Goal: Task Accomplishment & Management: Complete application form

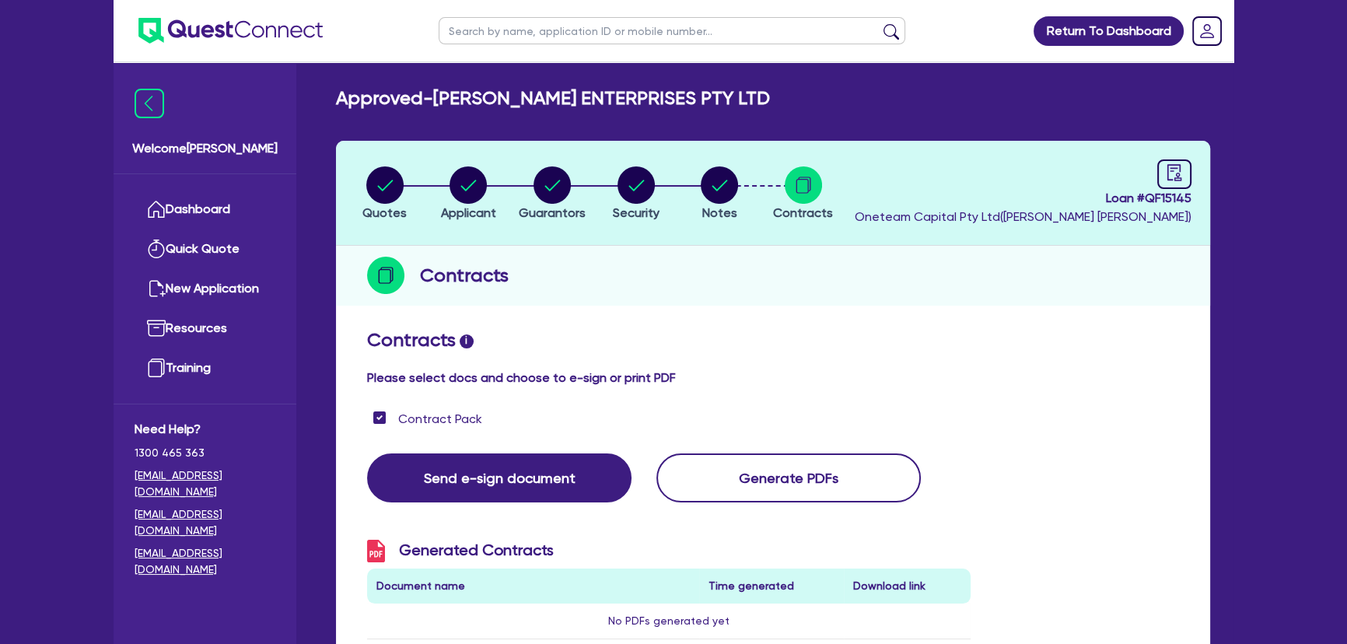
click at [280, 37] on img at bounding box center [230, 31] width 184 height 26
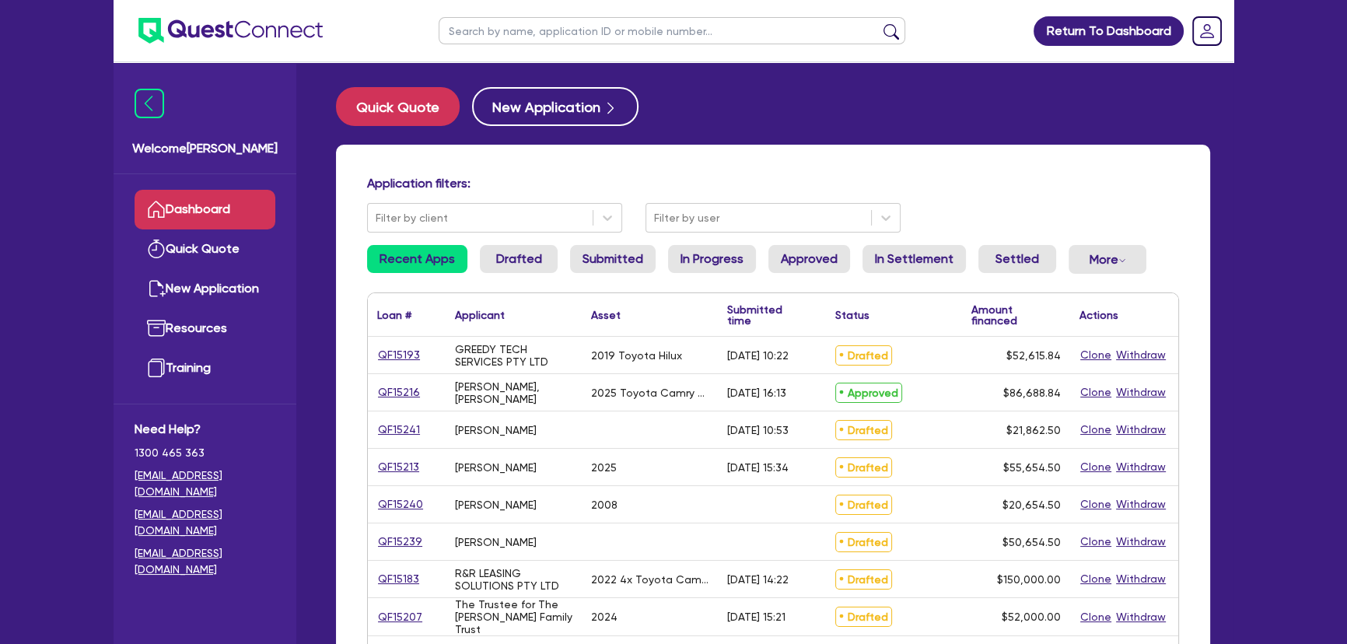
click at [383, 356] on link "QF15193" at bounding box center [399, 355] width 44 height 18
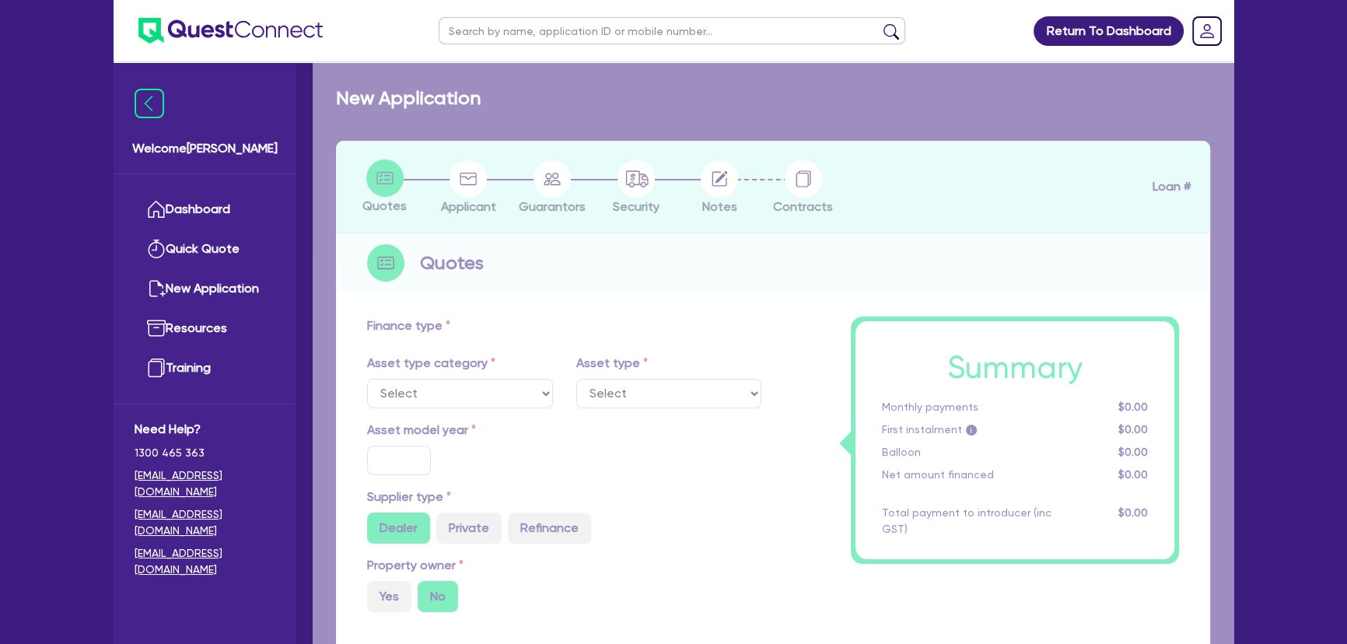
select select "CARS_AND_LIGHT_TRUCKS"
type input "2019"
radio input "false"
radio input "true"
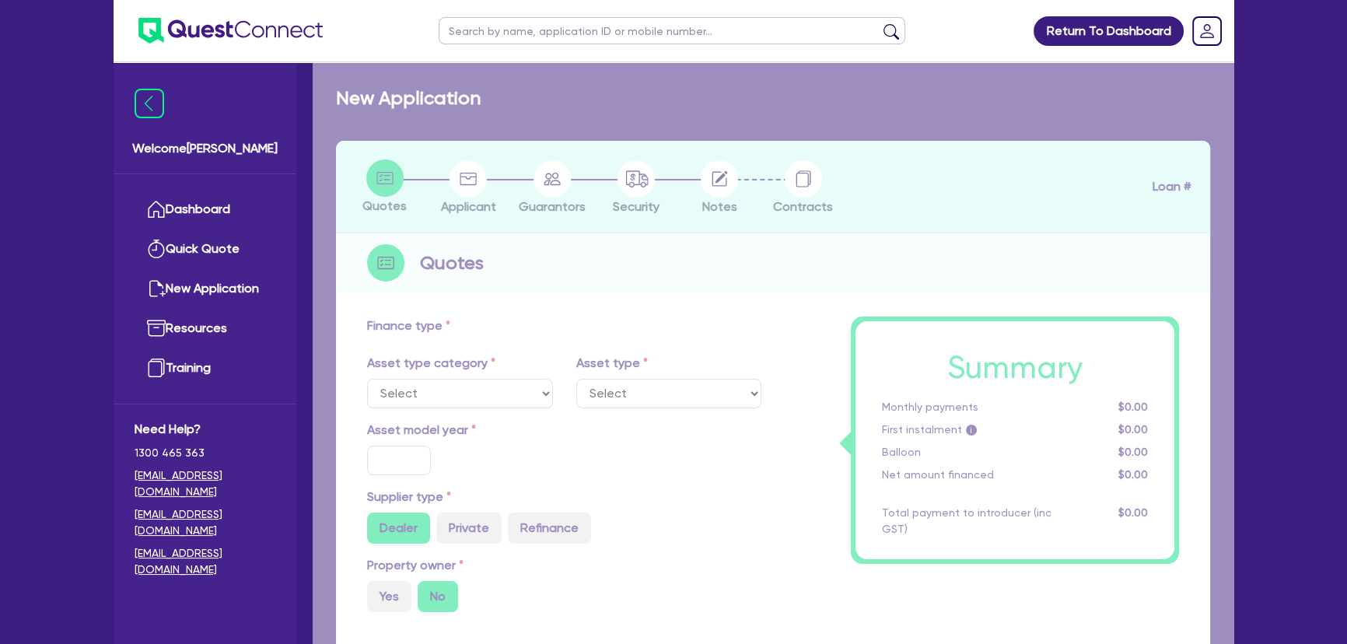
type input "51,901.94"
type input "4"
type input "2,104.63"
type input "9.75"
type input "649"
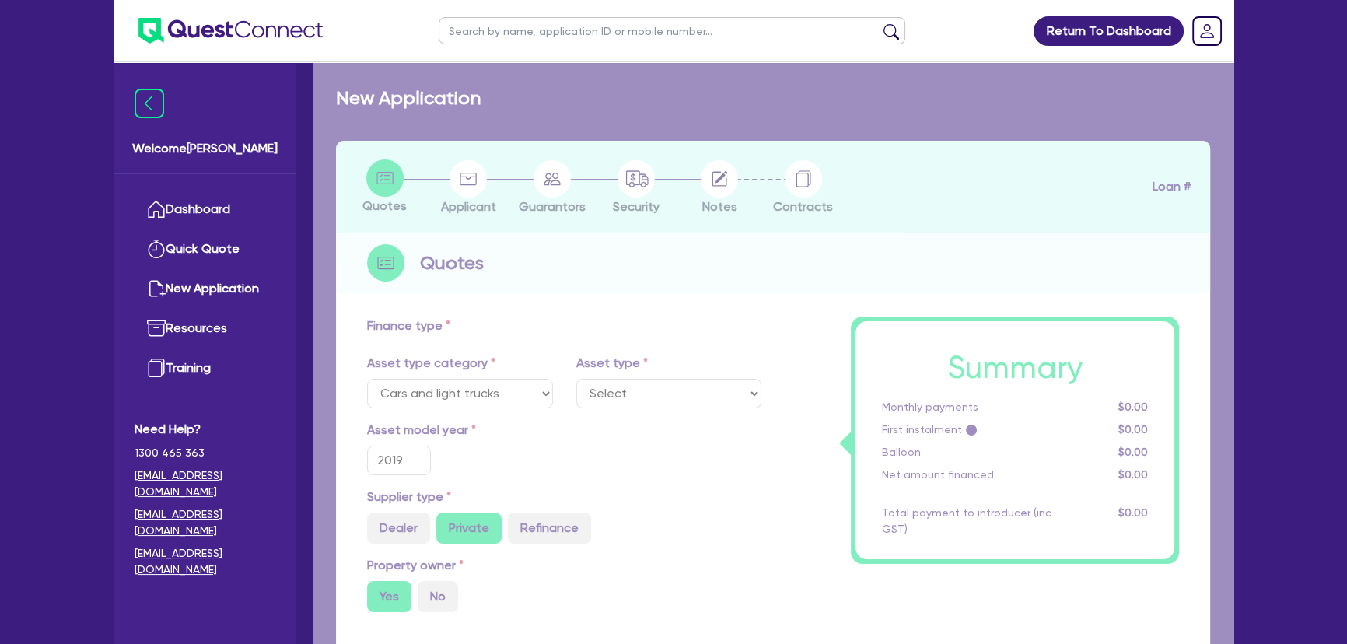
select select "PASSENGER_VEHICLES"
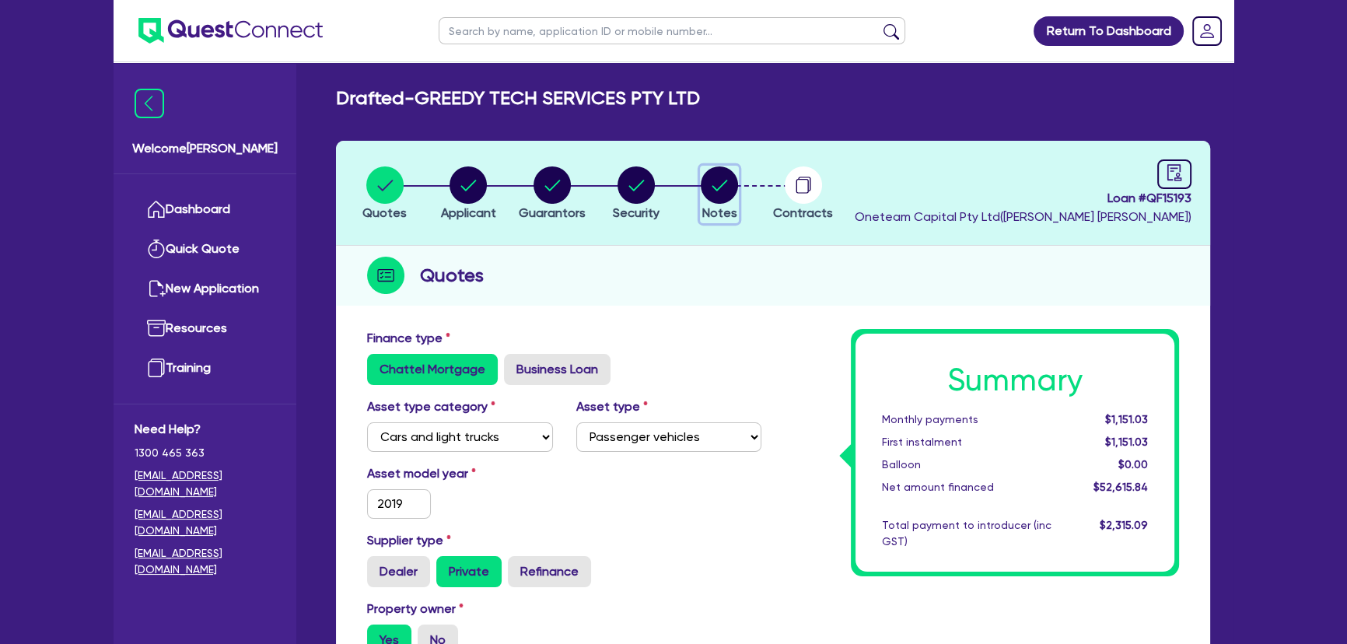
click at [737, 197] on button "Notes" at bounding box center [719, 195] width 39 height 58
select select "Other"
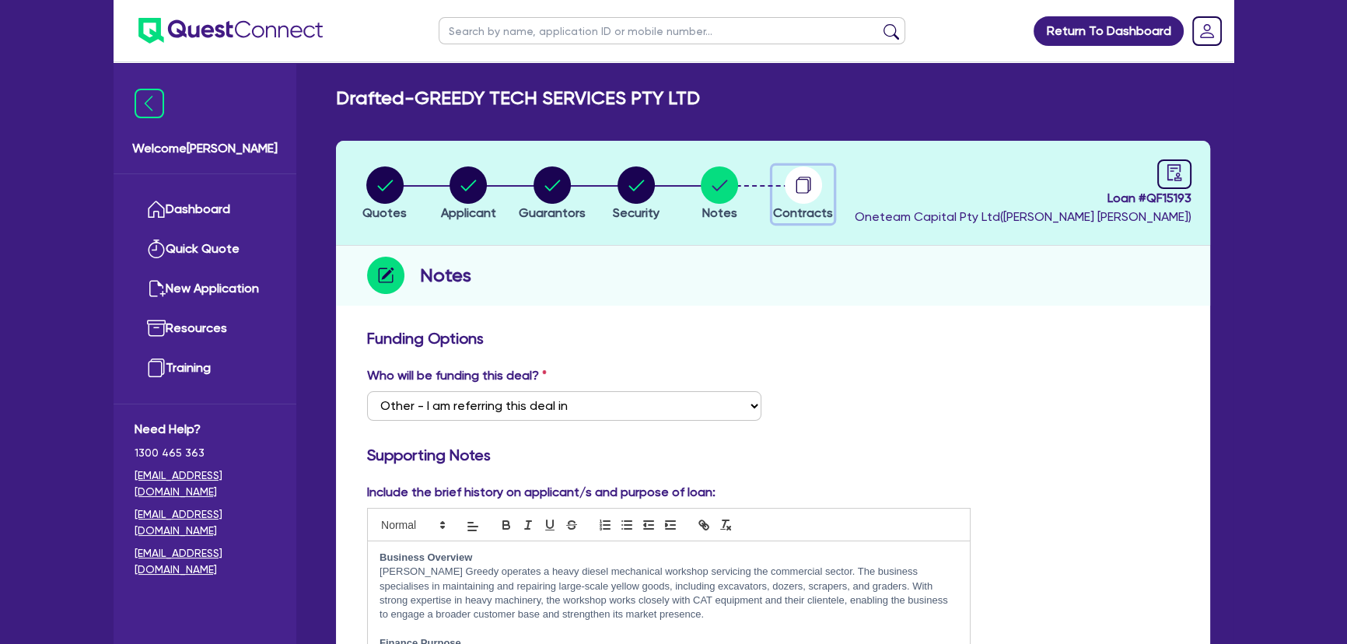
click at [816, 194] on circle "button" at bounding box center [802, 184] width 37 height 37
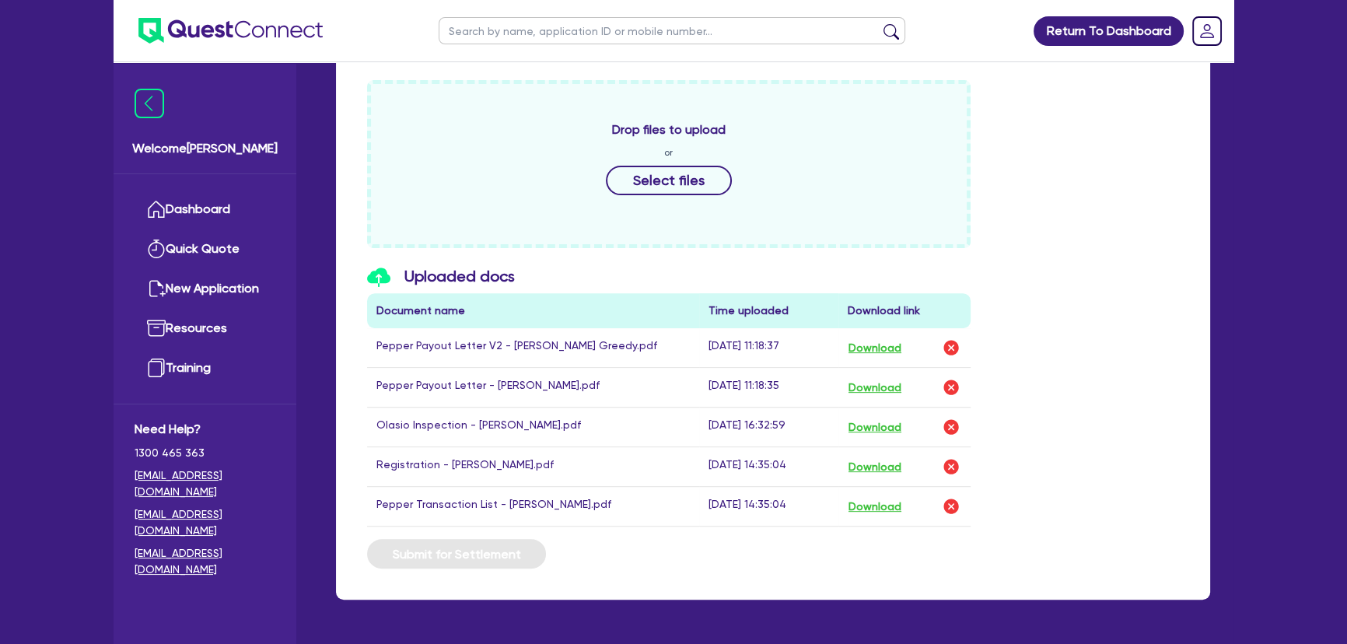
scroll to position [653, 0]
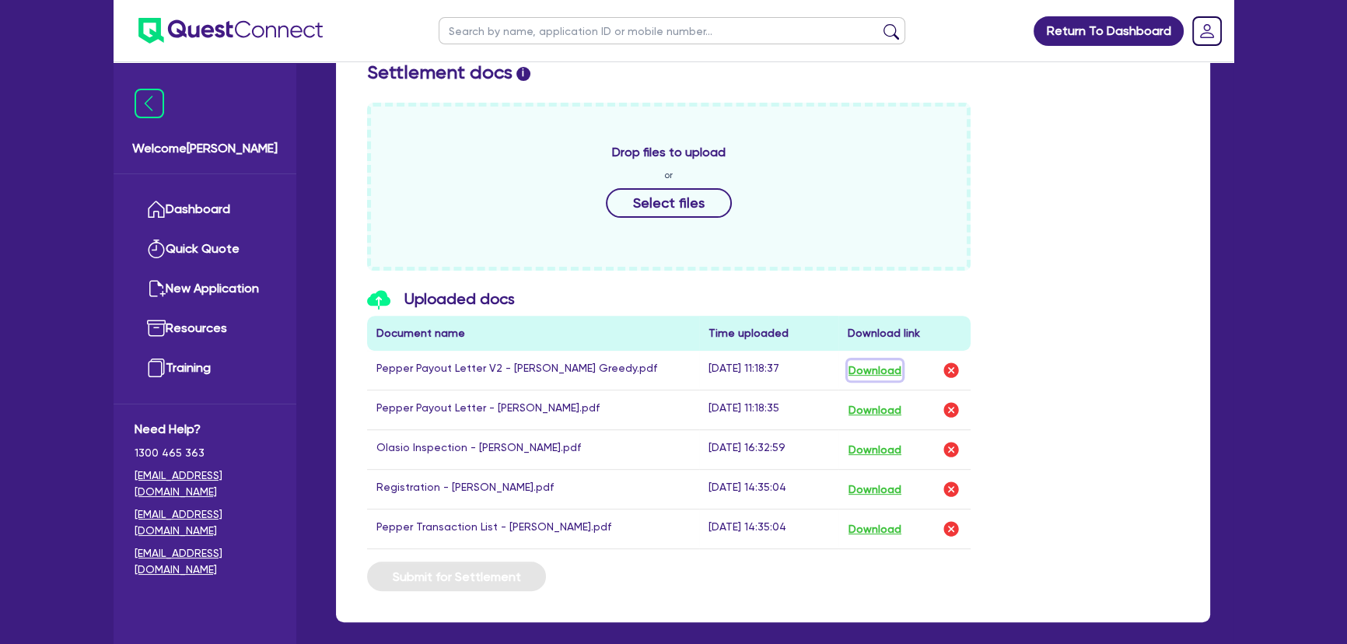
click at [874, 370] on button "Download" at bounding box center [874, 370] width 54 height 20
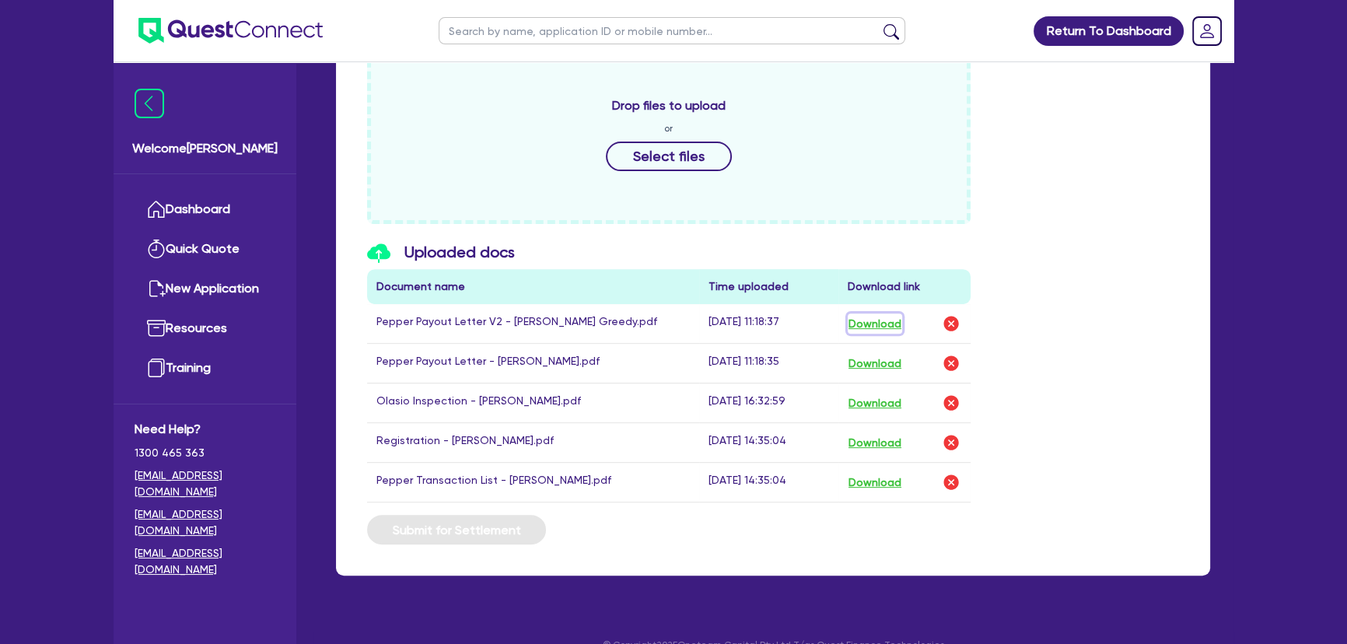
scroll to position [723, 0]
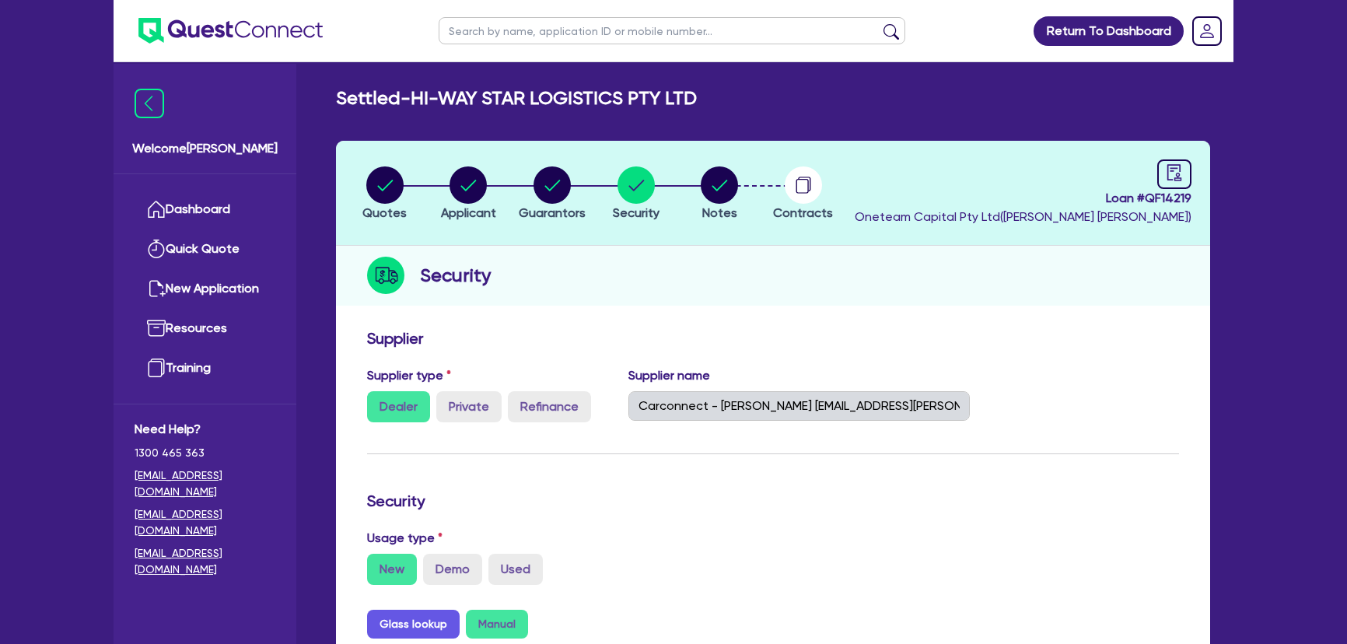
select select "CARS_AND_LIGHT_TRUCKS"
select select "VANS_AND_UTES"
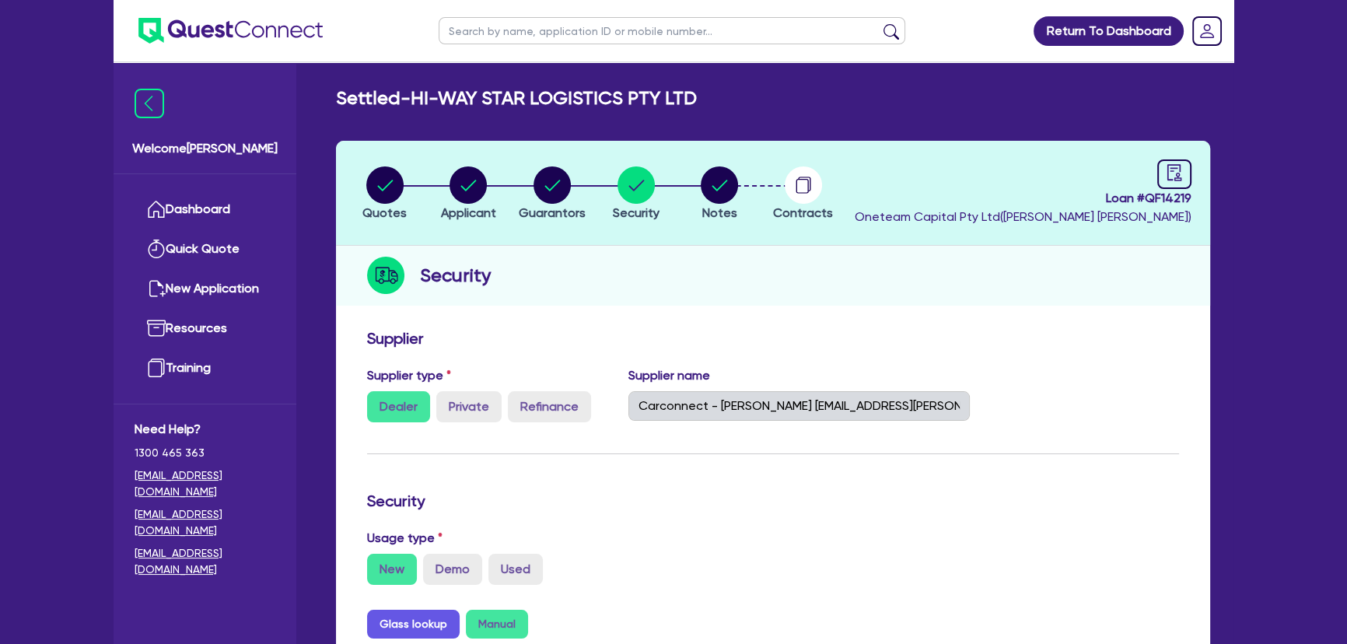
click at [236, 40] on img at bounding box center [230, 31] width 184 height 26
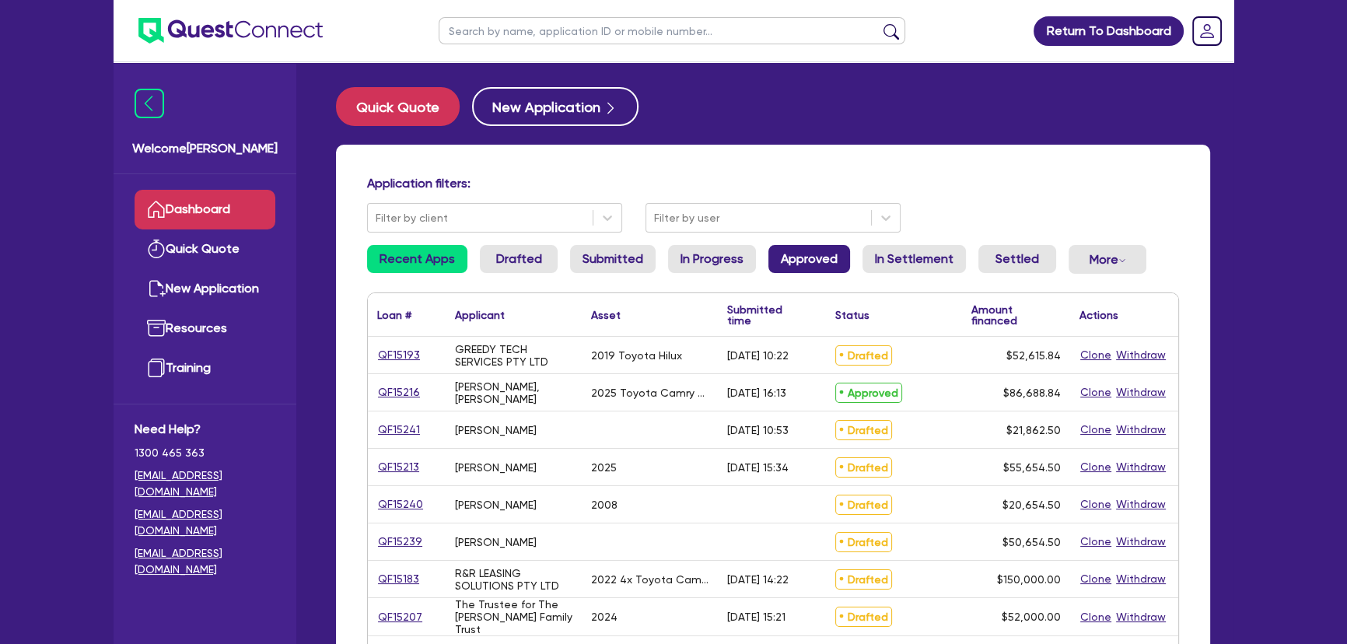
click at [812, 250] on link "Approved" at bounding box center [809, 259] width 82 height 28
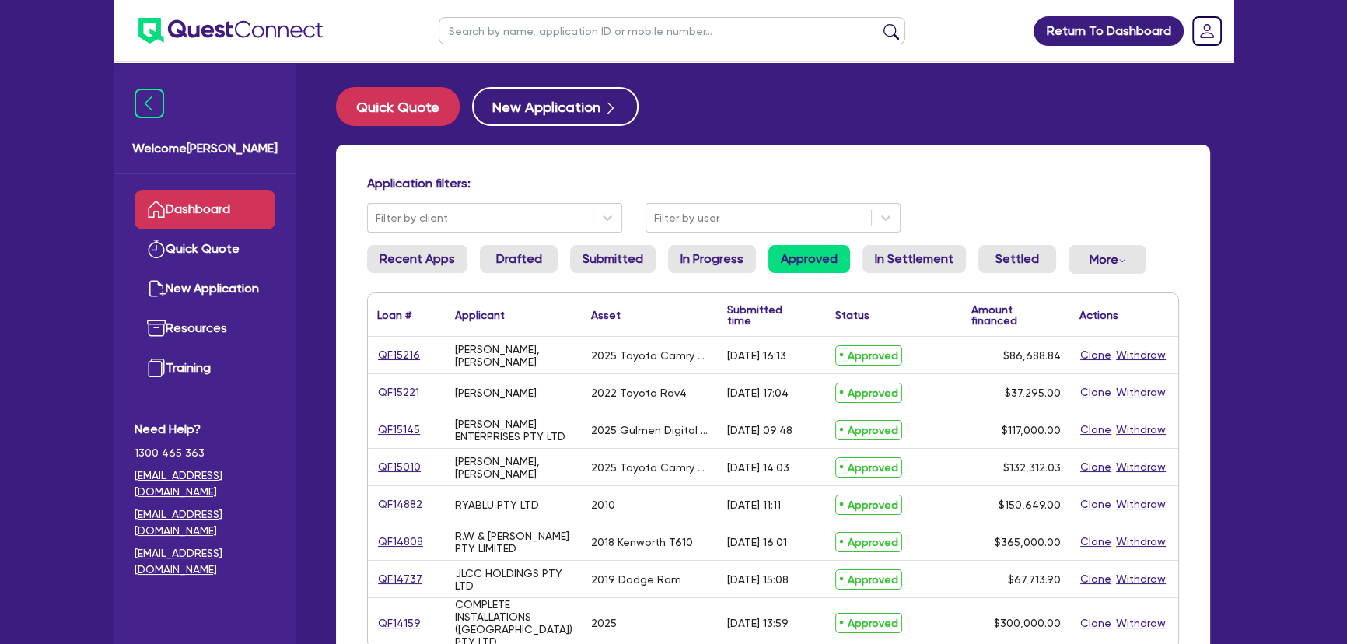
click at [767, 201] on div "Application filters: Filter by client Filter by user" at bounding box center [772, 204] width 835 height 57
click at [760, 228] on div "Filter by user" at bounding box center [758, 218] width 225 height 26
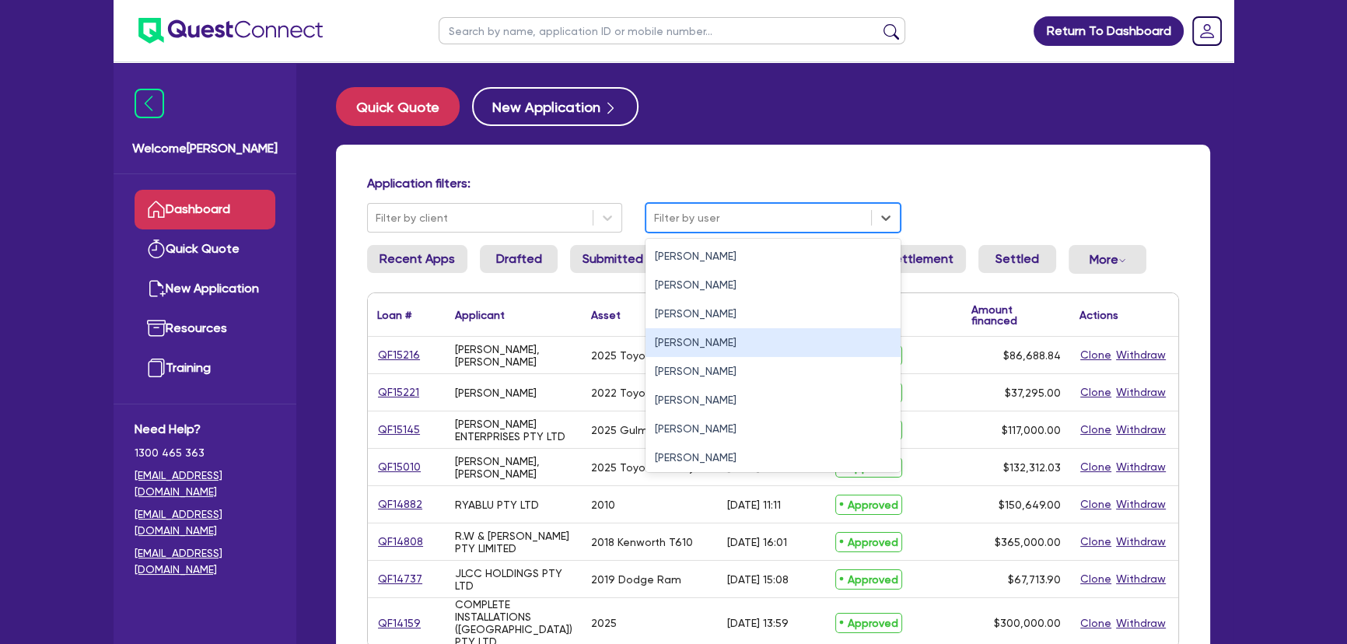
click at [720, 354] on div "Joel Harding" at bounding box center [772, 342] width 255 height 29
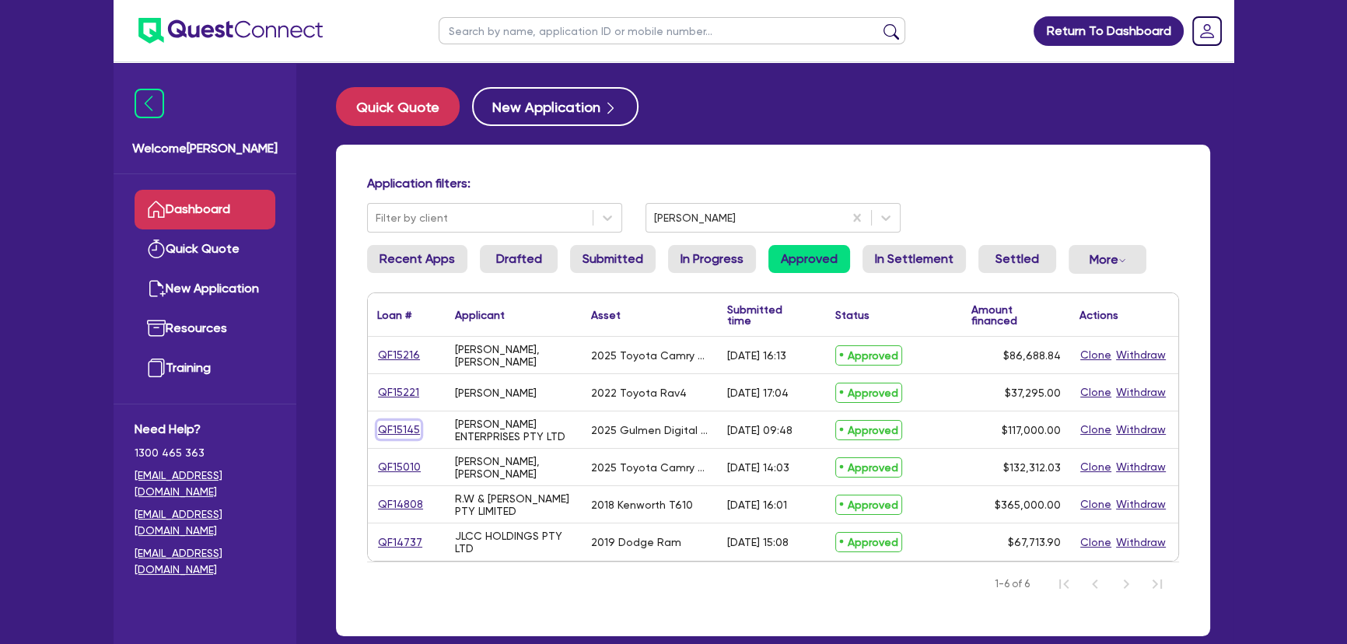
click at [407, 428] on link "QF15145" at bounding box center [399, 430] width 44 height 18
select select "SECONDARY_ASSETS"
select select "PRINTING_AND_PACKAGING_EQUIPMENT"
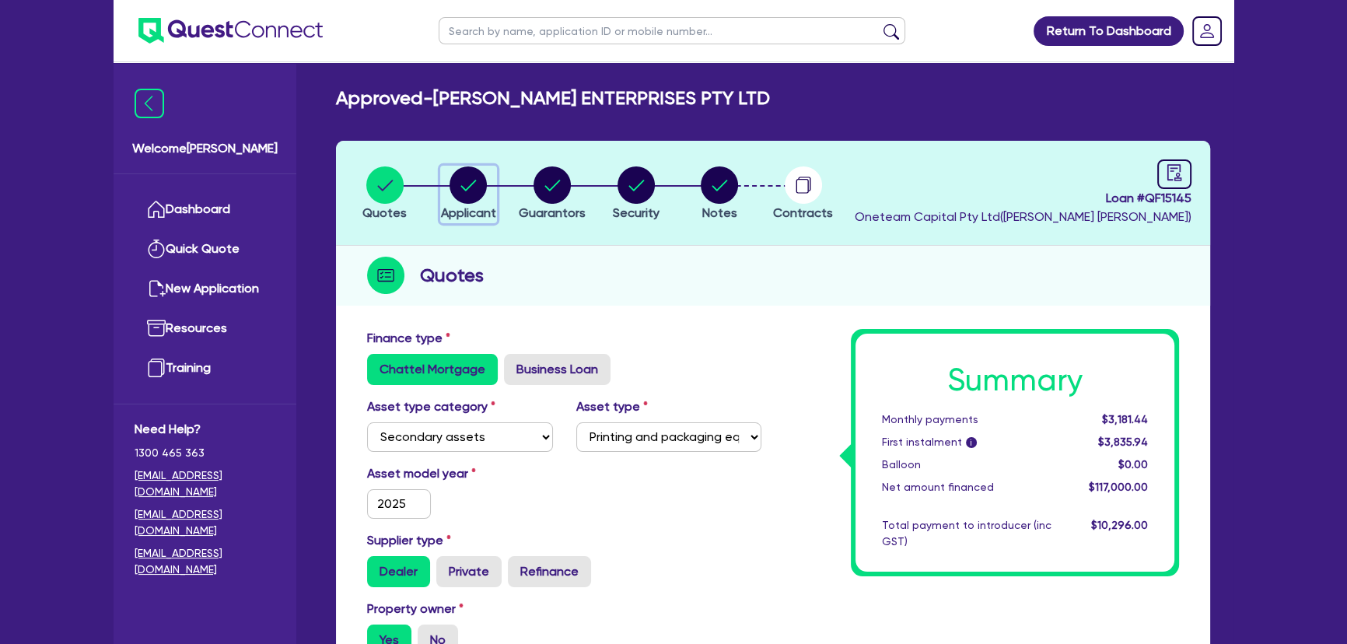
click at [490, 180] on div "button" at bounding box center [468, 184] width 55 height 37
select select "COMPANY"
select select "MANUFACTURING"
select select "PULP_AND_PAPER"
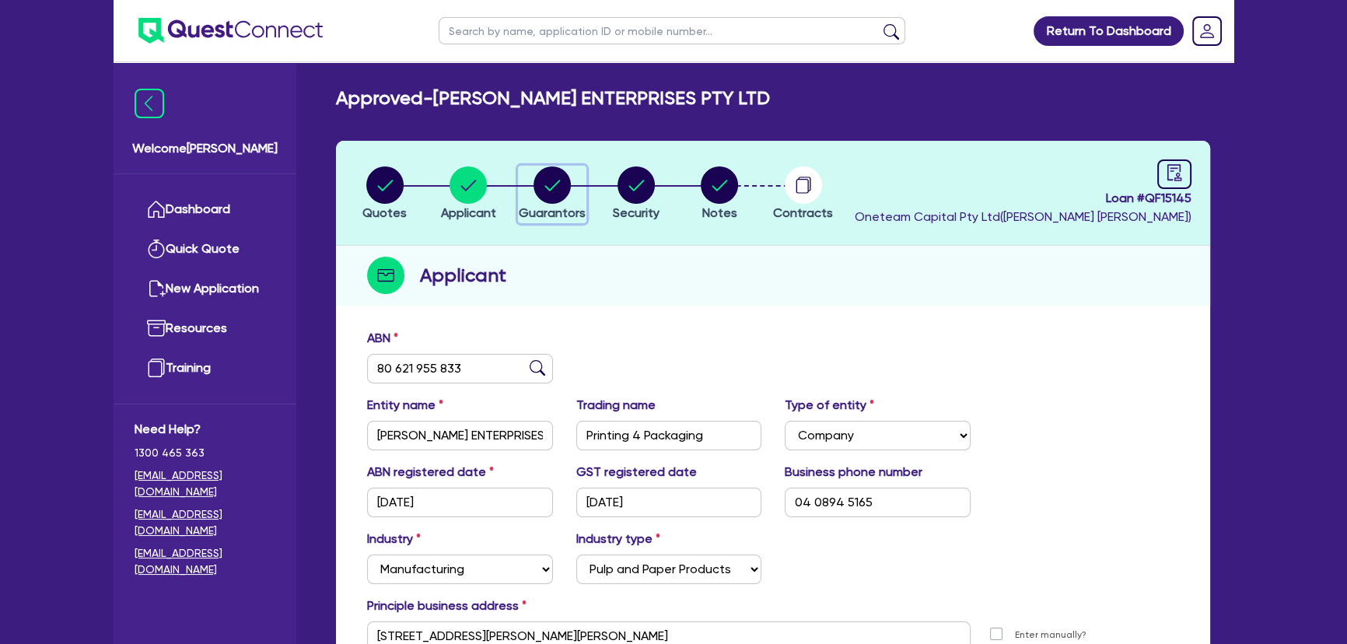
click at [554, 181] on circle "button" at bounding box center [551, 184] width 37 height 37
select select "MR"
select select "WA"
select select "MARRIED"
select select "PROPERTY"
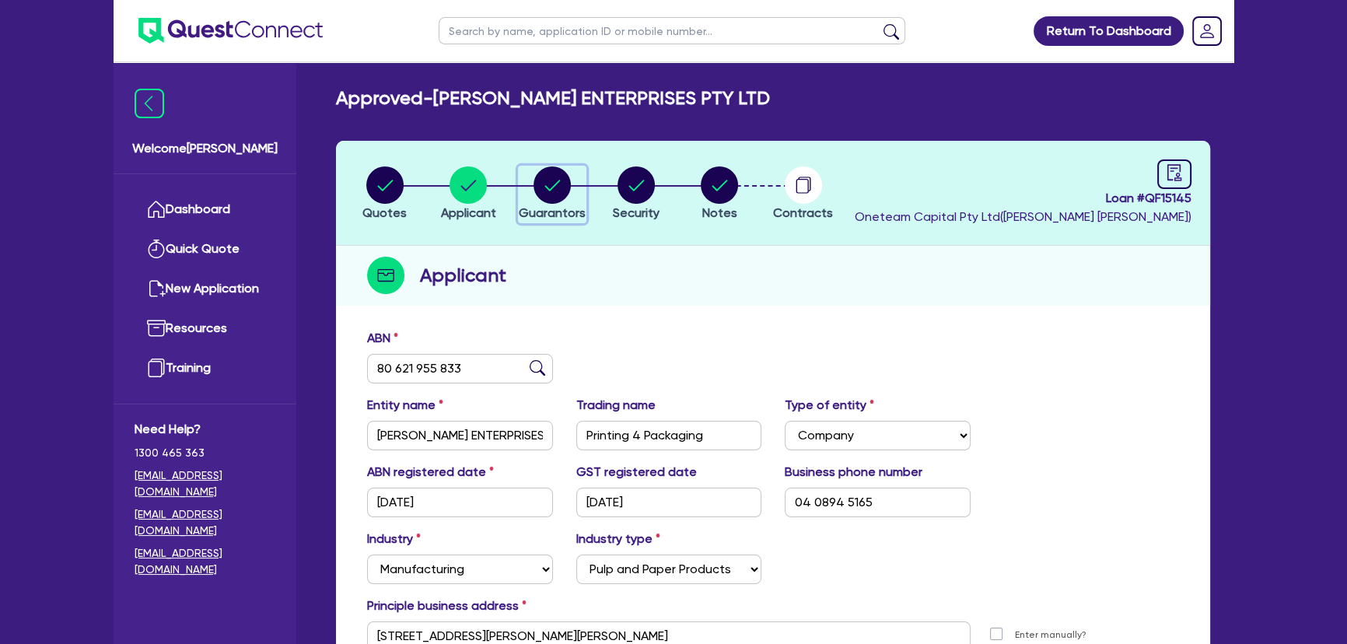
select select "TRUCK"
select select "EQUIPMENT"
select select "CASH"
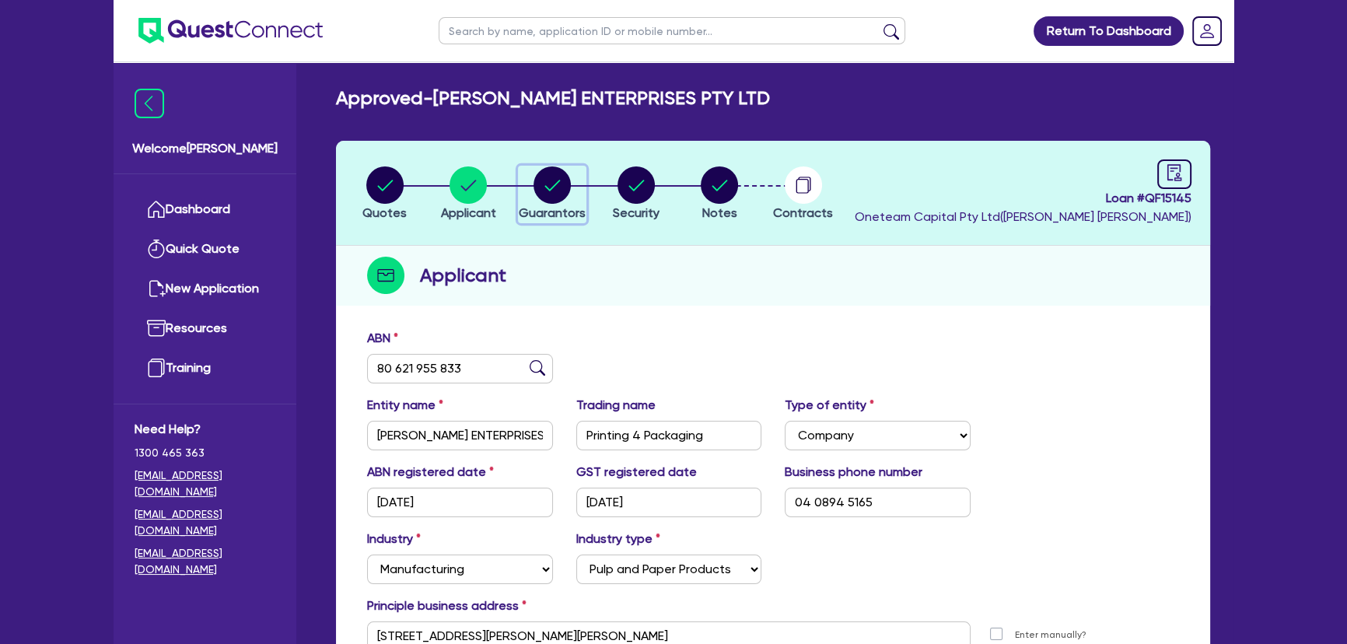
select select "TRAILER"
select select "MORTGAGE"
select select "TRUCK_LOAN"
select select "EQUIPMENT_LOAN"
select select "TRUCK_LOAN"
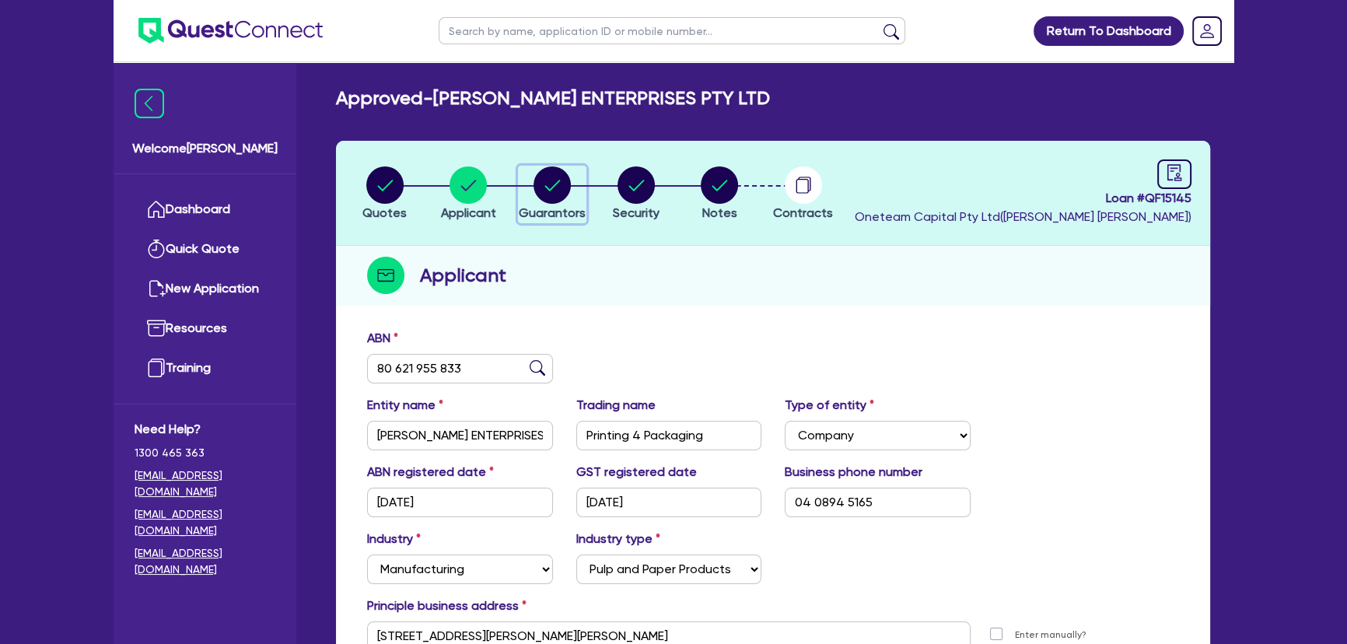
select select "OTHER"
select select "MRS"
select select "WA"
select select "MARRIED"
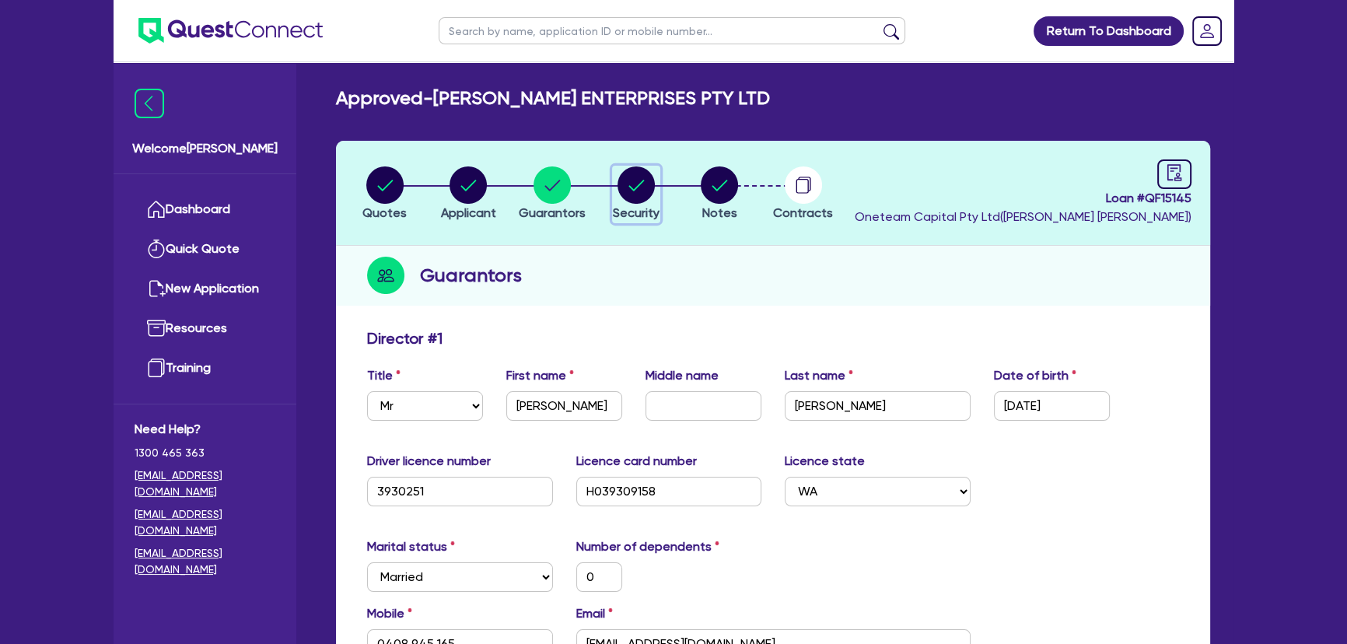
click at [648, 185] on circle "button" at bounding box center [635, 184] width 37 height 37
select select "SECONDARY_ASSETS"
select select "PRINTING_AND_PACKAGING_EQUIPMENT"
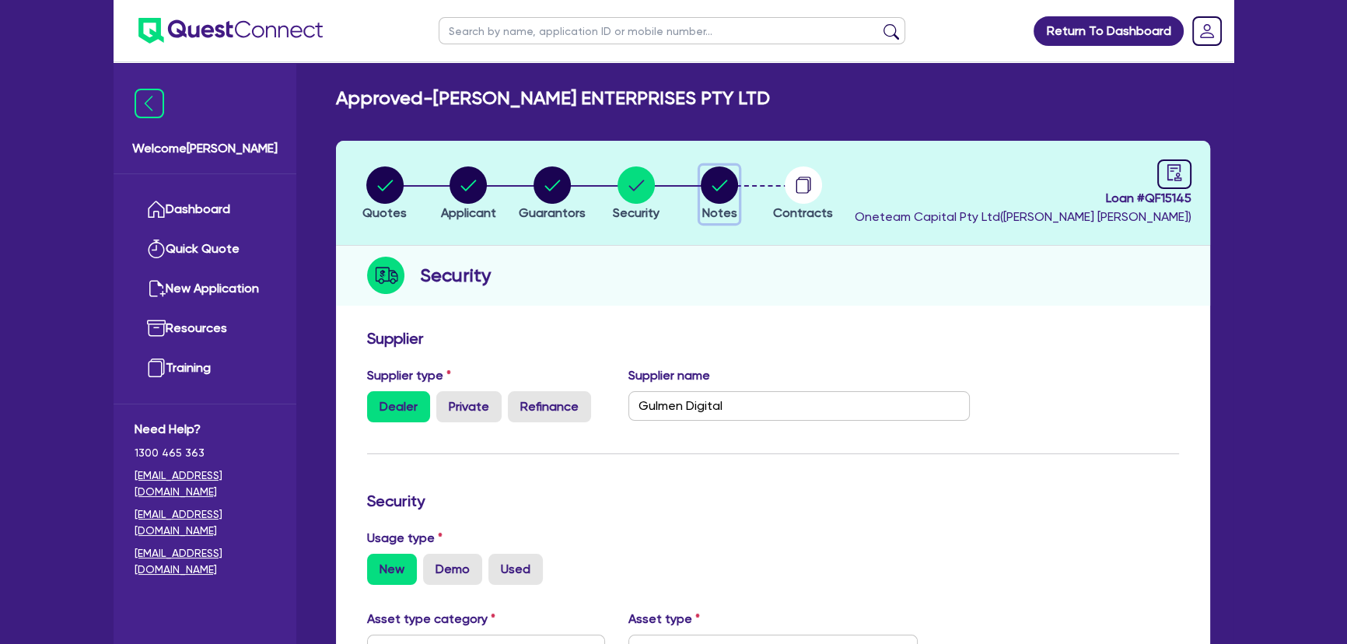
click at [717, 181] on circle "button" at bounding box center [718, 184] width 37 height 37
select select "Quest Finance - Own Book"
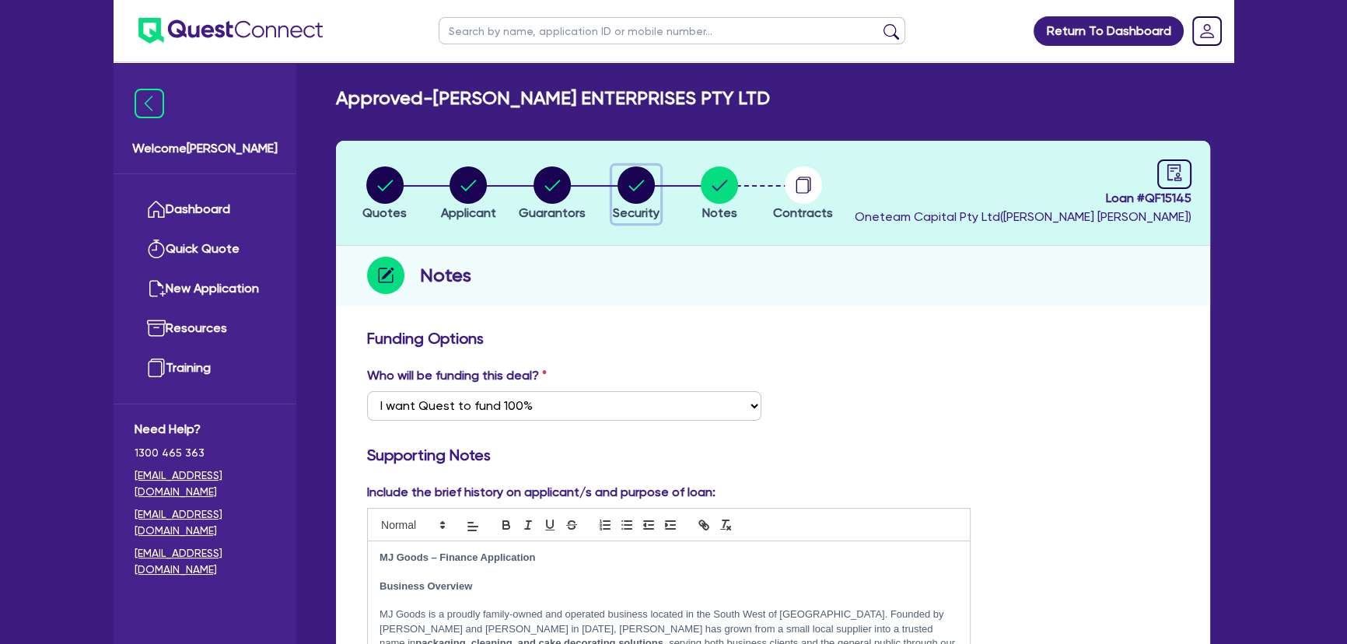
click at [624, 218] on span "Security" at bounding box center [636, 212] width 47 height 15
select select "SECONDARY_ASSETS"
select select "PRINTING_AND_PACKAGING_EQUIPMENT"
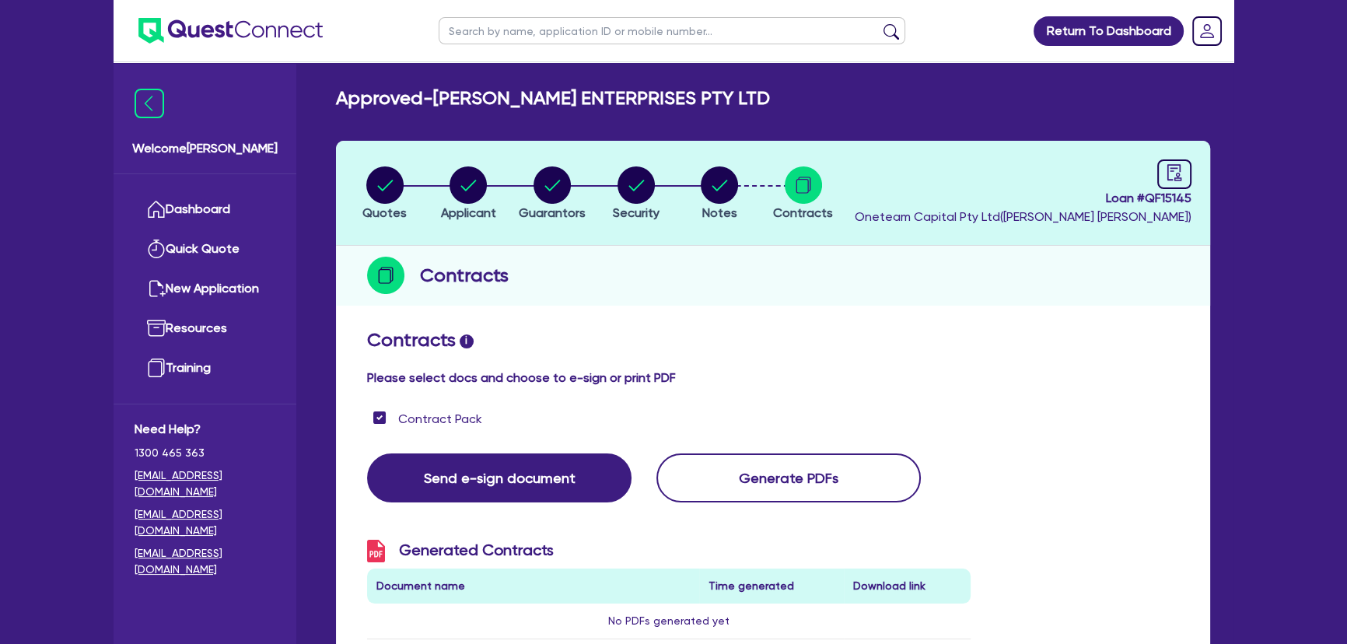
click at [230, 43] on img at bounding box center [230, 31] width 184 height 26
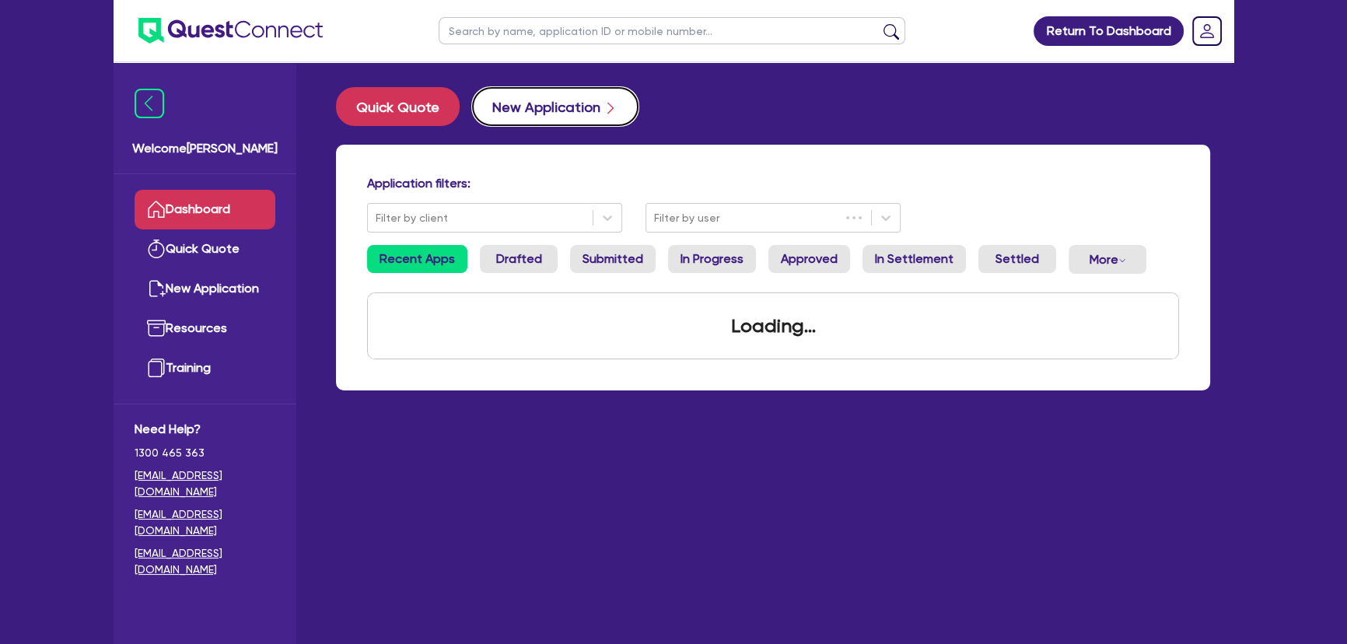
click at [534, 102] on button "New Application" at bounding box center [555, 106] width 166 height 39
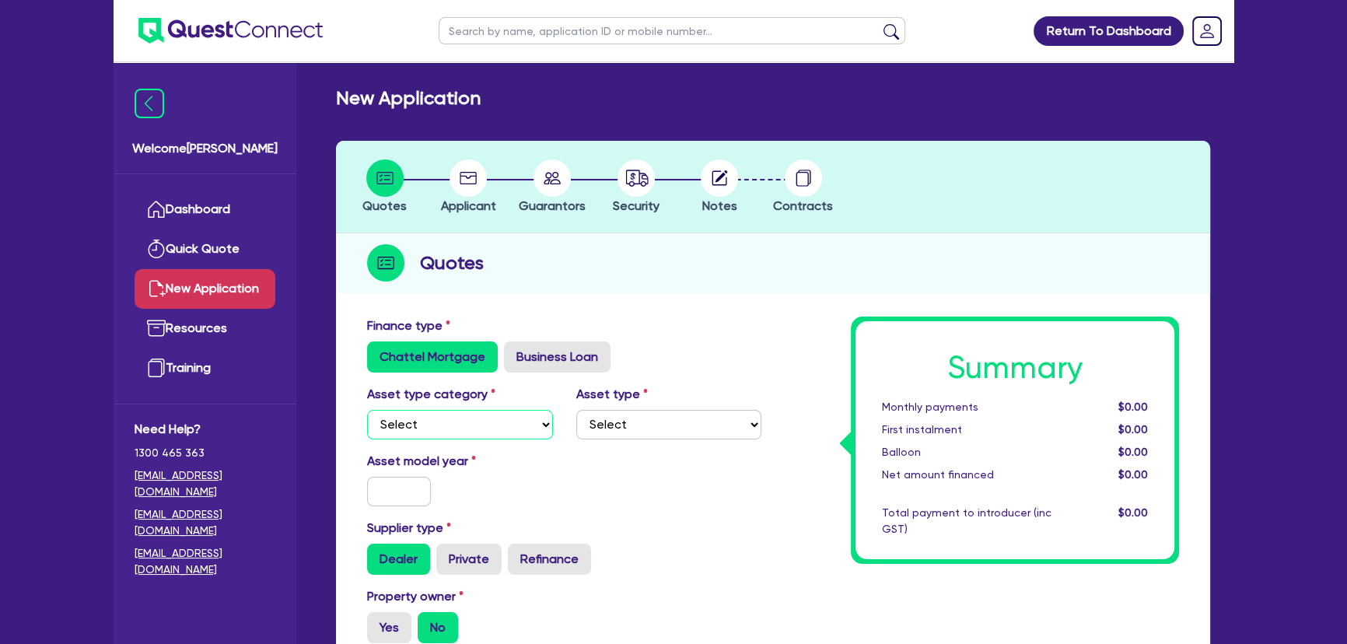
click at [401, 420] on select "Select Cars and light trucks Primary assets Secondary assets Tertiary assets" at bounding box center [460, 425] width 186 height 30
select select "CARS_AND_LIGHT_TRUCKS"
click at [367, 410] on select "Select Cars and light trucks Primary assets Secondary assets Tertiary assets" at bounding box center [460, 425] width 186 height 30
click at [632, 424] on select "Select Passenger vehicles Vans and utes Light trucks up to 4.5 tonne" at bounding box center [669, 425] width 186 height 30
select select "VANS_AND_UTES"
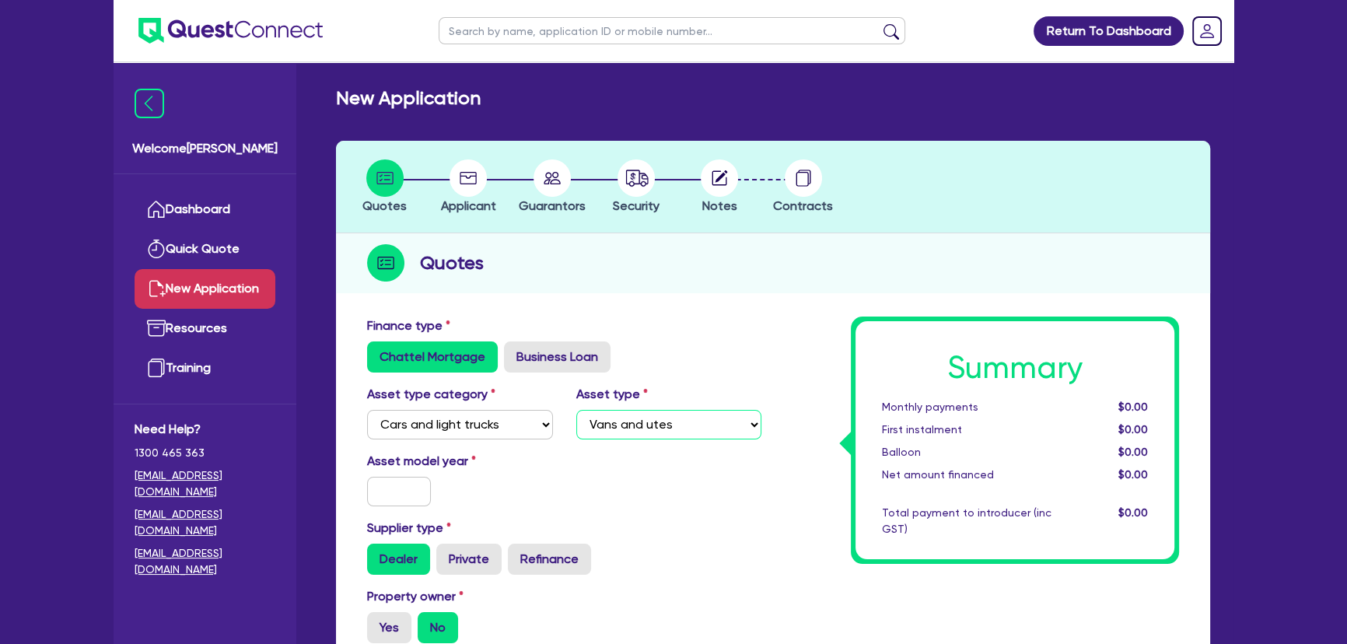
click at [576, 410] on select "Select Passenger vehicles Vans and utes Light trucks up to 4.5 tonne" at bounding box center [669, 425] width 186 height 30
click at [620, 438] on div "Asset type category Select Cars and light trucks Primary assets Secondary asset…" at bounding box center [563, 418] width 417 height 67
click at [533, 428] on select "Select Cars and light trucks Primary assets Secondary assets Tertiary assets" at bounding box center [460, 425] width 186 height 30
select select "PRIMARY_ASSETS"
click at [367, 410] on select "Select Cars and light trucks Primary assets Secondary assets Tertiary assets" at bounding box center [460, 425] width 186 height 30
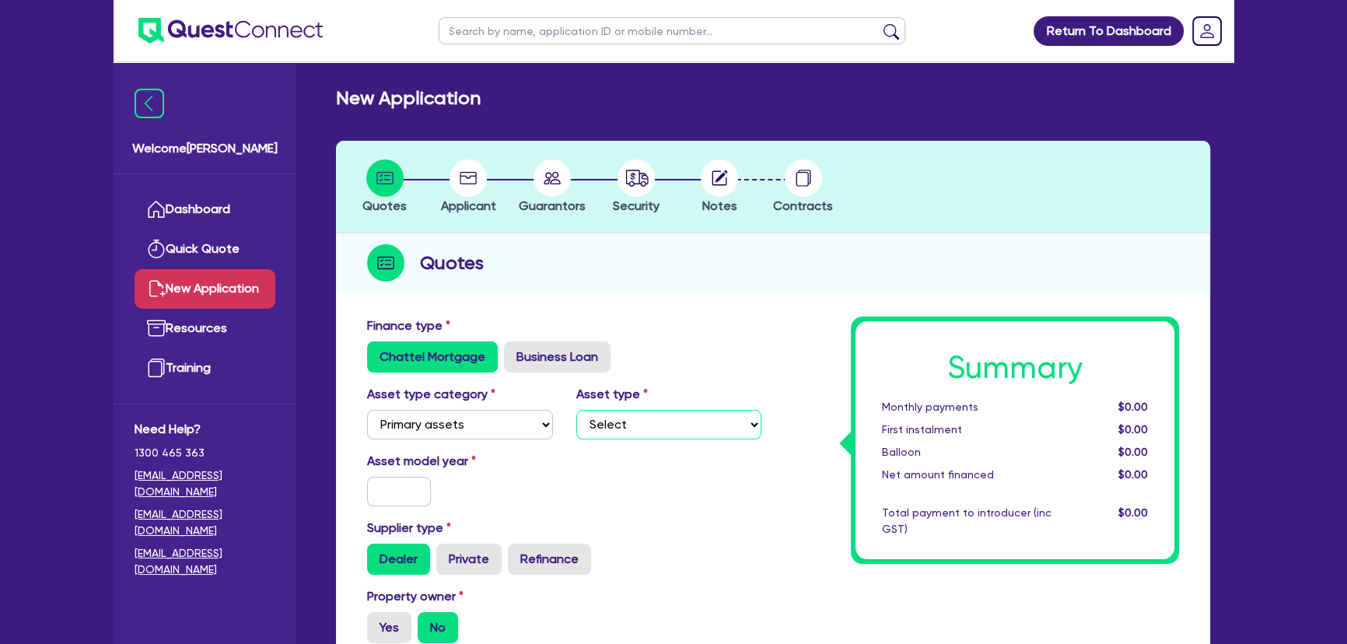
click at [592, 427] on select "Select Heavy trucks over 4.5 tonne Trailers Bus and coaches Yellow goods and ex…" at bounding box center [669, 425] width 186 height 30
select select "HEAVY_TRUCKS"
click at [576, 410] on select "Select Heavy trucks over 4.5 tonne Trailers Bus and coaches Yellow goods and ex…" at bounding box center [669, 425] width 186 height 30
click at [399, 497] on input "text" at bounding box center [399, 492] width 64 height 30
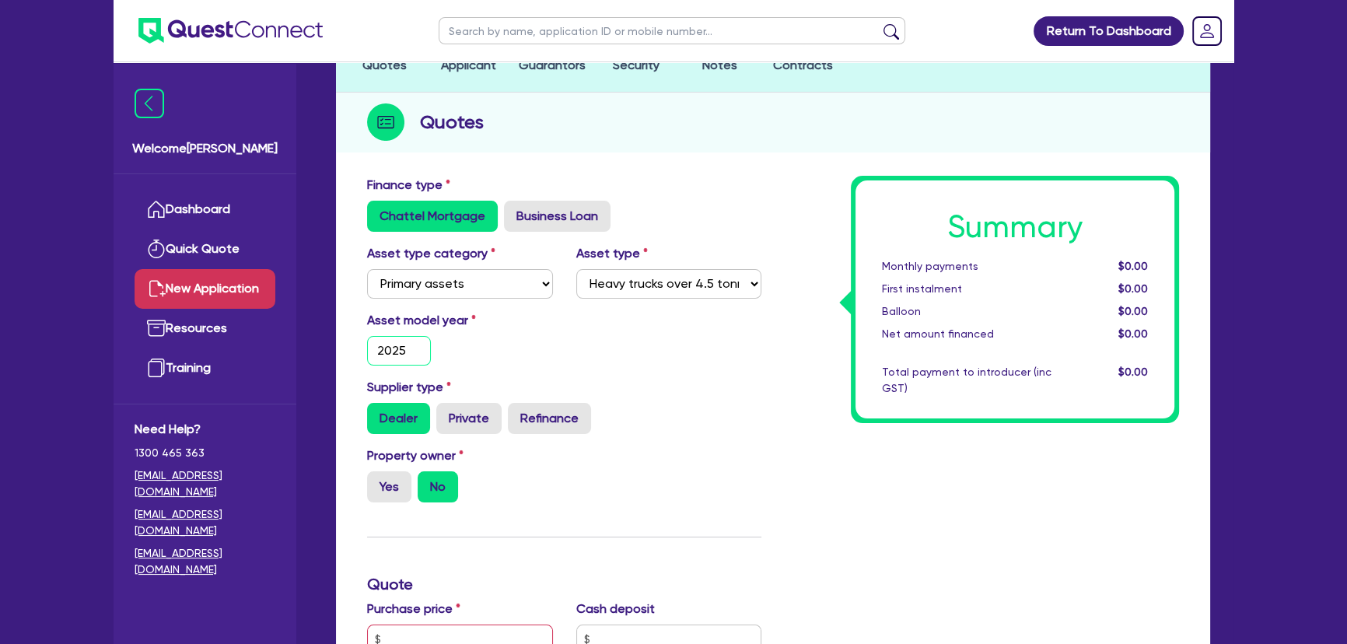
type input "2025"
drag, startPoint x: 421, startPoint y: 478, endPoint x: 404, endPoint y: 478, distance: 17.9
click at [412, 478] on div "Yes No" at bounding box center [460, 486] width 186 height 31
click at [403, 478] on label "Yes" at bounding box center [389, 486] width 44 height 31
click at [377, 478] on input "Yes" at bounding box center [372, 476] width 10 height 10
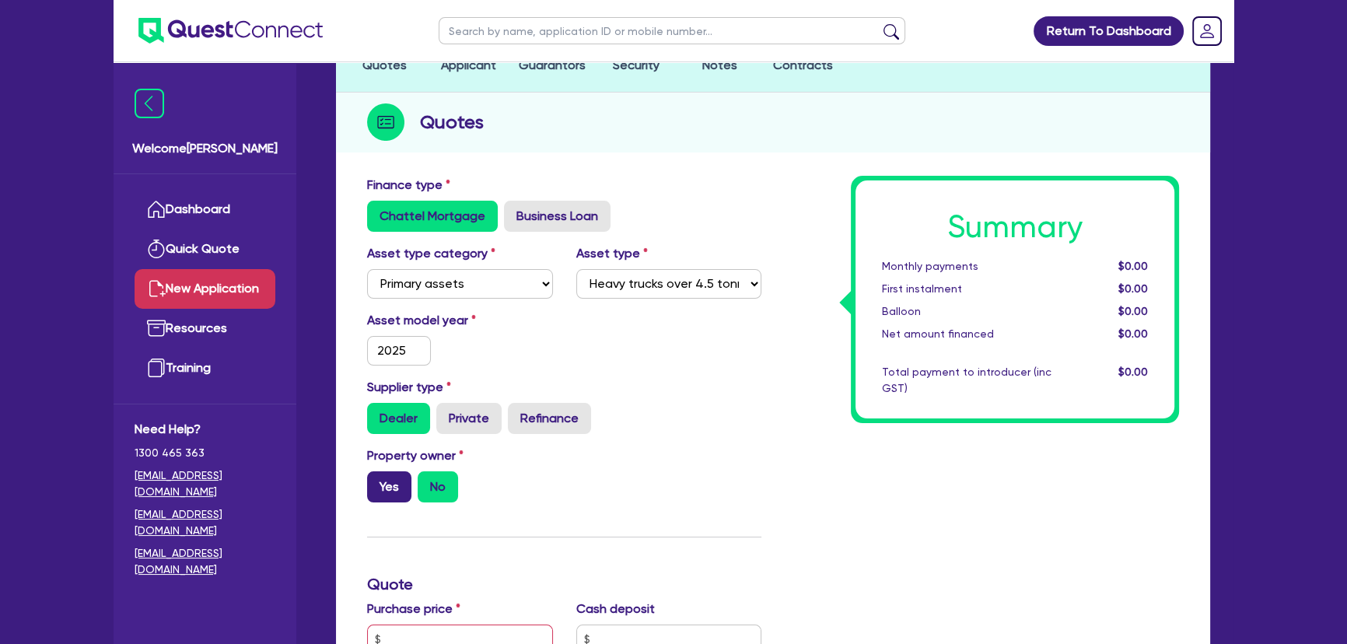
radio input "true"
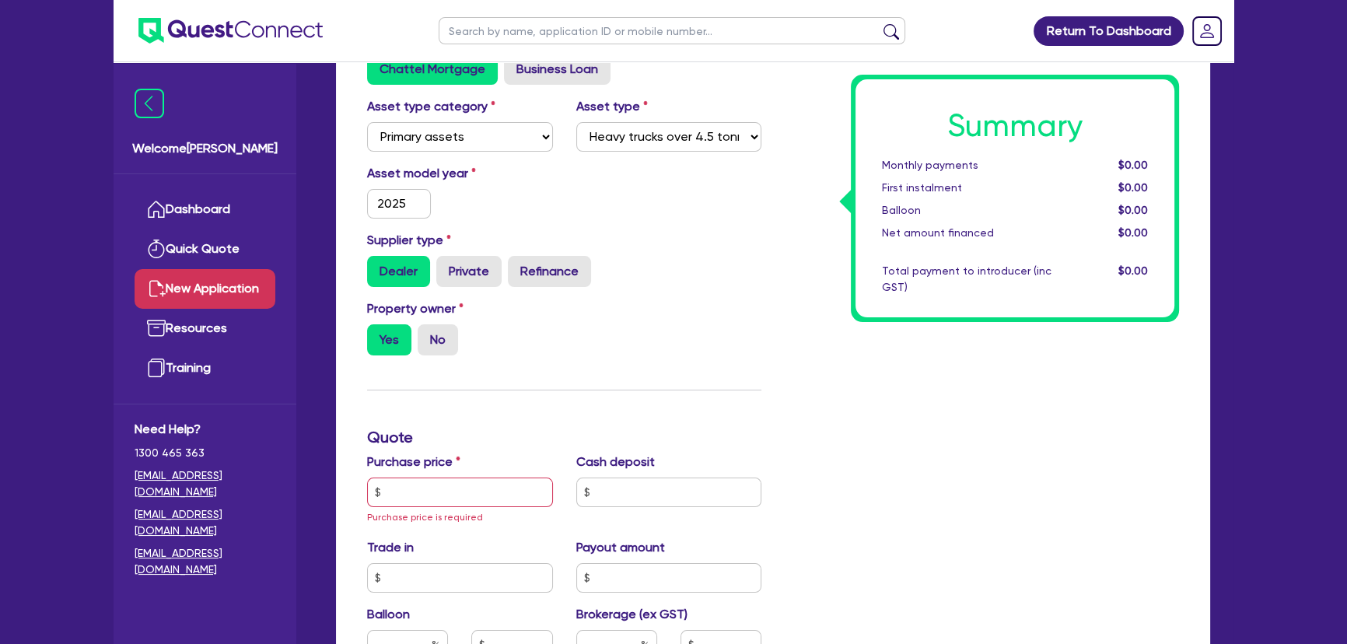
scroll to position [424, 0]
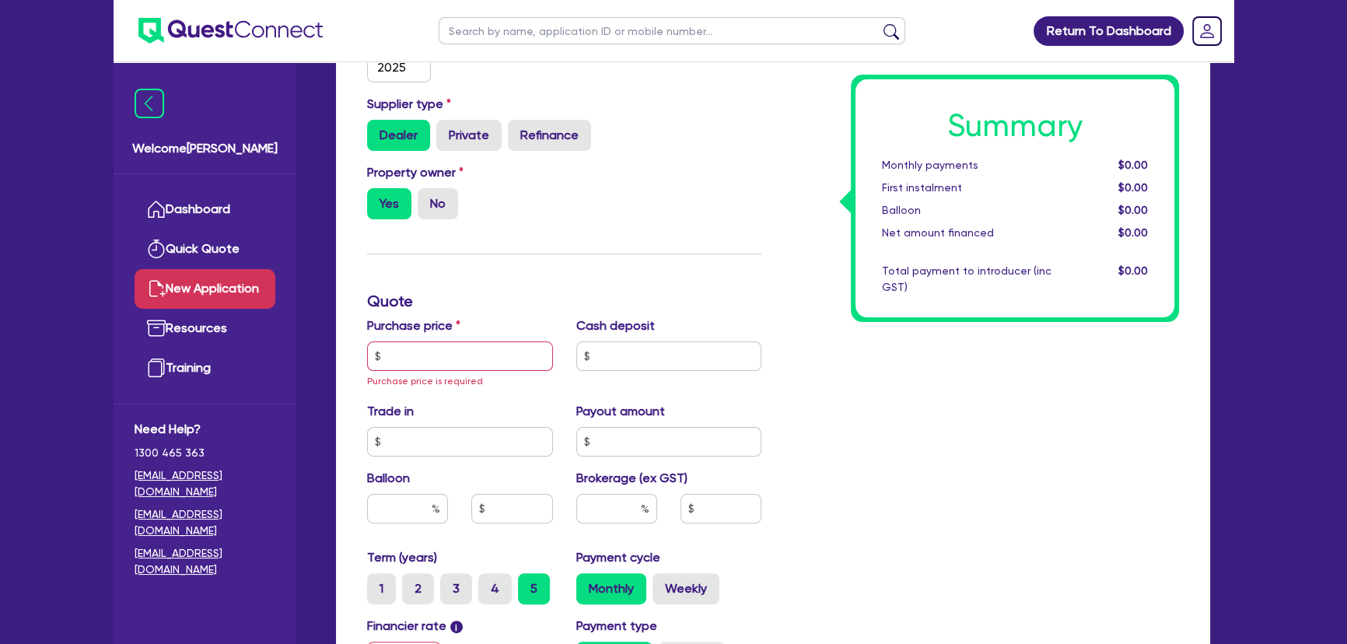
click at [432, 370] on div "Purchase price Purchase price is required" at bounding box center [459, 352] width 209 height 73
click at [432, 365] on input "text" at bounding box center [460, 356] width 186 height 30
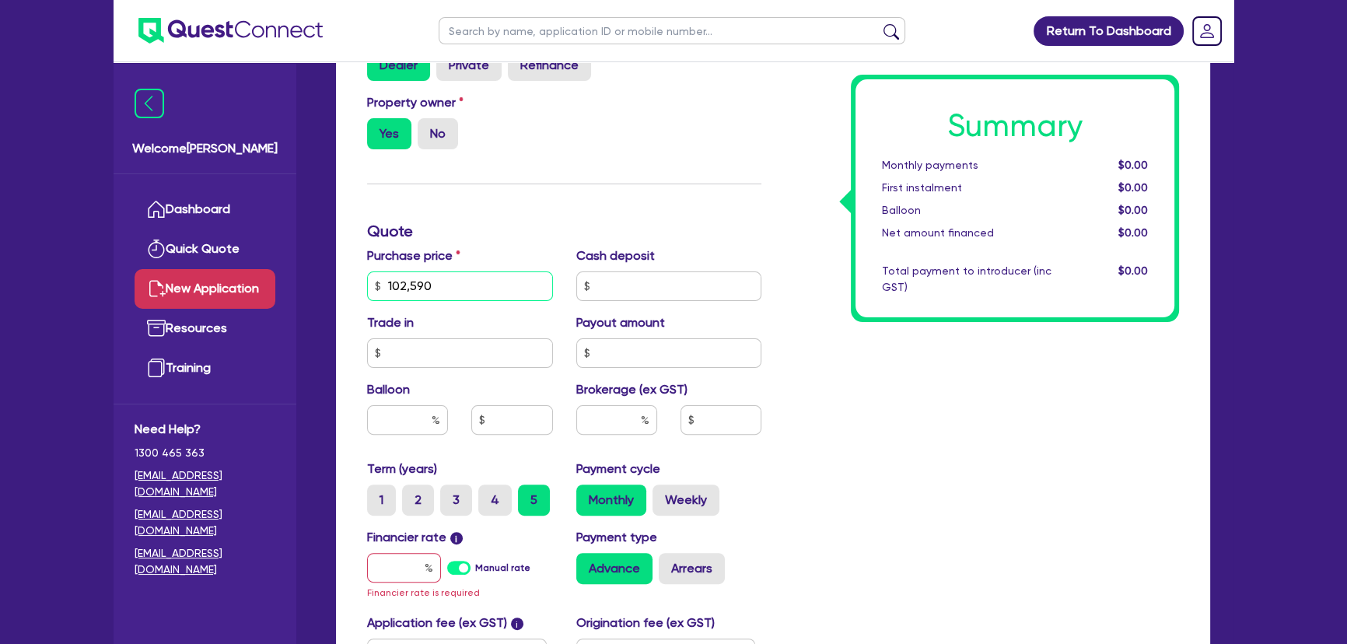
scroll to position [494, 0]
type input "102,590"
click at [383, 583] on div "Financier rate i Manual rate Financier rate is required" at bounding box center [459, 563] width 209 height 73
click at [386, 564] on input "text" at bounding box center [404, 567] width 74 height 30
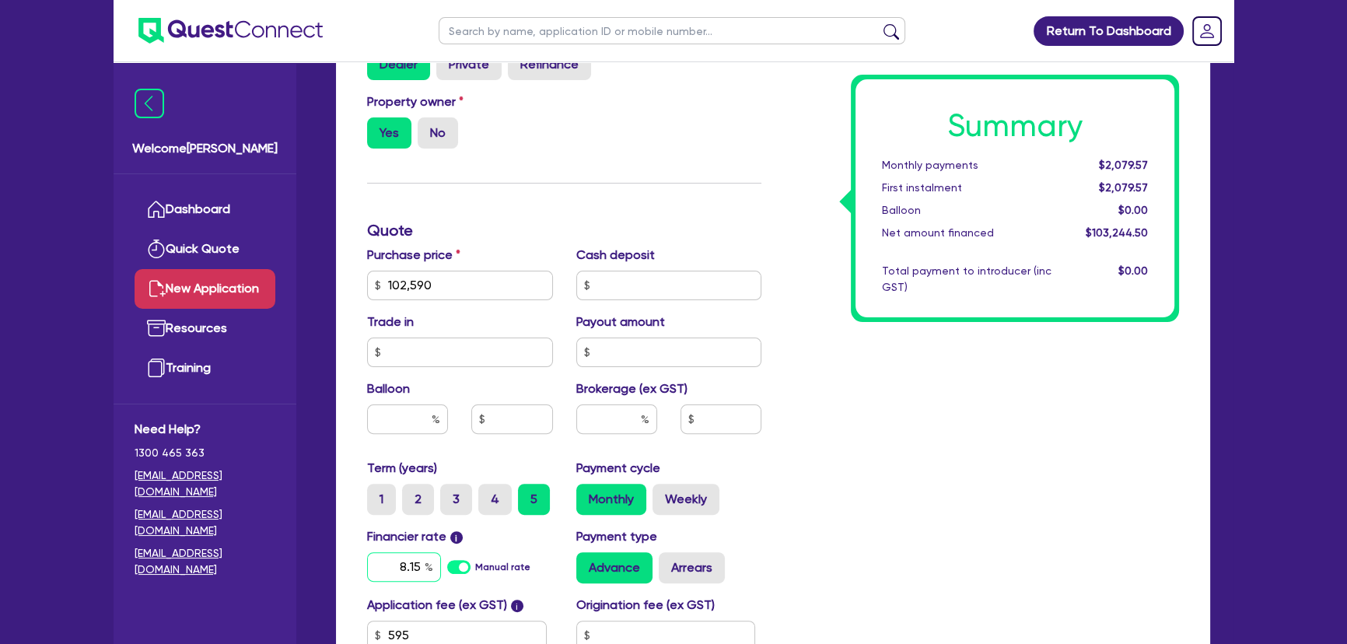
type input "8.15"
click at [613, 422] on input "text" at bounding box center [616, 419] width 81 height 30
type input "2"
click at [984, 439] on div "Summary Monthly payments $2,086.68 First instalment $2,086.68 Balloon $0.00 Net…" at bounding box center [981, 276] width 417 height 909
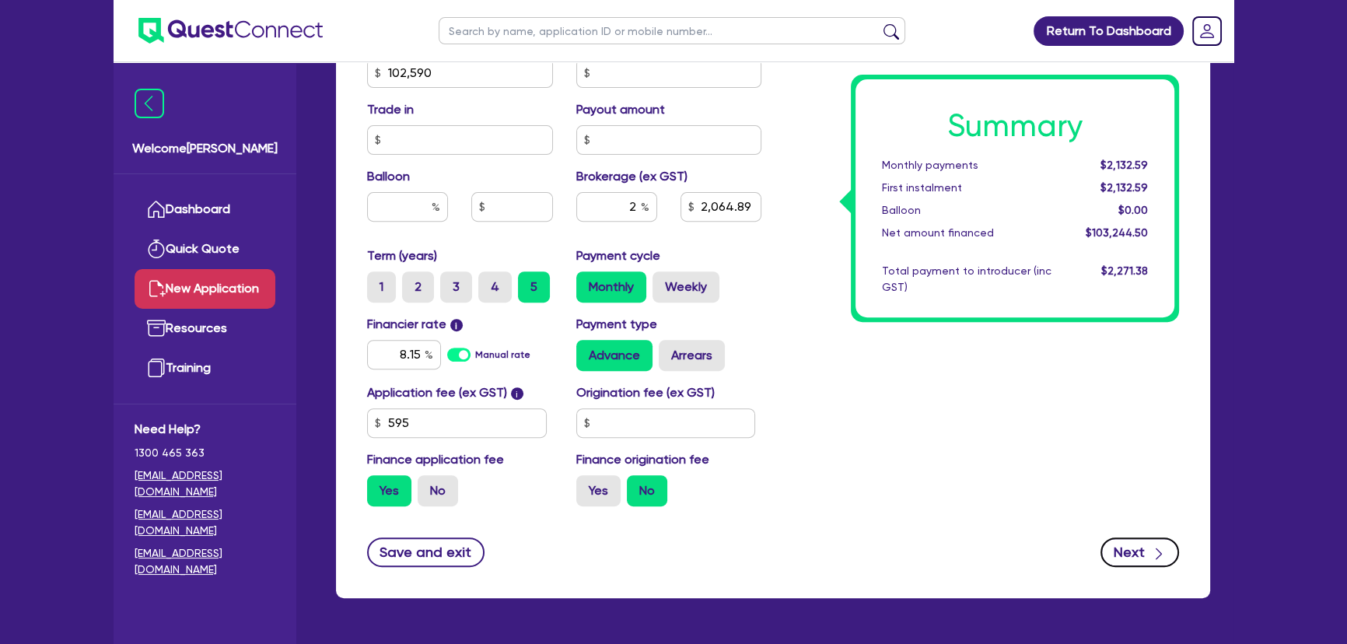
click at [1126, 553] on button "Next" at bounding box center [1139, 552] width 79 height 30
type input "2,064.89"
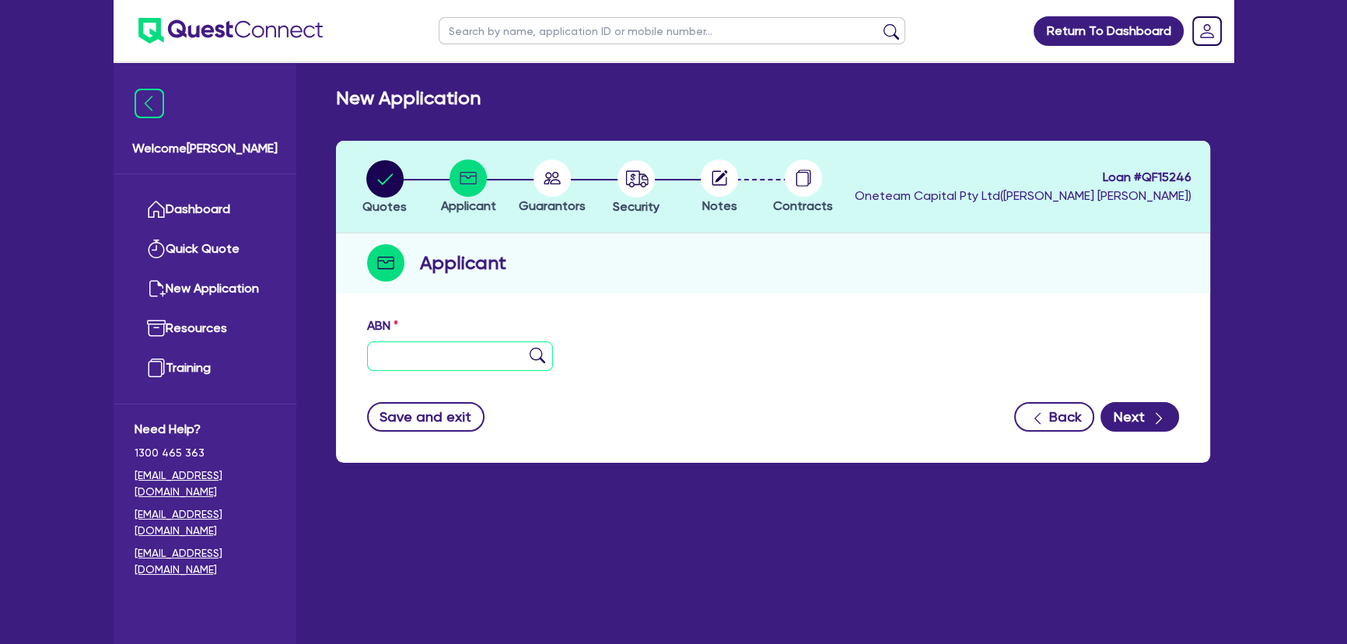
click at [434, 355] on input "text" at bounding box center [460, 356] width 186 height 30
paste input "97 684 156 689"
type input "97 684 156 689"
click at [533, 353] on img at bounding box center [537, 356] width 16 height 16
type input "SYDNEY STREET STAYS PTY LTD"
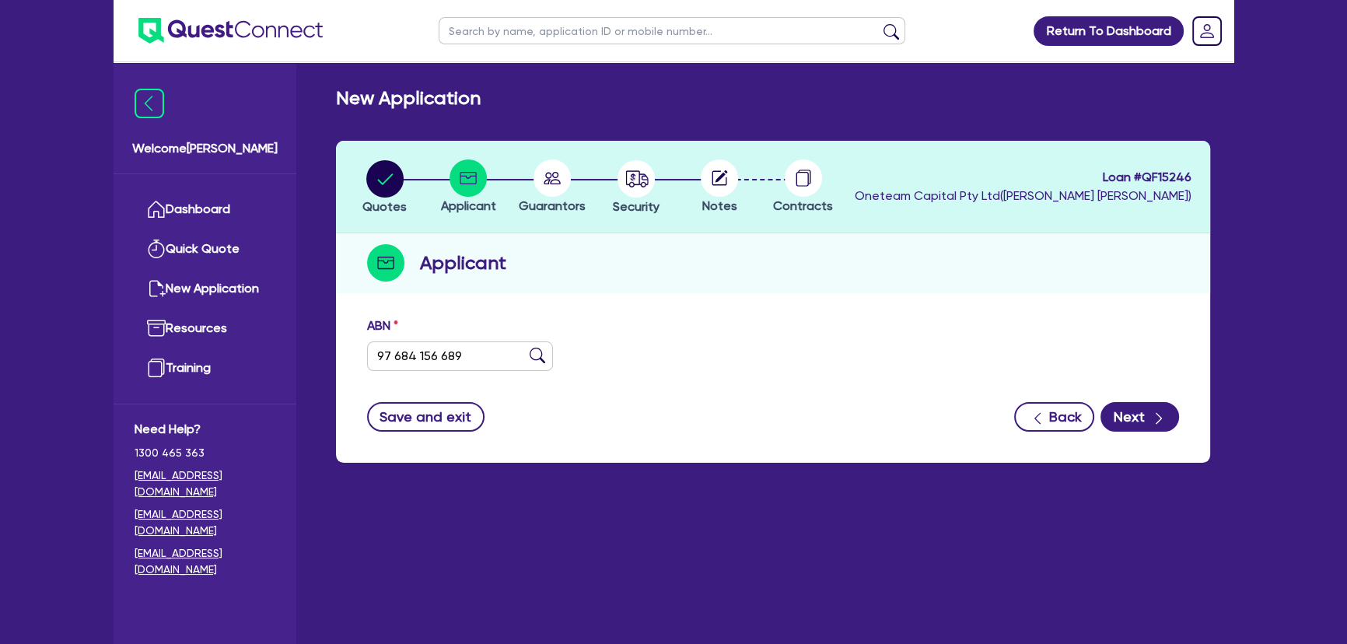
type input "SYDNEY STREET ELECTRICAL"
select select "COMPANY"
type input "02/02/2025"
type input "03/02/2025"
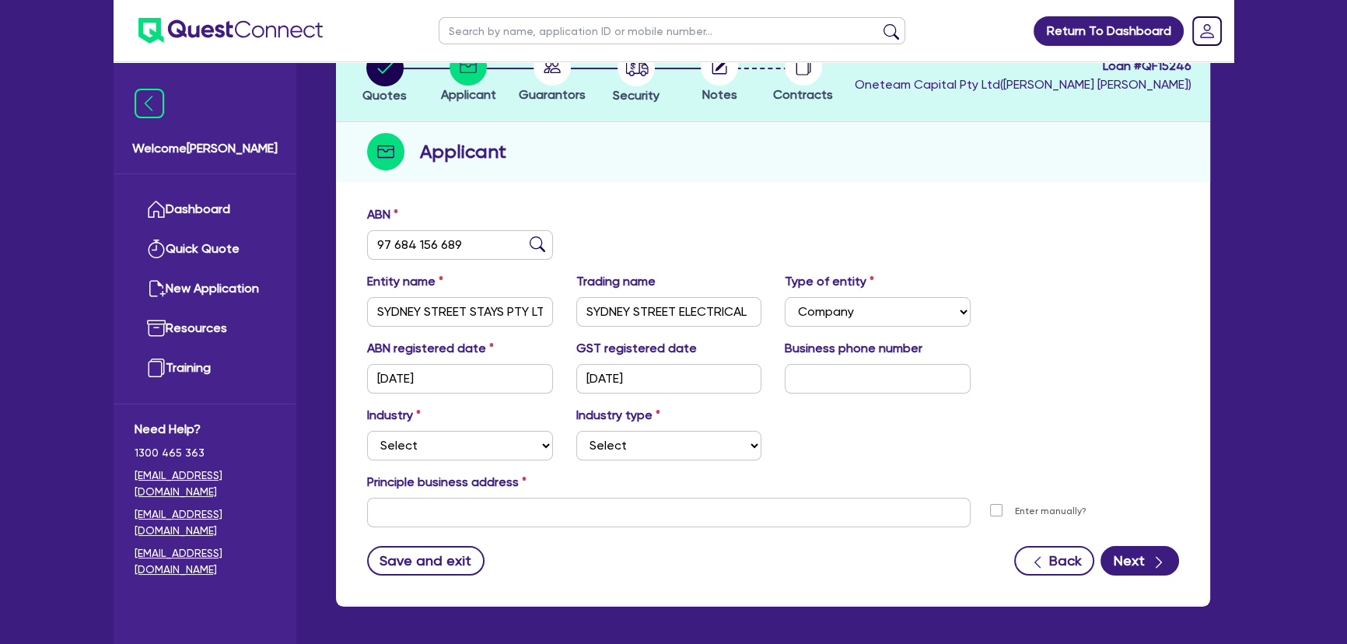
scroll to position [168, 0]
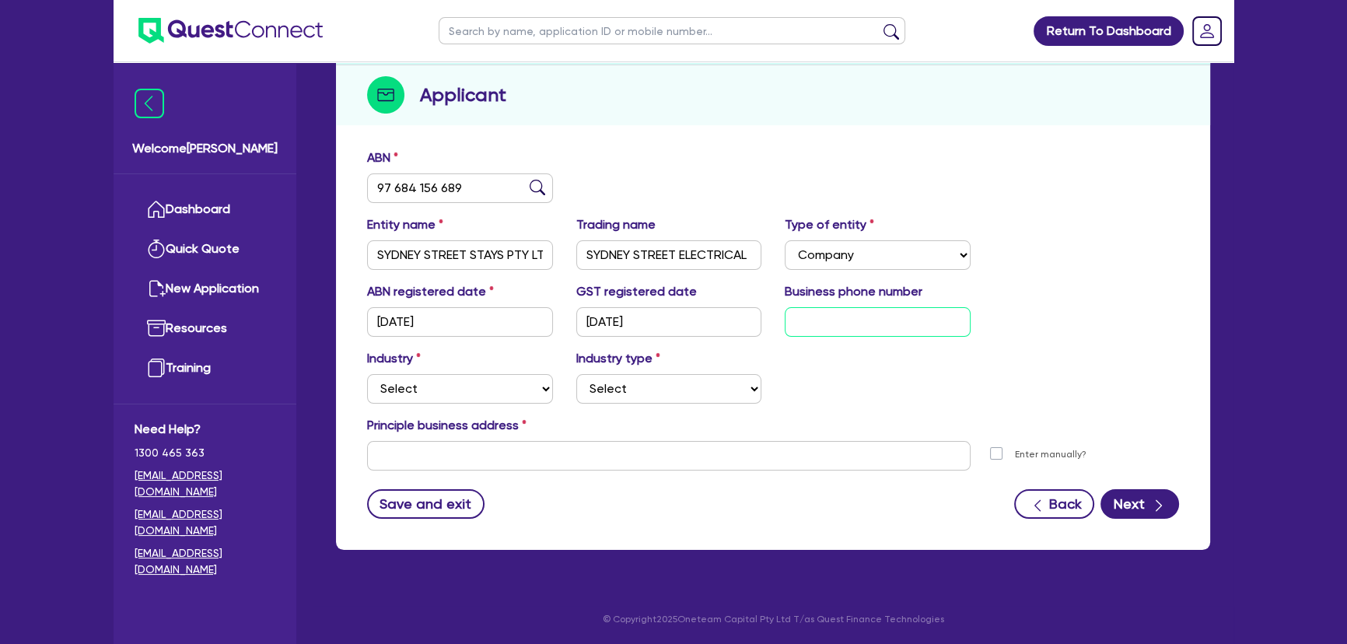
click at [812, 314] on input "text" at bounding box center [877, 322] width 186 height 30
click at [817, 323] on input "text" at bounding box center [877, 322] width 186 height 30
paste input "4 3824 5206"
type input "04 3824 5206"
click at [418, 388] on select "Select Accomodation & Food Services Administrative & Support Services Agricultu…" at bounding box center [460, 389] width 186 height 30
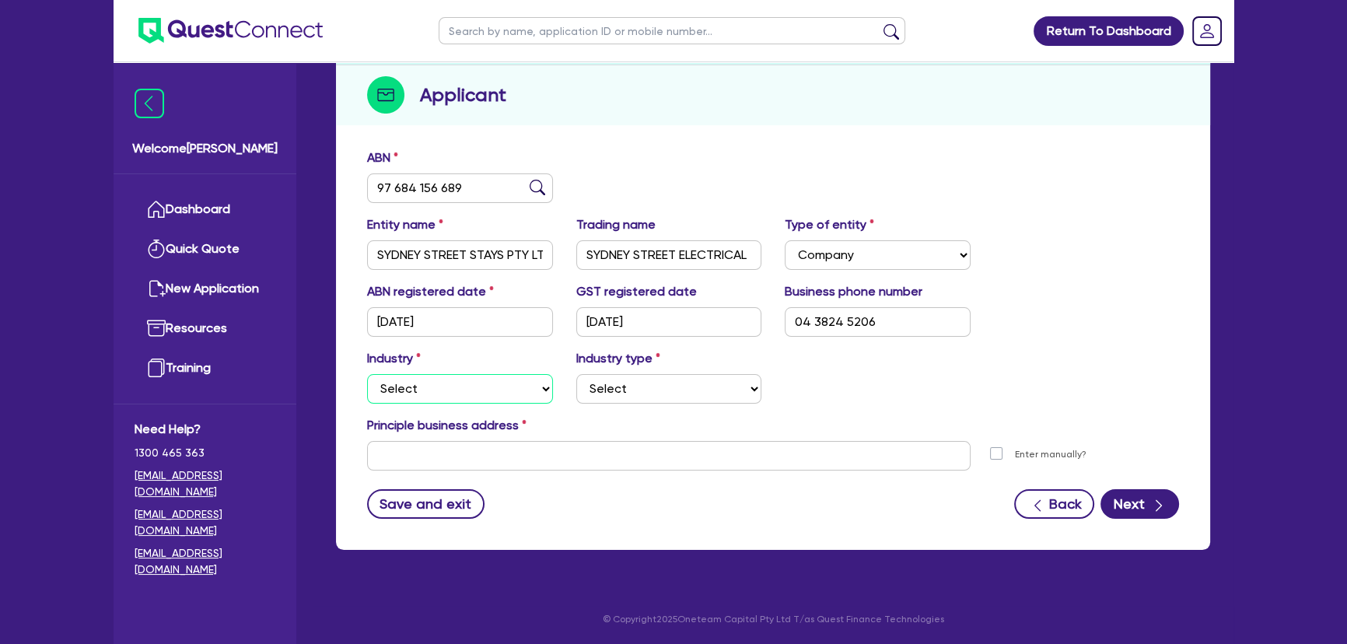
select select "BUILDING_CONSTRUCTION"
click at [367, 374] on select "Select Accomodation & Food Services Administrative & Support Services Agricultu…" at bounding box center [460, 389] width 186 height 30
click at [614, 387] on select "Select Trades People Providing Services Direct to Consumers Trades People Provi…" at bounding box center [669, 389] width 186 height 30
select select "TRADES_SERVICES_CONSUMERS"
click at [576, 374] on select "Select Trades People Providing Services Direct to Consumers Trades People Provi…" at bounding box center [669, 389] width 186 height 30
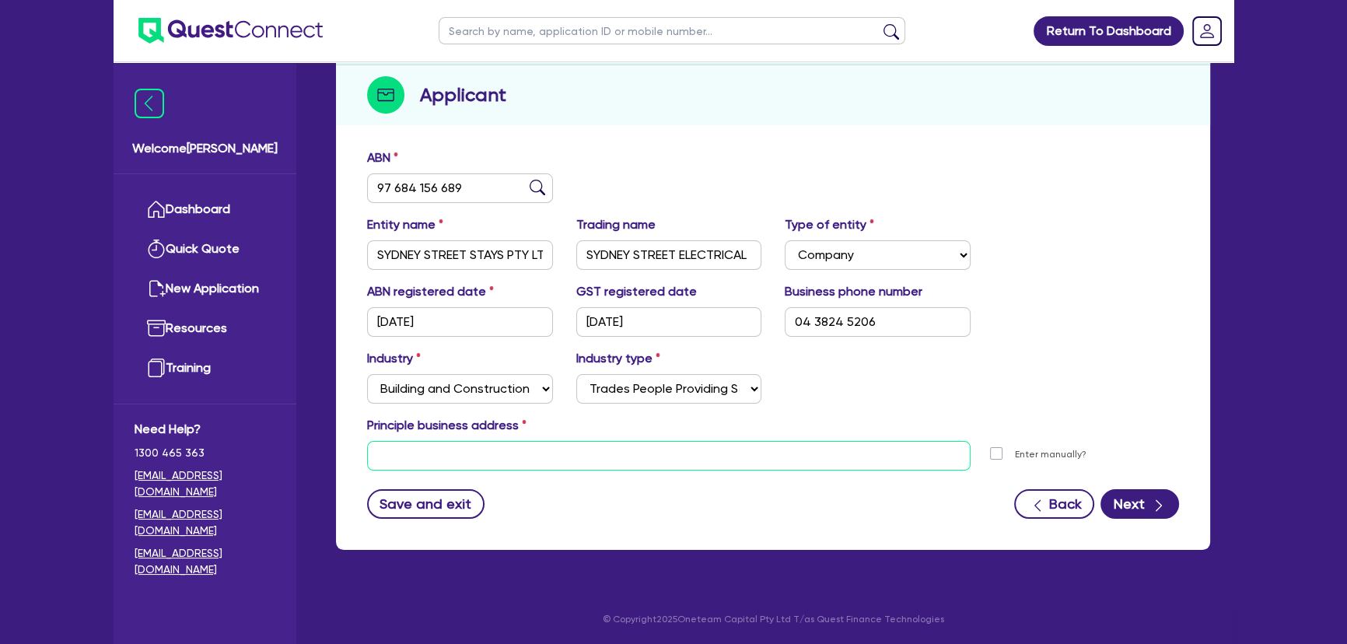
click at [479, 444] on input "text" at bounding box center [668, 456] width 603 height 30
click at [606, 454] on input "text" at bounding box center [668, 456] width 603 height 30
paste input "2 wollombi rd mussled brooke"
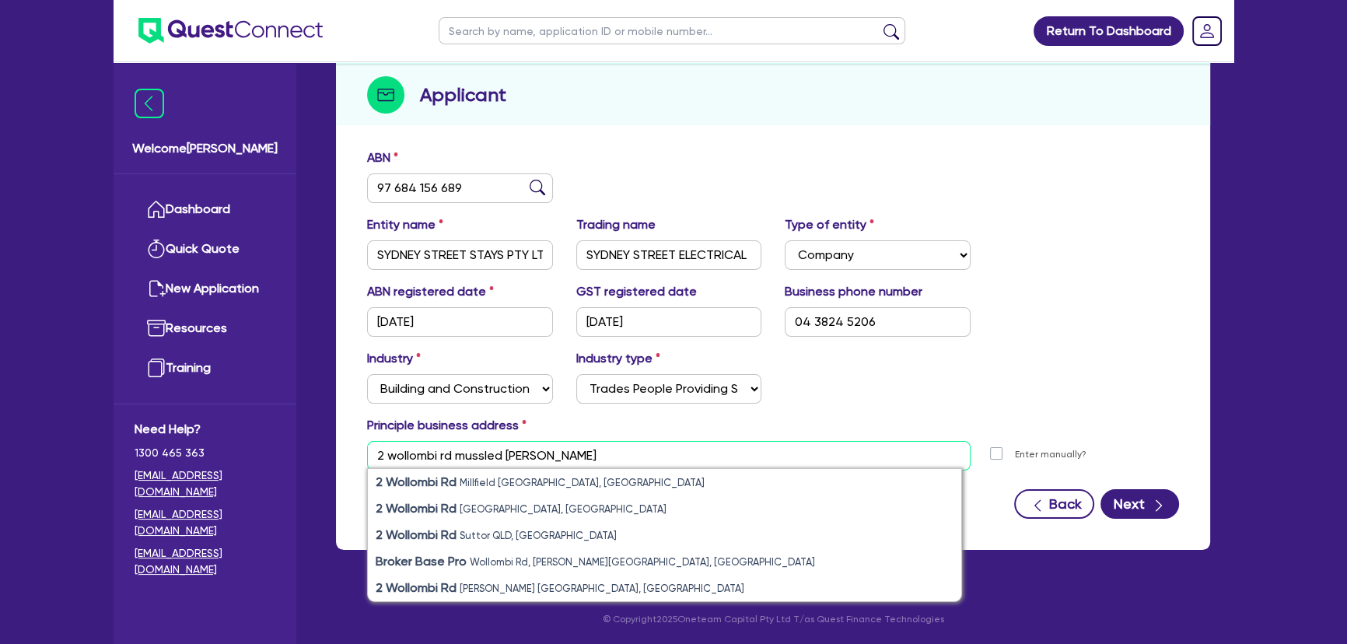
drag, startPoint x: 561, startPoint y: 454, endPoint x: 487, endPoint y: 459, distance: 74.1
click at [487, 459] on input "2 wollombi rd mussled brooke" at bounding box center [668, 456] width 603 height 30
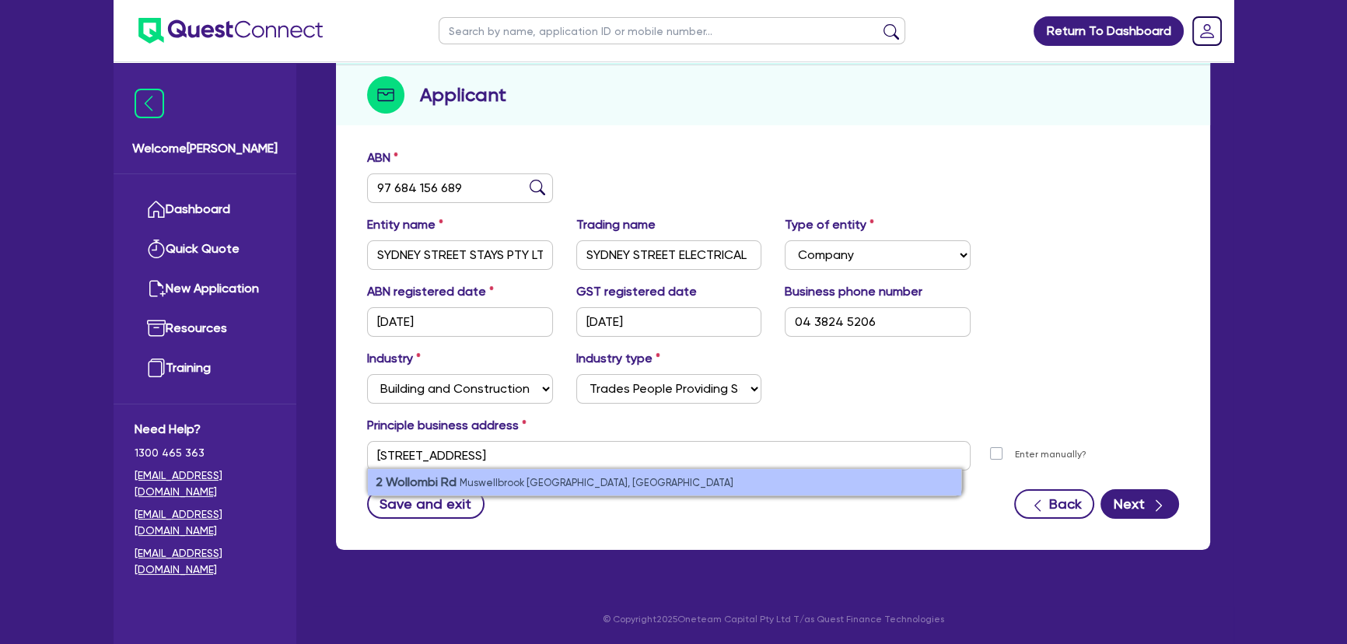
click at [501, 477] on small "Muswellbrook NSW, Australia" at bounding box center [596, 483] width 274 height 12
type input "2 Wollombi Rd Muswellbrook NSW 2333"
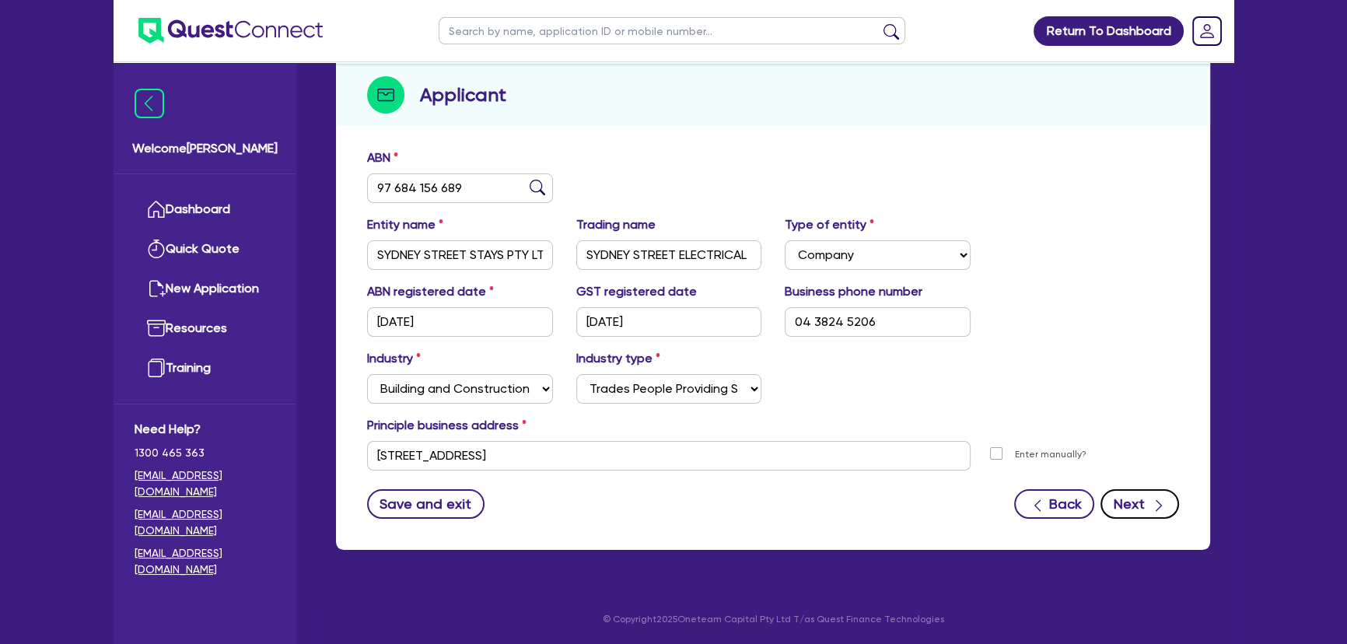
click at [1148, 514] on button "Next" at bounding box center [1139, 504] width 79 height 30
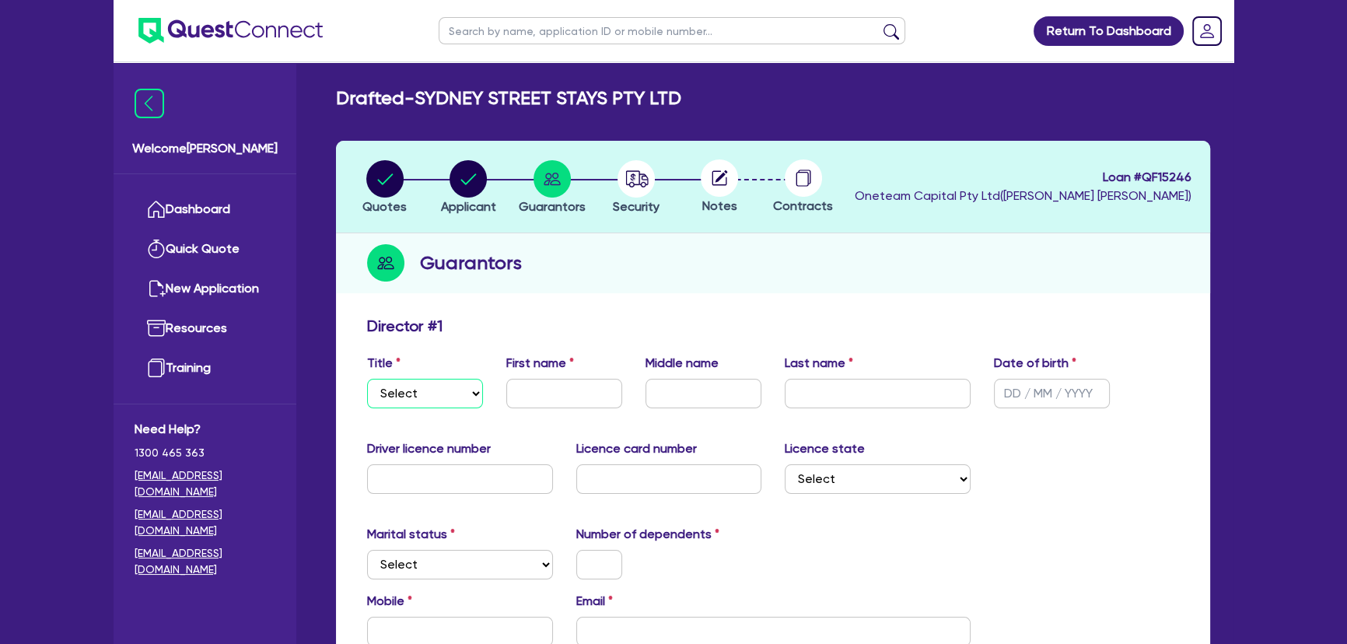
click at [432, 386] on select "Select Mr Mrs Ms Miss Dr" at bounding box center [425, 394] width 116 height 30
select select "MR"
click at [367, 379] on select "Select Mr Mrs Ms Miss Dr" at bounding box center [425, 394] width 116 height 30
click at [540, 379] on input "text" at bounding box center [564, 394] width 116 height 30
click at [524, 394] on input "text" at bounding box center [564, 394] width 116 height 30
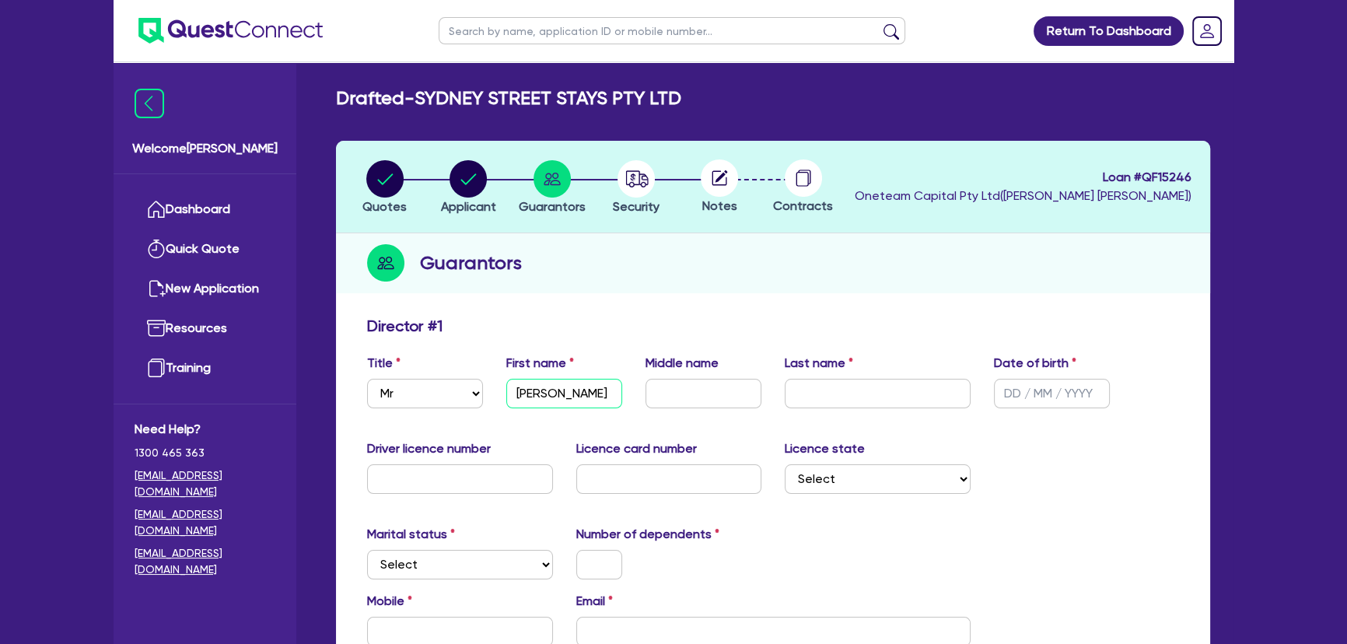
type input "Justin"
click at [689, 404] on input "text" at bounding box center [703, 394] width 116 height 30
type input "Michael"
click at [903, 385] on input "text" at bounding box center [877, 394] width 186 height 30
type input "Carter"
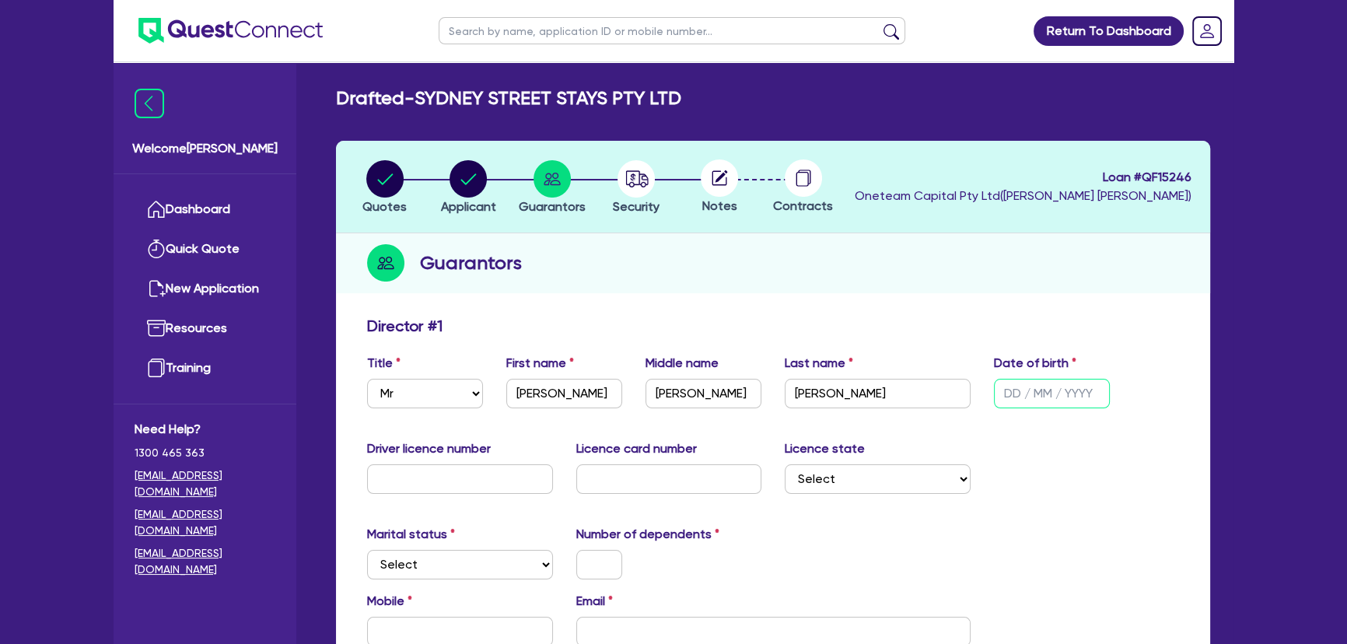
click at [1017, 387] on input "text" at bounding box center [1052, 394] width 116 height 30
type input "10/09/1976"
click at [432, 482] on input "text" at bounding box center [460, 479] width 186 height 30
click at [405, 466] on input "text" at bounding box center [460, 479] width 186 height 30
type input "11544647"
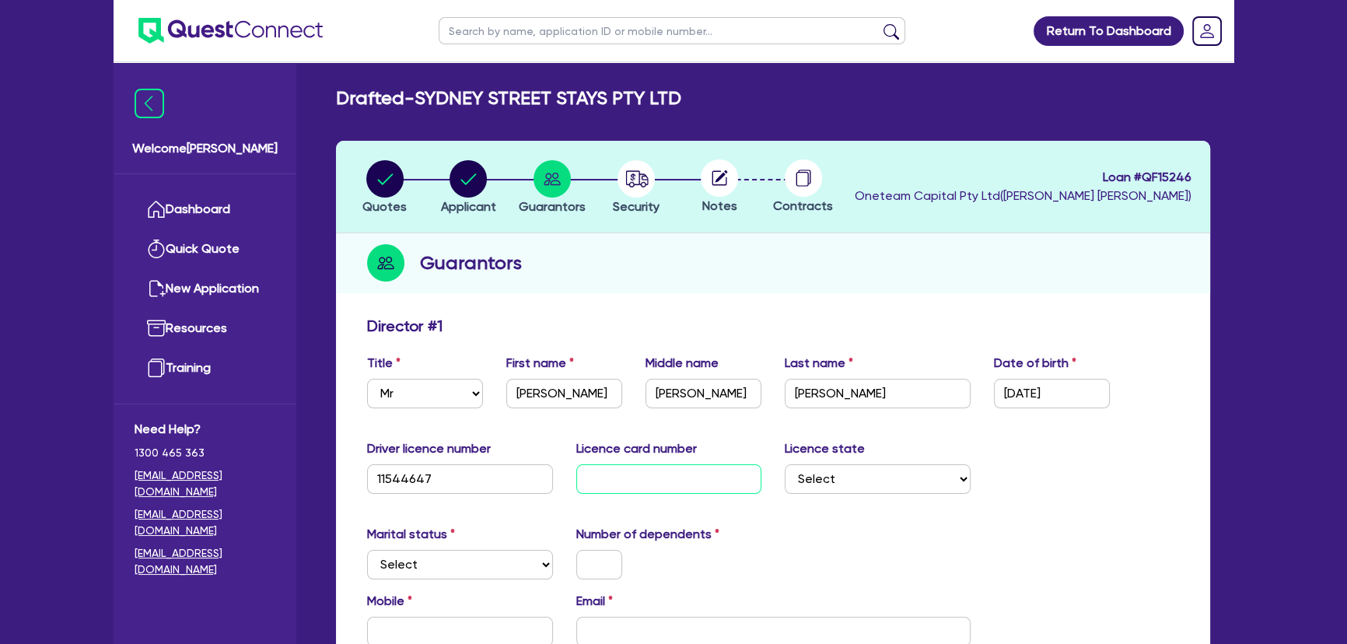
click at [654, 474] on input "text" at bounding box center [669, 479] width 186 height 30
type input "2046729525"
click at [851, 487] on select "Select NSW VIC QLD TAS ACT SA NT WA" at bounding box center [877, 479] width 186 height 30
select select "[GEOGRAPHIC_DATA]"
click at [784, 464] on select "Select NSW VIC QLD TAS ACT SA NT WA" at bounding box center [877, 479] width 186 height 30
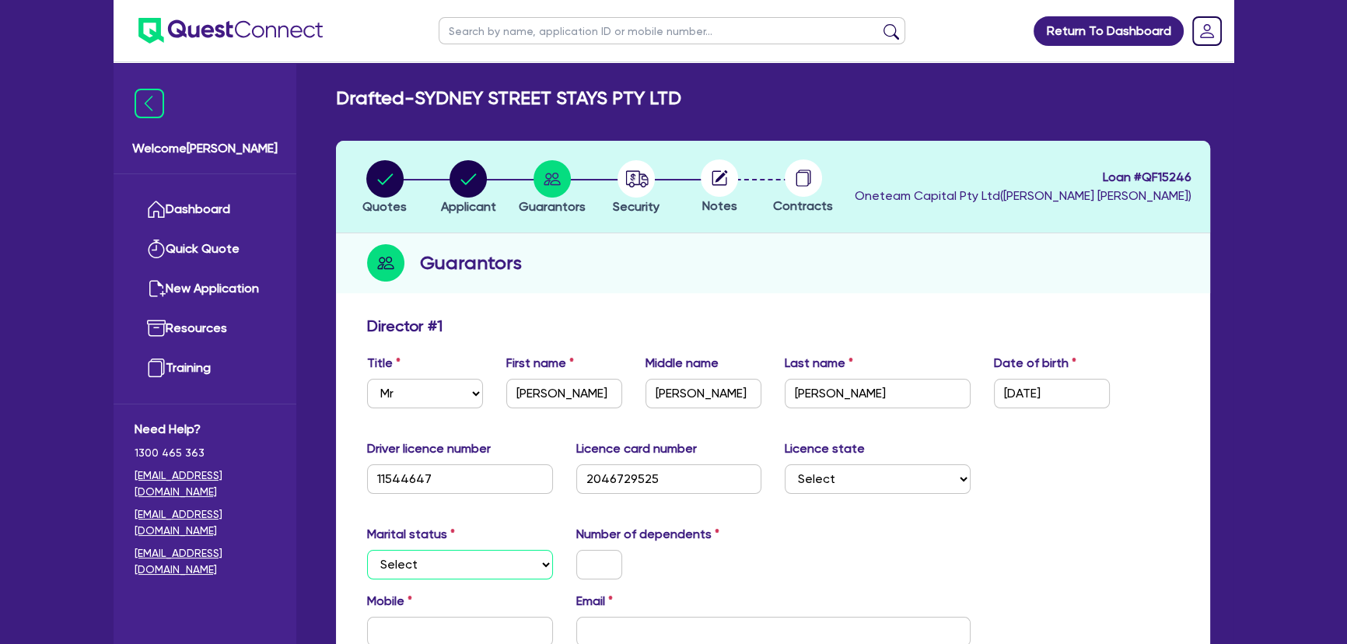
click at [482, 553] on select "Select Single Married De Facto / Partner" at bounding box center [460, 565] width 186 height 30
click at [367, 550] on select "Select Single Married De Facto / Partner" at bounding box center [460, 565] width 186 height 30
click at [587, 552] on input "text" at bounding box center [599, 565] width 46 height 30
click at [368, 577] on div "Marital status Select Single Married De Facto / Partner" at bounding box center [459, 552] width 209 height 54
click at [414, 557] on select "Select Single Married De Facto / Partner" at bounding box center [460, 565] width 186 height 30
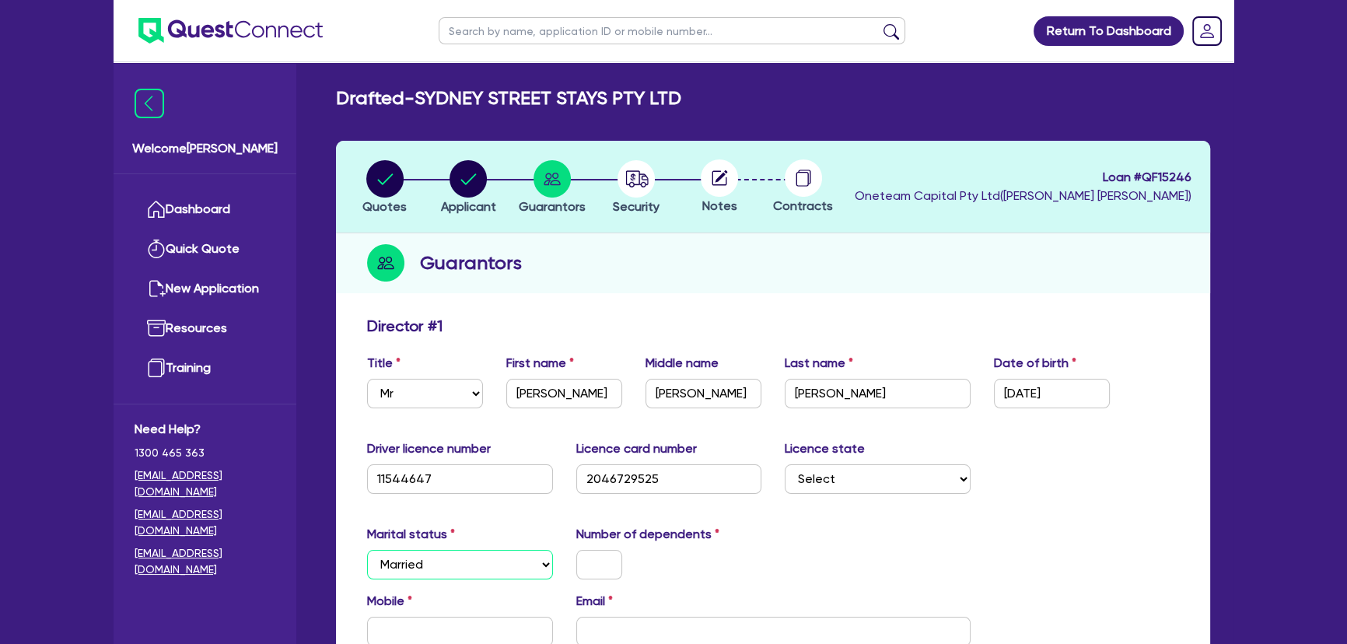
select select "DE_FACTO"
click at [367, 550] on select "Select Single Married De Facto / Partner" at bounding box center [460, 565] width 186 height 30
drag, startPoint x: 563, startPoint y: 548, endPoint x: 606, endPoint y: 553, distance: 43.0
click at [588, 553] on div "Number of dependents" at bounding box center [668, 552] width 209 height 54
click at [606, 553] on input "text" at bounding box center [599, 565] width 46 height 30
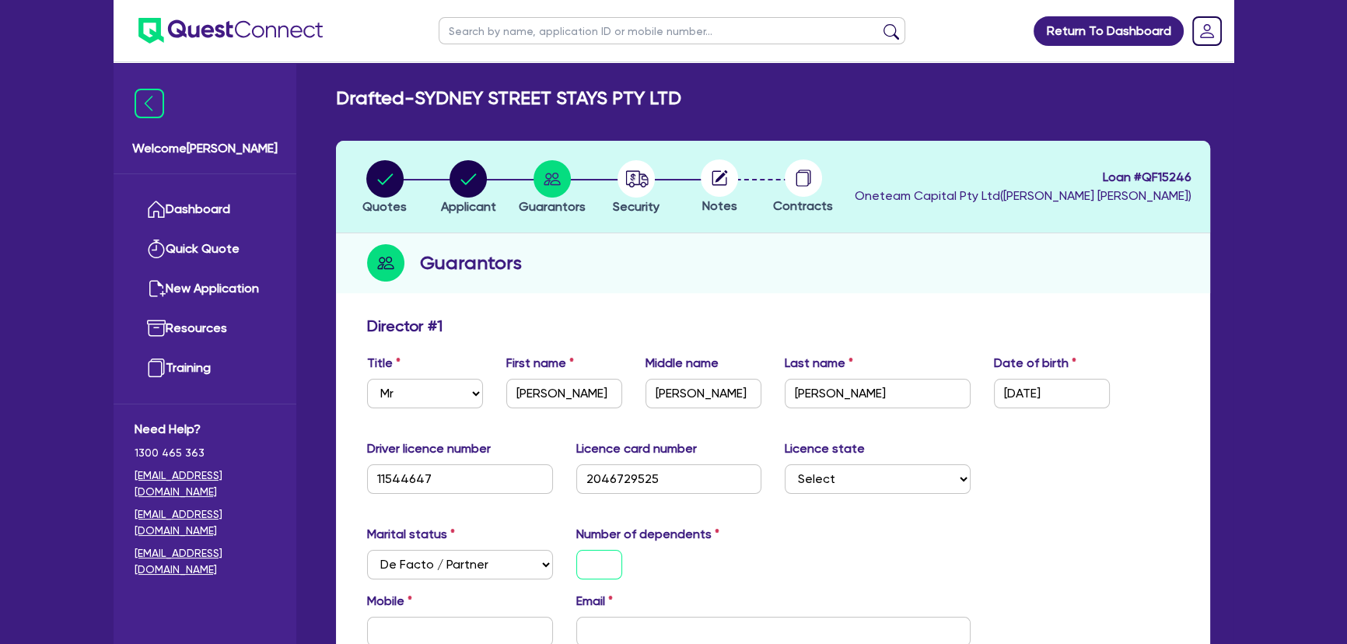
type input "1"
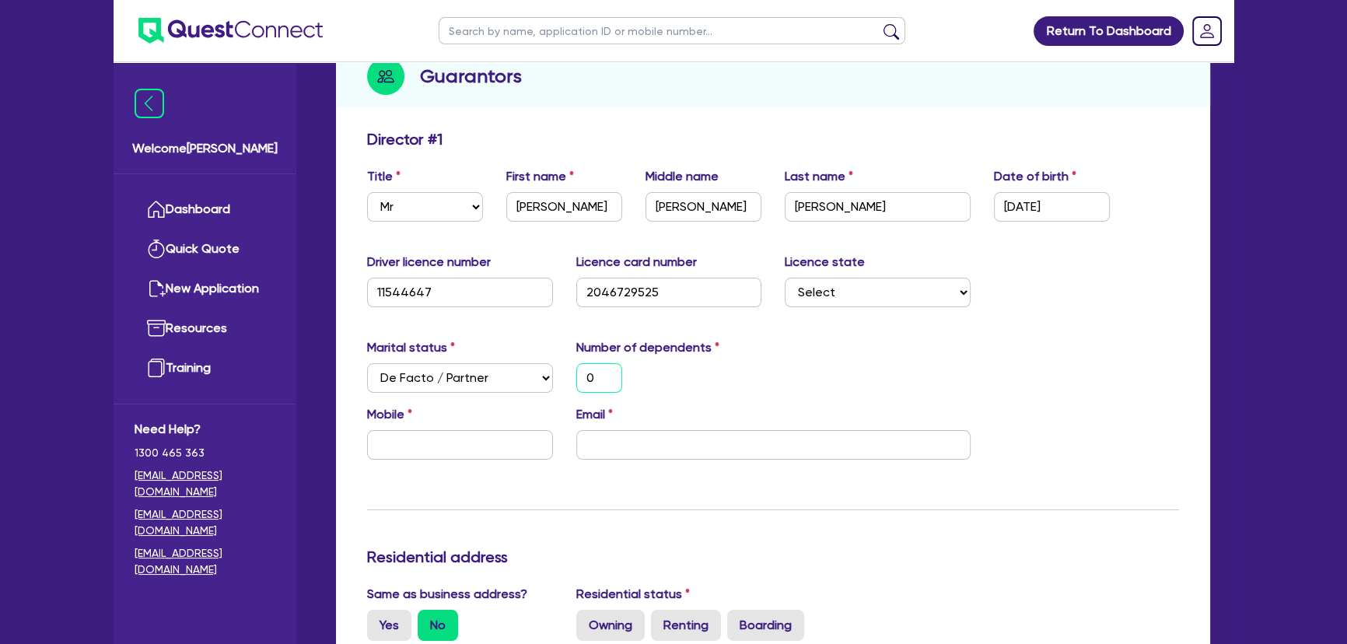
scroll to position [282, 0]
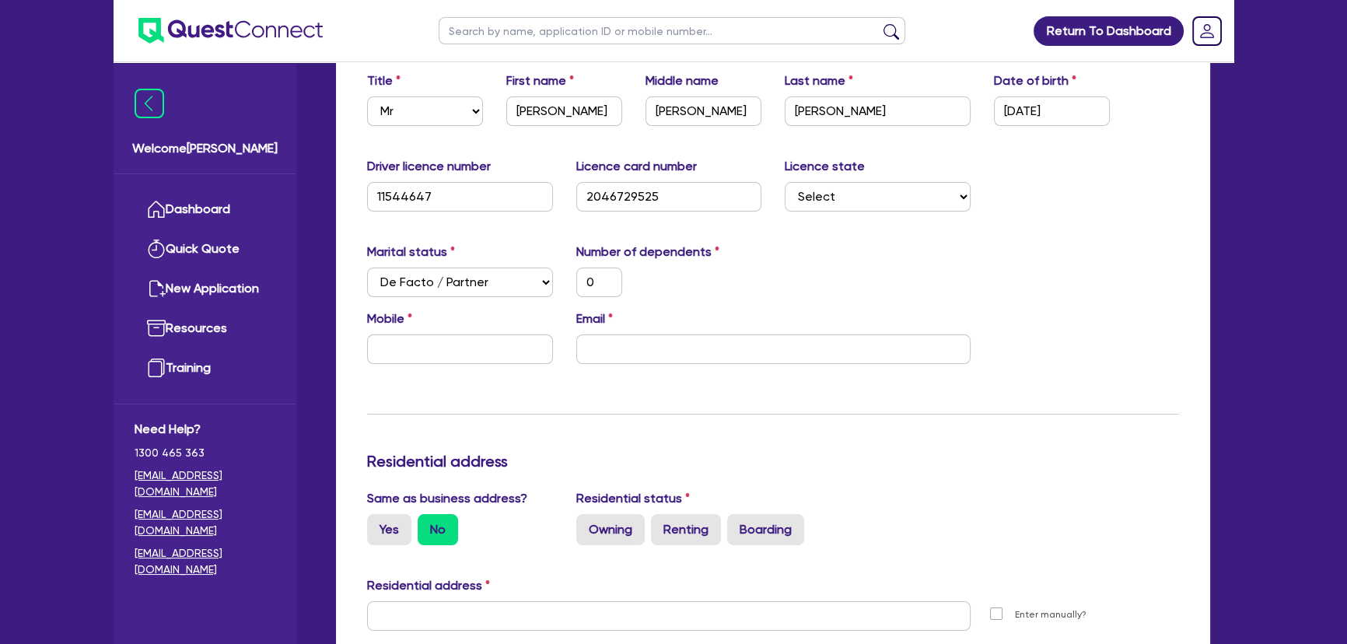
click at [397, 366] on div "Mobile Email" at bounding box center [772, 342] width 835 height 67
click at [403, 355] on input "text" at bounding box center [460, 349] width 186 height 30
type input "0"
paste input "438 245 206"
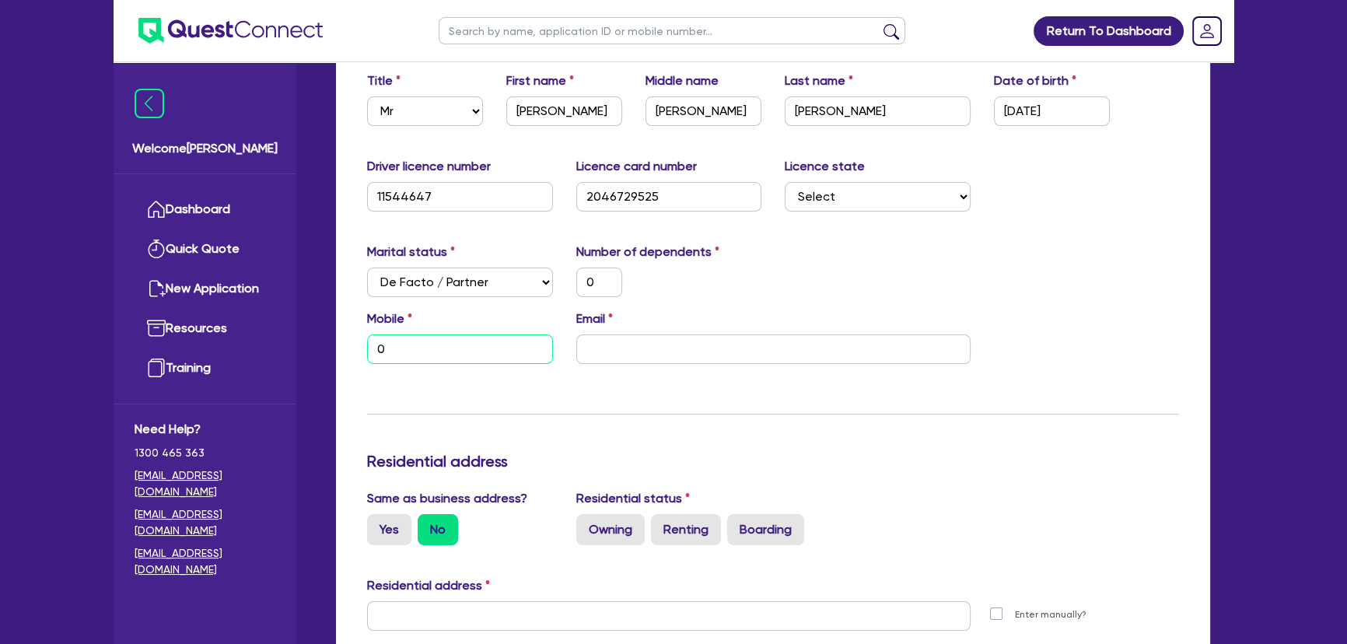
type input "0"
type input "0438 245 206"
drag, startPoint x: 603, startPoint y: 365, endPoint x: 606, endPoint y: 357, distance: 8.7
click at [606, 357] on div "Mobile 0438 245 206 Email" at bounding box center [772, 342] width 835 height 67
click at [620, 353] on input "email" at bounding box center [773, 349] width 394 height 30
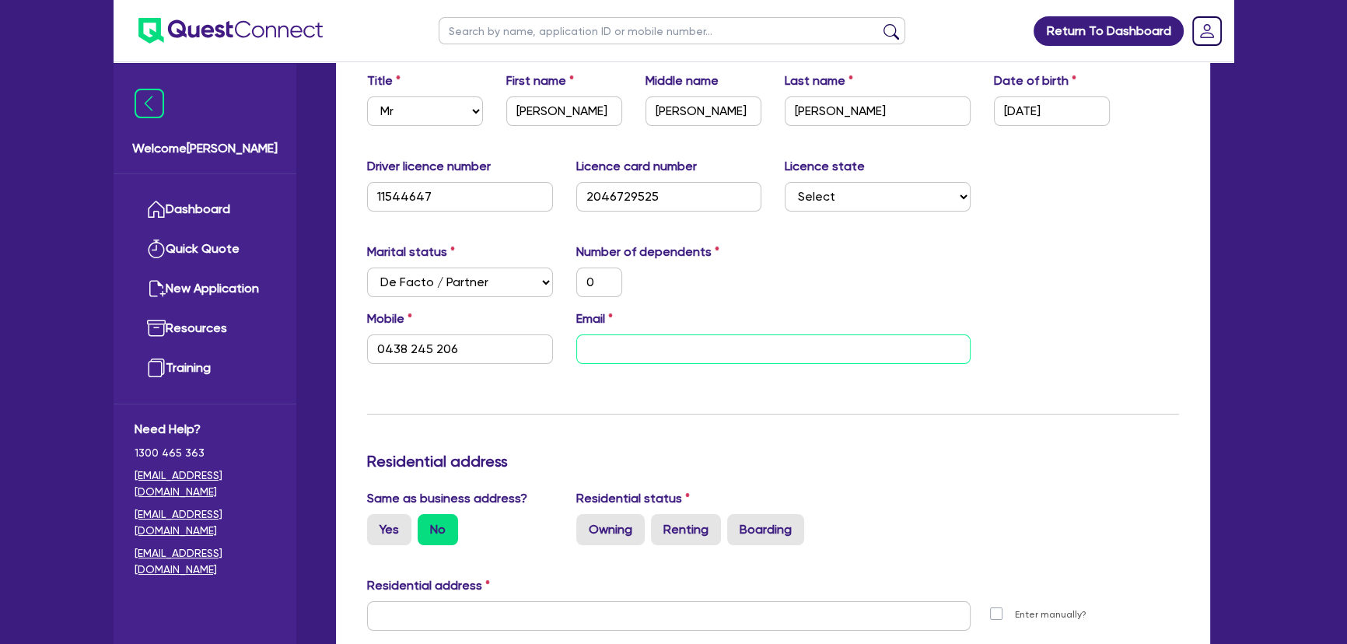
click at [799, 349] on input "email" at bounding box center [773, 349] width 394 height 30
paste input "sydneystreetelectrical@gmail.com"
type input "0"
type input "0438 245 206"
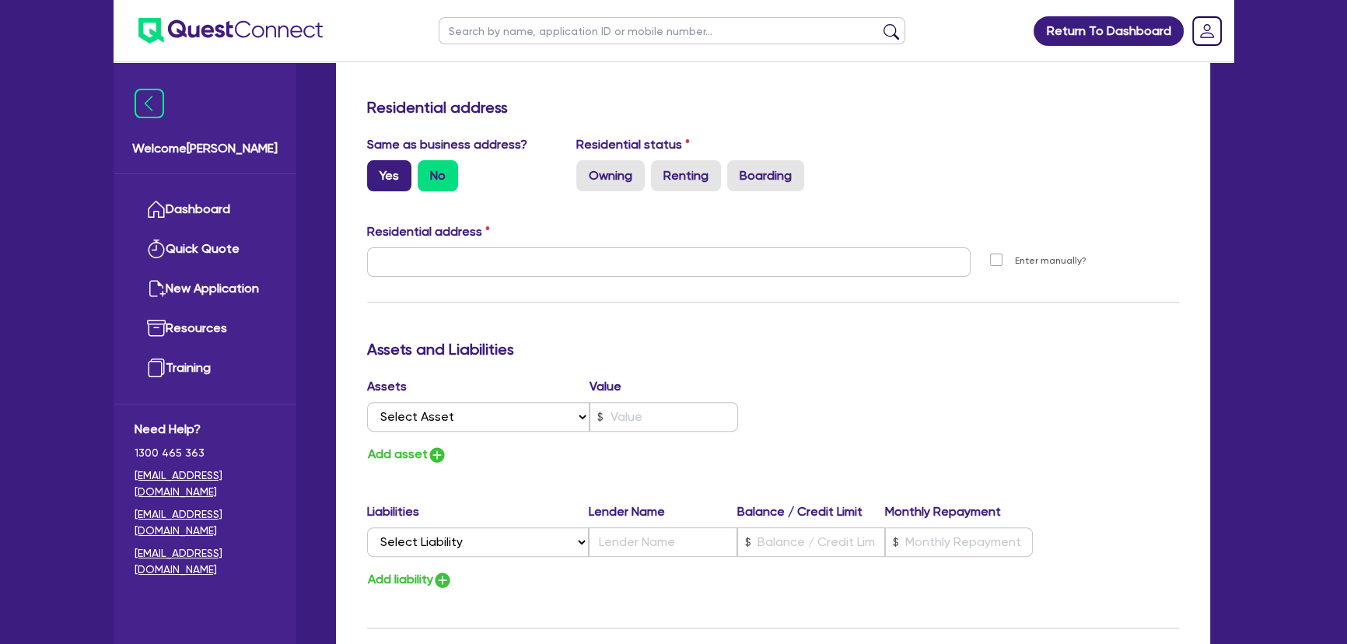
type input "sydneystreetelectrical@gmail.com"
click at [404, 167] on label "Yes" at bounding box center [389, 175] width 44 height 31
click at [377, 167] on input "Yes" at bounding box center [372, 165] width 10 height 10
radio input "true"
type input "0"
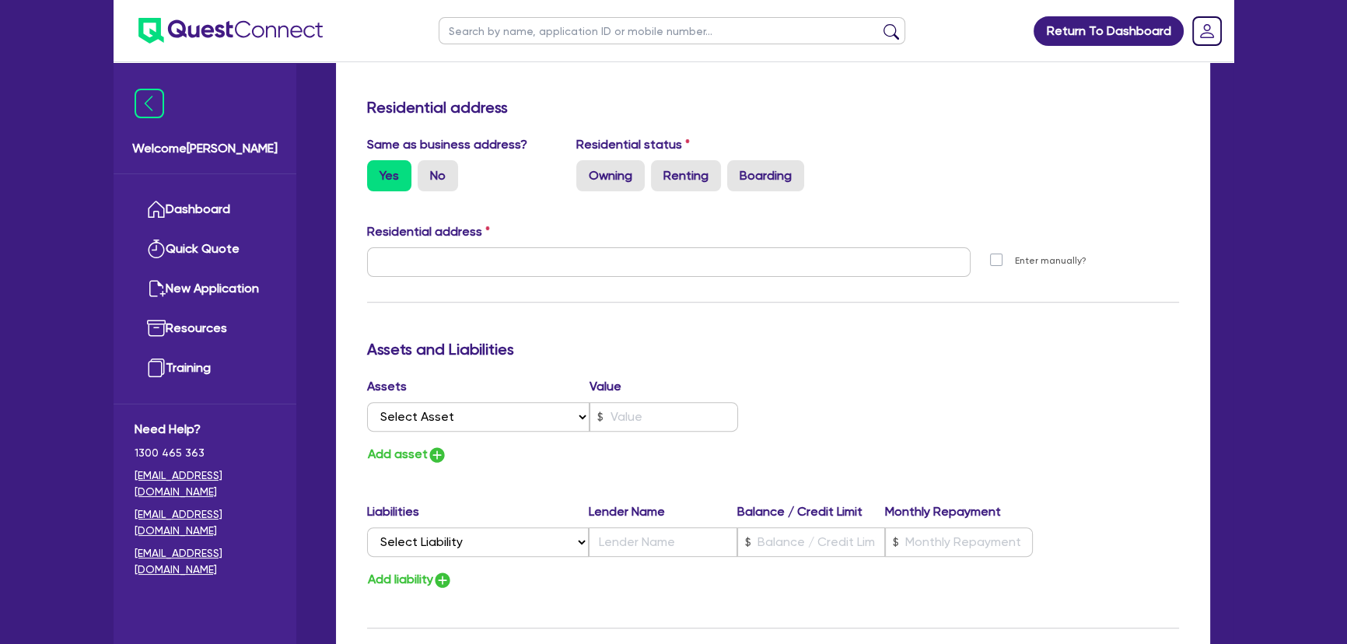
type input "0438 245 206"
type input "2 Wollombi Rd Muswellbrook NSW 2333"
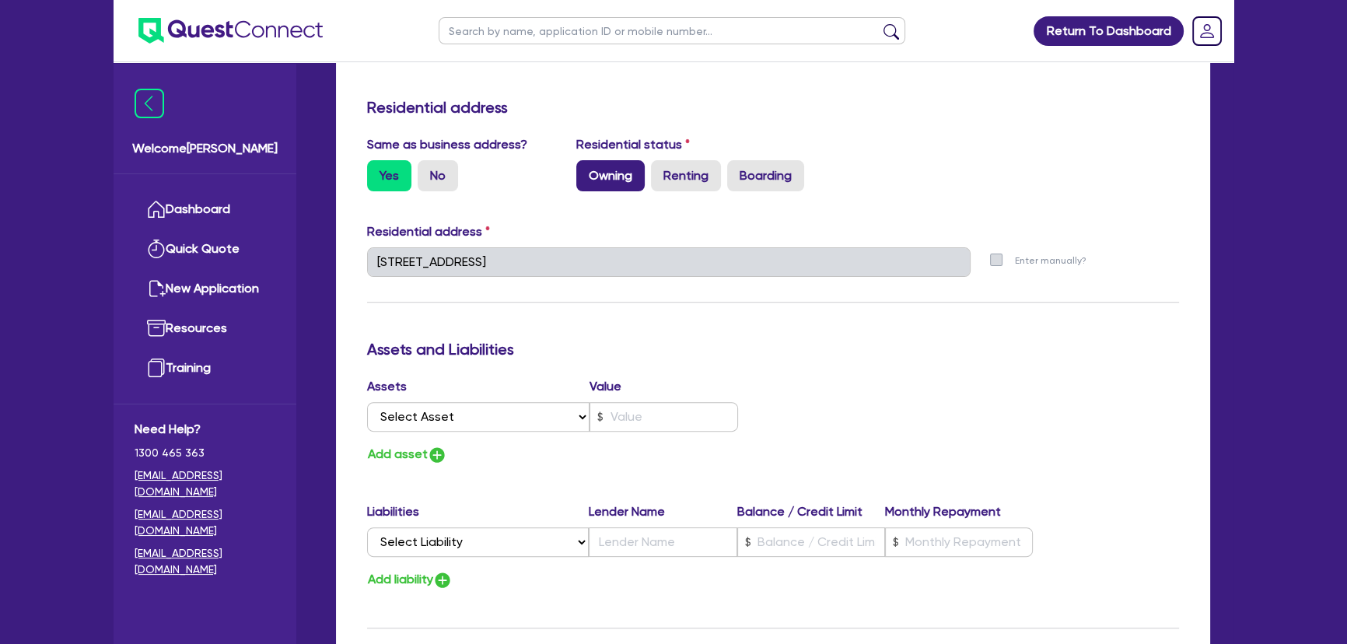
click at [602, 186] on label "Owning" at bounding box center [610, 175] width 68 height 31
click at [586, 170] on input "Owning" at bounding box center [581, 165] width 10 height 10
radio input "true"
type input "0"
type input "0438 245 206"
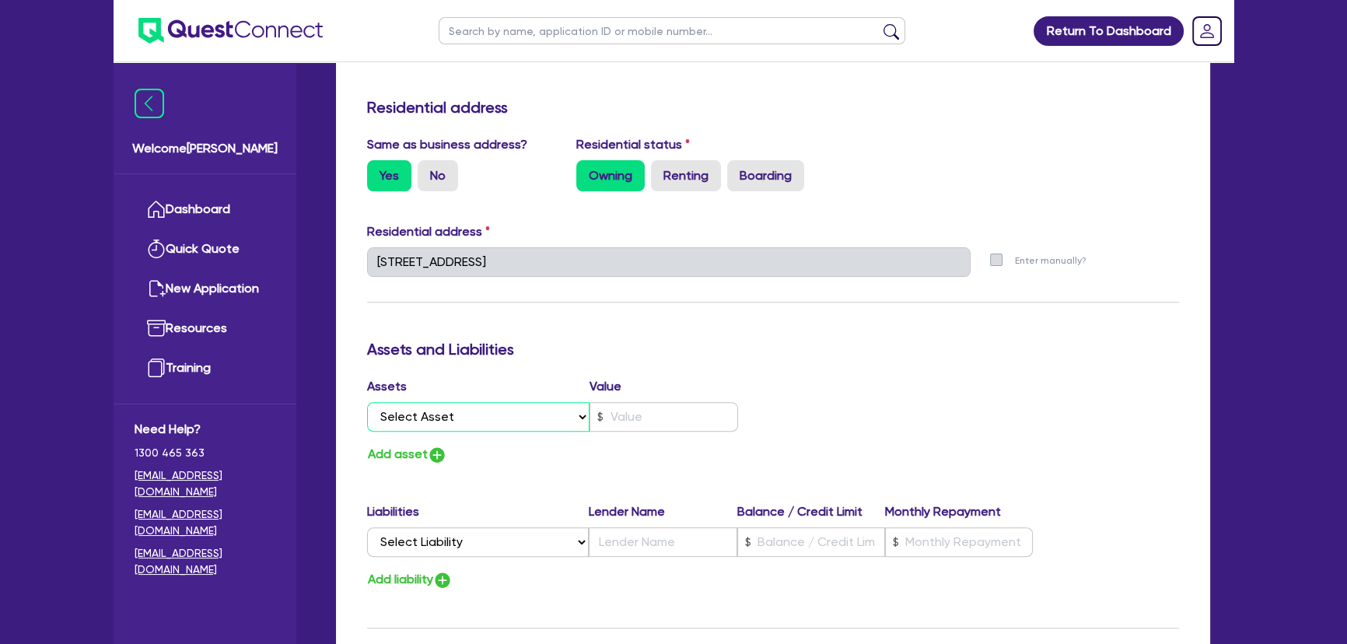
click at [473, 420] on select "Select Asset Cash Property Investment property Vehicle Truck Trailer Equipment …" at bounding box center [478, 417] width 222 height 30
select select "PROPERTY"
click at [367, 402] on select "Select Asset Cash Property Investment property Vehicle Truck Trailer Equipment …" at bounding box center [478, 417] width 222 height 30
type input "0"
type input "0438 245 206"
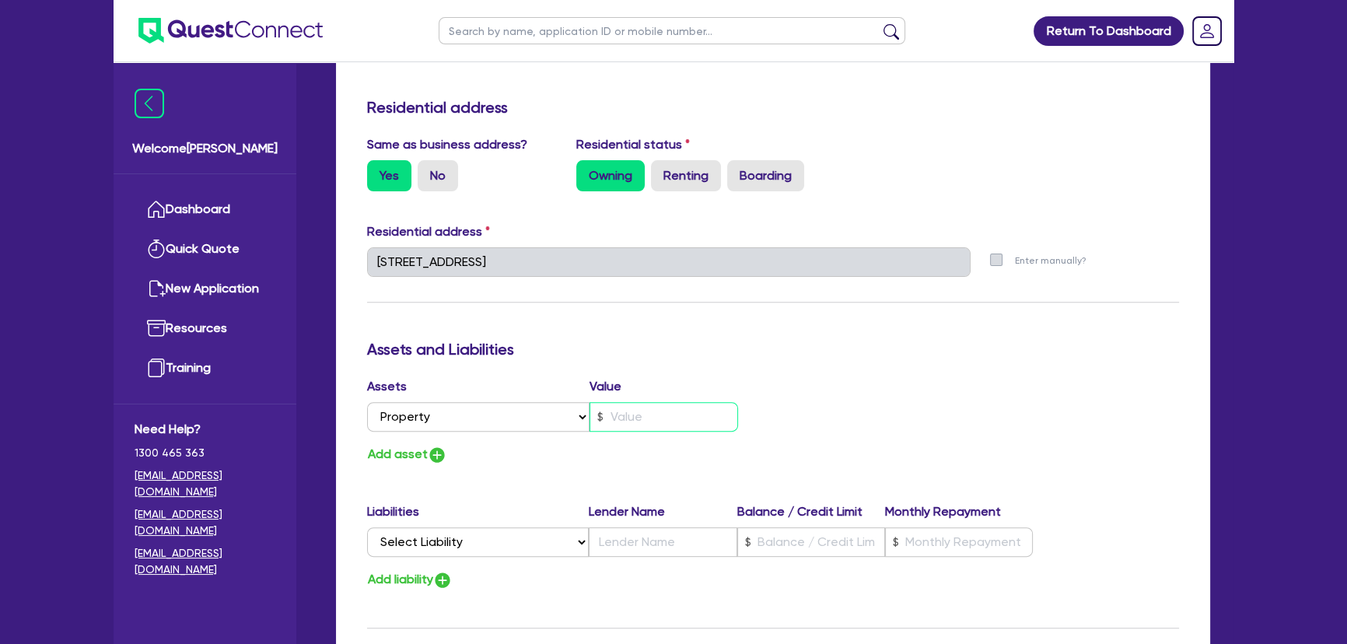
click at [658, 412] on input "text" at bounding box center [663, 417] width 148 height 30
type input "0"
type input "0438 245 206"
type input "6"
type input "0"
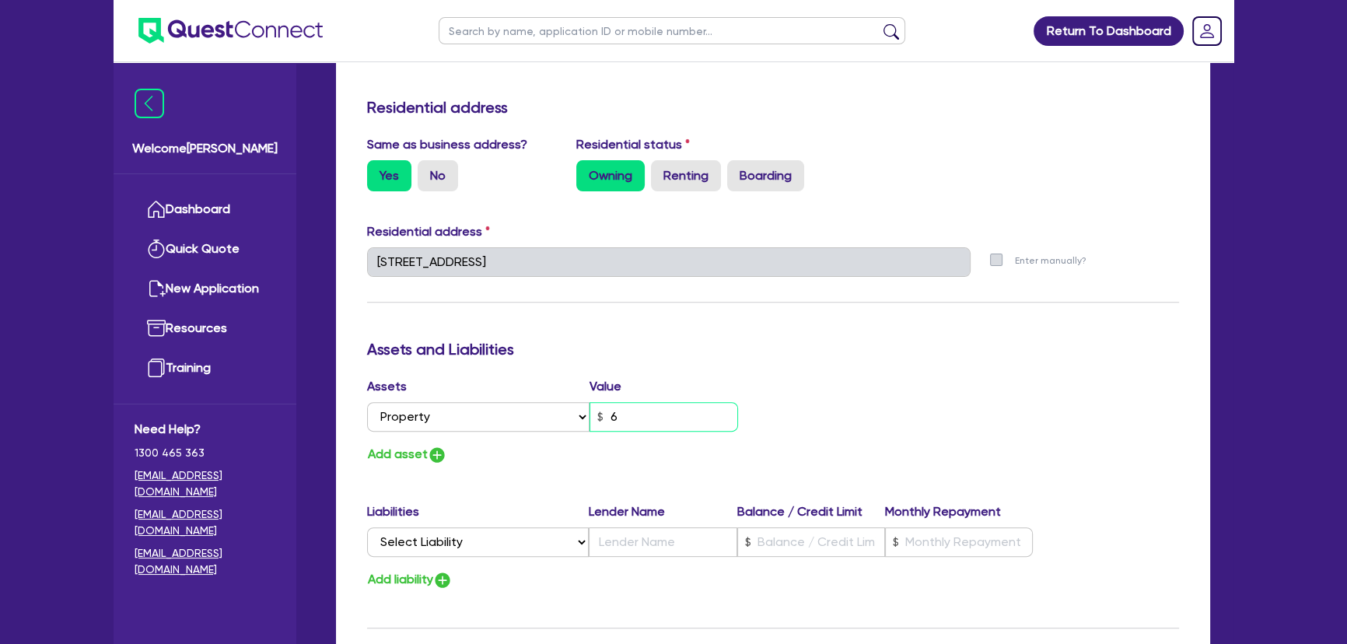
type input "0438 245 206"
type input "60"
type input "0"
type input "0438 245 206"
type input "600"
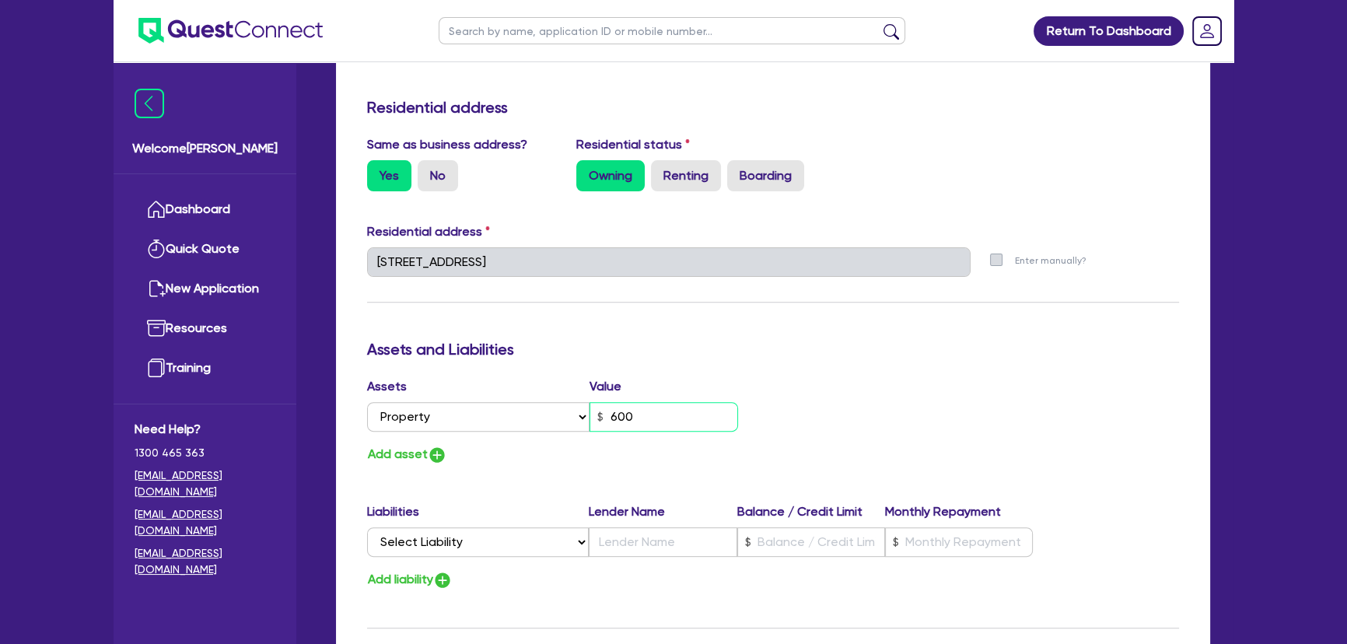
type input "0"
type input "0438 245 206"
type input "60,000"
type input "0"
type input "0438 245 206"
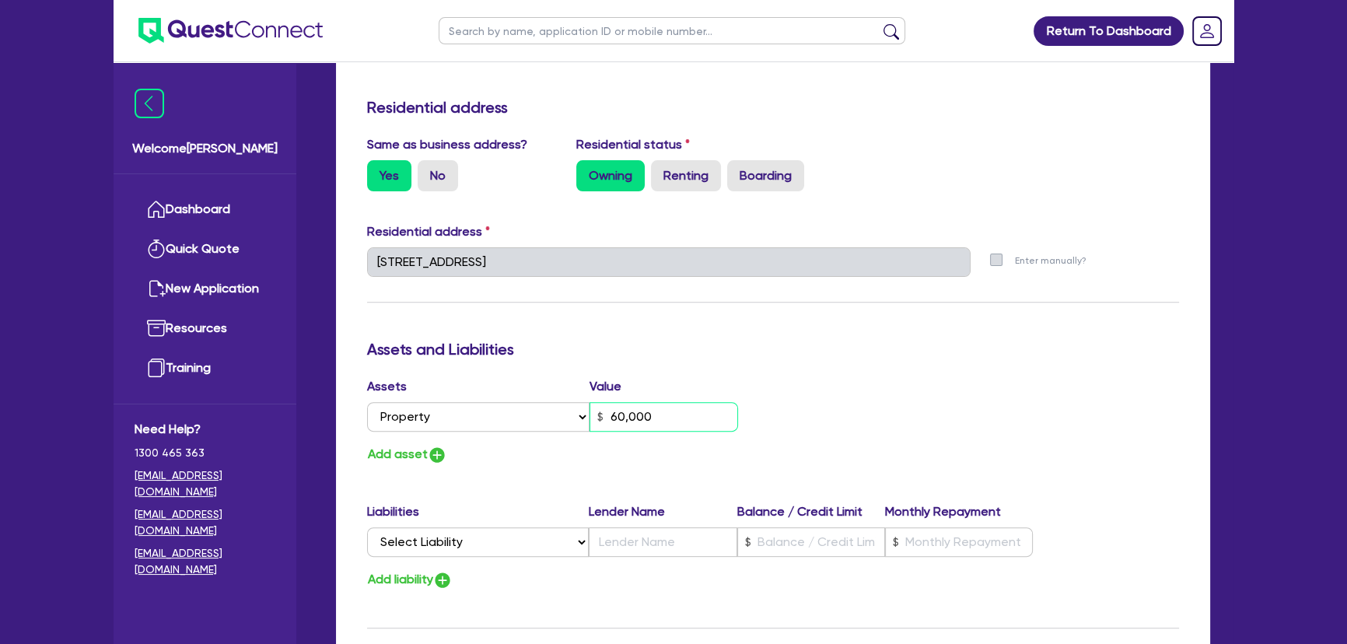
type input "0"
type input "0438 245 206"
type input "600,000"
click at [431, 452] on img "button" at bounding box center [437, 454] width 19 height 19
type input "0"
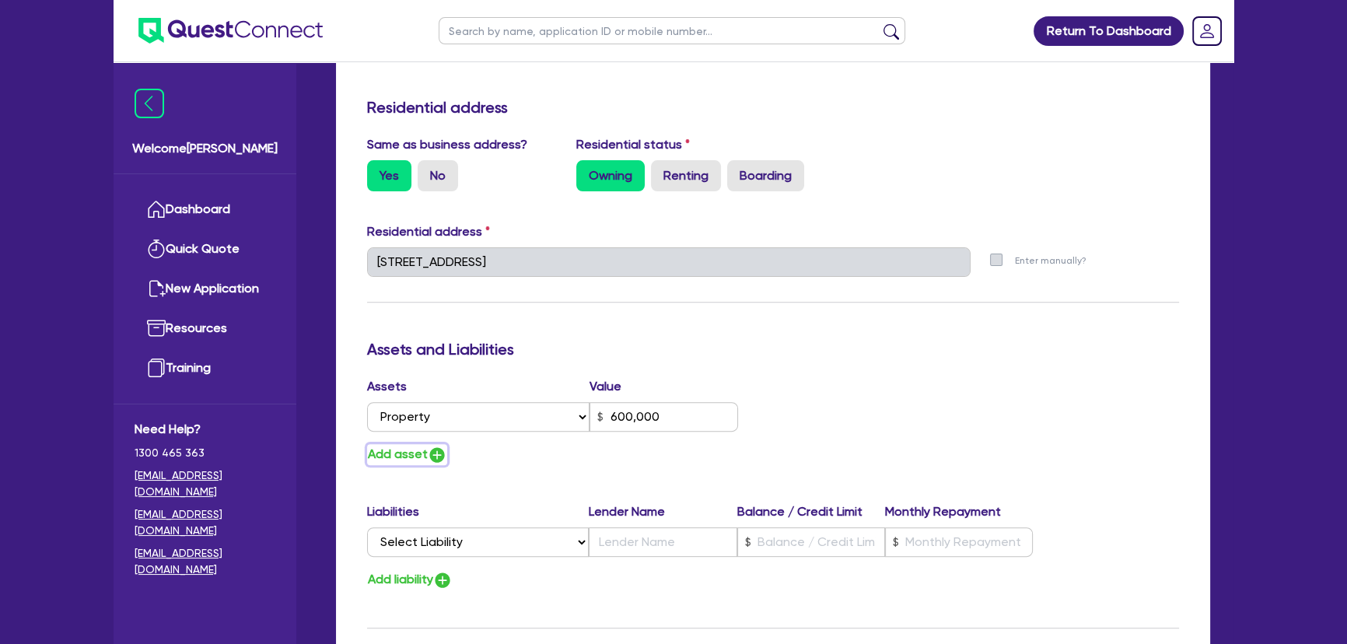
type input "0438 245 206"
type input "600,000"
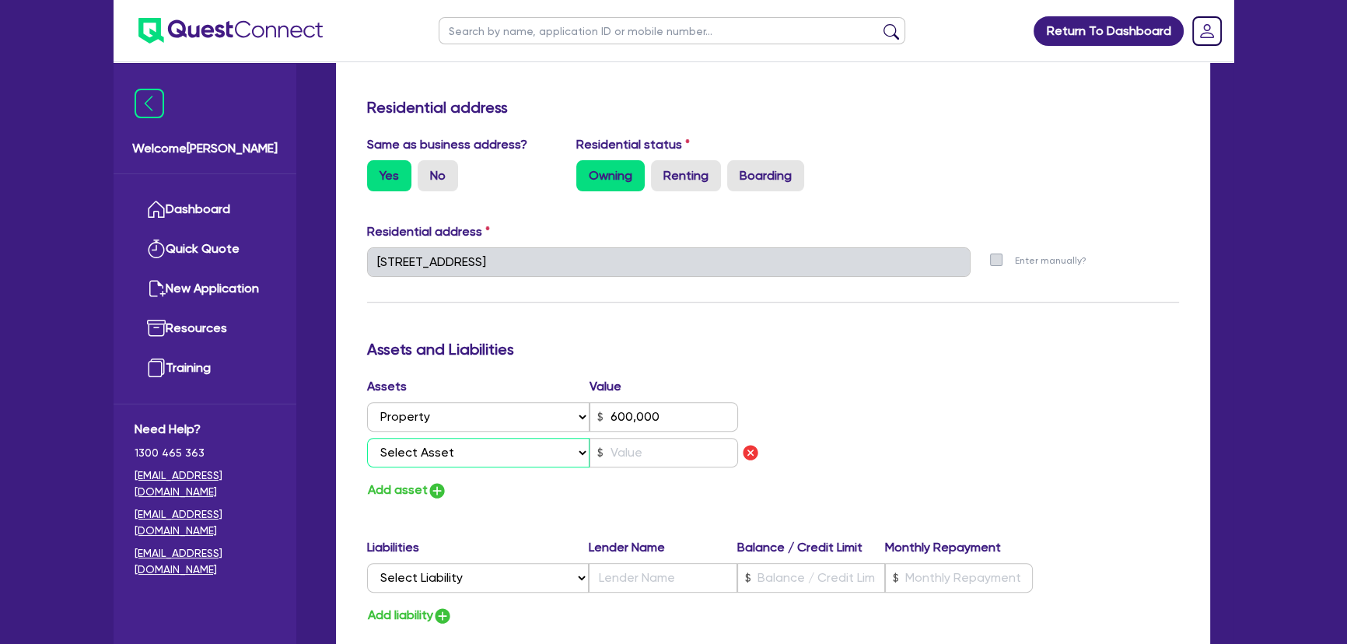
click at [432, 449] on select "Select Asset Cash Property Investment property Vehicle Truck Trailer Equipment …" at bounding box center [478, 453] width 222 height 30
select select "INVESTMENT_PROPERTY"
click at [367, 438] on select "Select Asset Cash Property Investment property Vehicle Truck Trailer Equipment …" at bounding box center [478, 453] width 222 height 30
type input "0"
type input "0438 245 206"
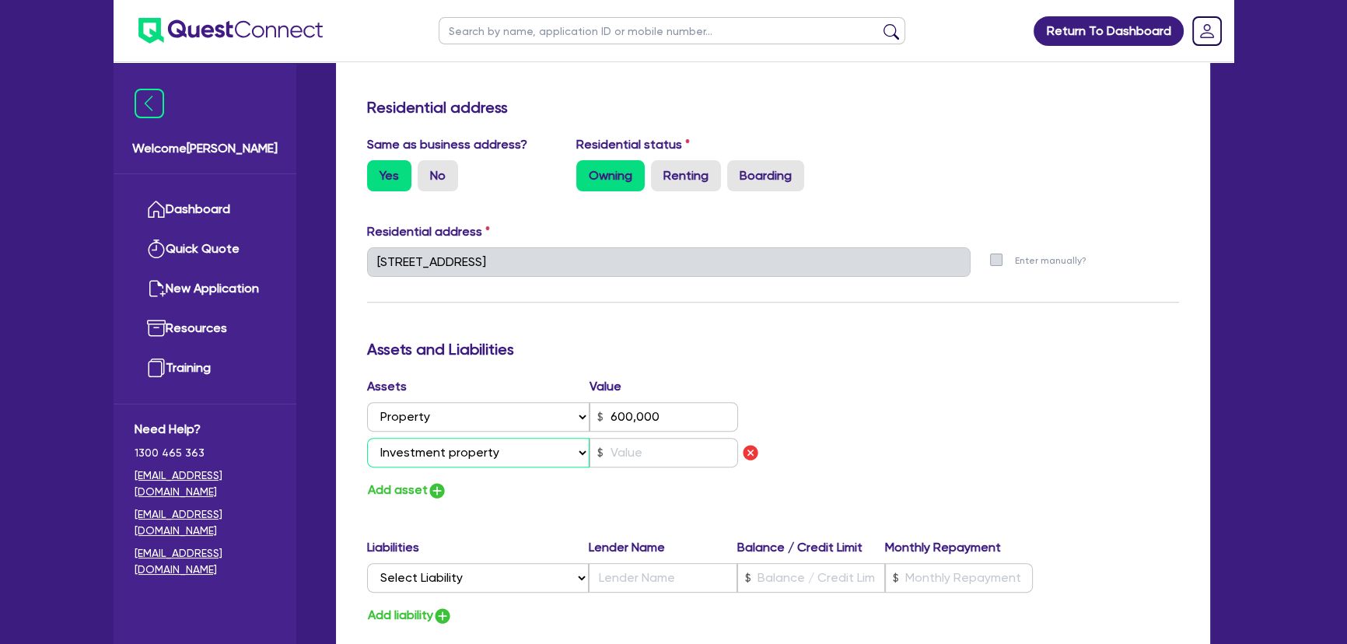
type input "600,000"
click at [639, 453] on input "text" at bounding box center [663, 453] width 148 height 30
type input "0"
type input "0438 245 206"
type input "600,000"
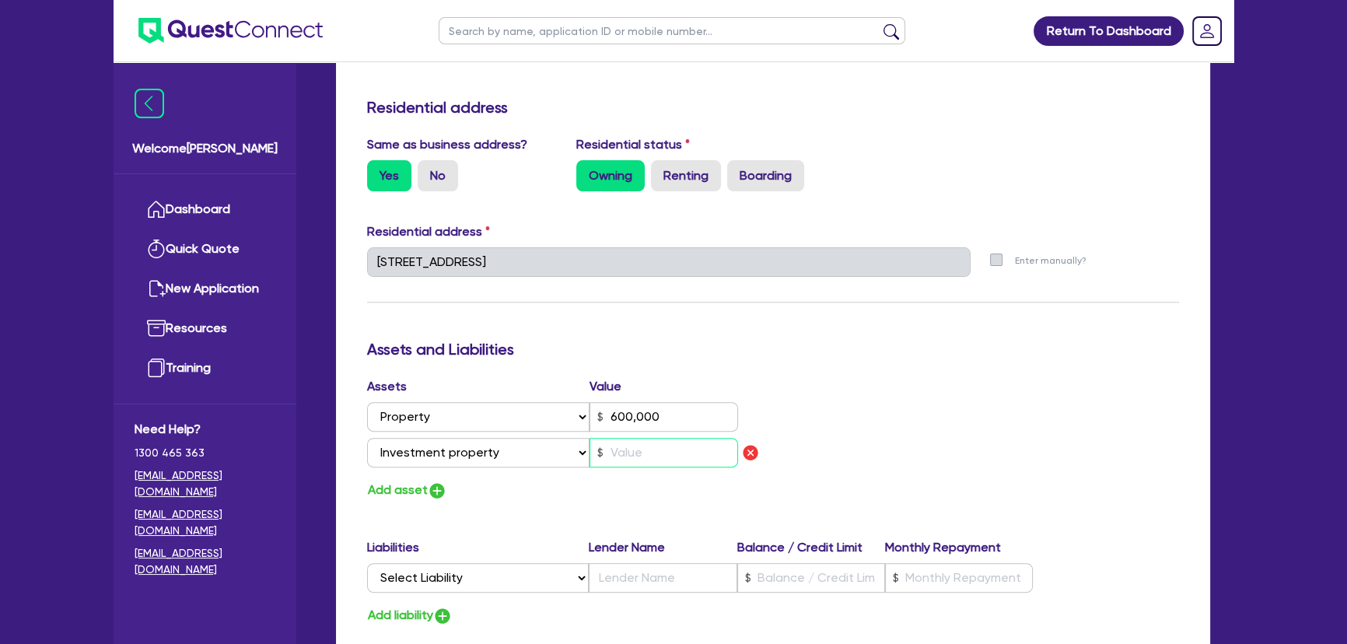
type input "7"
type input "0"
type input "0438 245 206"
type input "600,000"
type input "70"
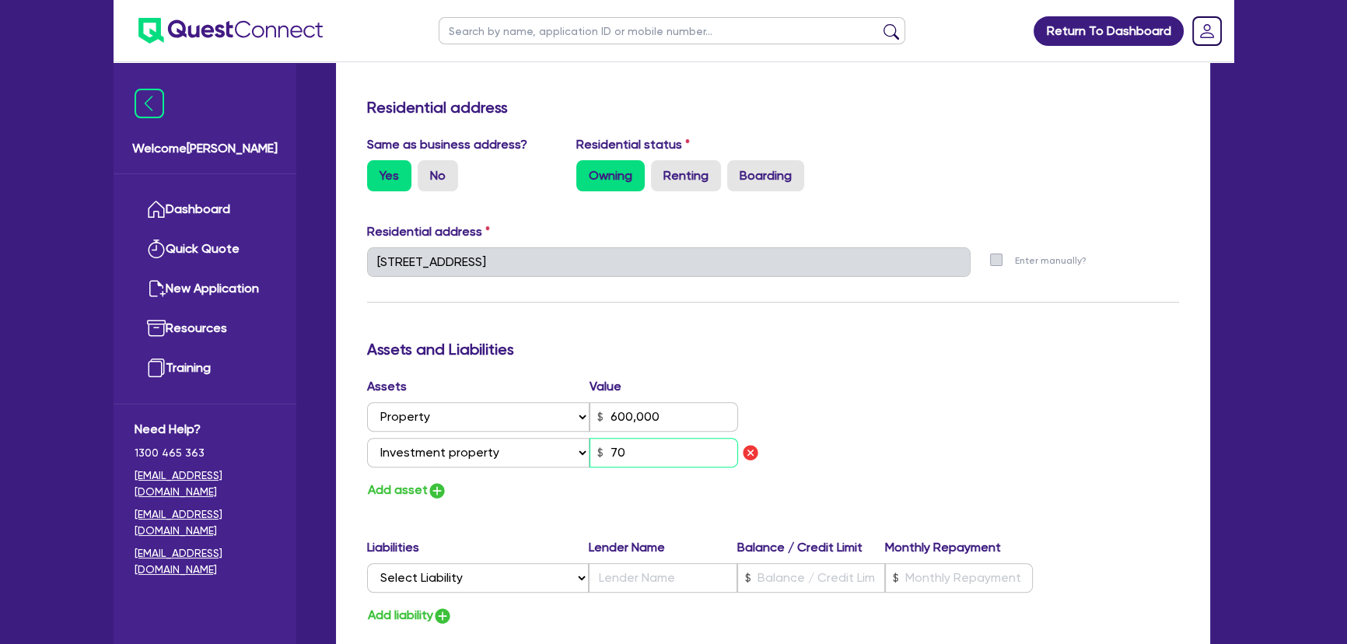
type input "0"
type input "0438 245 206"
type input "600,000"
type input "700"
type input "0"
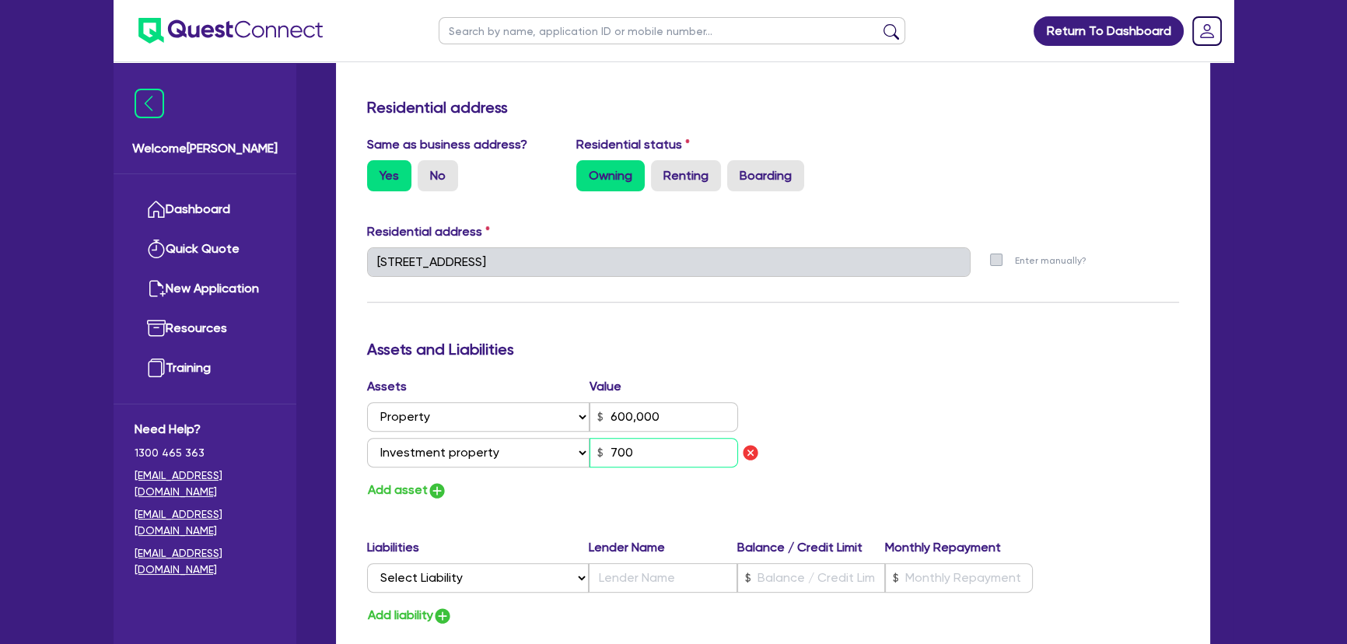
type input "0438 245 206"
type input "600,000"
type input "7,000"
type input "0"
type input "0438 245 206"
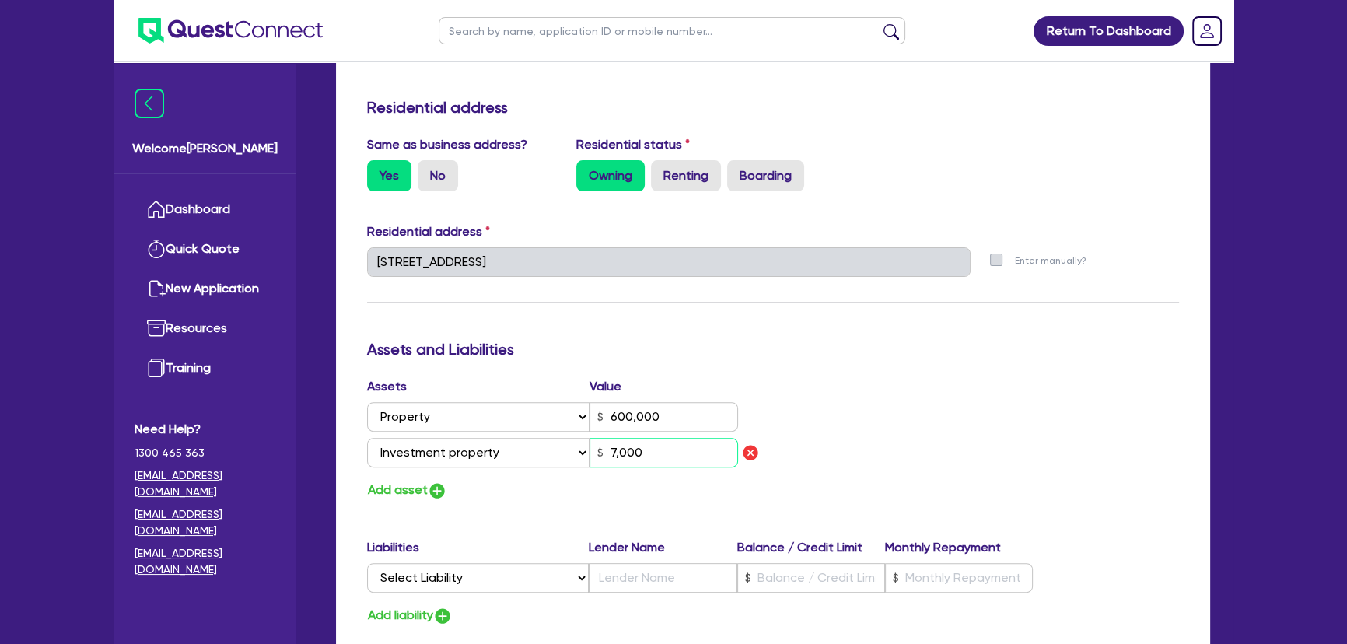
type input "600,000"
type input "70,000"
type input "0"
type input "0438 245 206"
type input "600,000"
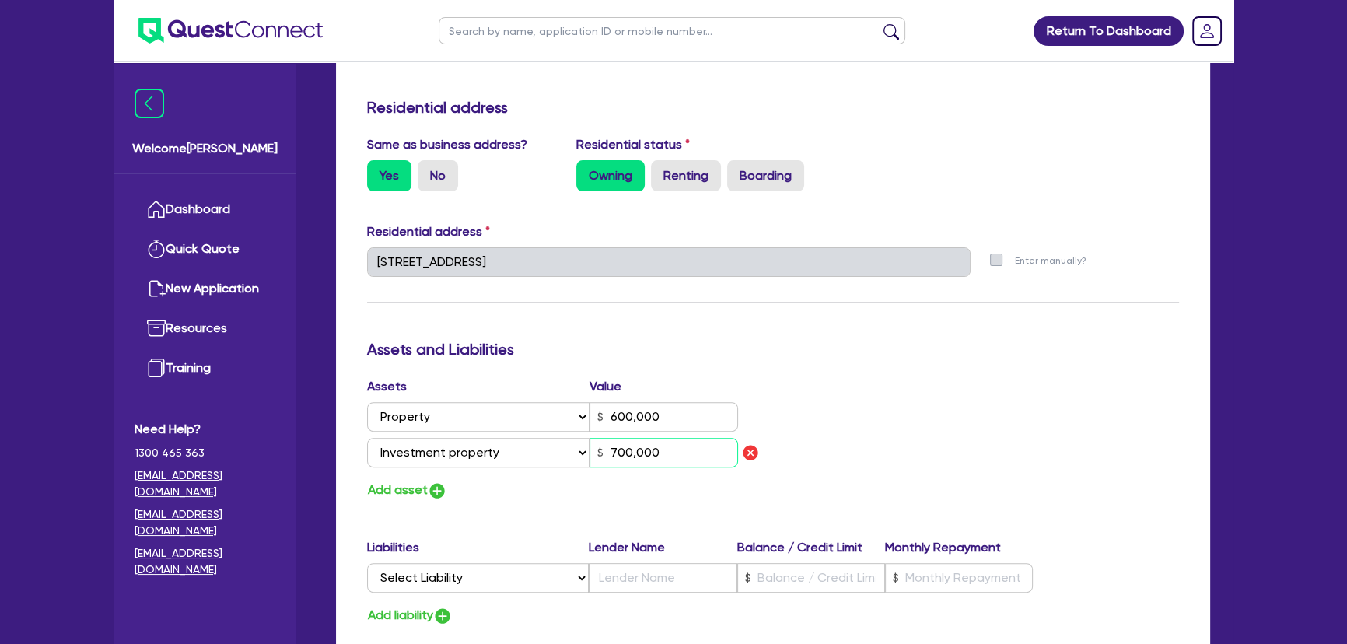
type input "700,000"
click at [442, 492] on img "button" at bounding box center [437, 490] width 19 height 19
type input "0"
type input "0438 245 206"
type input "600,000"
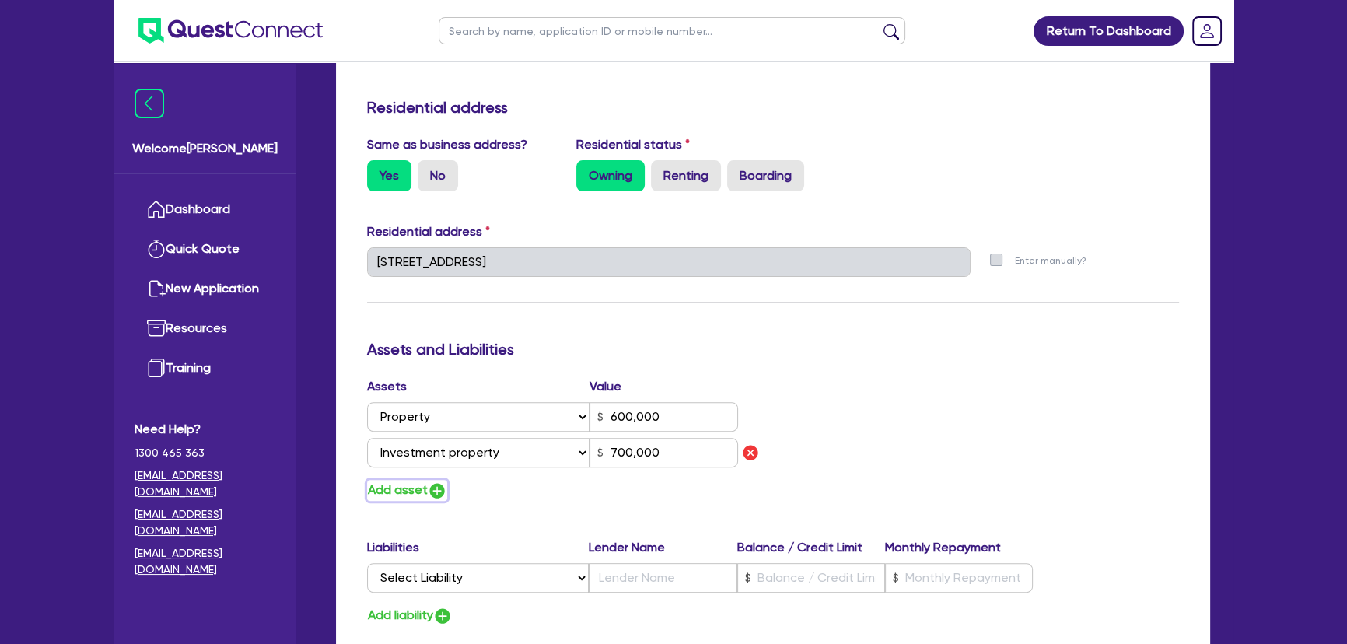
type input "700,000"
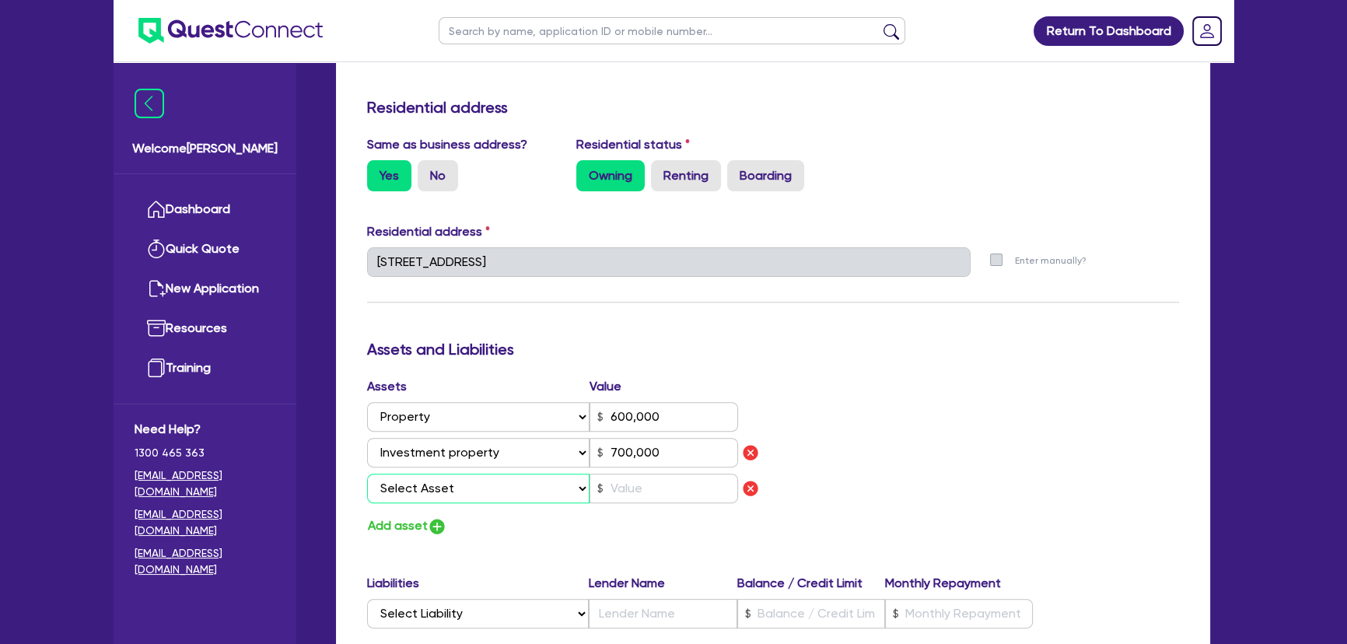
click at [438, 490] on select "Select Asset Cash Property Investment property Vehicle Truck Trailer Equipment …" at bounding box center [478, 488] width 222 height 30
select select "CASH"
click at [367, 473] on select "Select Asset Cash Property Investment property Vehicle Truck Trailer Equipment …" at bounding box center [478, 488] width 222 height 30
type input "0"
type input "0438 245 206"
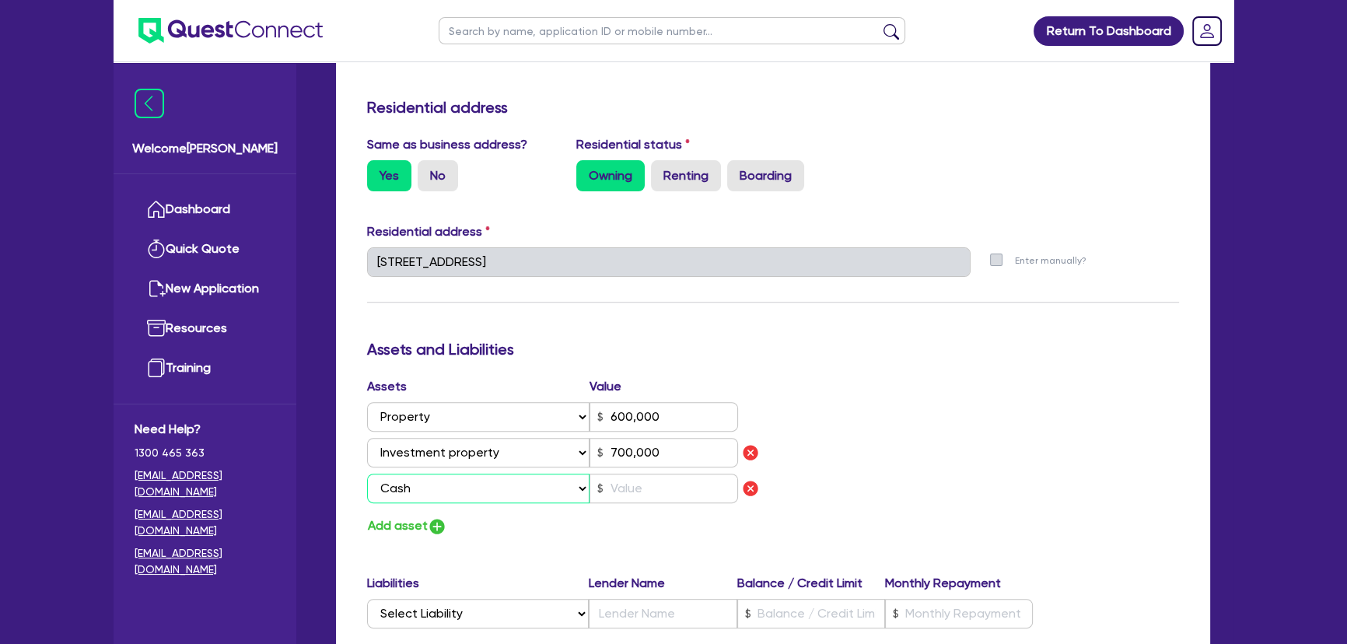
type input "600,000"
type input "700,000"
click at [686, 494] on input "text" at bounding box center [663, 488] width 148 height 30
type input "0"
type input "0438 245 206"
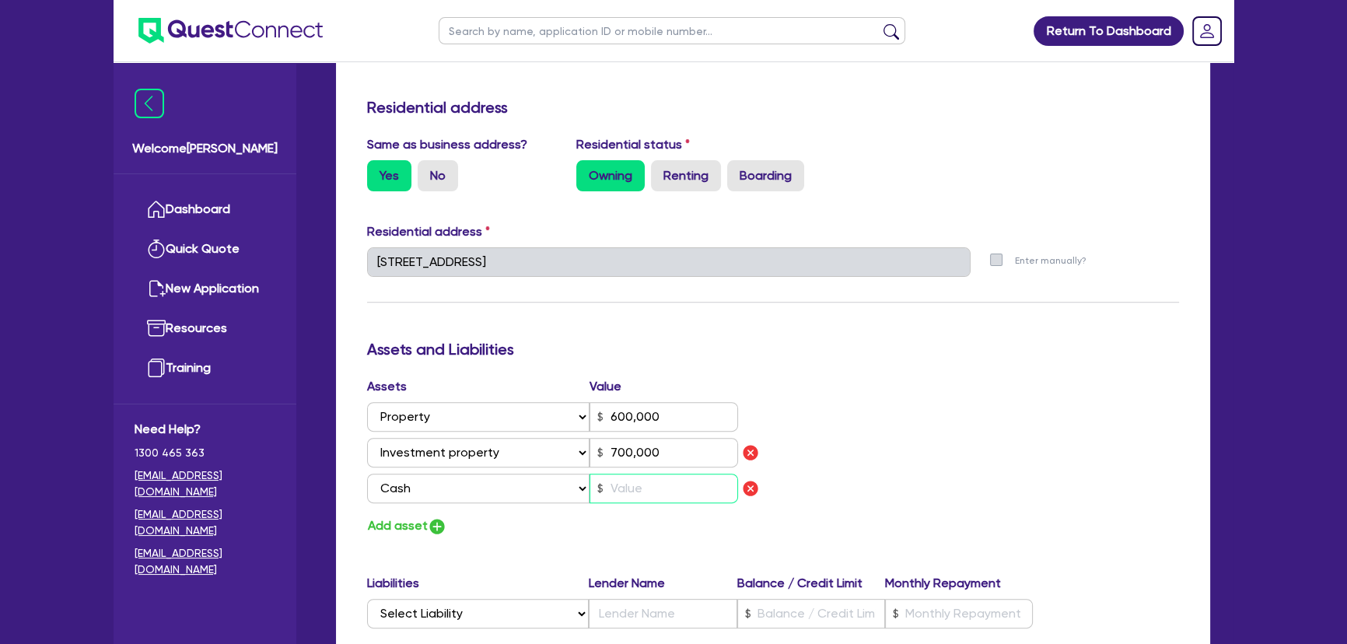
type input "600,000"
type input "700,000"
type input "1"
type input "0"
type input "0438 245 206"
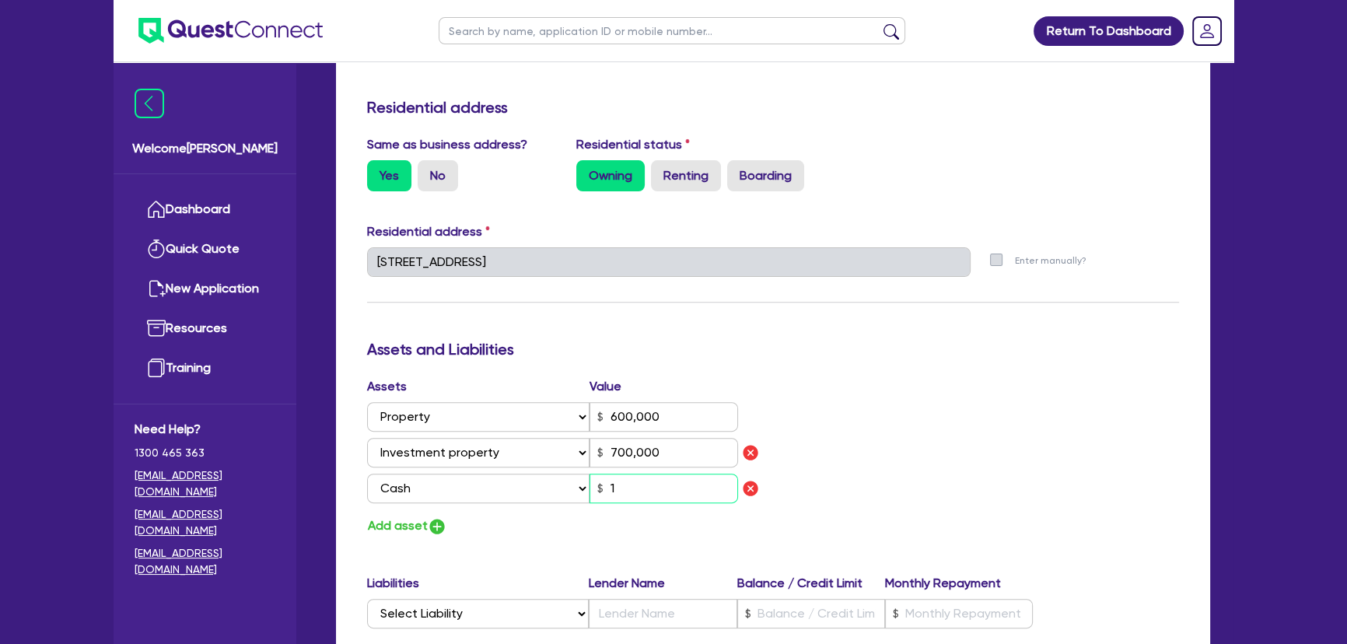
type input "600,000"
type input "700,000"
type input "10"
type input "0"
type input "0438 245 206"
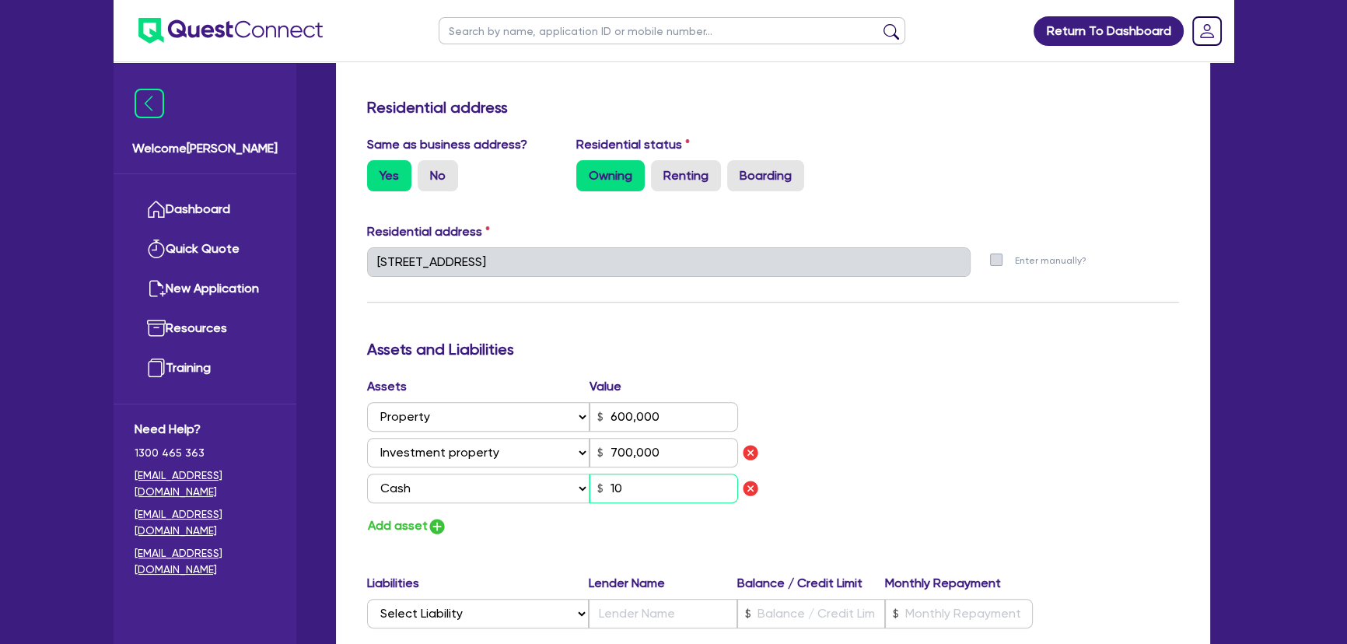
type input "600,000"
type input "700,000"
type input "1,000"
type input "0"
type input "0438 245 206"
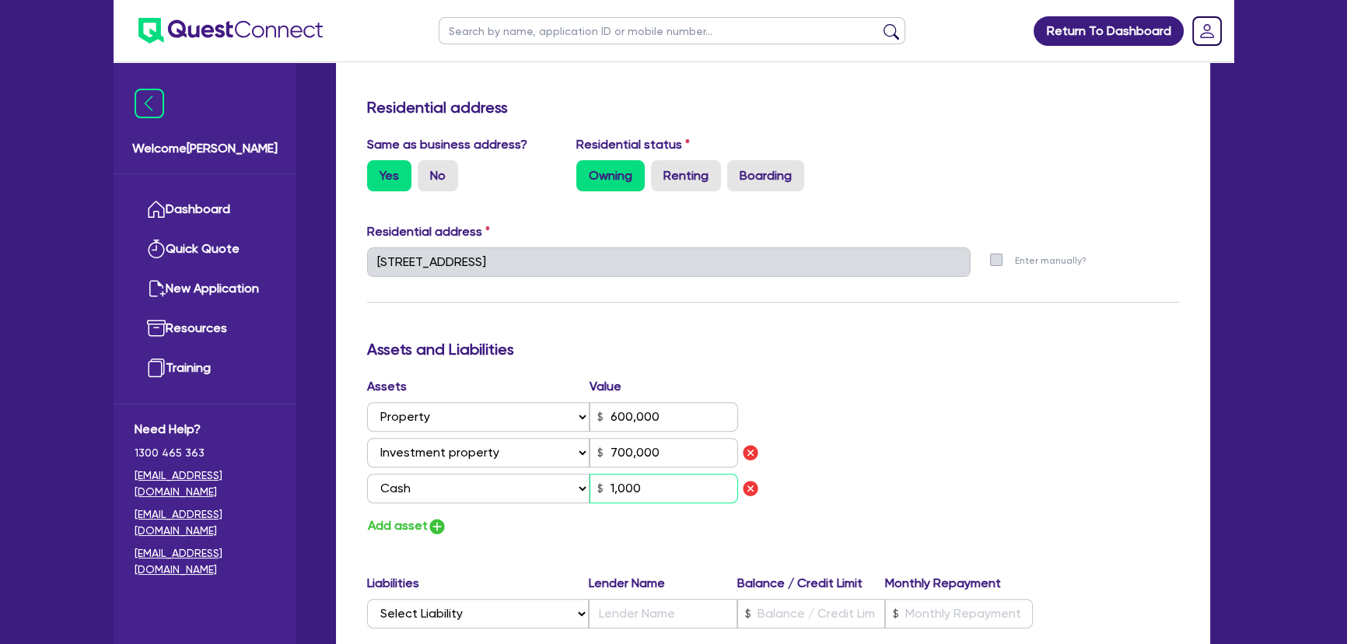
type input "600,000"
type input "700,000"
type input "10,000"
type input "0"
type input "0438 245 206"
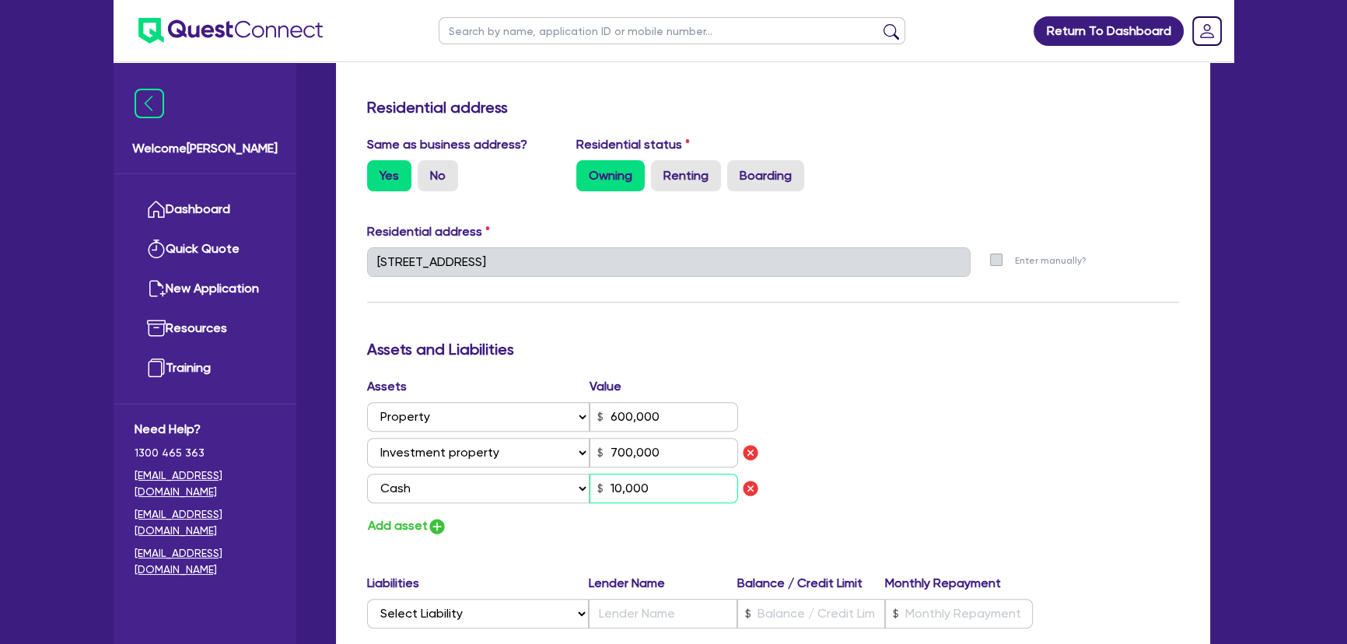
type input "600,000"
type input "700,000"
type input "0"
type input "0438 245 206"
type input "600,000"
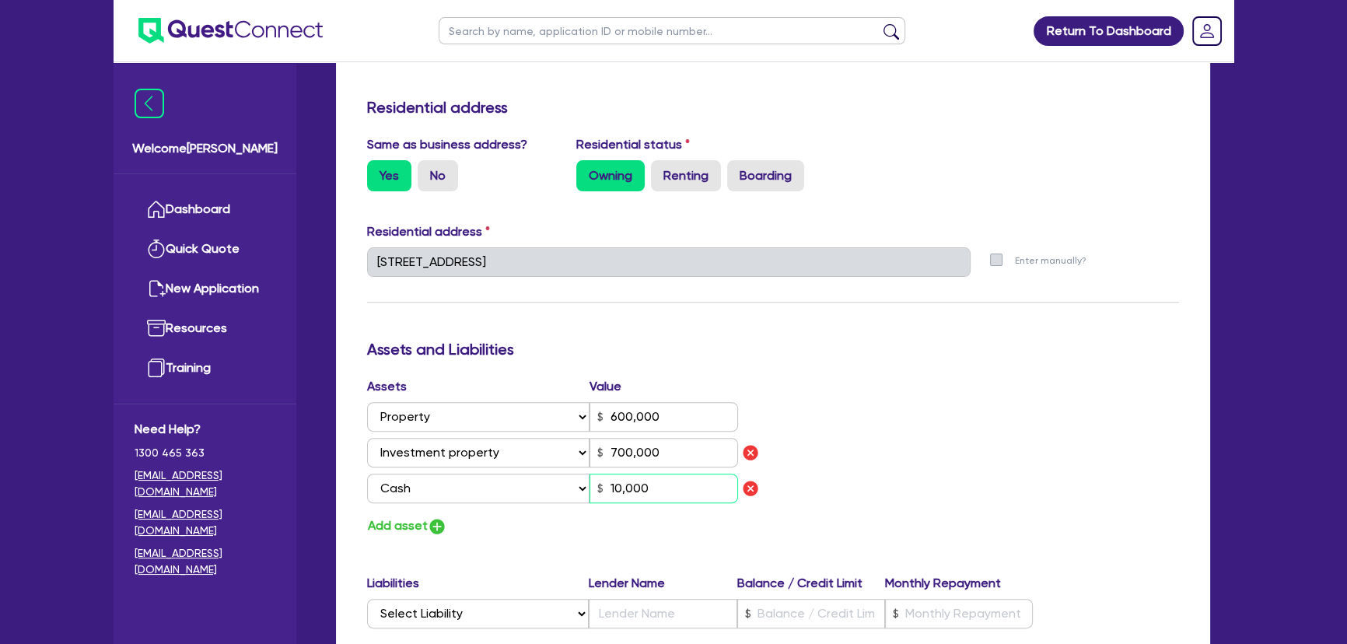
type input "700,000"
type input "100,000"
click at [442, 533] on img "button" at bounding box center [437, 526] width 19 height 19
type input "0"
type input "0438 245 206"
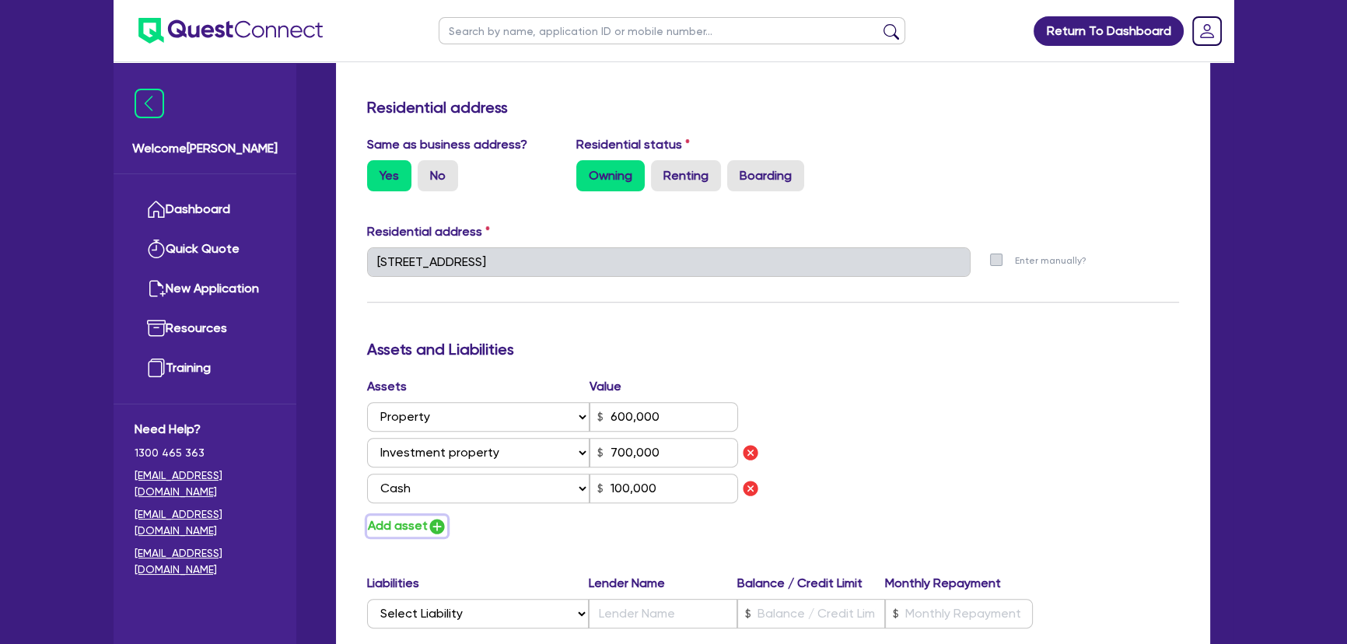
type input "600,000"
type input "700,000"
type input "100,000"
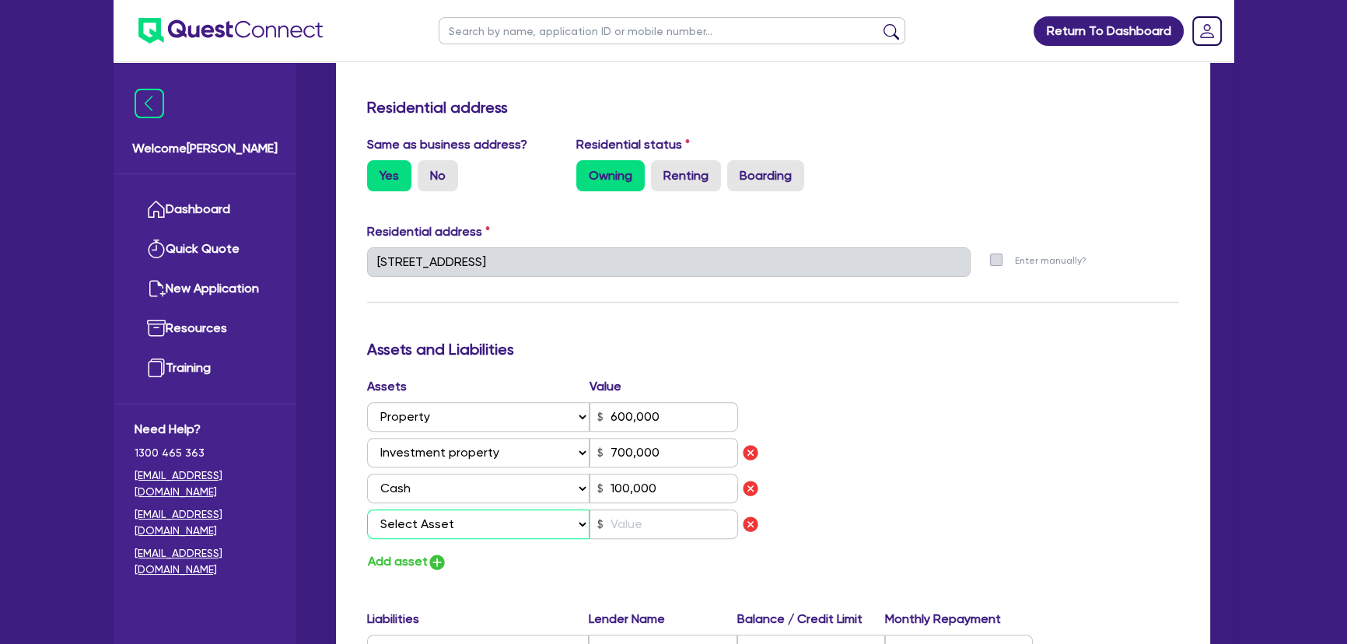
click at [443, 522] on select "Select Asset Cash Property Investment property Vehicle Truck Trailer Equipment …" at bounding box center [478, 524] width 222 height 30
select select "EQUIPMENT"
click at [367, 509] on select "Select Asset Cash Property Investment property Vehicle Truck Trailer Equipment …" at bounding box center [478, 524] width 222 height 30
type input "0"
type input "0438 245 206"
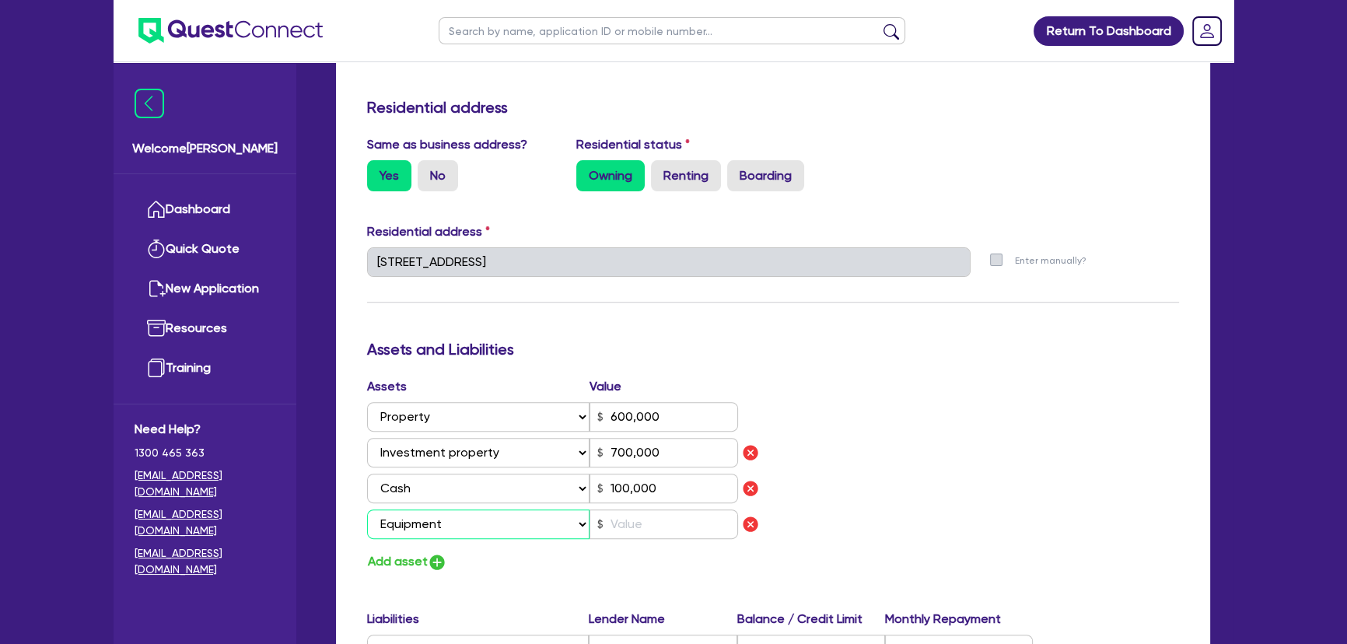
type input "600,000"
type input "700,000"
type input "100,000"
click at [512, 522] on select "Select Asset Cash Property Investment property Vehicle Truck Trailer Equipment …" at bounding box center [478, 524] width 222 height 30
select select "VEHICLE"
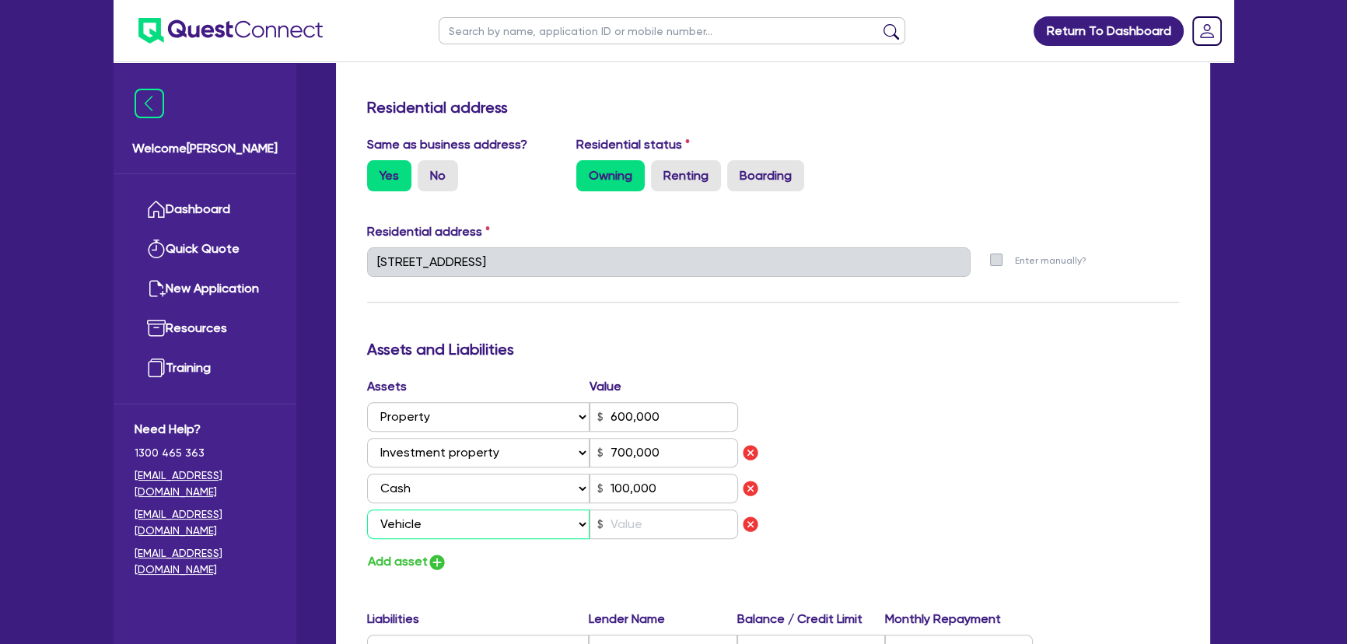
click at [367, 509] on select "Select Asset Cash Property Investment property Vehicle Truck Trailer Equipment …" at bounding box center [478, 524] width 222 height 30
type input "0"
type input "0438 245 206"
type input "600,000"
type input "700,000"
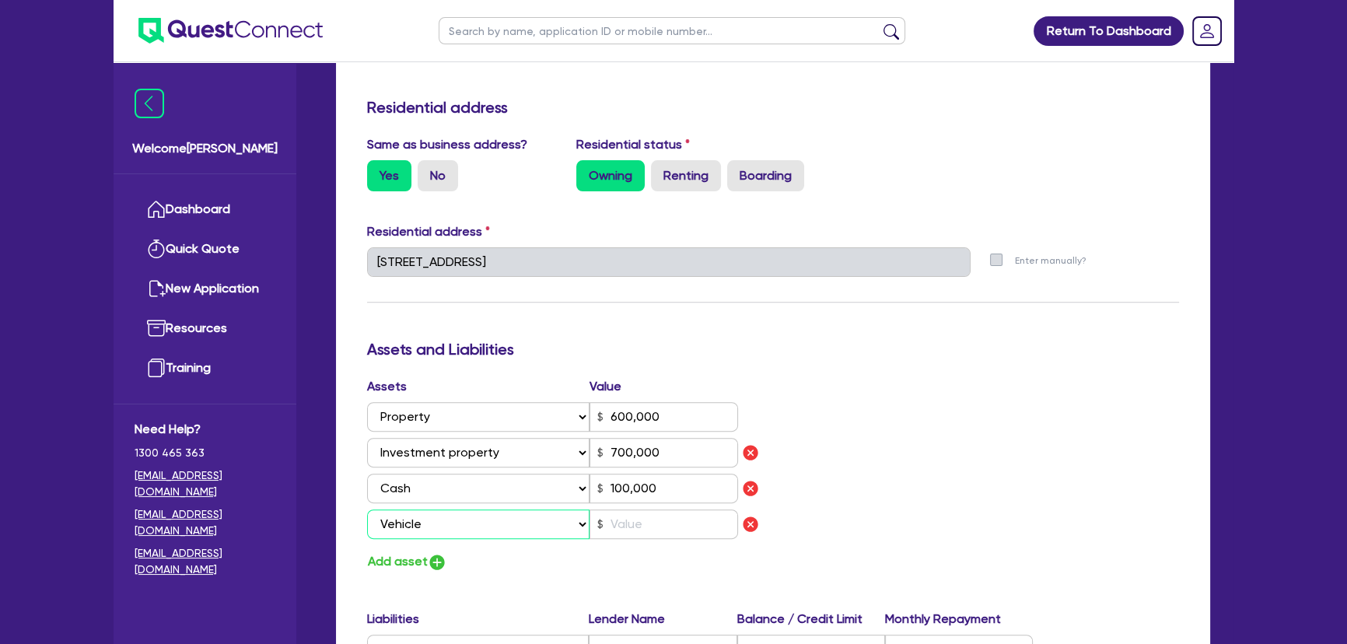
type input "100,000"
click at [651, 539] on div "Assets Value Select Asset Cash Property Investment property Vehicle Truck Trail…" at bounding box center [563, 461] width 417 height 168
click at [643, 522] on input "text" at bounding box center [663, 524] width 148 height 30
type input "0"
type input "0438 245 206"
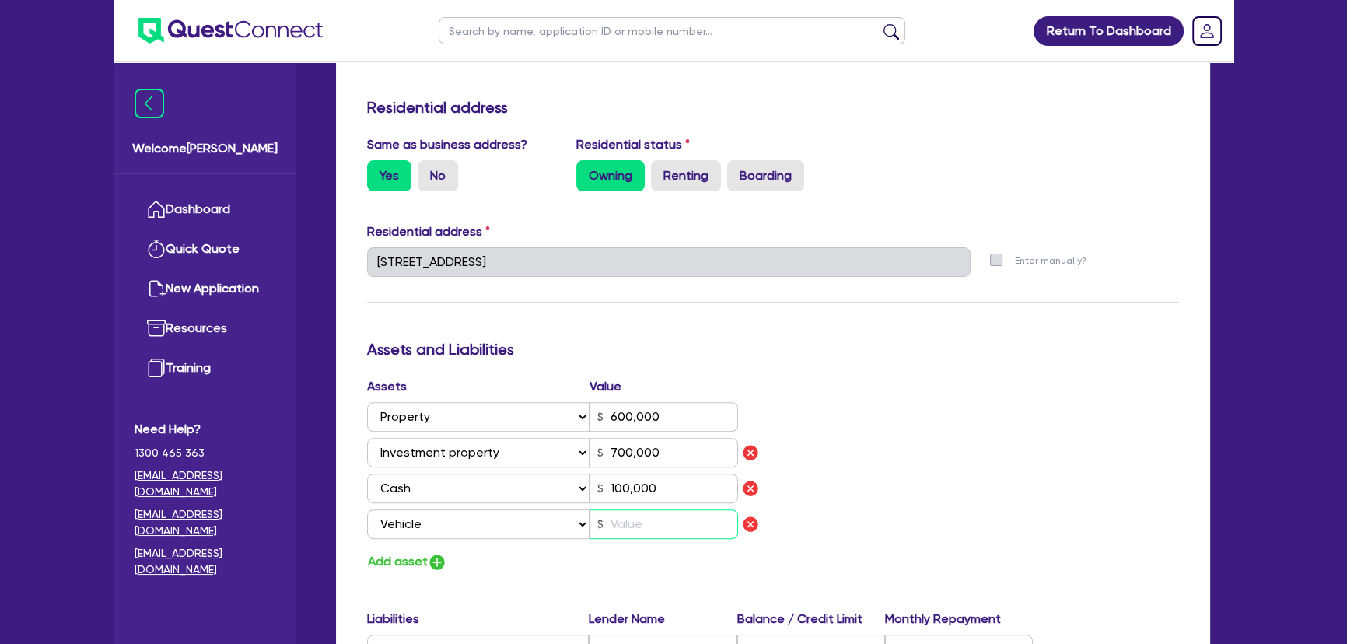
type input "600,000"
type input "700,000"
type input "100,000"
type input "4"
type input "0"
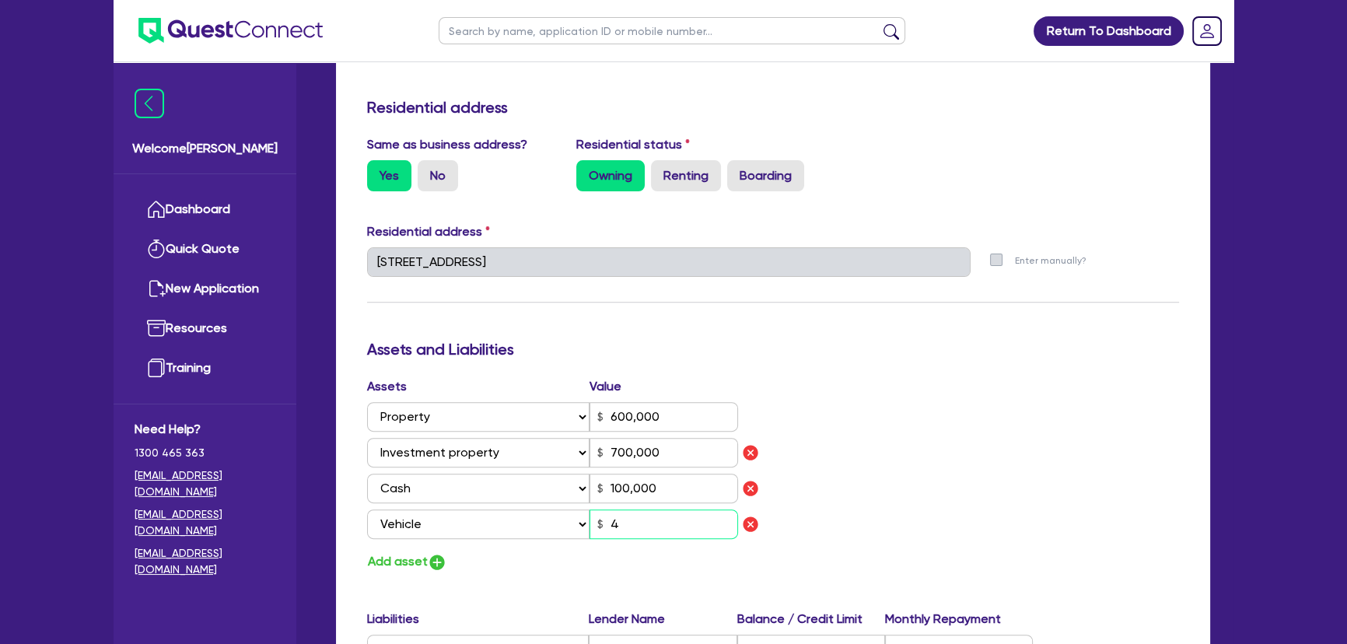
type input "0438 245 206"
type input "600,000"
type input "700,000"
type input "100,000"
type input "40"
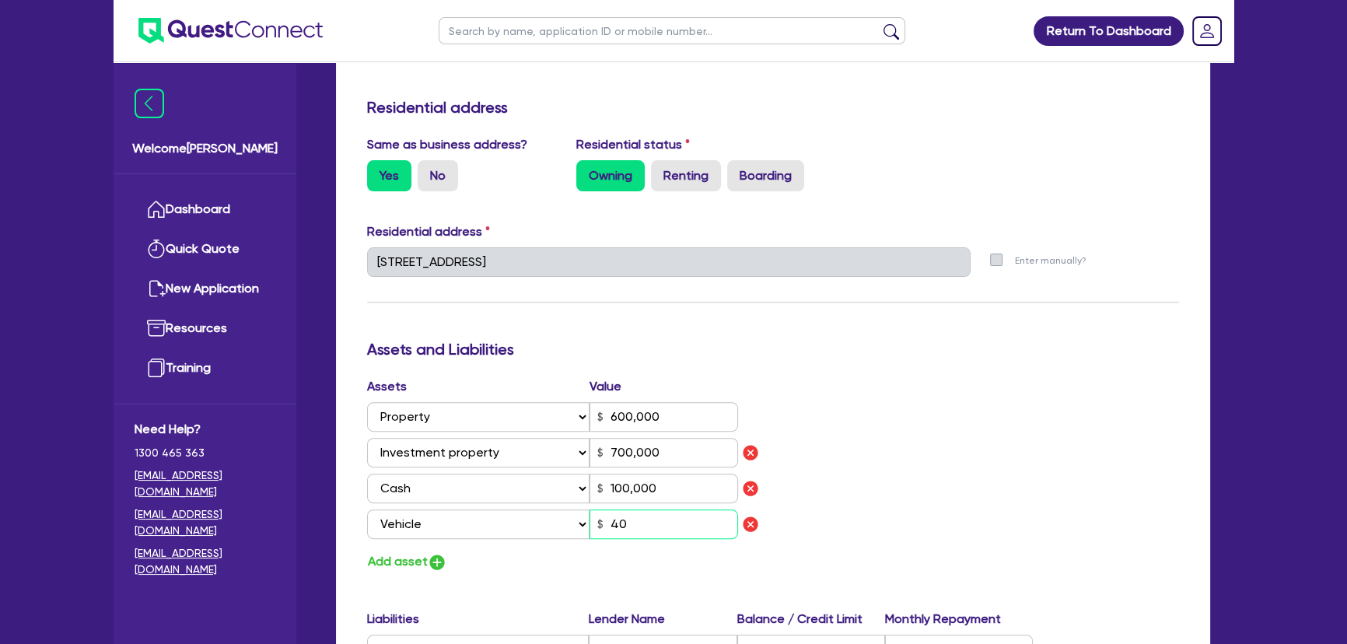
type input "0"
type input "0438 245 206"
type input "600,000"
type input "700,000"
type input "100,000"
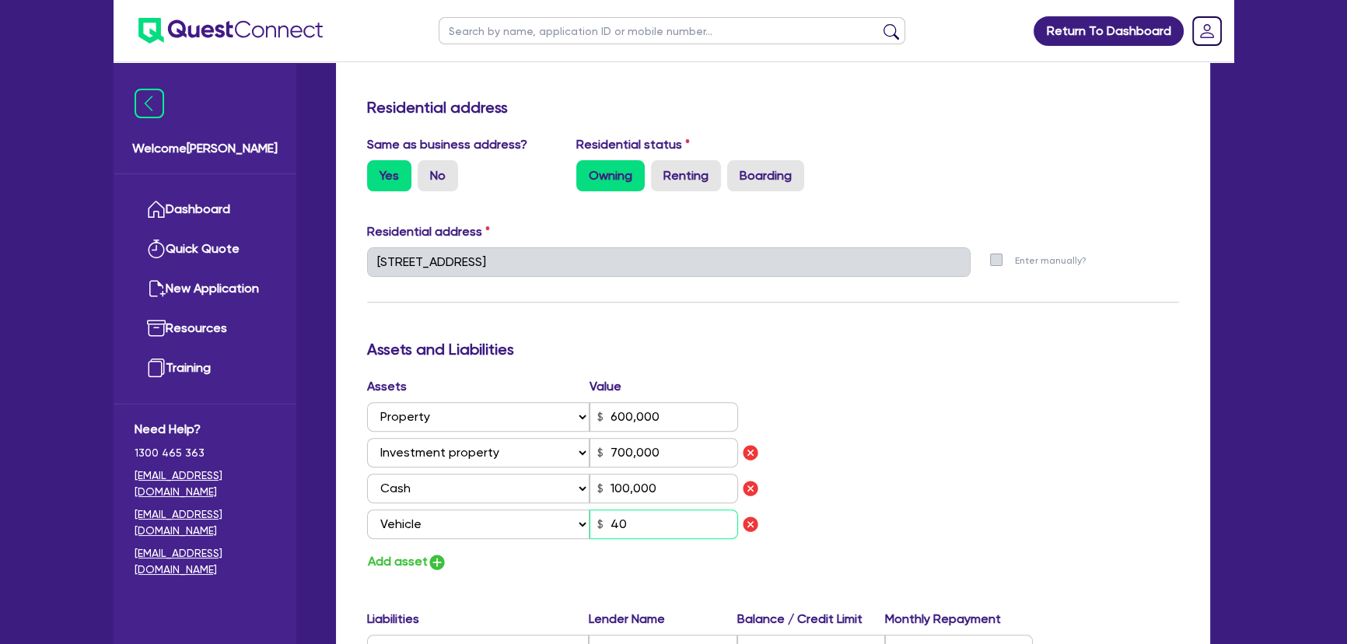
type input "400"
type input "0"
type input "0438 245 206"
type input "600,000"
type input "700,000"
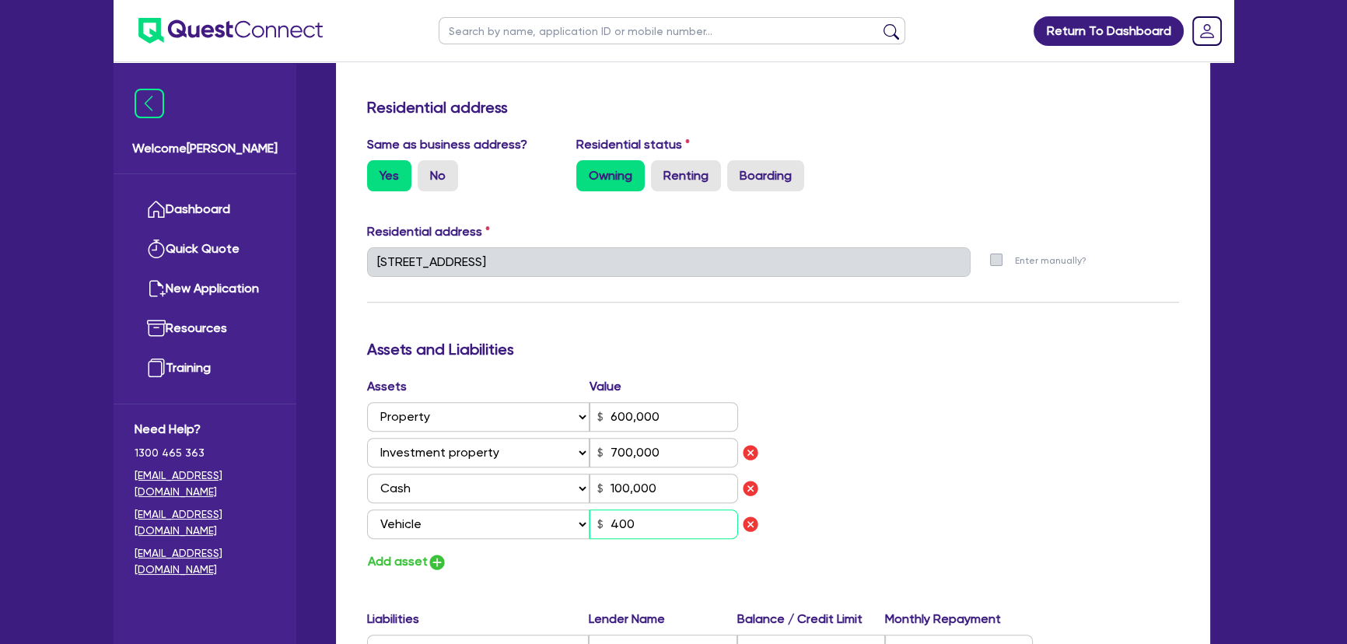
type input "100,000"
type input "4,000"
type input "0"
type input "0438 245 206"
type input "600,000"
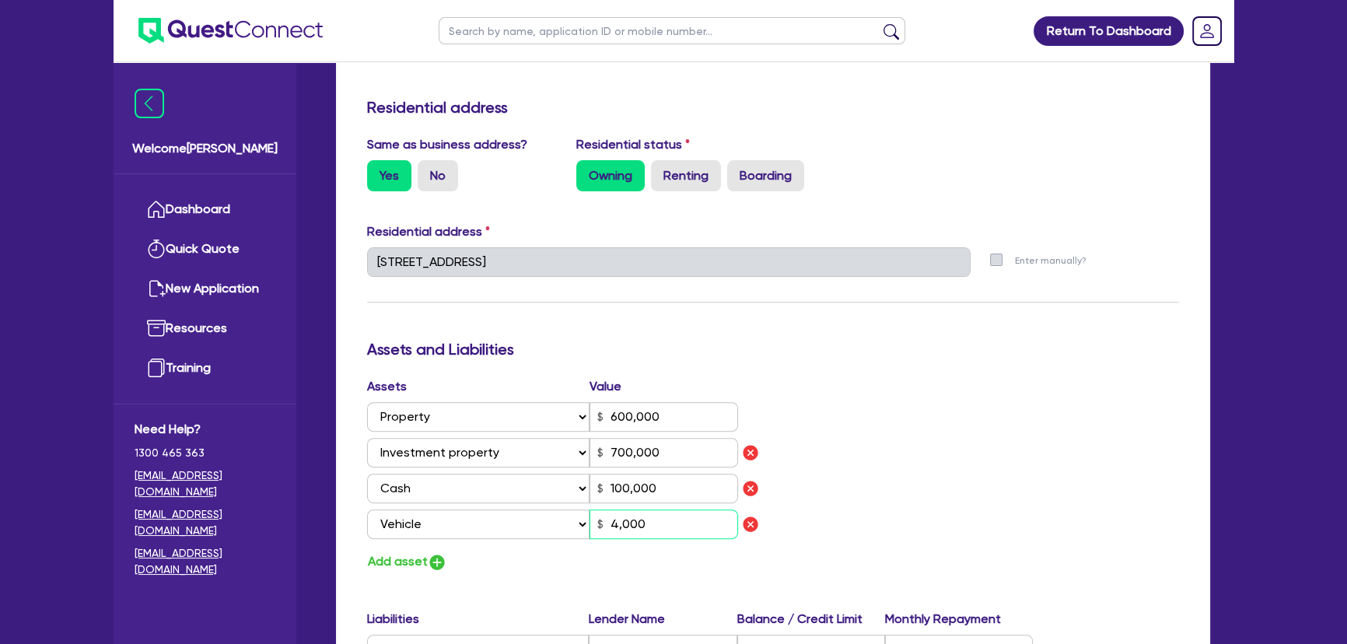
type input "700,000"
type input "100,000"
type input "40,000"
click at [440, 561] on img "button" at bounding box center [437, 562] width 19 height 19
type input "0"
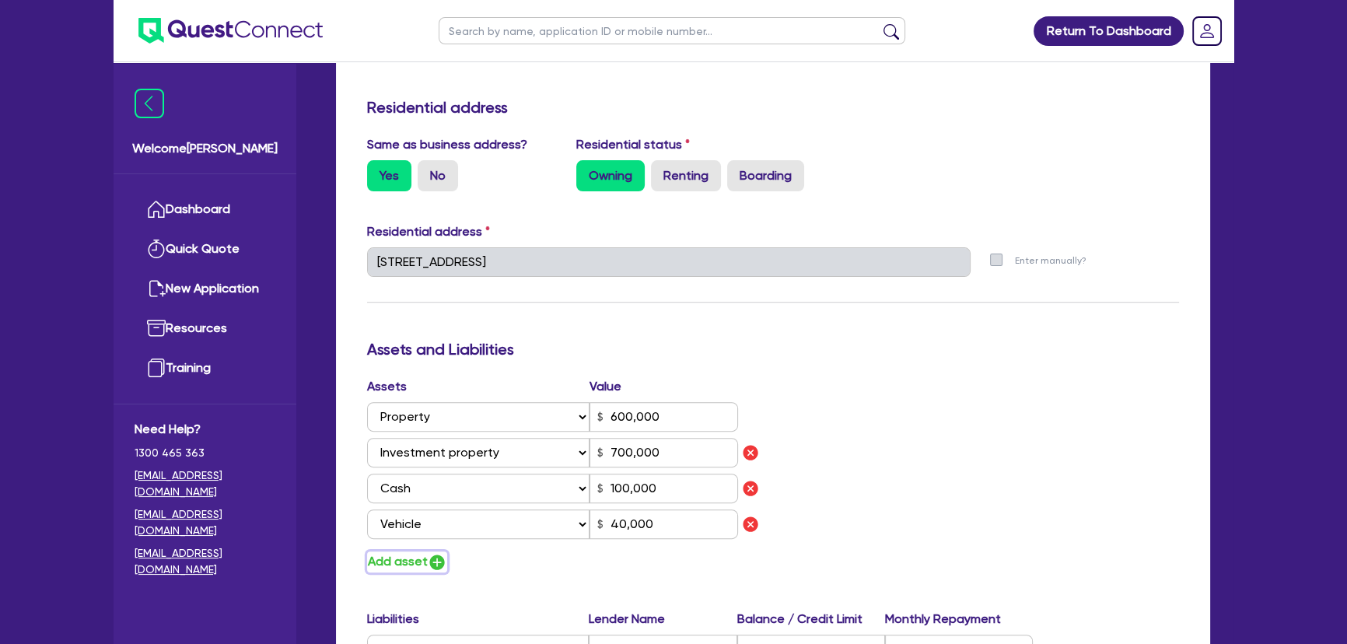
type input "0438 245 206"
type input "600,000"
type input "700,000"
type input "100,000"
type input "40,000"
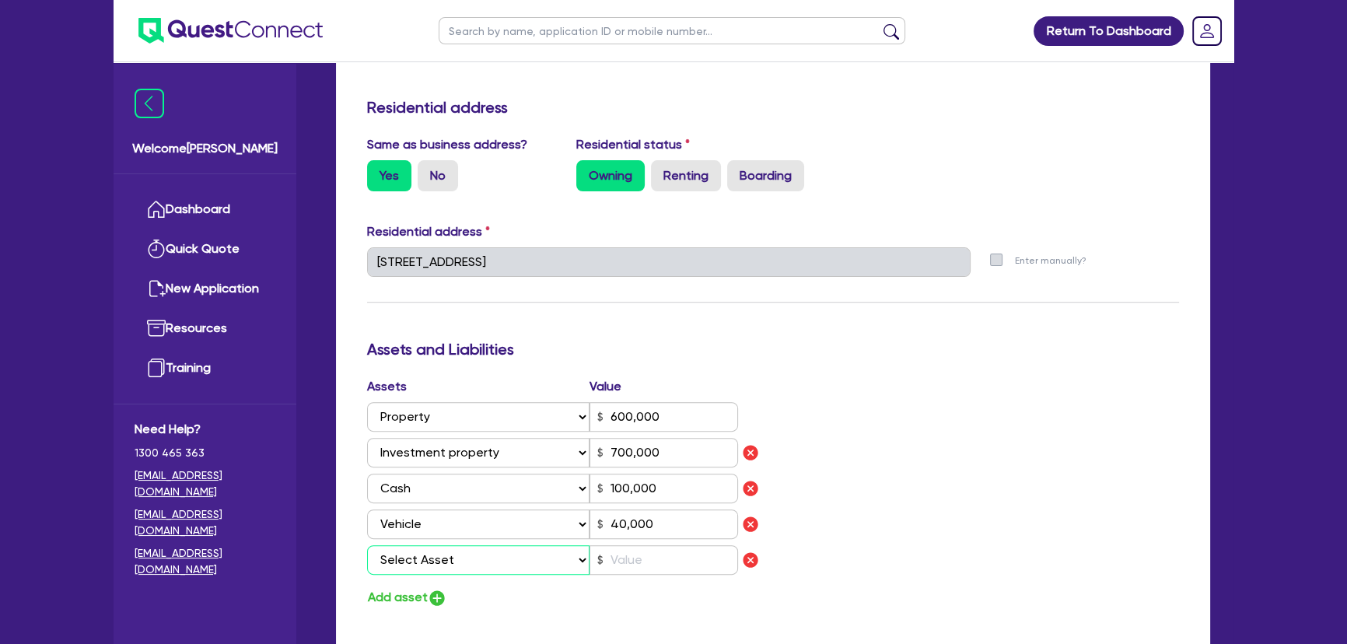
click at [440, 554] on select "Select Asset Cash Property Investment property Vehicle Truck Trailer Equipment …" at bounding box center [478, 560] width 222 height 30
select select "VEHICLE"
click at [367, 545] on select "Select Asset Cash Property Investment property Vehicle Truck Trailer Equipment …" at bounding box center [478, 560] width 222 height 30
type input "0"
type input "0438 245 206"
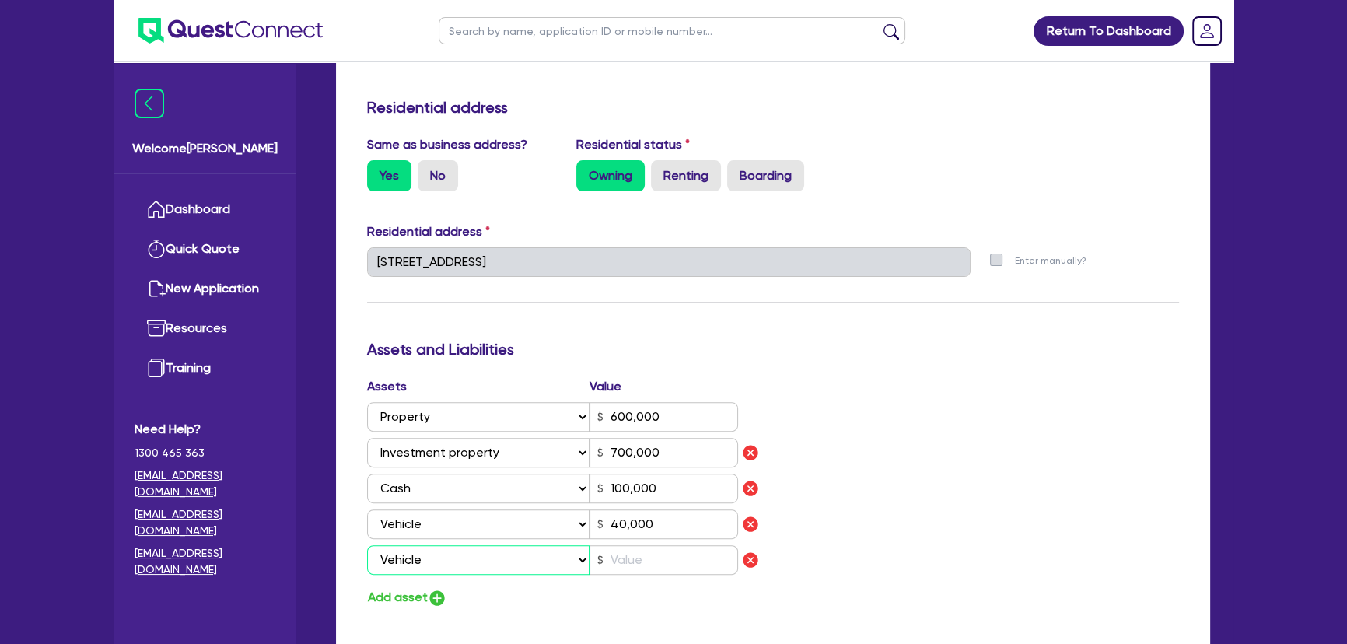
type input "600,000"
type input "700,000"
type input "100,000"
type input "40,000"
click at [652, 568] on input "text" at bounding box center [663, 560] width 148 height 30
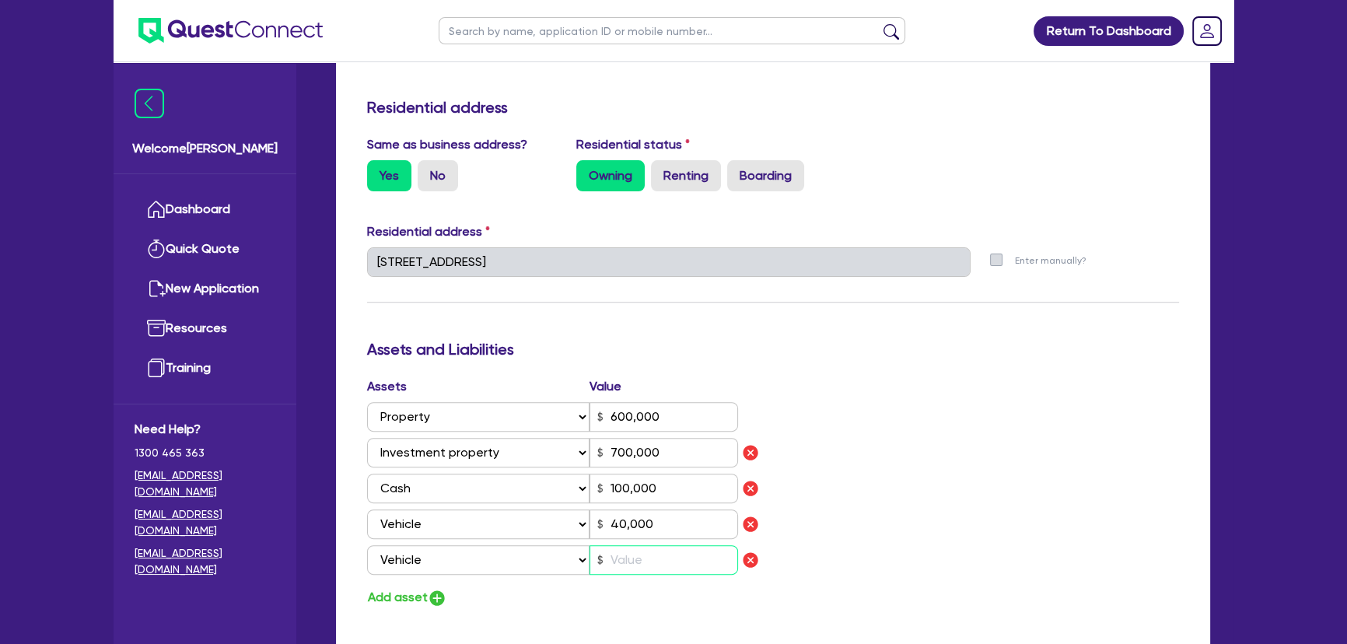
type input "0"
type input "0438 245 206"
type input "600,000"
type input "700,000"
type input "100,000"
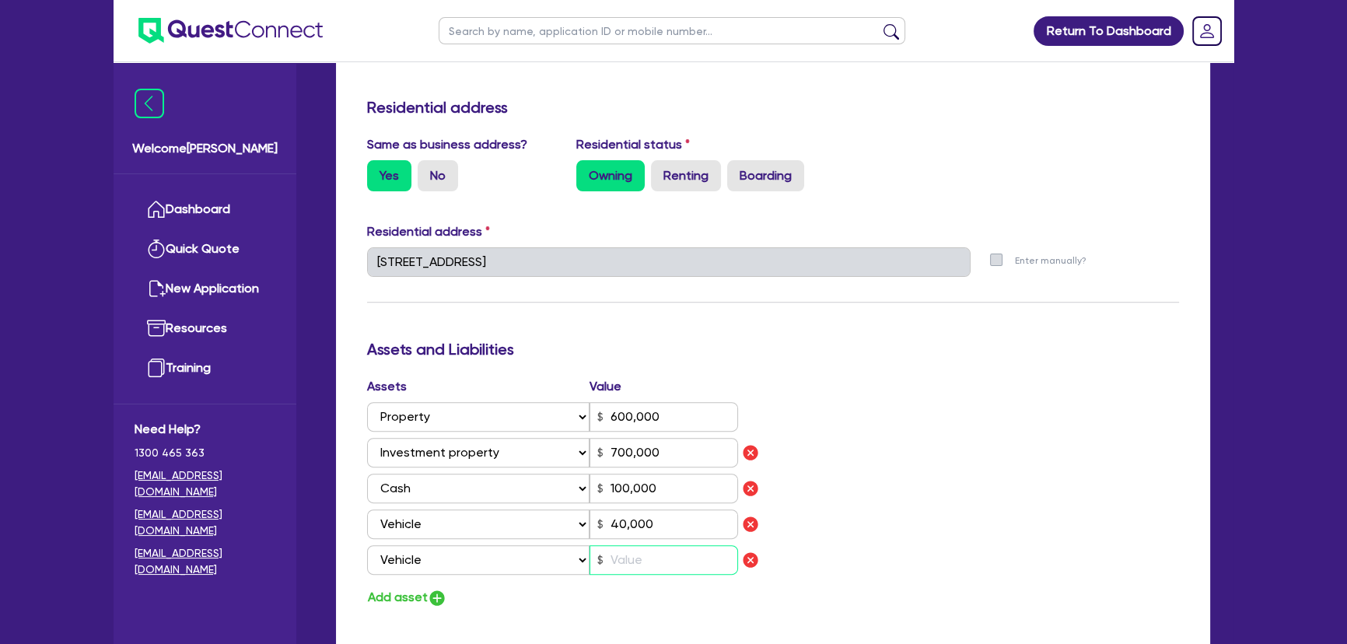
type input "40,000"
type input "2"
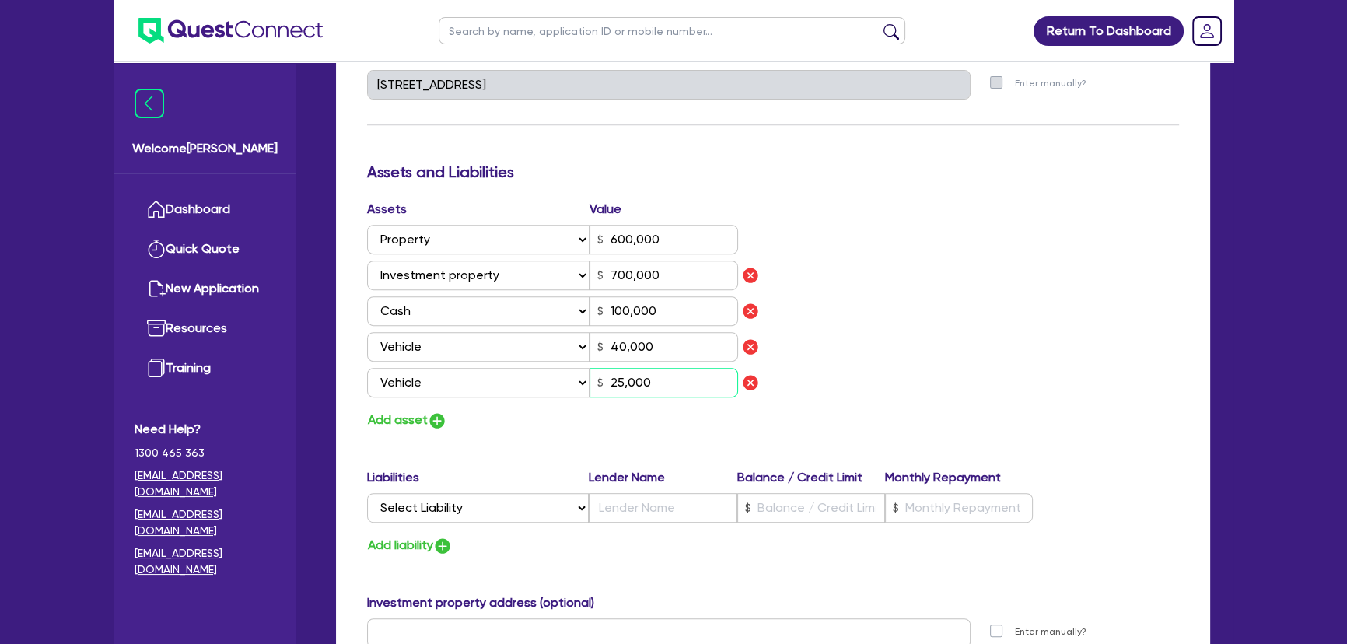
scroll to position [918, 0]
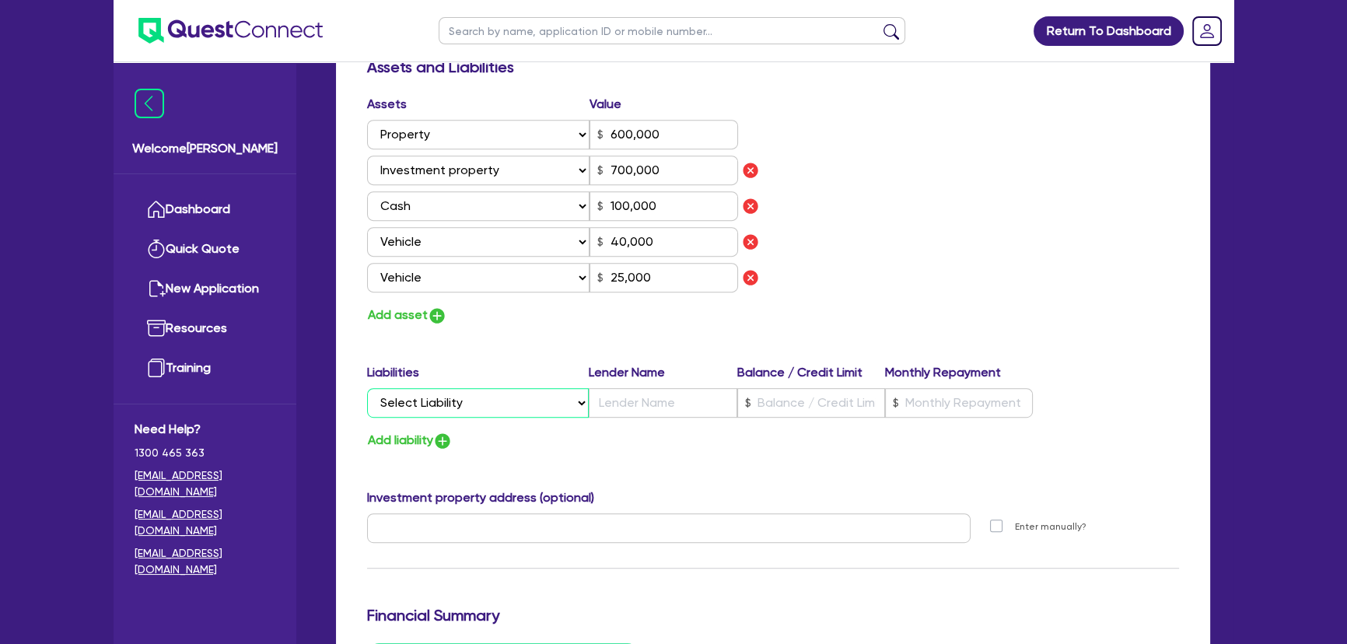
click at [505, 413] on select "Select Liability Credit card Mortgage Investment property loan Vehicle loan Tru…" at bounding box center [478, 403] width 222 height 30
click at [522, 330] on div "Update residential status for Director #1 Boarding is only acceptable when the …" at bounding box center [773, 84] width 812 height 1372
click at [446, 519] on input "text" at bounding box center [668, 528] width 603 height 30
paste input "186 syndey st mu"
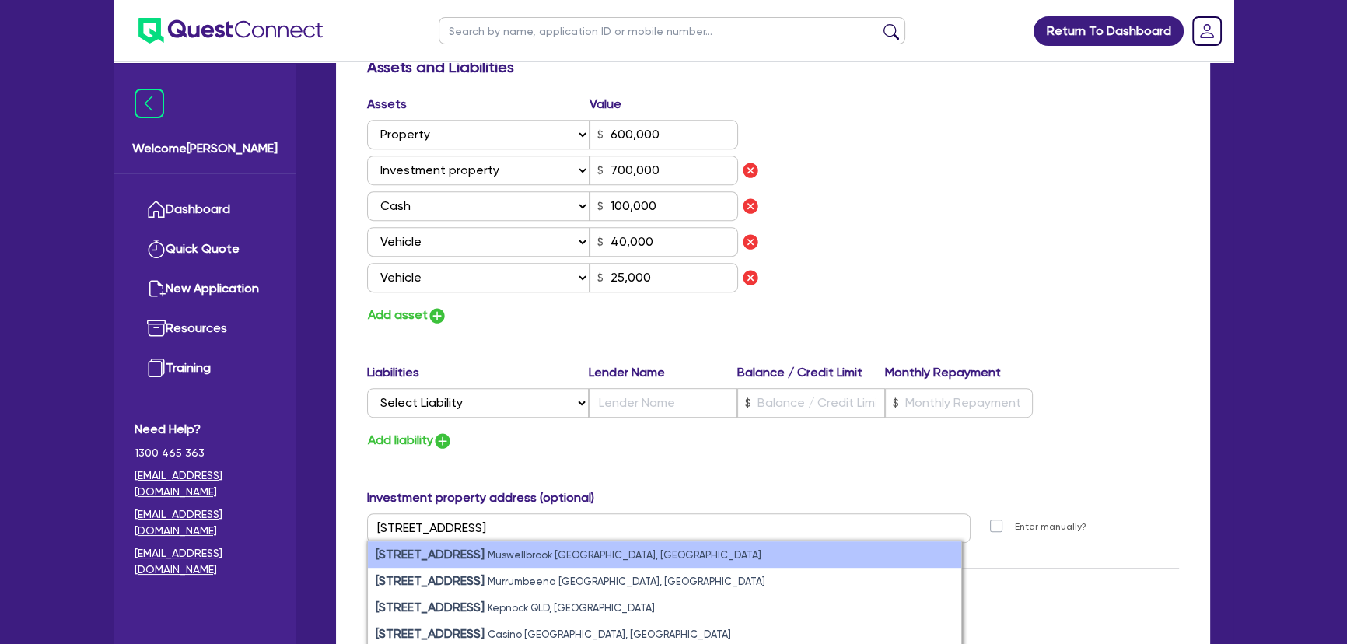
click at [502, 550] on small "Muswellbrook NSW, Australia" at bounding box center [624, 555] width 274 height 12
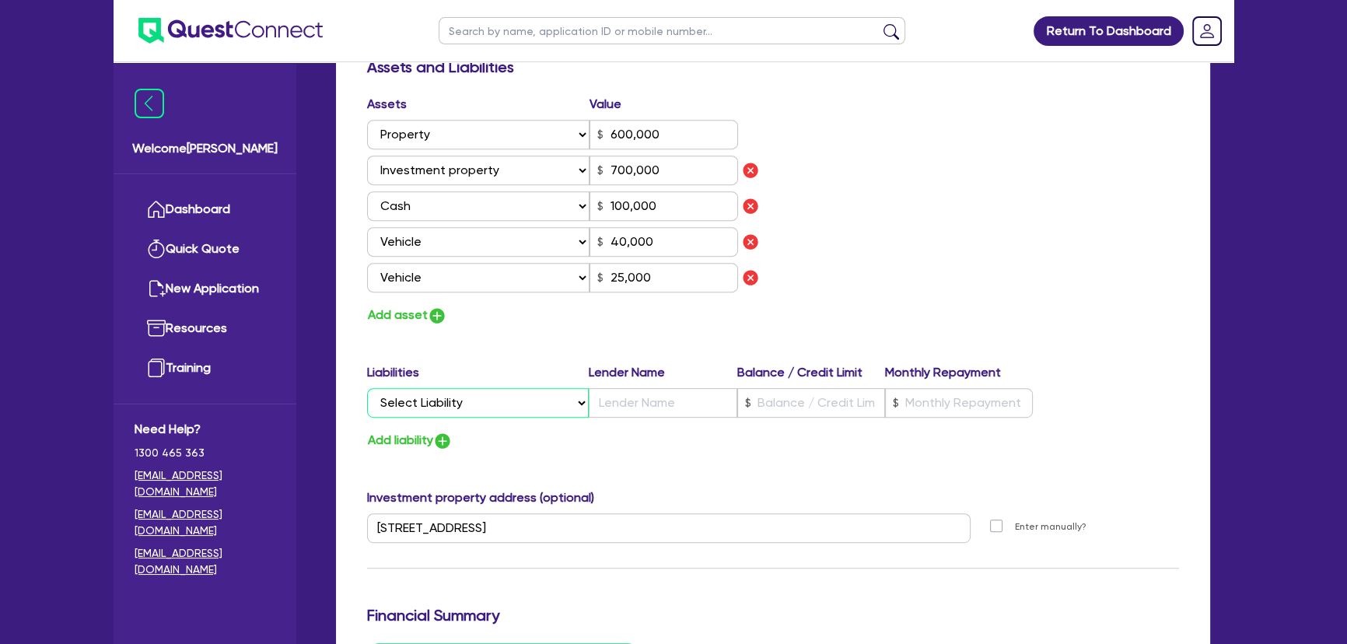
click at [505, 397] on select "Select Liability Credit card Mortgage Investment property loan Vehicle loan Tru…" at bounding box center [478, 403] width 222 height 30
click at [473, 349] on div "Update residential status for Director #1 Boarding is only acceptable when the …" at bounding box center [773, 84] width 812 height 1372
click at [477, 400] on select "Select Liability Credit card Mortgage Investment property loan Vehicle loan Tru…" at bounding box center [478, 403] width 222 height 30
click at [367, 388] on select "Select Liability Credit card Mortgage Investment property loan Vehicle loan Tru…" at bounding box center [478, 403] width 222 height 30
click at [662, 404] on input "text" at bounding box center [663, 403] width 148 height 30
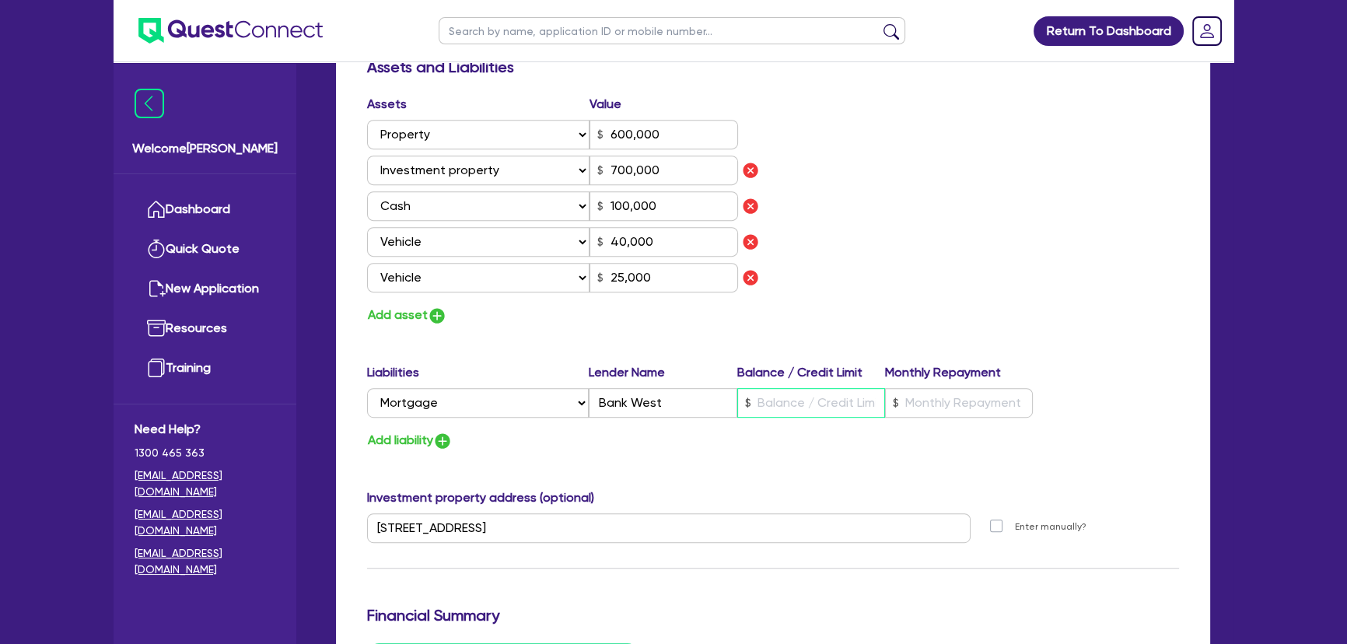
click at [802, 391] on input "text" at bounding box center [811, 403] width 148 height 30
click at [931, 390] on input "text" at bounding box center [959, 403] width 148 height 30
click at [442, 438] on img "button" at bounding box center [442, 440] width 19 height 19
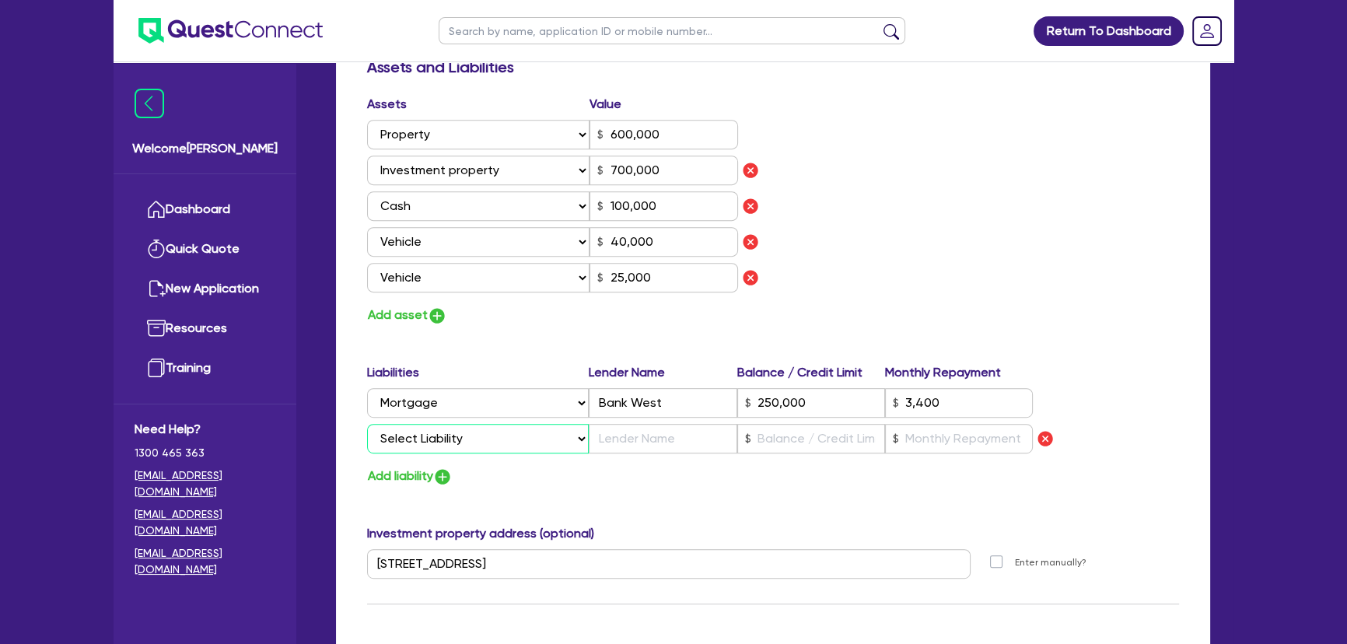
click at [447, 444] on select "Select Liability Credit card Mortgage Investment property loan Vehicle loan Tru…" at bounding box center [478, 439] width 222 height 30
click at [367, 424] on select "Select Liability Credit card Mortgage Investment property loan Vehicle loan Tru…" at bounding box center [478, 439] width 222 height 30
click at [620, 432] on input "text" at bounding box center [663, 439] width 148 height 30
click at [790, 426] on input "text" at bounding box center [811, 439] width 148 height 30
click at [964, 452] on div "Liabilities Lender Name Balance / Credit Limit Monthly Repayment Select Liabili…" at bounding box center [772, 411] width 835 height 96
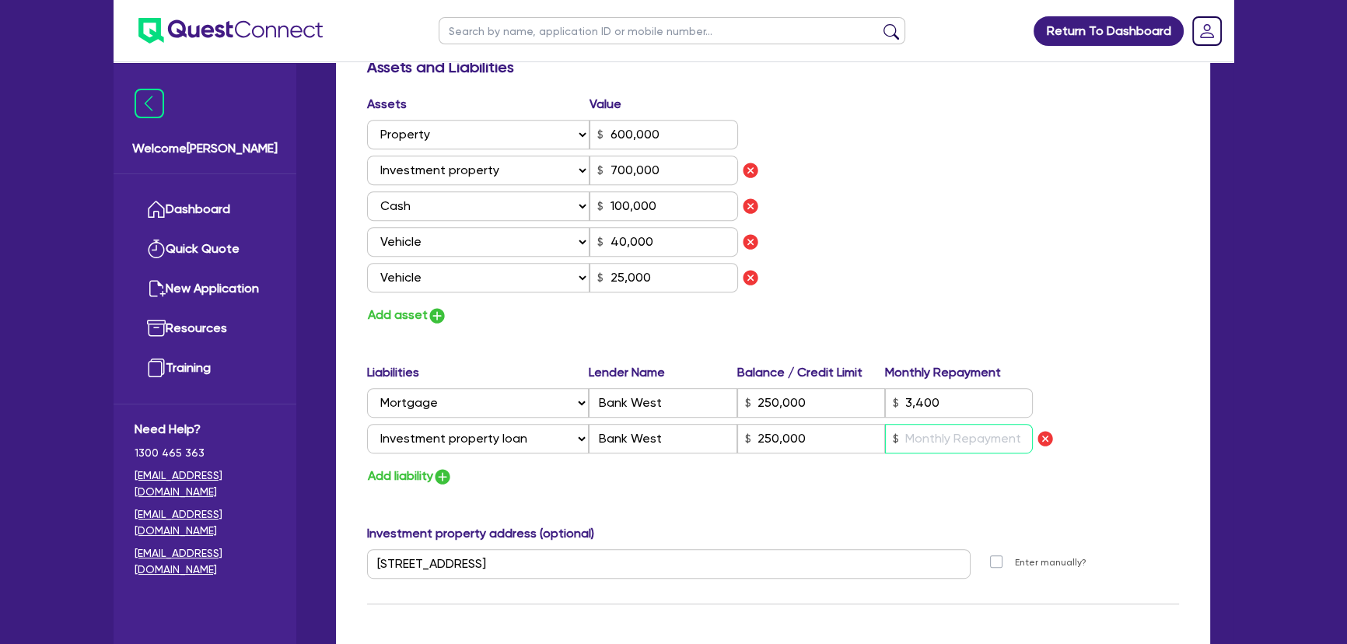
click at [961, 443] on input "text" at bounding box center [959, 439] width 148 height 30
click at [945, 417] on div "Liabilities Lender Name Balance / Credit Limit Monthly Repayment Select Liabili…" at bounding box center [772, 411] width 835 height 96
click at [943, 407] on input "3,400" at bounding box center [959, 403] width 148 height 30
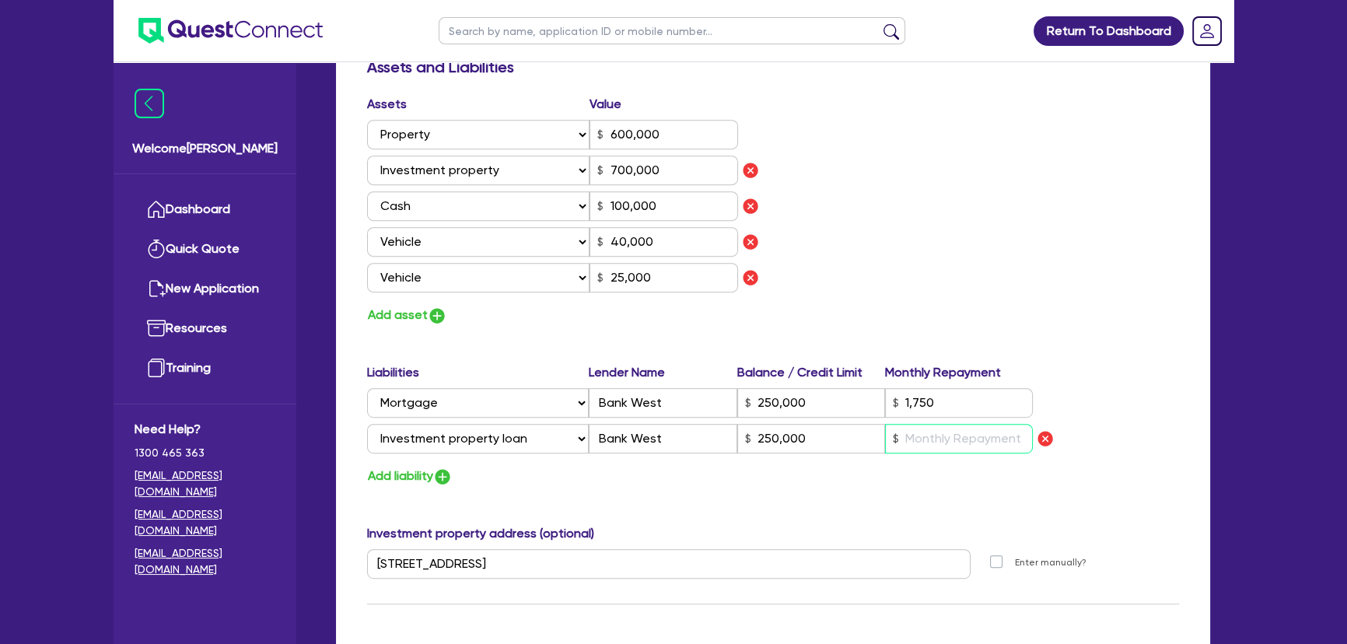
click at [942, 434] on input "text" at bounding box center [959, 439] width 148 height 30
drag, startPoint x: 911, startPoint y: 508, endPoint x: 858, endPoint y: 495, distance: 54.5
click at [911, 508] on div "Update residential status for Director #1 Boarding is only acceptable when the …" at bounding box center [773, 102] width 812 height 1408
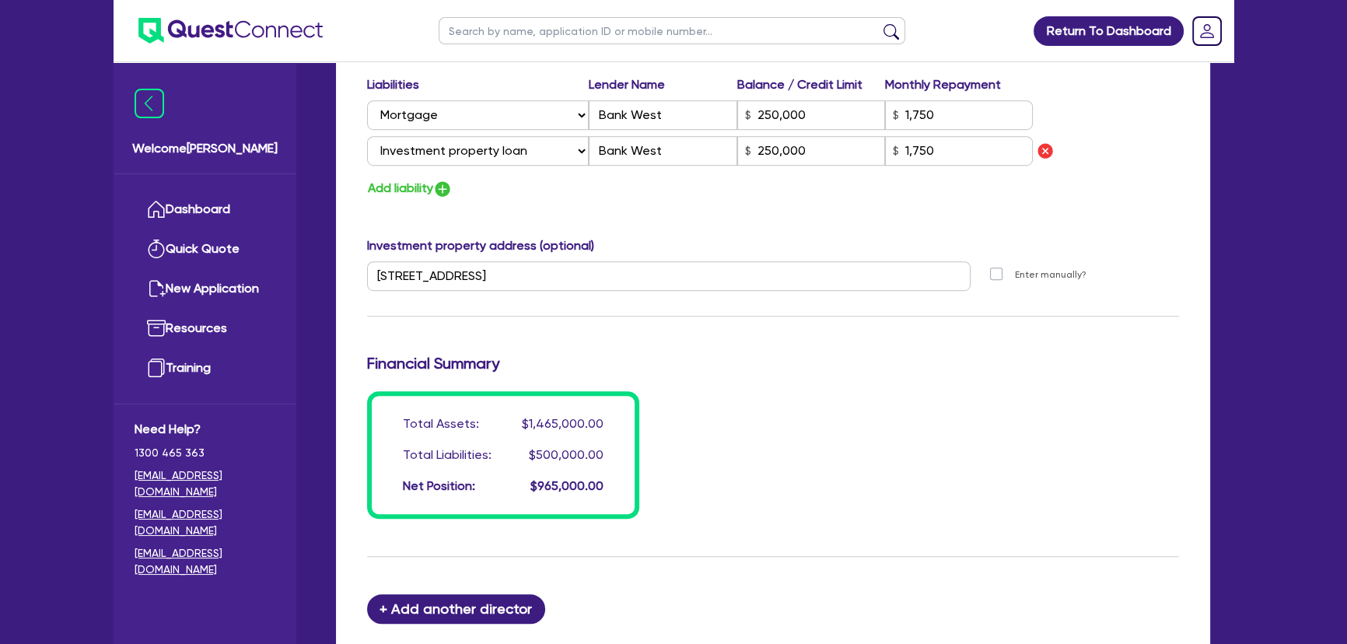
scroll to position [1060, 0]
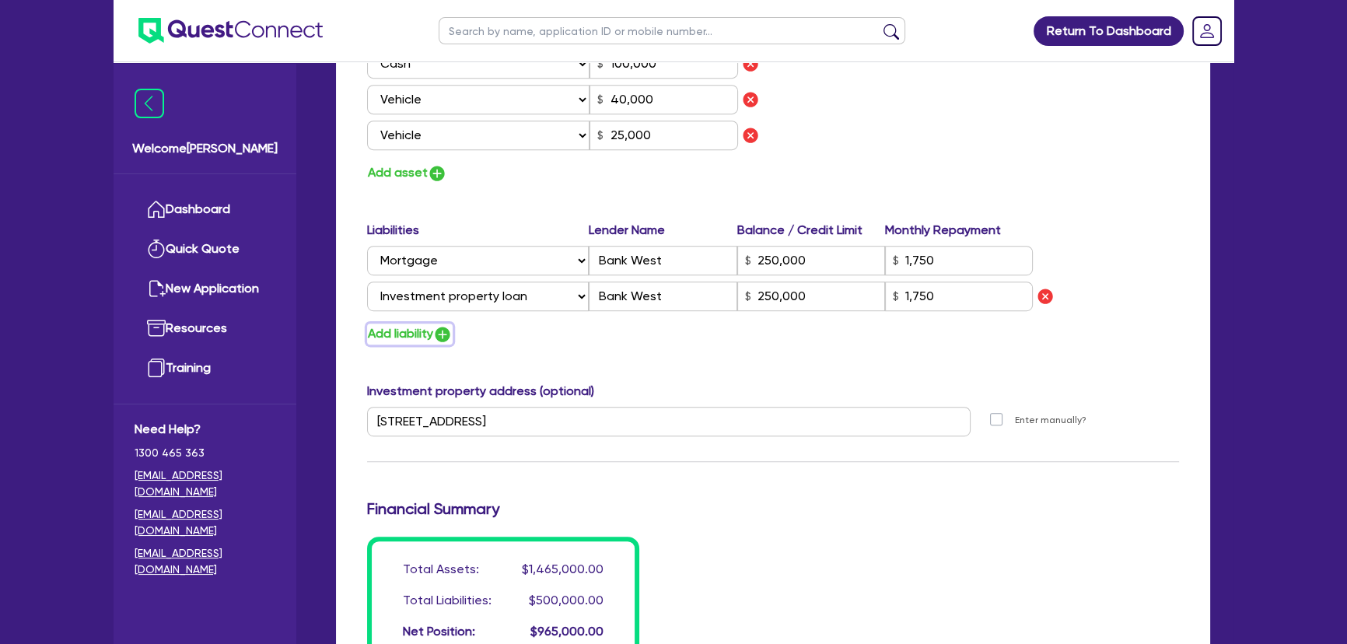
click at [443, 336] on img "button" at bounding box center [442, 334] width 19 height 19
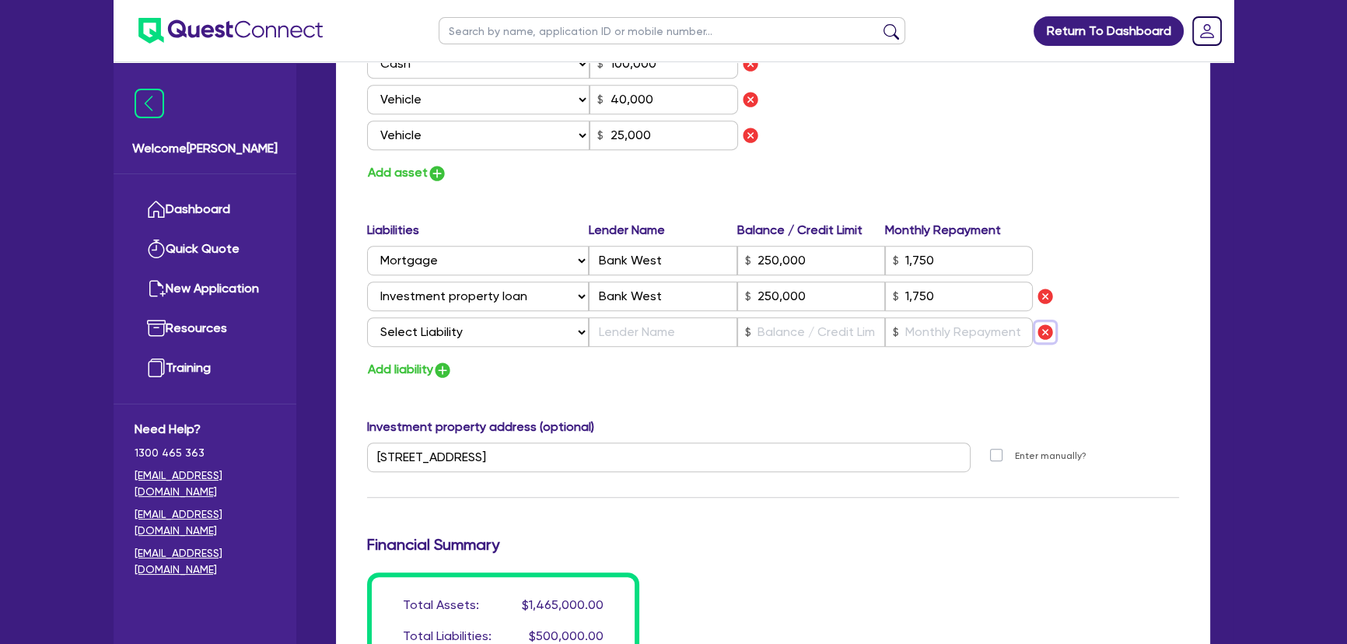
click at [1044, 327] on img "button" at bounding box center [1045, 332] width 19 height 19
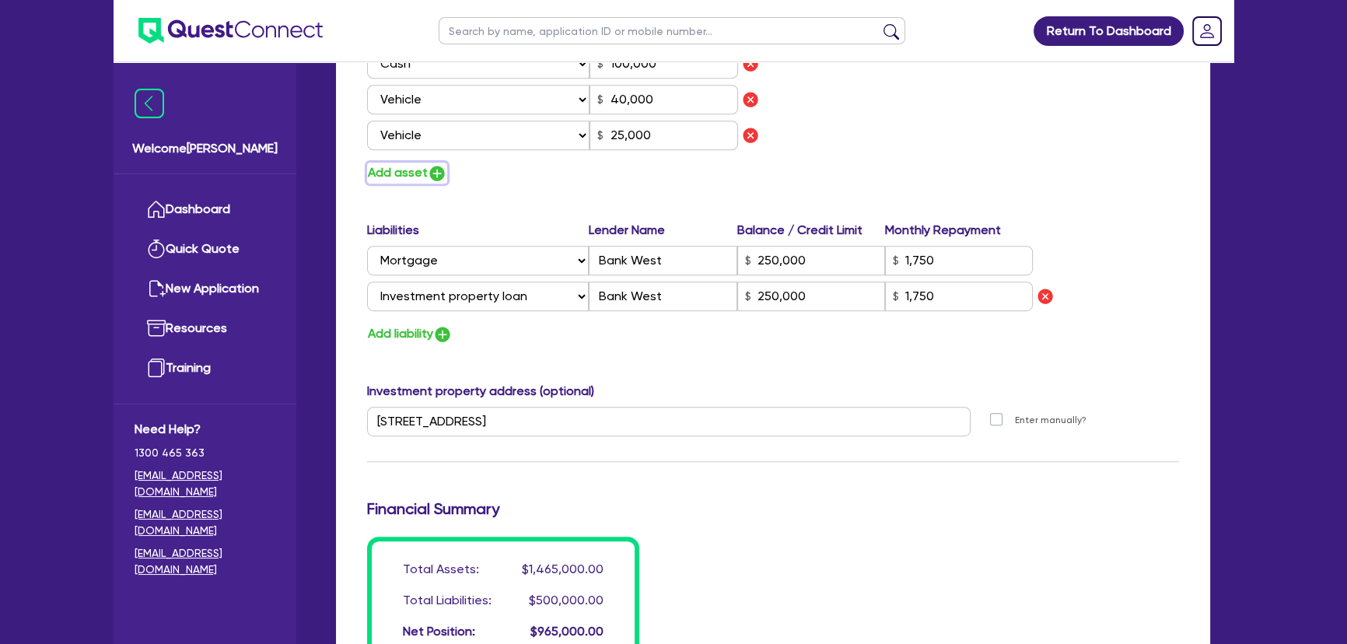
click at [435, 176] on img "button" at bounding box center [437, 173] width 19 height 19
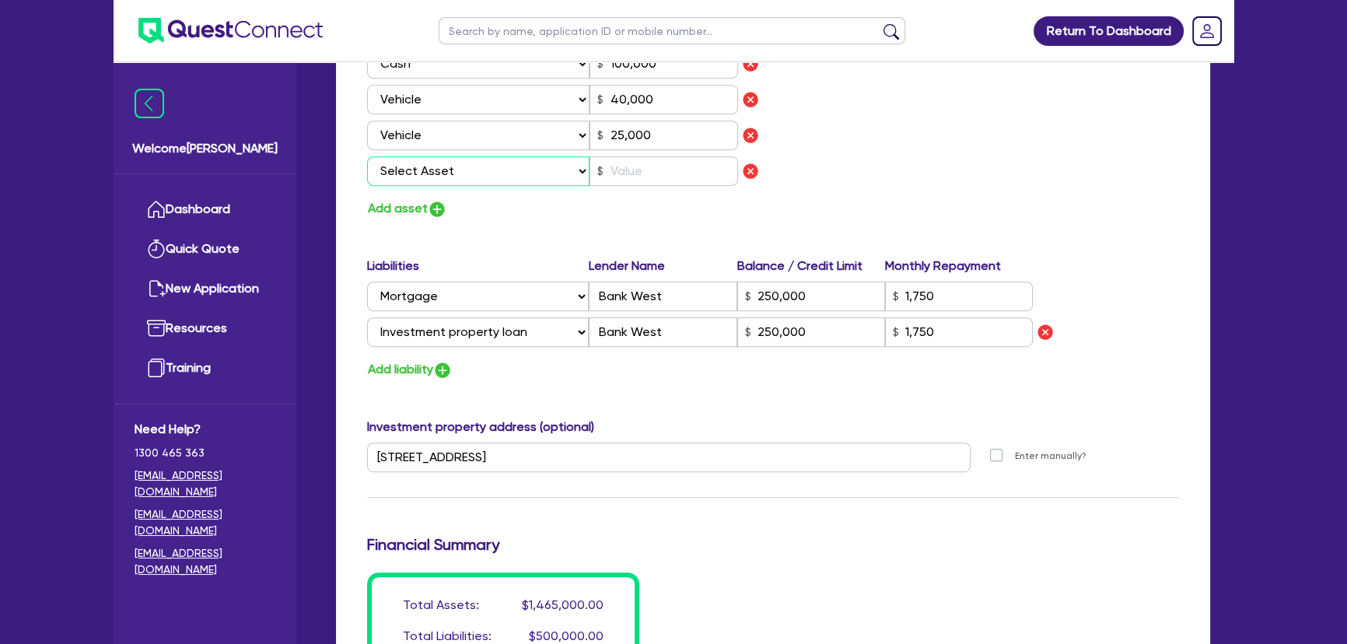
click at [461, 166] on select "Select Asset Cash Property Investment property Vehicle Truck Trailer Equipment …" at bounding box center [478, 171] width 222 height 30
click at [367, 156] on select "Select Asset Cash Property Investment property Vehicle Truck Trailer Equipment …" at bounding box center [478, 171] width 222 height 30
click at [666, 176] on input "text" at bounding box center [663, 171] width 148 height 30
click at [823, 190] on div "Assets Value Select Asset Cash Property Investment property Vehicle Truck Trail…" at bounding box center [772, 86] width 835 height 267
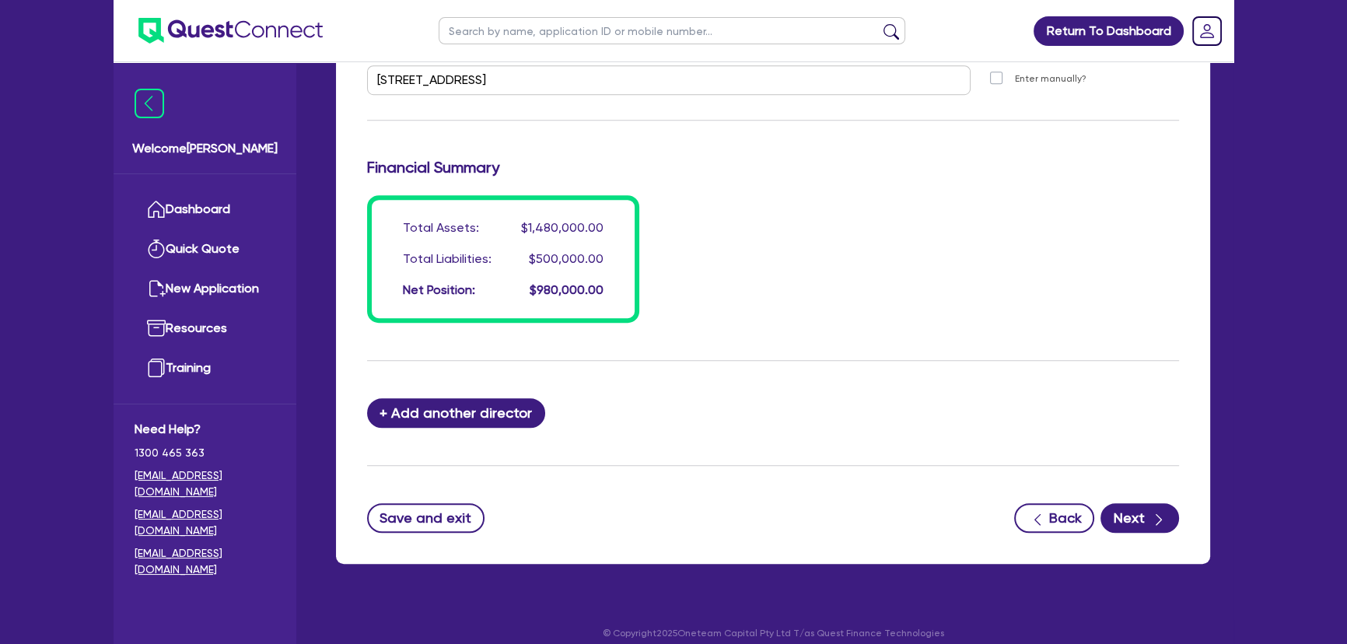
scroll to position [1450, 0]
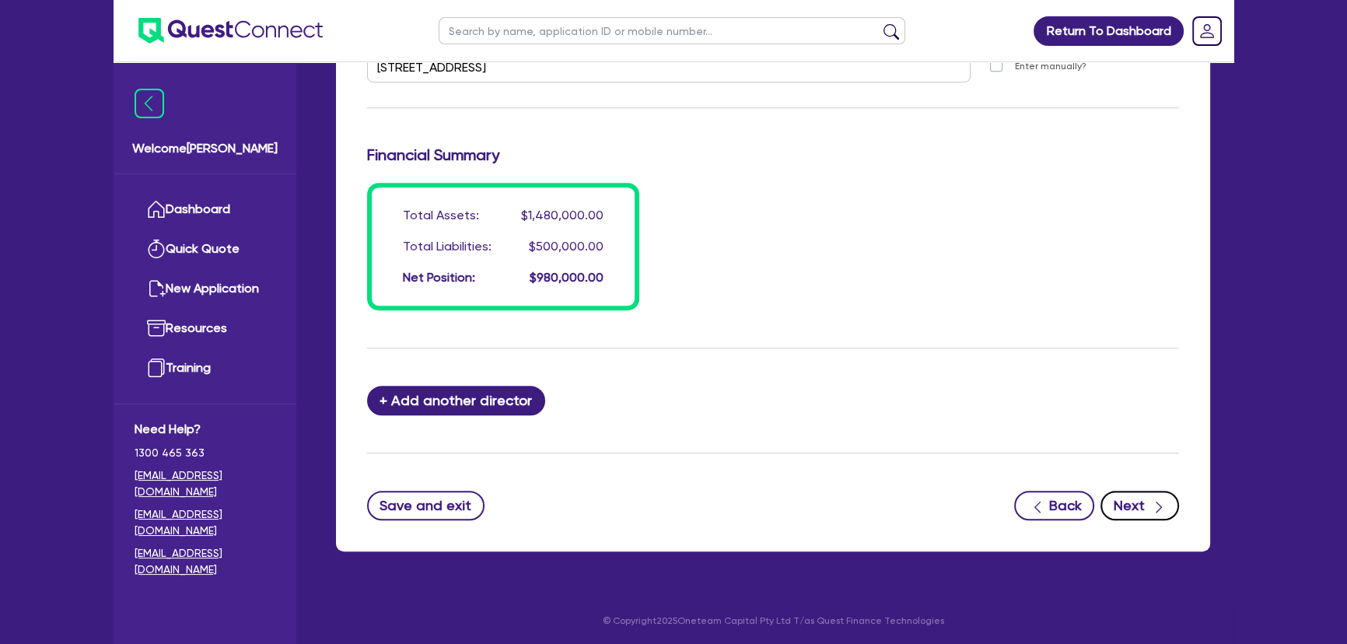
click at [1163, 499] on icon "button" at bounding box center [1159, 507] width 16 height 16
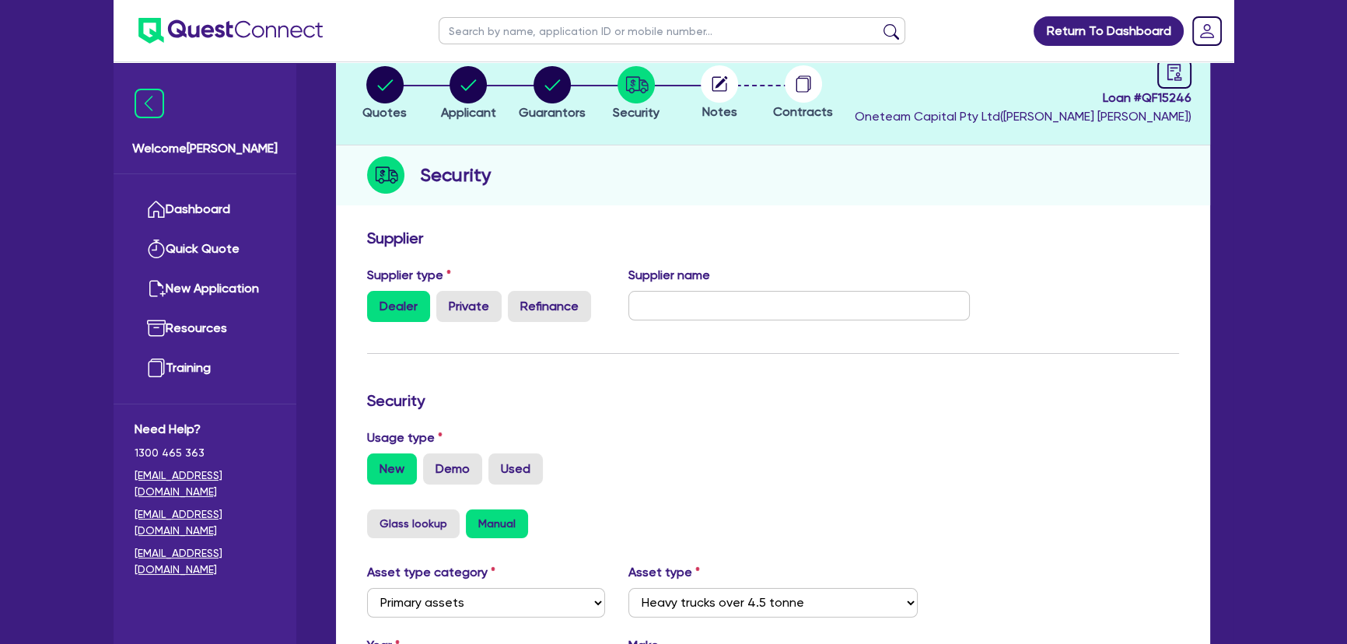
scroll to position [282, 0]
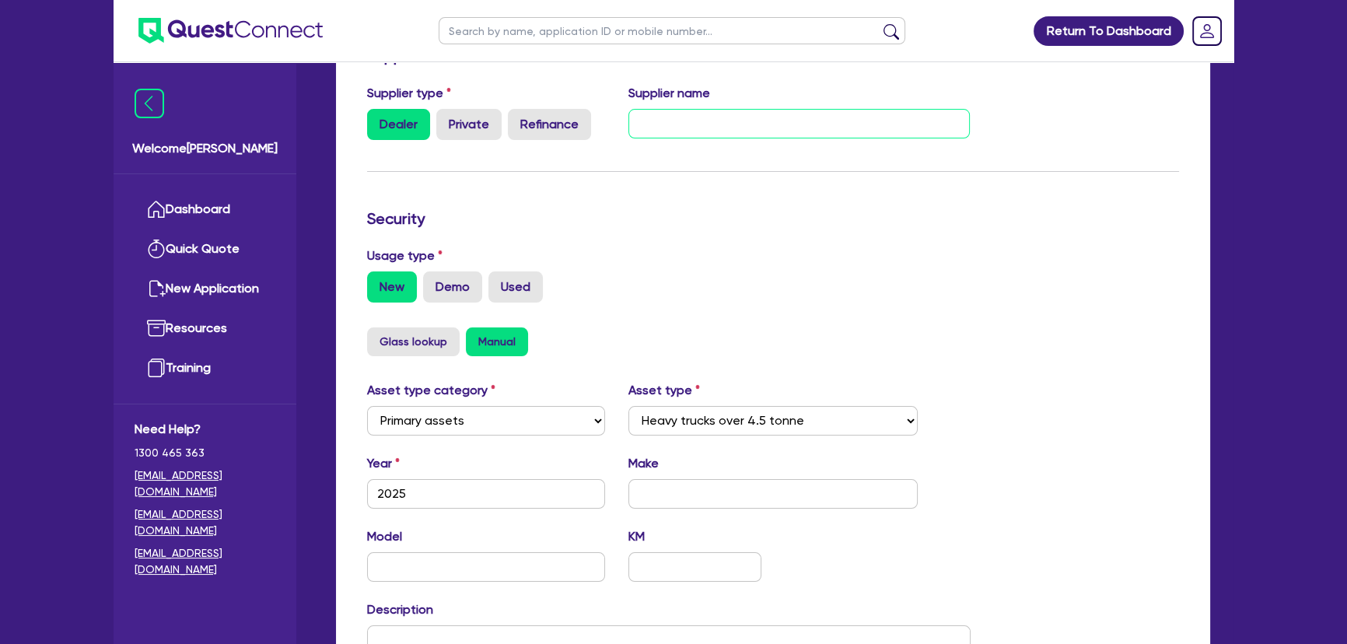
click at [719, 135] on input "text" at bounding box center [799, 124] width 342 height 30
click at [722, 192] on form "Supplier Supplier type Dealer Private Refinance Supplier name Isuzu Security Us…" at bounding box center [773, 418] width 812 height 742
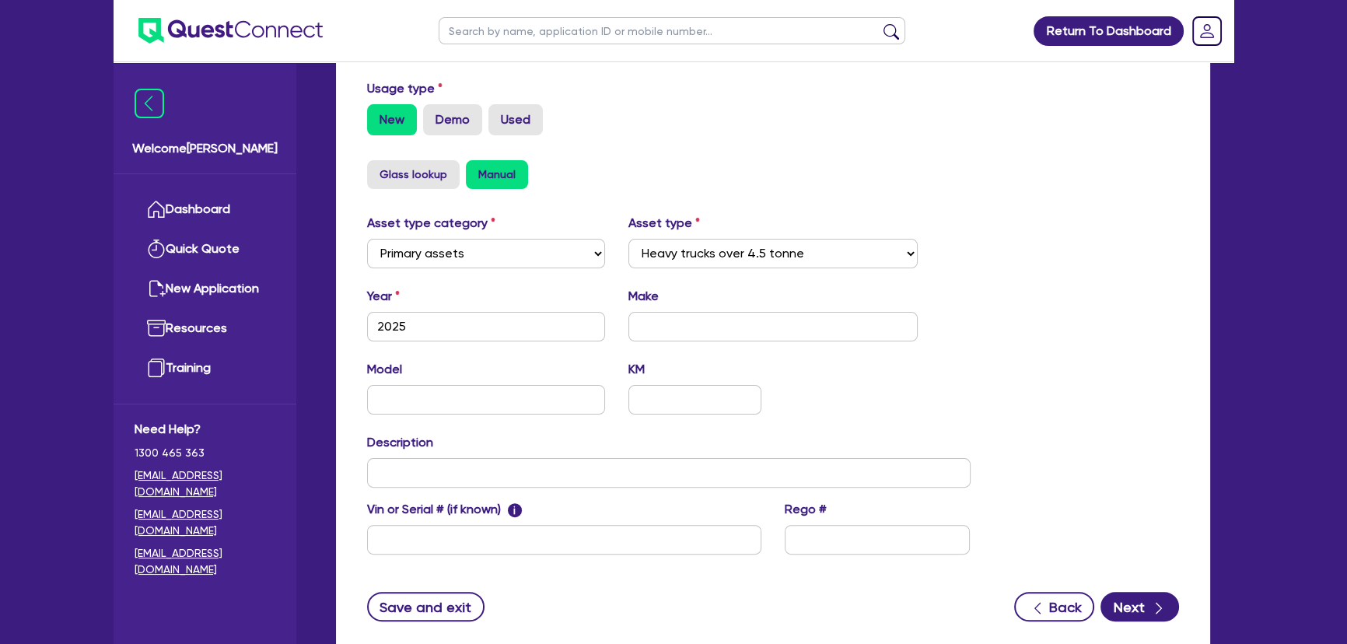
scroll to position [551, 0]
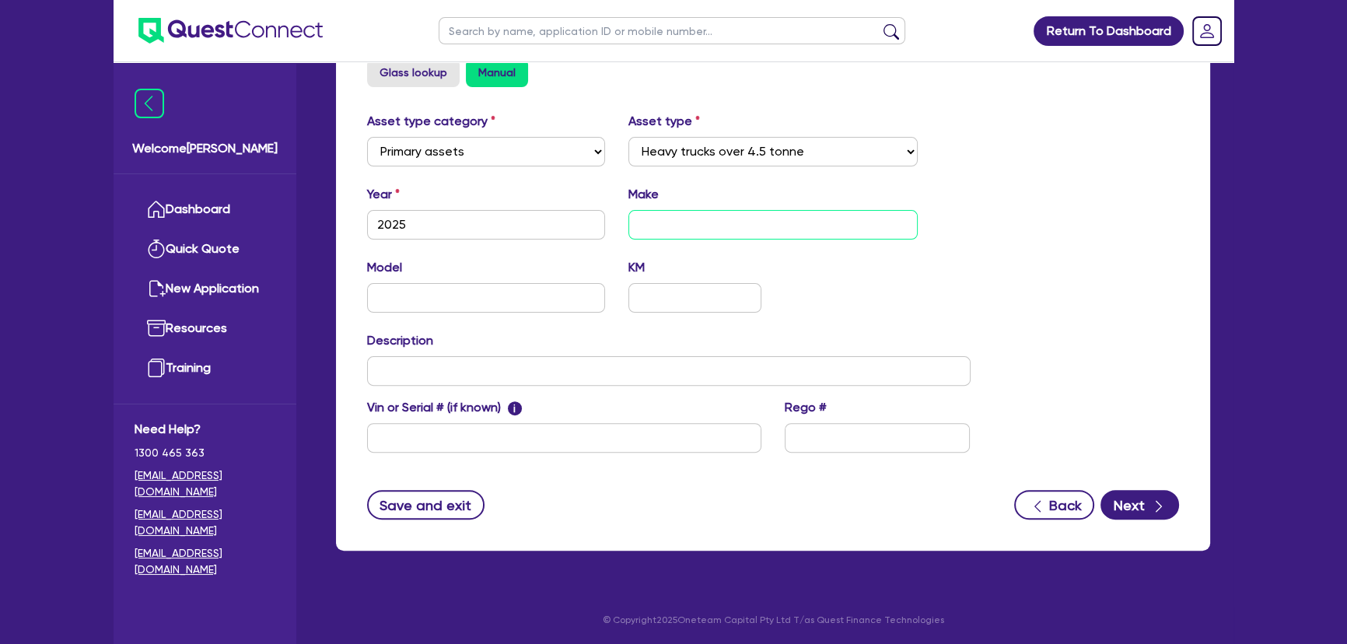
click at [673, 230] on input "text" at bounding box center [773, 225] width 290 height 30
click at [686, 228] on input "Tipper" at bounding box center [773, 225] width 290 height 30
click at [480, 302] on input "text" at bounding box center [486, 298] width 238 height 30
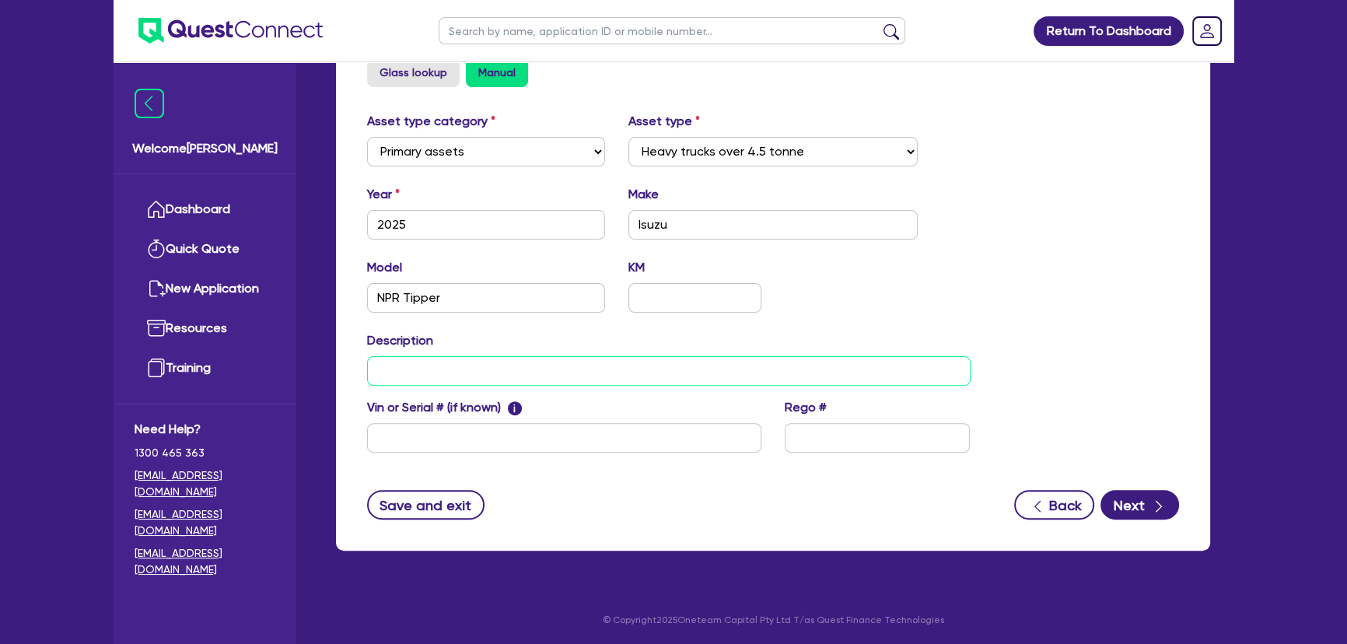
click at [513, 372] on input "text" at bounding box center [668, 371] width 603 height 30
click at [928, 303] on div "Model NPR Tipper KM" at bounding box center [668, 291] width 627 height 67
click at [1137, 494] on button "Next" at bounding box center [1139, 505] width 79 height 30
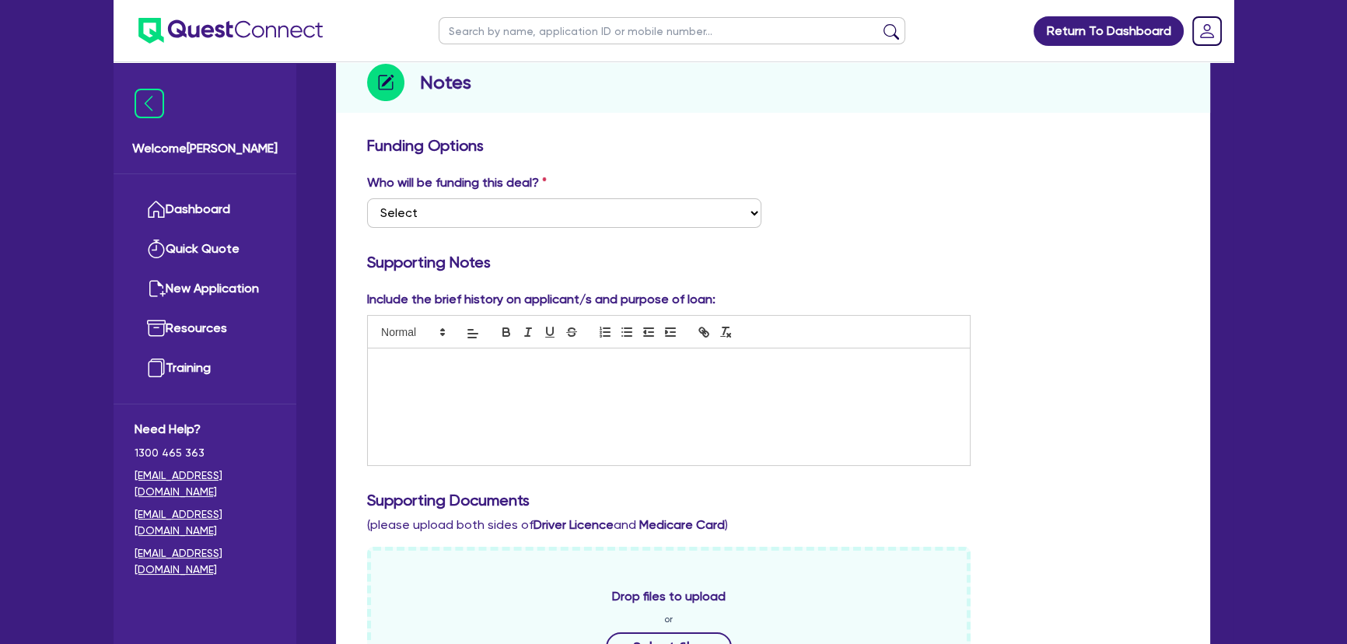
scroll to position [565, 0]
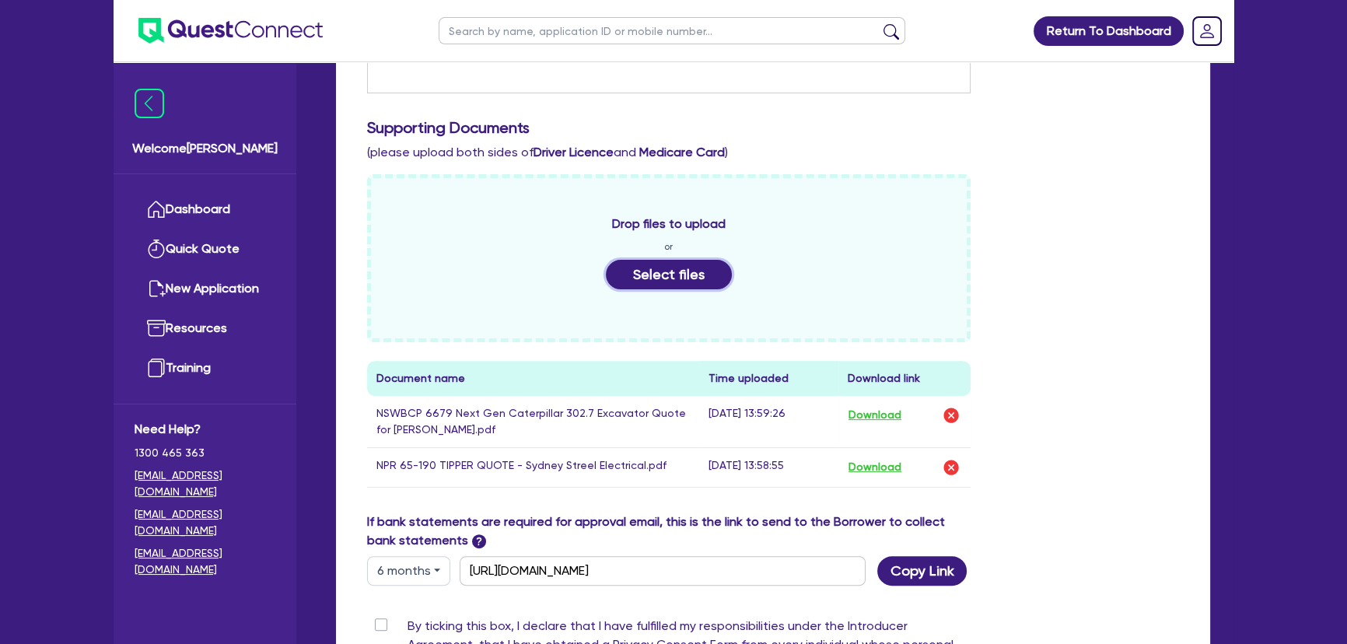
click at [689, 267] on button "Select files" at bounding box center [669, 275] width 126 height 30
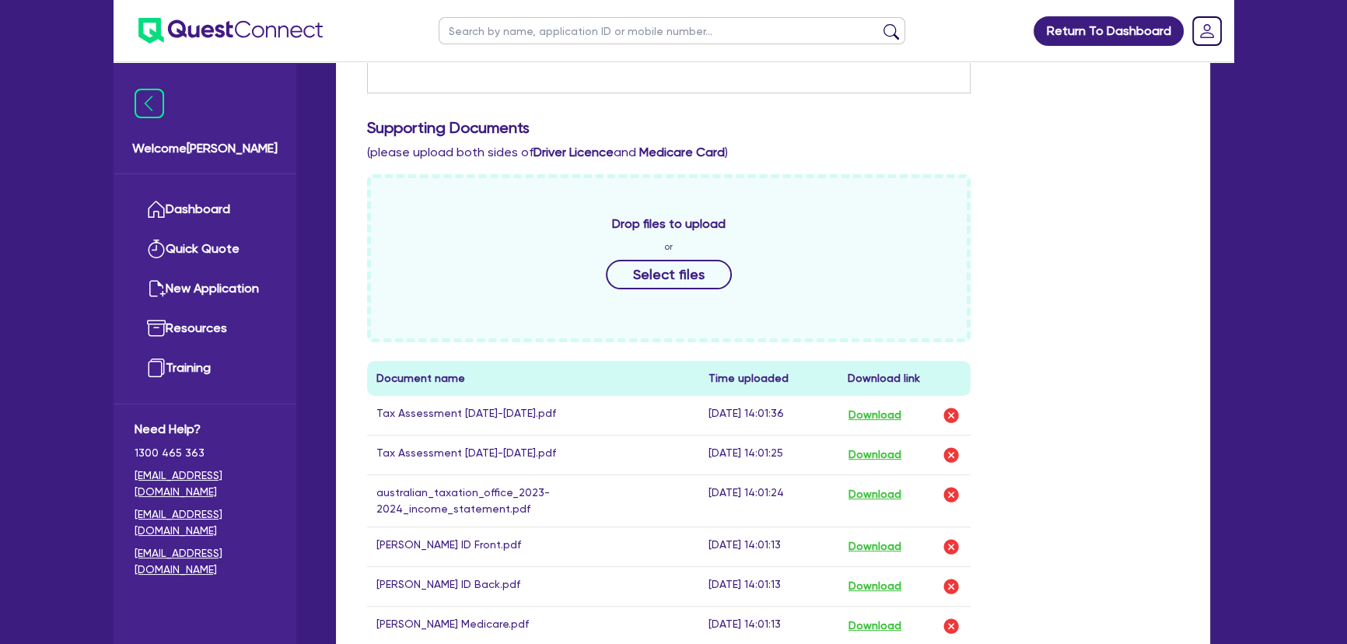
click at [1163, 370] on div "Drop files to upload or Select files Document name Time uploaded Download link …" at bounding box center [772, 468] width 835 height 589
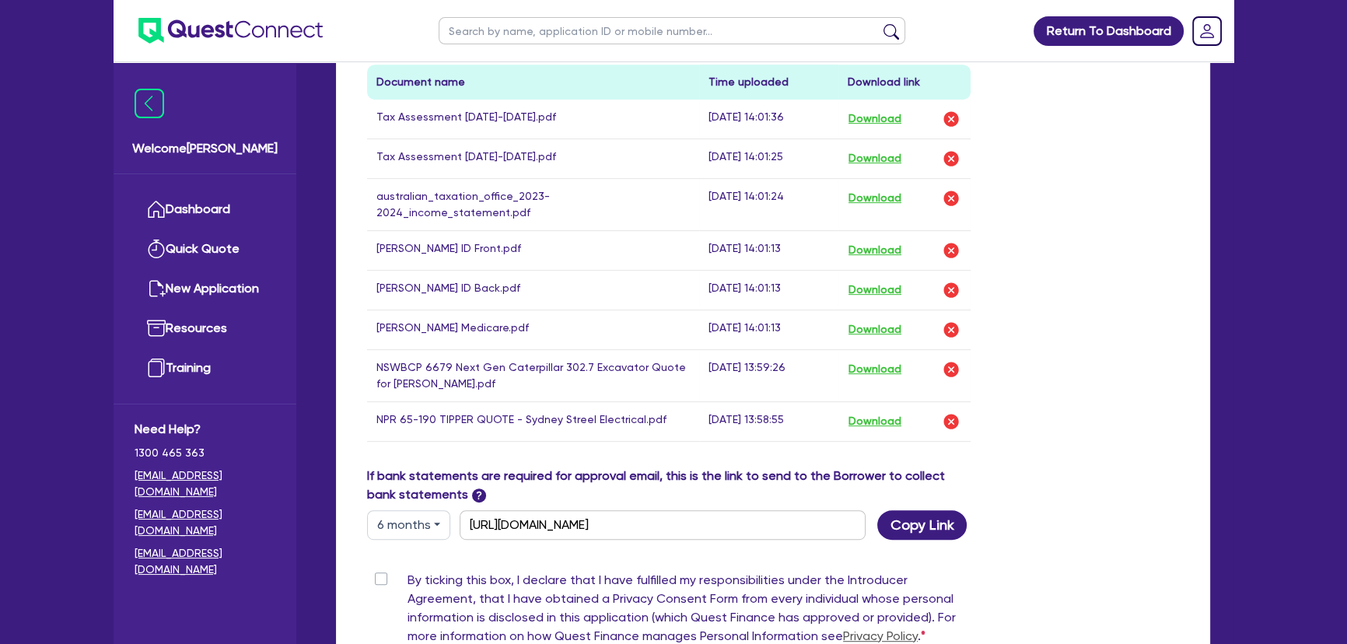
scroll to position [918, 0]
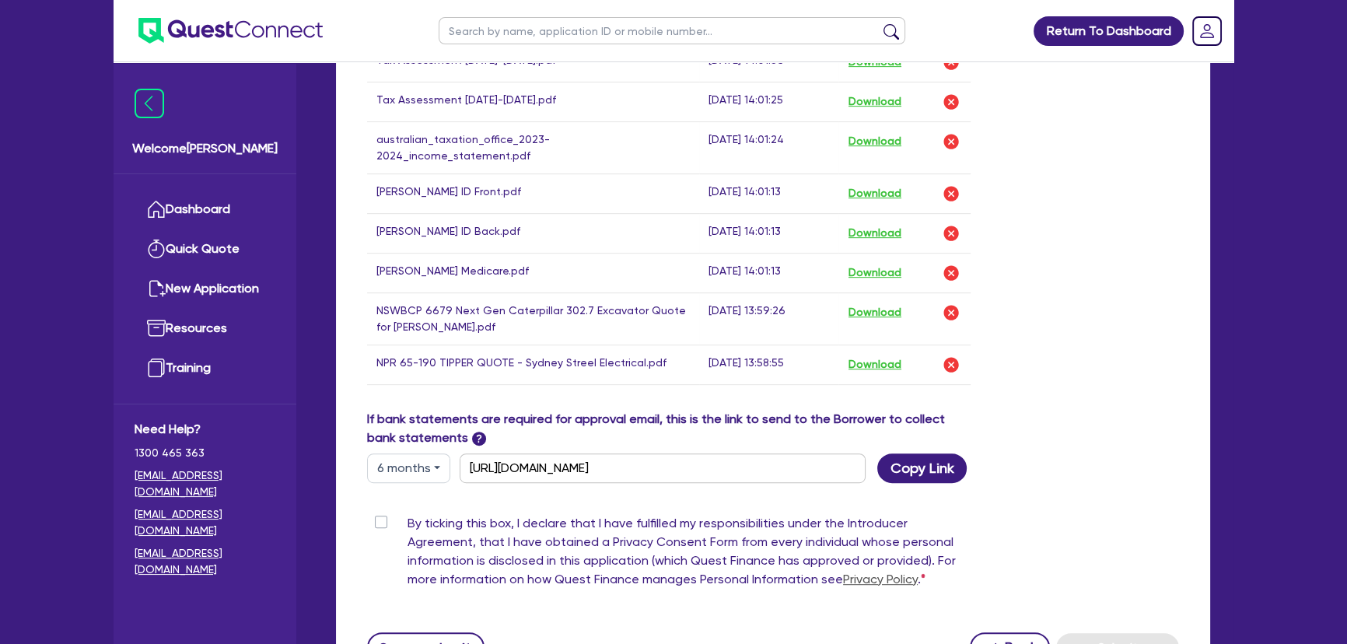
click at [407, 514] on label "By ticking this box, I declare that I have fulfilled my responsibilities under …" at bounding box center [688, 554] width 563 height 81
click at [379, 514] on input "By ticking this box, I declare that I have fulfilled my responsibilities under …" at bounding box center [373, 521] width 12 height 15
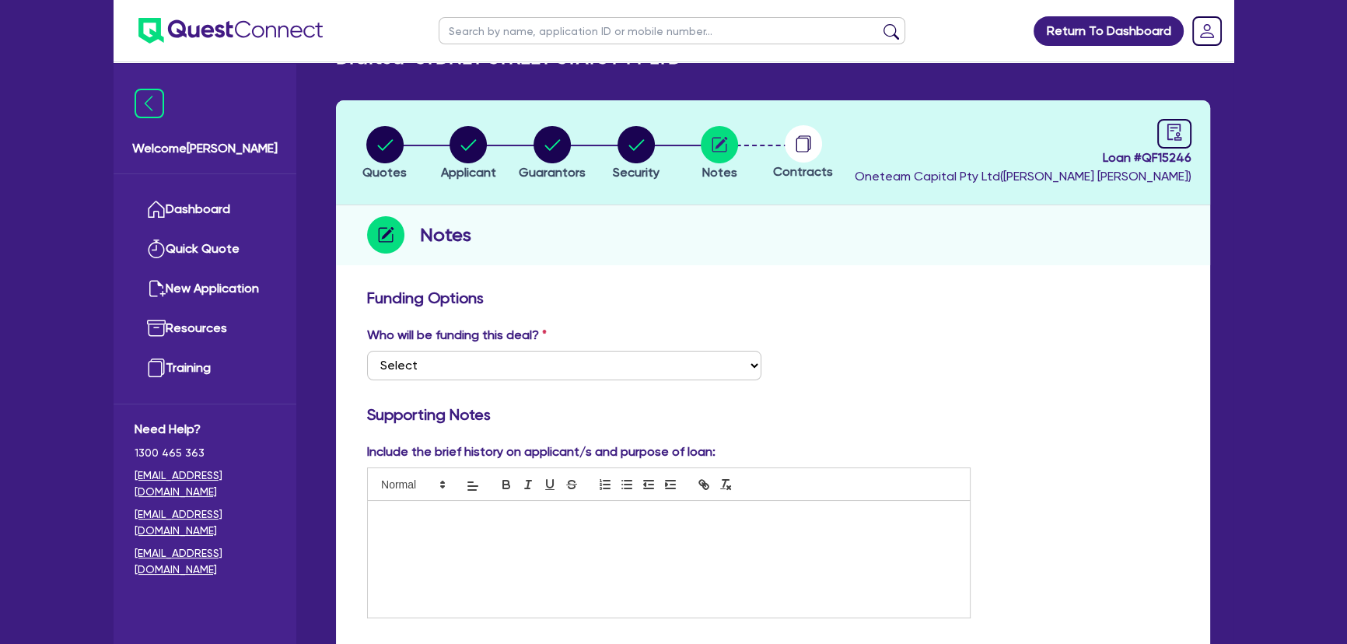
scroll to position [0, 0]
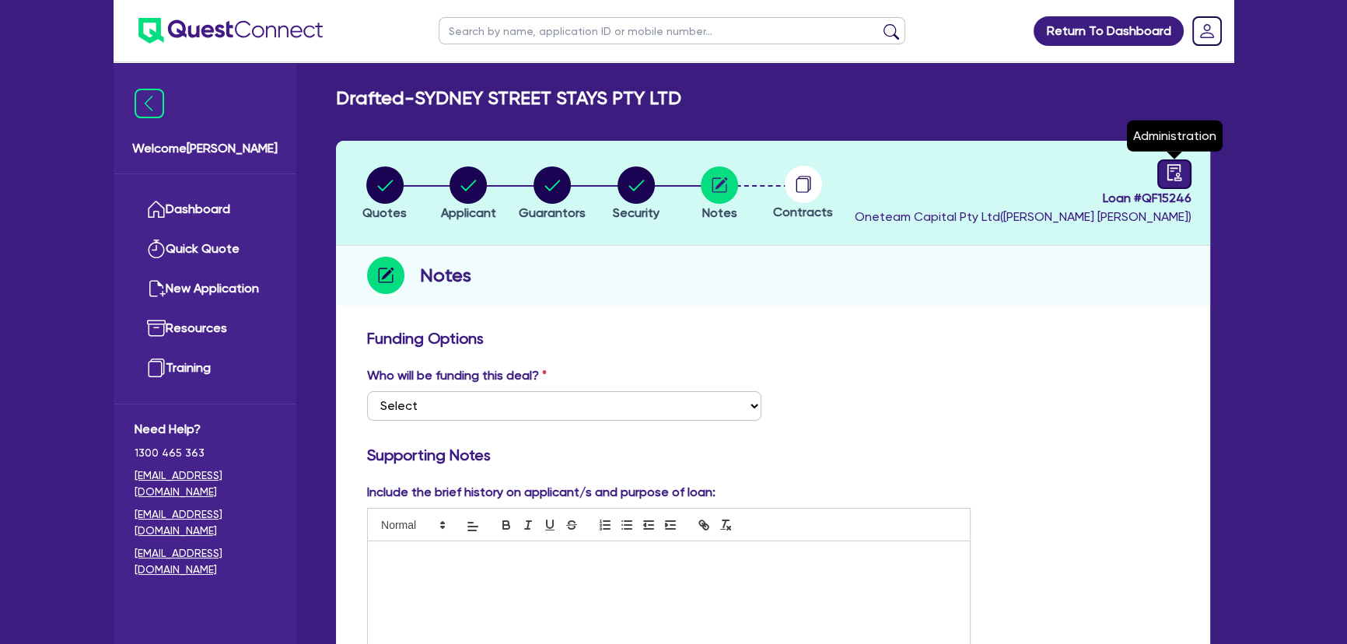
click at [1169, 168] on icon "audit" at bounding box center [1173, 172] width 17 height 17
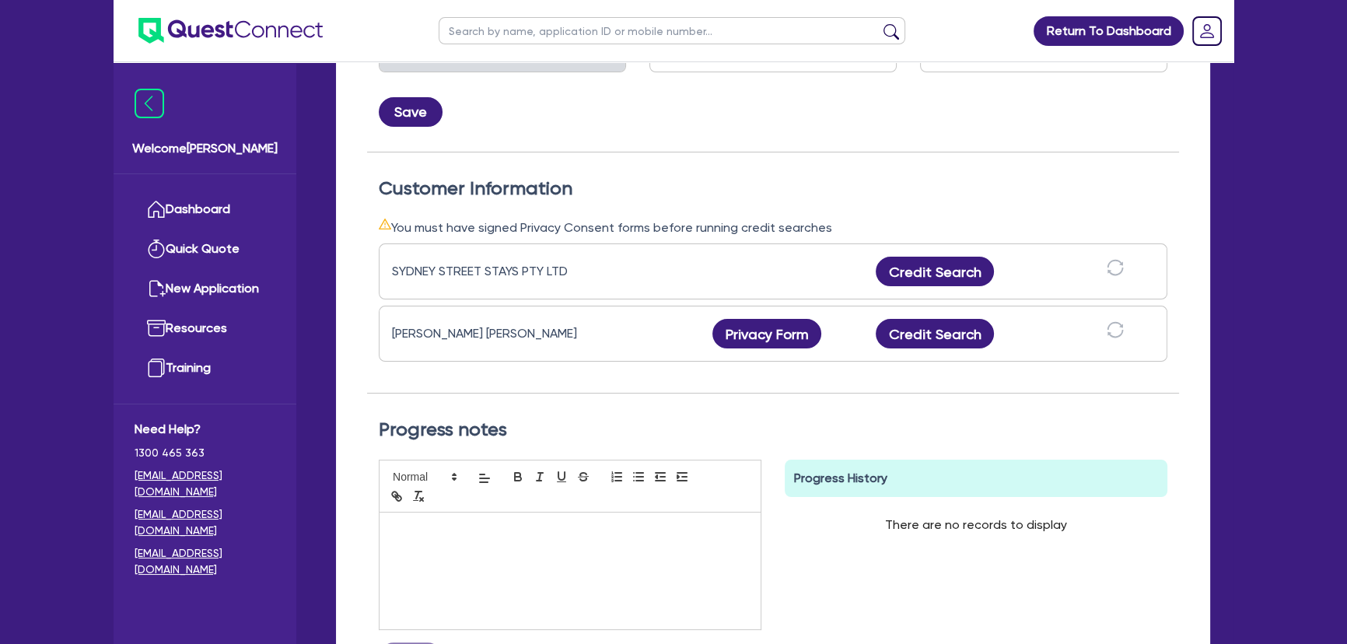
scroll to position [353, 0]
click at [955, 264] on button "Credit Search" at bounding box center [934, 271] width 118 height 30
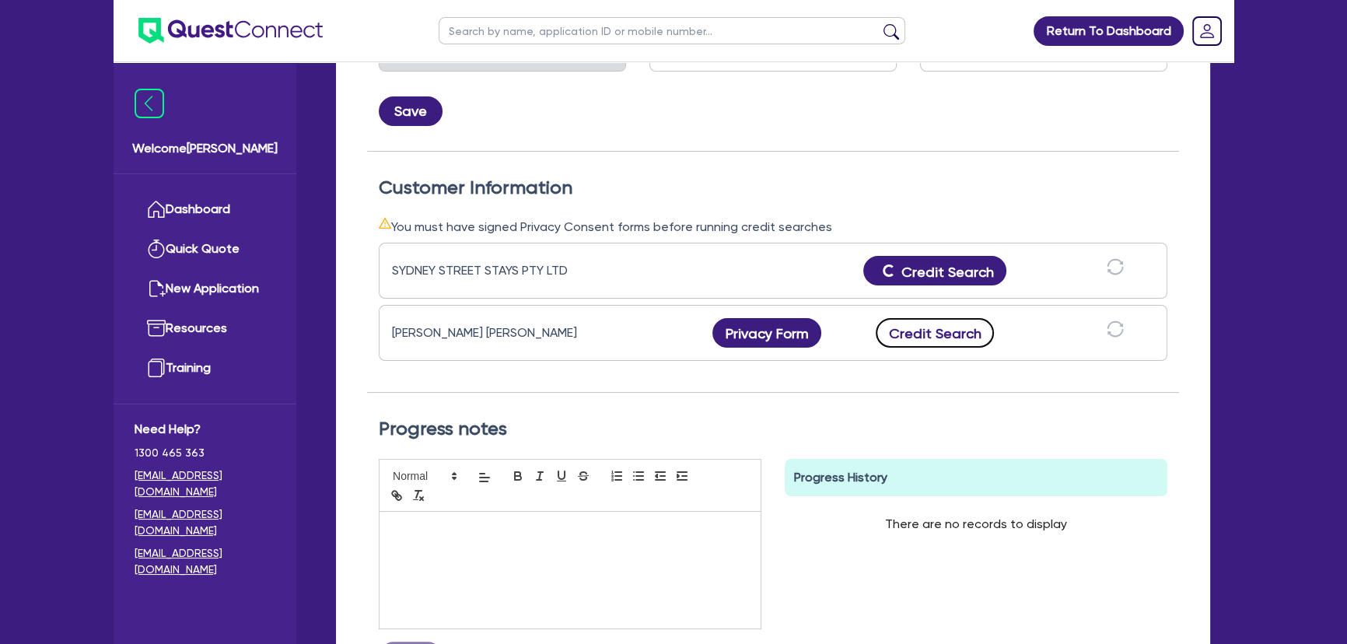
click at [955, 336] on button "Credit Search" at bounding box center [934, 333] width 118 height 30
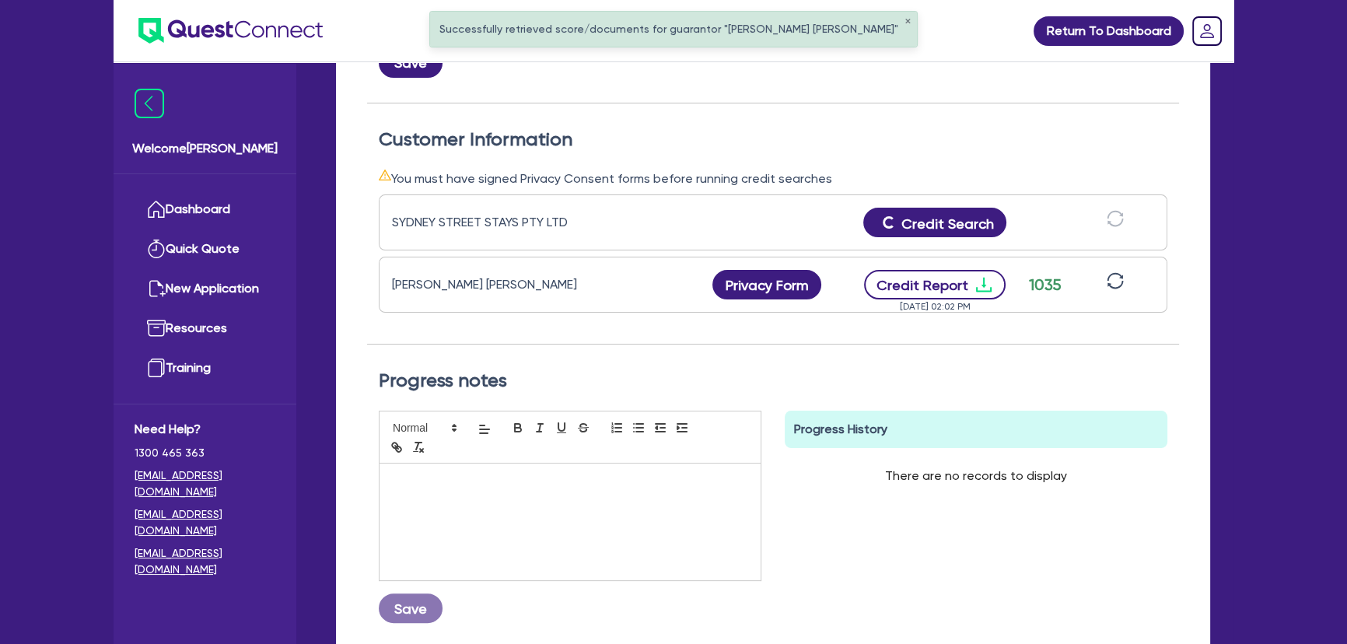
scroll to position [400, 0]
click at [980, 284] on icon "download" at bounding box center [984, 285] width 16 height 15
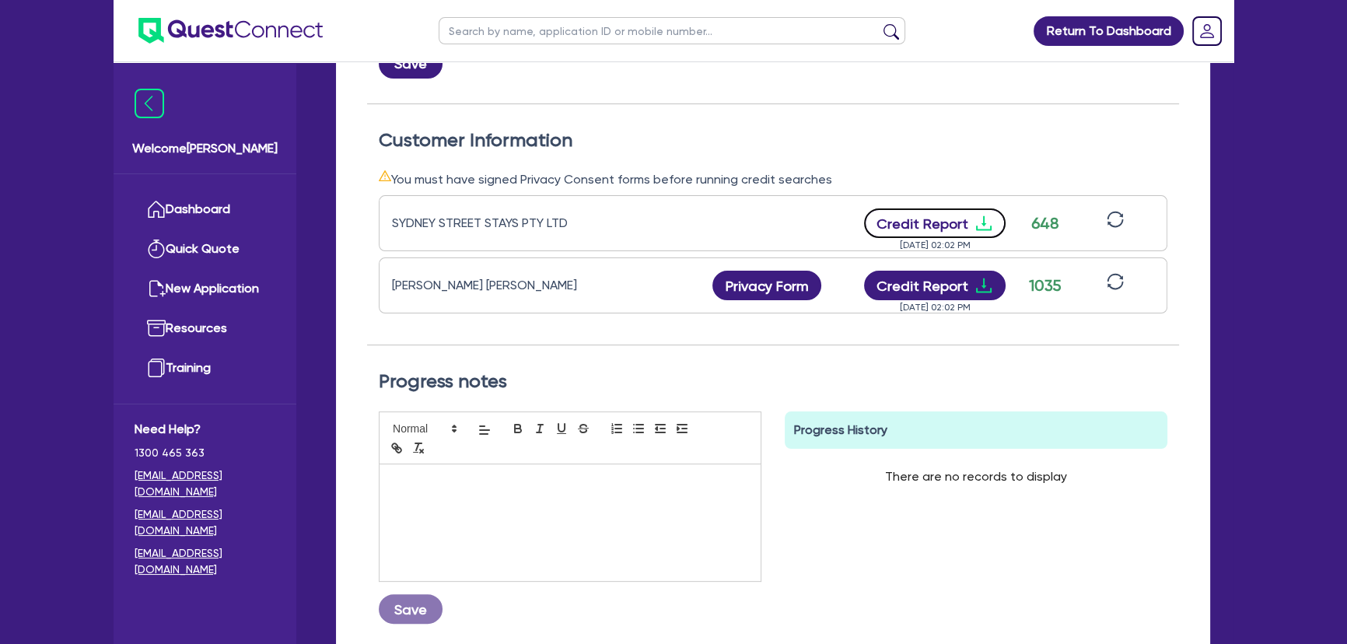
click at [977, 224] on icon "download" at bounding box center [983, 223] width 19 height 19
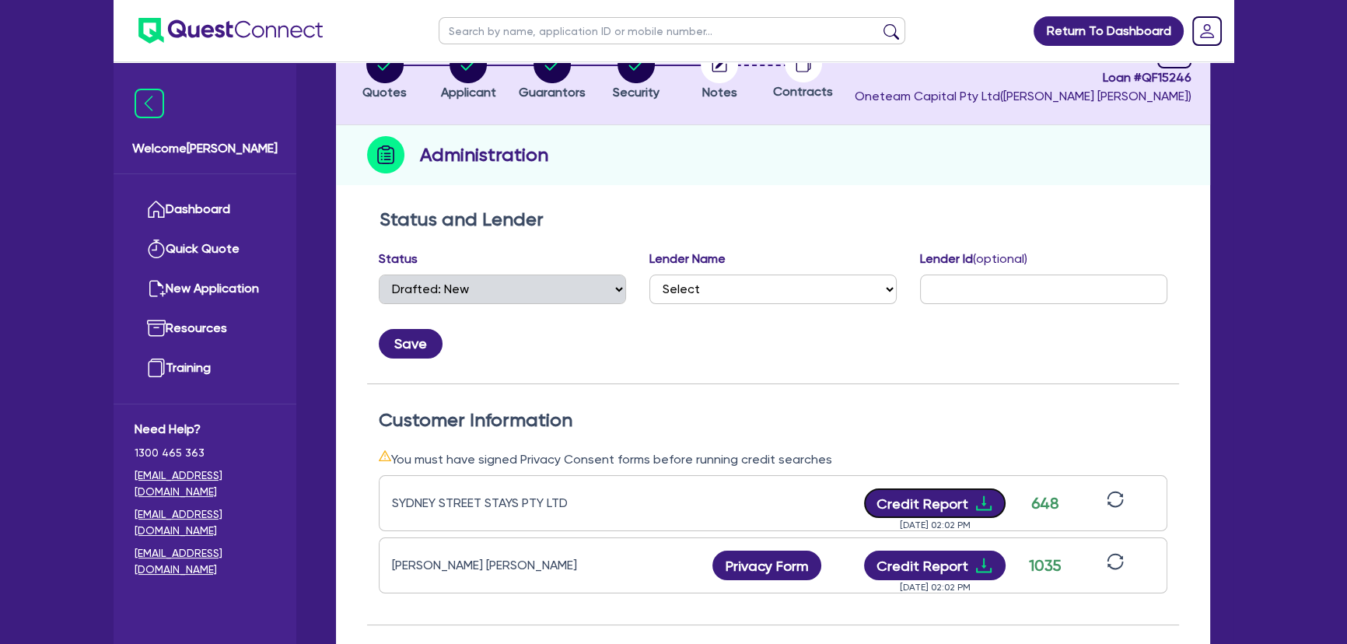
scroll to position [0, 0]
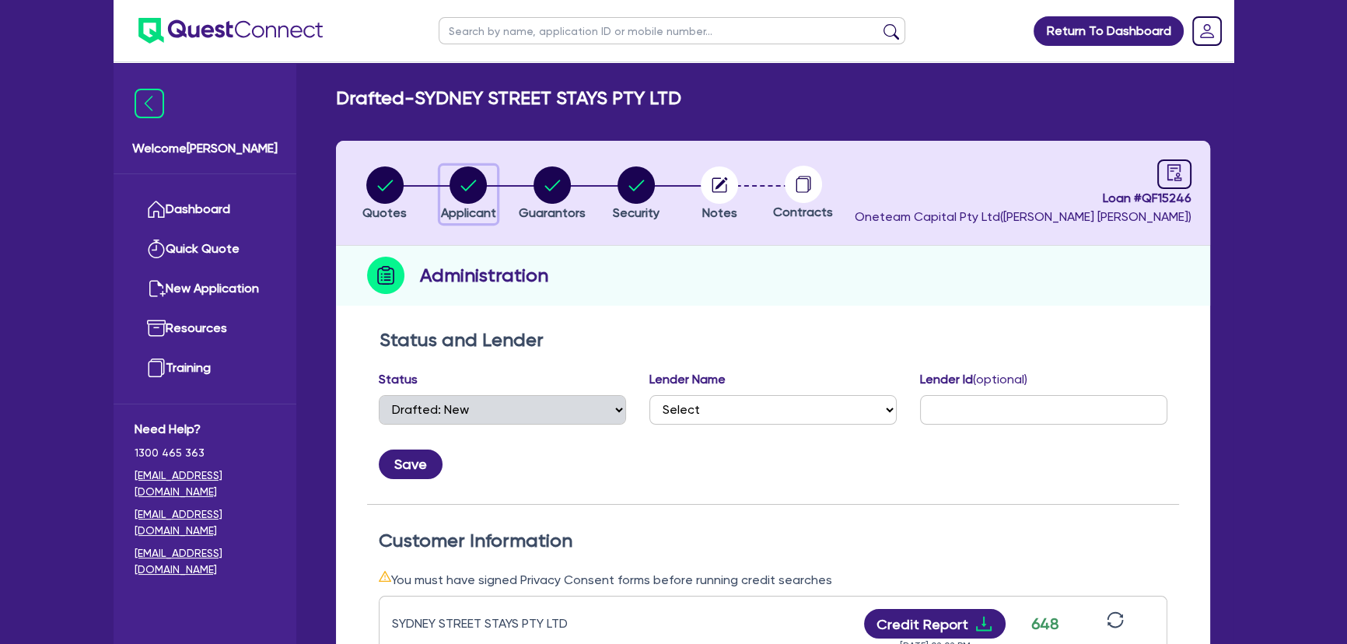
click at [494, 174] on div "button" at bounding box center [468, 184] width 55 height 37
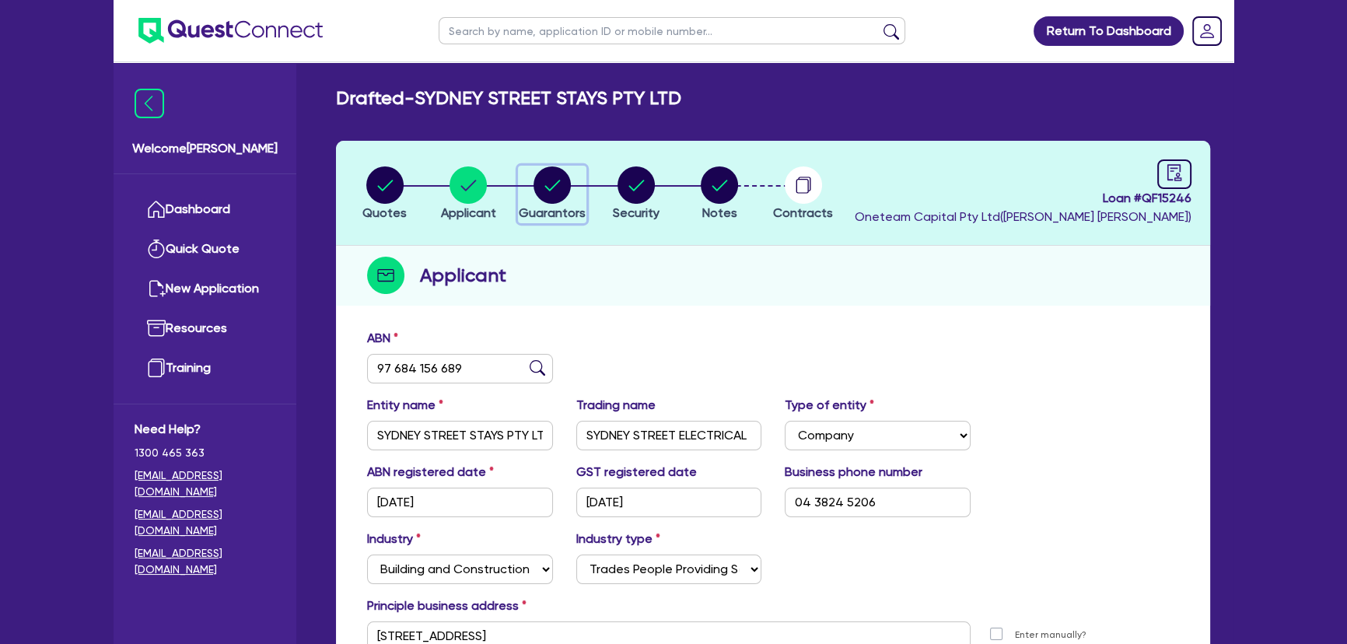
click at [557, 196] on circle "button" at bounding box center [551, 184] width 37 height 37
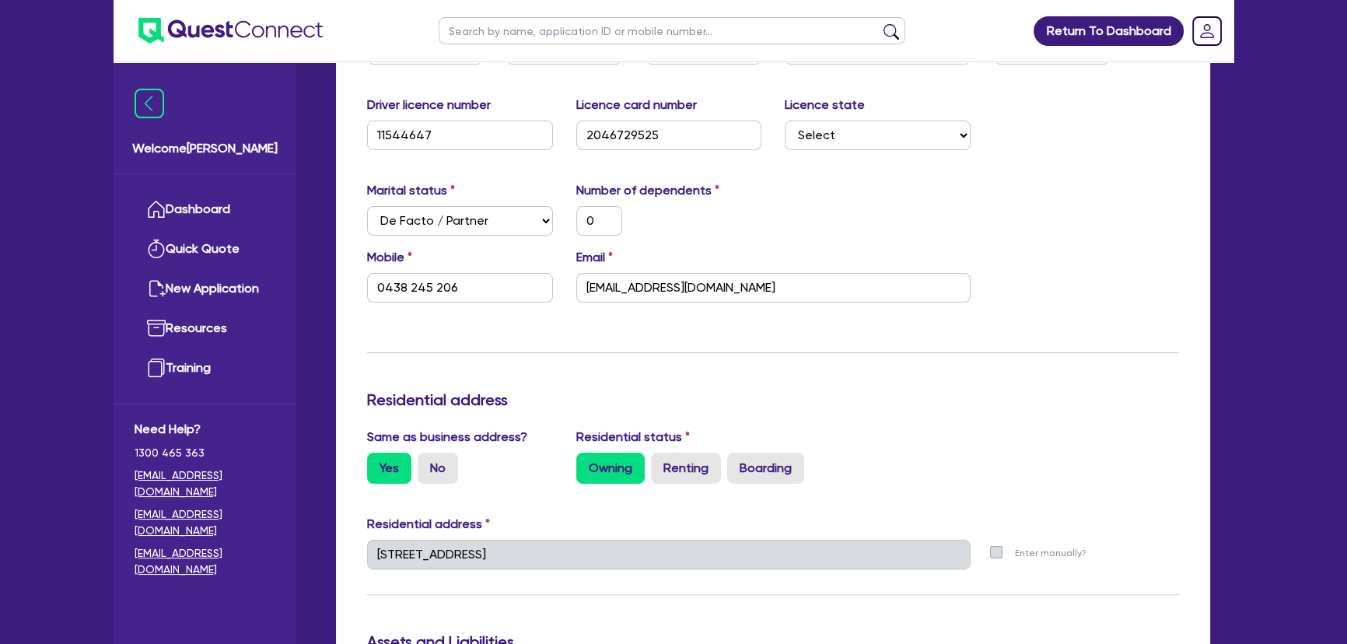
scroll to position [494, 0]
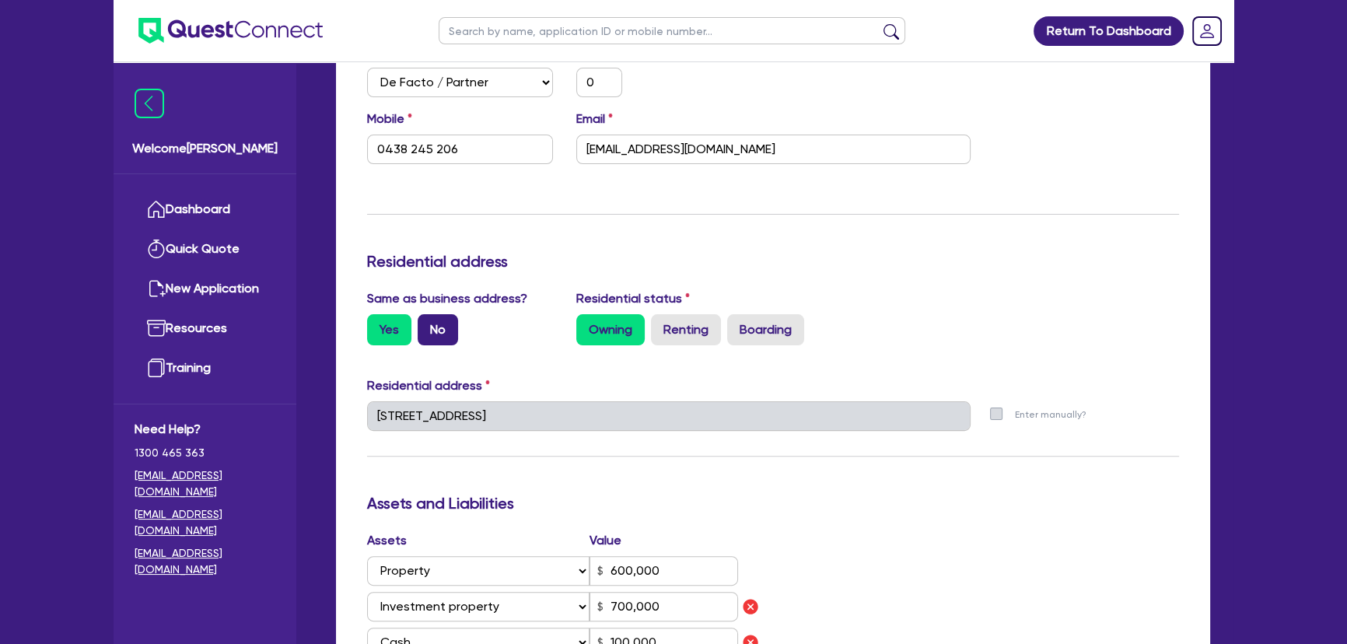
click at [435, 327] on label "No" at bounding box center [437, 329] width 40 height 31
click at [428, 324] on input "No" at bounding box center [422, 319] width 10 height 10
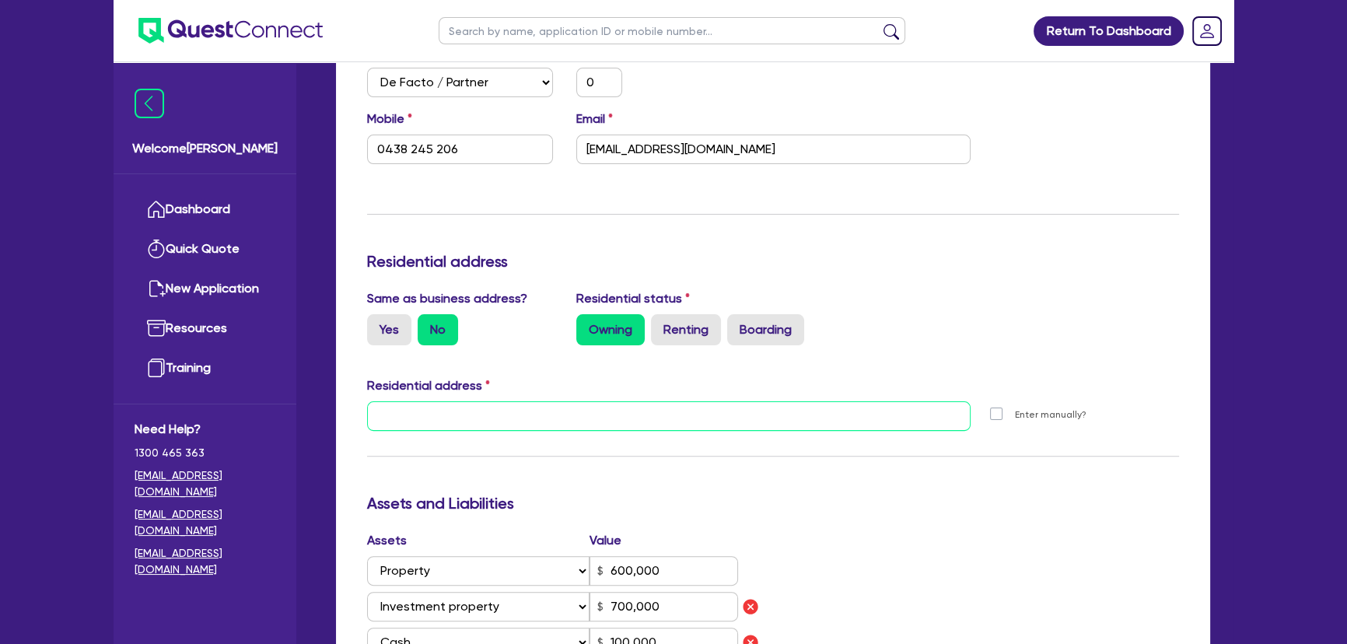
click at [443, 412] on input "text" at bounding box center [668, 416] width 603 height 30
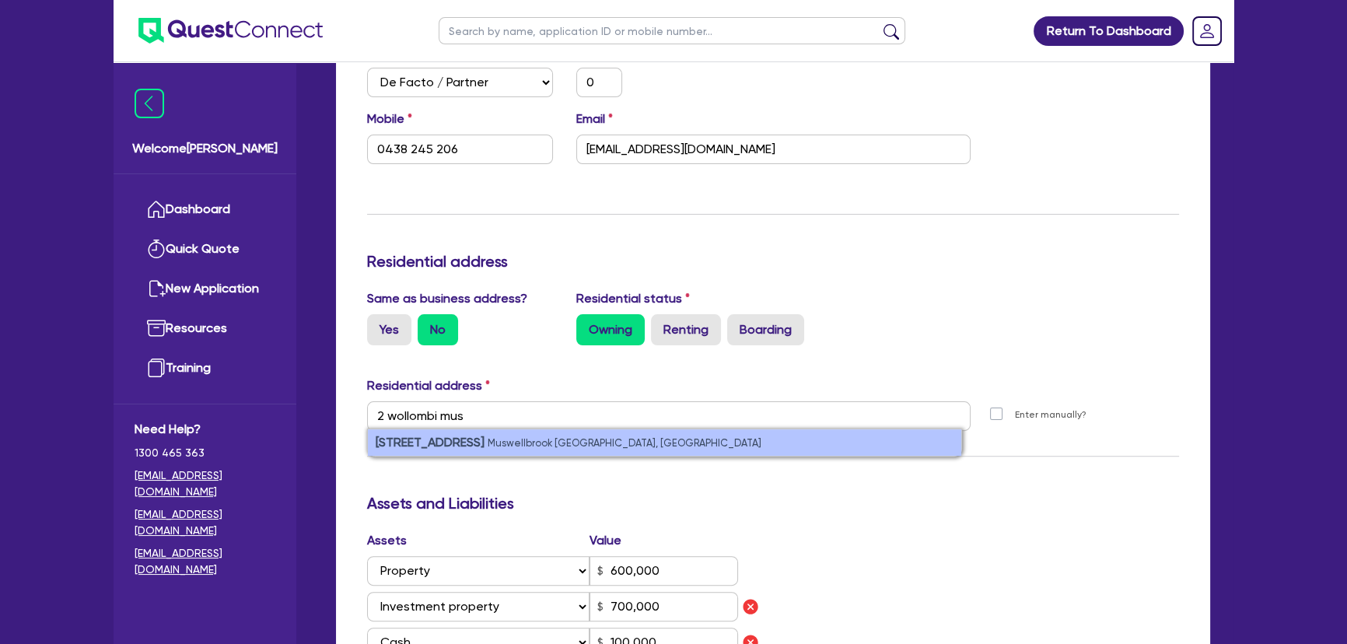
click at [487, 439] on small "Muswellbrook NSW, Australia" at bounding box center [624, 443] width 274 height 12
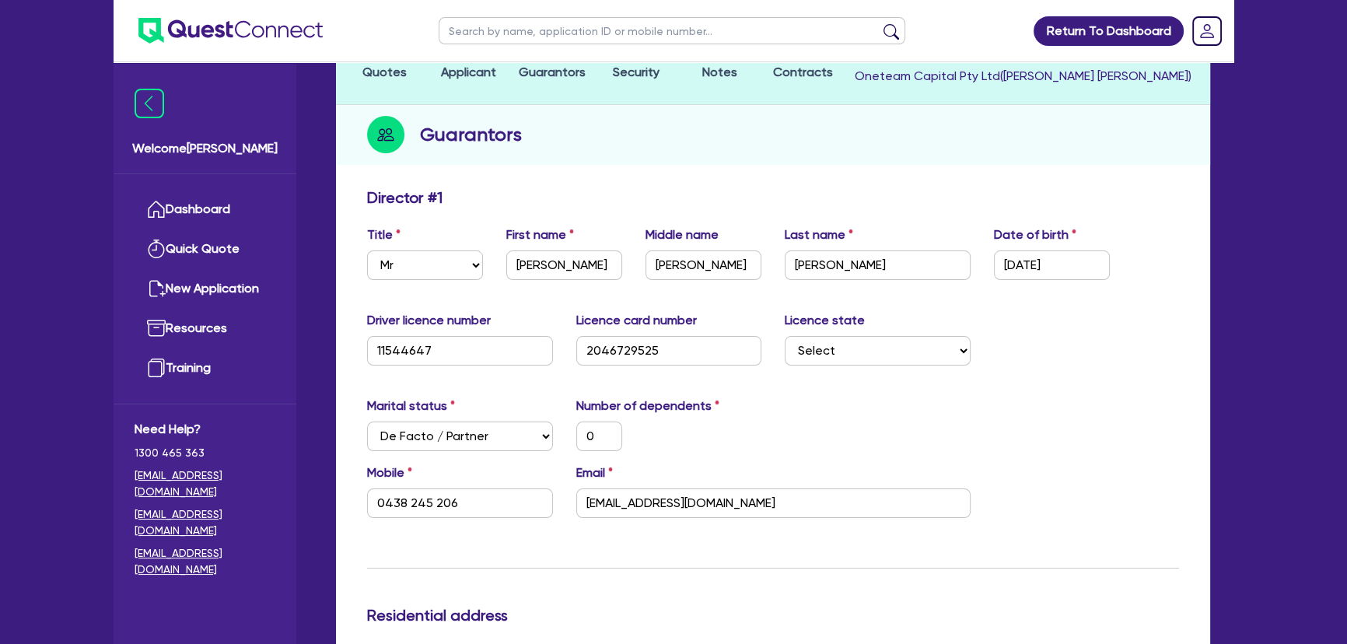
scroll to position [0, 0]
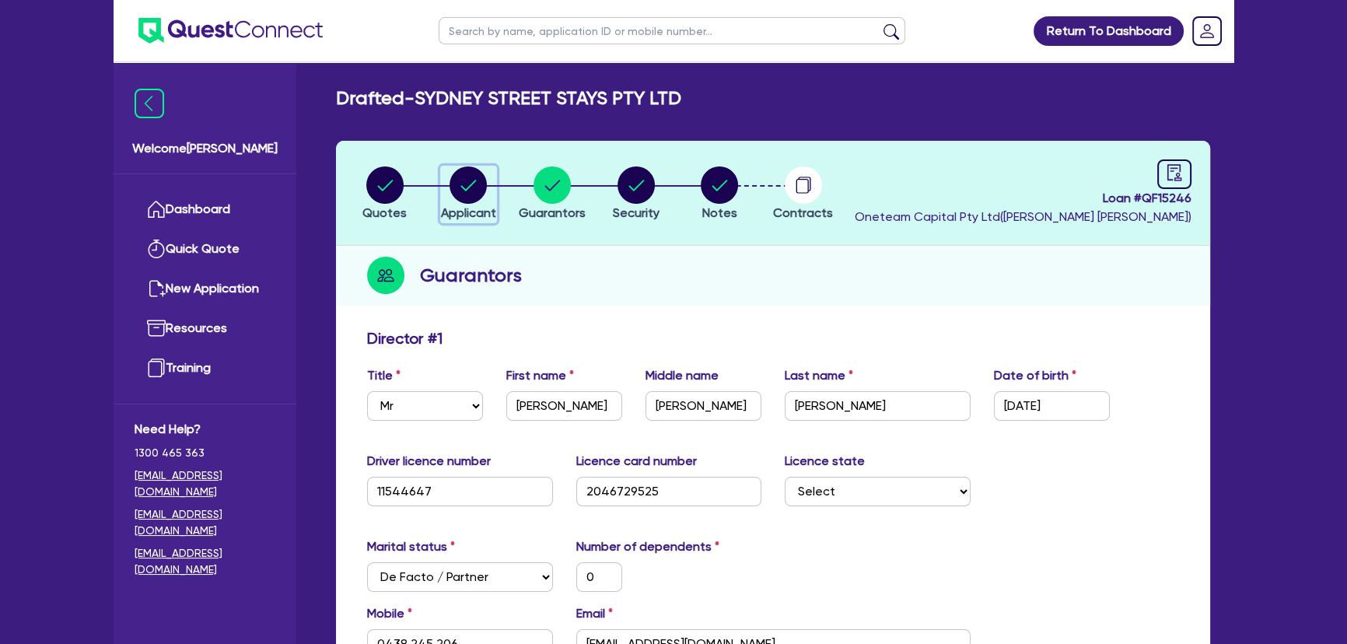
click at [482, 188] on circle "button" at bounding box center [467, 184] width 37 height 37
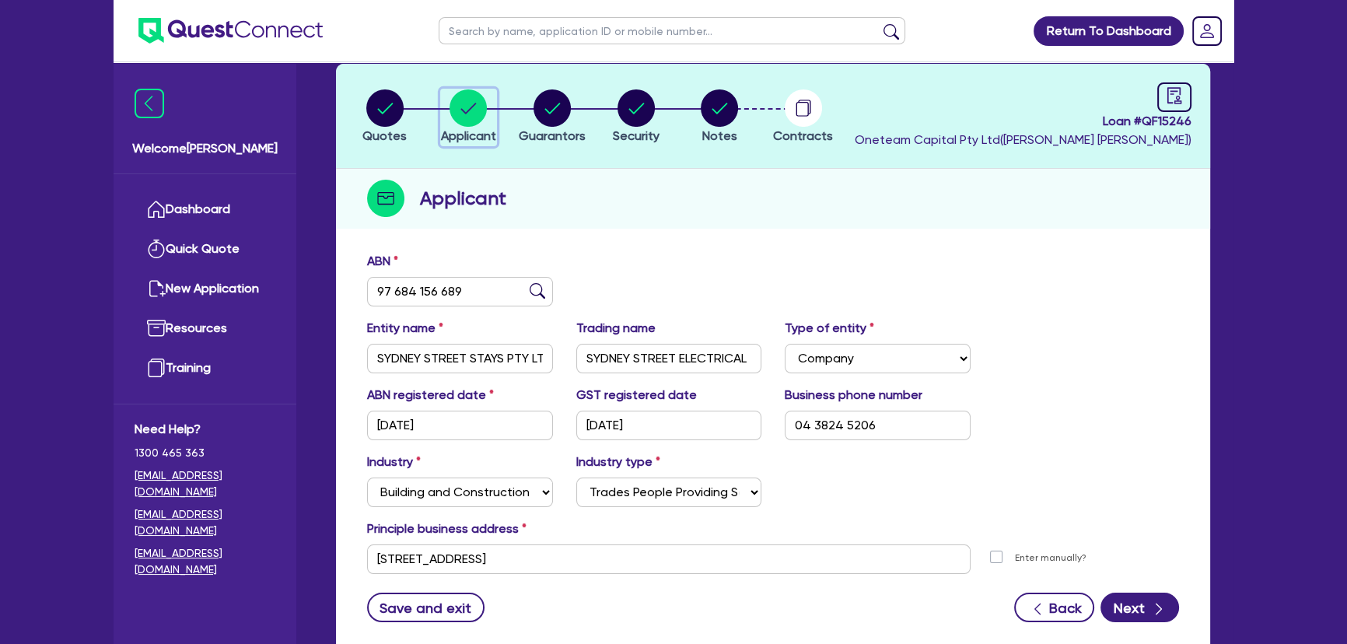
scroll to position [180, 0]
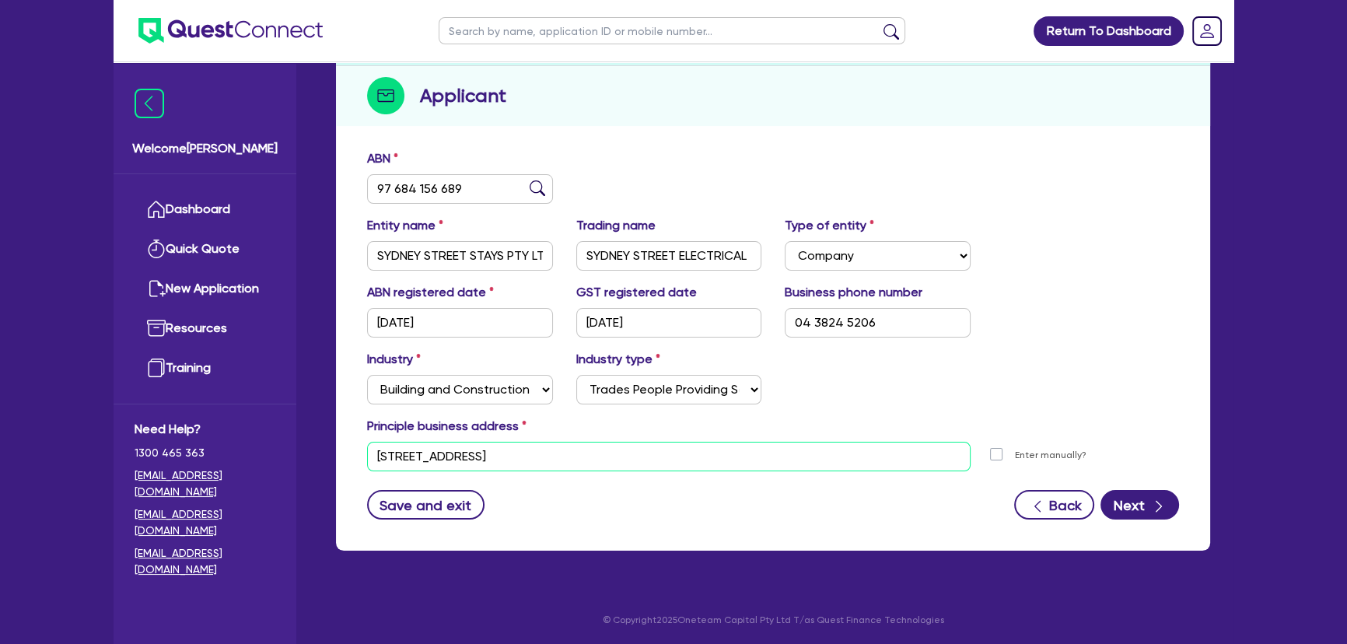
click at [558, 447] on input "2 Wollombi Rd Muswellbrook NSW 2333" at bounding box center [668, 457] width 603 height 30
paste input "186 SYDNEY STREET MUSWELLBROOK NSW,"
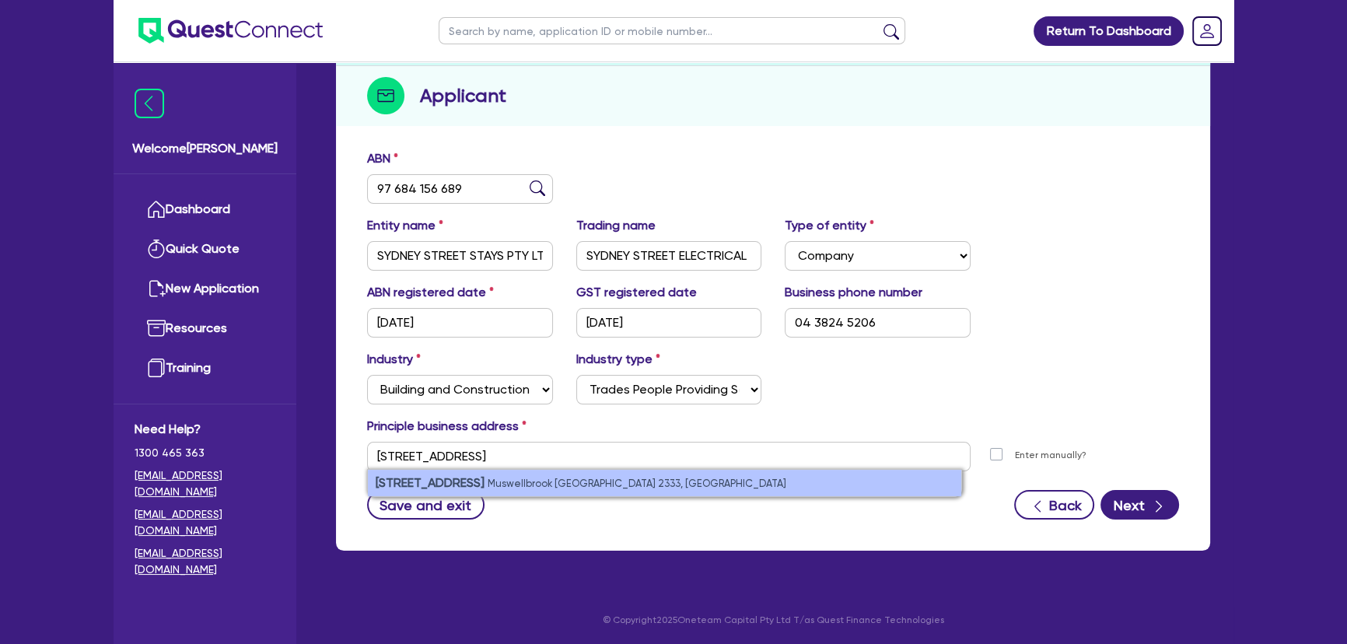
click at [608, 477] on small "Muswellbrook NSW 2333, Australia" at bounding box center [636, 483] width 299 height 12
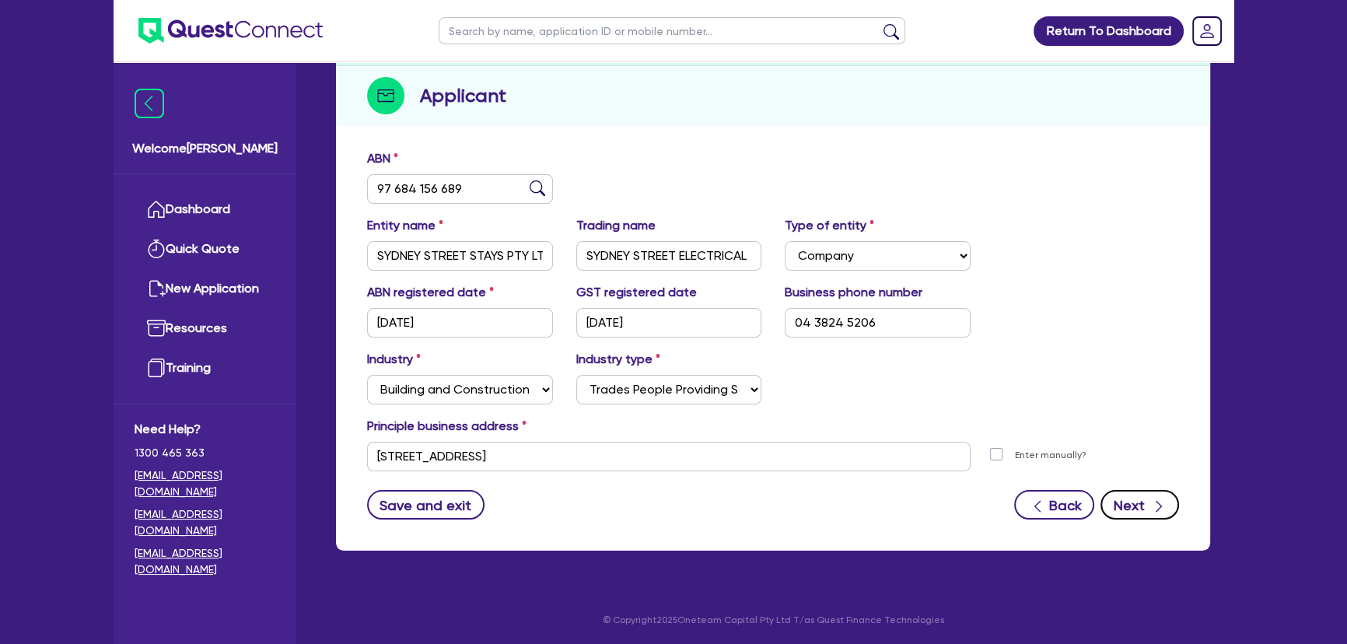
click at [1125, 498] on button "Next" at bounding box center [1139, 505] width 79 height 30
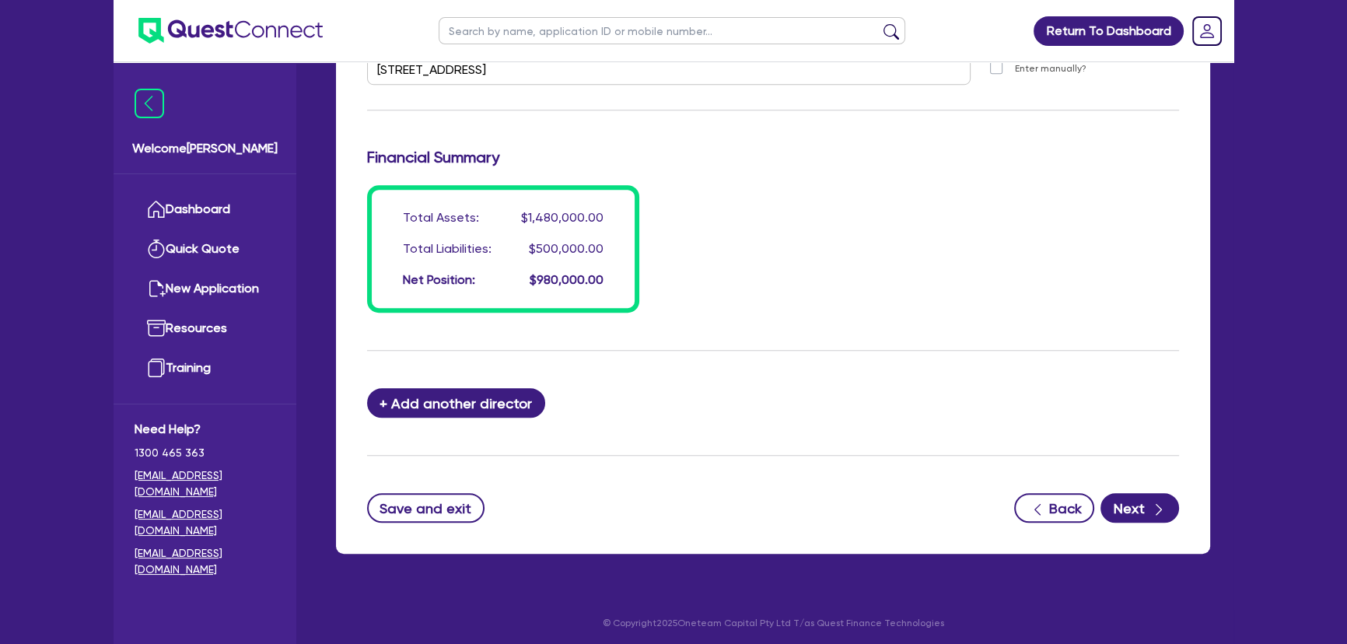
scroll to position [1462, 0]
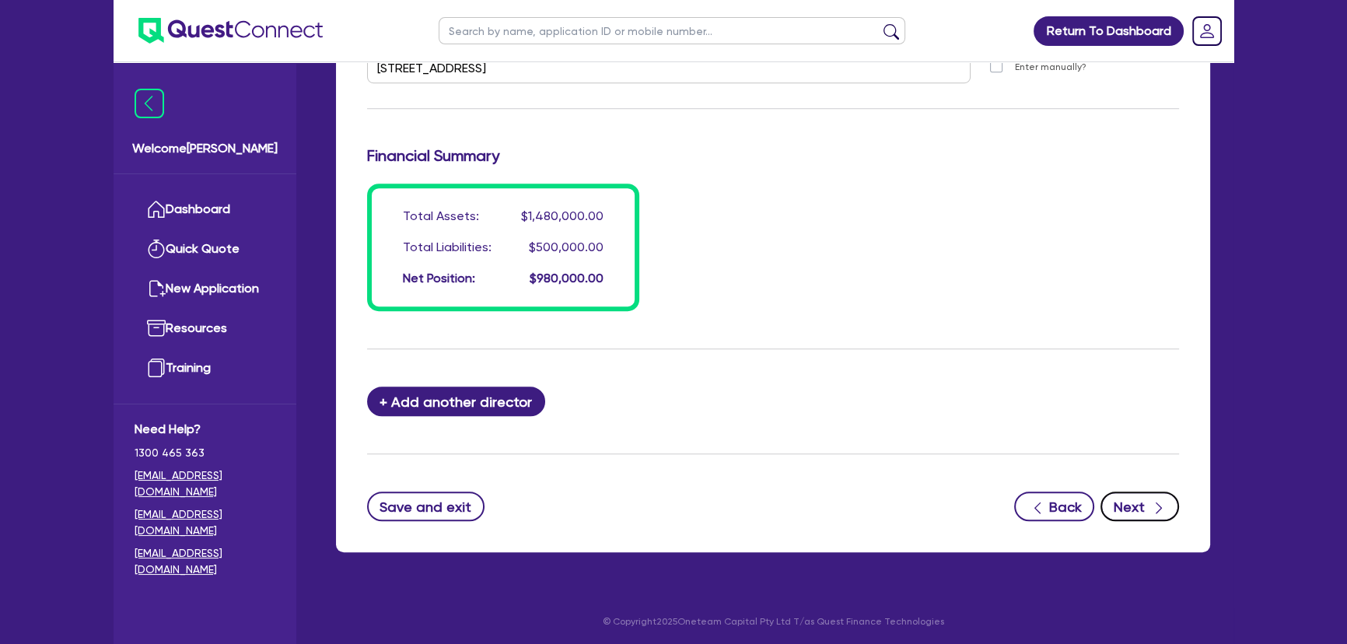
click at [1141, 498] on button "Next" at bounding box center [1139, 506] width 79 height 30
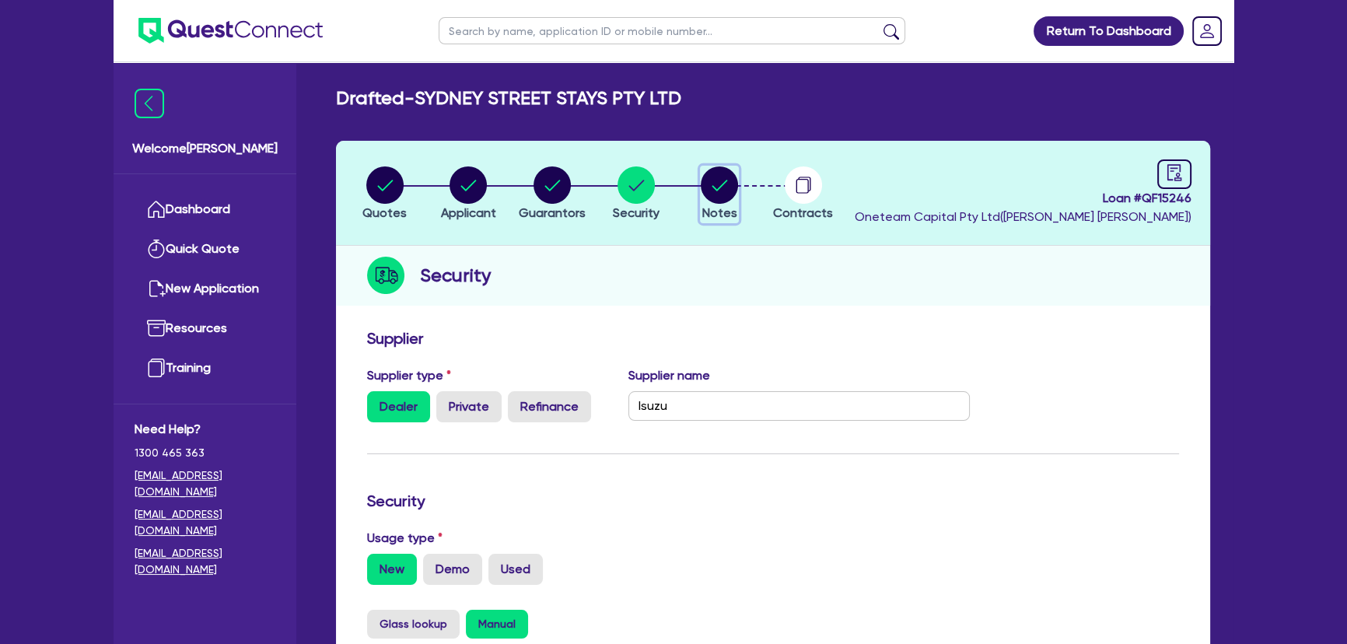
click at [725, 194] on circle "button" at bounding box center [718, 184] width 37 height 37
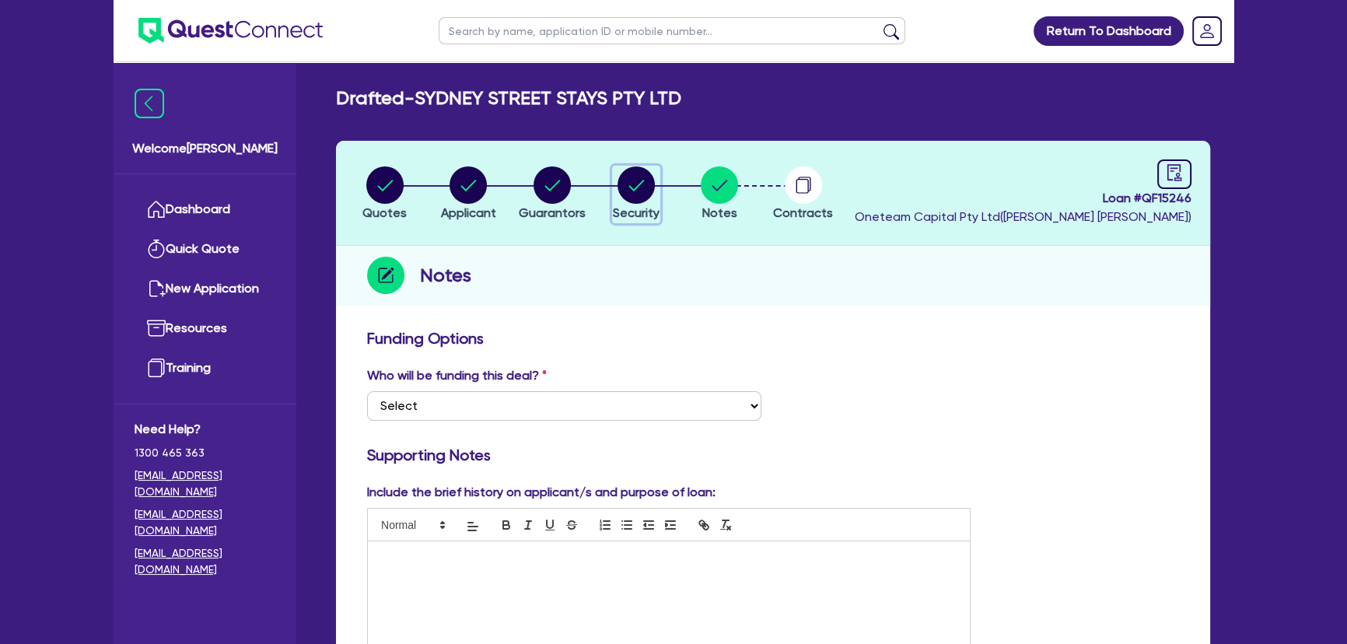
click at [636, 178] on circle "button" at bounding box center [635, 184] width 37 height 37
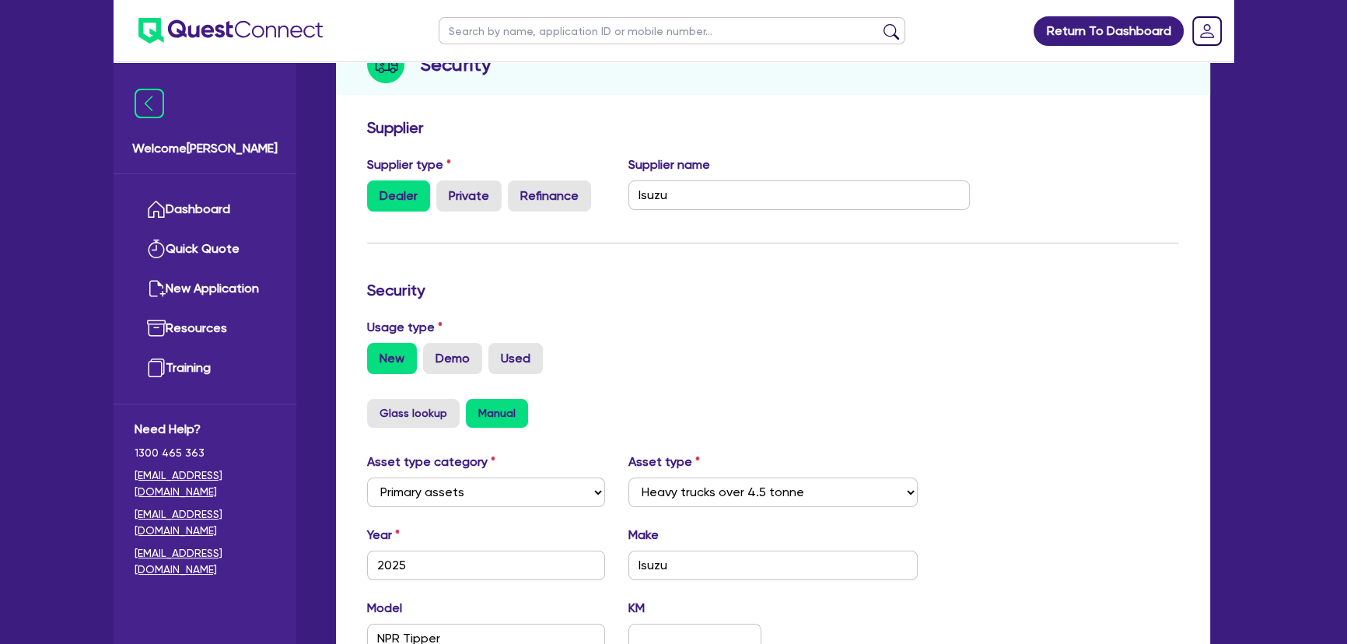
scroll to position [211, 0]
click at [709, 186] on input "Isuzu" at bounding box center [799, 195] width 342 height 30
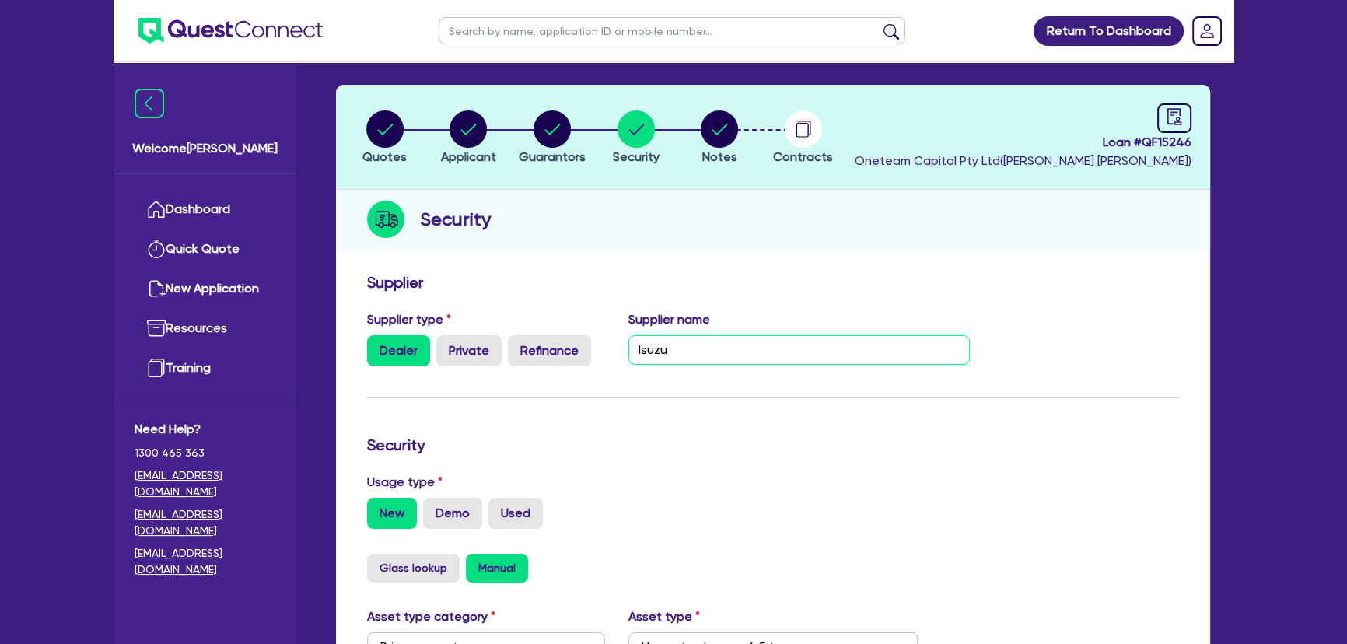
scroll to position [0, 0]
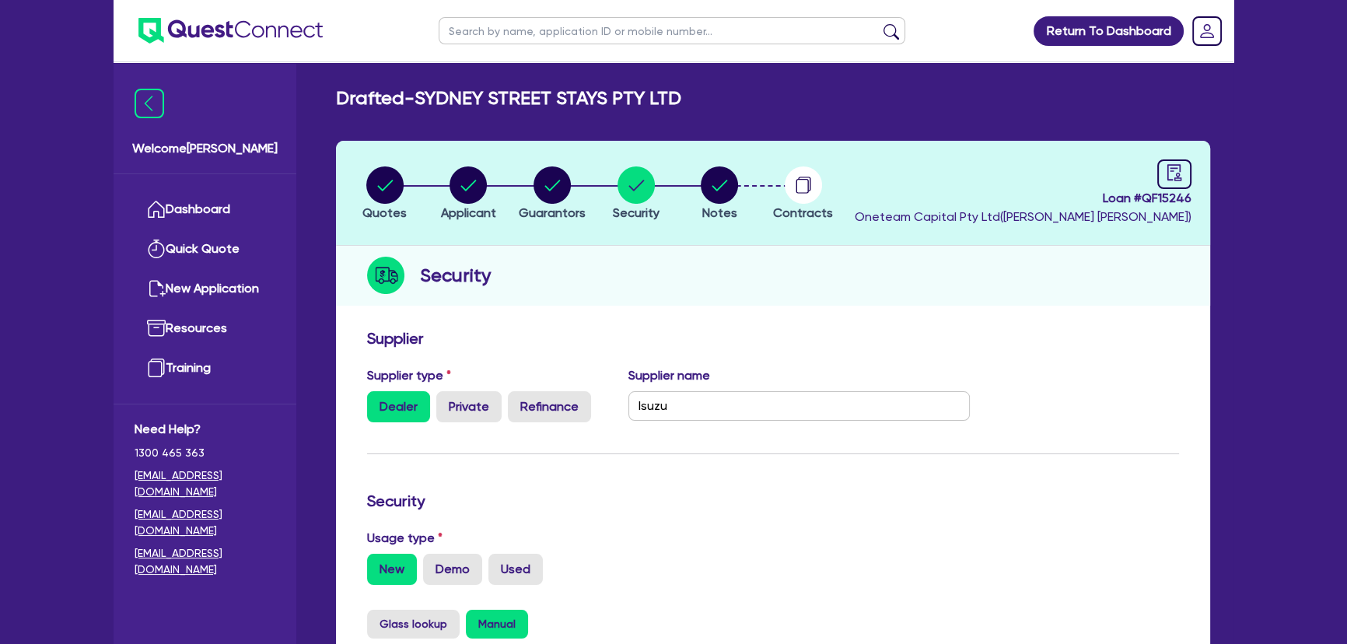
click at [260, 39] on img at bounding box center [230, 31] width 184 height 26
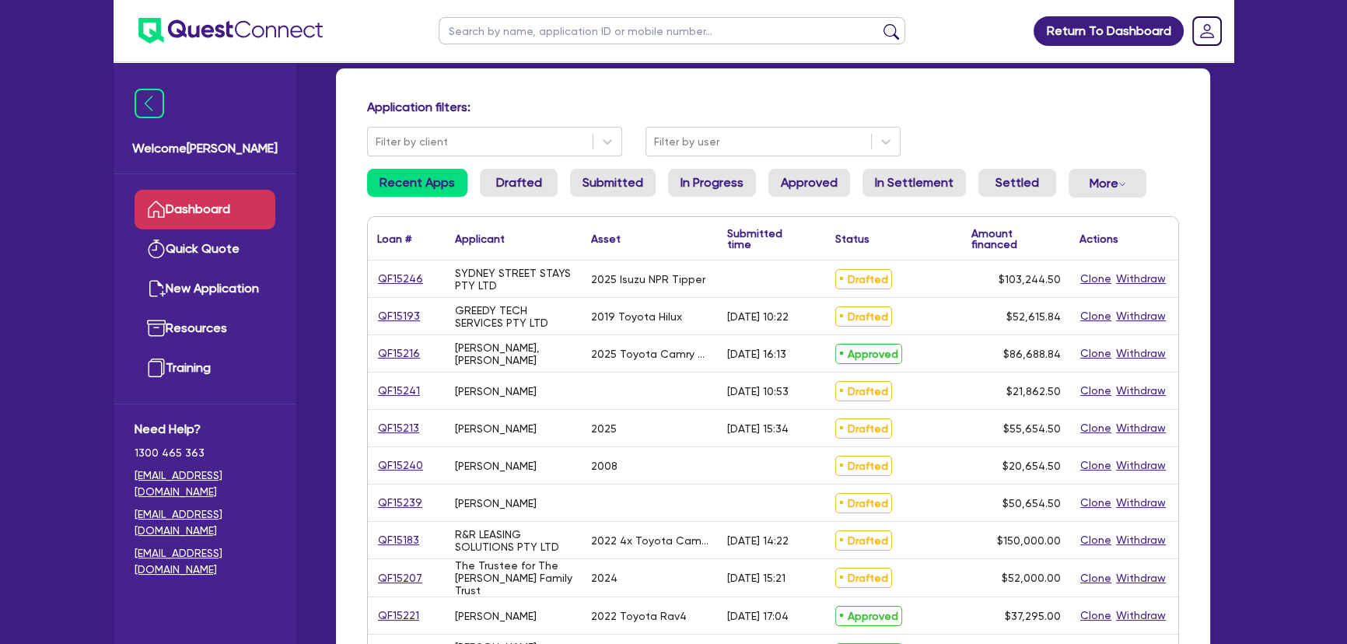
scroll to position [211, 0]
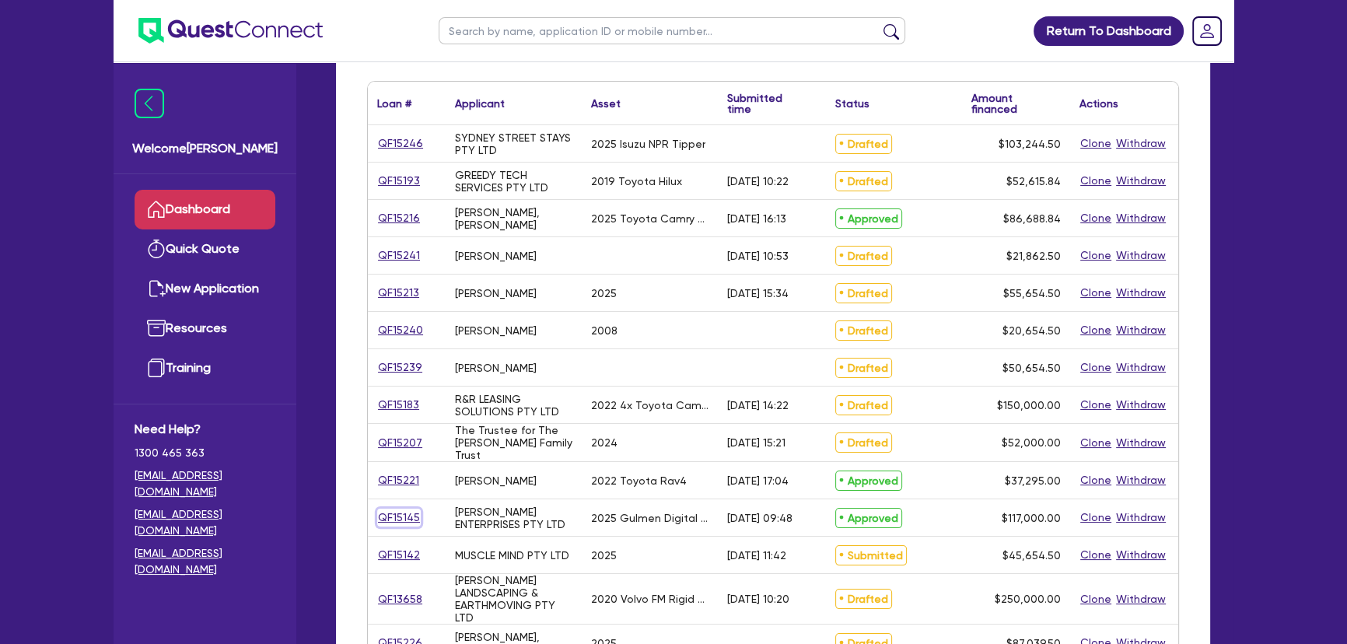
click at [408, 515] on link "QF15145" at bounding box center [399, 517] width 44 height 18
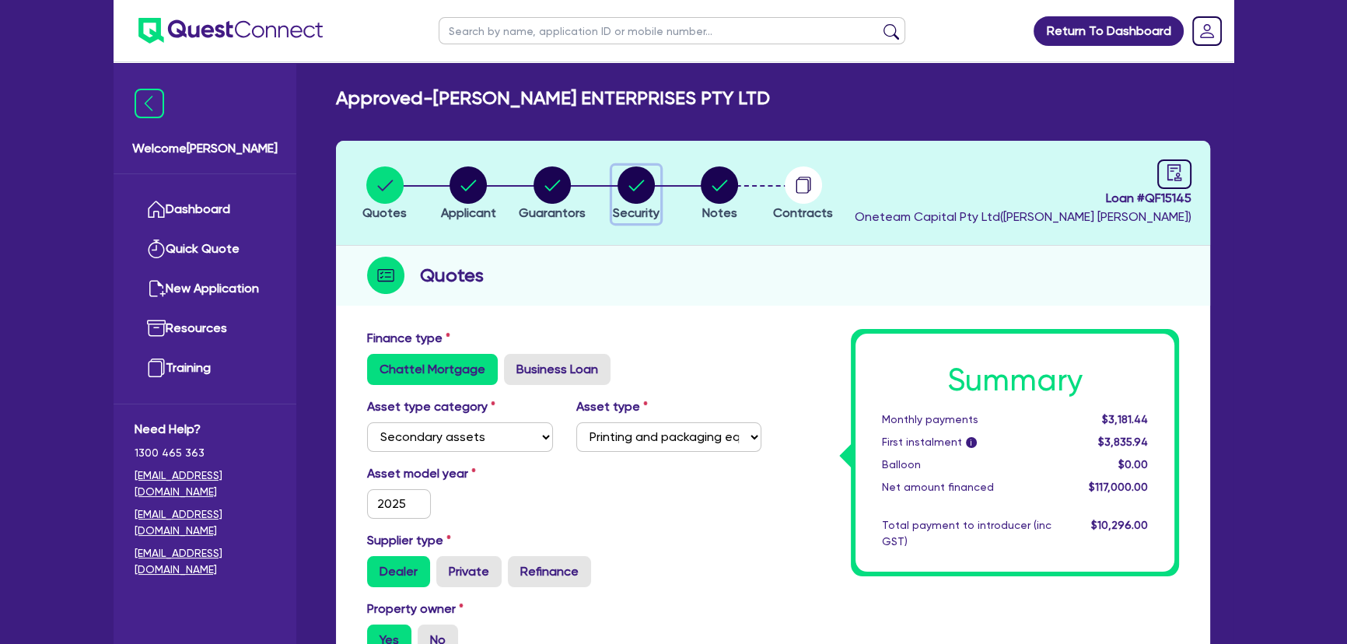
click at [617, 176] on icon "button" at bounding box center [635, 184] width 37 height 37
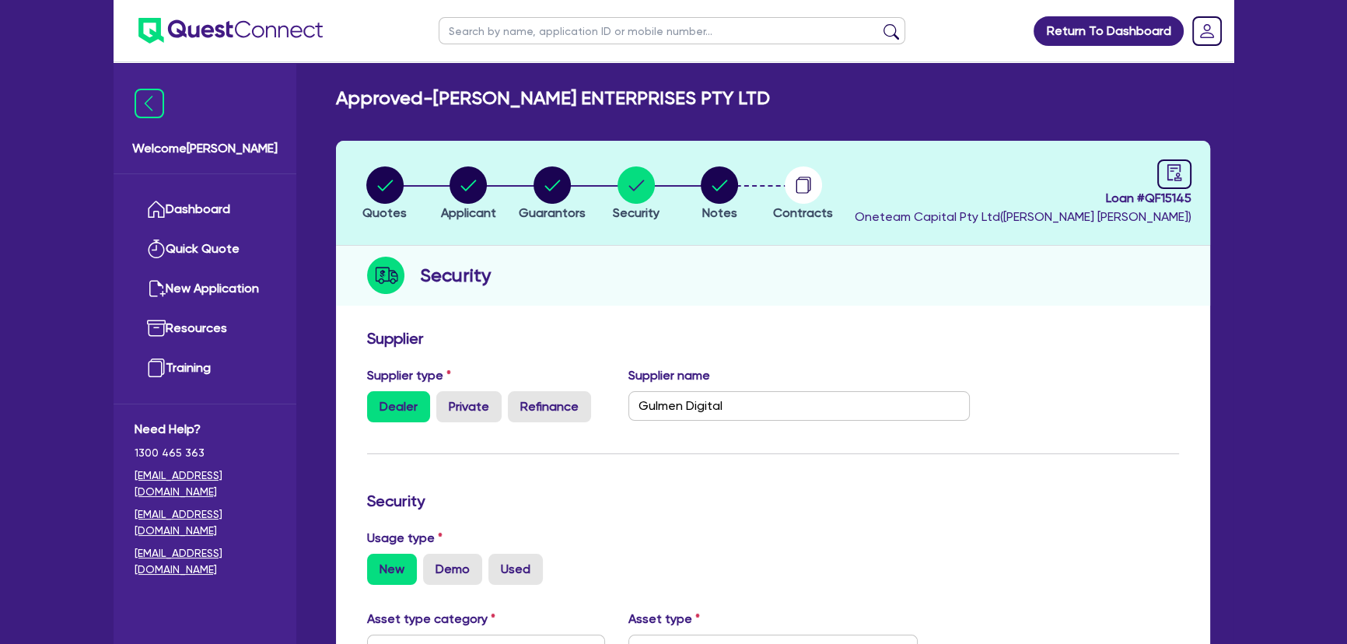
click at [834, 194] on li "Contracts" at bounding box center [803, 193] width 84 height 54
click at [803, 179] on icon "button" at bounding box center [801, 186] width 12 height 15
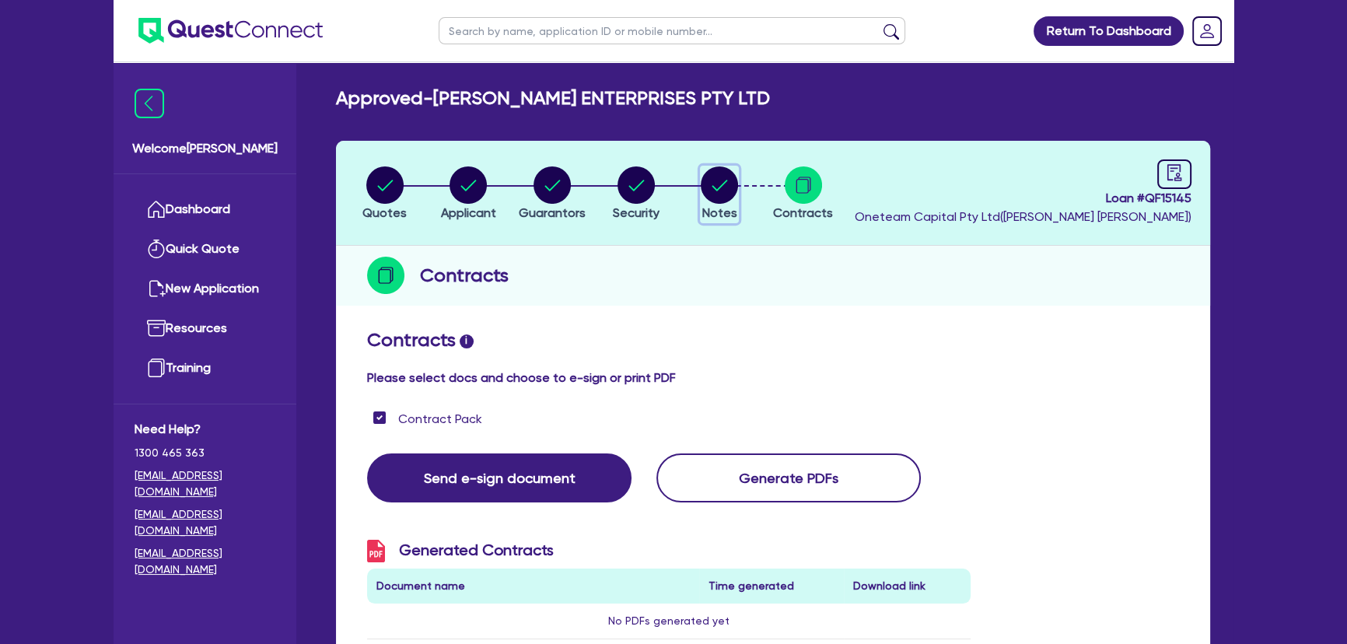
click at [727, 170] on circle "button" at bounding box center [718, 184] width 37 height 37
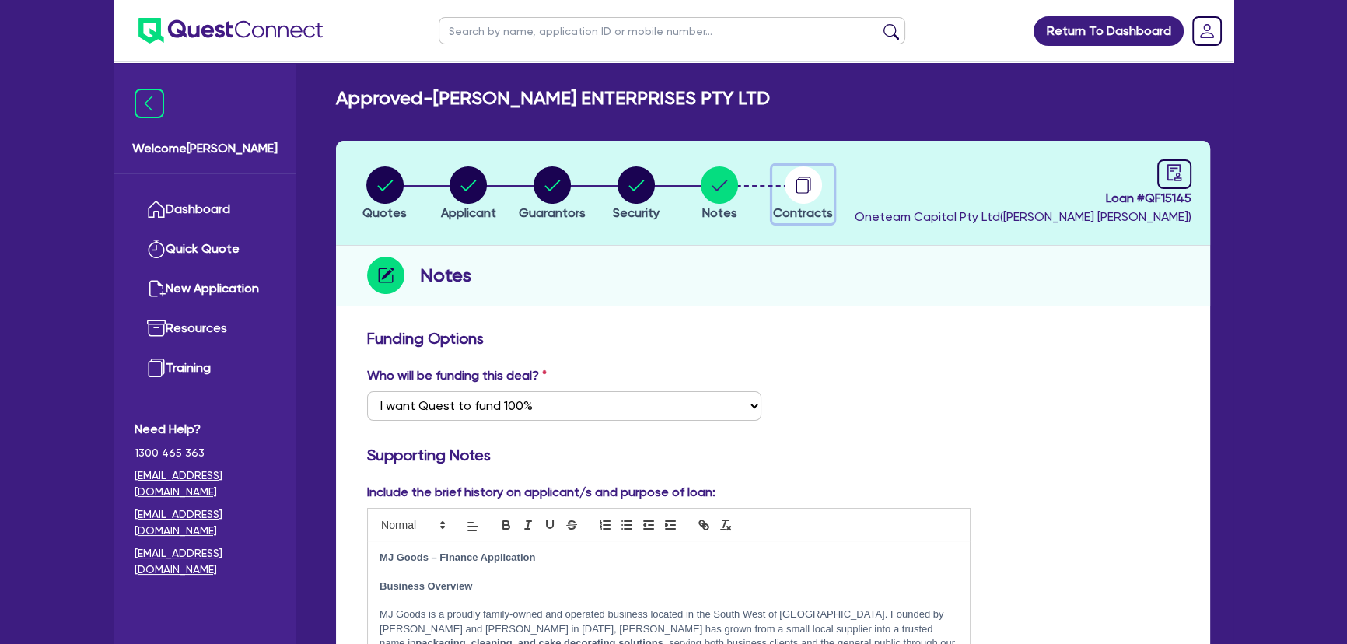
click at [822, 173] on div "button" at bounding box center [803, 184] width 60 height 37
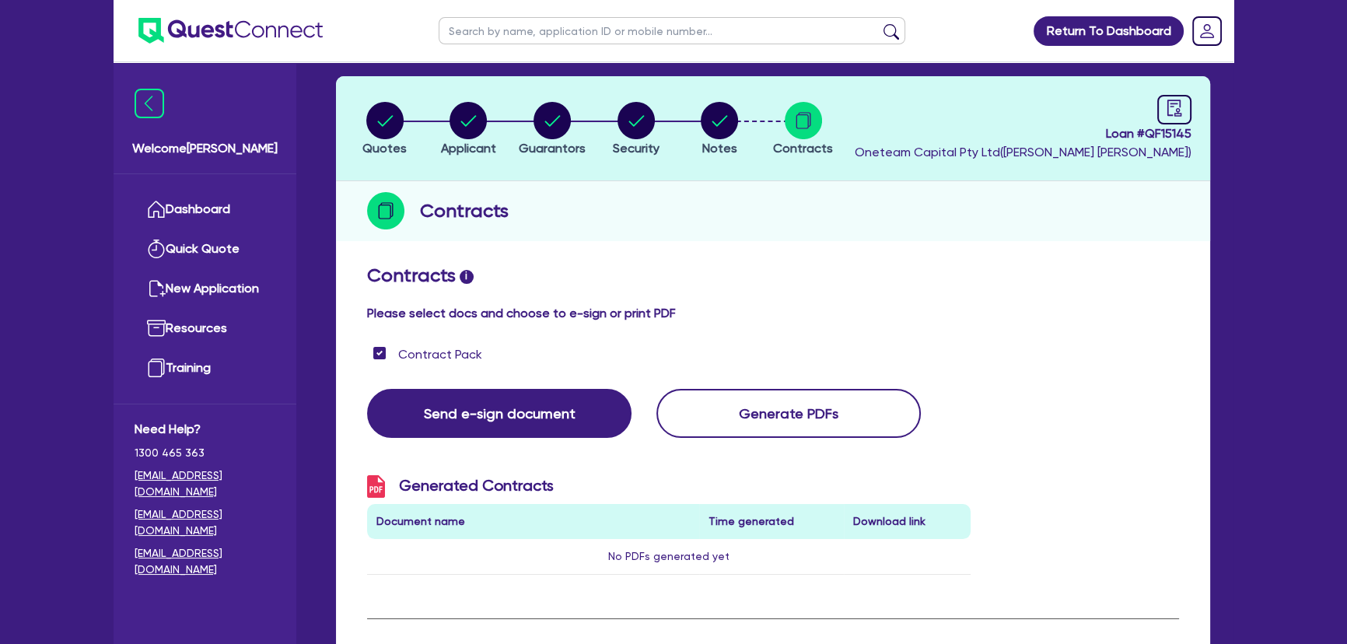
scroll to position [41, 0]
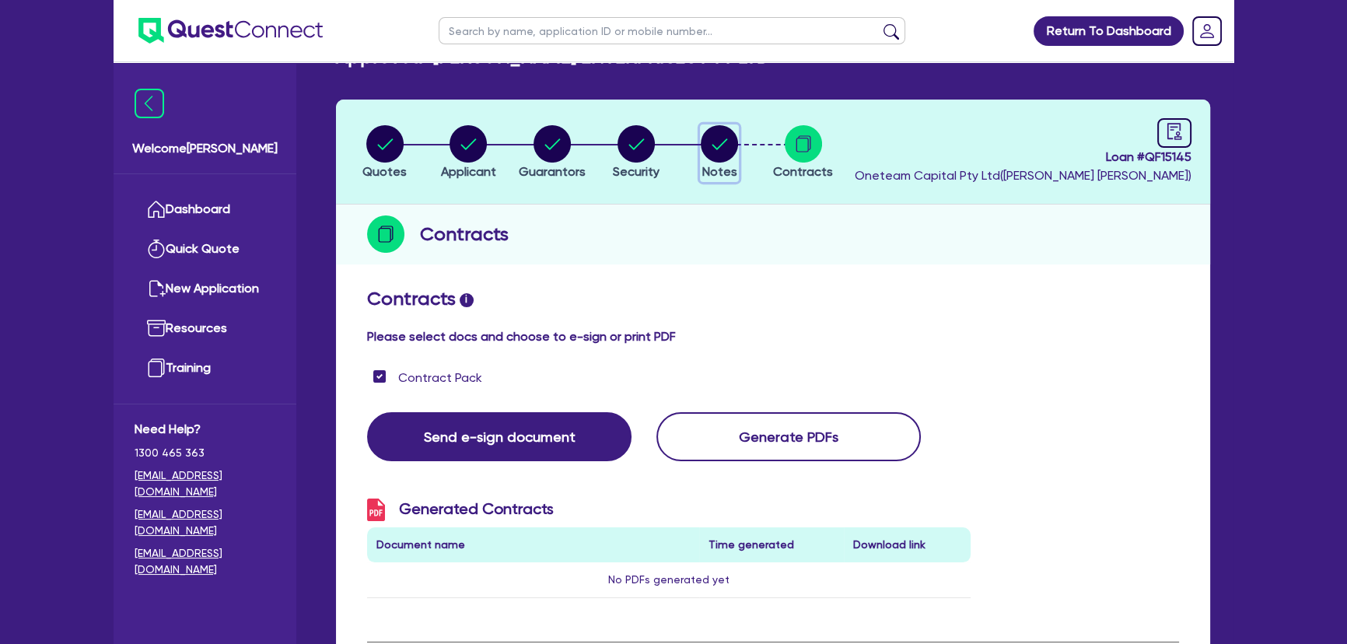
click at [704, 147] on circle "button" at bounding box center [718, 143] width 37 height 37
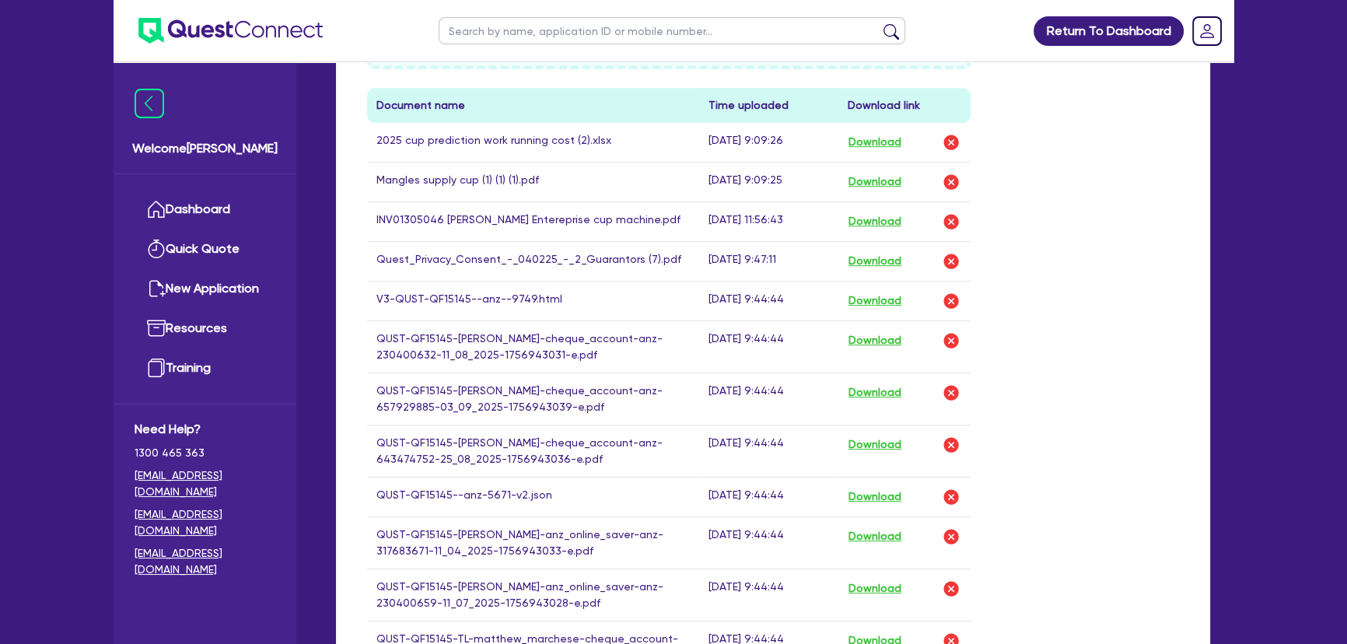
scroll to position [918, 0]
click at [881, 218] on button "Download" at bounding box center [874, 219] width 54 height 20
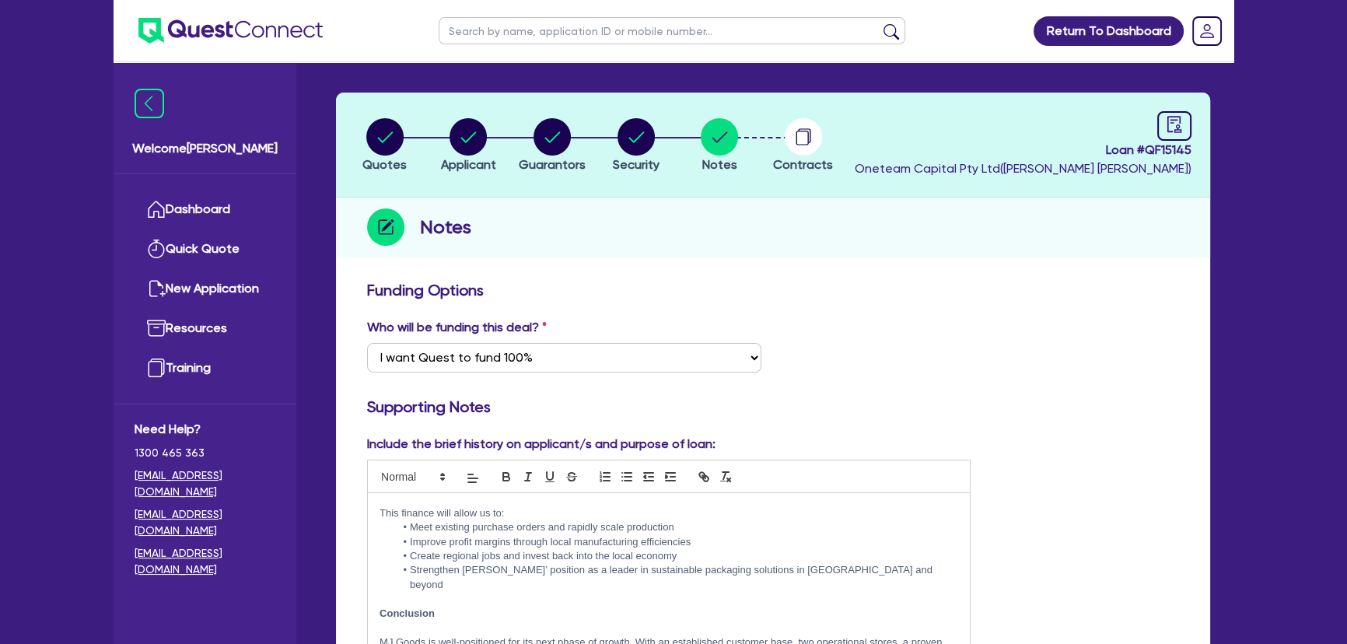
scroll to position [0, 0]
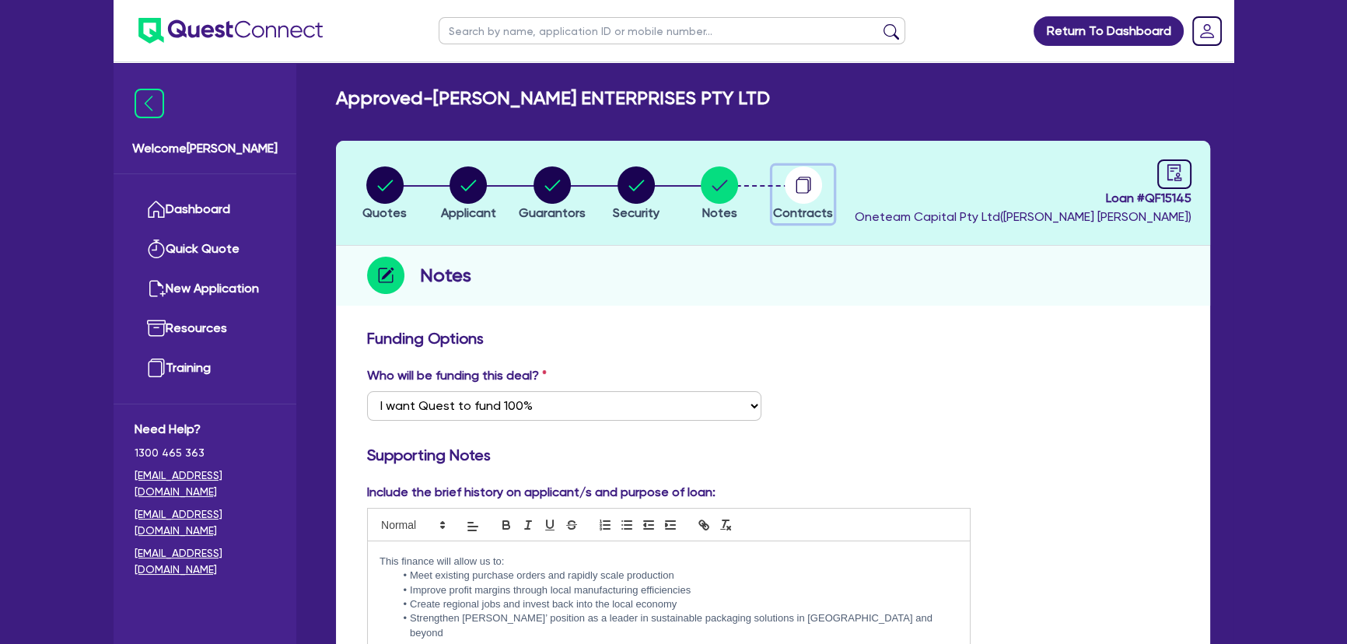
click at [786, 188] on circle "button" at bounding box center [802, 184] width 37 height 37
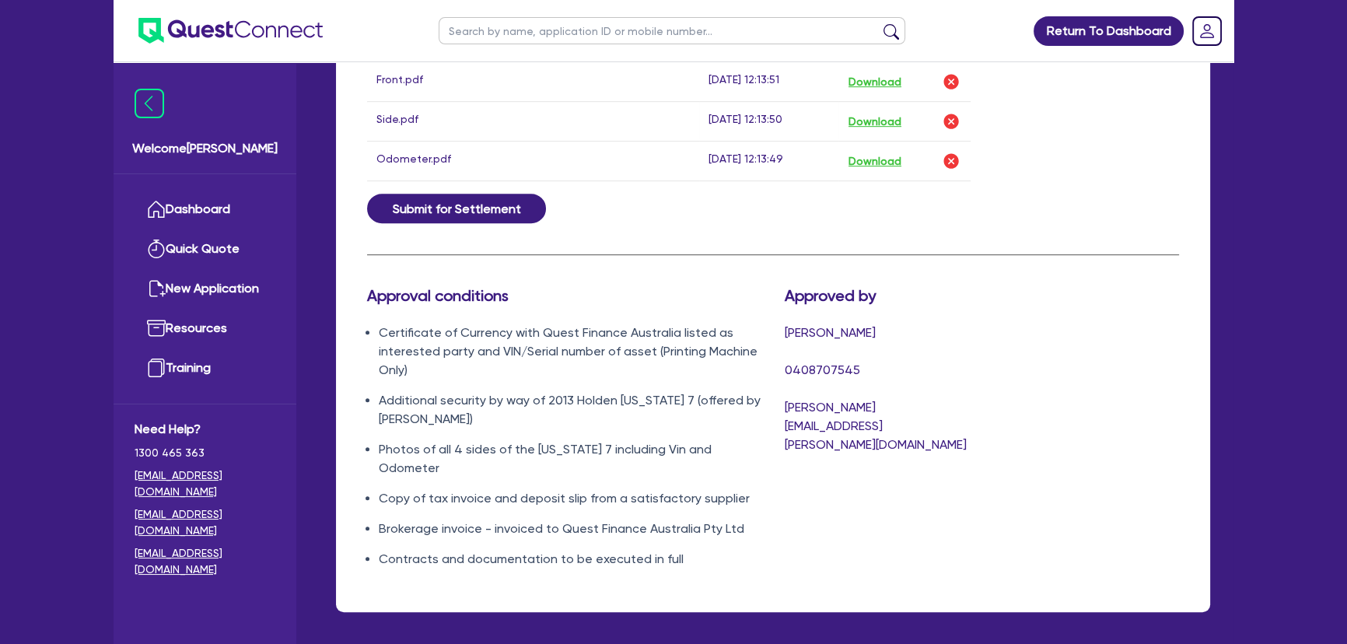
scroll to position [1193, 0]
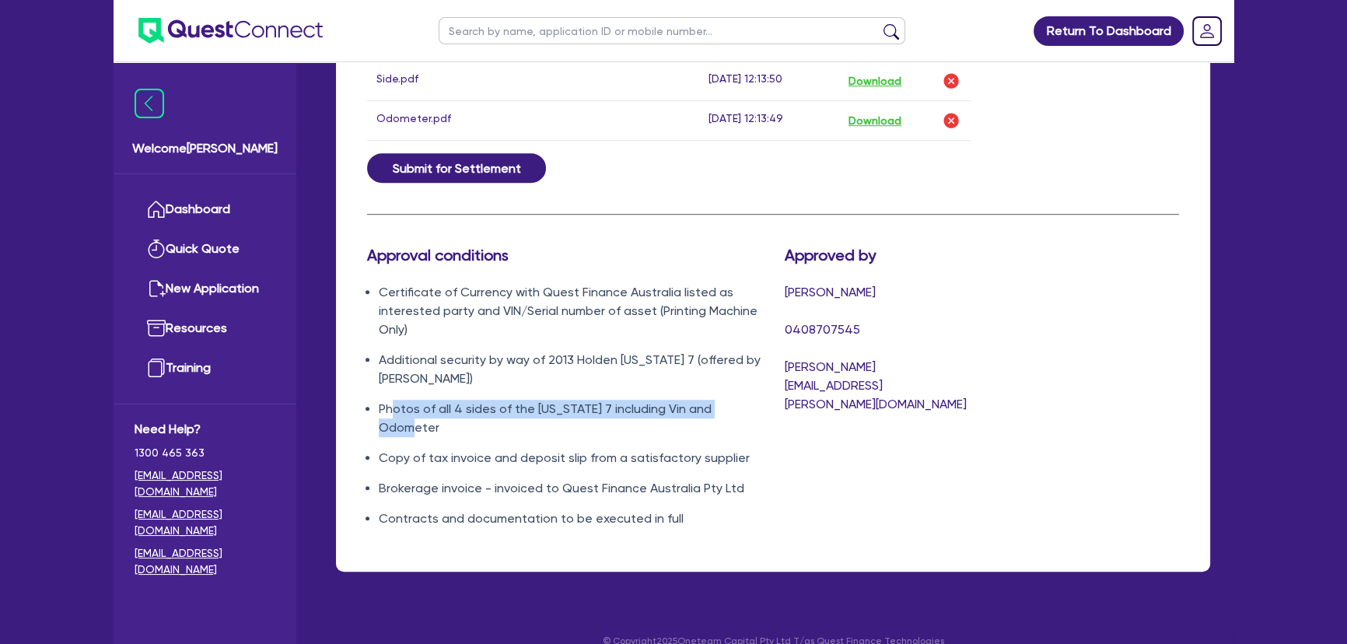
drag, startPoint x: 391, startPoint y: 406, endPoint x: 801, endPoint y: 417, distance: 409.9
click at [749, 407] on li "Photos of all 4 sides of the Colorado 7 including Vin and Odometer" at bounding box center [570, 418] width 383 height 37
click at [801, 417] on div "Approved by Chris Cannon 0408707545 chris.cannon@quest.finance" at bounding box center [877, 393] width 208 height 295
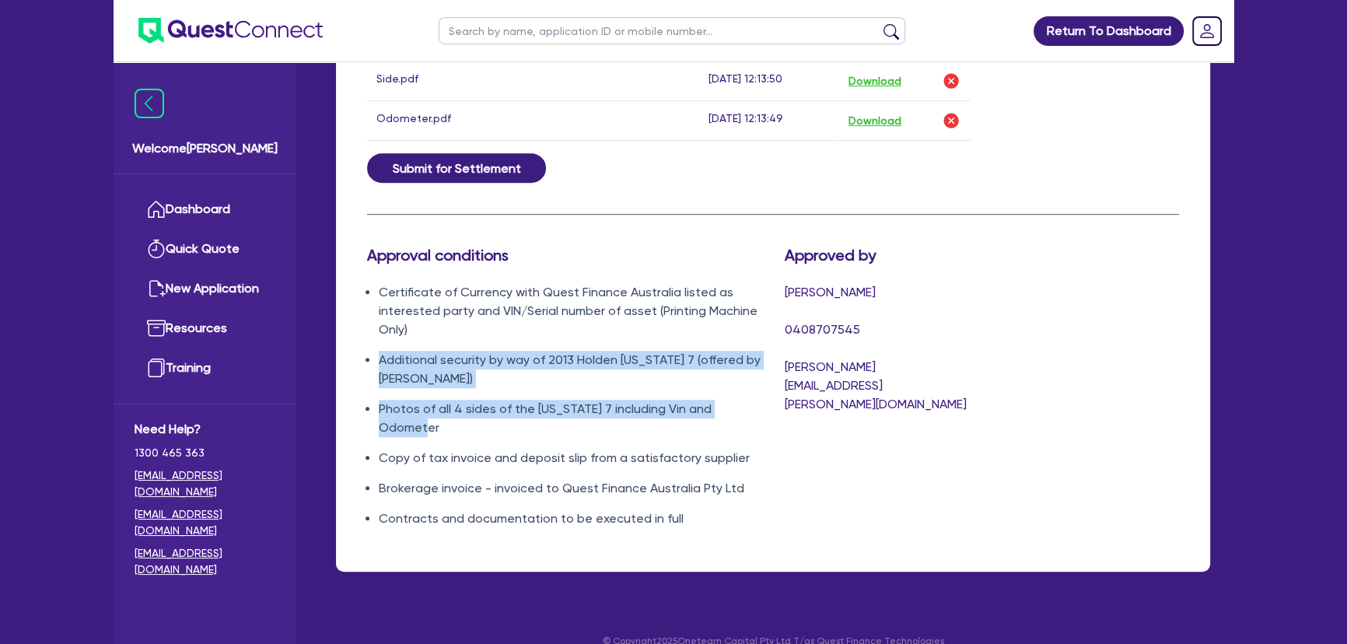
drag, startPoint x: 381, startPoint y: 355, endPoint x: 759, endPoint y: 403, distance: 380.8
click at [759, 403] on ul "Certificate of Currency with Quest Finance Australia listed as interested party…" at bounding box center [564, 405] width 394 height 245
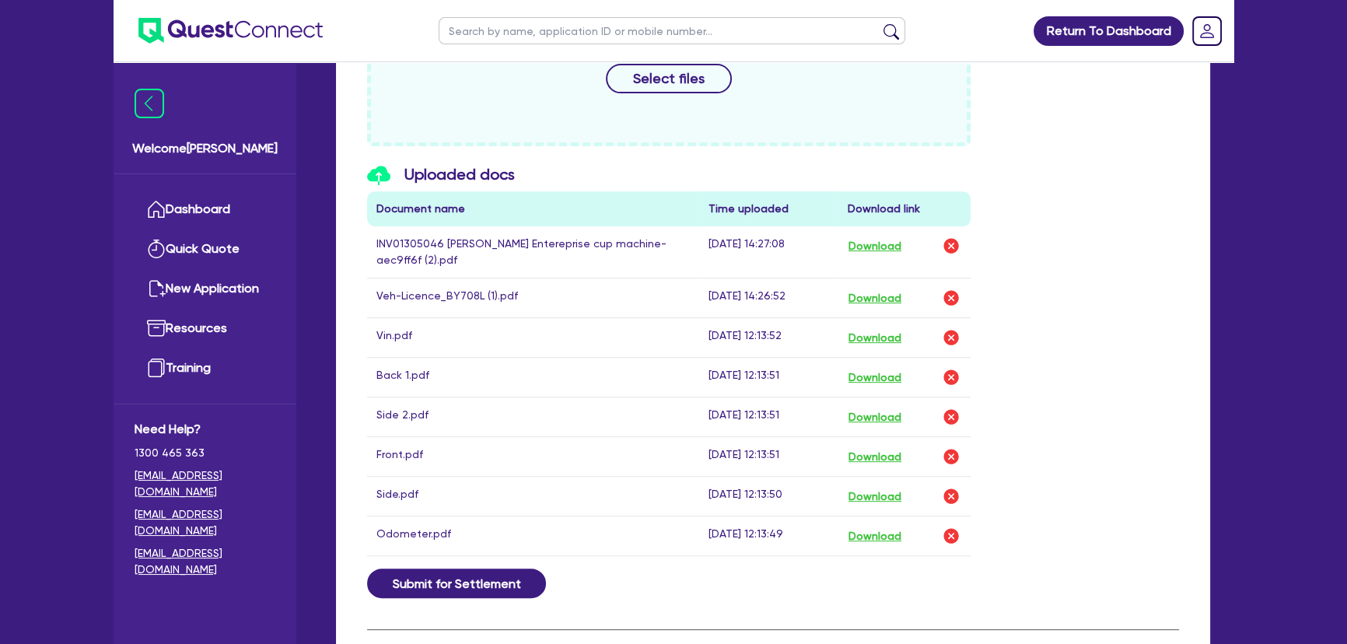
scroll to position [627, 0]
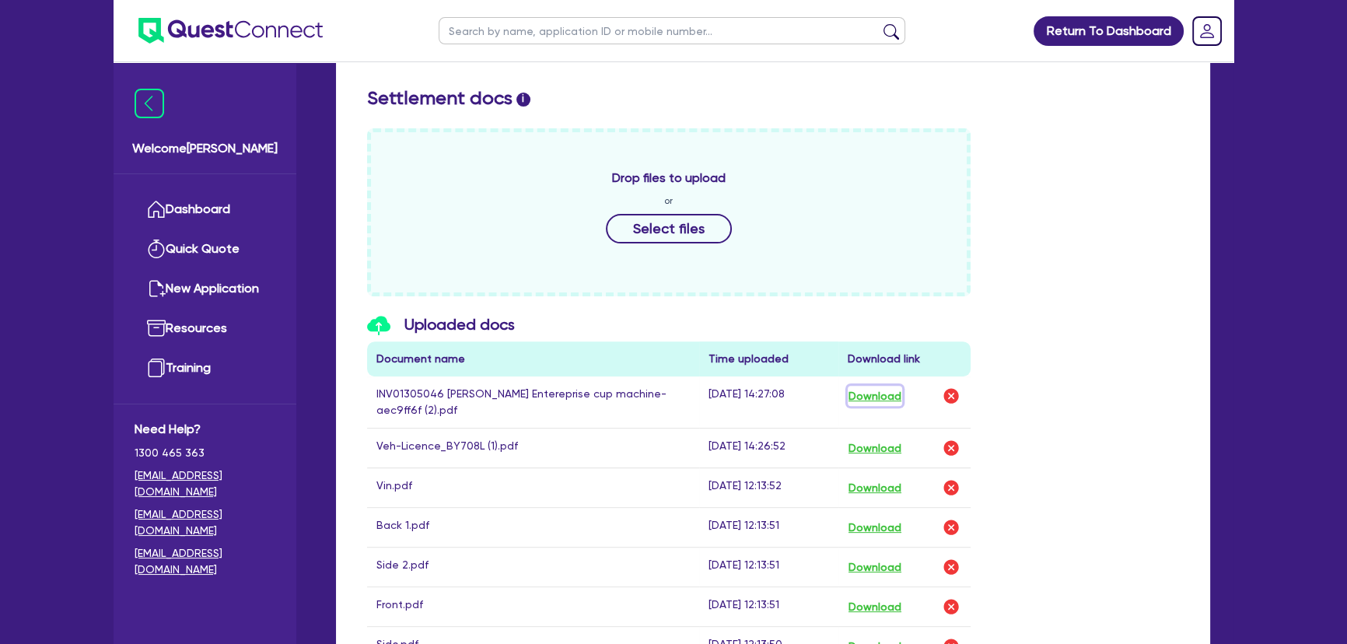
click at [891, 391] on button "Download" at bounding box center [874, 396] width 54 height 20
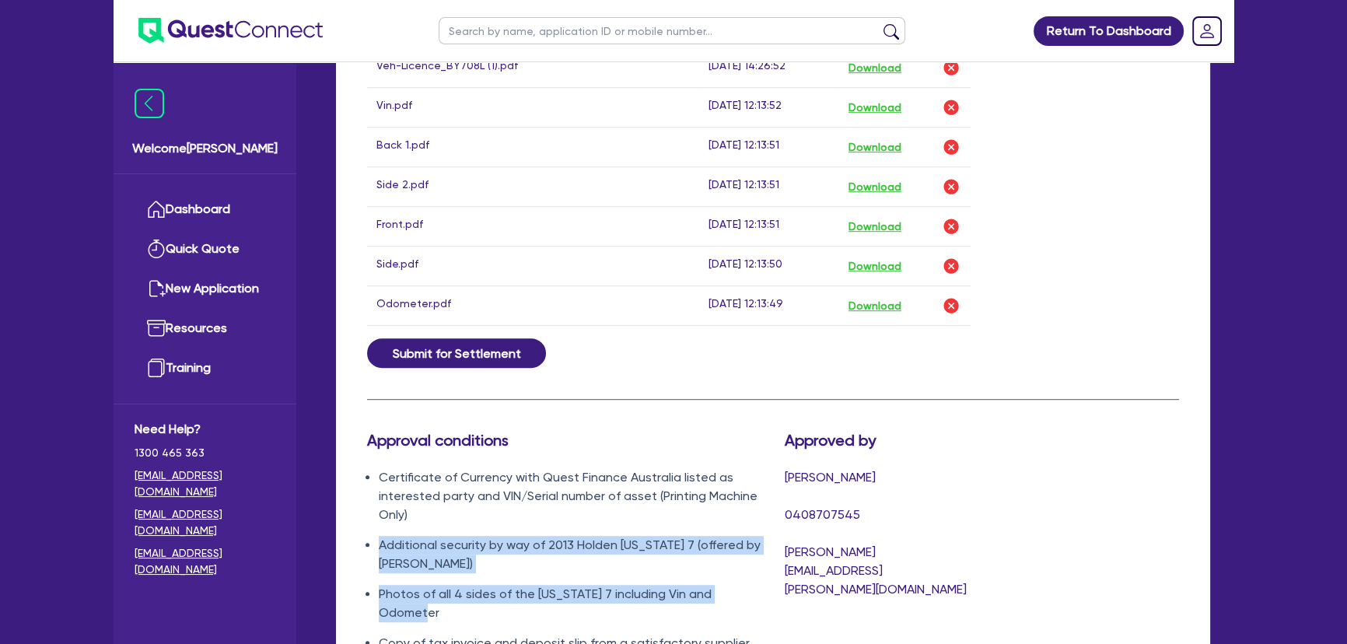
scroll to position [1122, 0]
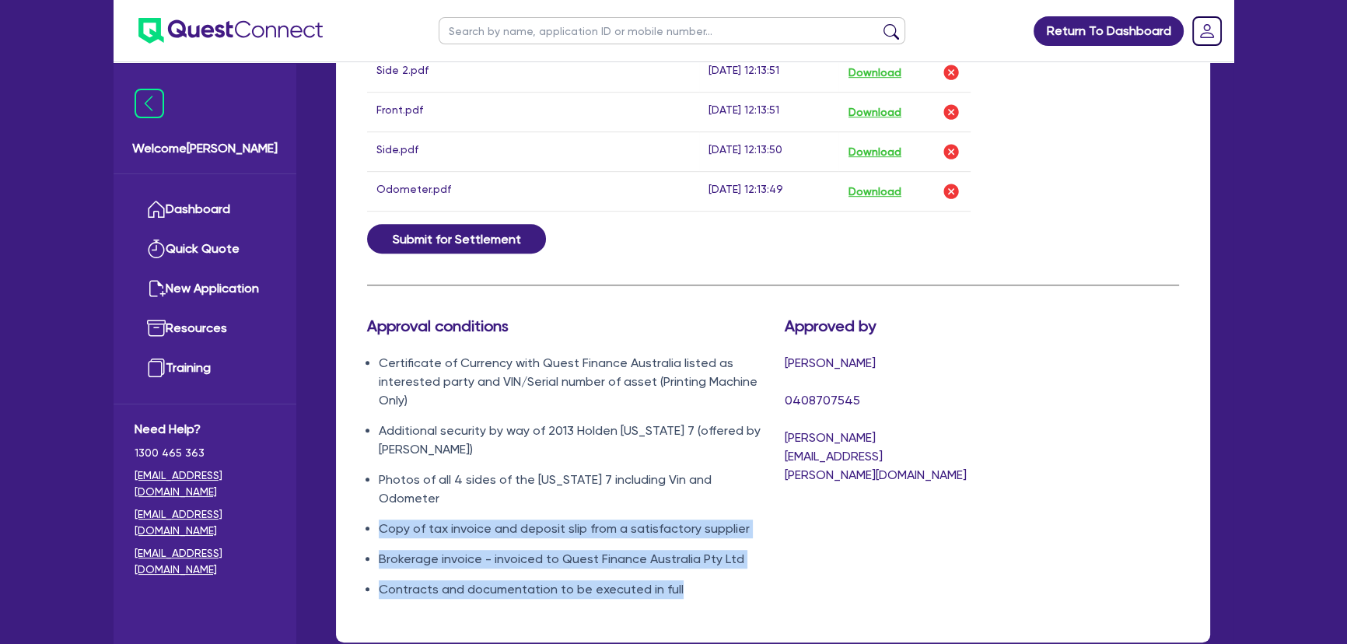
drag, startPoint x: 376, startPoint y: 501, endPoint x: 731, endPoint y: 568, distance: 361.4
click at [731, 568] on ul "Certificate of Currency with Quest Finance Australia listed as interested party…" at bounding box center [564, 476] width 394 height 245
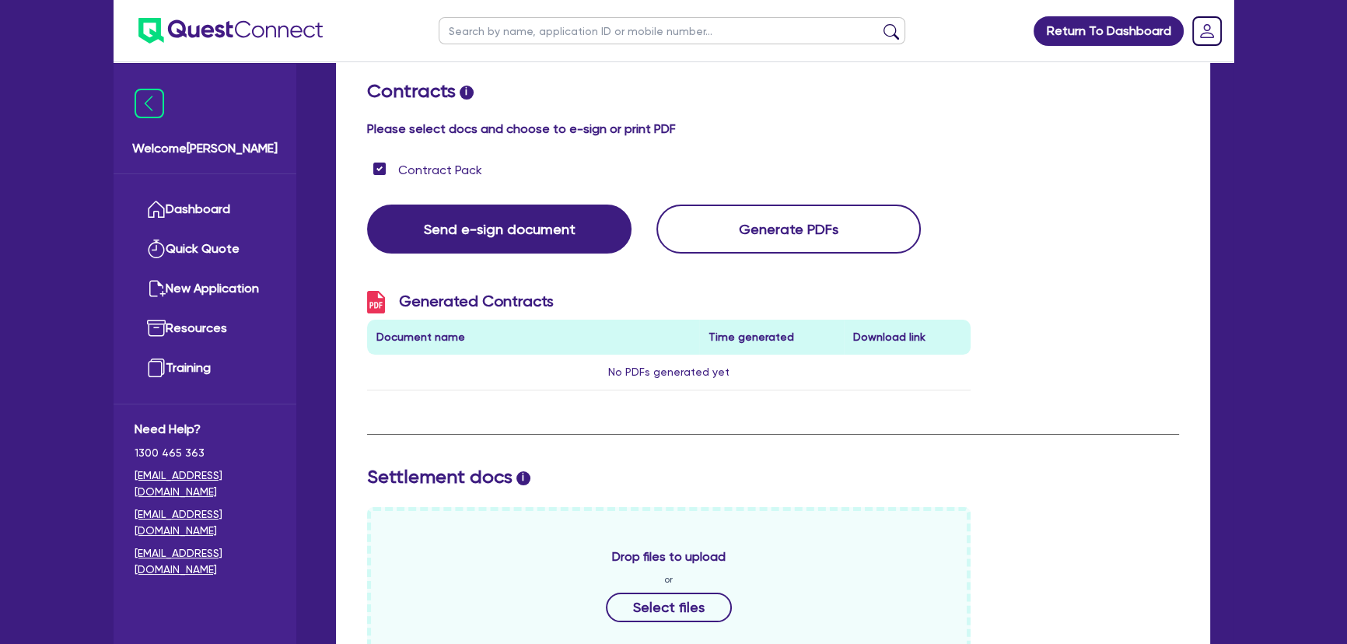
scroll to position [62, 0]
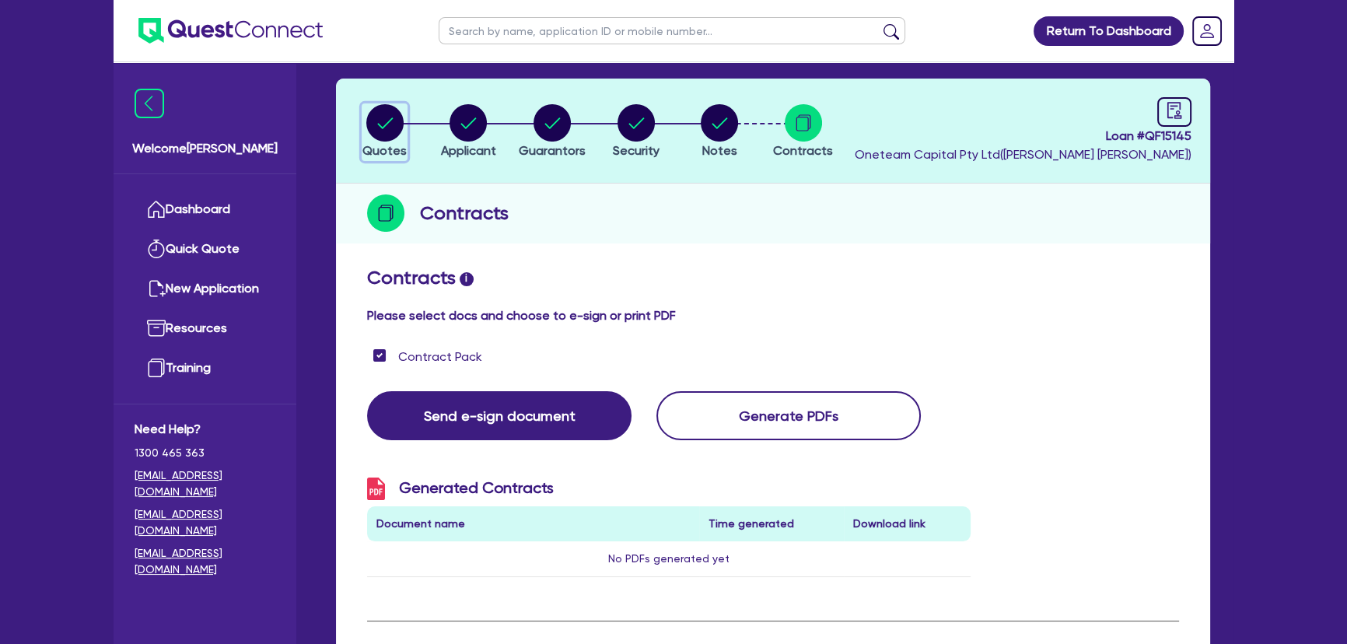
click at [379, 123] on circle "button" at bounding box center [384, 122] width 37 height 37
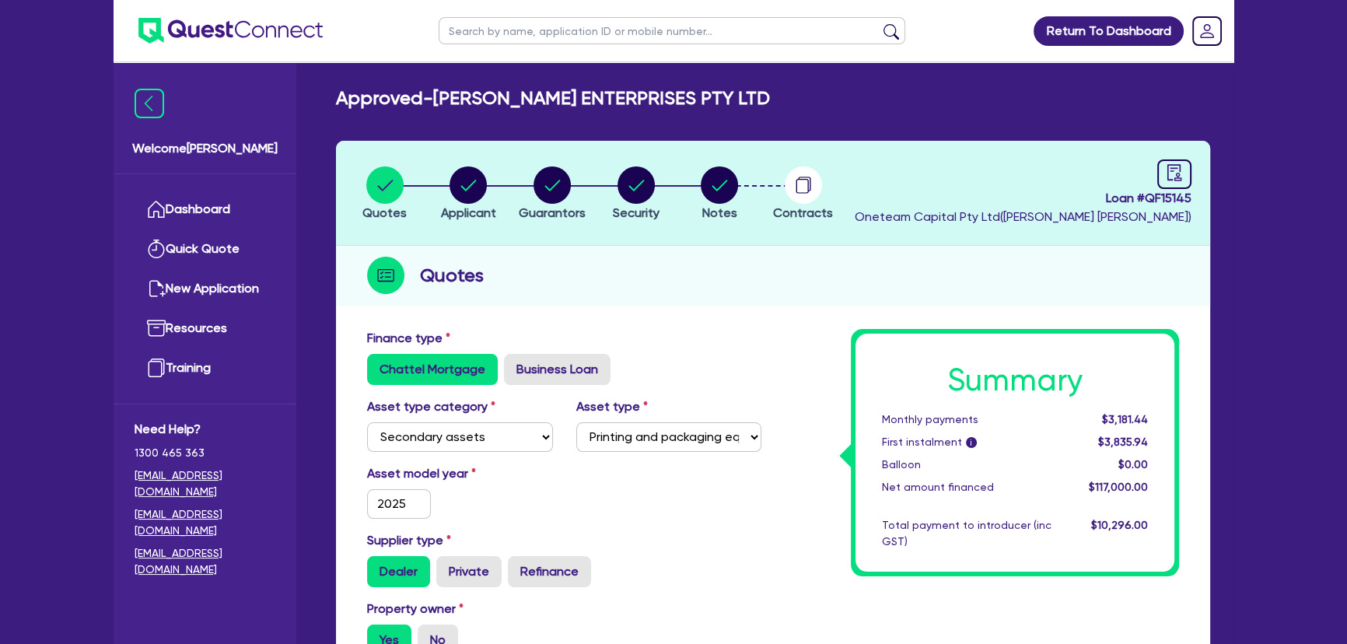
click at [200, 38] on img at bounding box center [230, 31] width 184 height 26
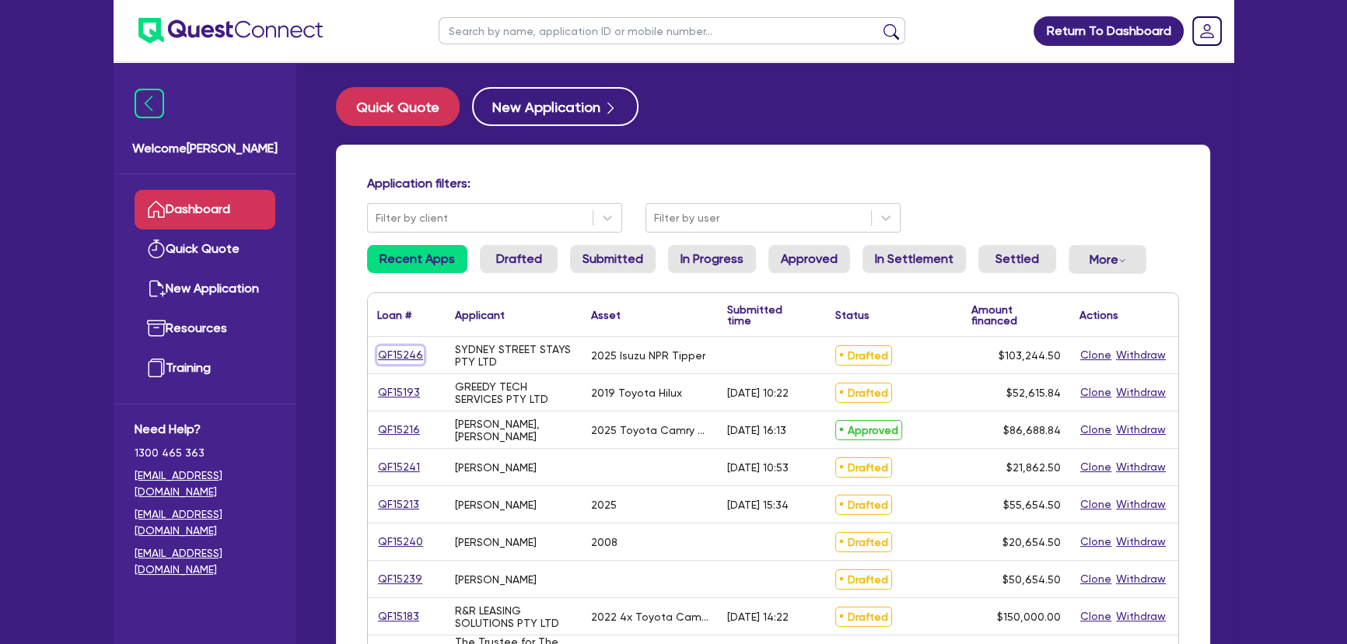
click at [410, 361] on link "QF15246" at bounding box center [400, 355] width 47 height 18
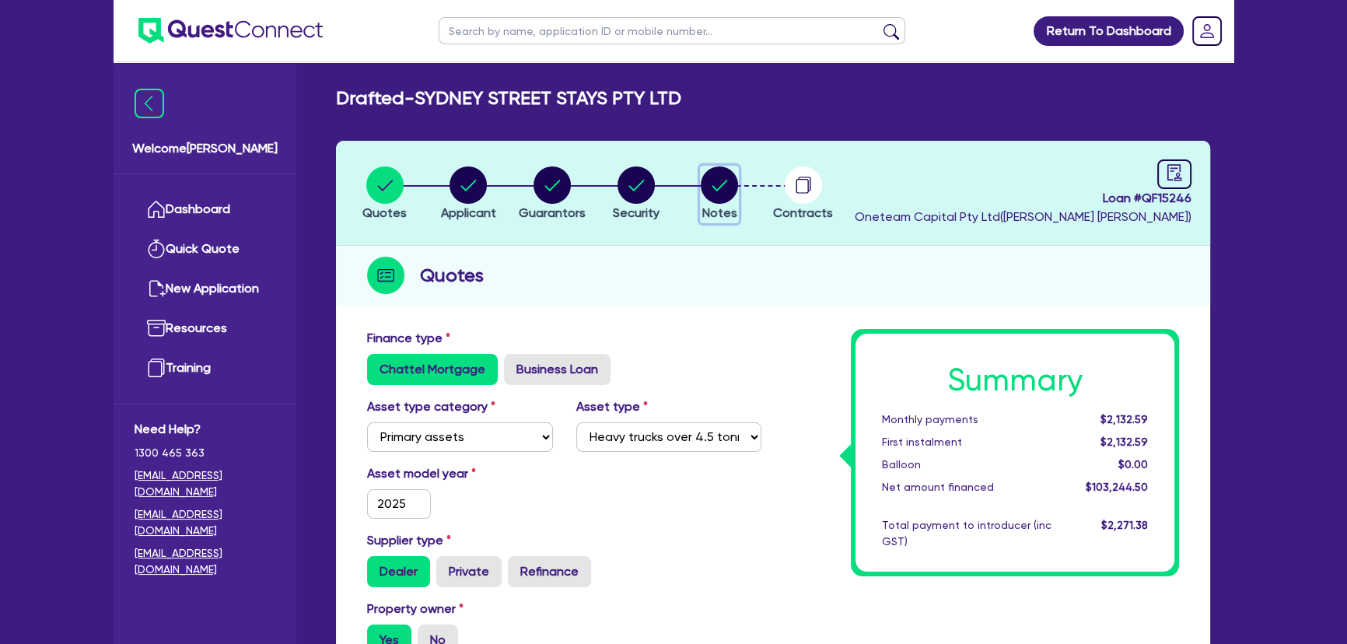
click at [735, 186] on circle "button" at bounding box center [718, 184] width 37 height 37
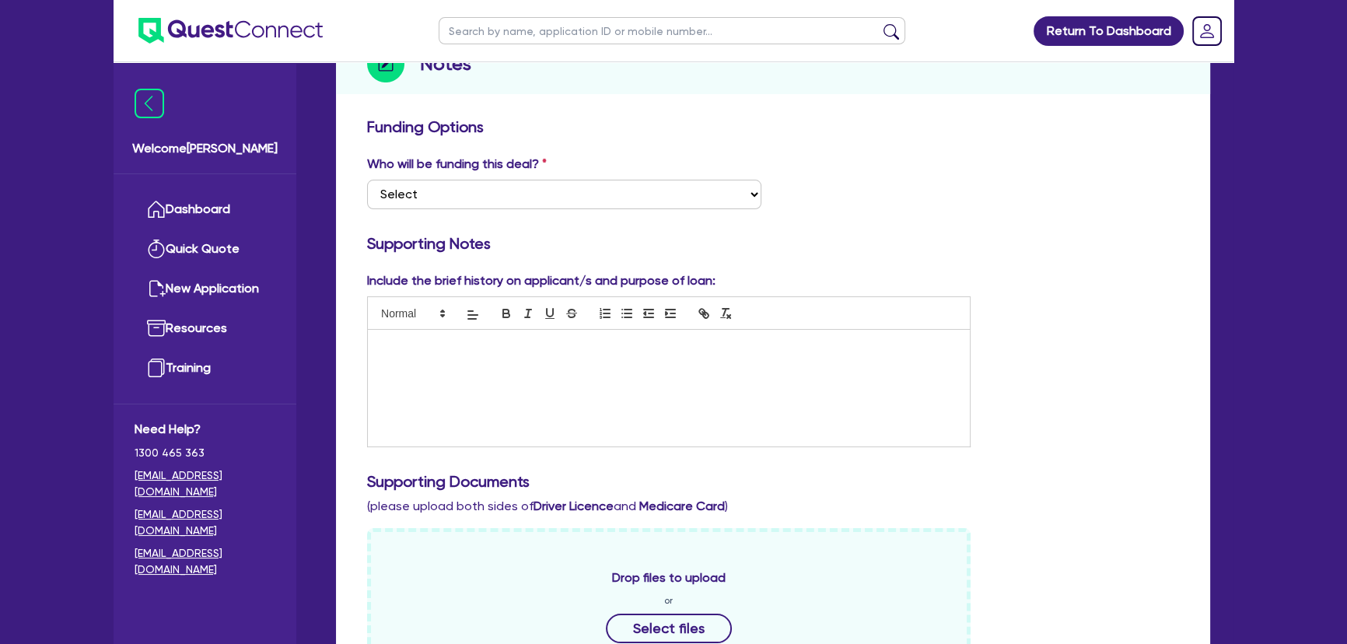
click at [614, 365] on div at bounding box center [669, 388] width 602 height 117
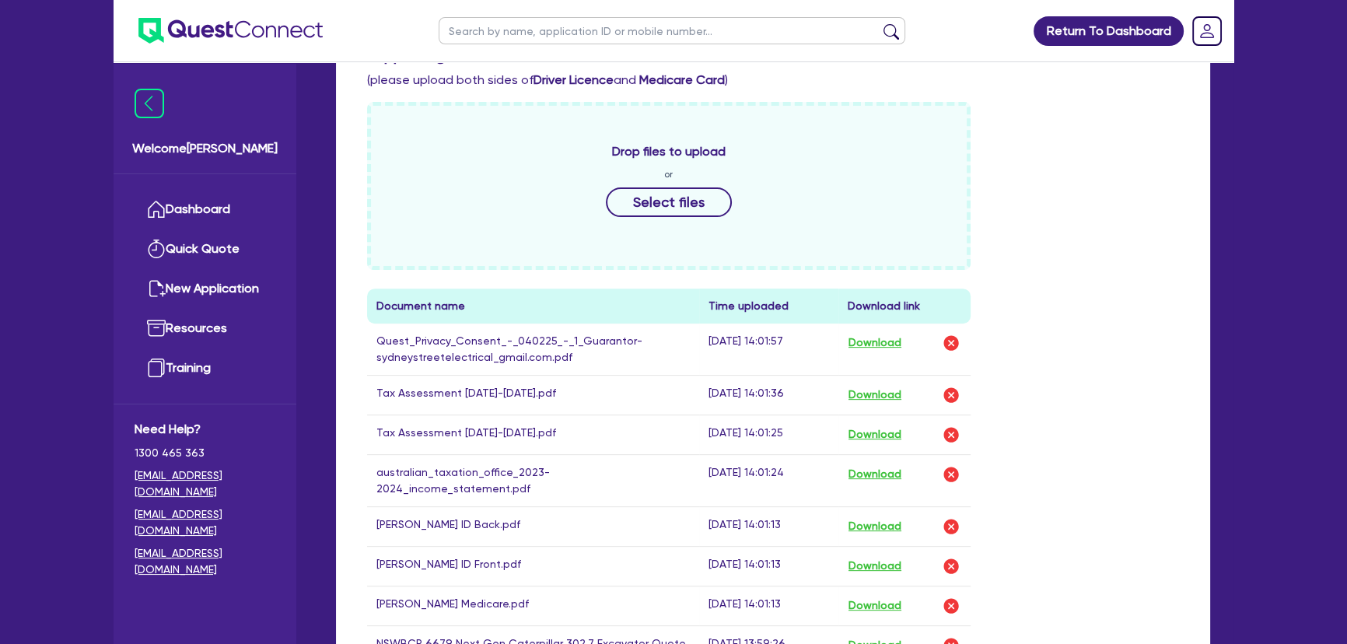
scroll to position [707, 0]
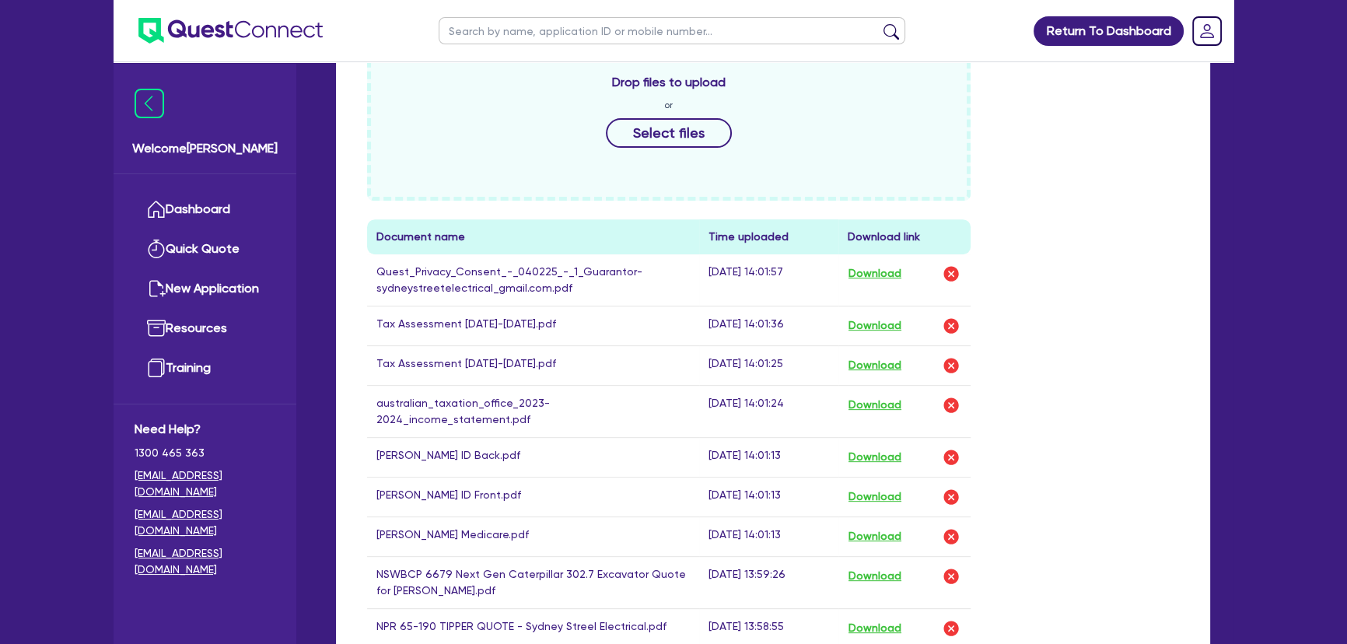
drag, startPoint x: 364, startPoint y: 323, endPoint x: 798, endPoint y: 372, distance: 437.3
click at [798, 372] on div "Drop files to upload or Select files Document name Time uploaded Download link …" at bounding box center [668, 347] width 627 height 628
drag, startPoint x: 443, startPoint y: 341, endPoint x: 409, endPoint y: 348, distance: 34.9
click at [443, 341] on td "Tax Assessment 2023-2024.pdf" at bounding box center [533, 326] width 332 height 40
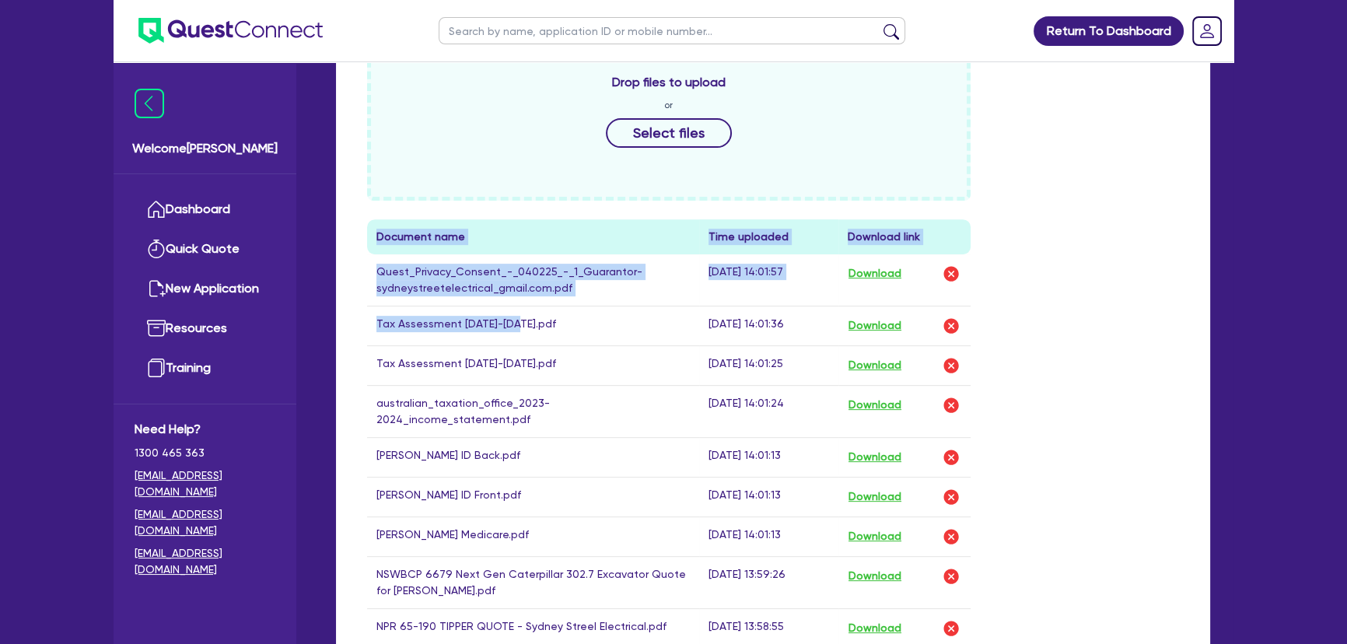
drag, startPoint x: 376, startPoint y: 326, endPoint x: 525, endPoint y: 334, distance: 148.7
click at [515, 334] on div "Drop files to upload or Select files Document name Time uploaded Download link …" at bounding box center [668, 347] width 627 height 628
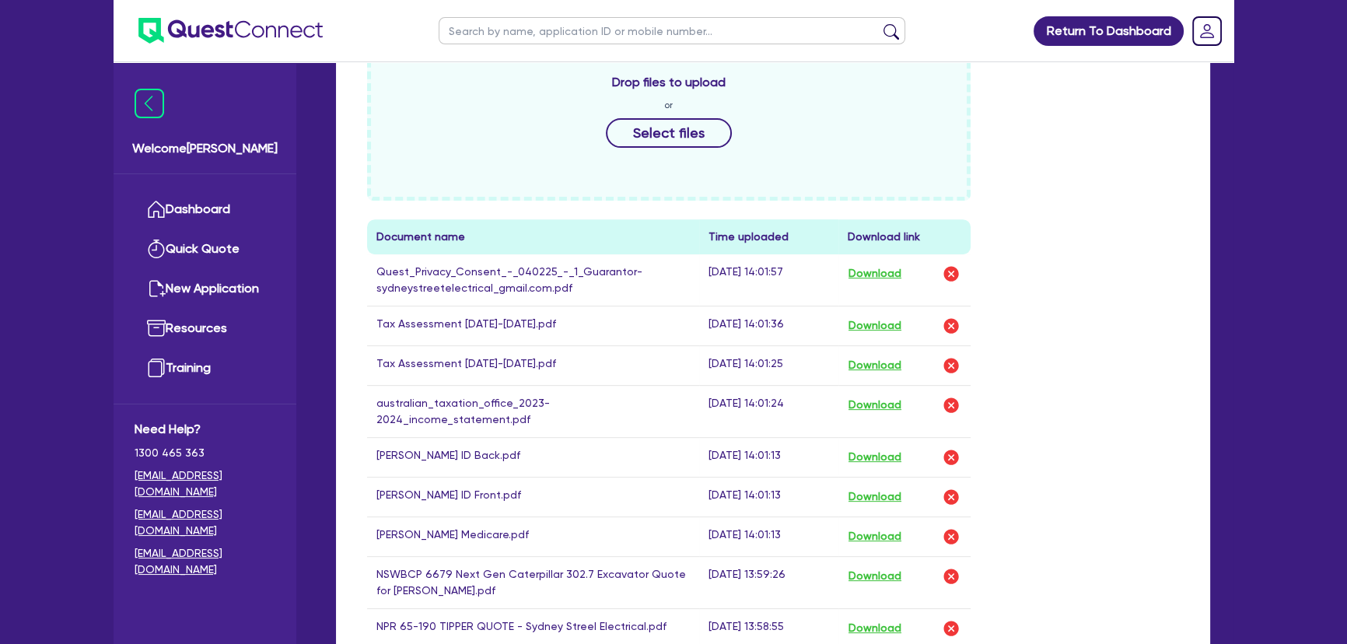
click at [526, 334] on td "Tax Assessment 2023-2024.pdf" at bounding box center [533, 326] width 332 height 40
click at [873, 326] on button "Download" at bounding box center [874, 326] width 54 height 20
click at [879, 358] on button "Download" at bounding box center [874, 365] width 54 height 20
click at [878, 400] on button "Download" at bounding box center [874, 405] width 54 height 20
click at [1064, 269] on div "Drop files to upload or Select files Document name Time uploaded Download link …" at bounding box center [772, 353] width 835 height 641
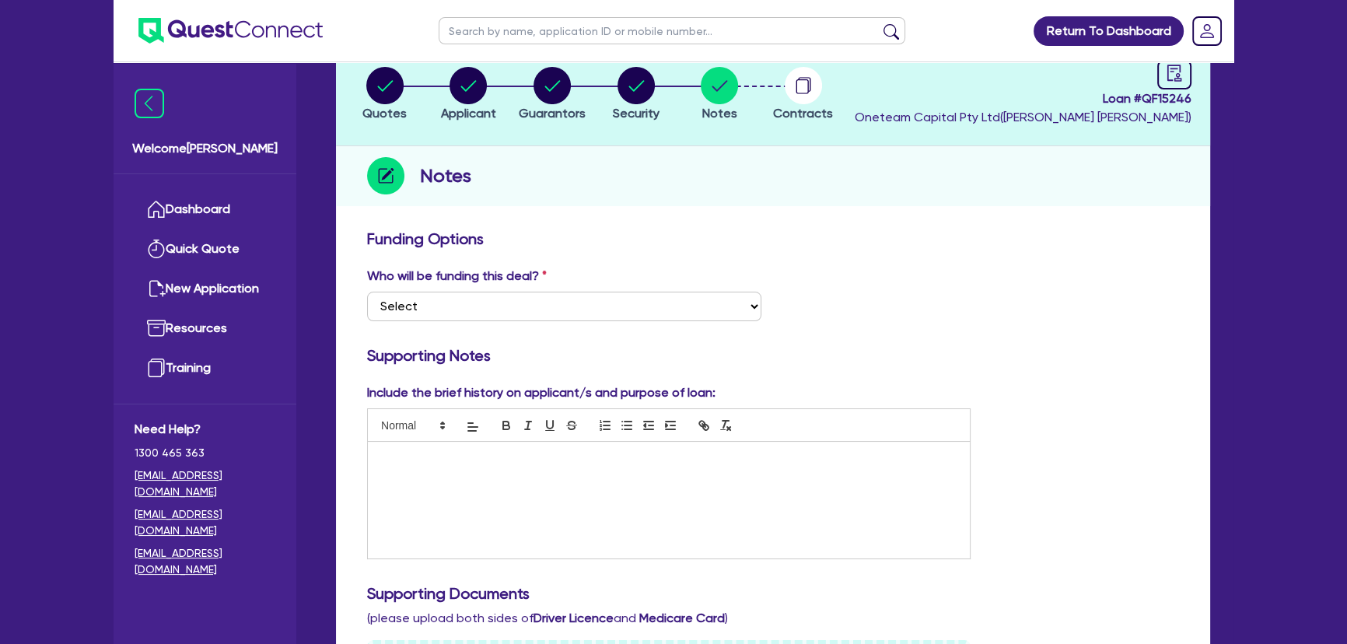
scroll to position [282, 0]
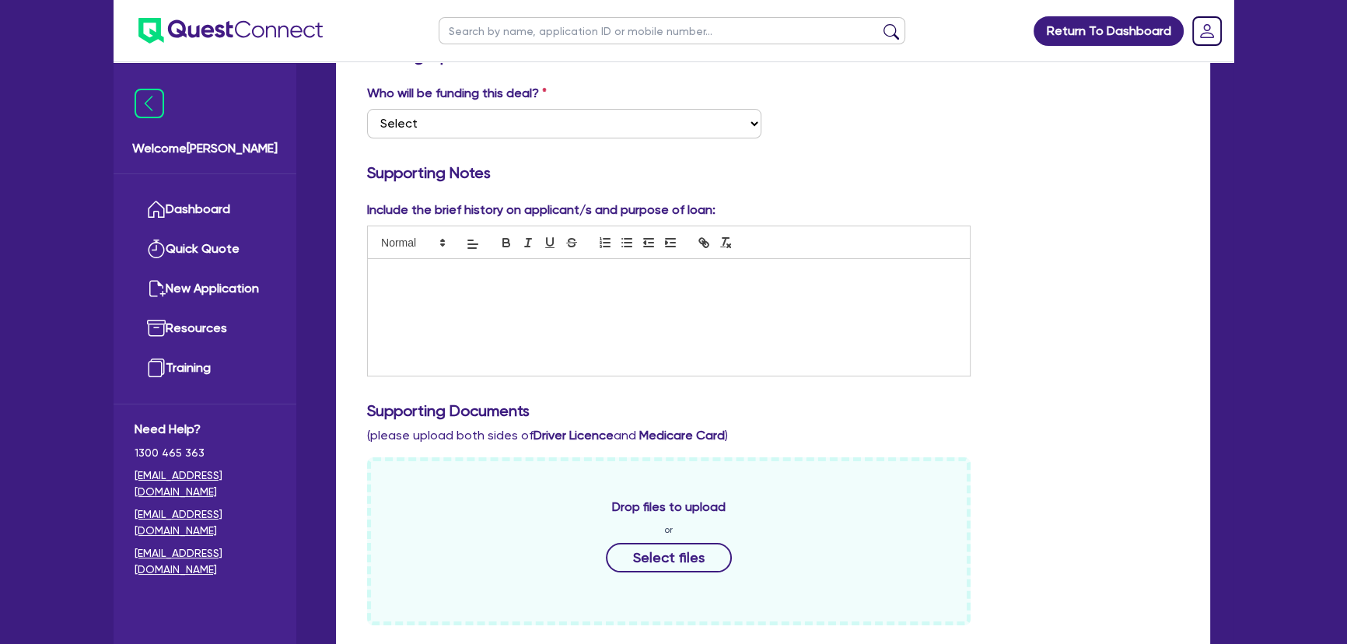
click at [487, 291] on div at bounding box center [669, 317] width 602 height 117
click at [516, 319] on div at bounding box center [669, 317] width 602 height 117
drag, startPoint x: 400, startPoint y: 288, endPoint x: 379, endPoint y: 291, distance: 21.1
click at [379, 291] on p "Justin Carter has started Sydney Street Electrical in Feb of 2025 the business …" at bounding box center [668, 282] width 578 height 29
click at [467, 292] on p "Justin Carter has started Sydney Street Electrical in Feb of 2025 the business …" at bounding box center [668, 282] width 578 height 29
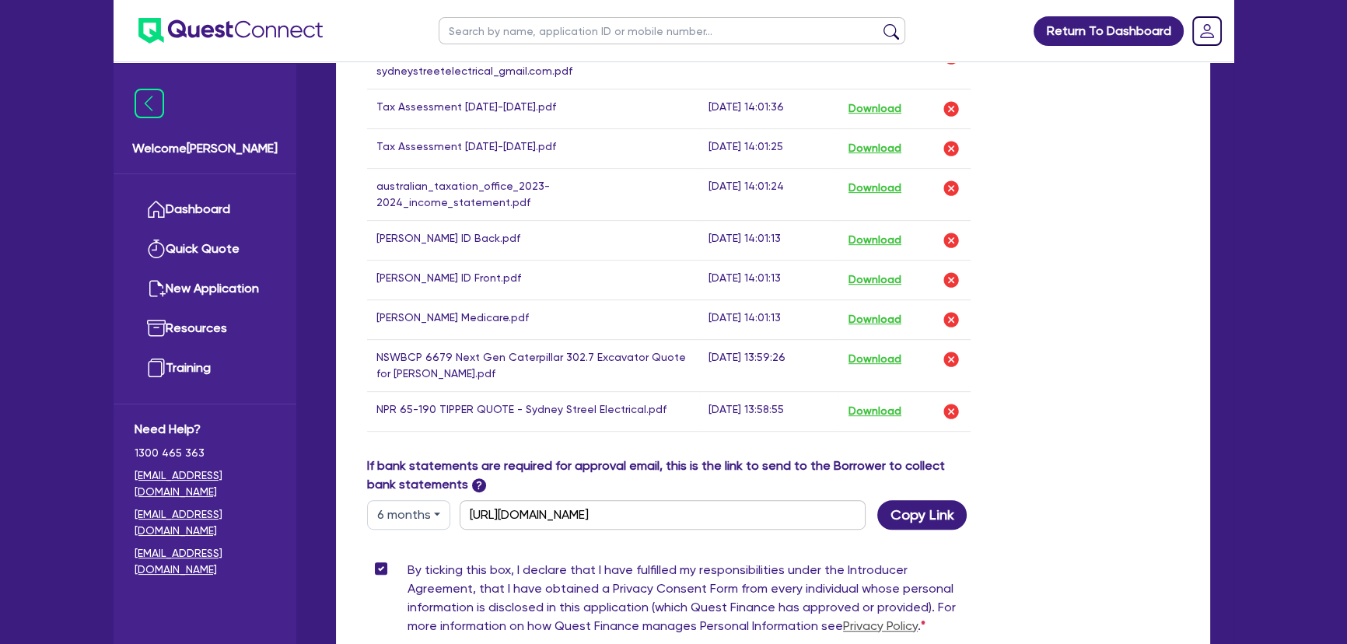
scroll to position [989, 0]
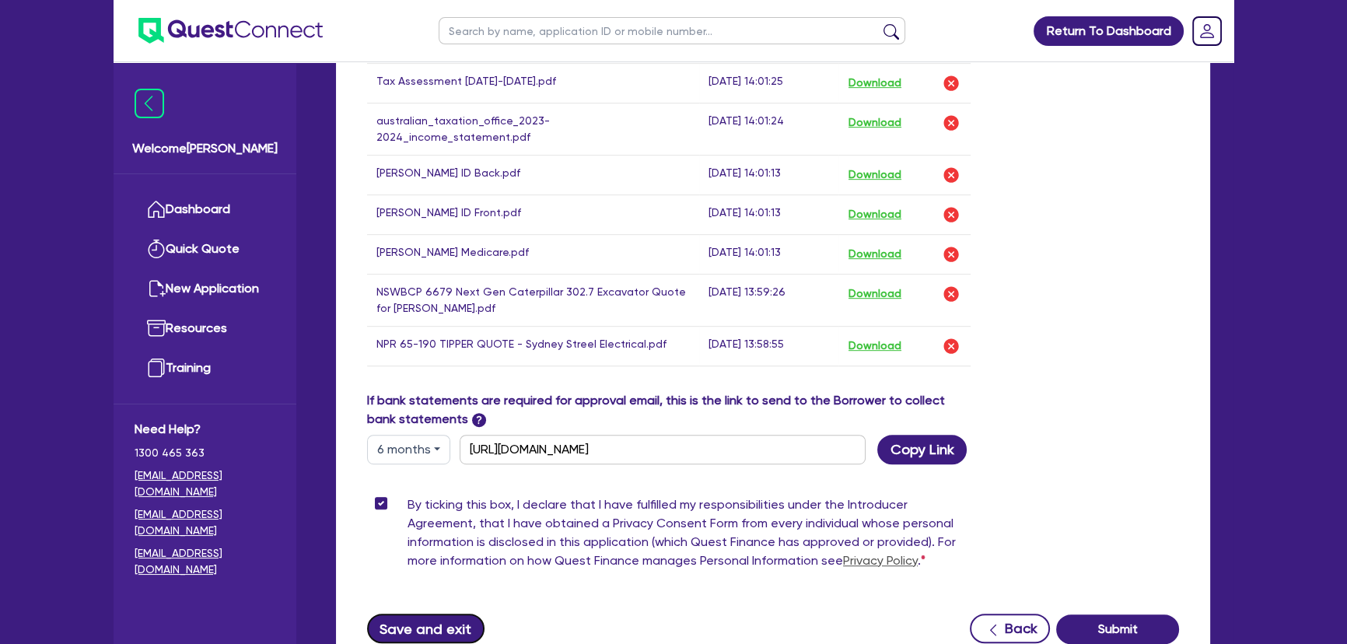
click at [422, 613] on button "Save and exit" at bounding box center [425, 628] width 117 height 30
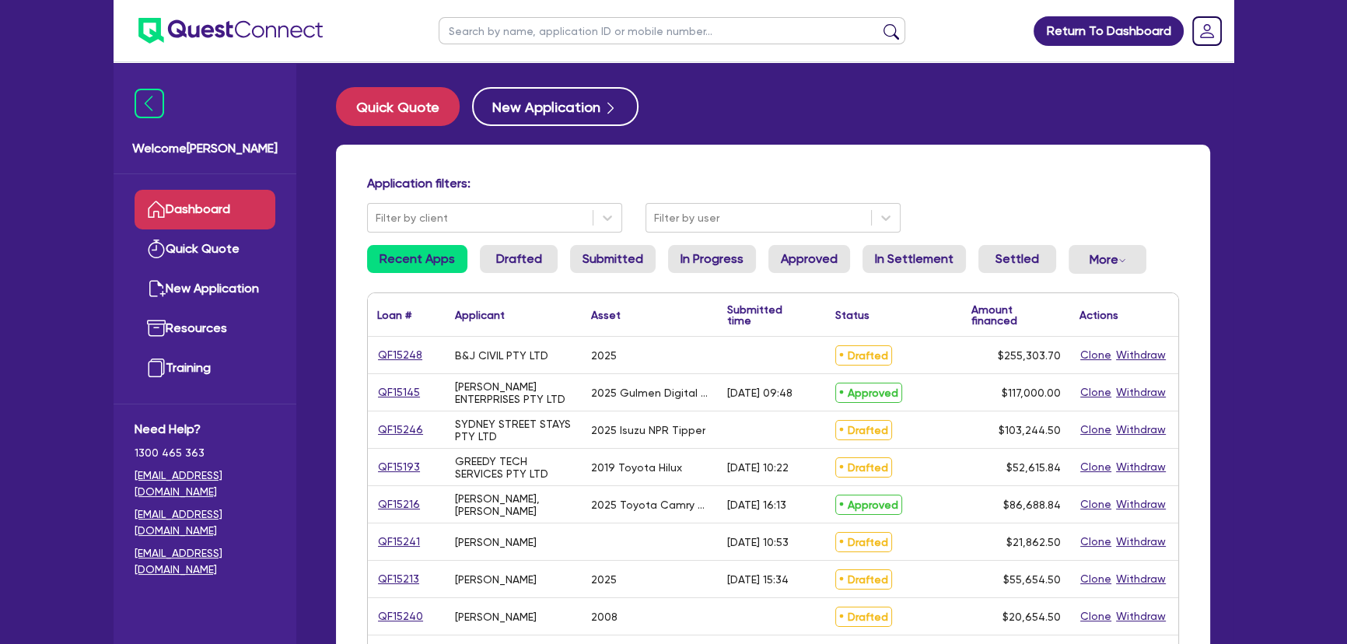
scroll to position [70, 0]
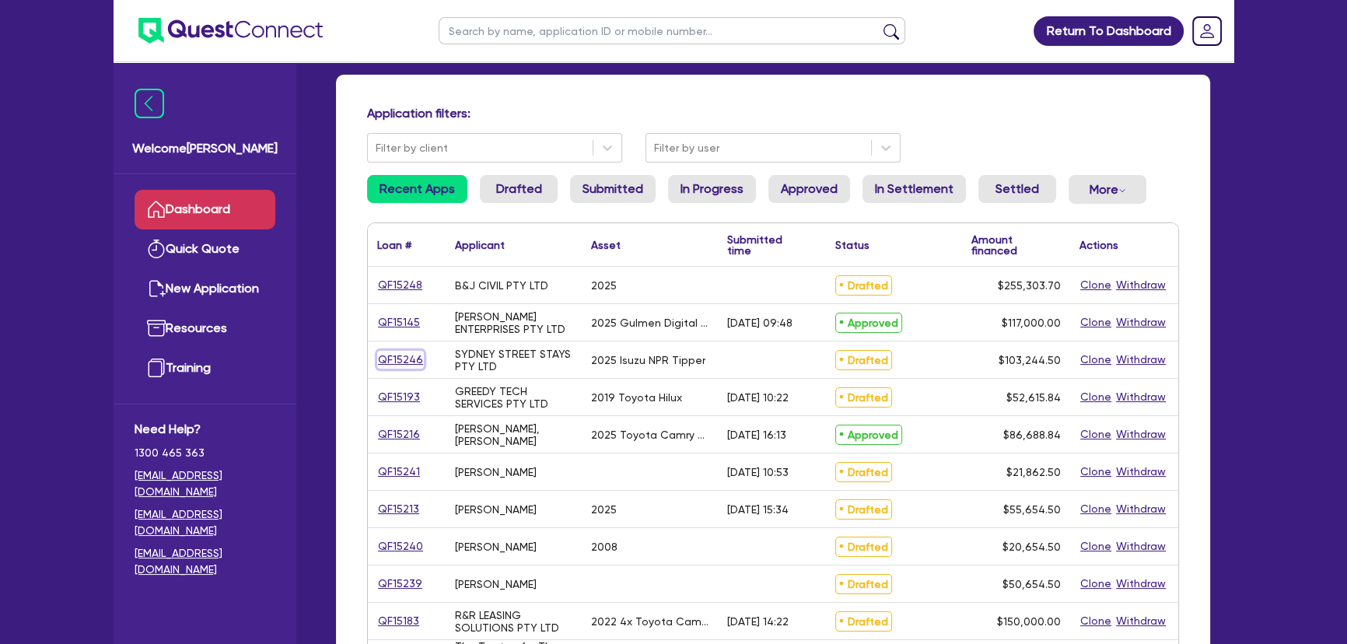
click at [404, 365] on link "QF15246" at bounding box center [400, 360] width 47 height 18
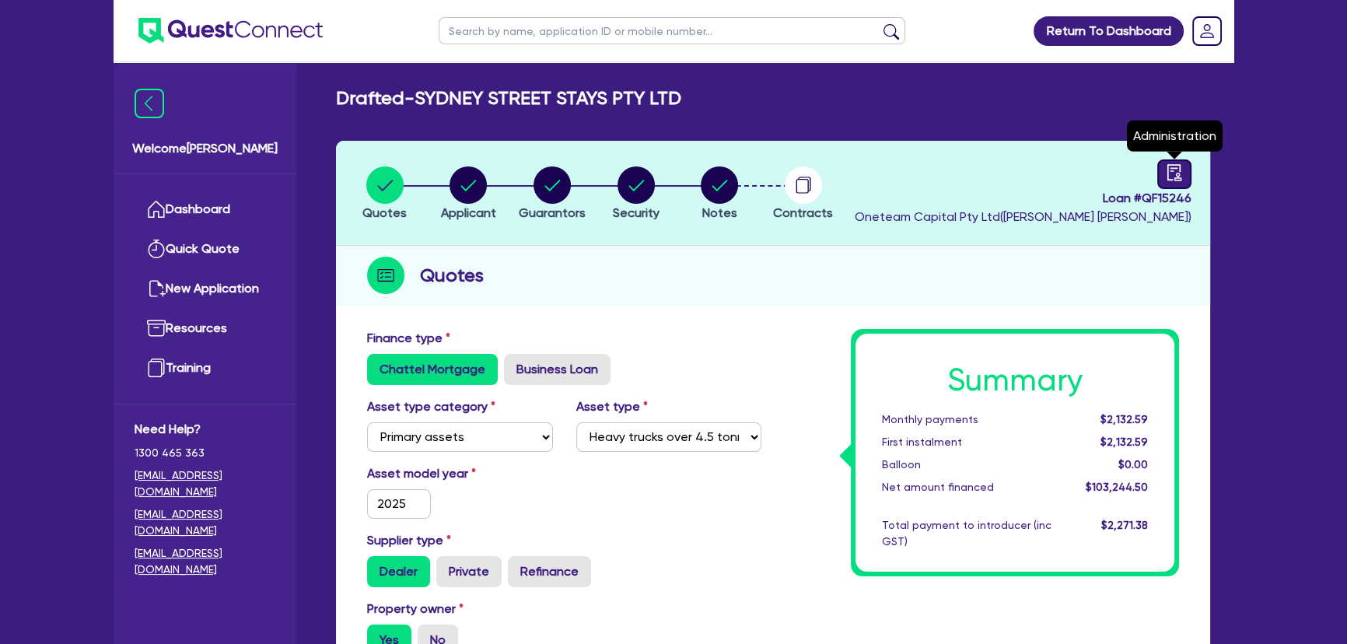
click at [1174, 168] on icon "audit" at bounding box center [1174, 172] width 14 height 16
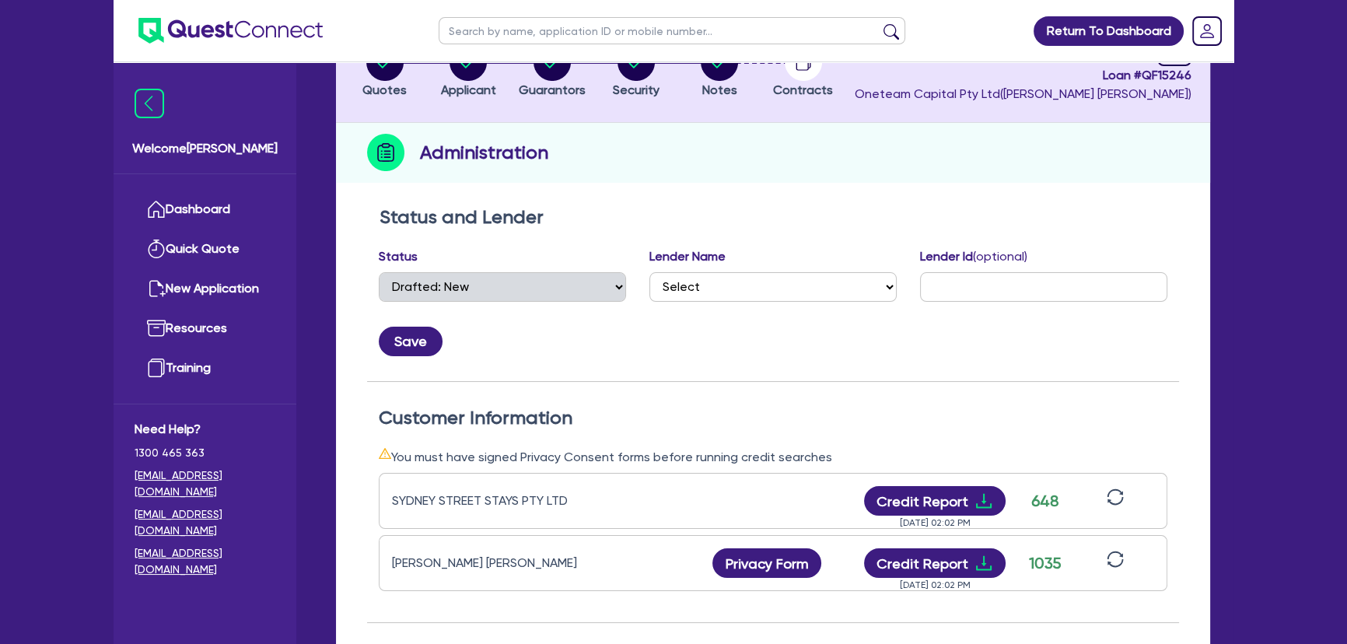
scroll to position [141, 0]
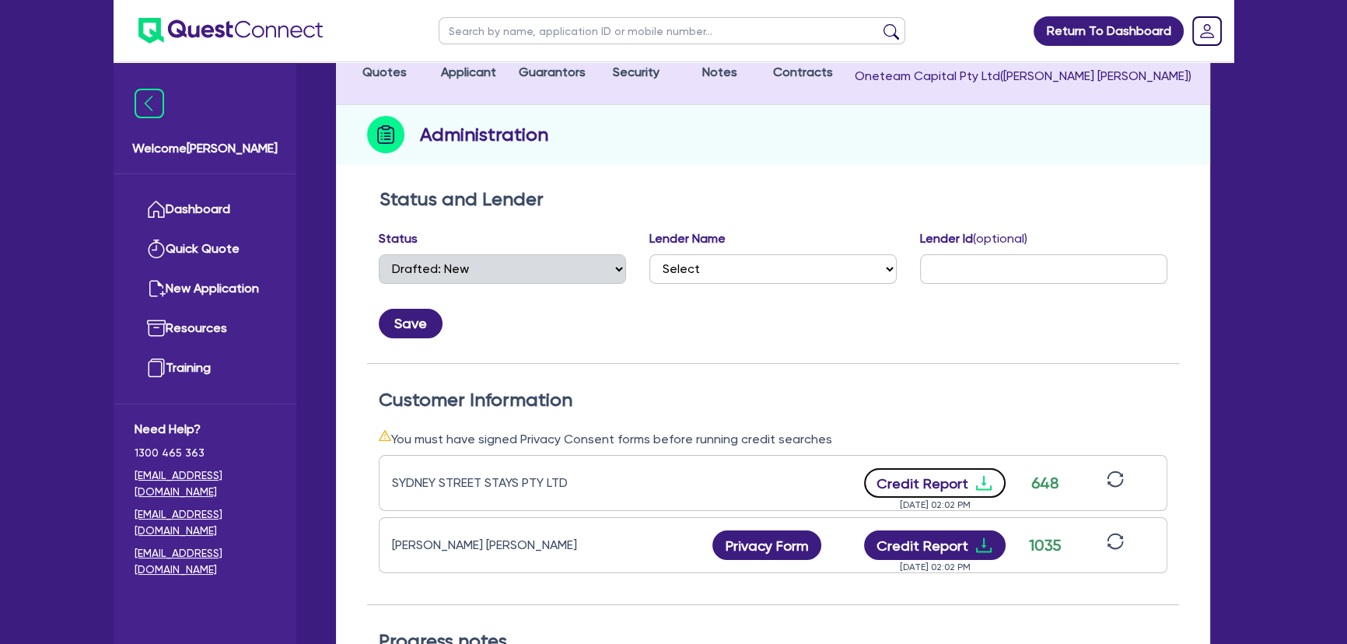
click at [980, 484] on icon "download" at bounding box center [983, 482] width 19 height 19
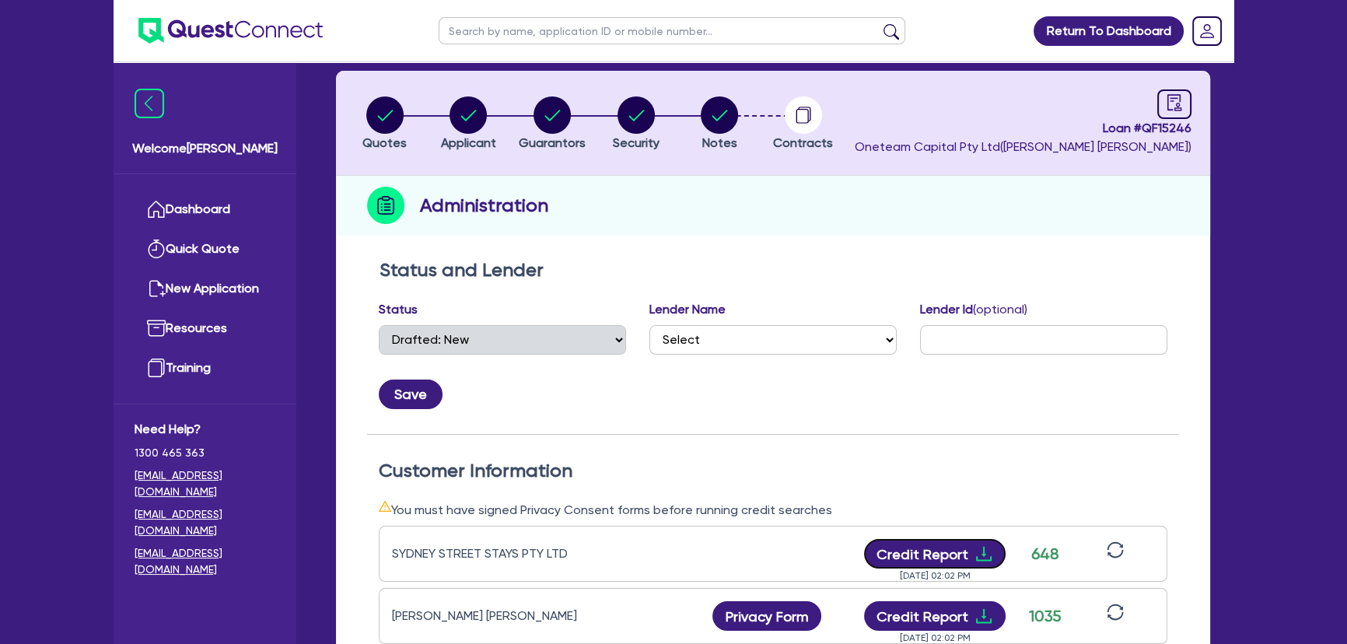
scroll to position [0, 0]
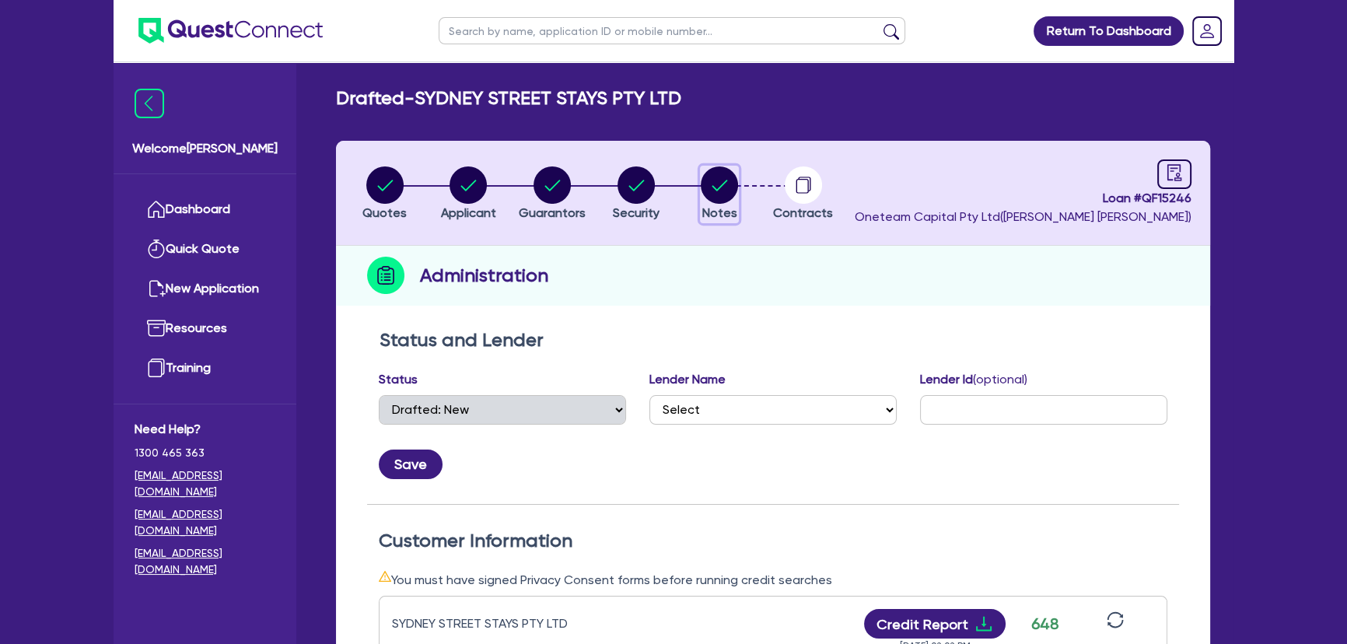
click at [718, 196] on circle "button" at bounding box center [718, 184] width 37 height 37
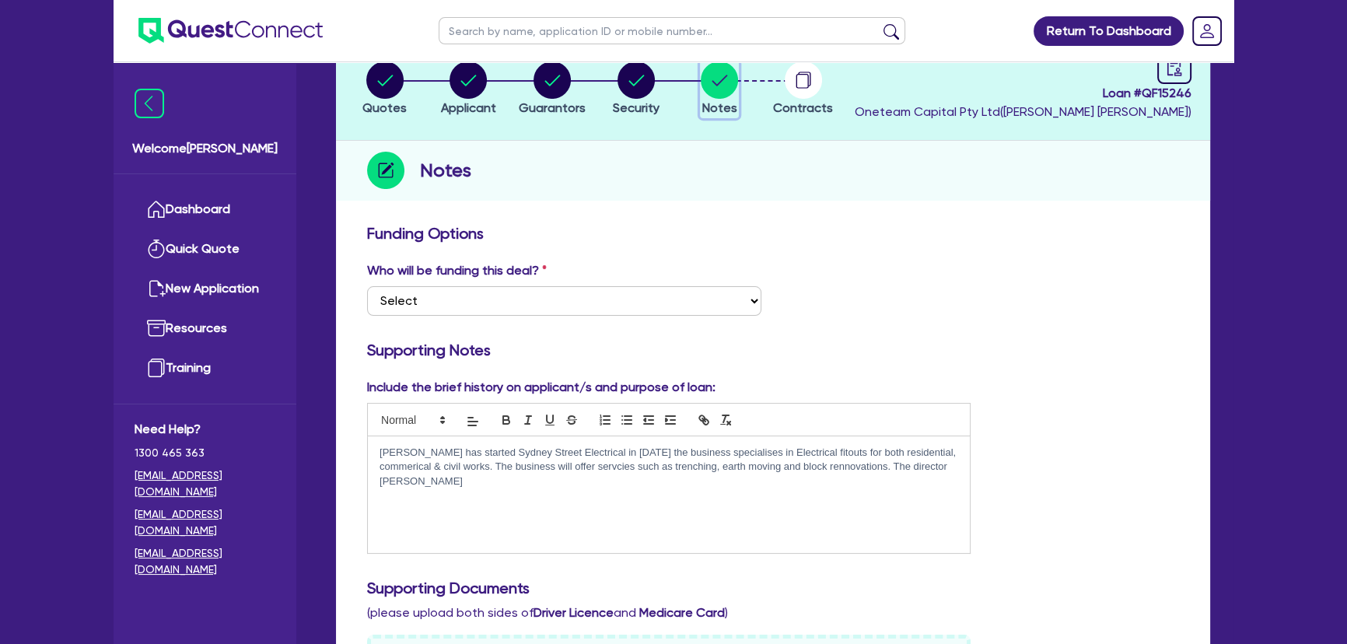
scroll to position [282, 0]
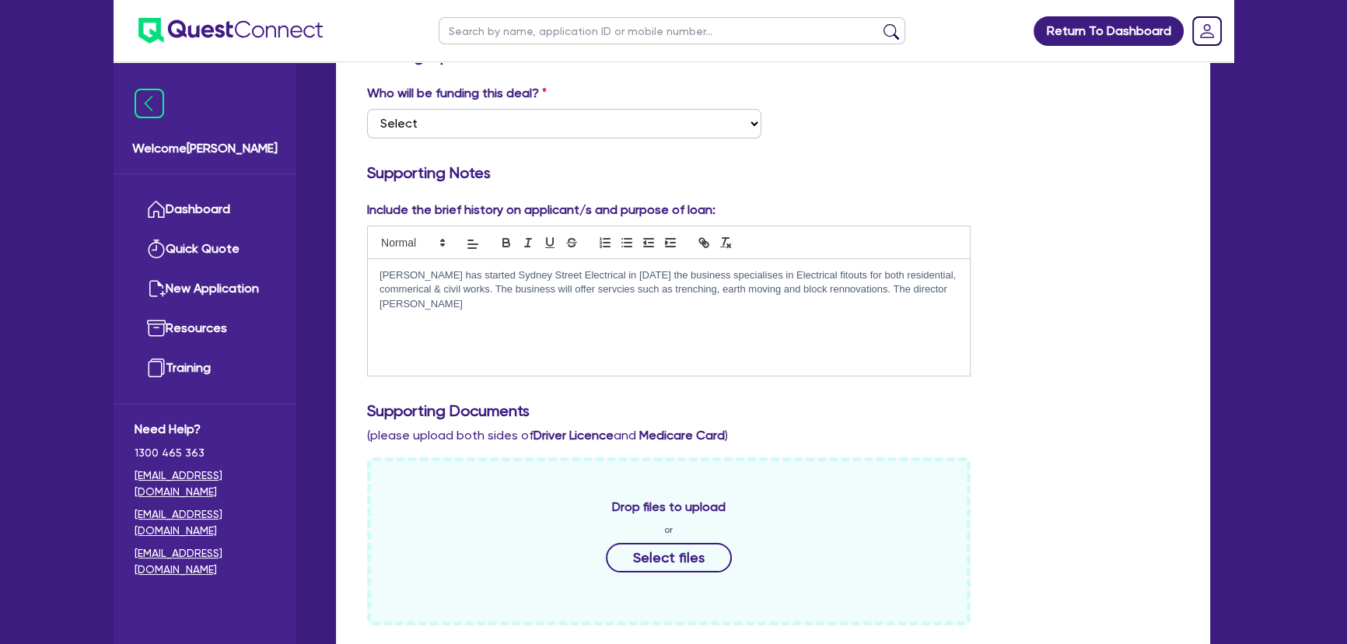
click at [490, 285] on p "Justin Carter has started Sydney Street Electrical in Feb of 2025 the business …" at bounding box center [668, 289] width 578 height 43
click at [464, 313] on div "Justin Carter has started Sydney Street Electrical in Feb of 2025 the business …" at bounding box center [669, 317] width 602 height 117
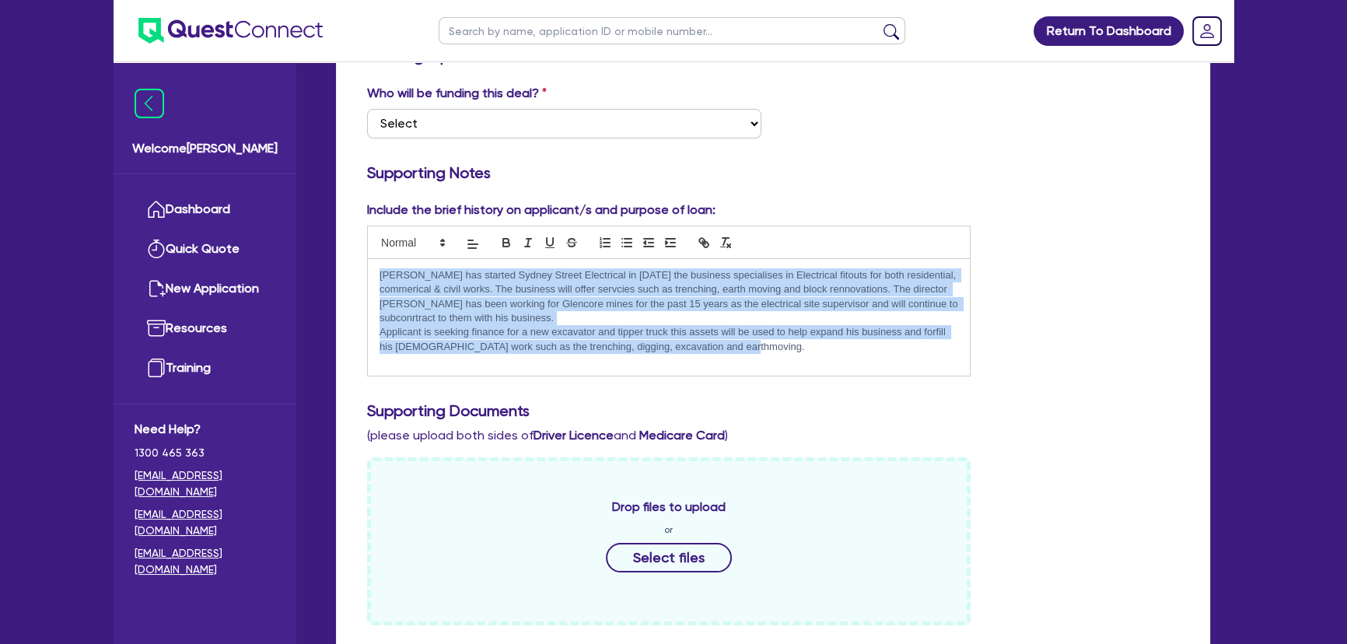
drag, startPoint x: 745, startPoint y: 349, endPoint x: 372, endPoint y: 264, distance: 381.9
click at [372, 264] on div "Justin Carter has started Sydney Street Electrical in Feb of 2025 the business …" at bounding box center [669, 317] width 602 height 117
copy div "Justin Carter has started Sydney Street Electrical in Feb of 2025 the business …"
click at [761, 349] on p "Applicant is seeking finance for a new excavator and tipper truck this assets w…" at bounding box center [668, 339] width 578 height 29
drag, startPoint x: 635, startPoint y: 340, endPoint x: 351, endPoint y: 280, distance: 290.8
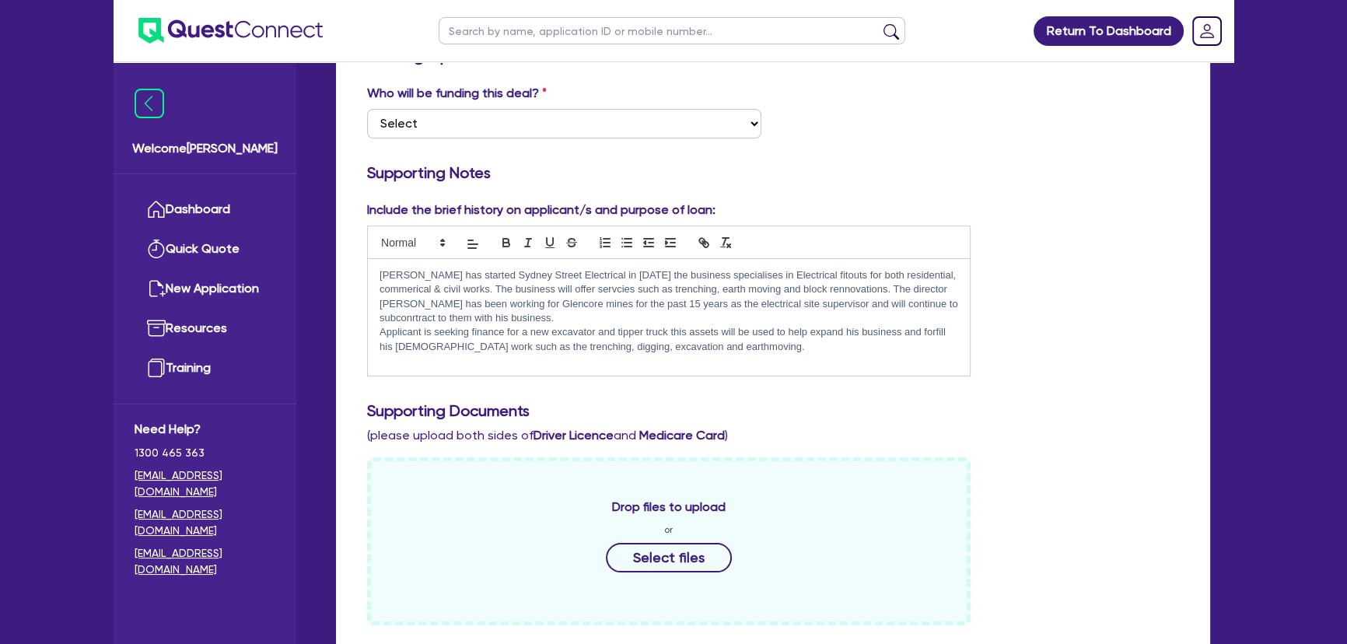
scroll to position [128, 0]
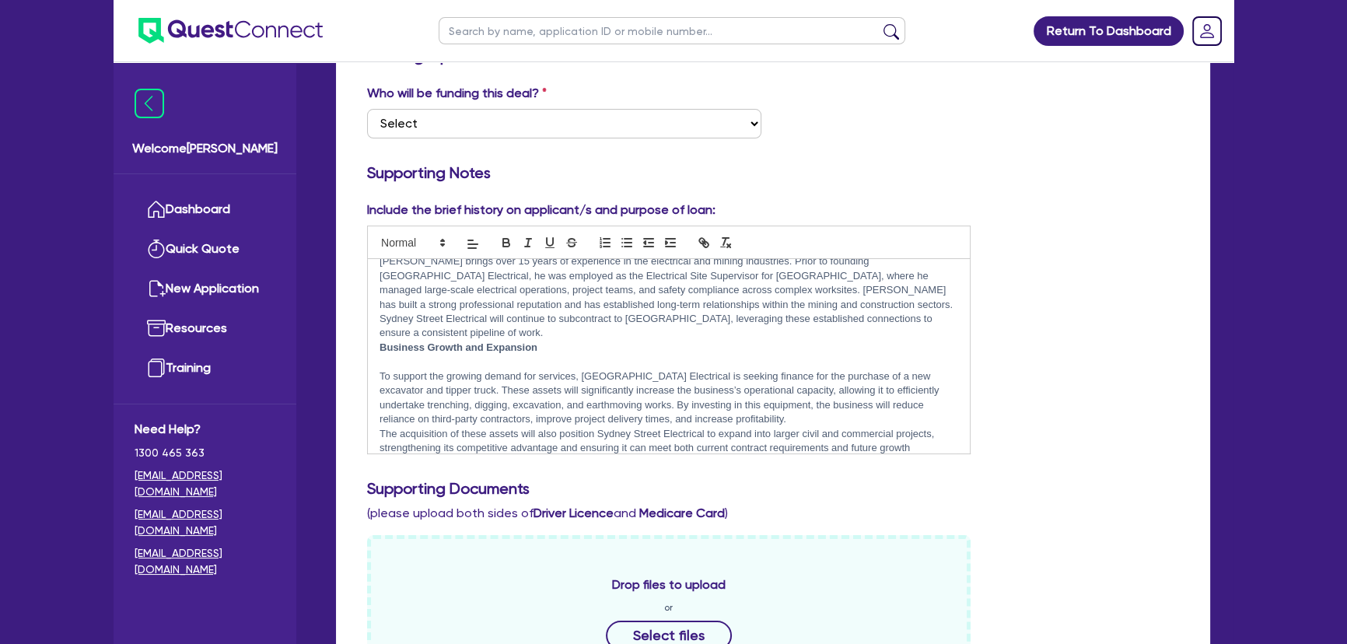
click at [380, 341] on strong "Business Growth and Expansion" at bounding box center [458, 347] width 158 height 12
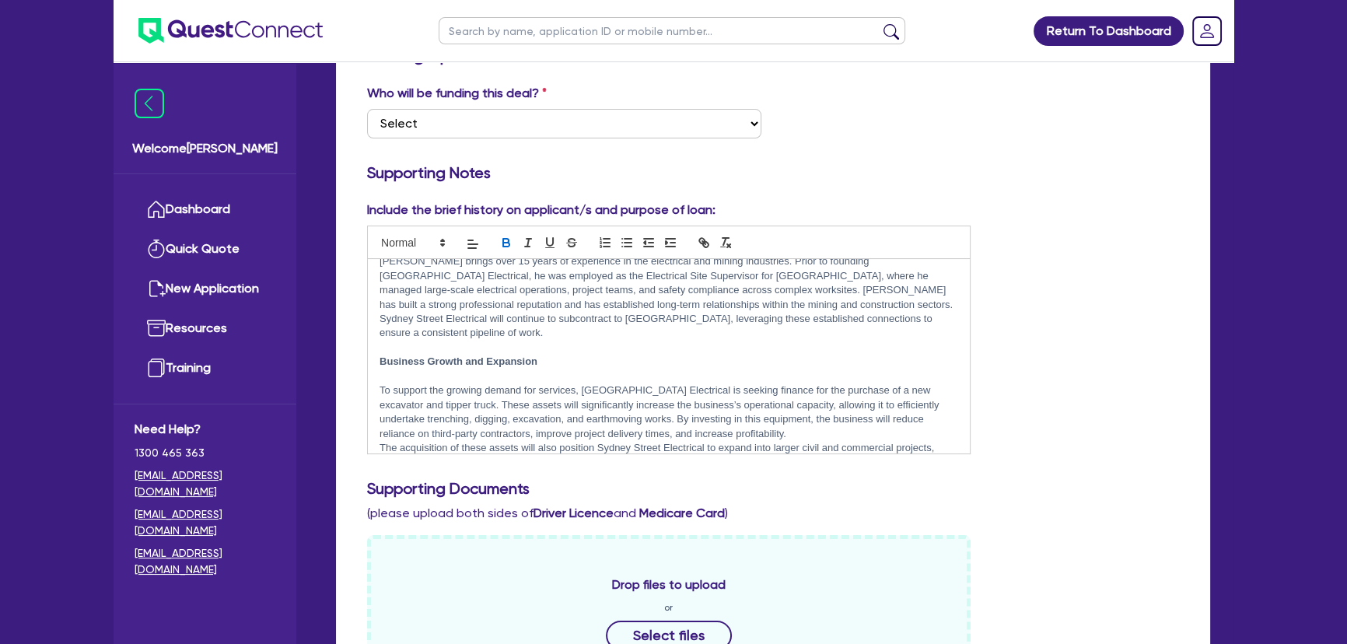
click at [390, 369] on p at bounding box center [668, 376] width 578 height 14
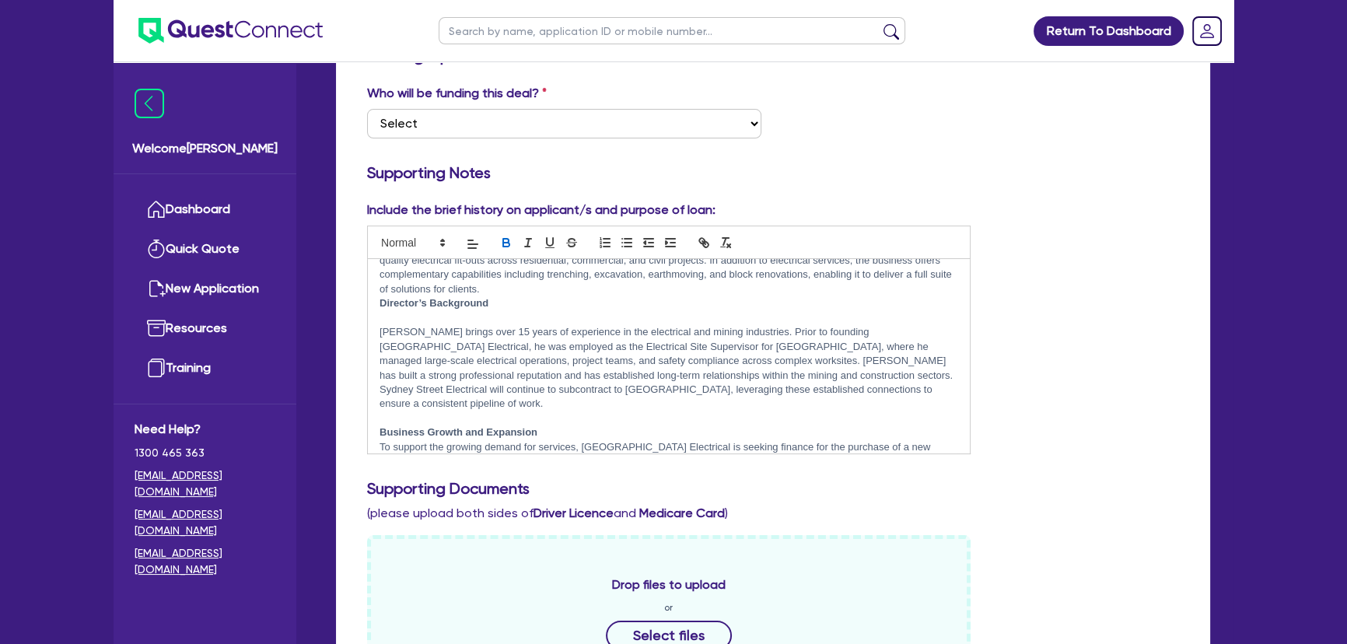
click at [390, 312] on p at bounding box center [668, 318] width 578 height 14
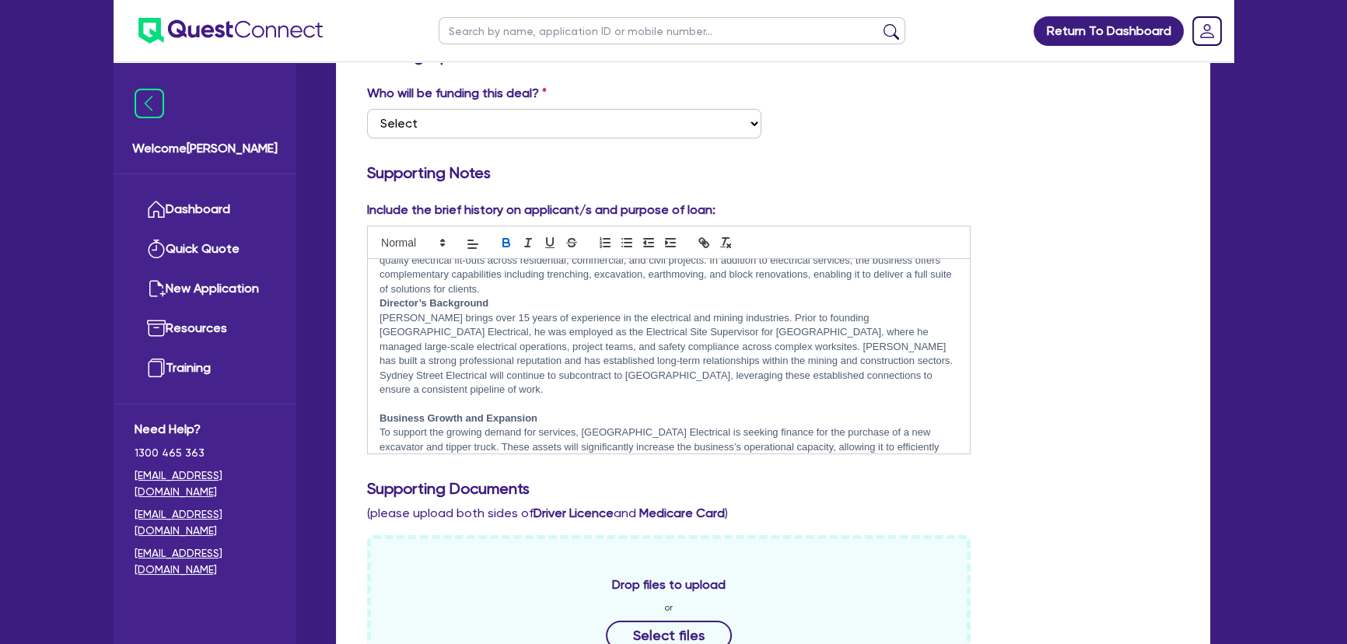
click at [379, 302] on strong "Director’s Background" at bounding box center [433, 303] width 109 height 12
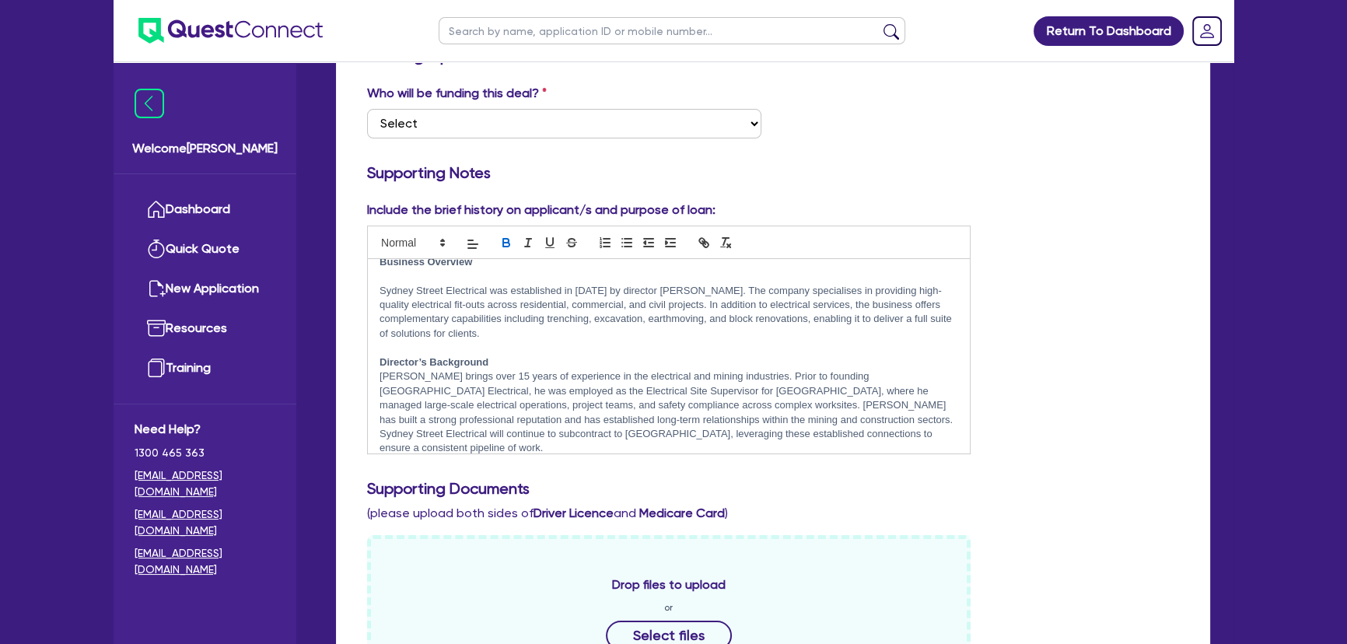
scroll to position [0, 0]
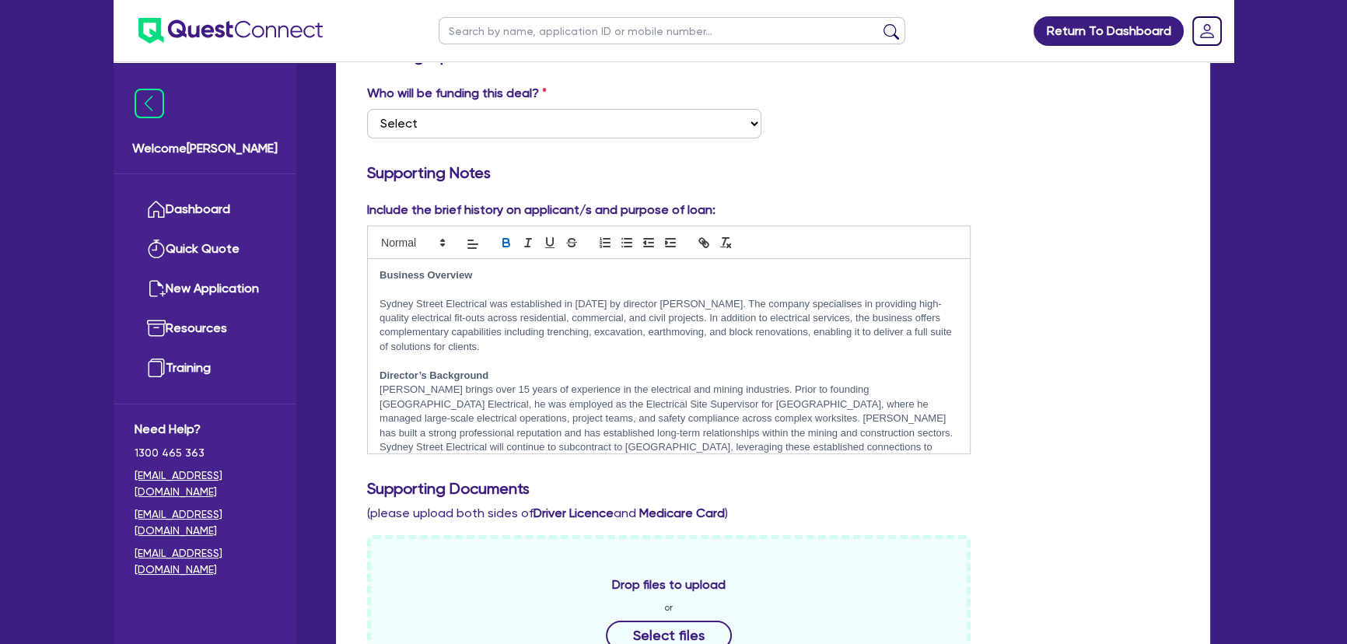
click at [380, 301] on p "Sydney Street Electrical was established in February 2025 by director Justin Ca…" at bounding box center [668, 326] width 578 height 58
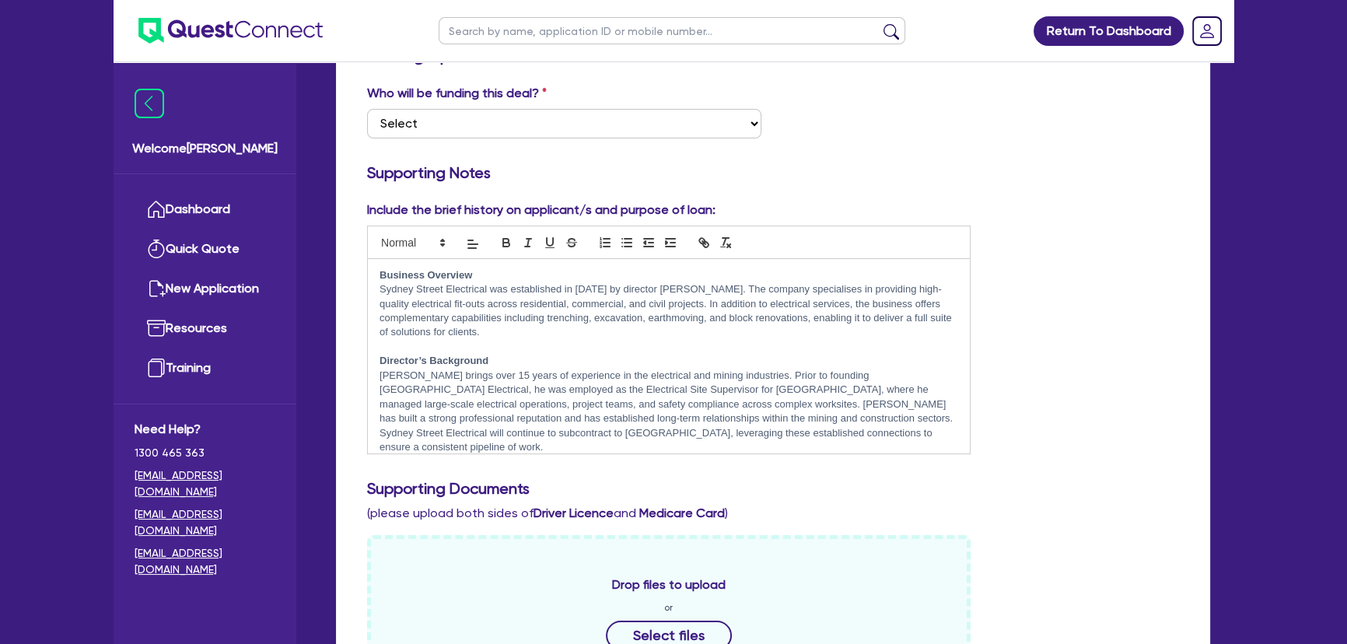
click at [570, 337] on p "Sydney Street Electrical was established in February 2025 by director Justin Ca…" at bounding box center [668, 311] width 578 height 58
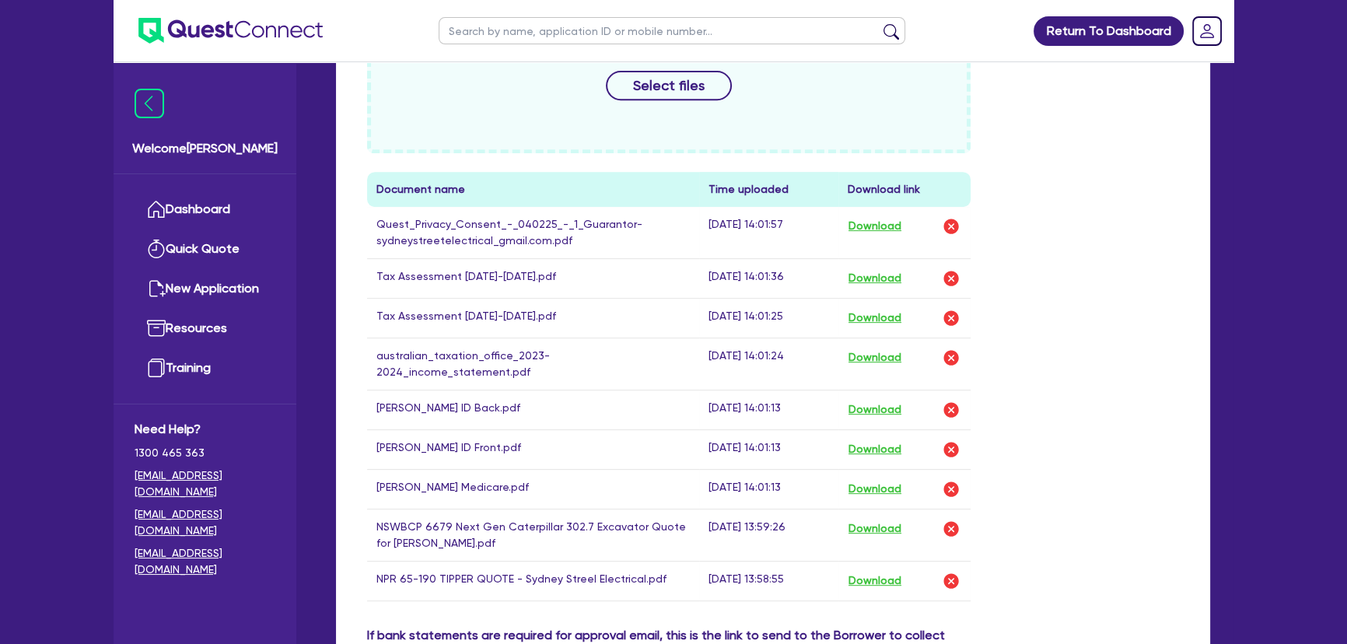
scroll to position [824, 0]
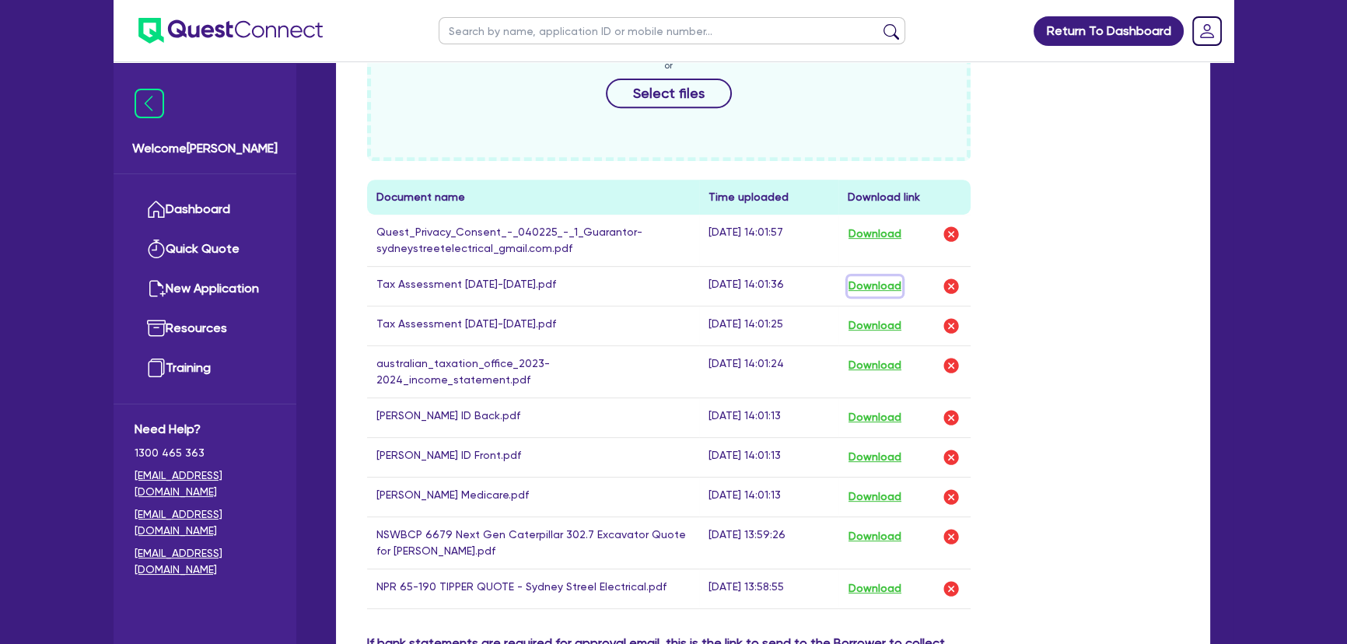
click at [872, 281] on button "Download" at bounding box center [874, 286] width 54 height 20
click at [876, 320] on button "Download" at bounding box center [874, 326] width 54 height 20
click at [868, 364] on button "Download" at bounding box center [874, 365] width 54 height 20
click at [1099, 415] on div "Drop files to upload or Select files Document name Time uploaded Download link …" at bounding box center [772, 313] width 835 height 641
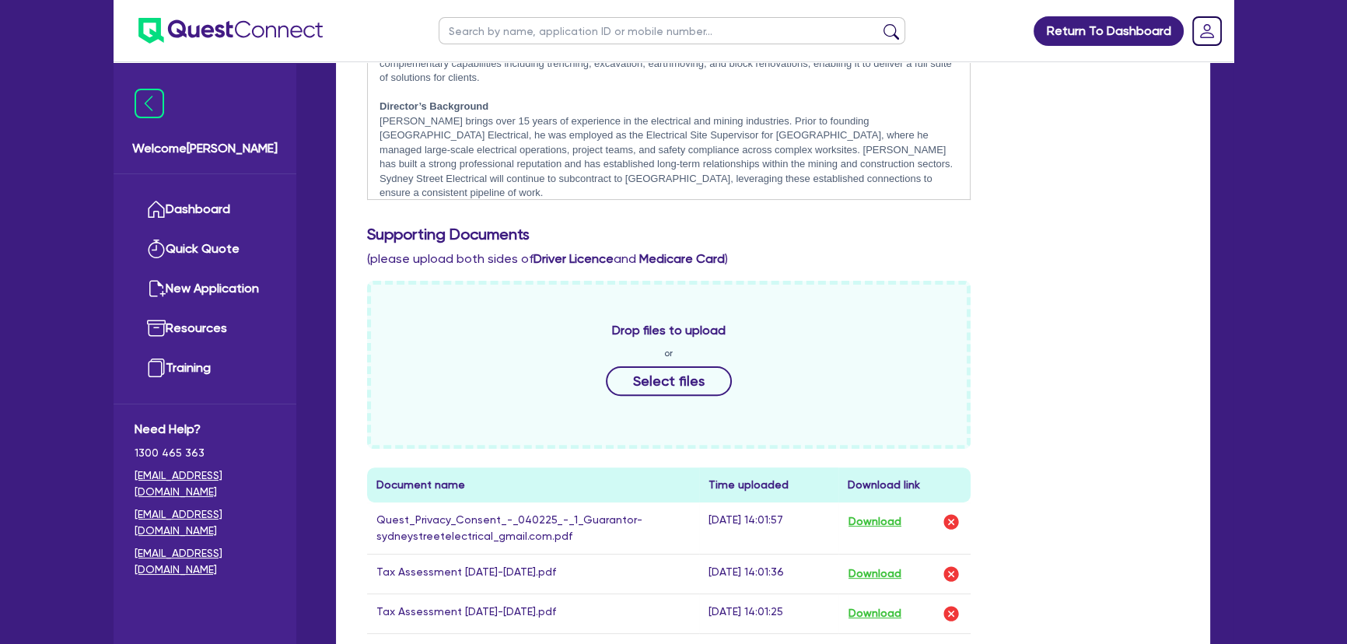
scroll to position [400, 0]
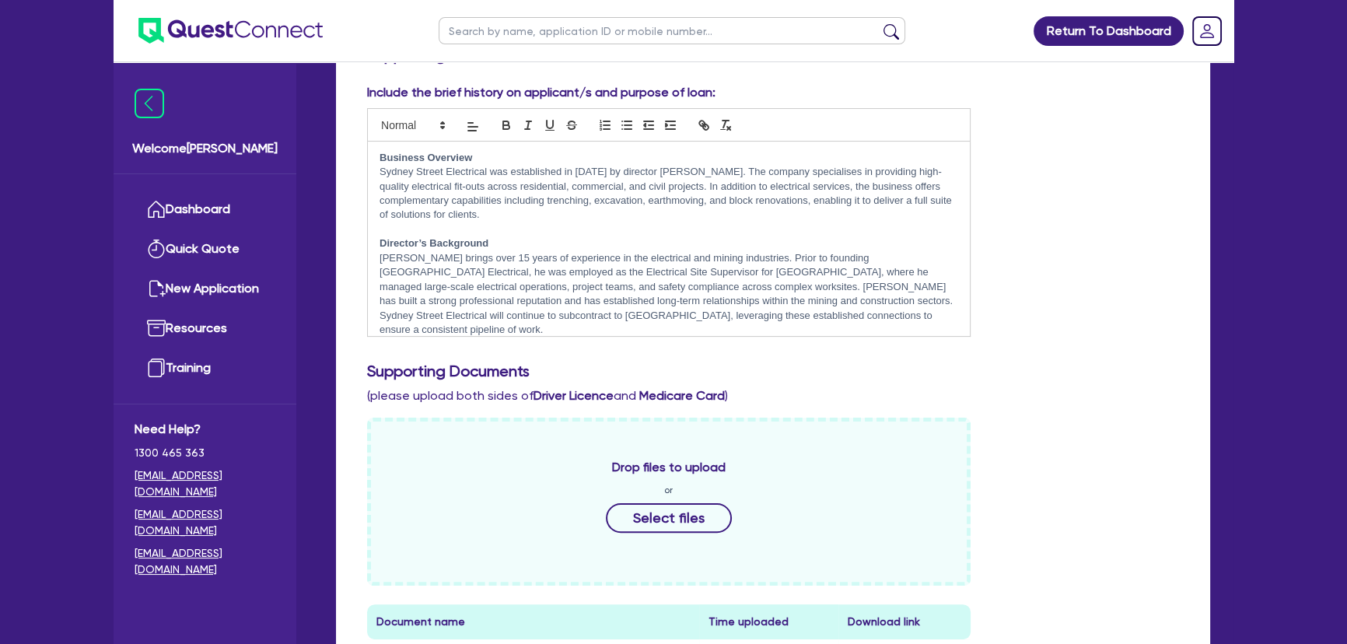
click at [253, 29] on img at bounding box center [230, 31] width 184 height 26
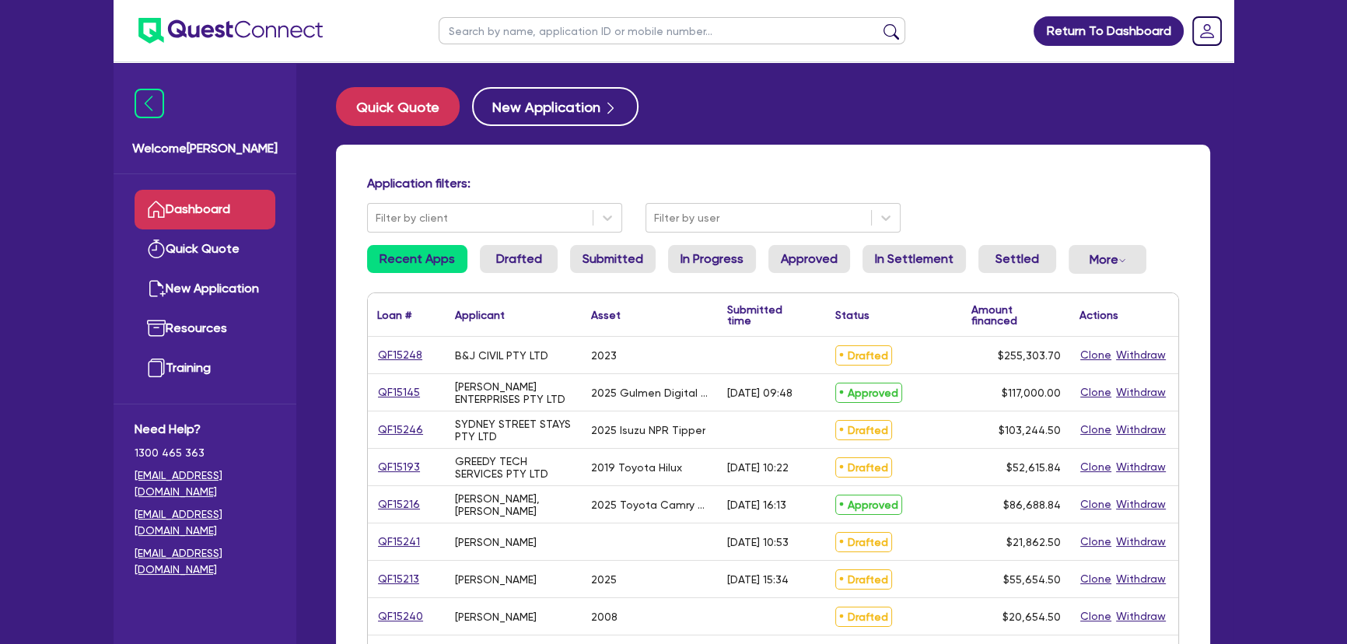
click at [552, 16] on ul at bounding box center [672, 30] width 498 height 61
click at [879, 23] on button "submit" at bounding box center [891, 34] width 25 height 22
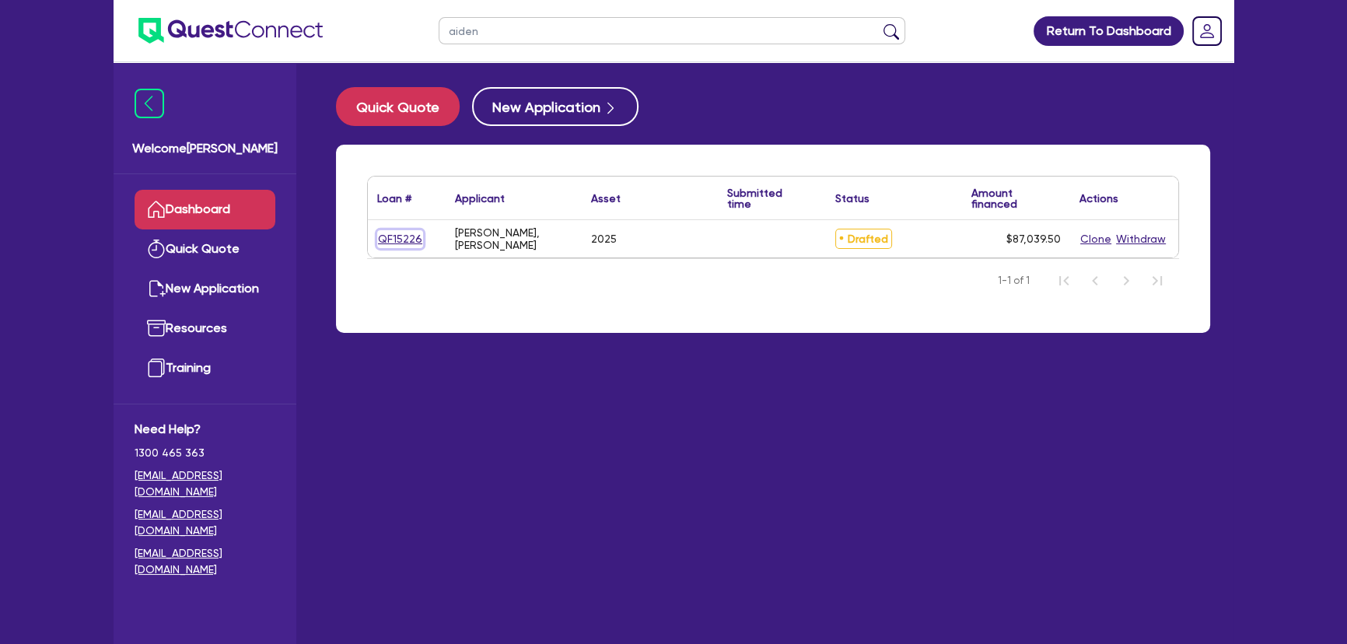
click at [386, 240] on link "QF15226" at bounding box center [400, 239] width 46 height 18
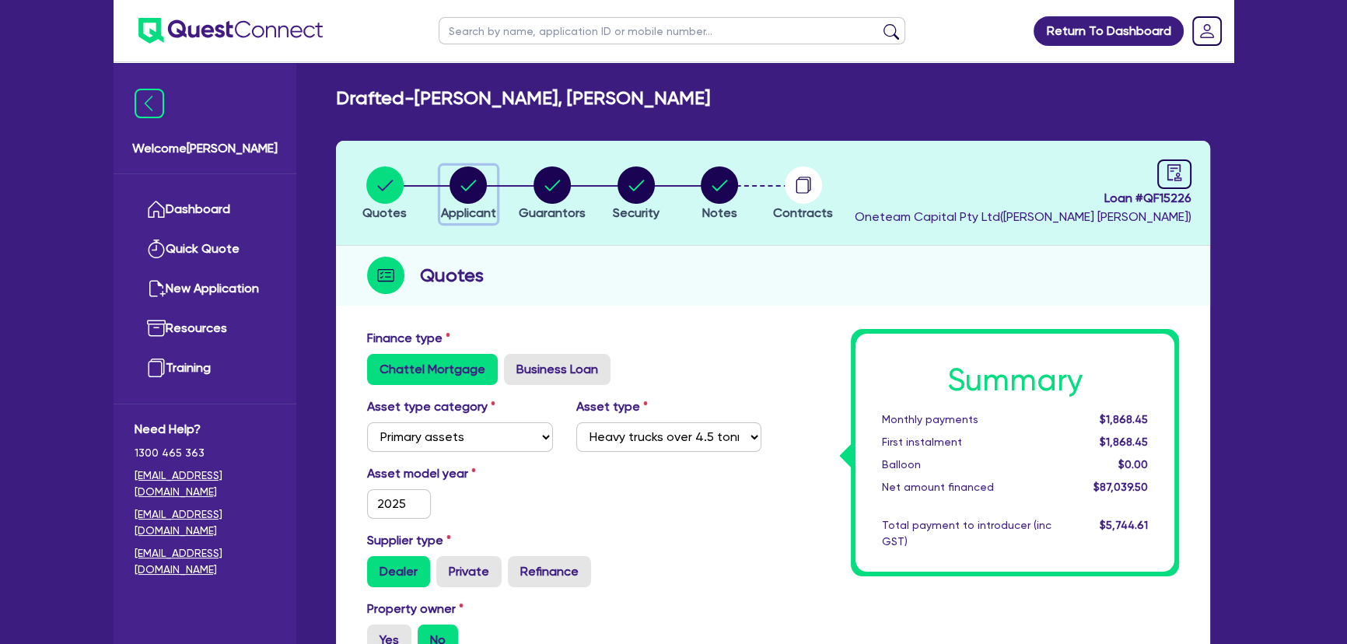
click at [449, 187] on div "button" at bounding box center [468, 184] width 55 height 37
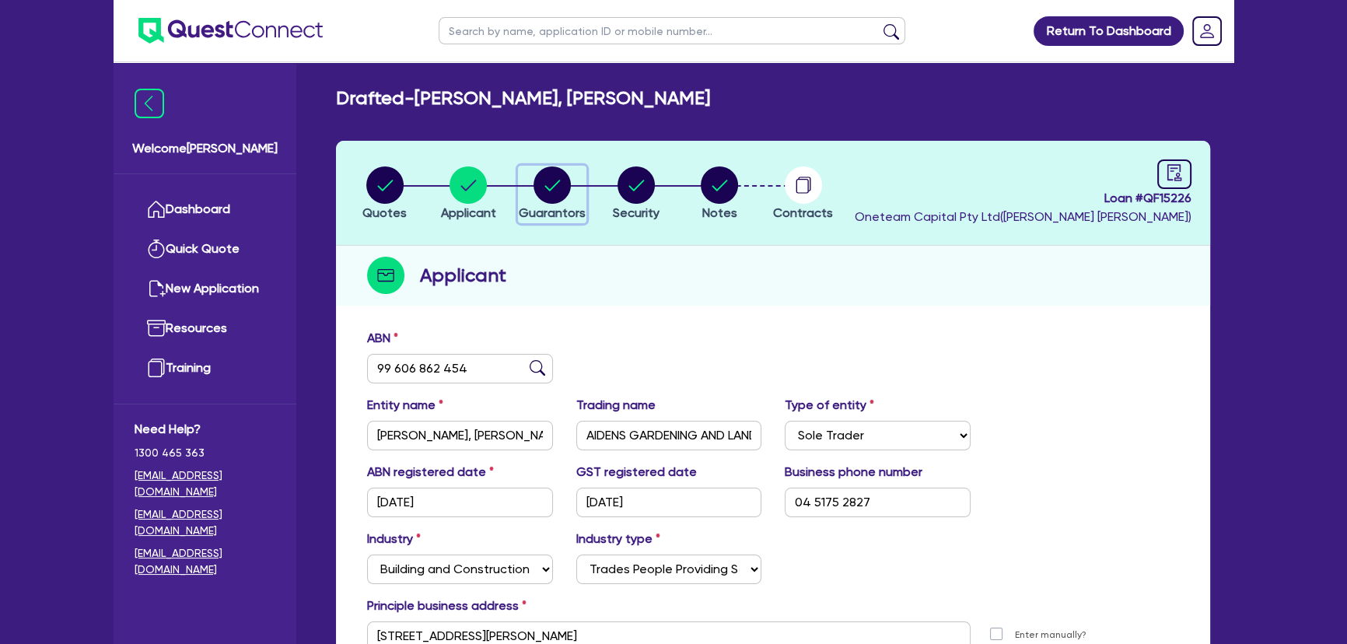
click at [567, 187] on circle "button" at bounding box center [551, 184] width 37 height 37
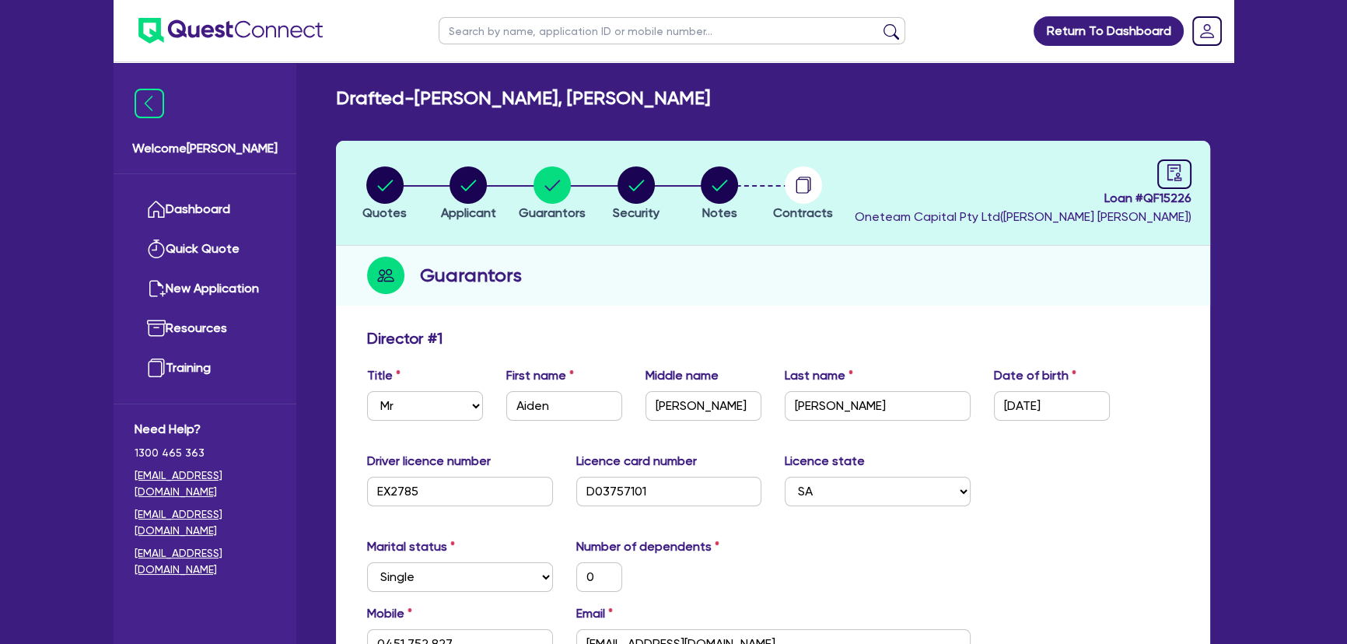
drag, startPoint x: 642, startPoint y: 129, endPoint x: 616, endPoint y: 178, distance: 55.7
click at [617, 178] on icon "button" at bounding box center [635, 184] width 37 height 37
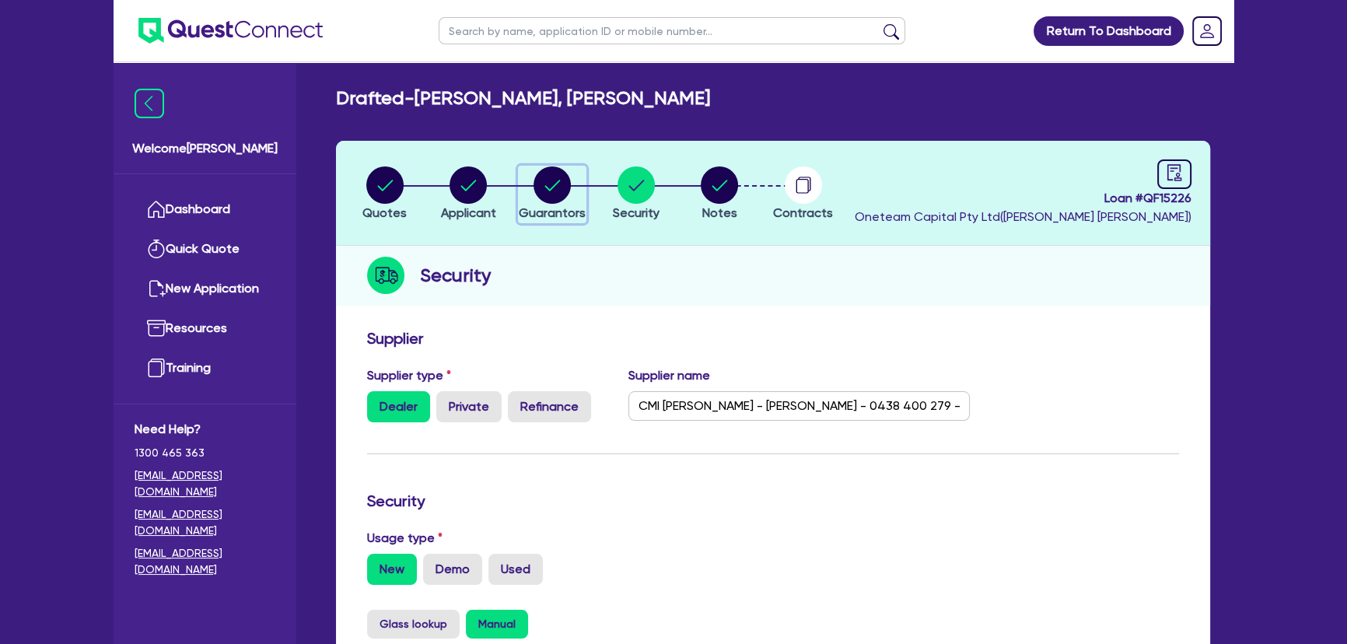
click at [574, 186] on div "button" at bounding box center [552, 184] width 67 height 37
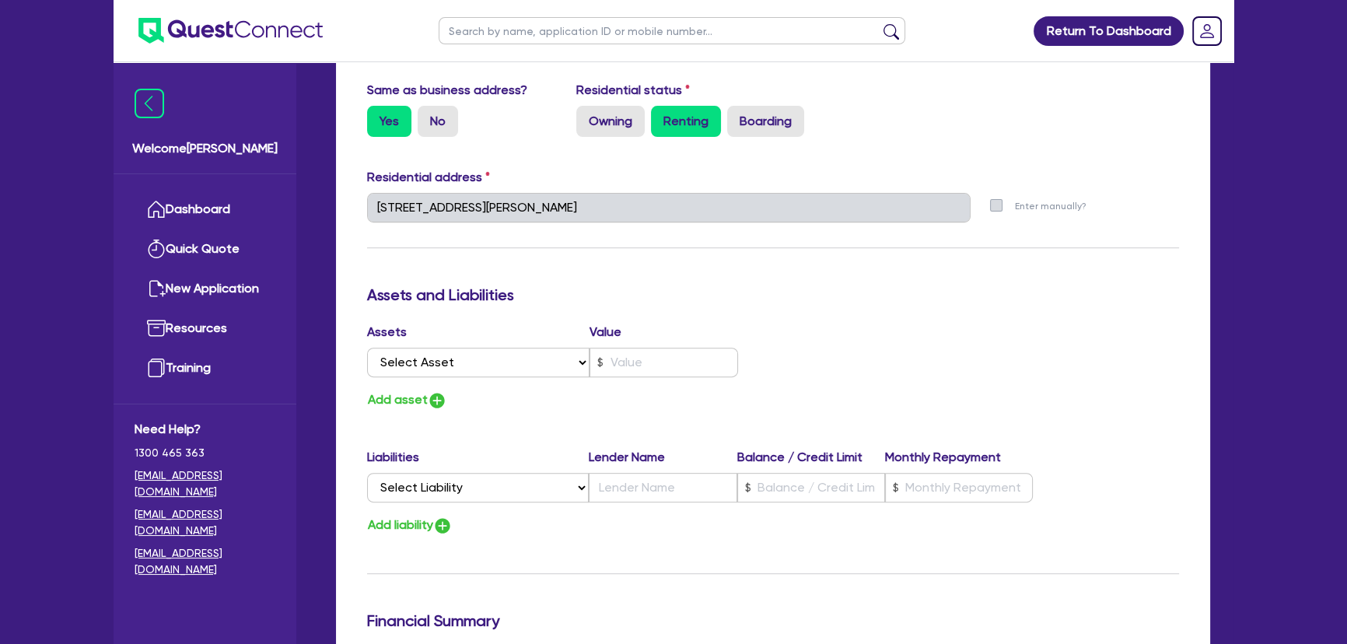
scroll to position [777, 0]
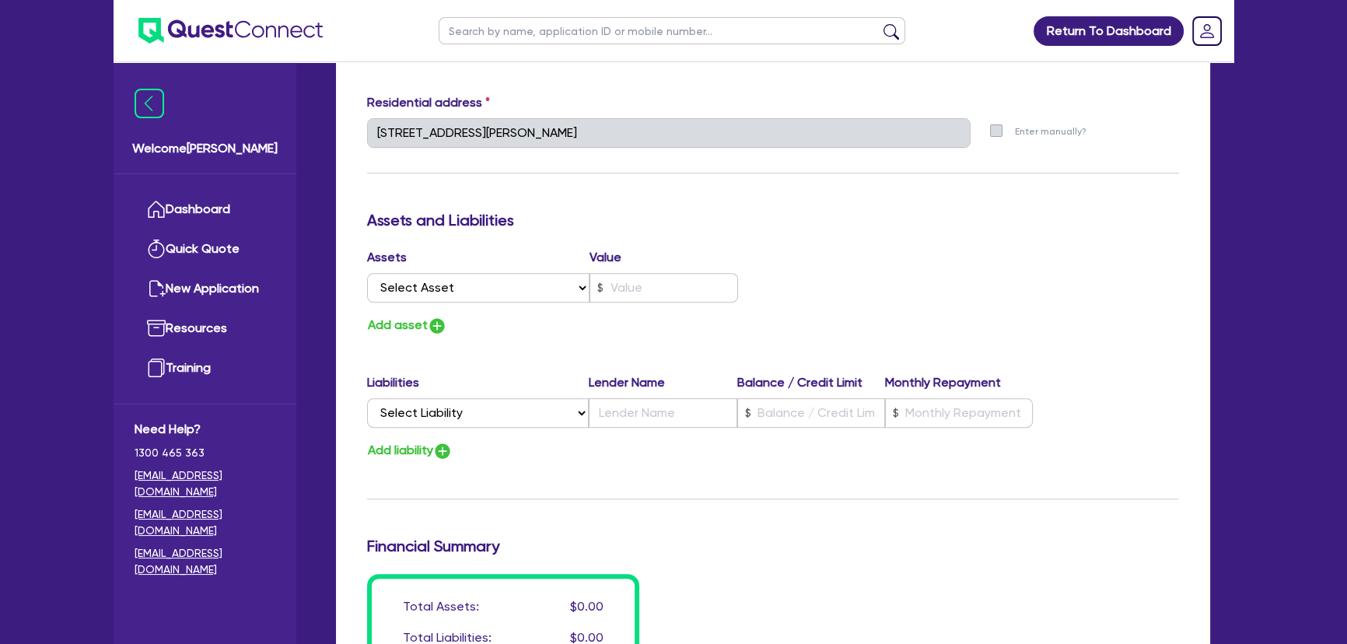
click at [501, 309] on div "Assets Value Select Asset Cash Property Investment property Vehicle Truck Trail…" at bounding box center [563, 292] width 417 height 88
click at [501, 285] on select "Select Asset Cash Property Investment property Vehicle Truck Trailer Equipment …" at bounding box center [478, 288] width 222 height 30
click at [367, 273] on select "Select Asset Cash Property Investment property Vehicle Truck Trailer Equipment …" at bounding box center [478, 288] width 222 height 30
click at [610, 298] on input "text" at bounding box center [663, 288] width 148 height 30
drag, startPoint x: 463, startPoint y: 324, endPoint x: 445, endPoint y: 323, distance: 17.9
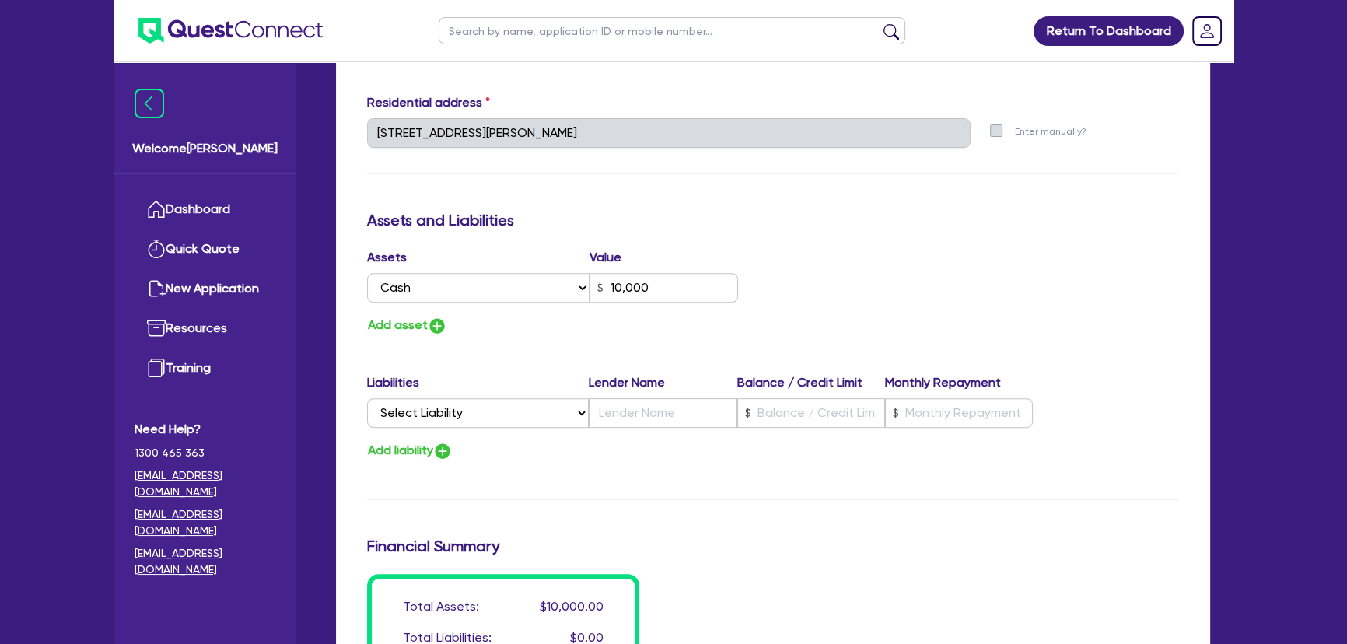
click at [453, 323] on div "Add asset" at bounding box center [563, 325] width 417 height 21
drag, startPoint x: 449, startPoint y: 323, endPoint x: 424, endPoint y: 323, distance: 24.1
click at [445, 323] on div "Add asset" at bounding box center [563, 325] width 417 height 21
click at [423, 323] on button "Add asset" at bounding box center [407, 325] width 80 height 21
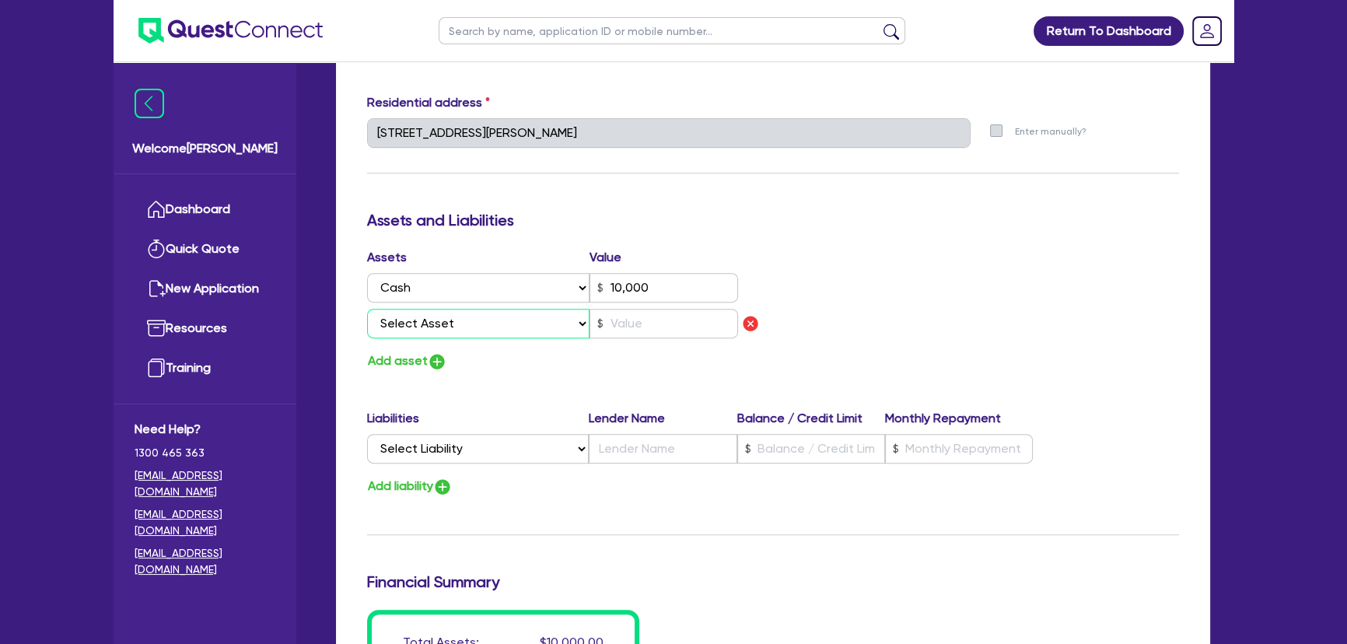
click at [459, 319] on select "Select Asset Cash Property Investment property Vehicle Truck Trailer Equipment …" at bounding box center [478, 324] width 222 height 30
click at [367, 309] on select "Select Asset Cash Property Investment property Vehicle Truck Trailer Equipment …" at bounding box center [478, 324] width 222 height 30
drag, startPoint x: 623, startPoint y: 344, endPoint x: 623, endPoint y: 332, distance: 11.7
click at [623, 343] on div "Assets Value Select Asset Cash Property Investment property Vehicle Truck Trail…" at bounding box center [563, 310] width 417 height 124
click at [623, 332] on input "text" at bounding box center [663, 324] width 148 height 30
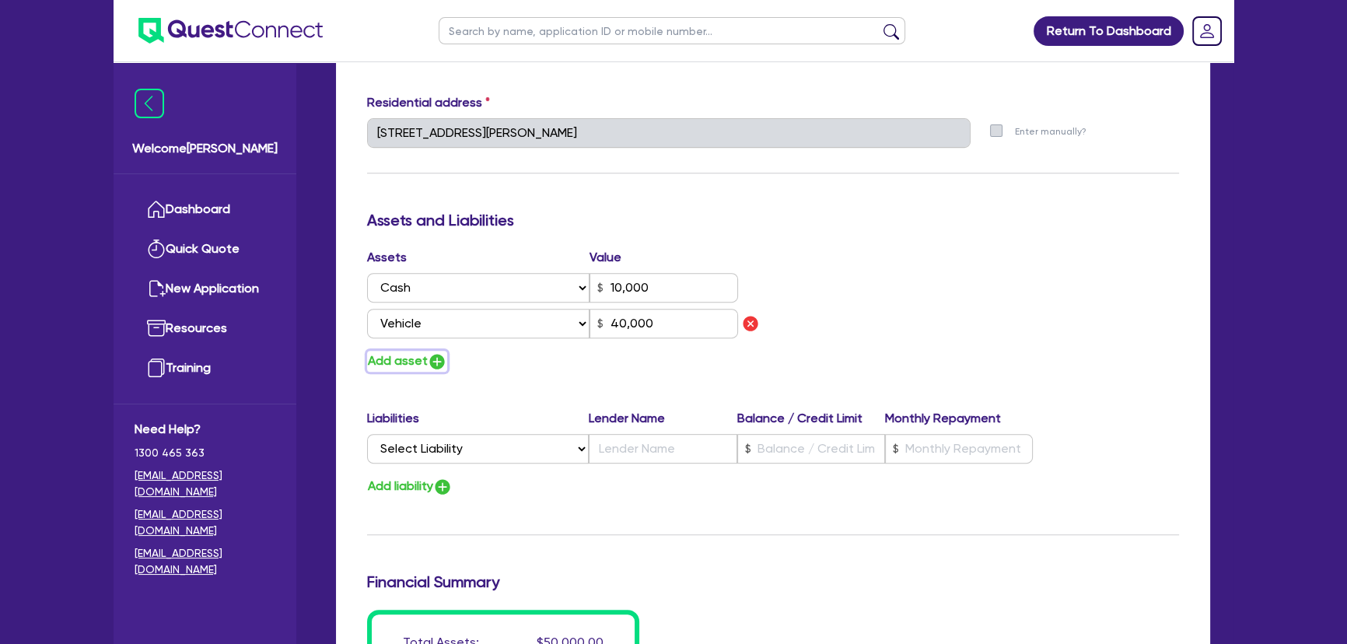
click at [439, 362] on img "button" at bounding box center [437, 361] width 19 height 19
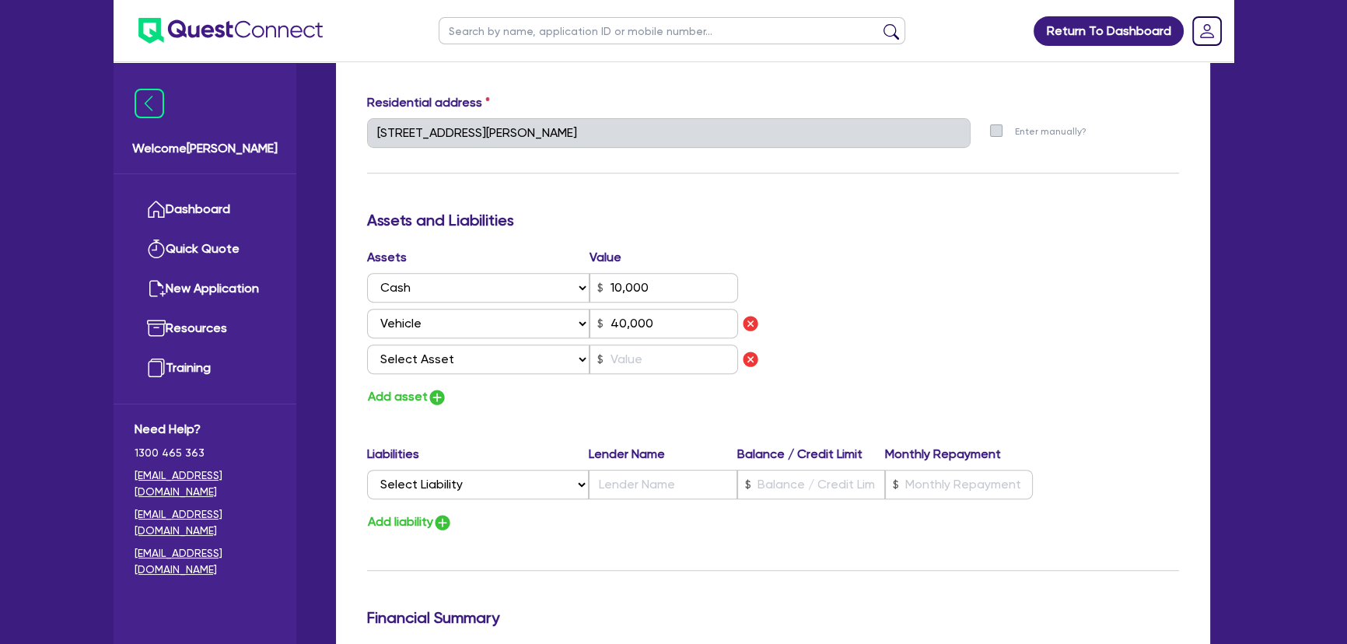
click at [439, 361] on select "Select Asset Cash Property Investment property Vehicle Truck Trailer Equipment …" at bounding box center [478, 359] width 222 height 30
click at [367, 344] on select "Select Asset Cash Property Investment property Vehicle Truck Trailer Equipment …" at bounding box center [478, 359] width 222 height 30
click at [626, 361] on input "text" at bounding box center [663, 359] width 148 height 30
click at [430, 401] on img "button" at bounding box center [437, 397] width 19 height 19
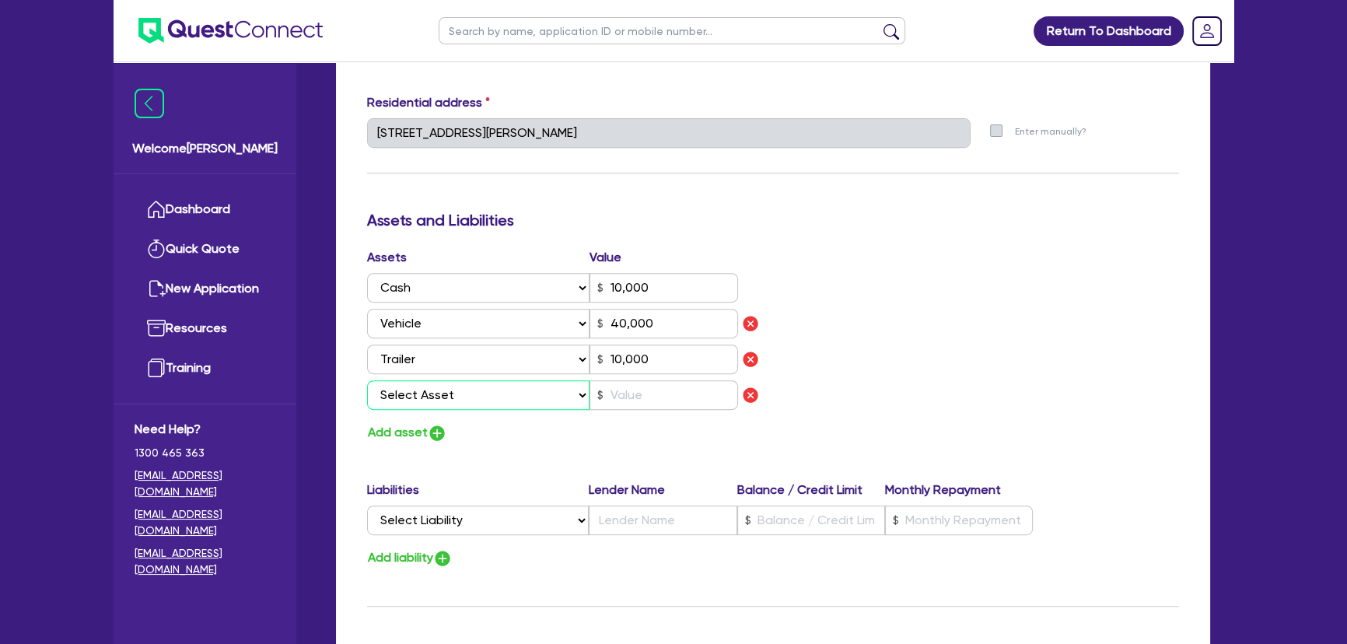
drag, startPoint x: 437, startPoint y: 386, endPoint x: 437, endPoint y: 394, distance: 8.6
click at [437, 386] on select "Select Asset Cash Property Investment property Vehicle Truck Trailer Equipment …" at bounding box center [478, 395] width 222 height 30
click at [367, 380] on select "Select Asset Cash Property Investment property Vehicle Truck Trailer Equipment …" at bounding box center [478, 395] width 222 height 30
click at [638, 412] on div "Assets Value Select Asset Cash Property Investment property Vehicle Truck Trail…" at bounding box center [563, 332] width 417 height 168
click at [639, 402] on input "text" at bounding box center [663, 395] width 148 height 30
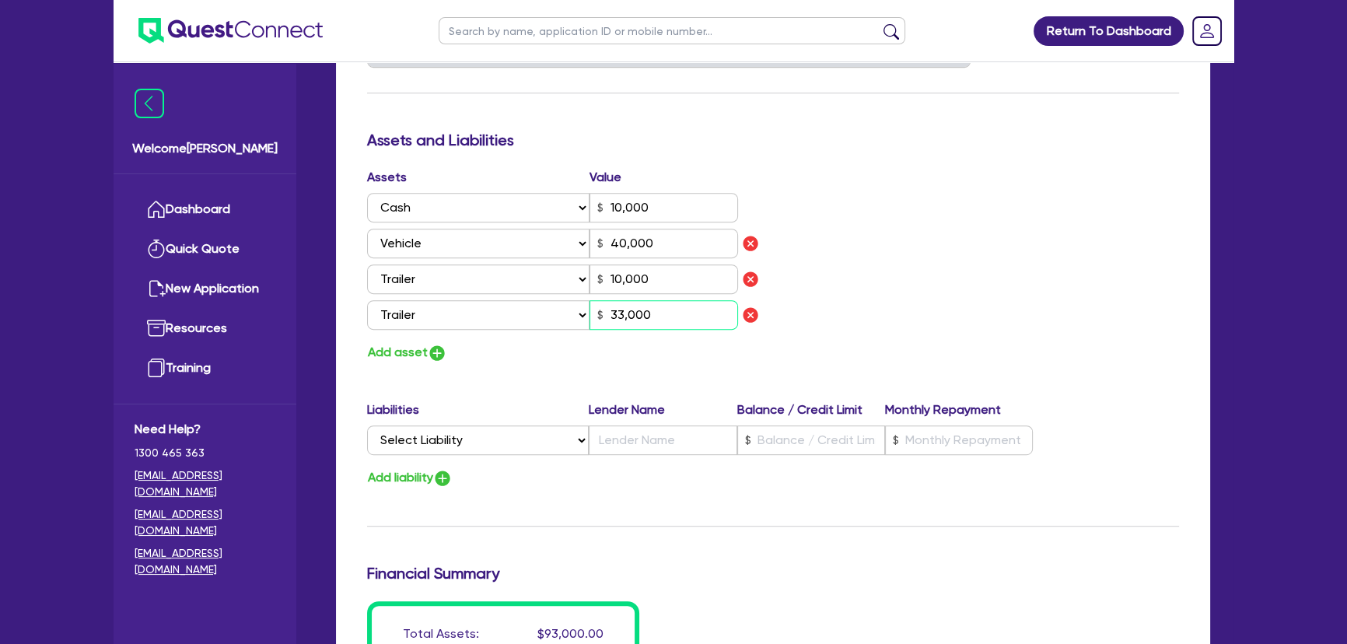
scroll to position [989, 0]
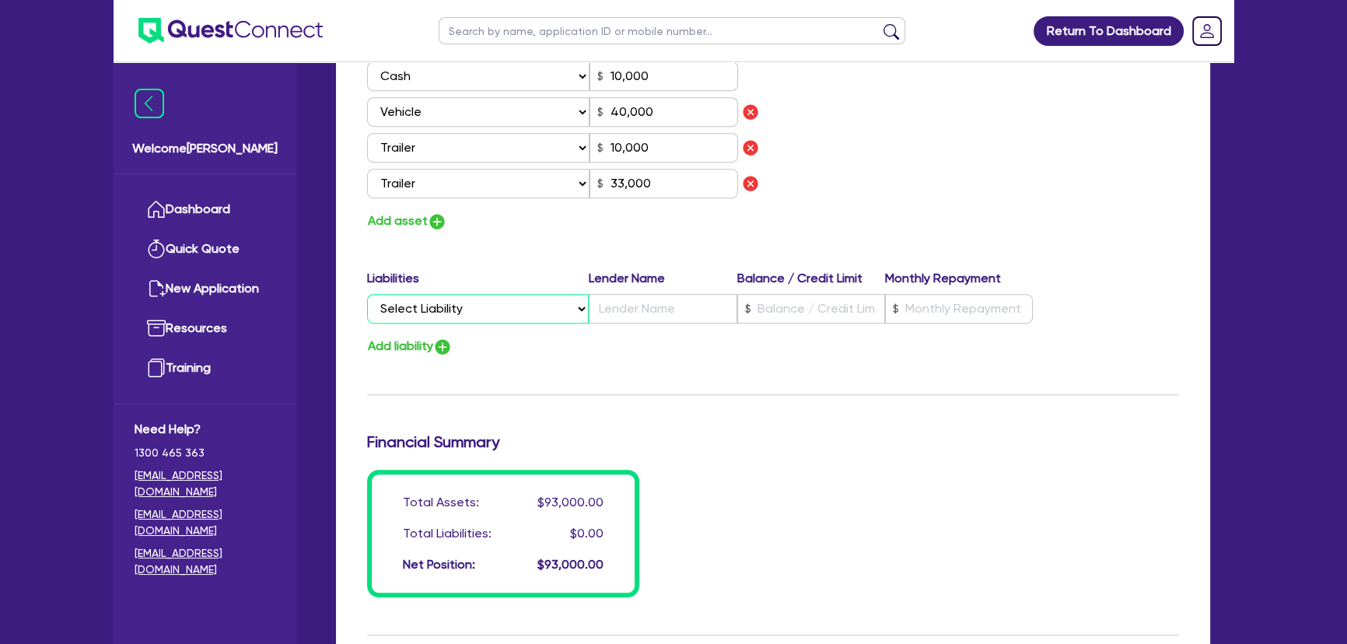
click at [494, 311] on select "Select Liability Credit card Mortgage Investment property loan Vehicle loan Tru…" at bounding box center [478, 309] width 222 height 30
drag, startPoint x: 506, startPoint y: 301, endPoint x: 504, endPoint y: 320, distance: 18.8
click at [506, 301] on select "Select Liability Credit card Mortgage Investment property loan Vehicle loan Tru…" at bounding box center [478, 309] width 222 height 30
click at [367, 294] on select "Select Liability Credit card Mortgage Investment property loan Vehicle loan Tru…" at bounding box center [478, 309] width 222 height 30
click at [666, 319] on input "text" at bounding box center [663, 309] width 148 height 30
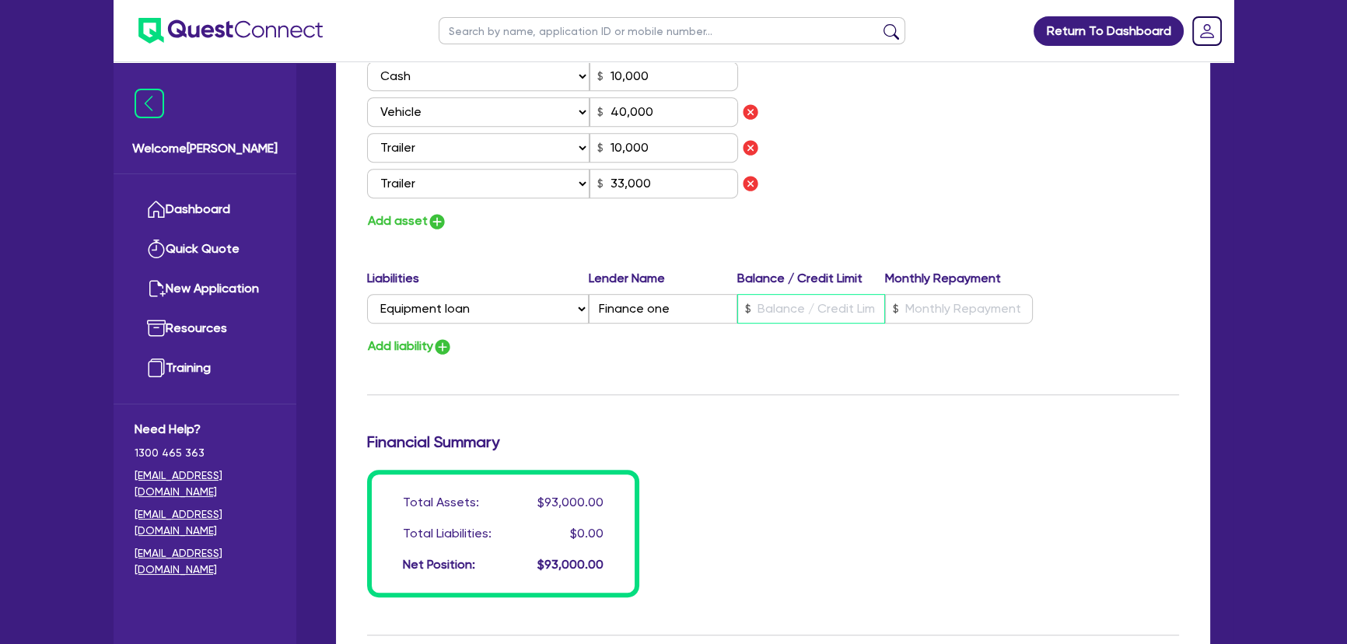
click at [765, 311] on input "text" at bounding box center [811, 309] width 148 height 30
click at [914, 303] on input "text" at bounding box center [959, 309] width 148 height 30
click at [934, 305] on input "350" at bounding box center [959, 309] width 148 height 30
click at [871, 473] on div "Total Assets: $93,000.00 Total Liabilities: $25,000.00 Net Position: $68,000.00" at bounding box center [772, 534] width 835 height 128
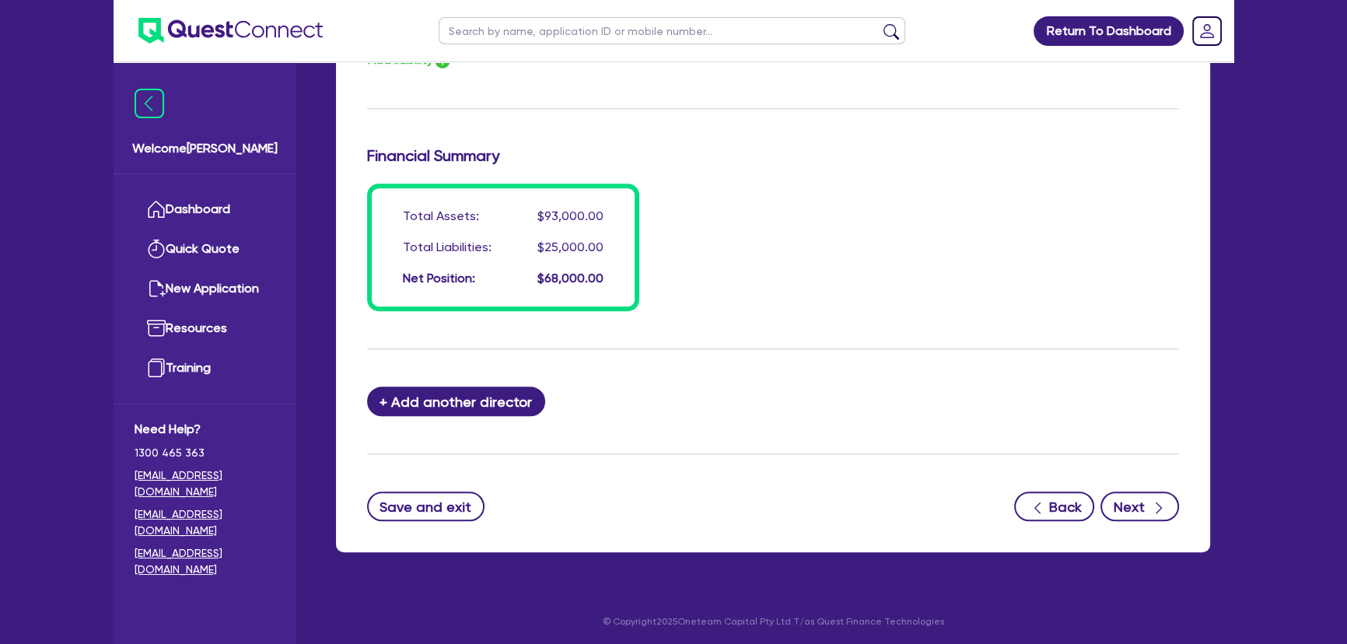
scroll to position [1275, 0]
click at [1129, 498] on button "Next" at bounding box center [1139, 506] width 79 height 30
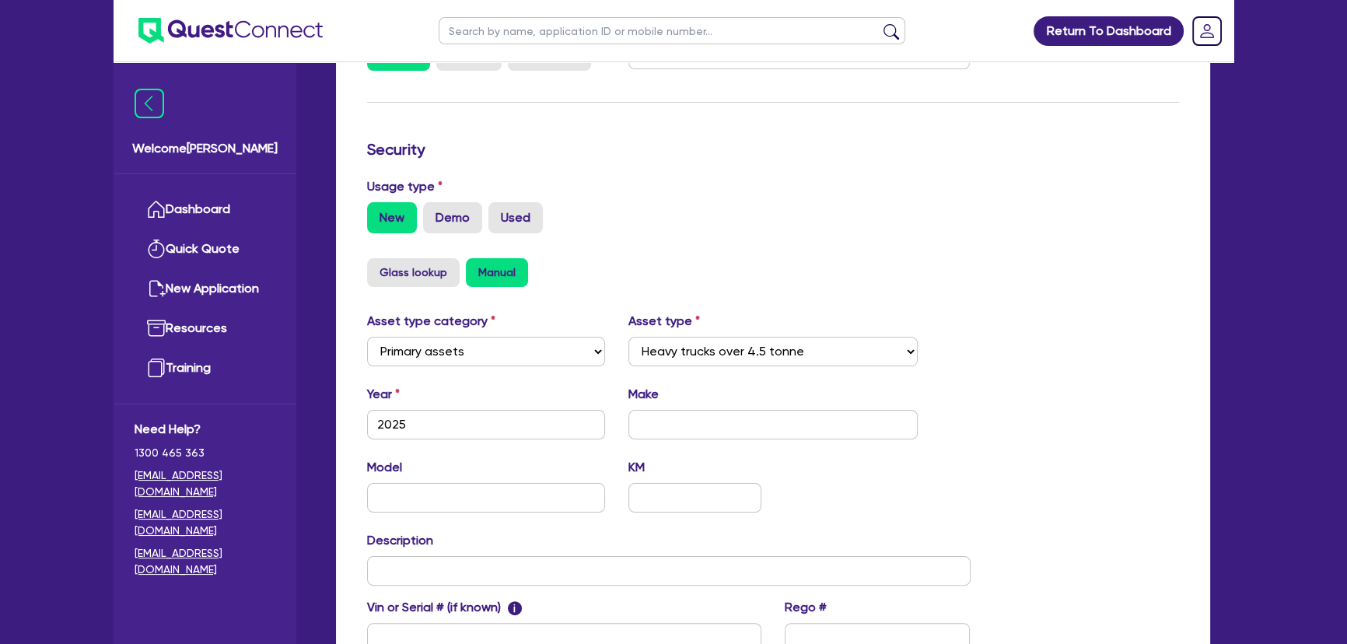
scroll to position [353, 0]
click at [703, 409] on input "text" at bounding box center [773, 423] width 290 height 30
click at [477, 487] on input "text" at bounding box center [486, 496] width 238 height 30
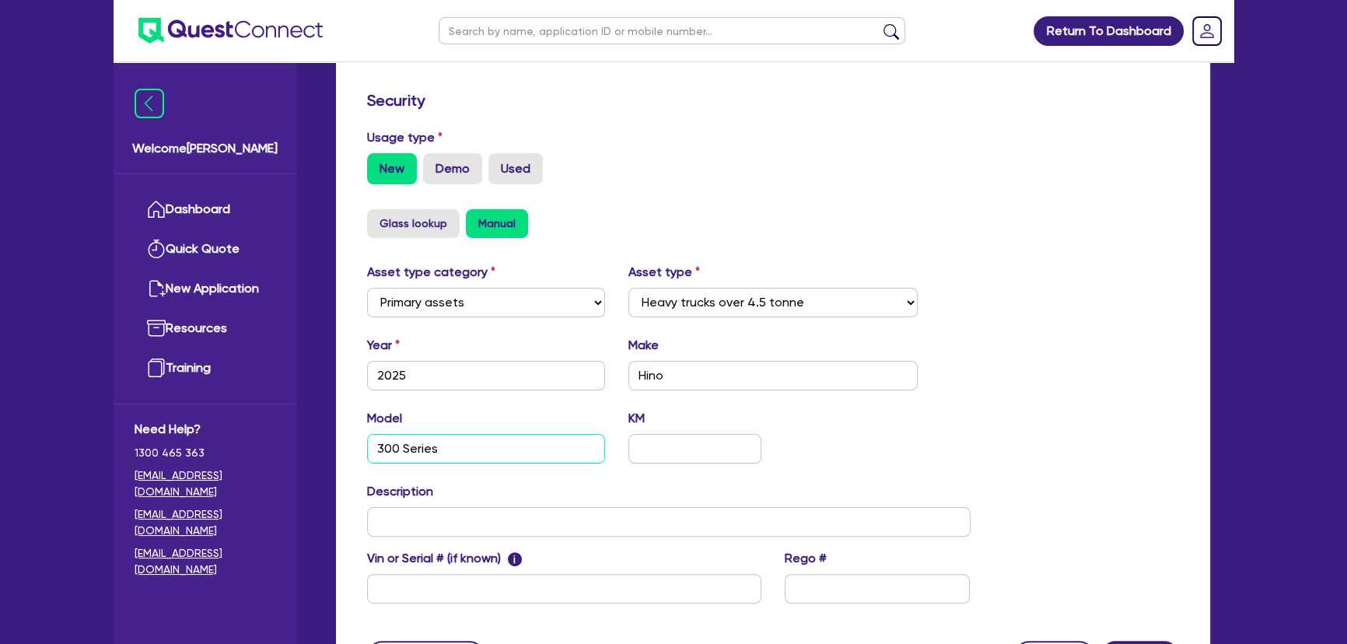
scroll to position [424, 0]
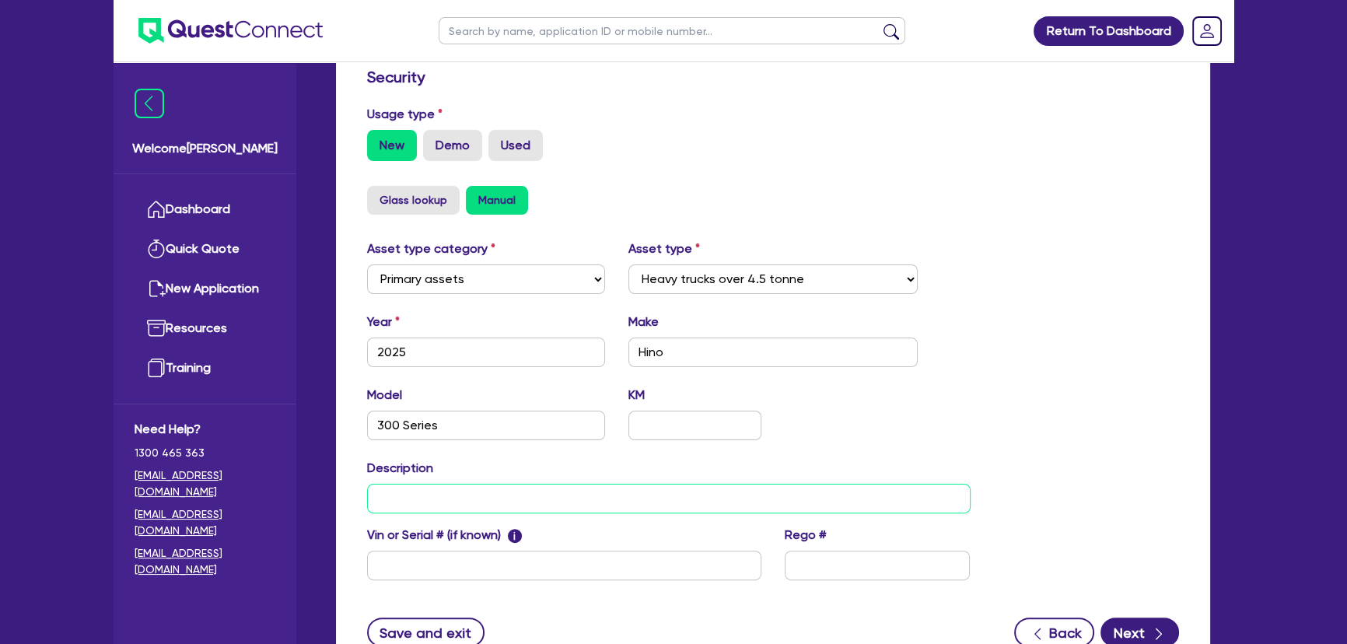
click at [564, 511] on input "text" at bounding box center [668, 499] width 603 height 30
click at [1158, 638] on icon "button" at bounding box center [1159, 634] width 16 height 16
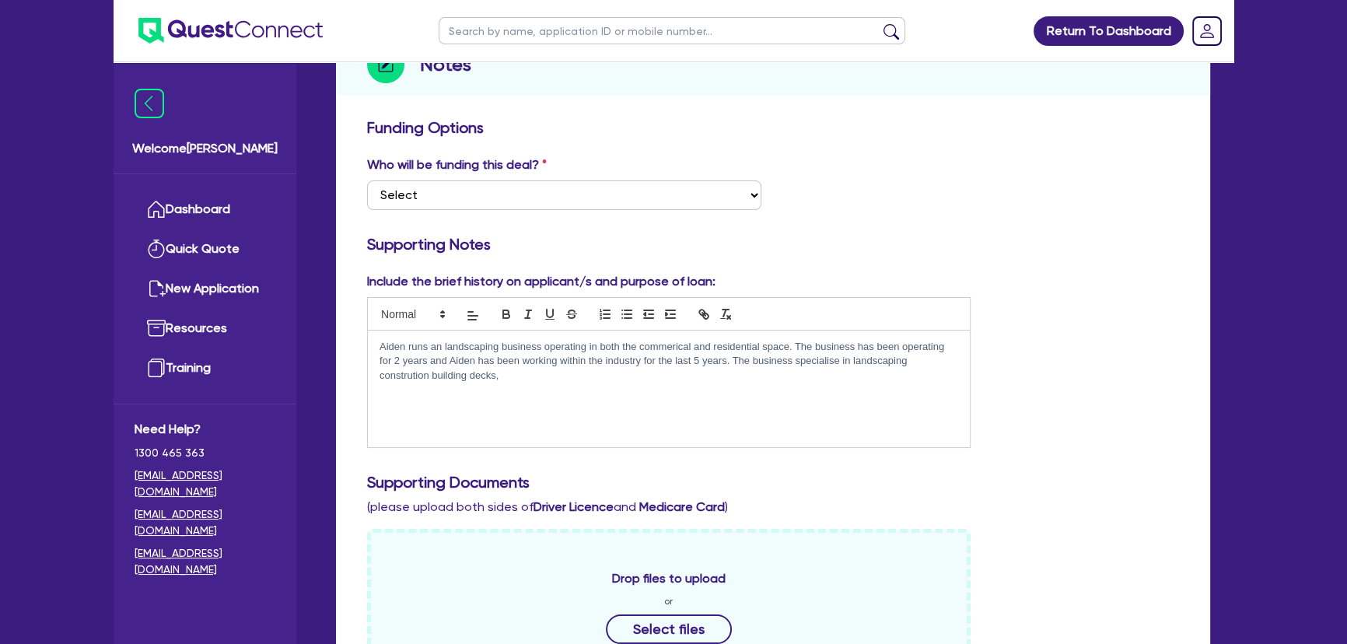
scroll to position [211, 0]
click at [631, 398] on div "Aiden runs an landscaping business operating in both the commerical and residen…" at bounding box center [669, 388] width 602 height 117
drag, startPoint x: 463, startPoint y: 344, endPoint x: 831, endPoint y: 344, distance: 367.7
click at [831, 344] on p "Aiden runs an landscaping business operating in both the commerical and residen…" at bounding box center [668, 360] width 578 height 43
click at [772, 412] on div "Aiden runs an landscaping business operating in both the commerical and residen…" at bounding box center [669, 388] width 602 height 117
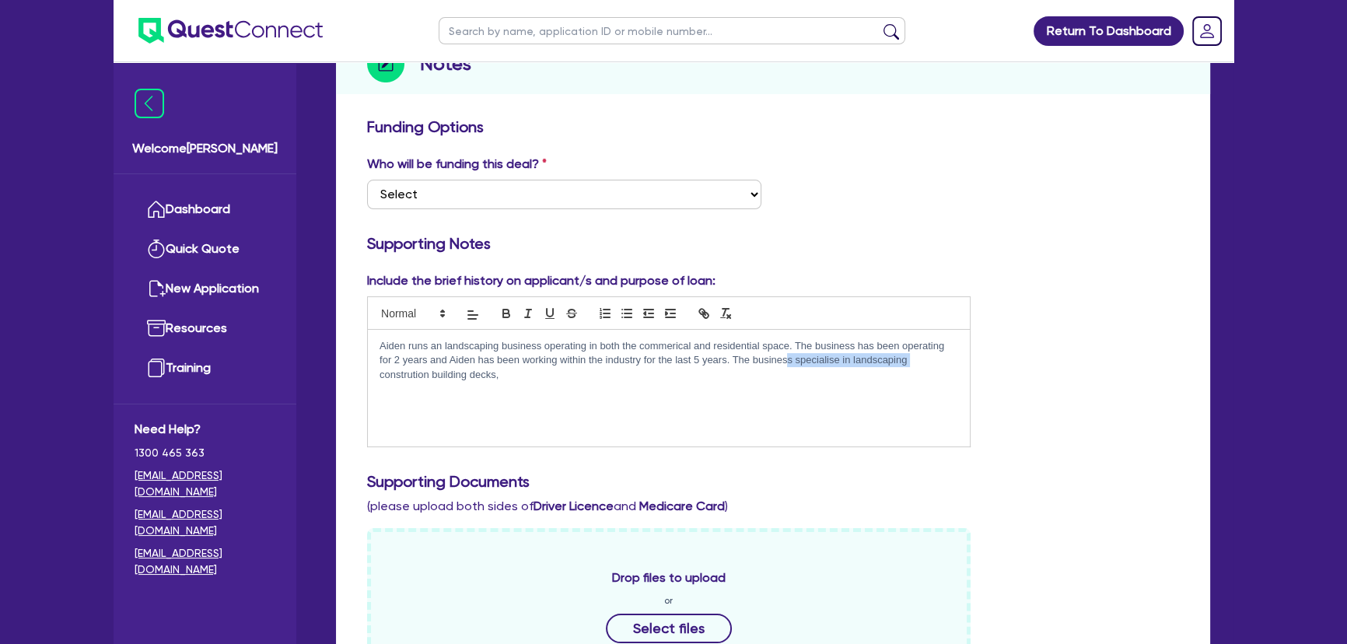
drag, startPoint x: 786, startPoint y: 352, endPoint x: 987, endPoint y: 352, distance: 201.4
click at [987, 352] on div "Include the brief history on applicant/s and purpose of loan: Aiden runs an lan…" at bounding box center [772, 365] width 835 height 188
click at [520, 380] on p "Aiden runs an landscaping business operating in both the commerical and residen…" at bounding box center [668, 360] width 578 height 43
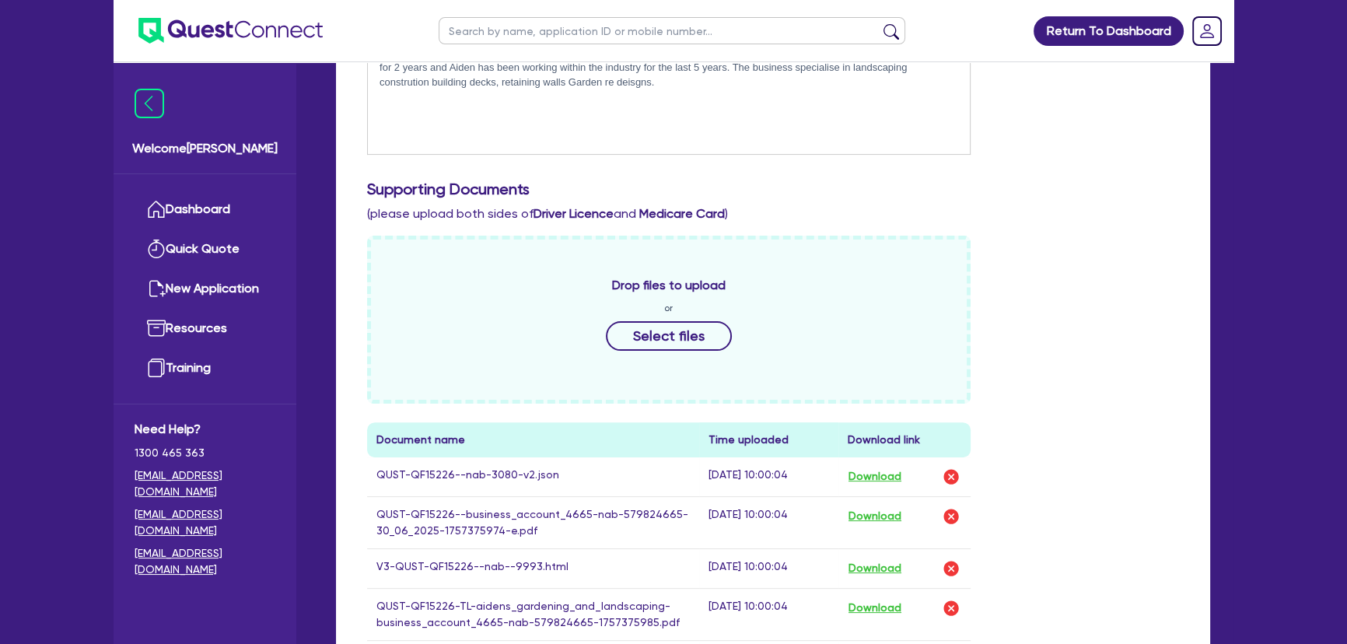
scroll to position [636, 0]
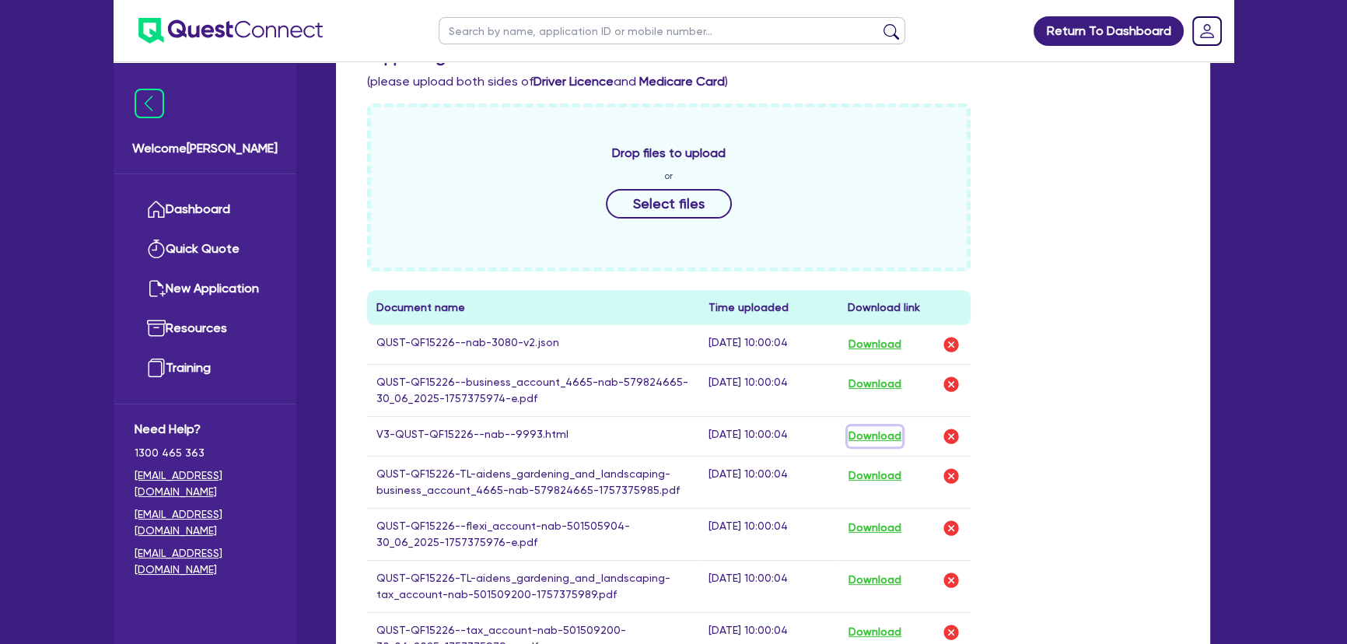
click at [892, 440] on button "Download" at bounding box center [874, 436] width 54 height 20
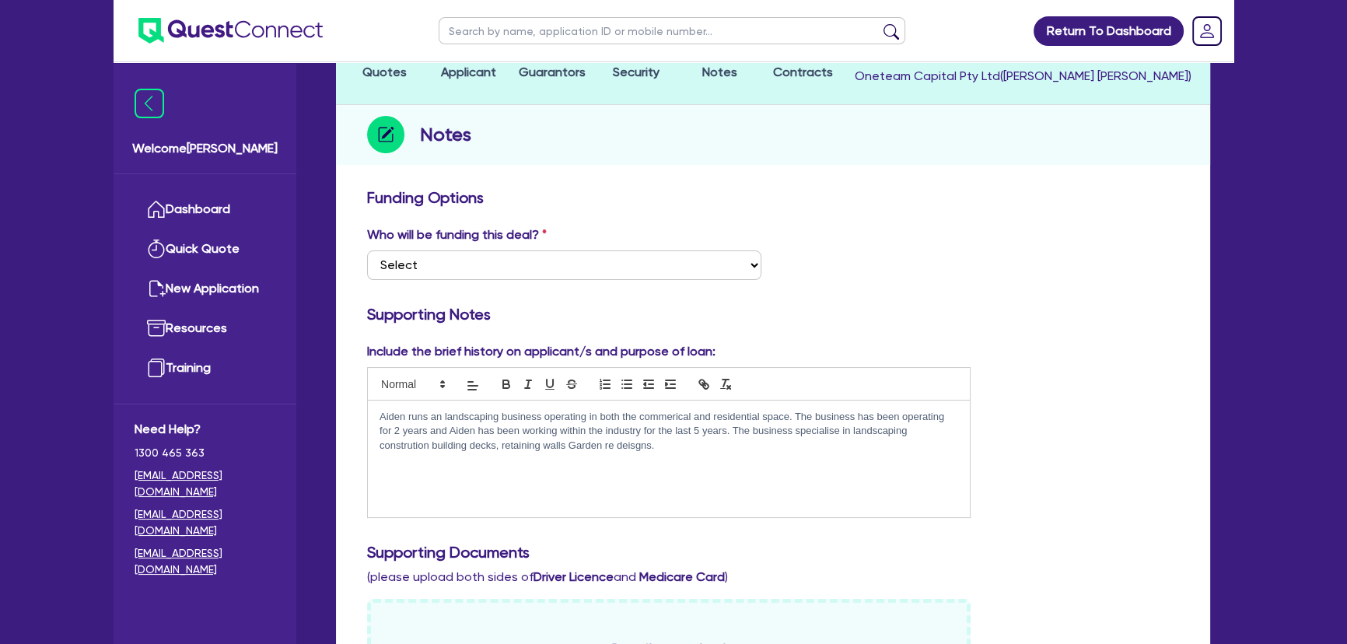
scroll to position [58, 0]
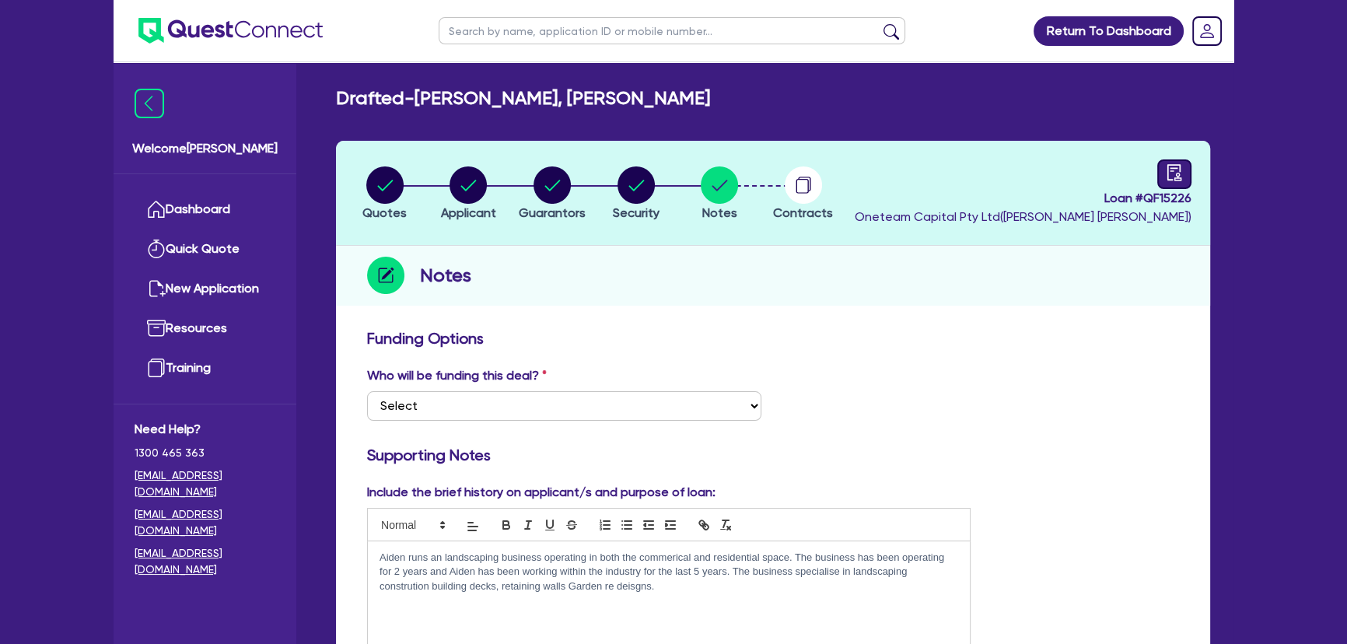
click at [1164, 169] on link at bounding box center [1174, 174] width 34 height 30
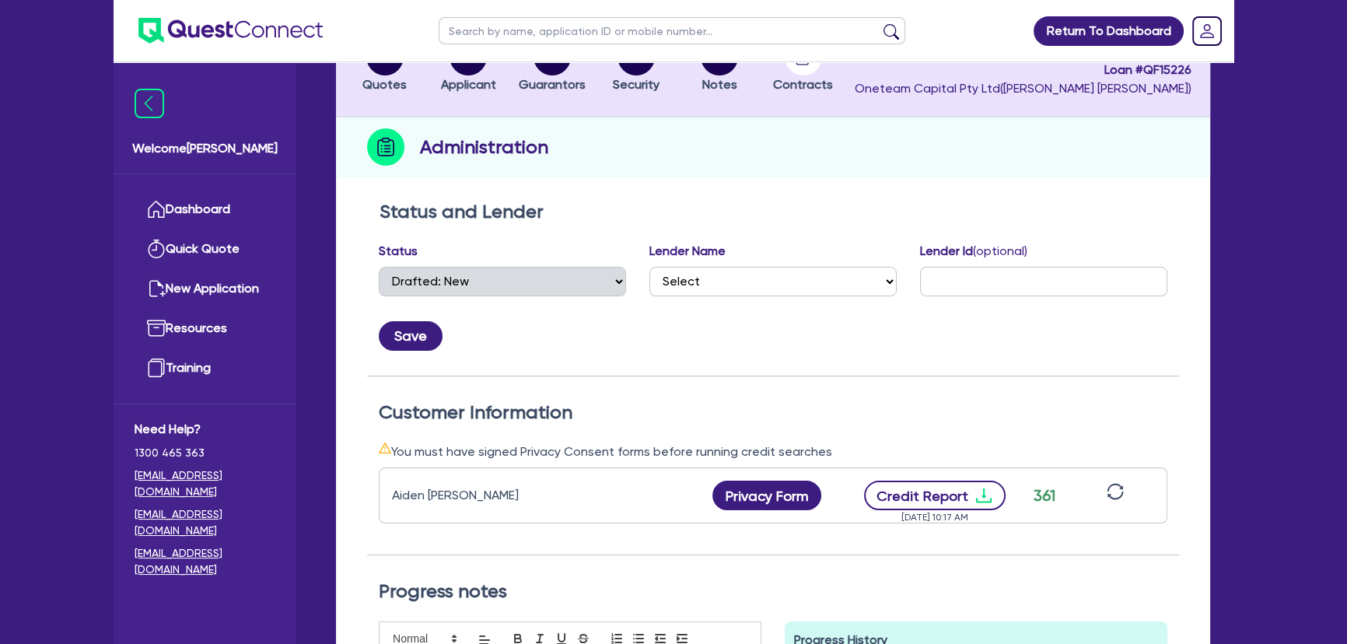
scroll to position [353, 0]
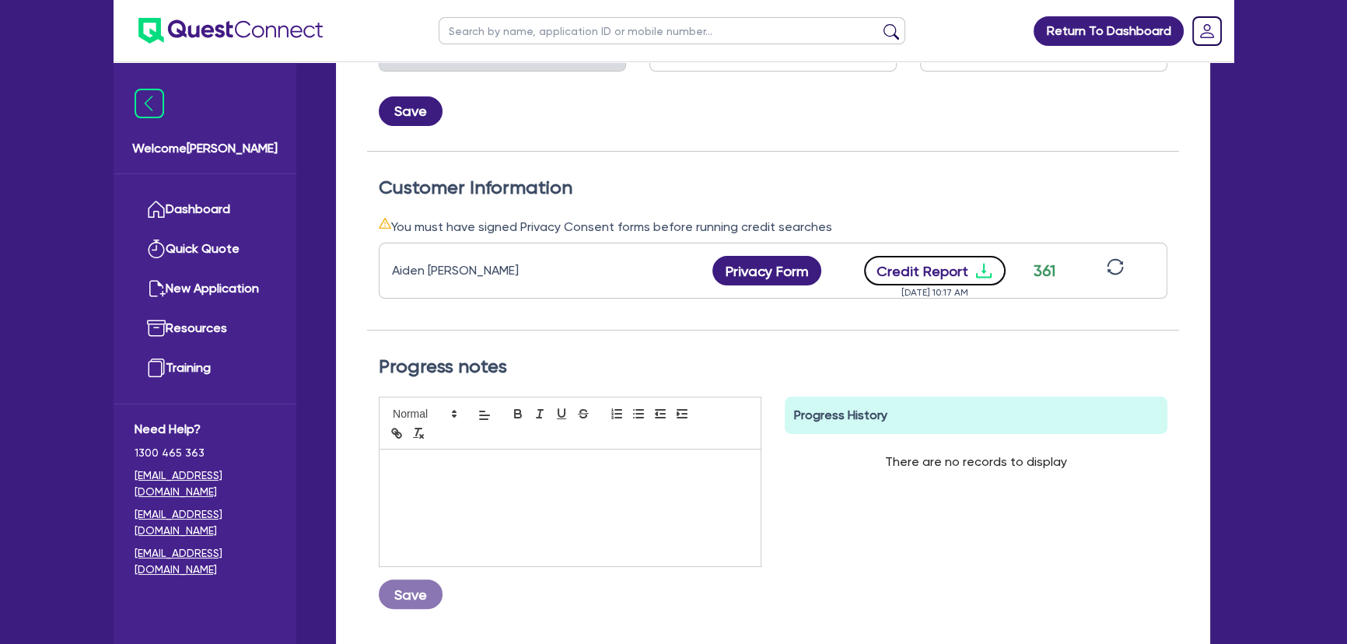
click at [978, 268] on icon "download" at bounding box center [983, 270] width 19 height 19
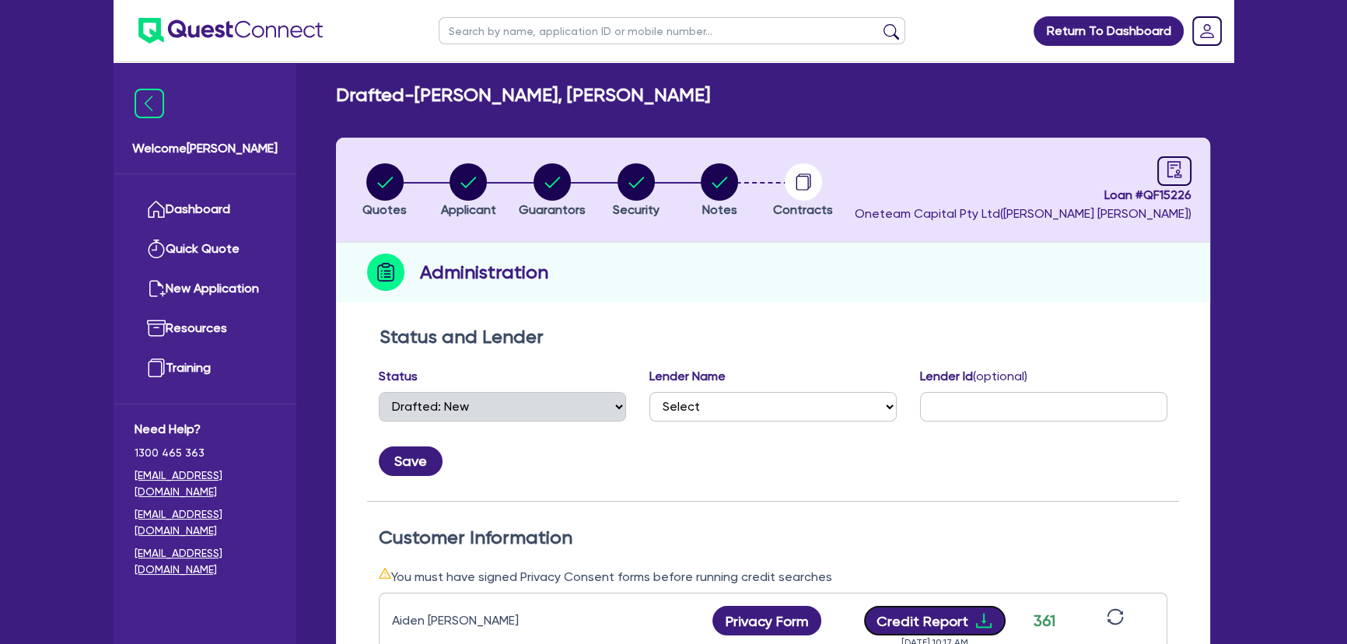
scroll to position [0, 0]
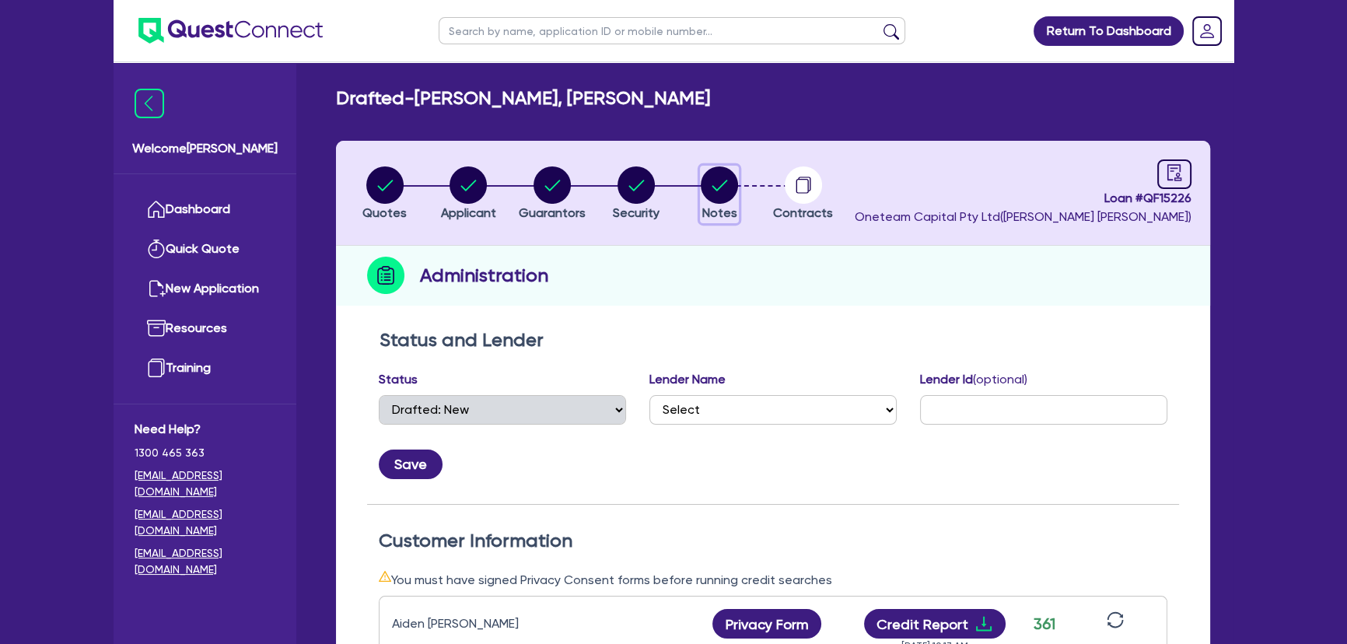
click at [714, 191] on circle "button" at bounding box center [718, 184] width 37 height 37
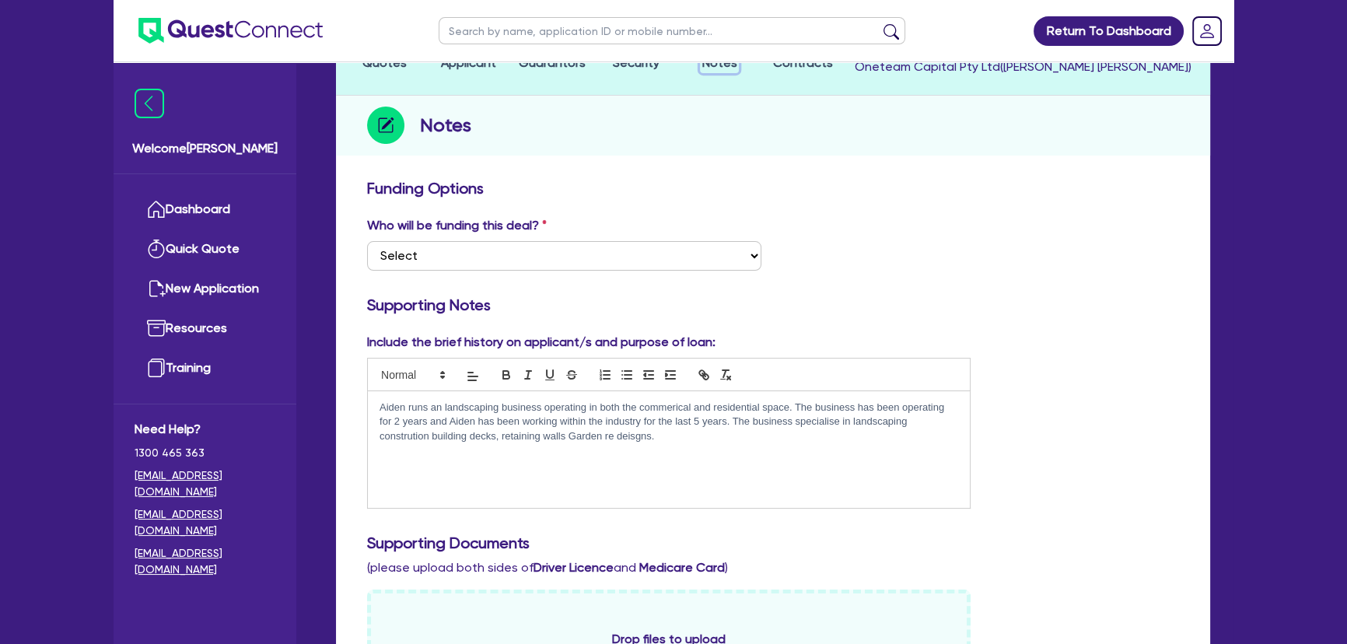
scroll to position [353, 0]
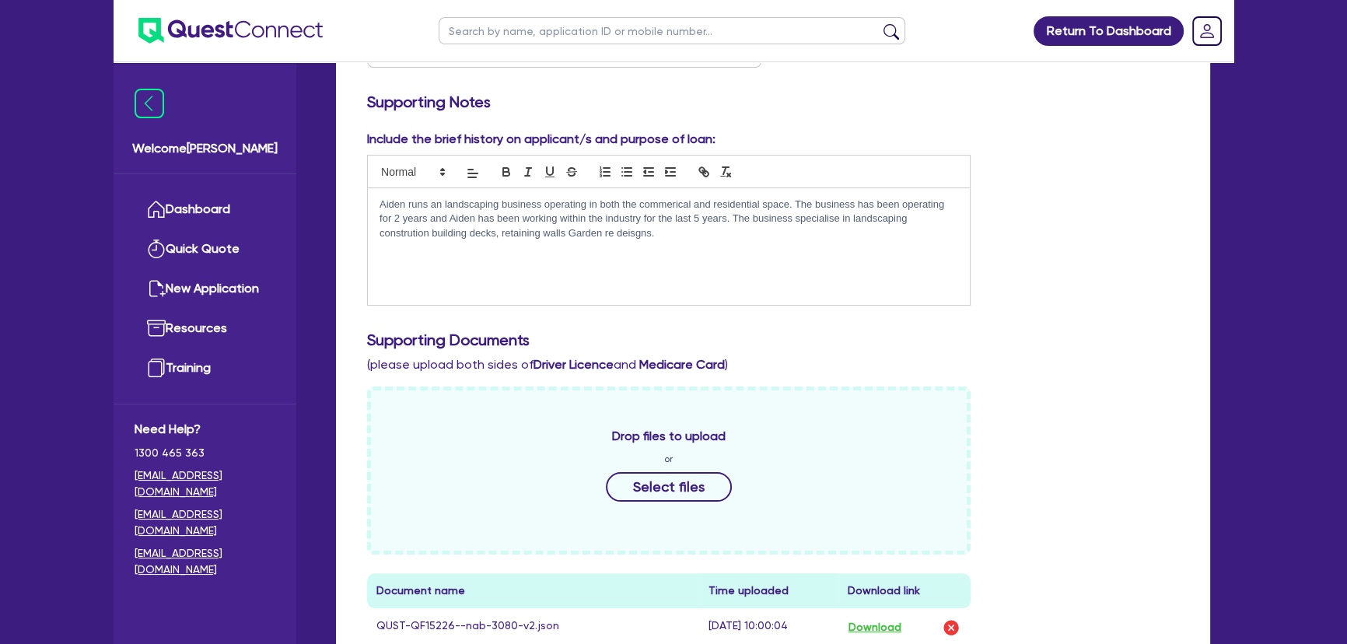
click at [704, 240] on div "Aiden runs an landscaping business operating in both the commerical and residen…" at bounding box center [669, 246] width 602 height 117
drag, startPoint x: 860, startPoint y: 241, endPoint x: 816, endPoint y: 255, distance: 45.7
click at [816, 255] on div "Aiden runs an landscaping business operating in both the commerical and residen…" at bounding box center [669, 246] width 602 height 117
drag, startPoint x: 889, startPoint y: 251, endPoint x: 782, endPoint y: 271, distance: 109.0
click at [801, 250] on p "Aiden runs an landscaping business operating in both the commerical and residen…" at bounding box center [668, 226] width 578 height 58
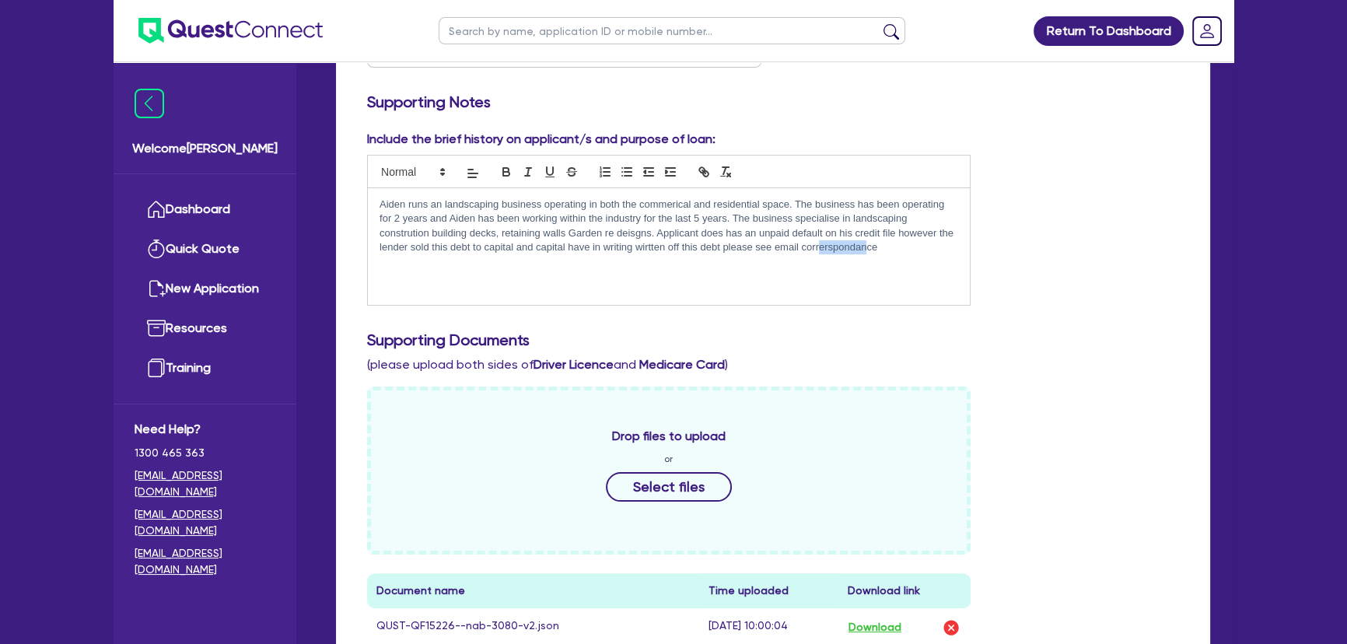
copy p "correrspondance"
click at [914, 253] on p "Aiden runs an landscaping business operating in both the commerical and residen…" at bounding box center [668, 226] width 578 height 58
drag, startPoint x: 827, startPoint y: 251, endPoint x: 798, endPoint y: 251, distance: 28.8
click at [799, 251] on p "Aiden runs an landscaping business operating in both the commerical and residen…" at bounding box center [668, 226] width 578 height 58
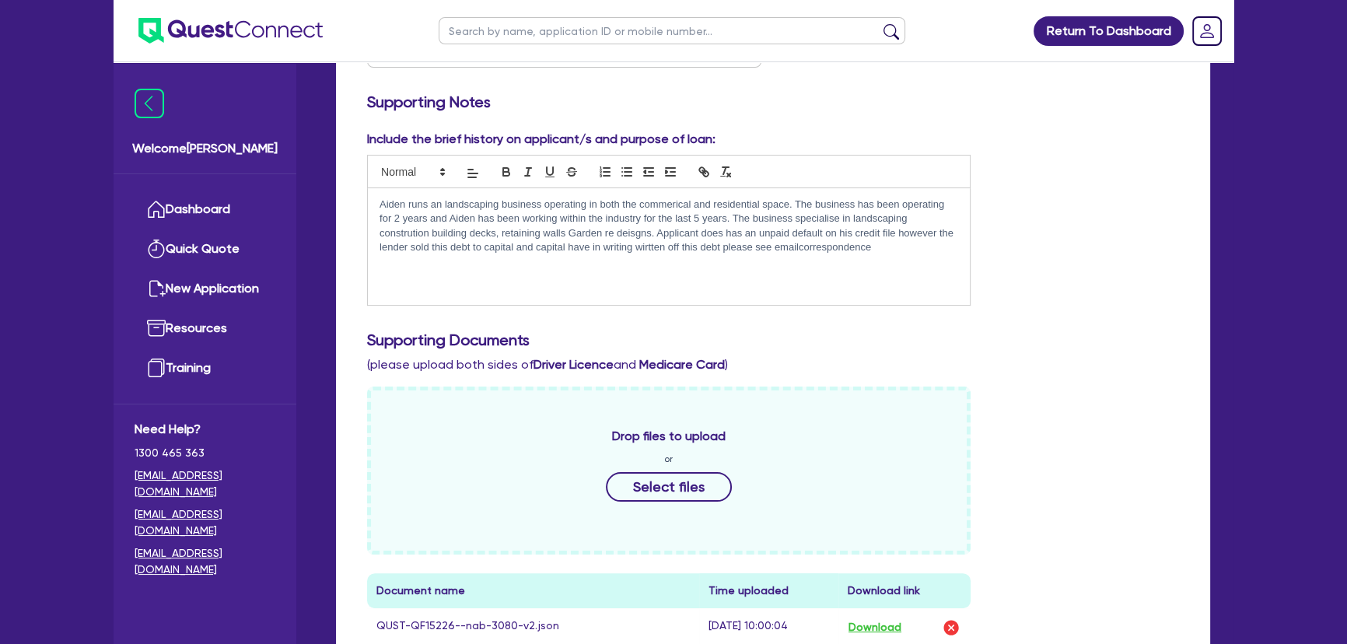
click at [800, 248] on p "Aiden runs an landscaping business operating in both the commerical and residen…" at bounding box center [668, 226] width 578 height 58
click at [896, 252] on p "Aiden runs an landscaping business operating in both the commerical and residen…" at bounding box center [668, 226] width 578 height 58
drag, startPoint x: 812, startPoint y: 276, endPoint x: 832, endPoint y: 276, distance: 20.2
click at [832, 276] on p "Applicant is seeking finance for a new truck this will be used to help trasnpor…" at bounding box center [668, 276] width 578 height 14
click at [954, 279] on p "Applicant is seeking finance for a new truck this will be used to help trasnpor…" at bounding box center [668, 276] width 578 height 14
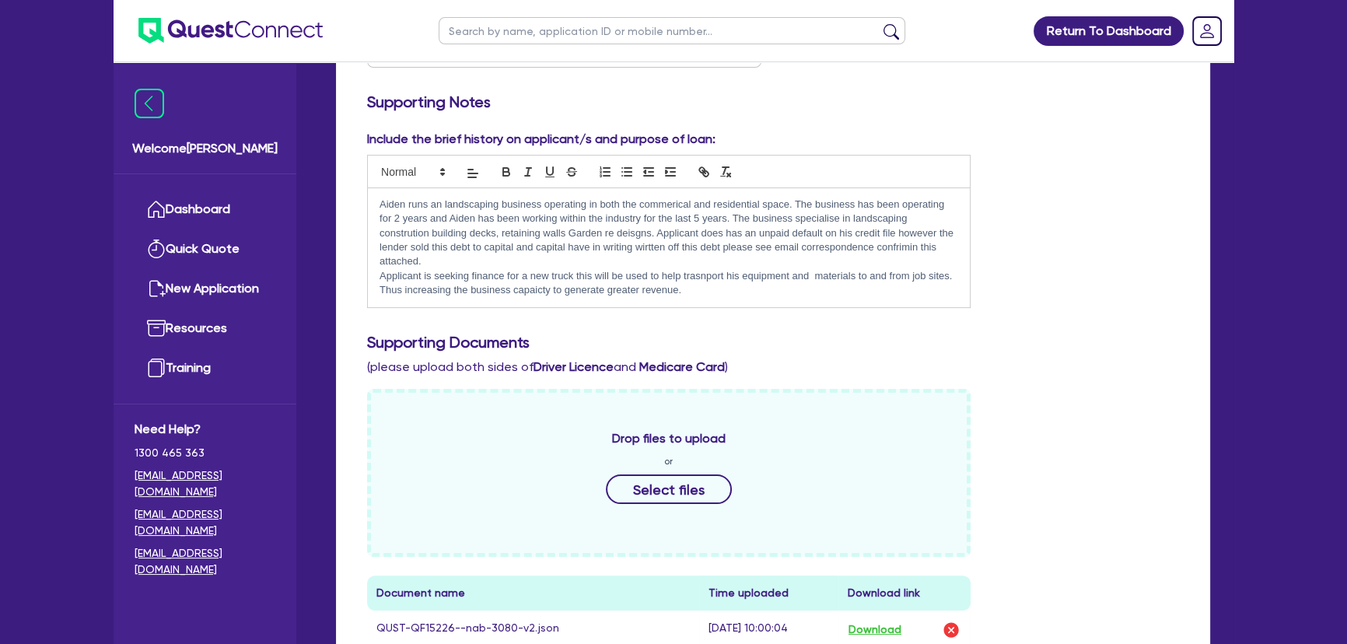
drag, startPoint x: 648, startPoint y: 285, endPoint x: 370, endPoint y: 194, distance: 292.6
click at [369, 194] on div "Aiden runs an landscaping business operating in both the commerical and residen…" at bounding box center [669, 247] width 602 height 119
copy div "Aiden runs an landscaping business operating in both the commerical and residen…"
click at [754, 296] on div "Aiden runs an landscaping business operating in both the commerical and residen…" at bounding box center [669, 247] width 602 height 119
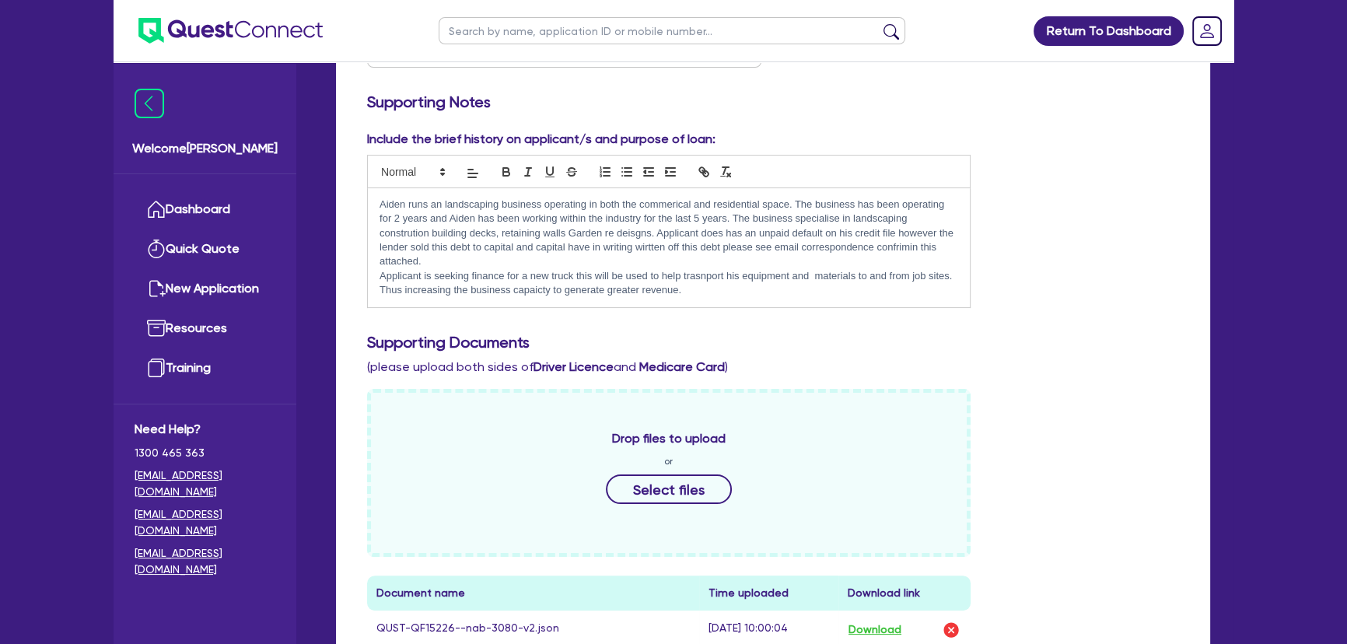
click at [754, 296] on div "Aiden runs an landscaping business operating in both the commerical and residen…" at bounding box center [669, 247] width 602 height 119
drag, startPoint x: 753, startPoint y: 295, endPoint x: 744, endPoint y: 292, distance: 9.8
click at [752, 295] on p "Applicant is seeking finance for a new truck this will be used to help trasnpor…" at bounding box center [668, 283] width 578 height 29
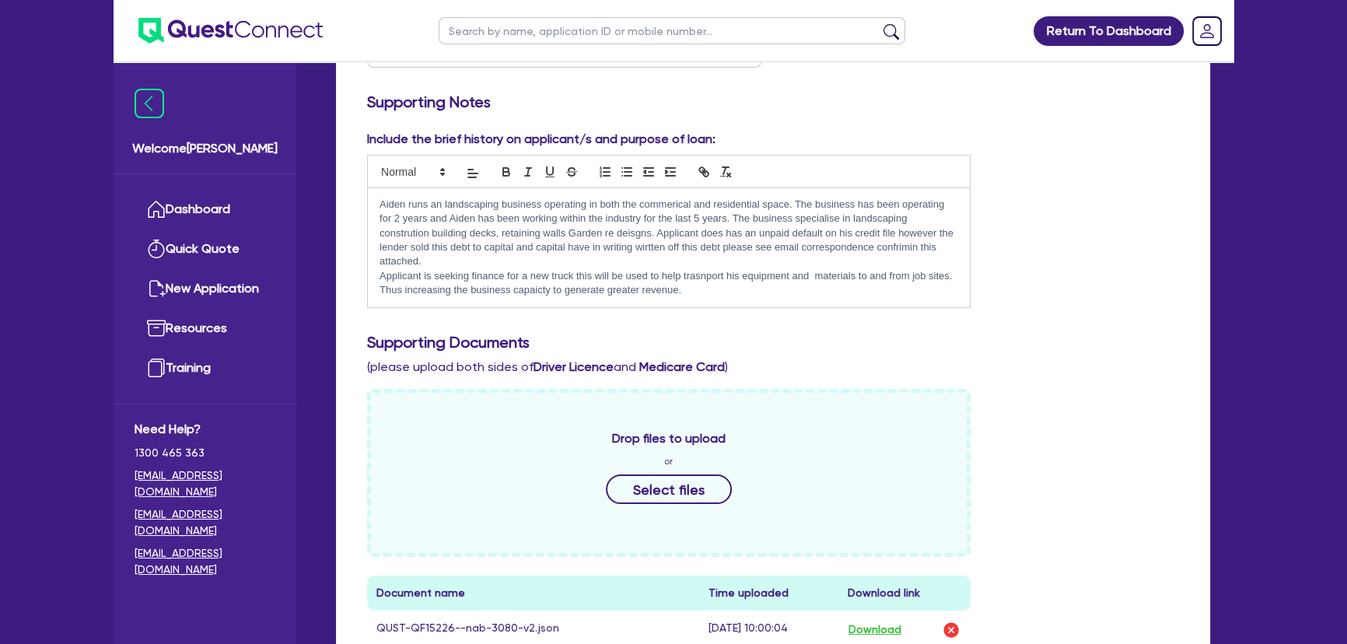
drag, startPoint x: 744, startPoint y: 292, endPoint x: 731, endPoint y: 292, distance: 13.2
click at [743, 292] on p "Applicant is seeking finance for a new truck this will be used to help trasnpor…" at bounding box center [668, 283] width 578 height 29
click at [697, 292] on p "Applicant is seeking finance for a new truck this will be used to help trasnpor…" at bounding box center [668, 283] width 578 height 29
click at [695, 288] on p "Applicant is seeking finance for a new truck this will be used to help trasnpor…" at bounding box center [668, 283] width 578 height 29
drag, startPoint x: 628, startPoint y: 281, endPoint x: 342, endPoint y: 208, distance: 295.5
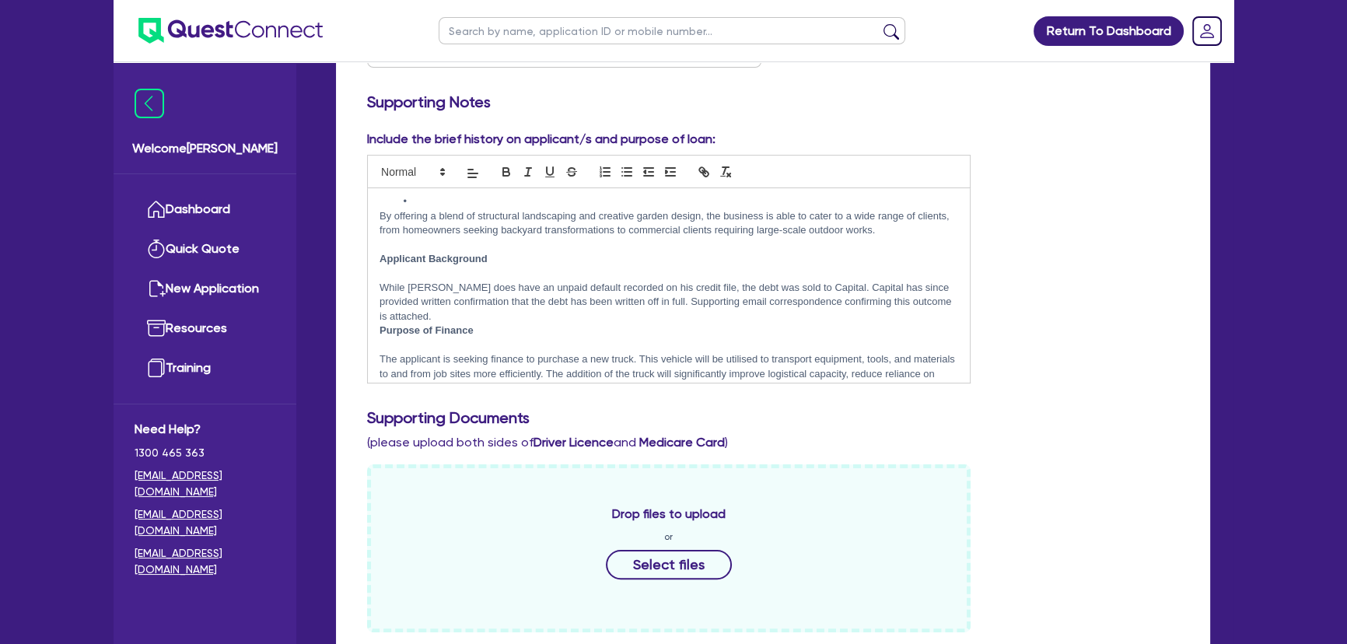
scroll to position [187, 0]
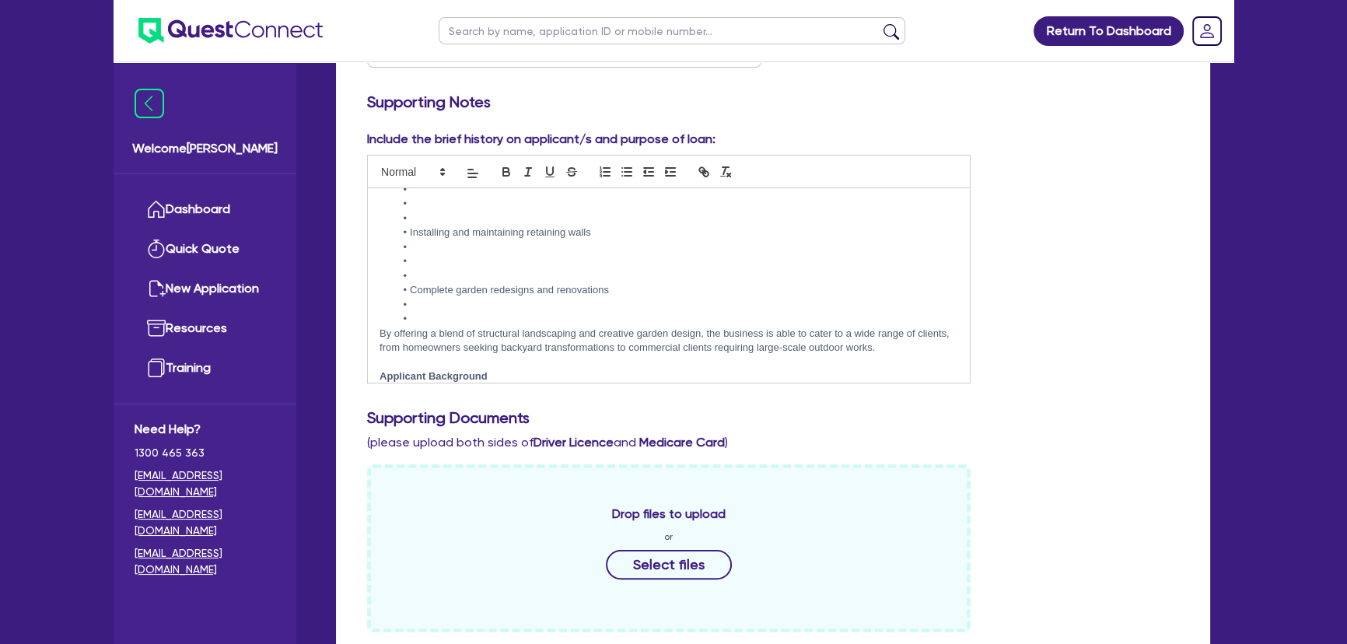
click at [420, 317] on li at bounding box center [676, 319] width 563 height 14
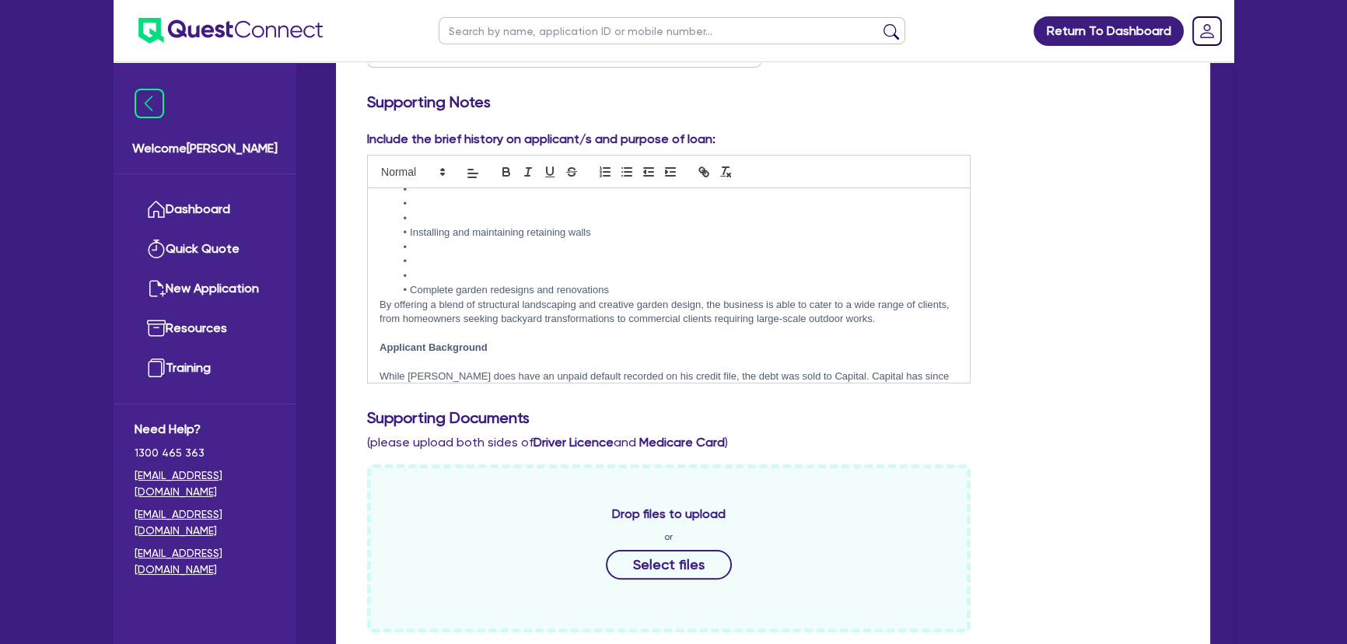
click at [445, 269] on li at bounding box center [676, 276] width 563 height 14
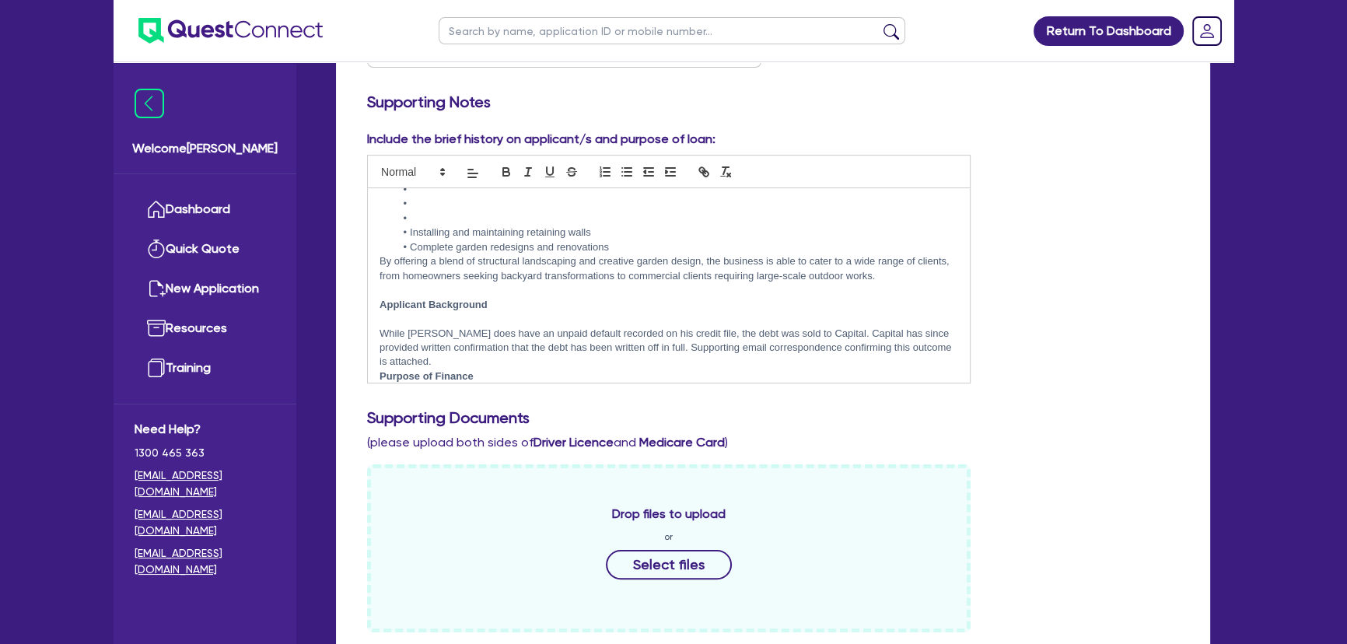
click at [451, 214] on li at bounding box center [676, 218] width 563 height 14
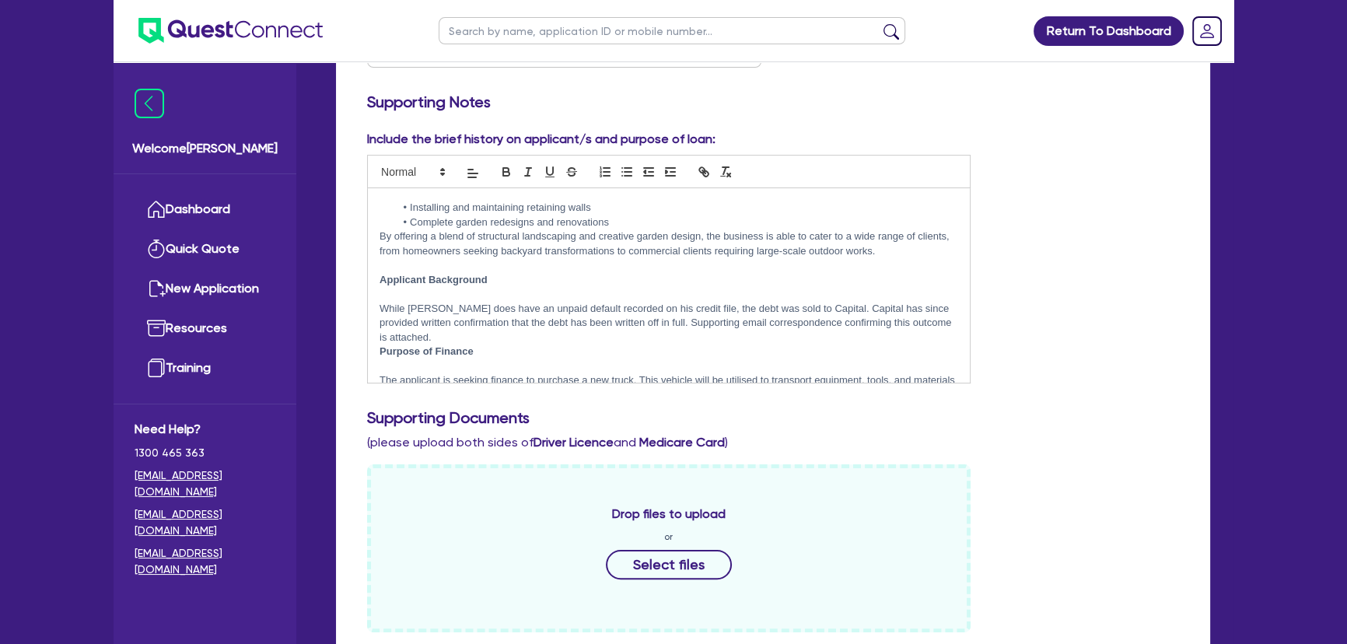
scroll to position [0, 0]
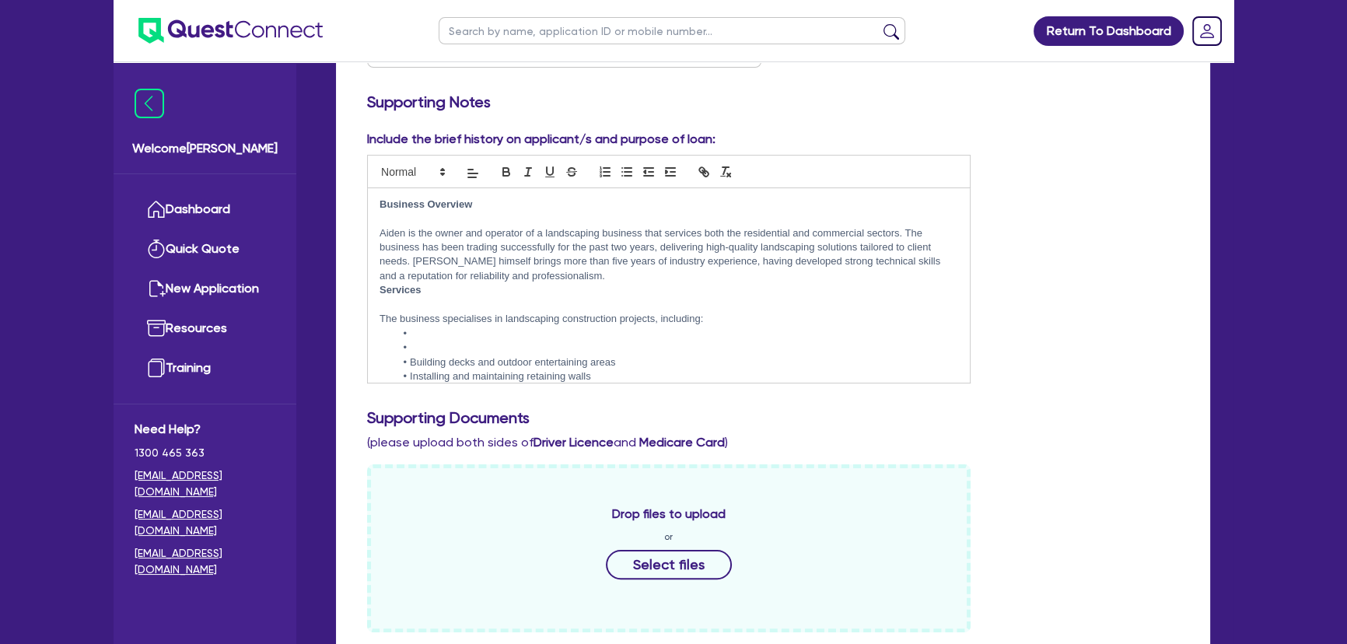
click at [447, 344] on li at bounding box center [676, 348] width 563 height 14
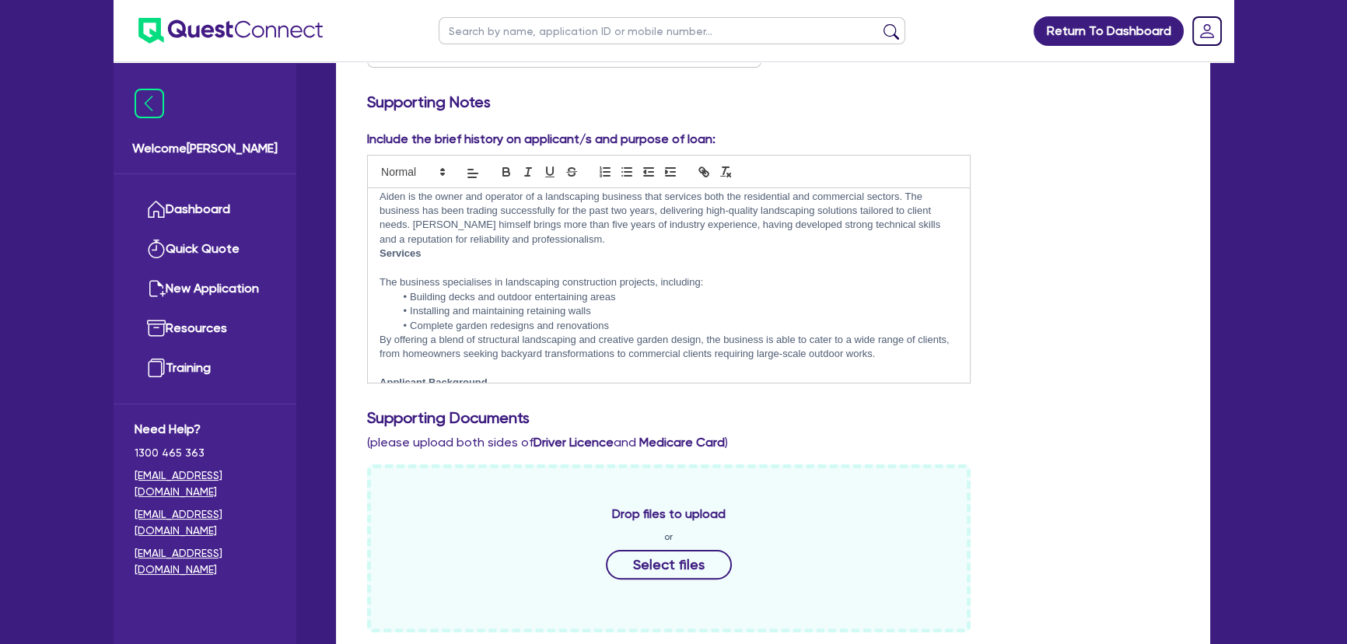
scroll to position [70, 0]
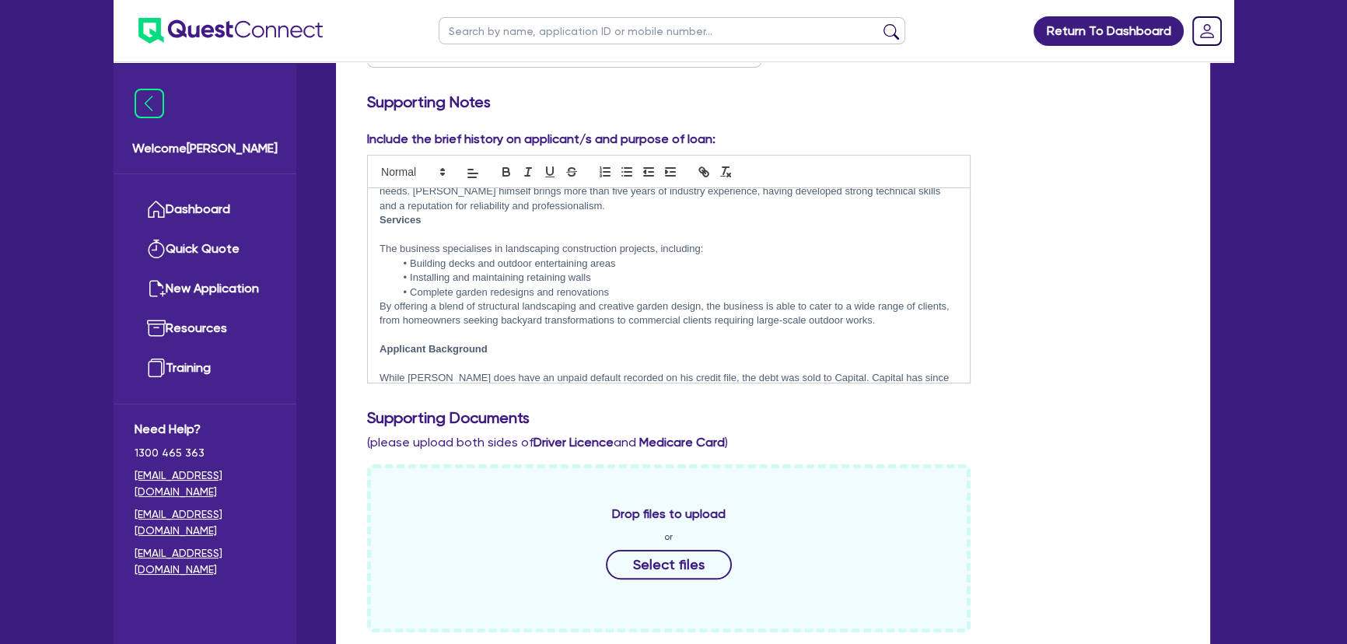
click at [633, 296] on li "Complete garden redesigns and renovations" at bounding box center [676, 292] width 563 height 14
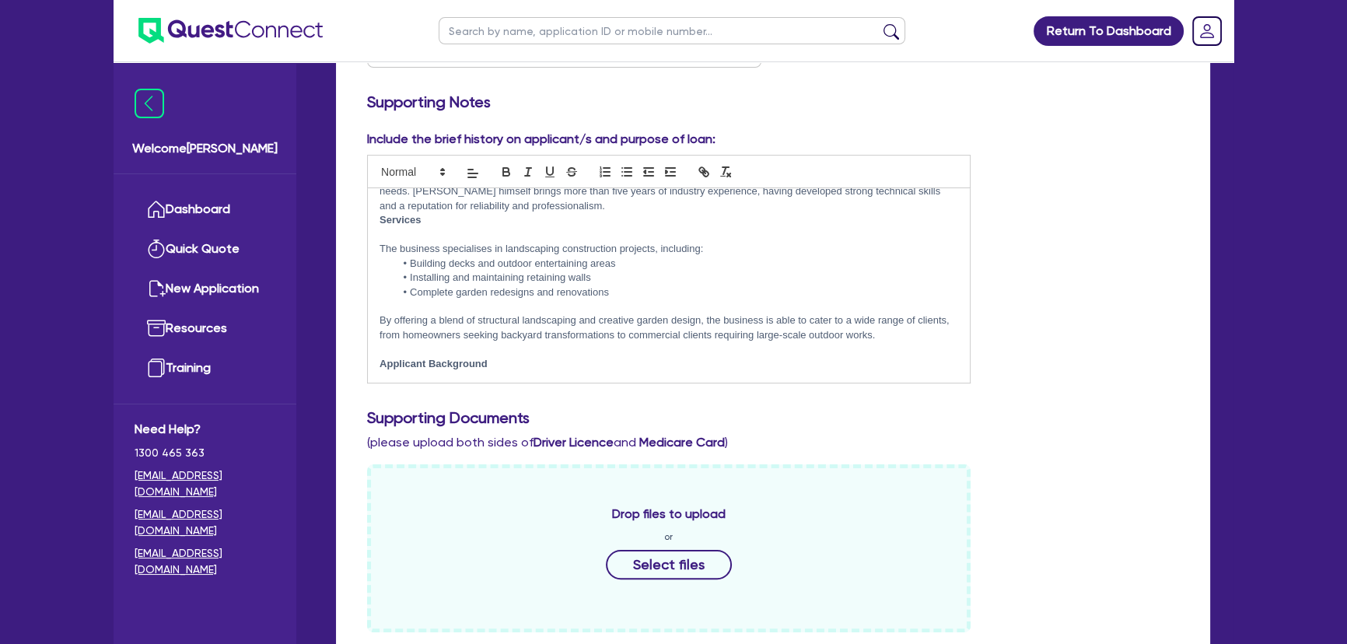
click at [709, 251] on p "The business specialises in landscaping construction projects, including:" at bounding box center [668, 249] width 578 height 14
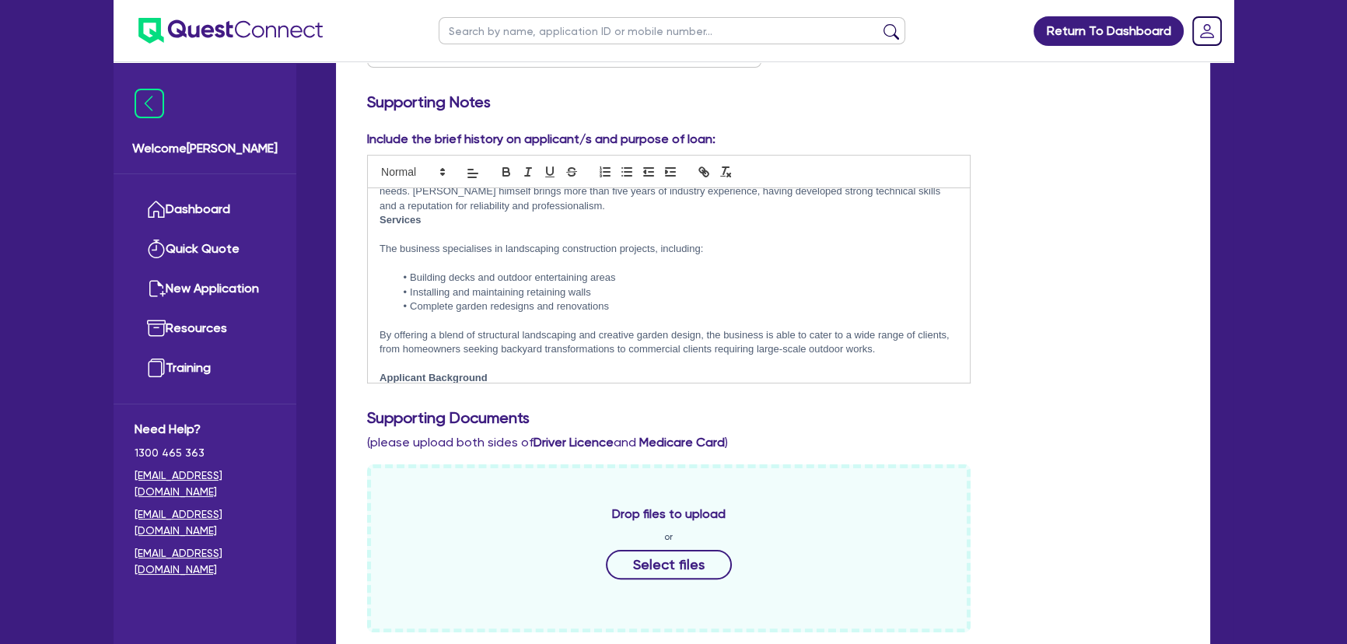
scroll to position [0, 0]
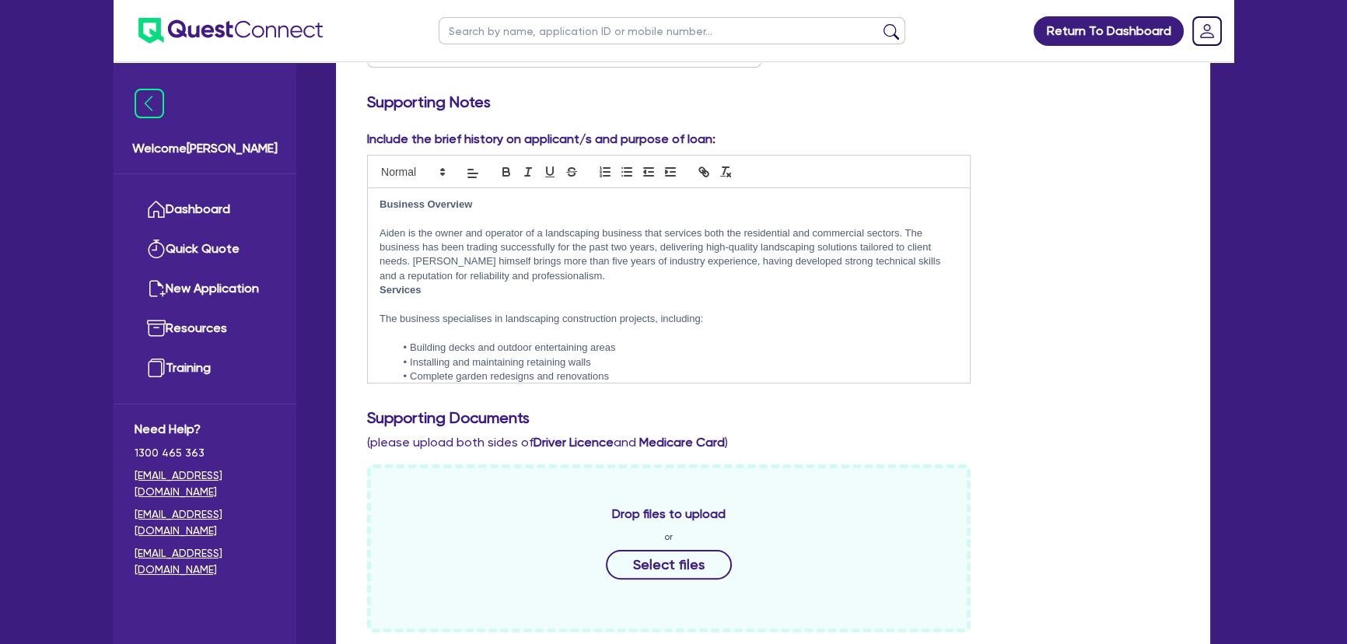
click at [403, 306] on p at bounding box center [668, 305] width 578 height 14
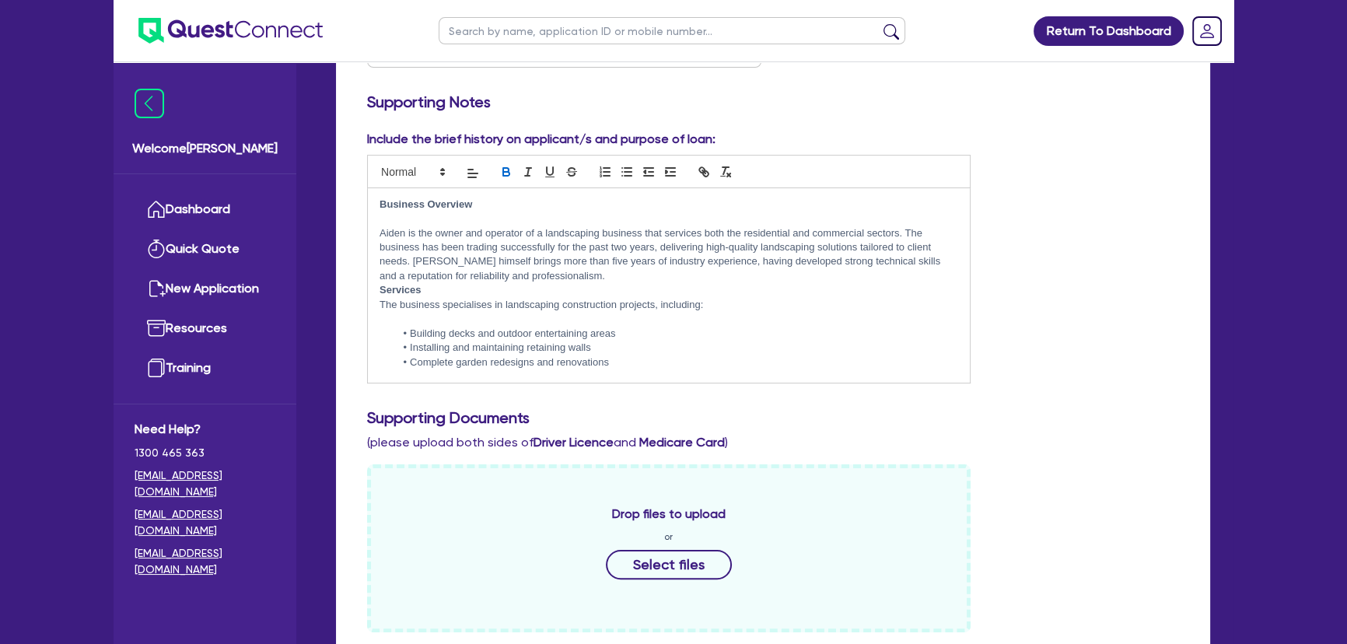
click at [379, 288] on strong "Services" at bounding box center [400, 290] width 42 height 12
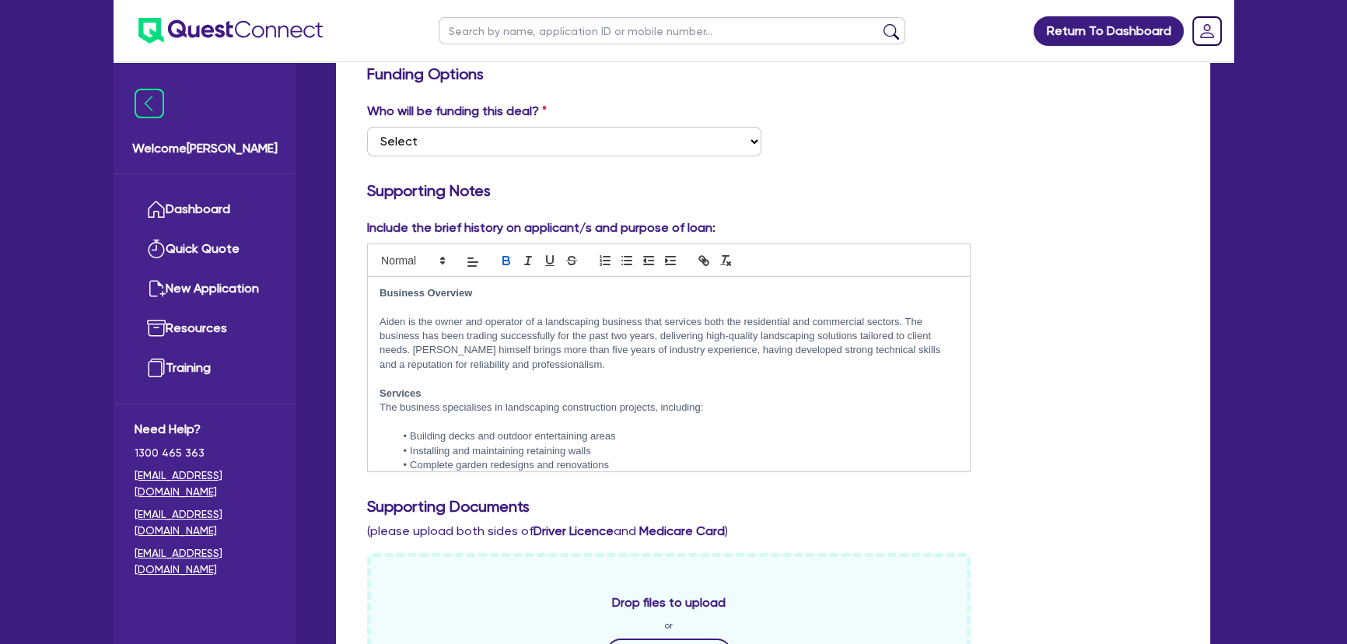
scroll to position [211, 0]
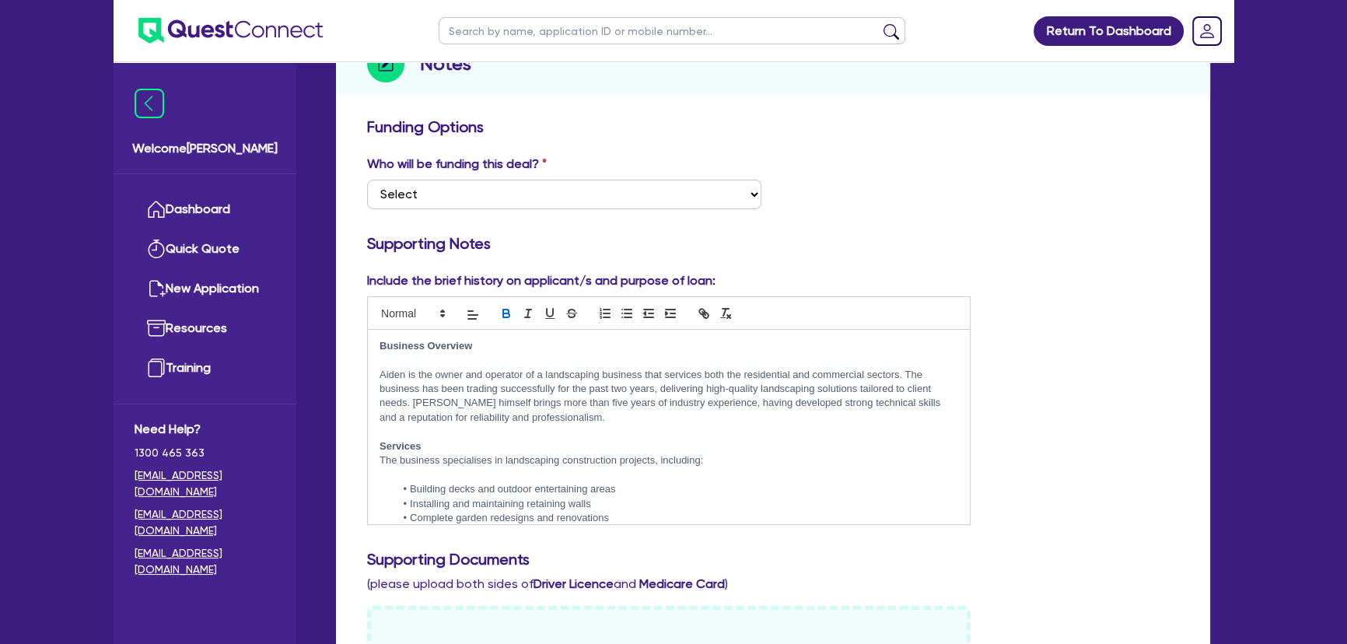
click at [408, 363] on p at bounding box center [668, 360] width 578 height 14
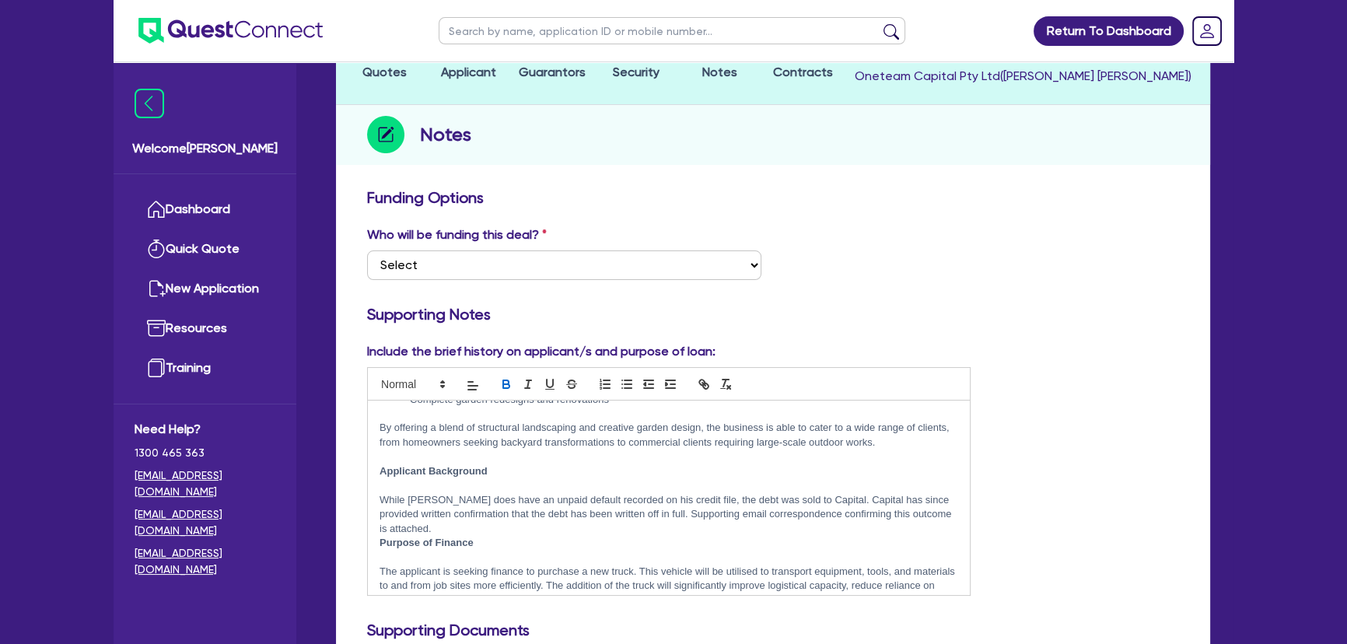
scroll to position [198, 0]
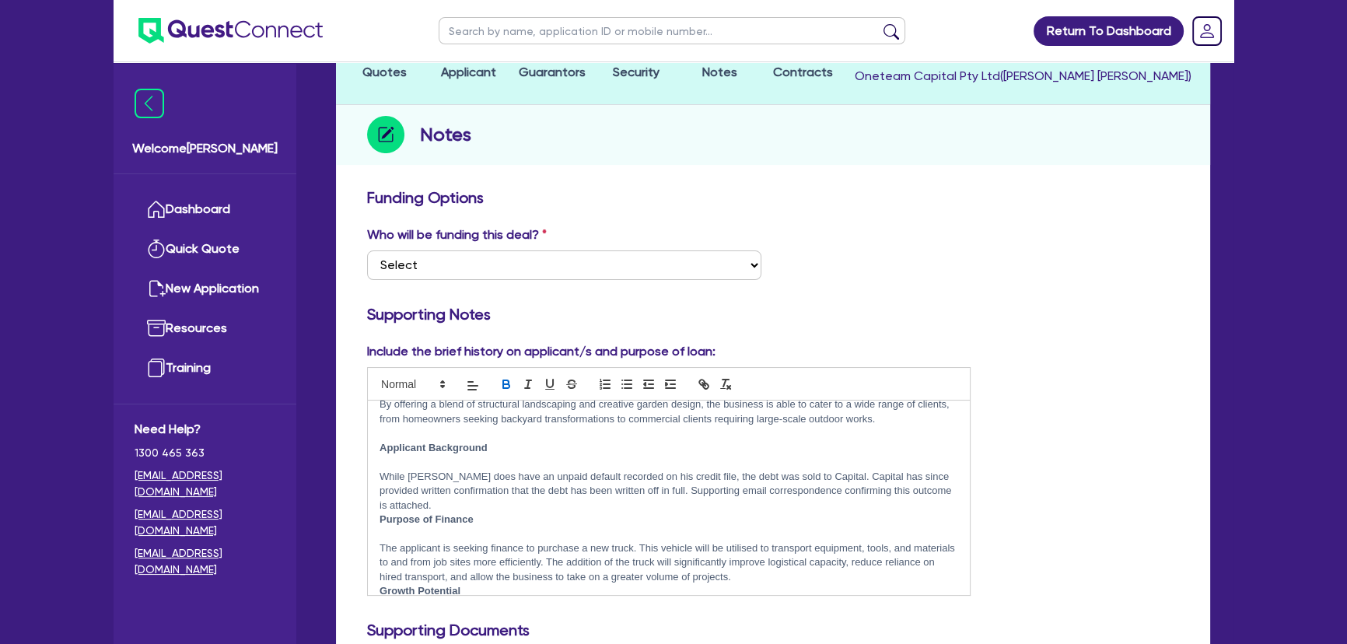
click at [393, 463] on p at bounding box center [668, 462] width 578 height 14
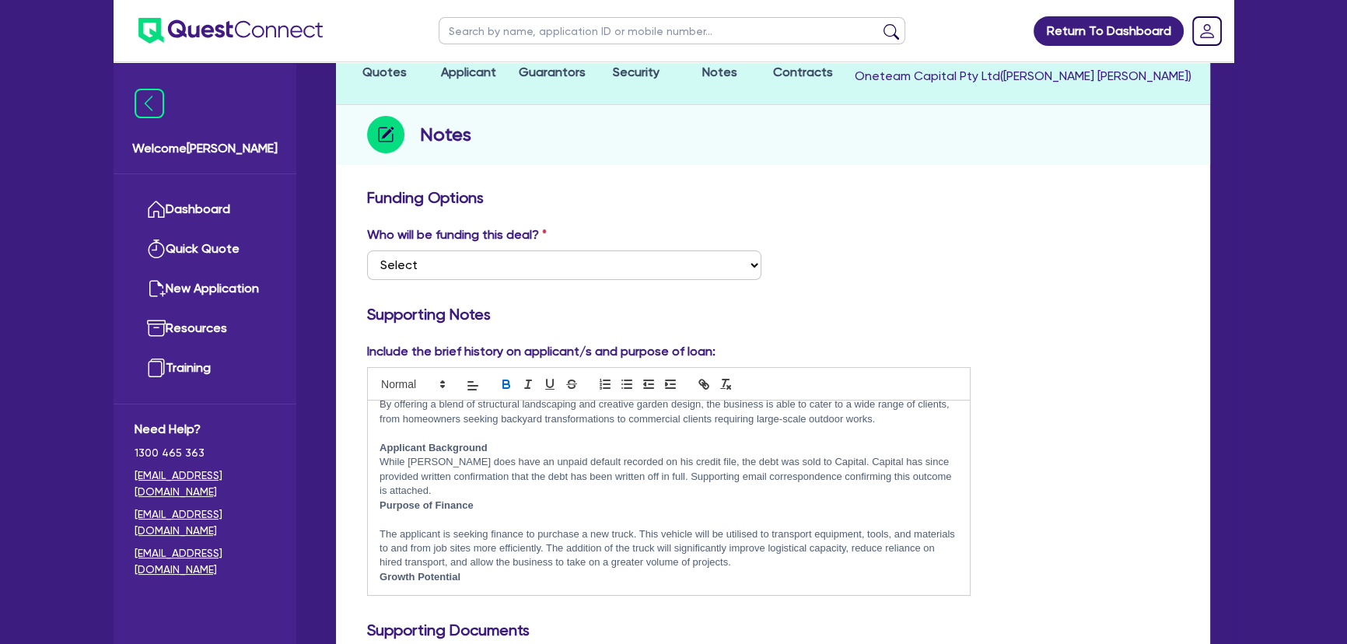
click at [376, 500] on div "Business Overview Aiden is the owner and operator of a landscaping business tha…" at bounding box center [669, 497] width 602 height 194
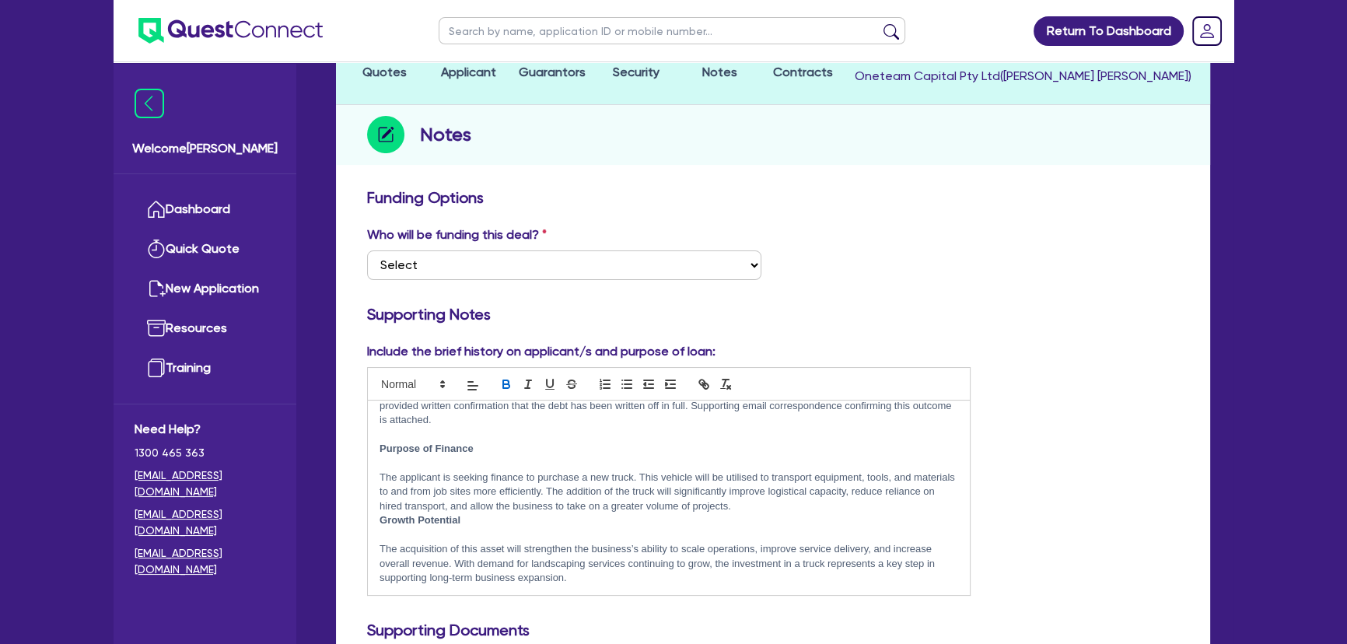
click at [427, 466] on p at bounding box center [668, 463] width 578 height 14
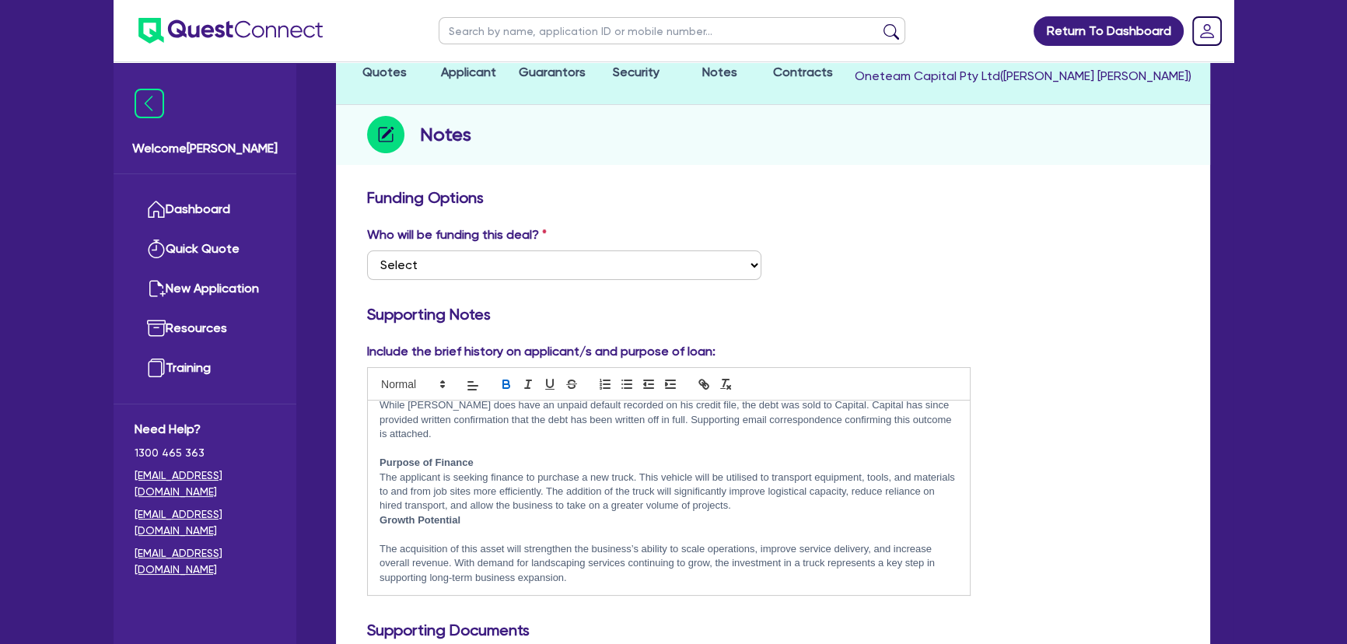
scroll to position [254, 0]
click at [376, 518] on div "Business Overview Aiden is the owner and operator of a landscaping business tha…" at bounding box center [669, 497] width 602 height 194
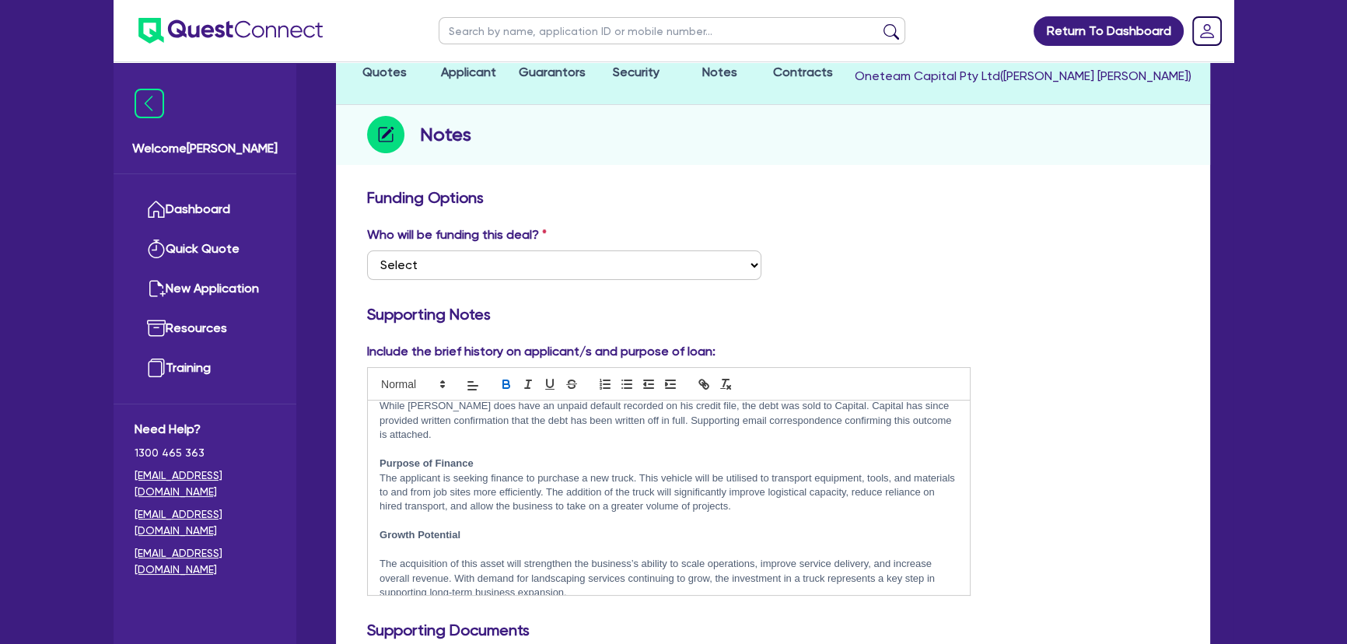
scroll to position [269, 0]
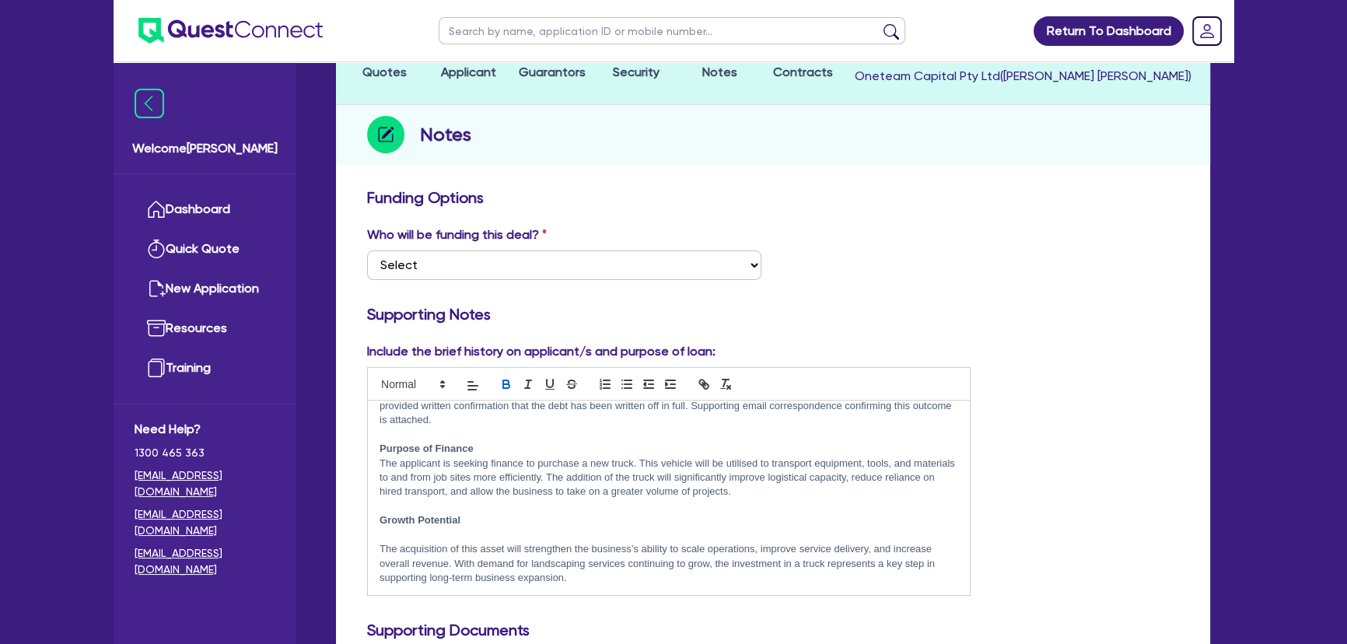
click at [399, 531] on p at bounding box center [668, 535] width 578 height 14
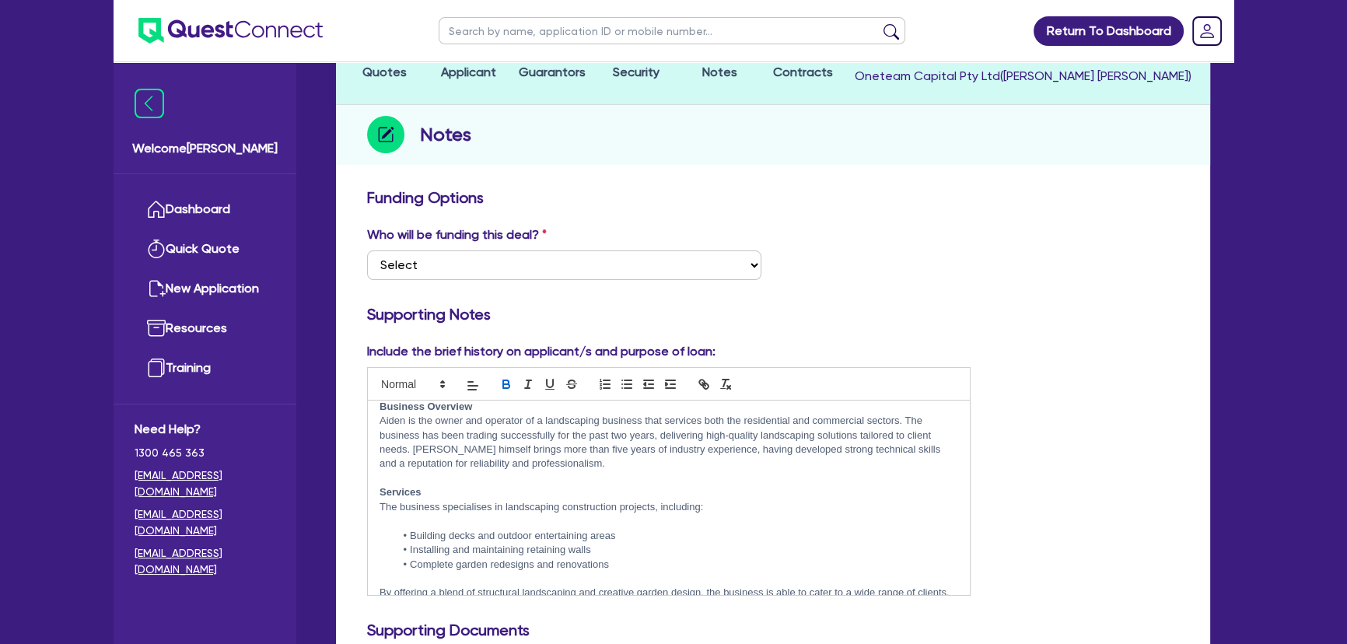
scroll to position [0, 0]
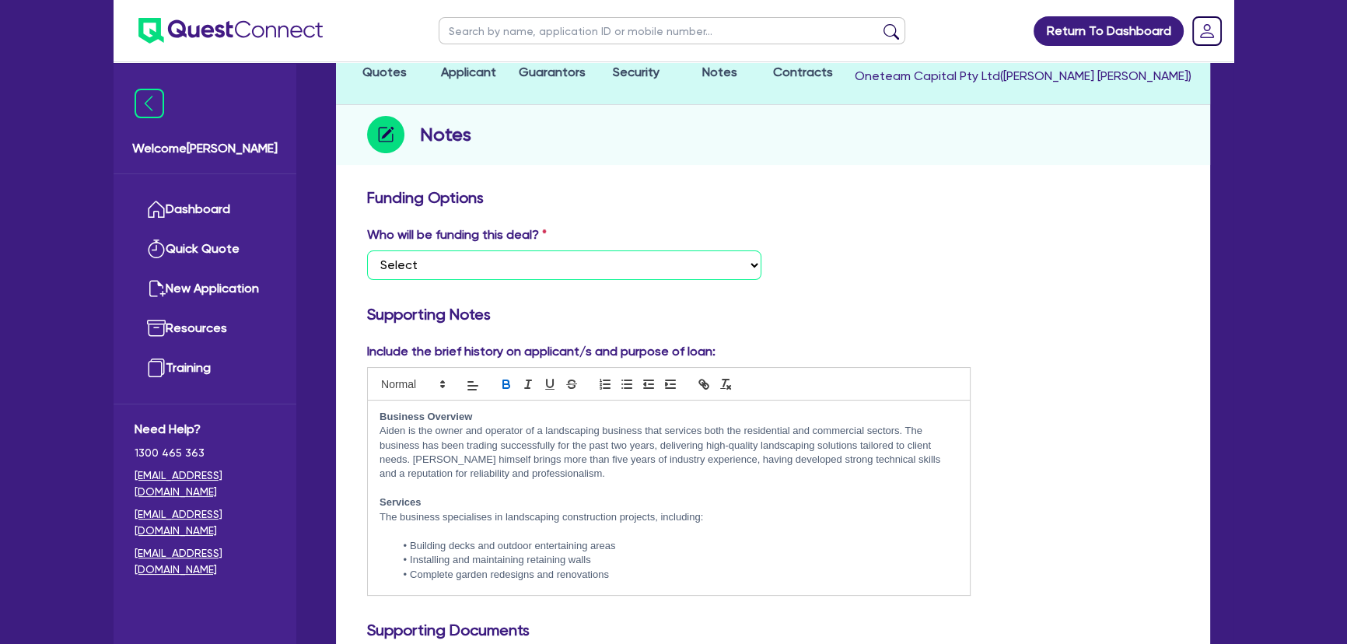
click at [488, 268] on select "Select I want Quest to fund 100% I will fund 100% I will co-fund with Quest Oth…" at bounding box center [564, 265] width 394 height 30
click at [367, 250] on select "Select I want Quest to fund 100% I will fund 100% I will co-fund with Quest Oth…" at bounding box center [564, 265] width 394 height 30
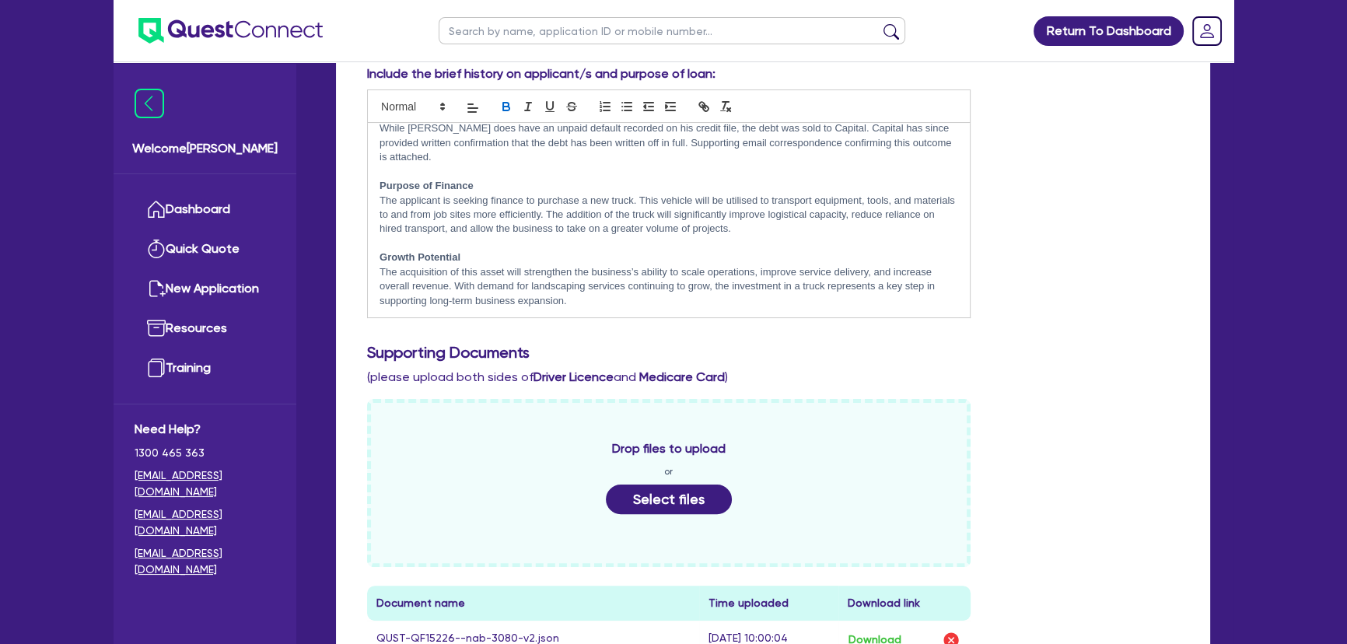
scroll to position [494, 0]
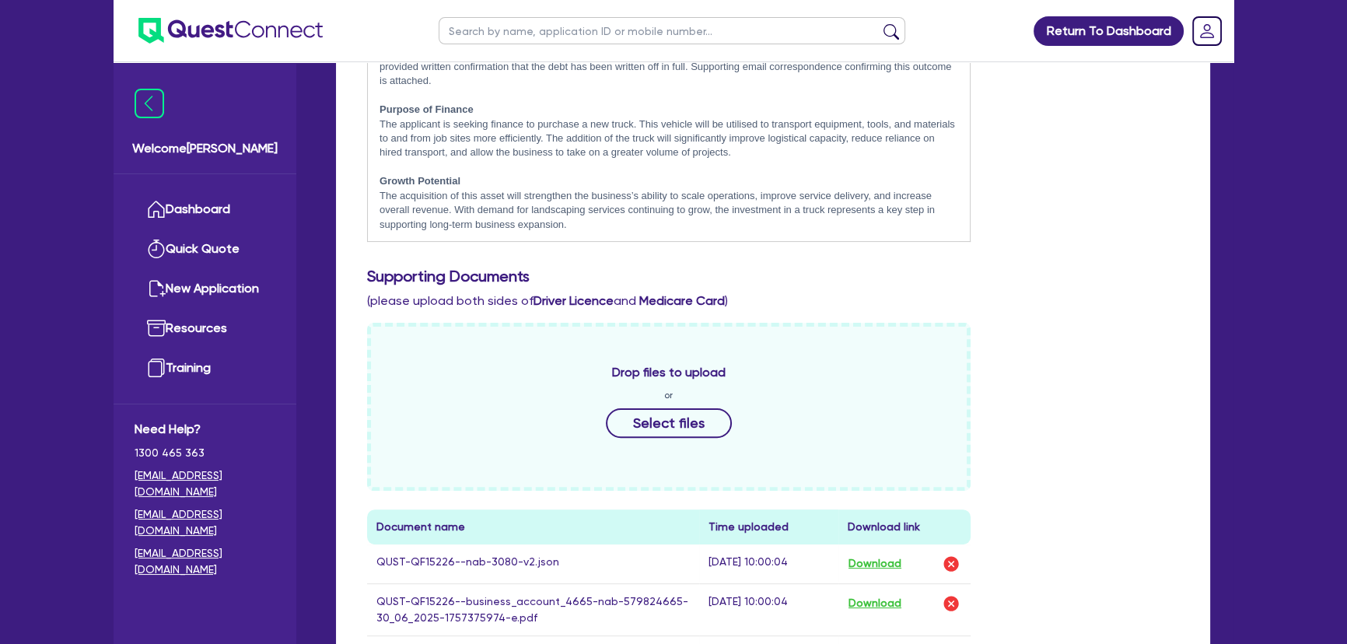
click at [610, 407] on div "Drop files to upload or Select files" at bounding box center [668, 407] width 603 height 168
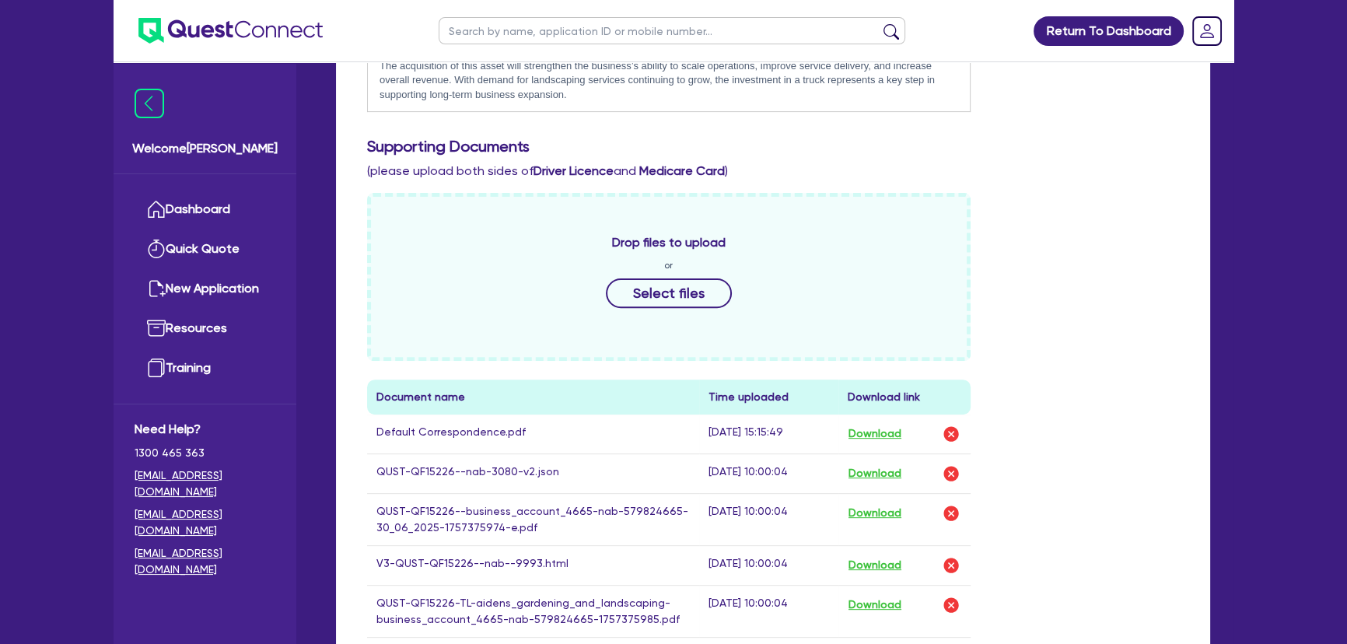
scroll to position [707, 0]
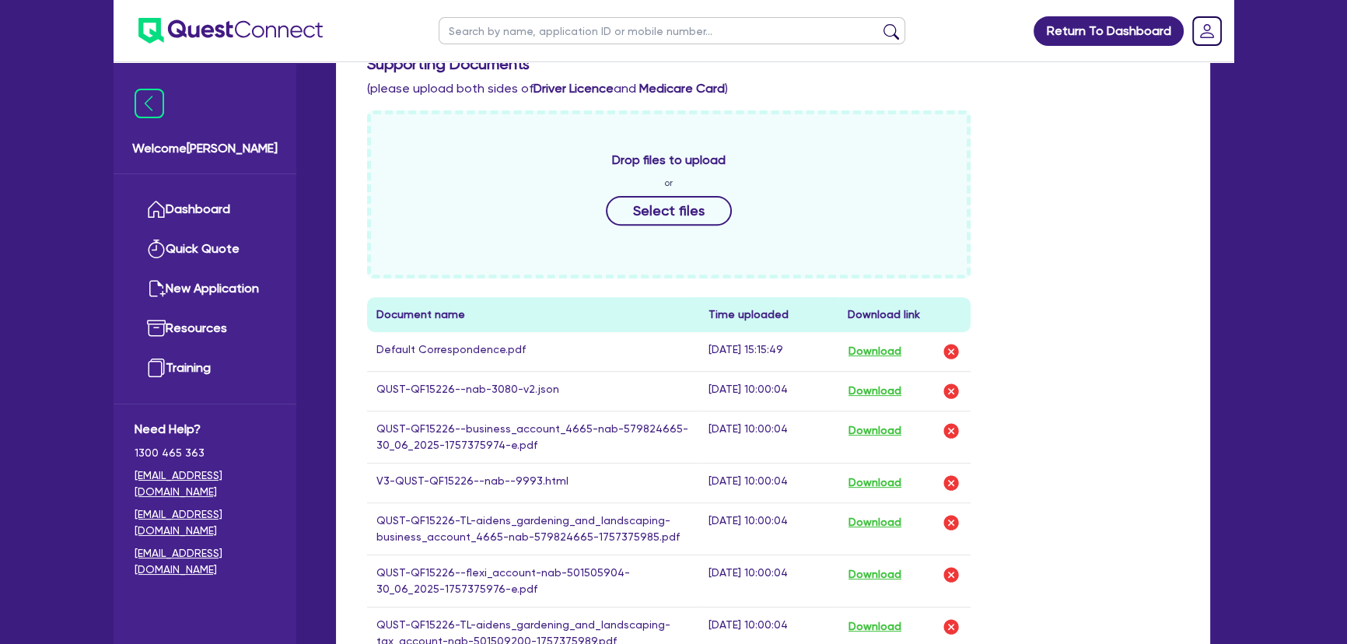
click at [654, 225] on div "Drop files to upload or Select files" at bounding box center [668, 194] width 603 height 168
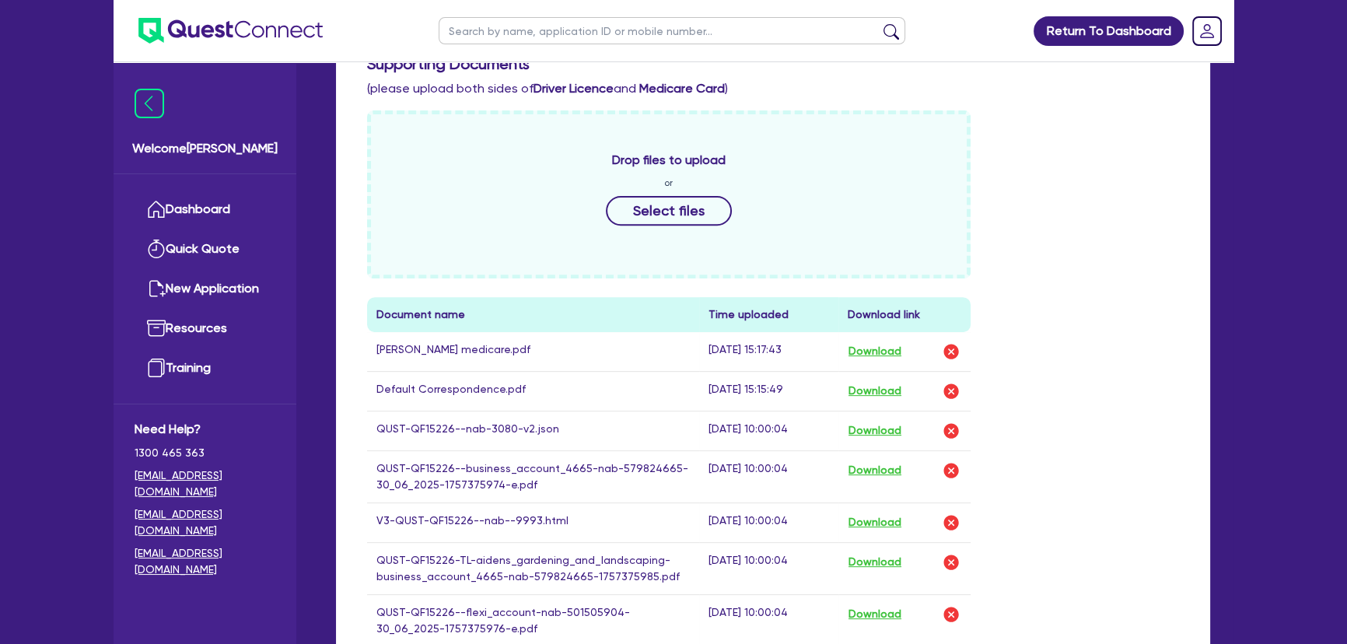
click at [672, 233] on div "Drop files to upload or Select files" at bounding box center [668, 194] width 603 height 168
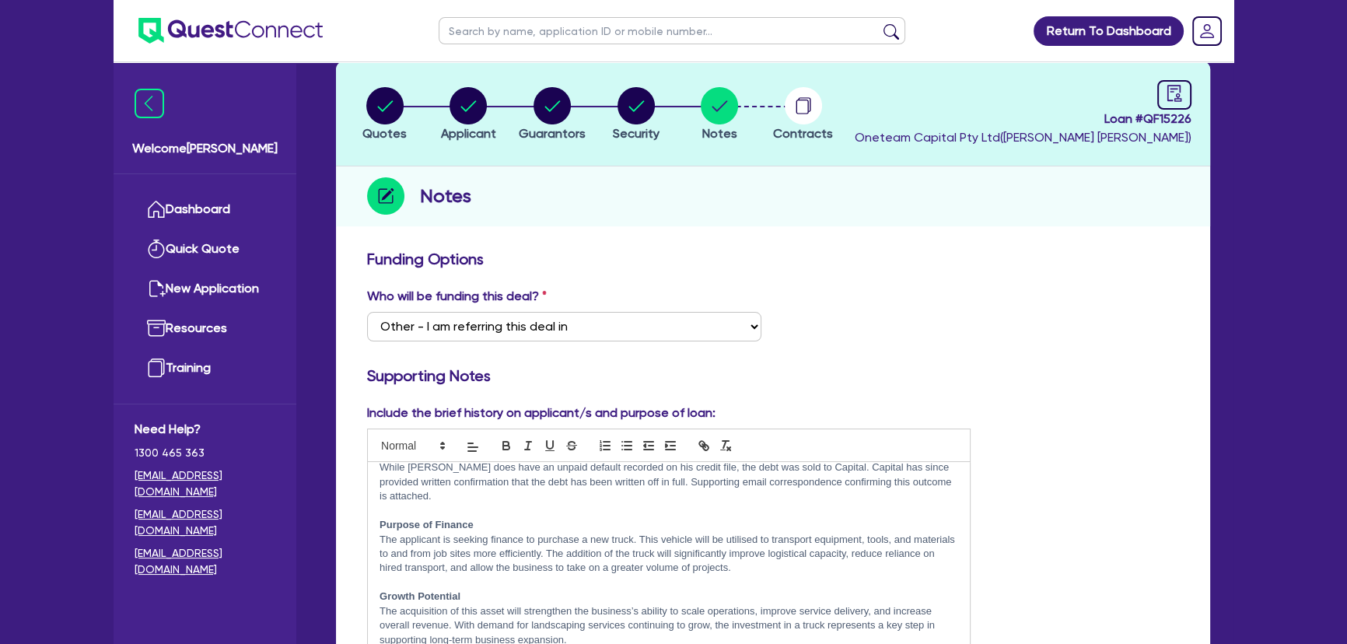
scroll to position [0, 0]
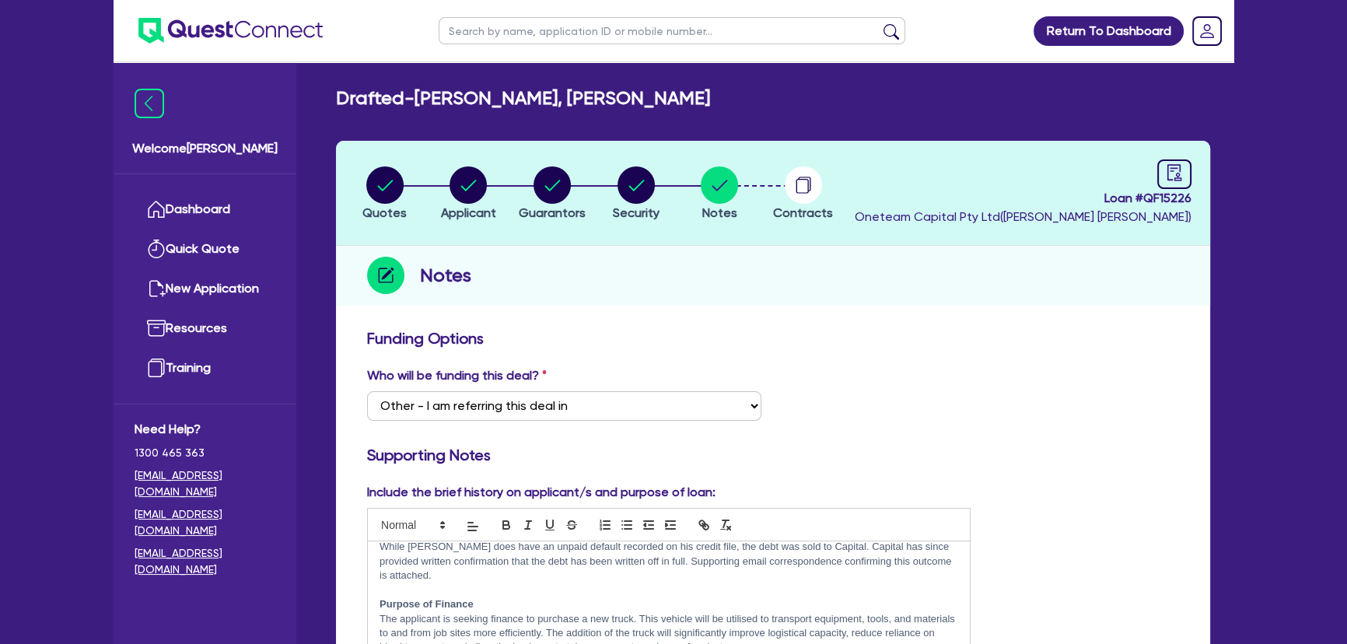
drag, startPoint x: 365, startPoint y: 196, endPoint x: 373, endPoint y: 190, distance: 10.6
click at [373, 190] on li "Quotes" at bounding box center [385, 193] width 84 height 54
click at [382, 188] on icon "button" at bounding box center [385, 185] width 16 height 11
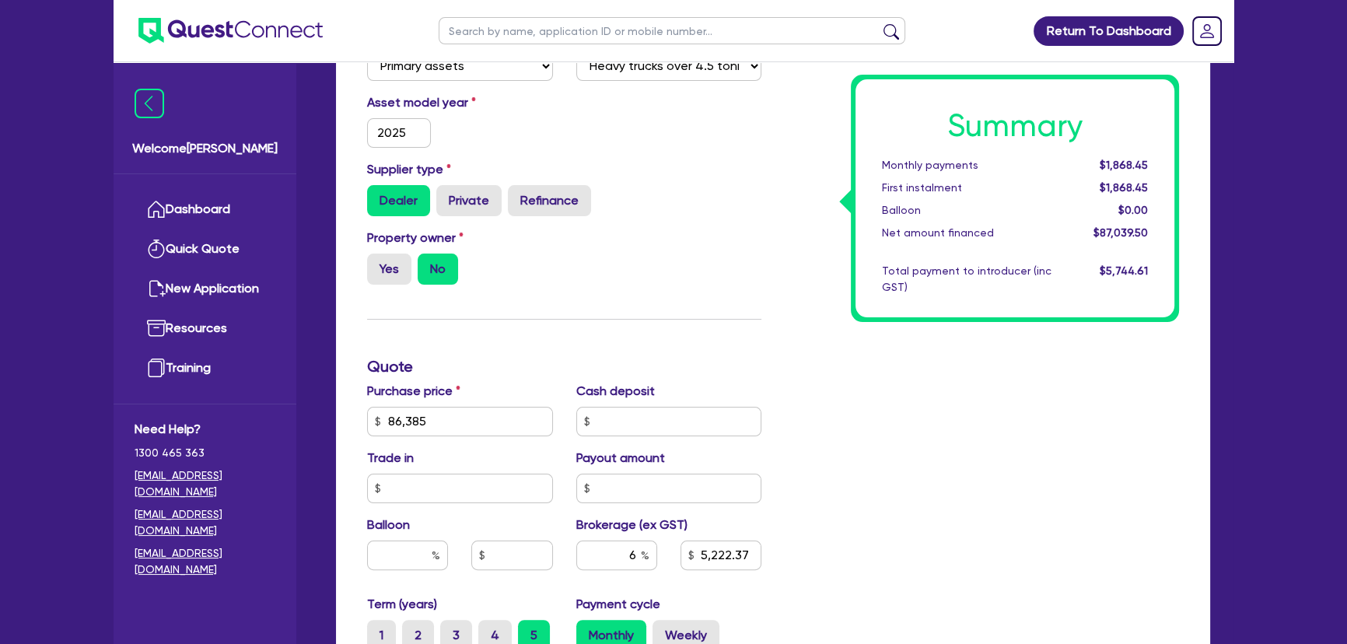
scroll to position [636, 0]
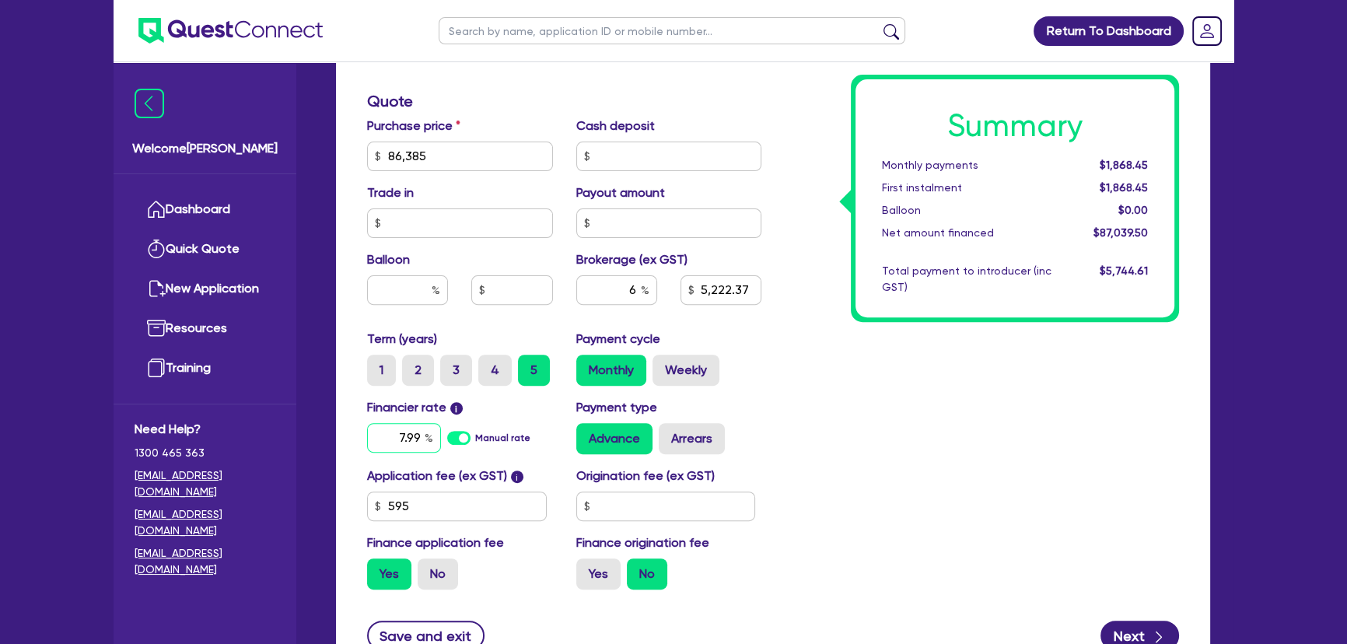
click at [410, 438] on input "7.99" at bounding box center [404, 438] width 74 height 30
click at [388, 436] on input "18.1" at bounding box center [404, 438] width 74 height 30
click at [625, 288] on input "6" at bounding box center [616, 290] width 81 height 30
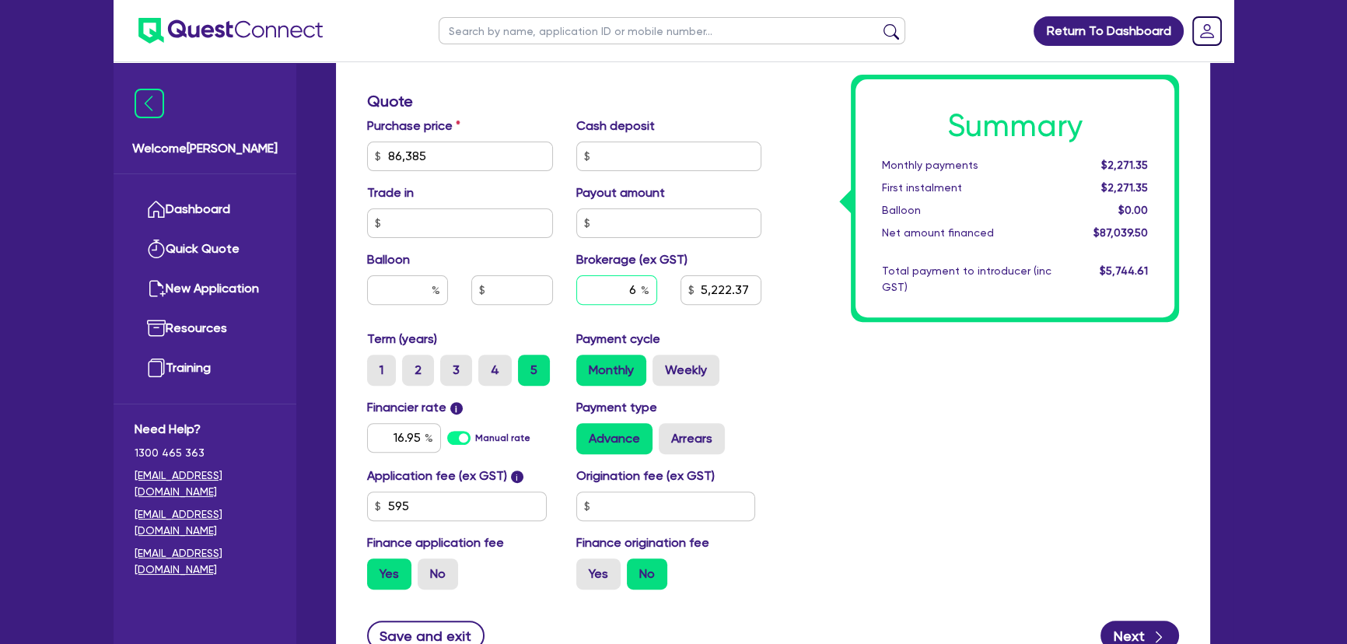
click at [625, 288] on input "6" at bounding box center [616, 290] width 81 height 30
click at [931, 435] on div "Summary Monthly payments Calculating... First instalment Calculating... Balloon…" at bounding box center [981, 147] width 417 height 909
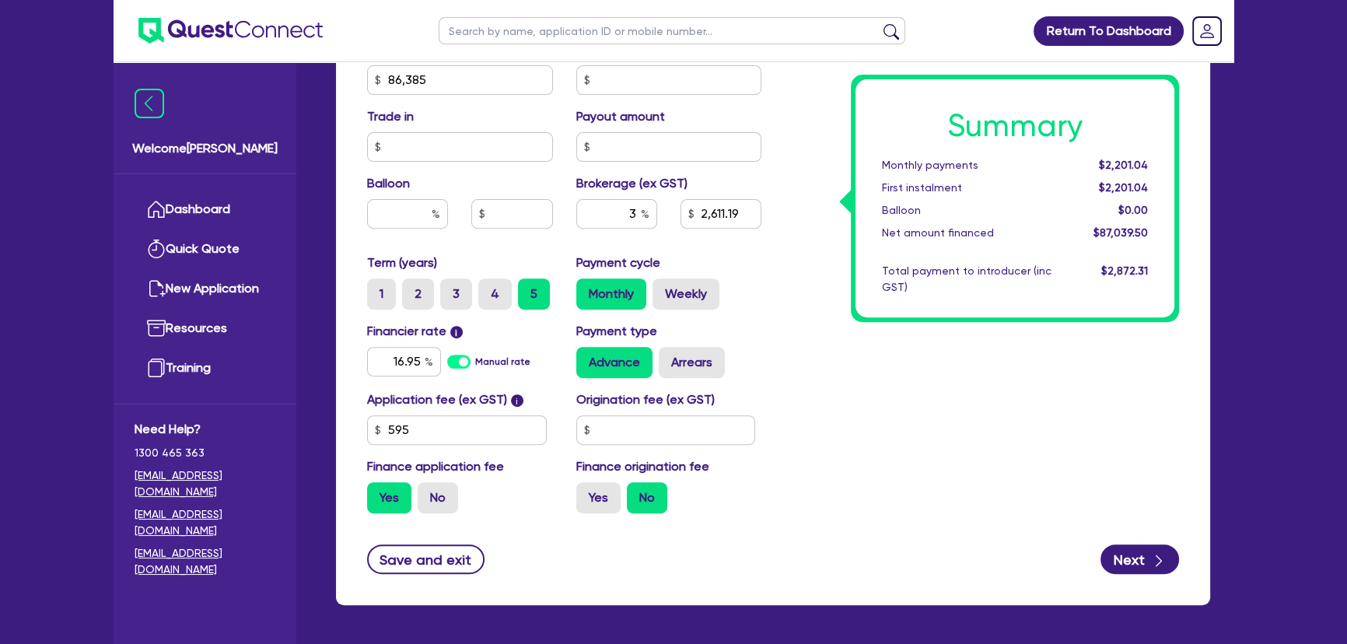
scroll to position [767, 0]
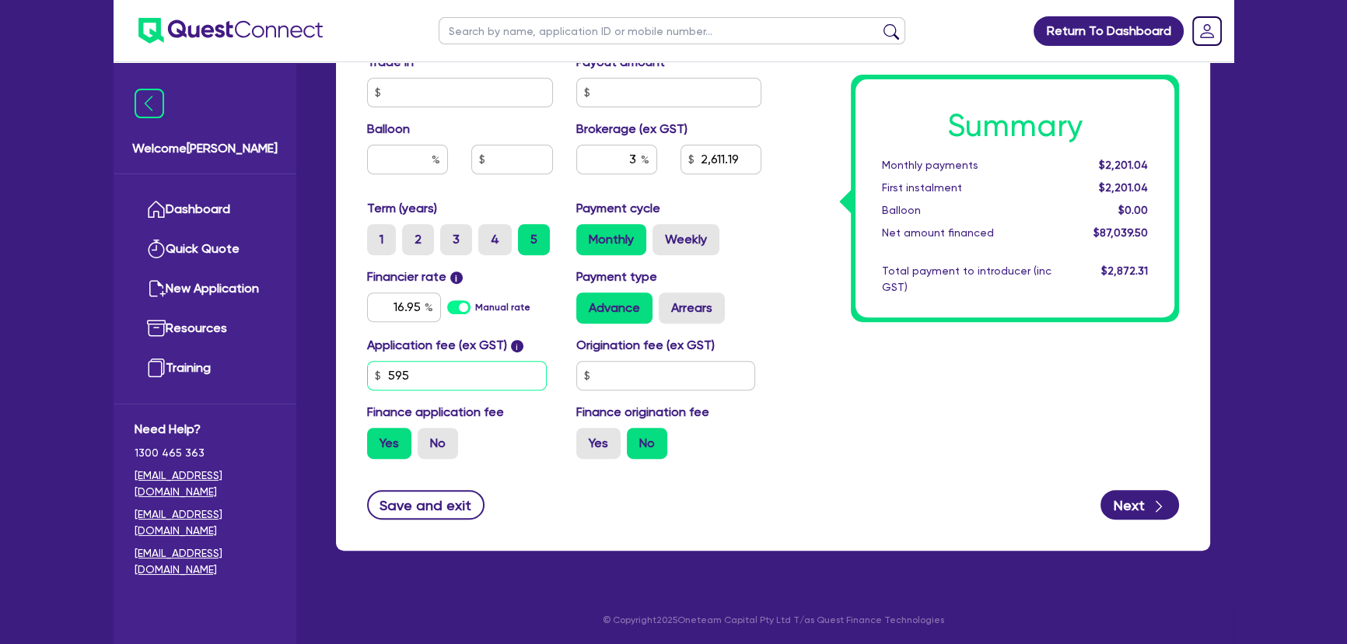
click at [494, 380] on input "595" at bounding box center [457, 376] width 180 height 30
click at [391, 315] on input "16.95" at bounding box center [404, 307] width 74 height 30
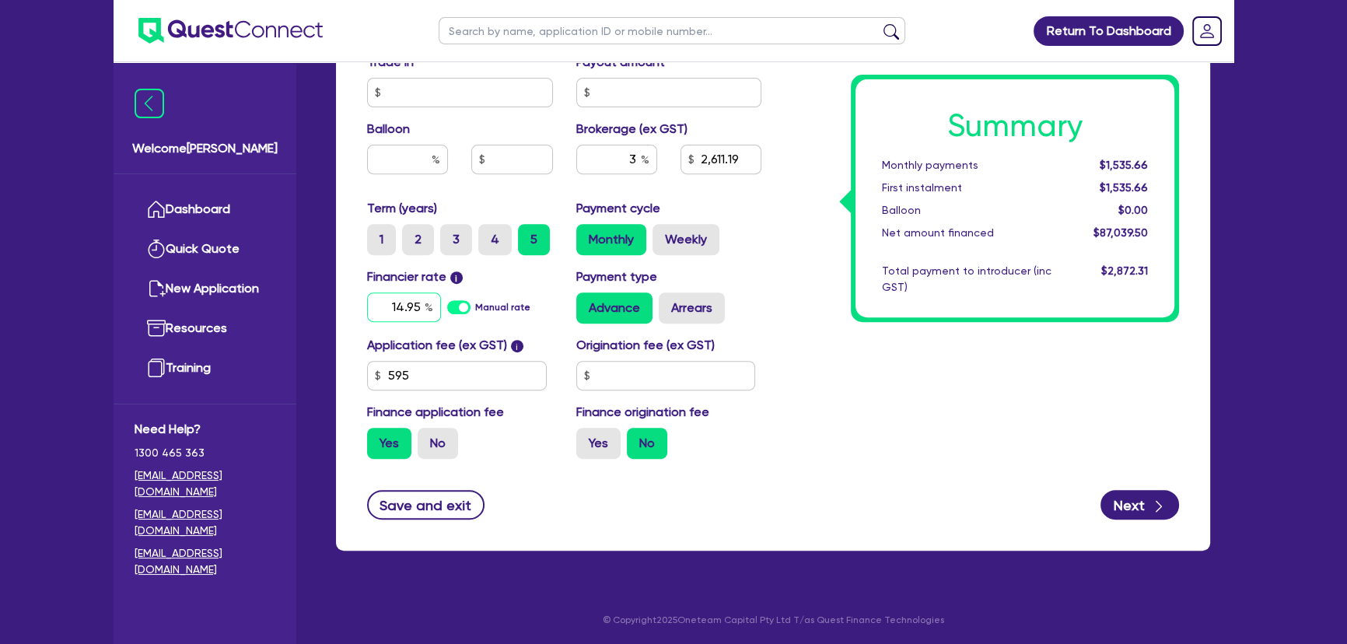
click at [380, 306] on input "14.95" at bounding box center [404, 307] width 74 height 30
click at [1033, 329] on div "Summary Monthly payments $1,535.66 First instalment $1,535.66 Balloon $0.00 Net…" at bounding box center [981, 16] width 417 height 909
click at [1154, 510] on icon "button" at bounding box center [1159, 506] width 16 height 16
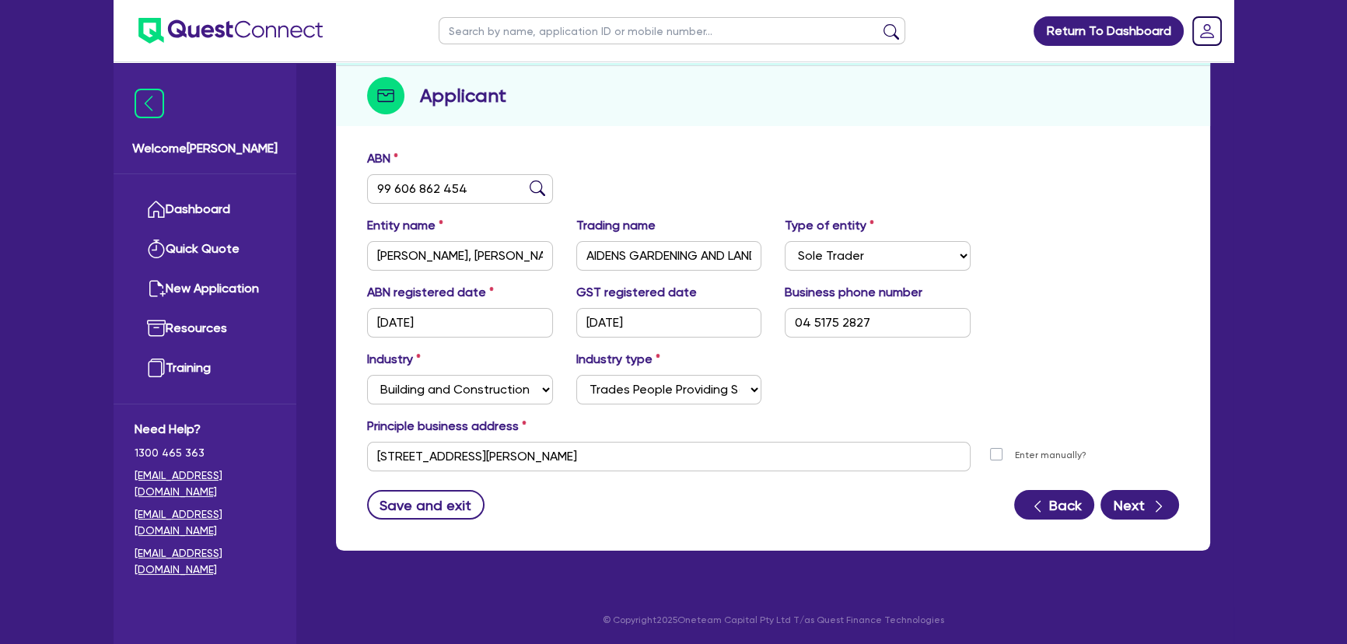
scroll to position [180, 0]
click at [1134, 494] on button "Next" at bounding box center [1139, 505] width 79 height 30
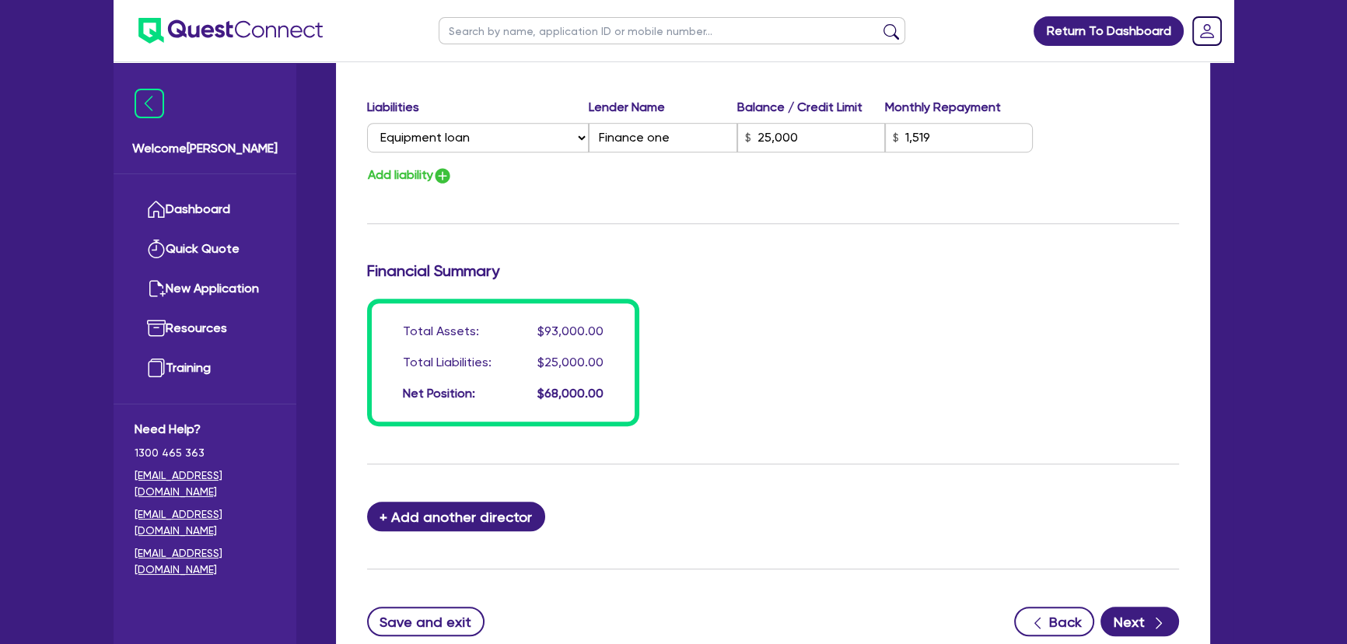
scroll to position [1275, 0]
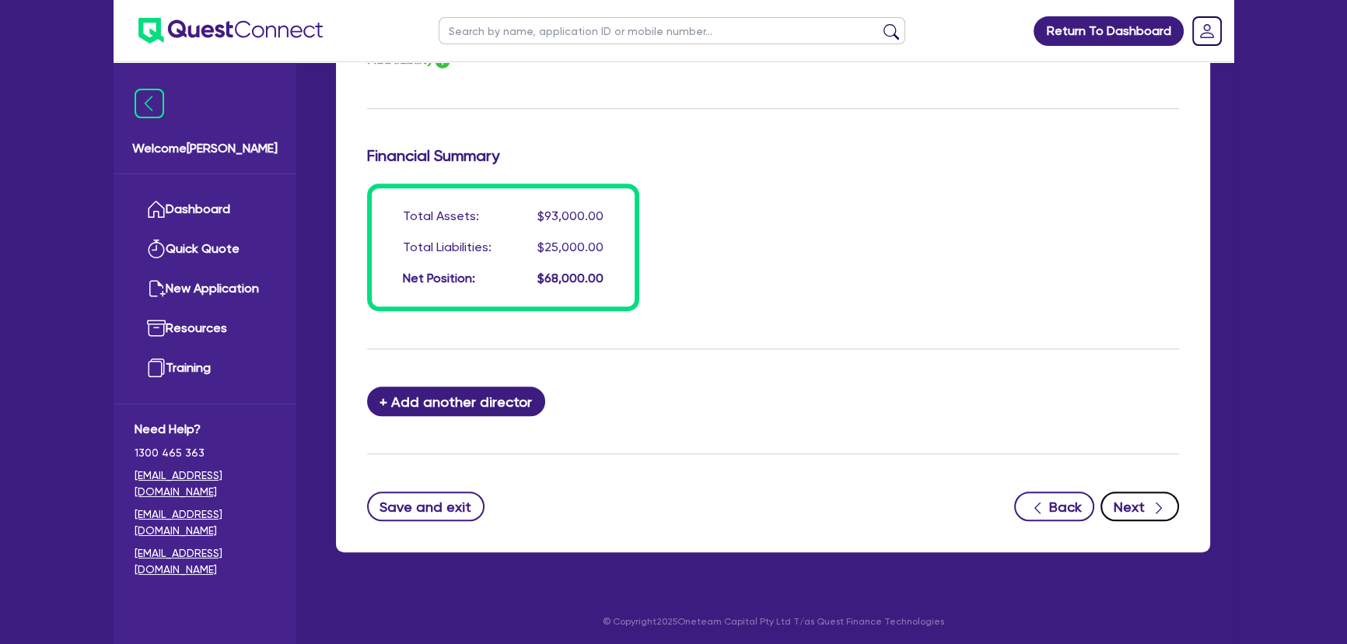
click at [1135, 510] on button "Next" at bounding box center [1139, 506] width 79 height 30
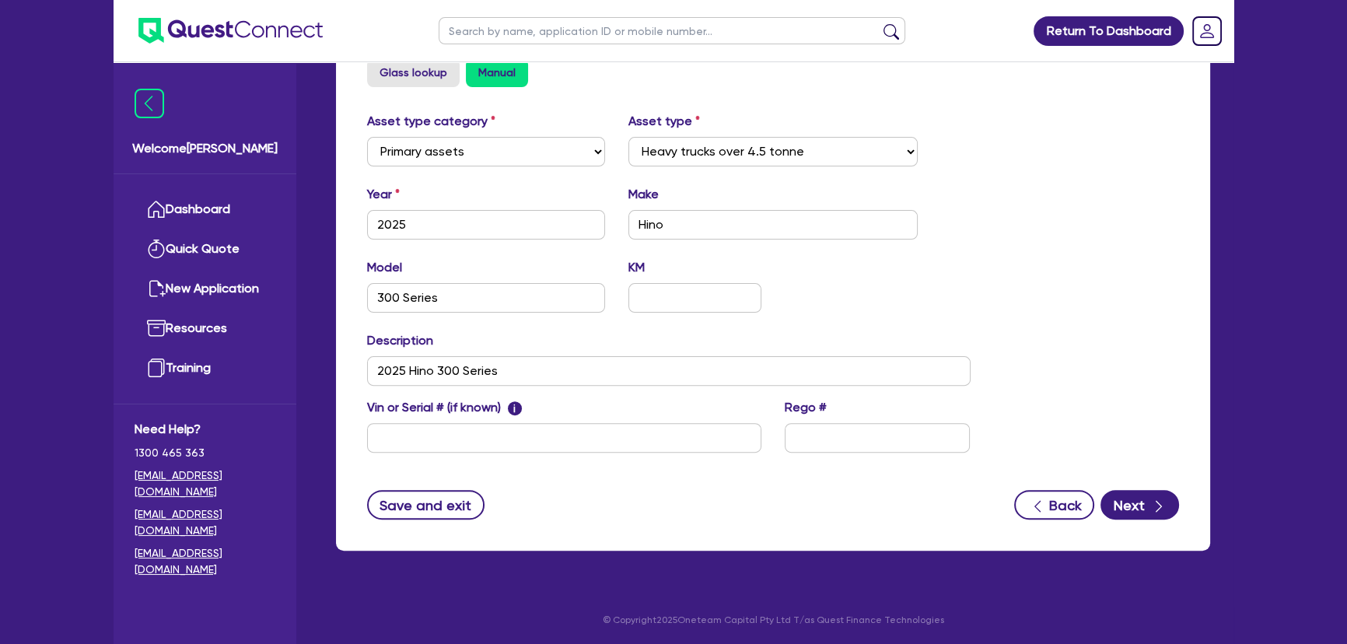
scroll to position [551, 0]
click at [1141, 495] on button "Next" at bounding box center [1139, 505] width 79 height 30
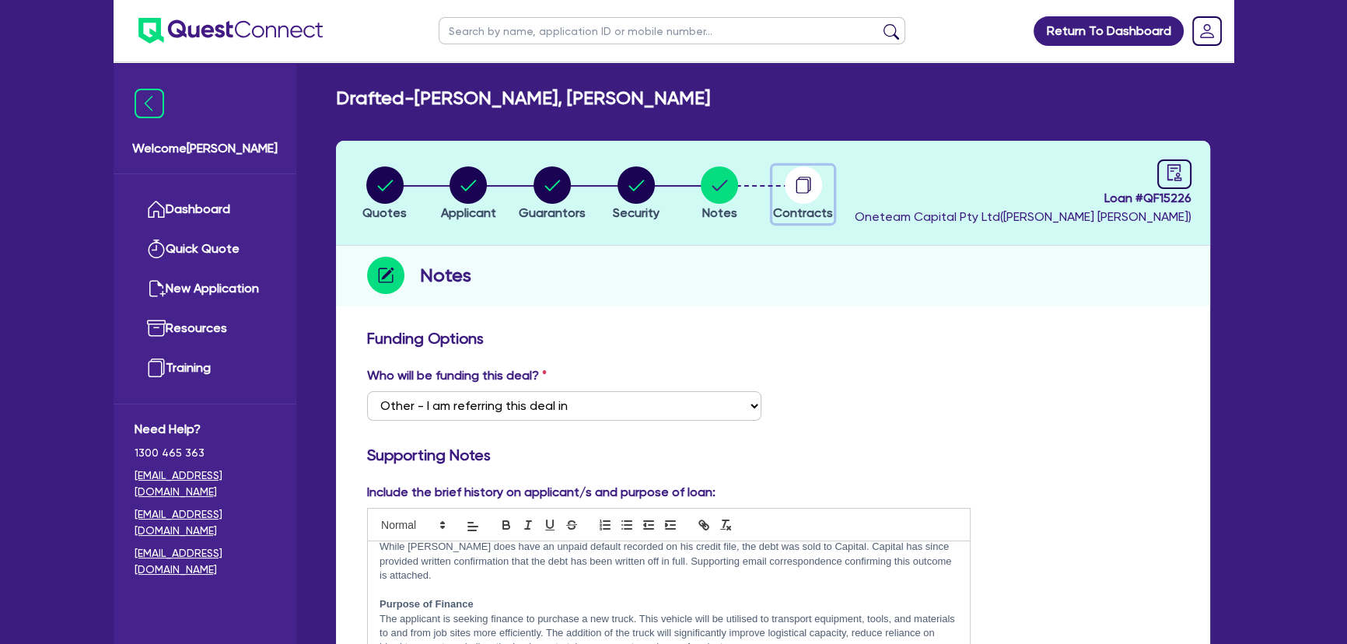
click at [800, 186] on circle "button" at bounding box center [802, 184] width 37 height 37
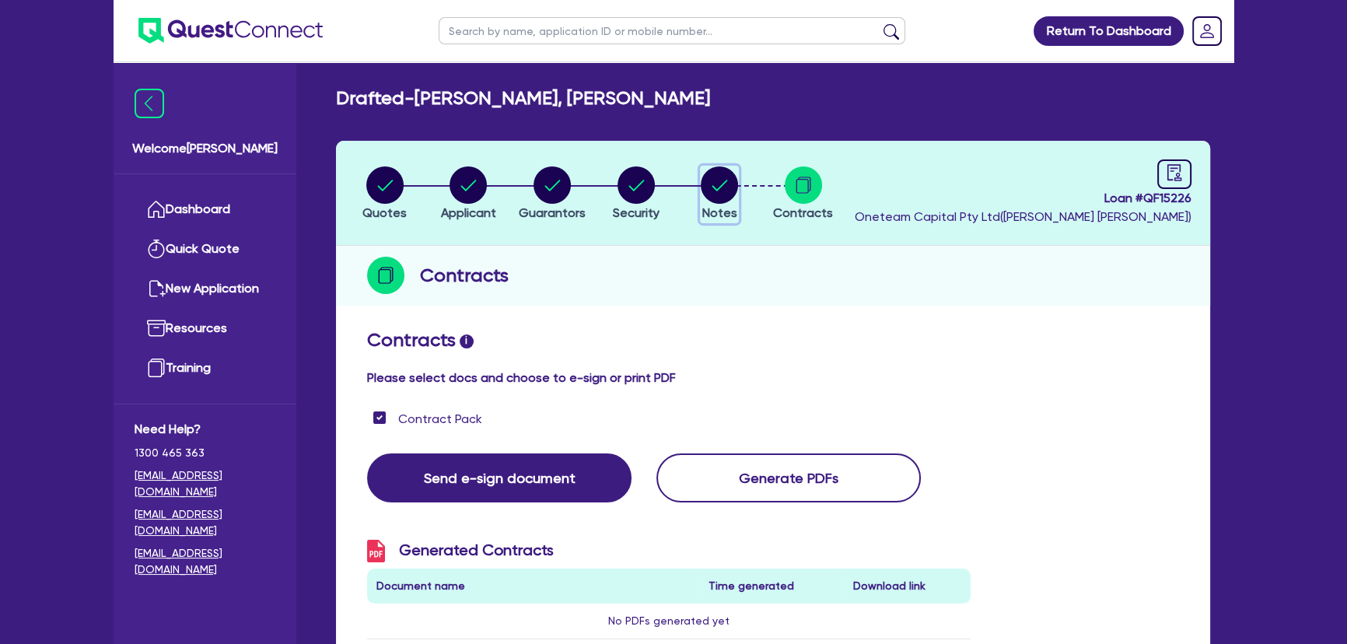
click at [717, 166] on circle "button" at bounding box center [718, 184] width 37 height 37
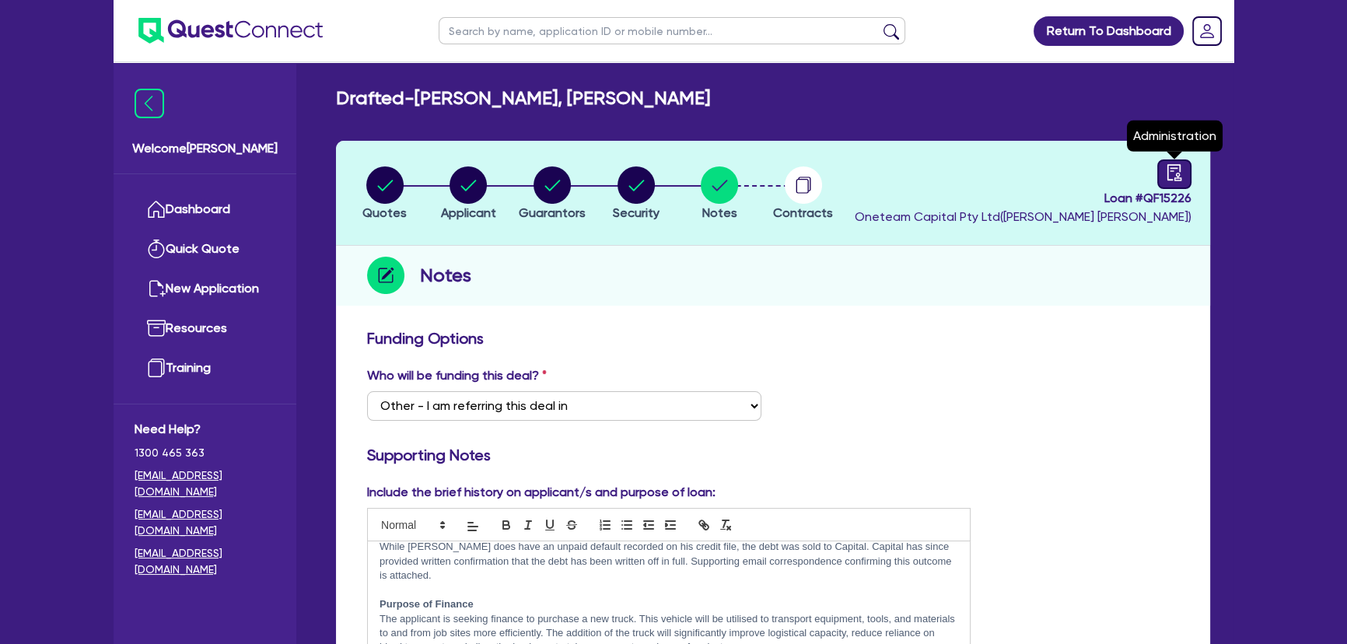
click at [1188, 167] on link at bounding box center [1174, 174] width 34 height 30
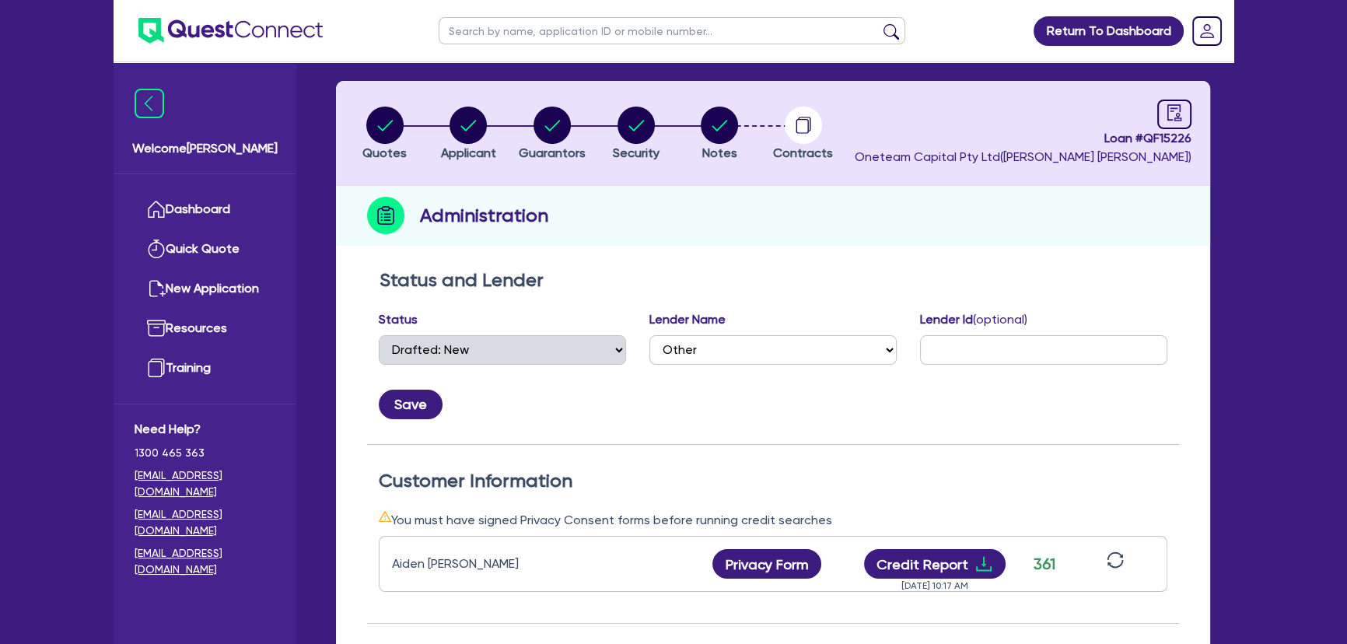
scroll to position [141, 0]
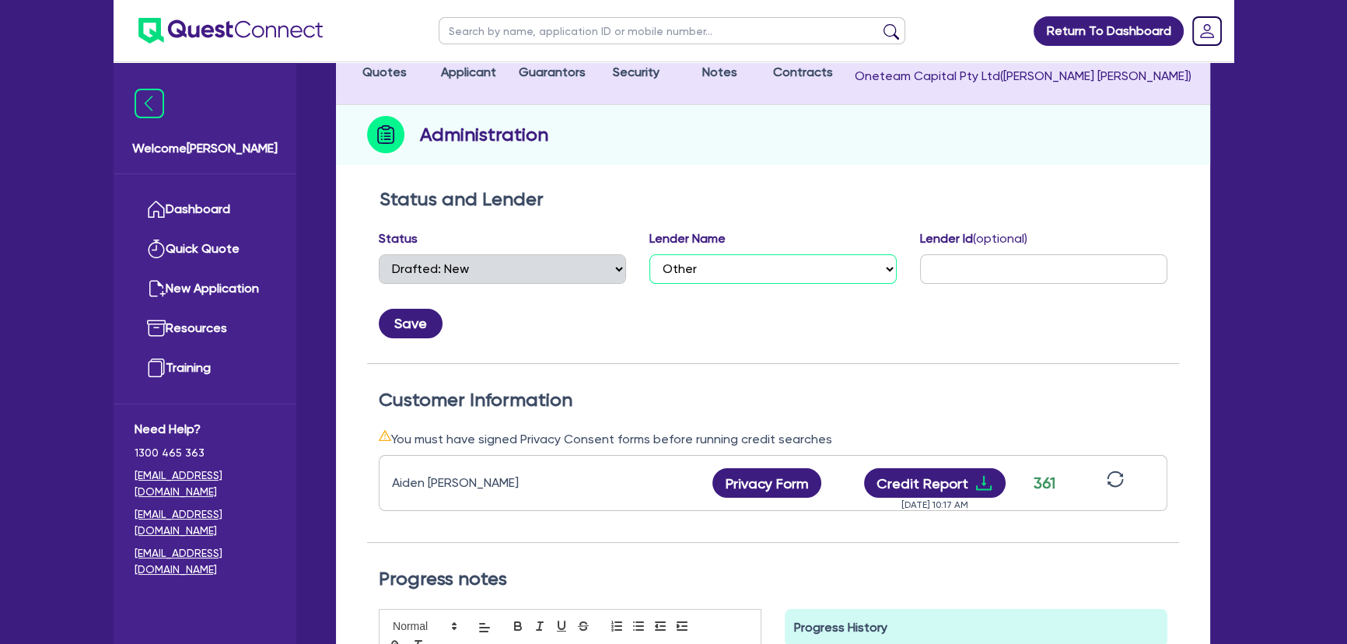
click at [721, 267] on select "Select AAMF AFS Alex Bank Angle Finance Azora Banjo BigStone BOQ Finance Brande…" at bounding box center [772, 269] width 247 height 30
click at [649, 254] on select "Select AAMF AFS Alex Bank Angle Finance Azora Banjo BigStone BOQ Finance Brande…" at bounding box center [772, 269] width 247 height 30
click at [404, 337] on div "Status and Lender Status Select Quoted Drafted: New Drafted: Amended Submitted:…" at bounding box center [773, 276] width 812 height 176
click at [408, 327] on button "Save" at bounding box center [411, 324] width 64 height 30
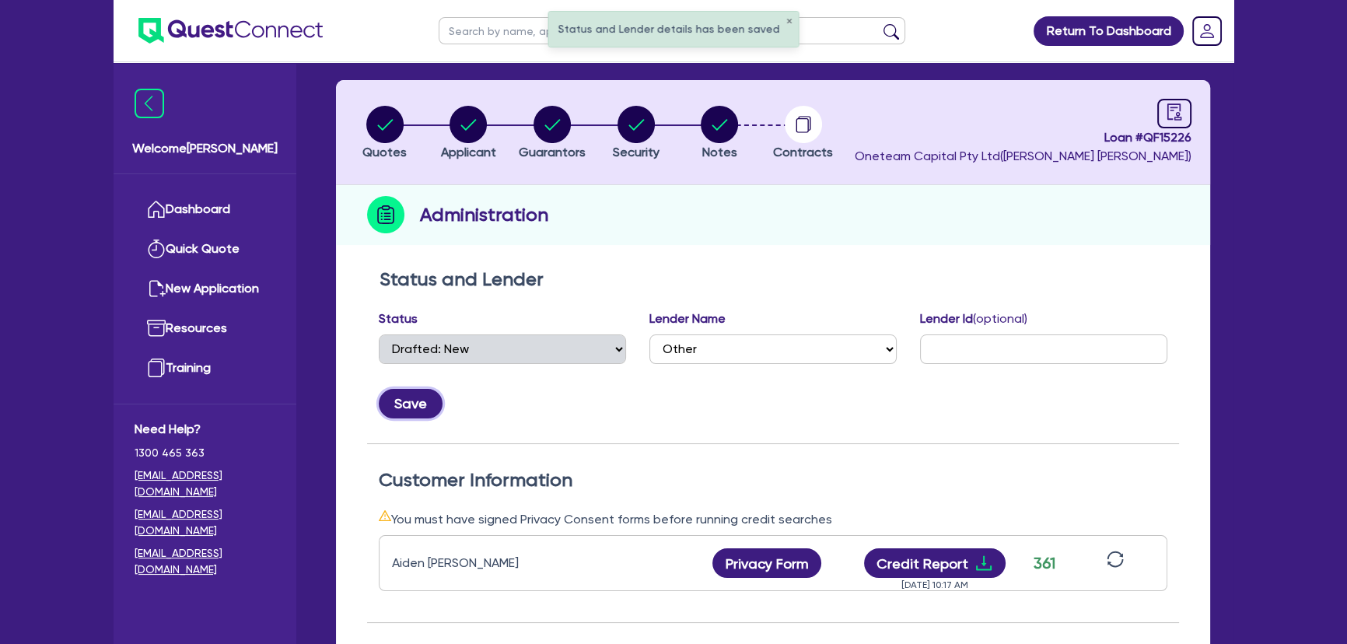
scroll to position [0, 0]
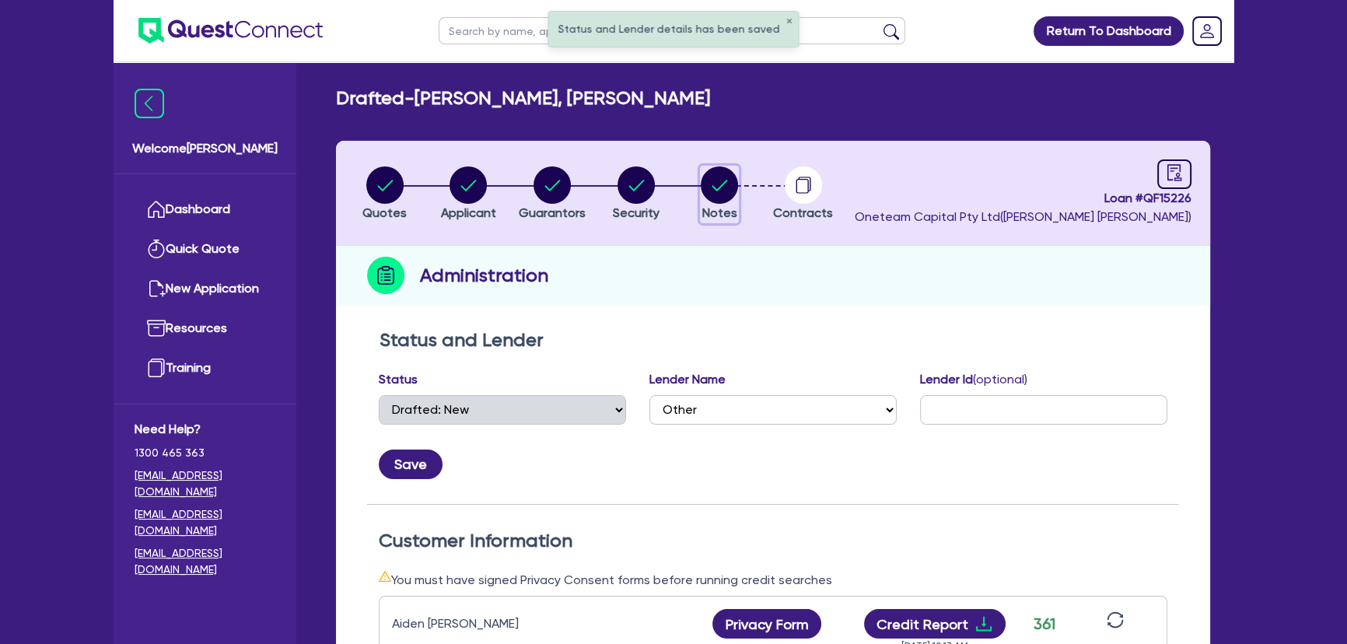
click at [707, 185] on circle "button" at bounding box center [718, 184] width 37 height 37
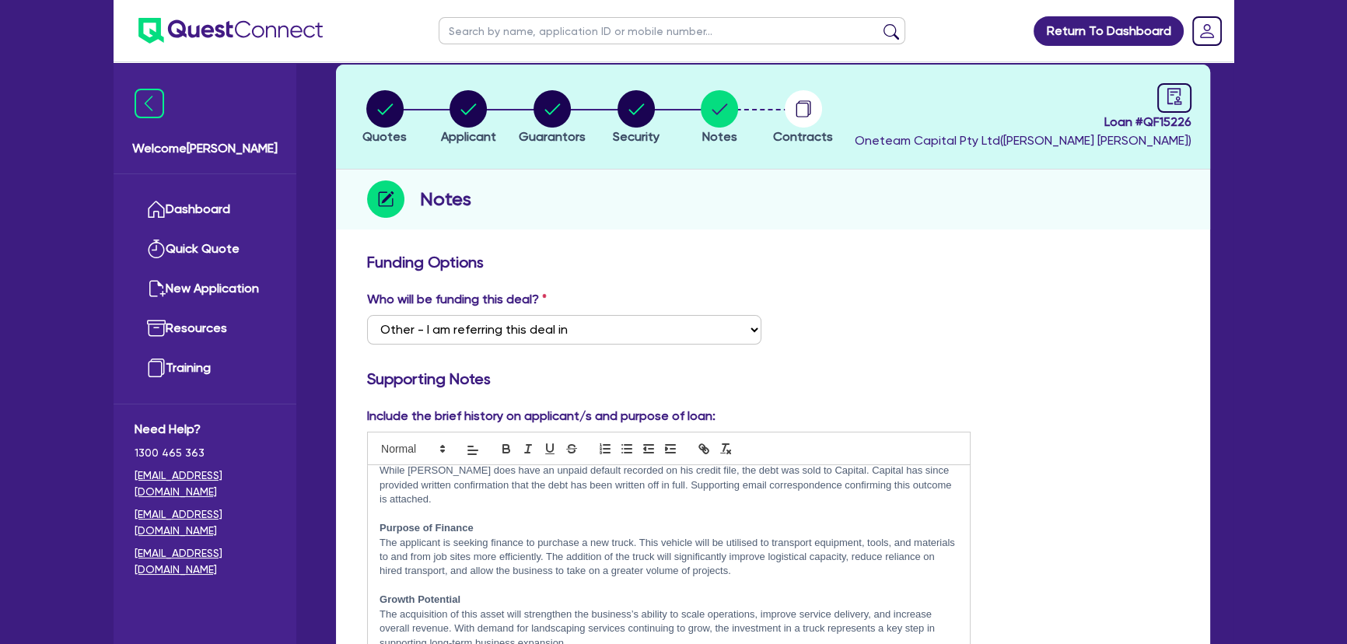
scroll to position [70, 0]
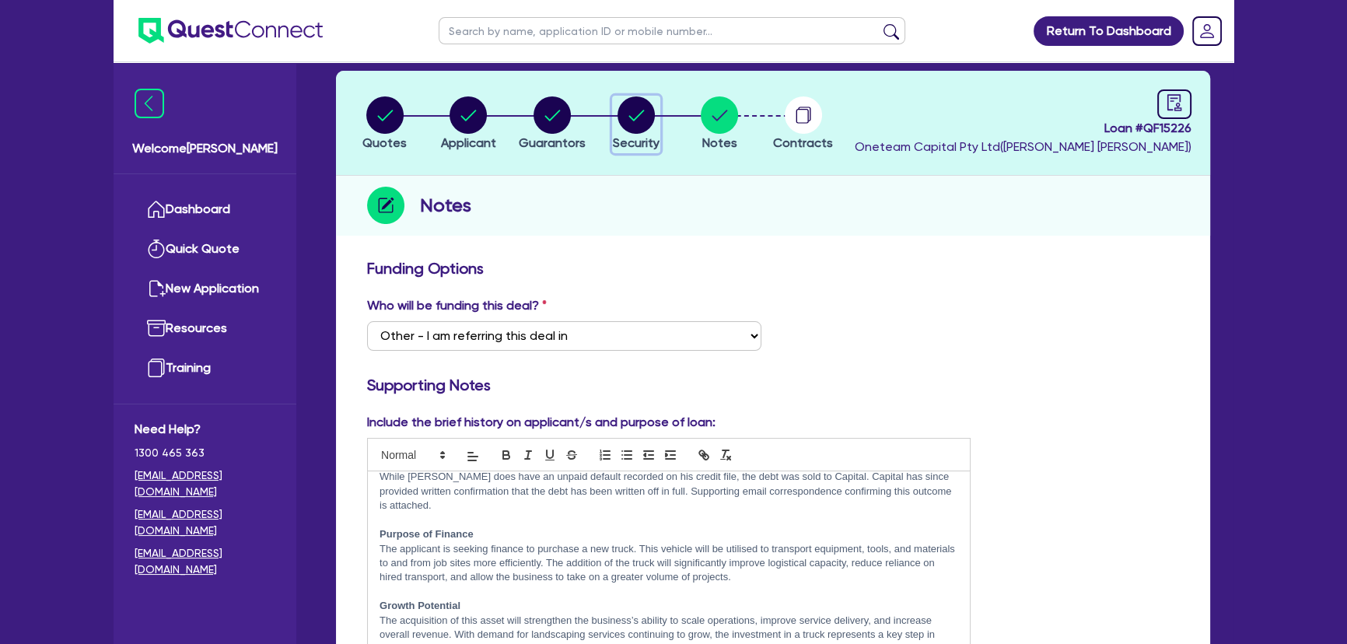
click at [631, 96] on circle "button" at bounding box center [635, 114] width 37 height 37
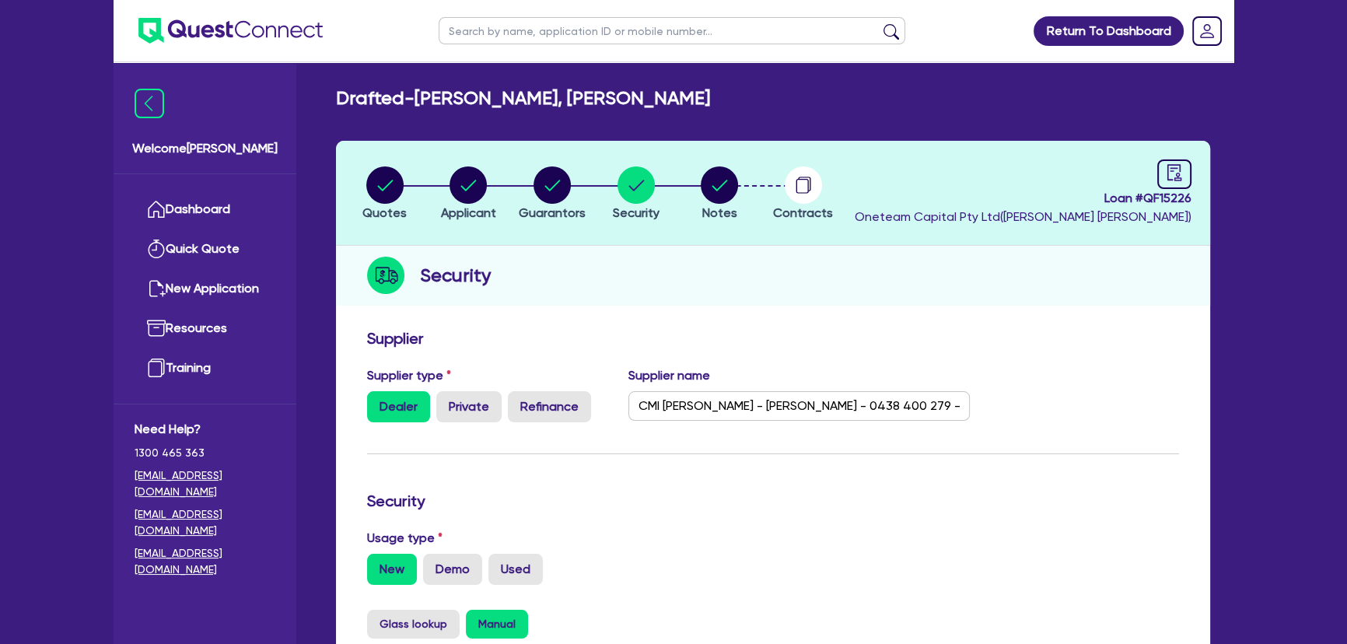
click at [219, 30] on img at bounding box center [230, 31] width 184 height 26
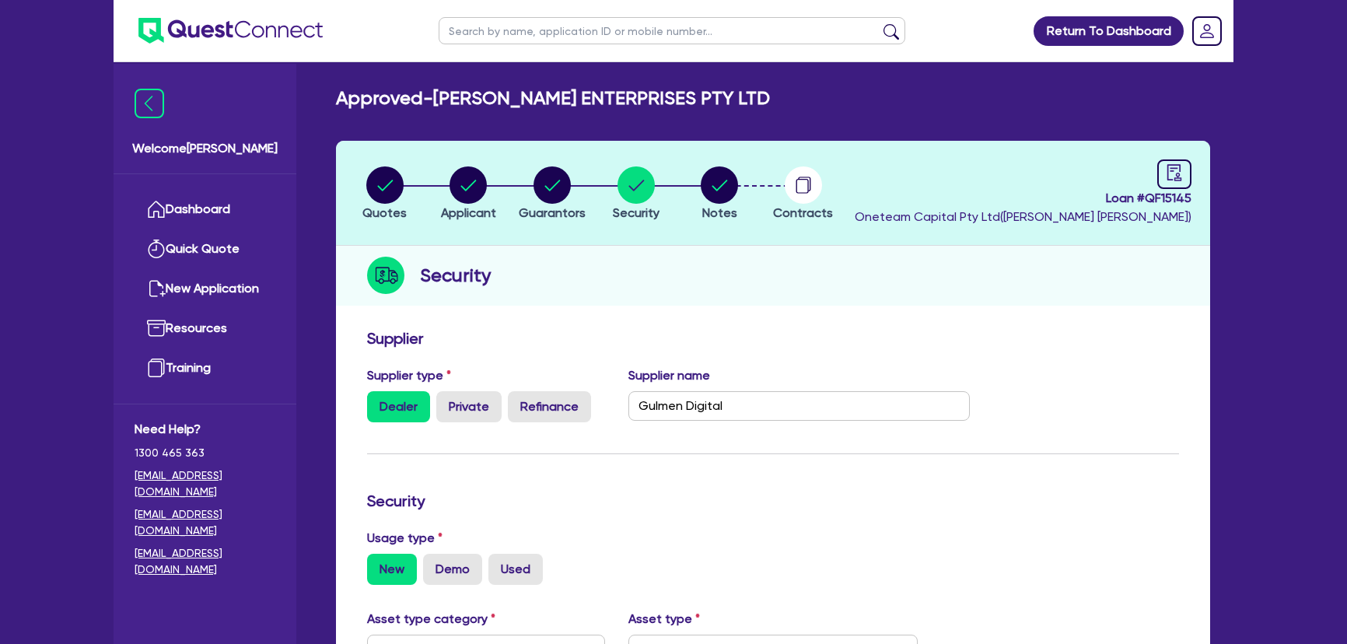
select select "SECONDARY_ASSETS"
select select "PRINTING_AND_PACKAGING_EQUIPMENT"
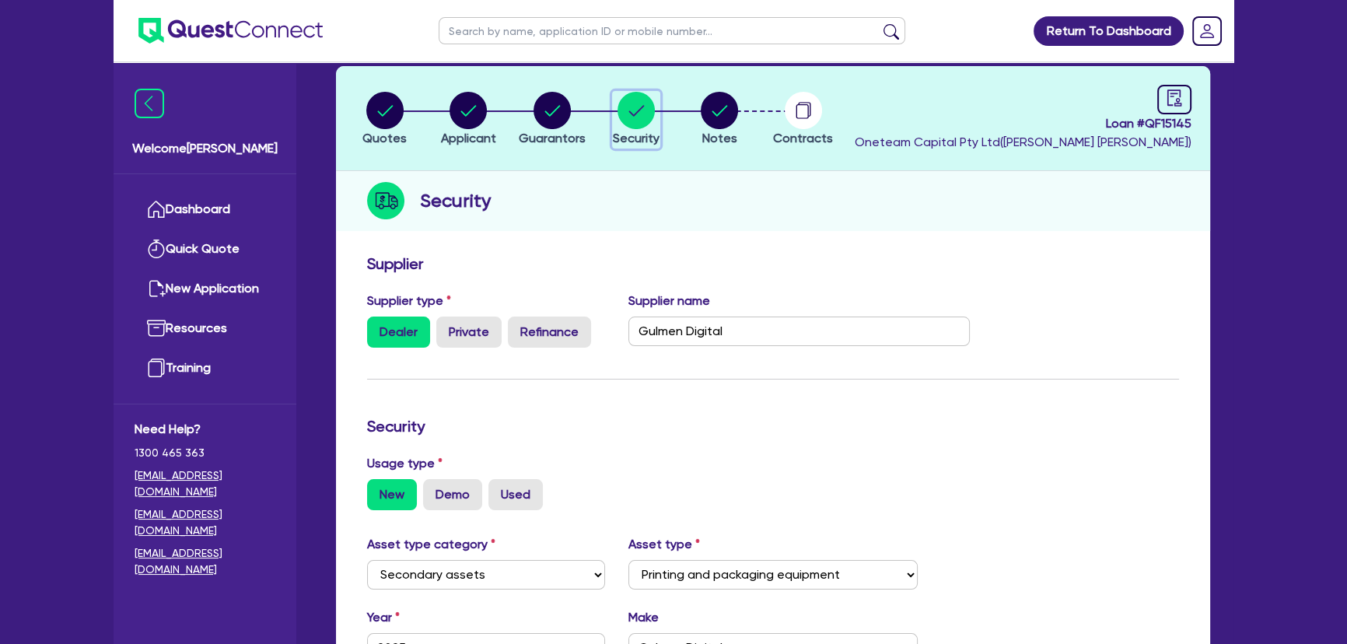
scroll to position [70, 0]
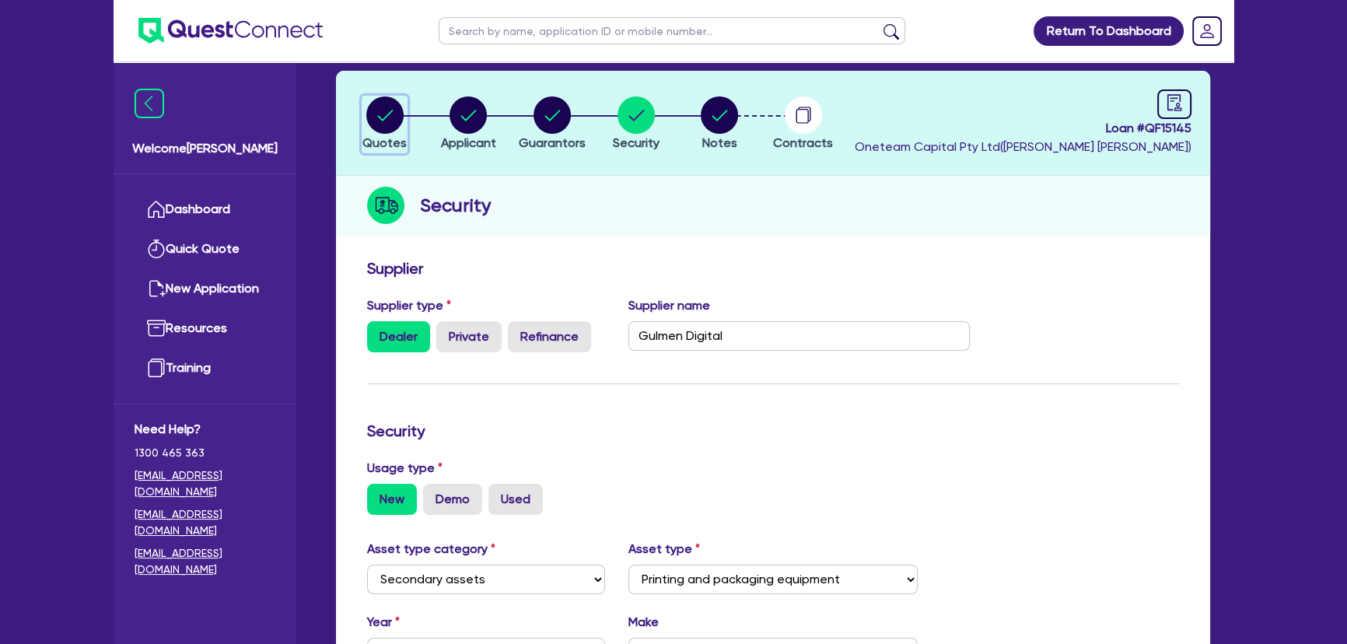
click at [399, 121] on circle "button" at bounding box center [384, 114] width 37 height 37
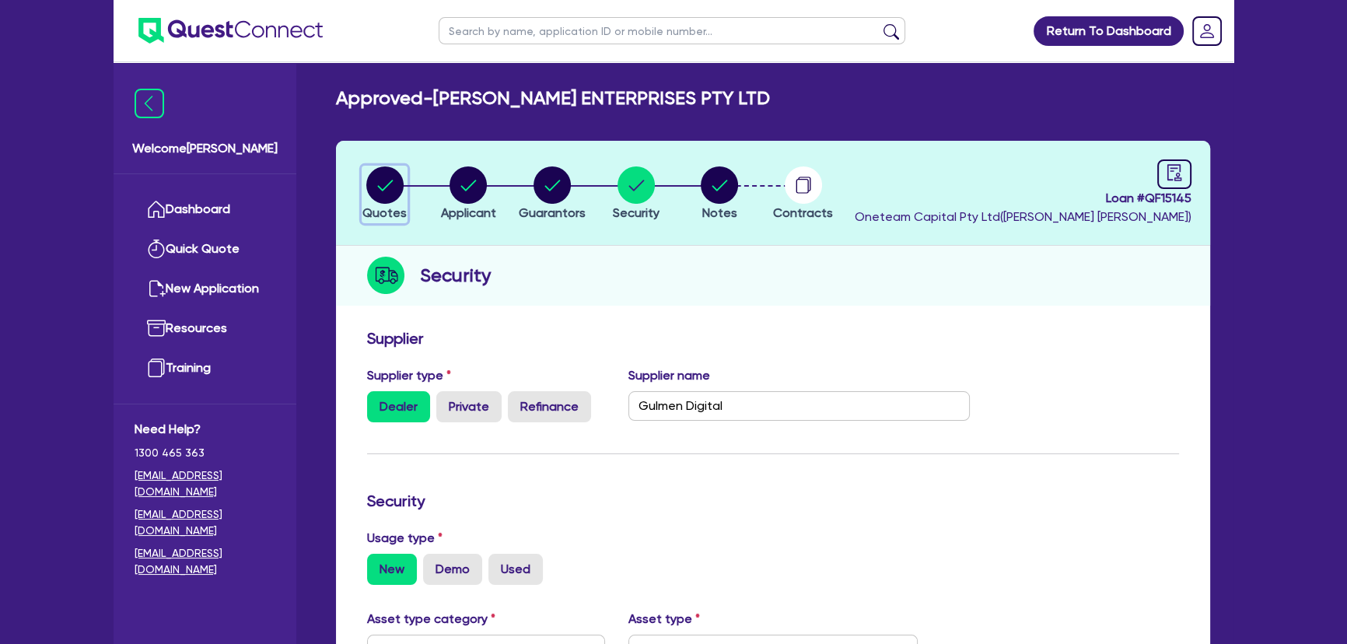
select select "SECONDARY_ASSETS"
select select "PRINTING_AND_PACKAGING_EQUIPMENT"
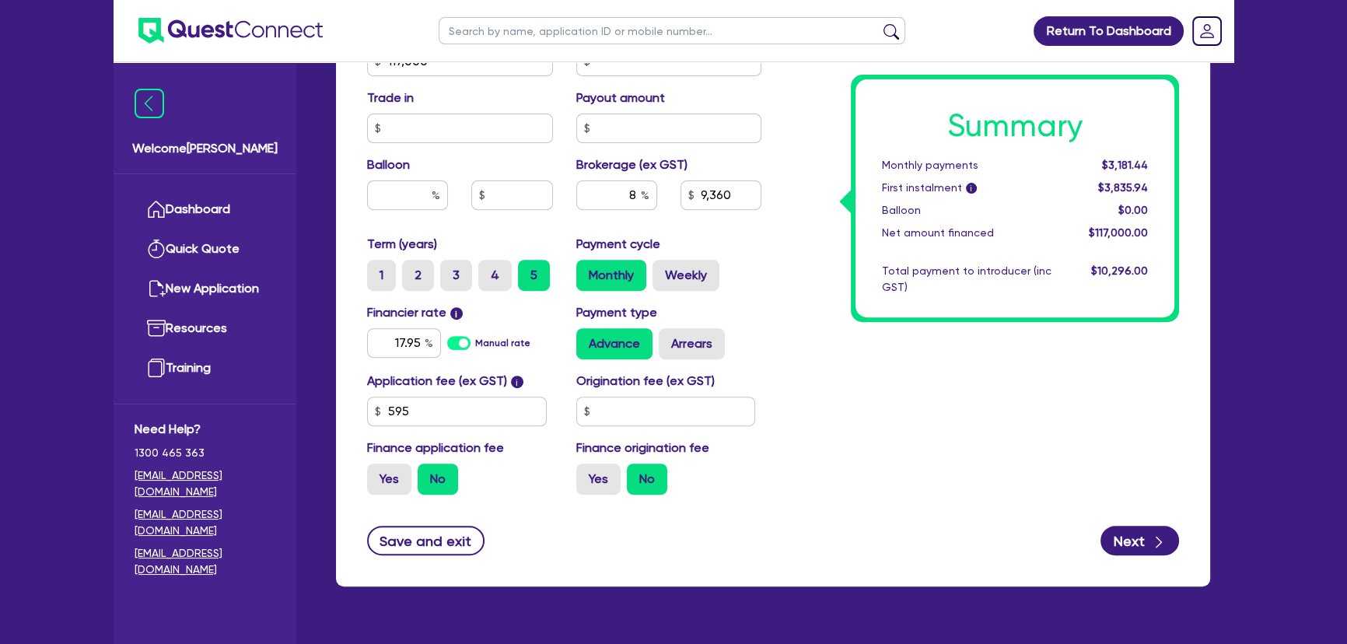
scroll to position [767, 0]
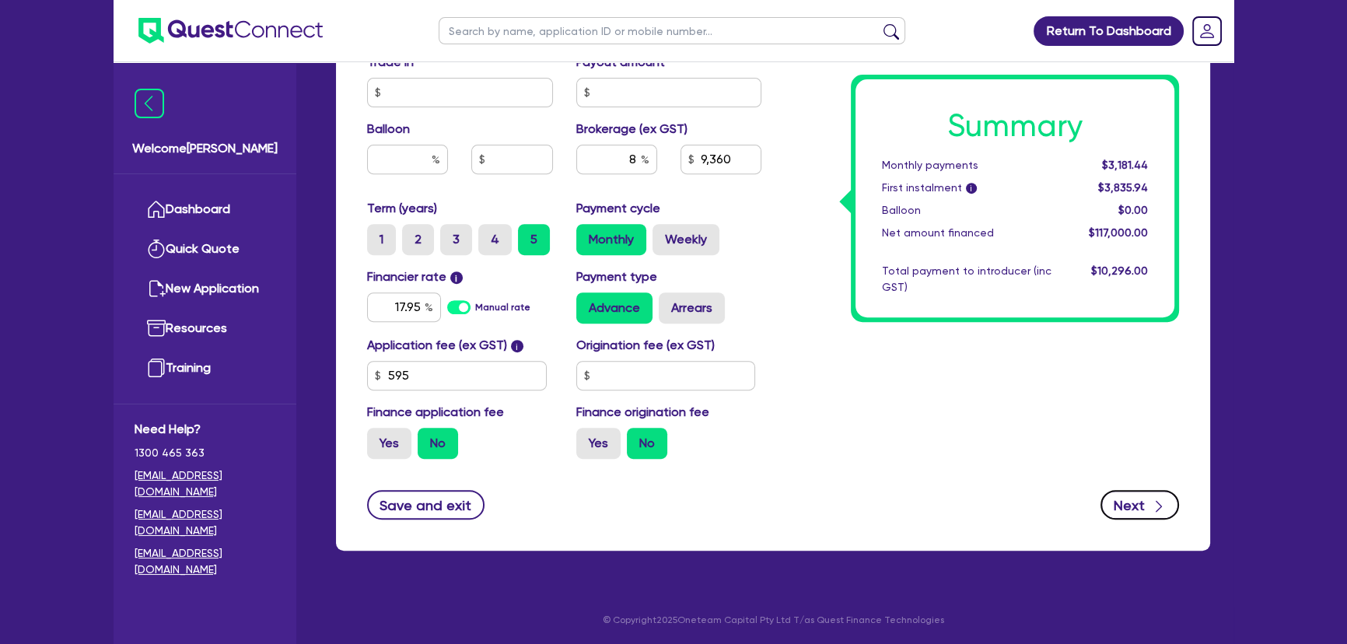
click at [1124, 498] on button "Next" at bounding box center [1139, 505] width 79 height 30
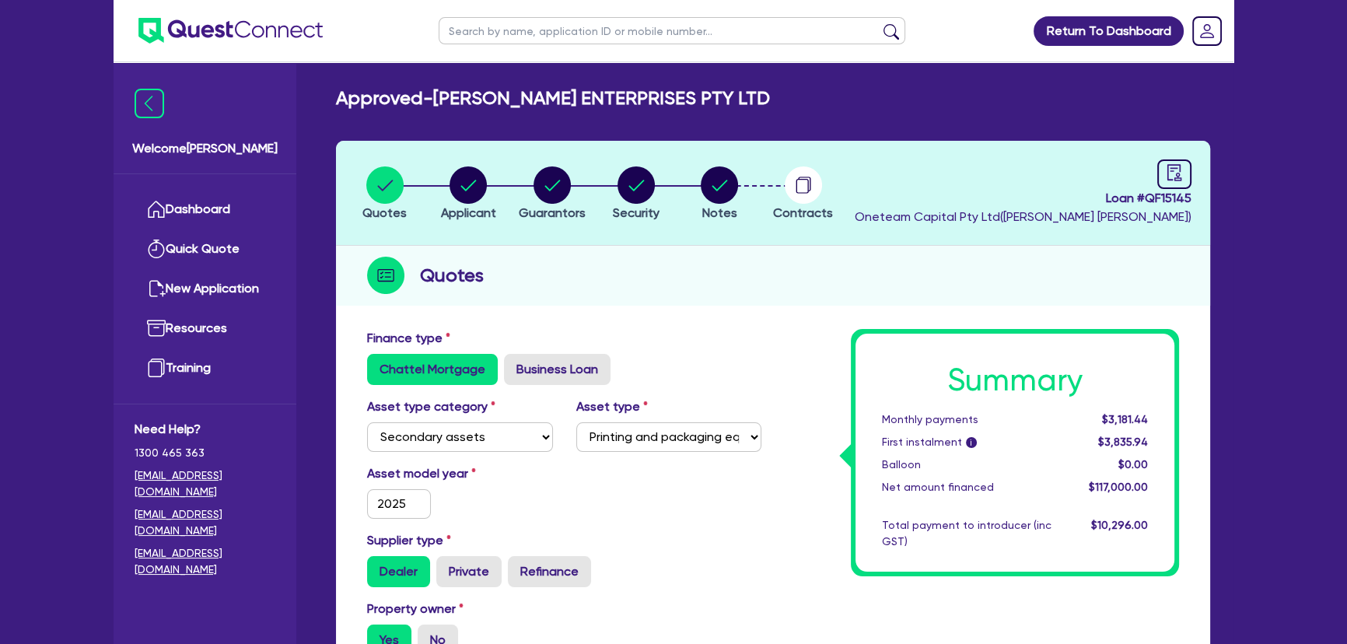
select select "COMPANY"
select select "MANUFACTURING"
select select "PULP_AND_PAPER"
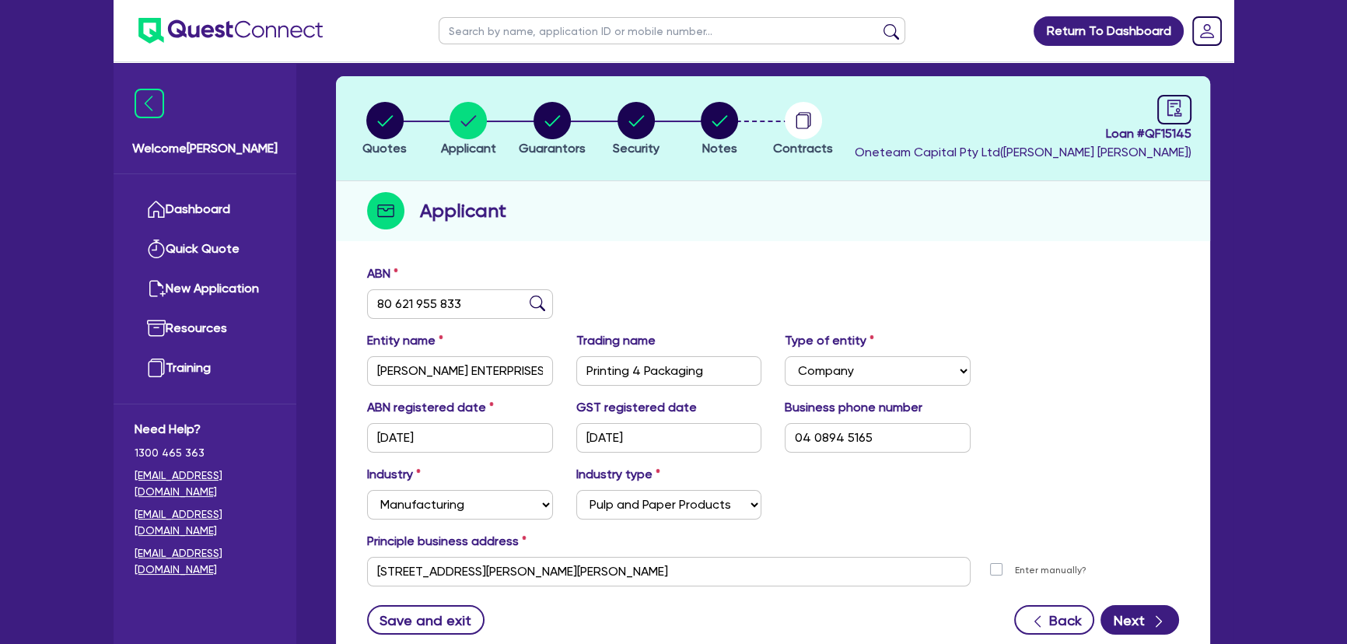
scroll to position [180, 0]
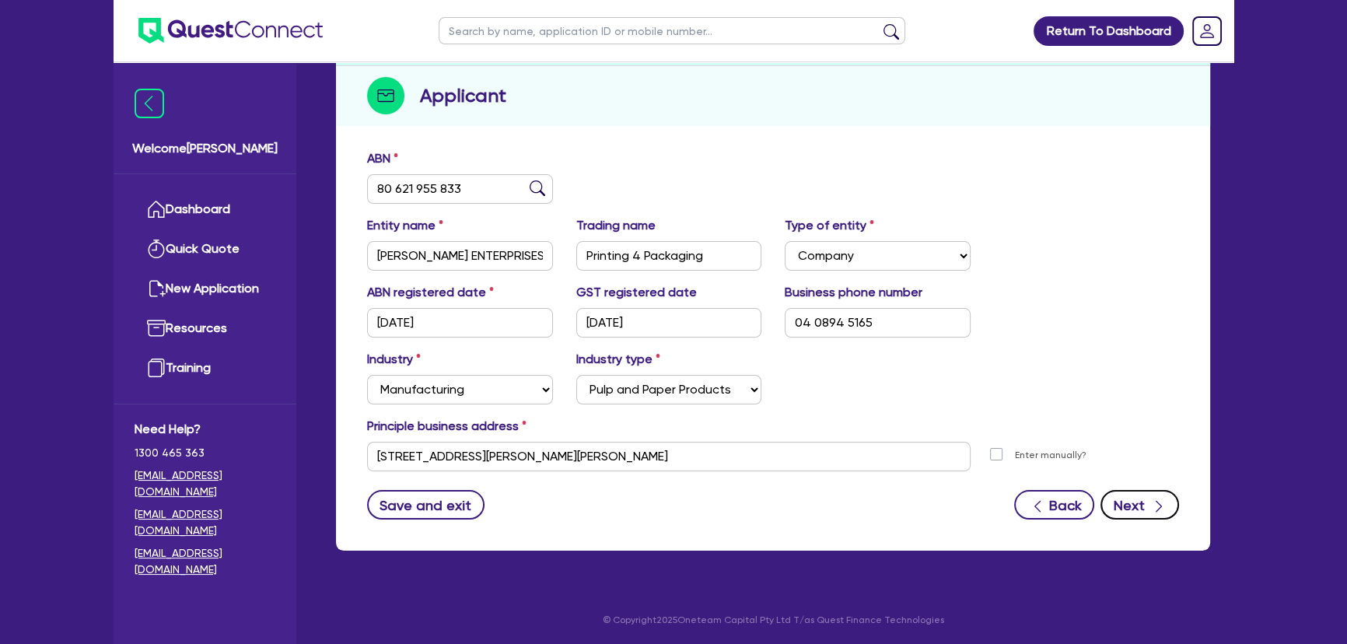
click at [1121, 504] on button "Next" at bounding box center [1139, 505] width 79 height 30
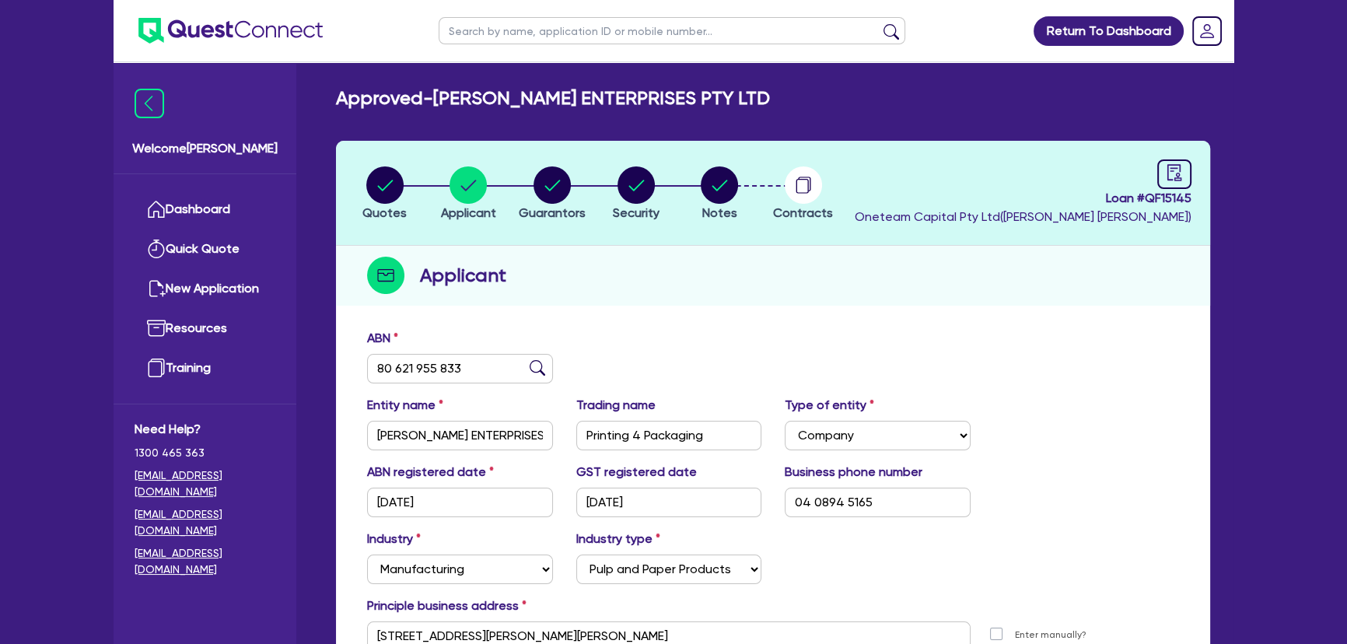
select select "MR"
select select "WA"
select select "MARRIED"
select select "PROPERTY"
select select "TRUCK"
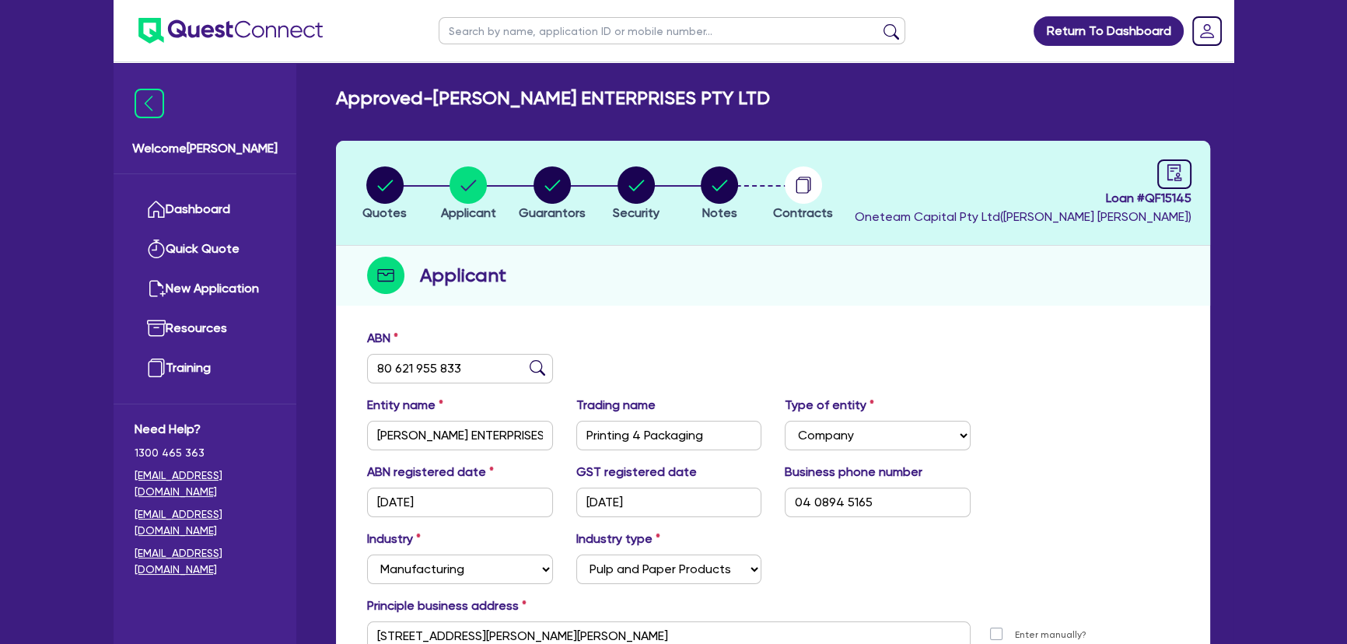
select select "TRUCK"
select select "EQUIPMENT"
select select "CASH"
select select "TRAILER"
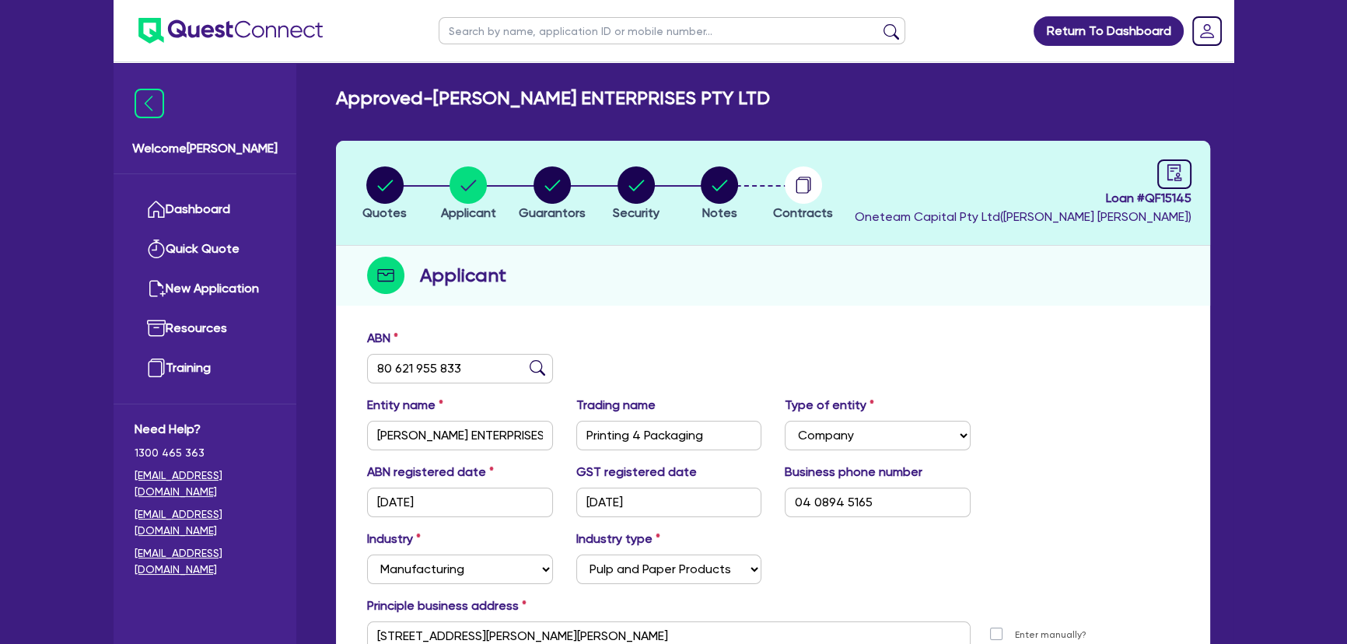
select select "MORTGAGE"
select select "TRUCK_LOAN"
select select "EQUIPMENT_LOAN"
select select "TRUCK_LOAN"
select select "OTHER"
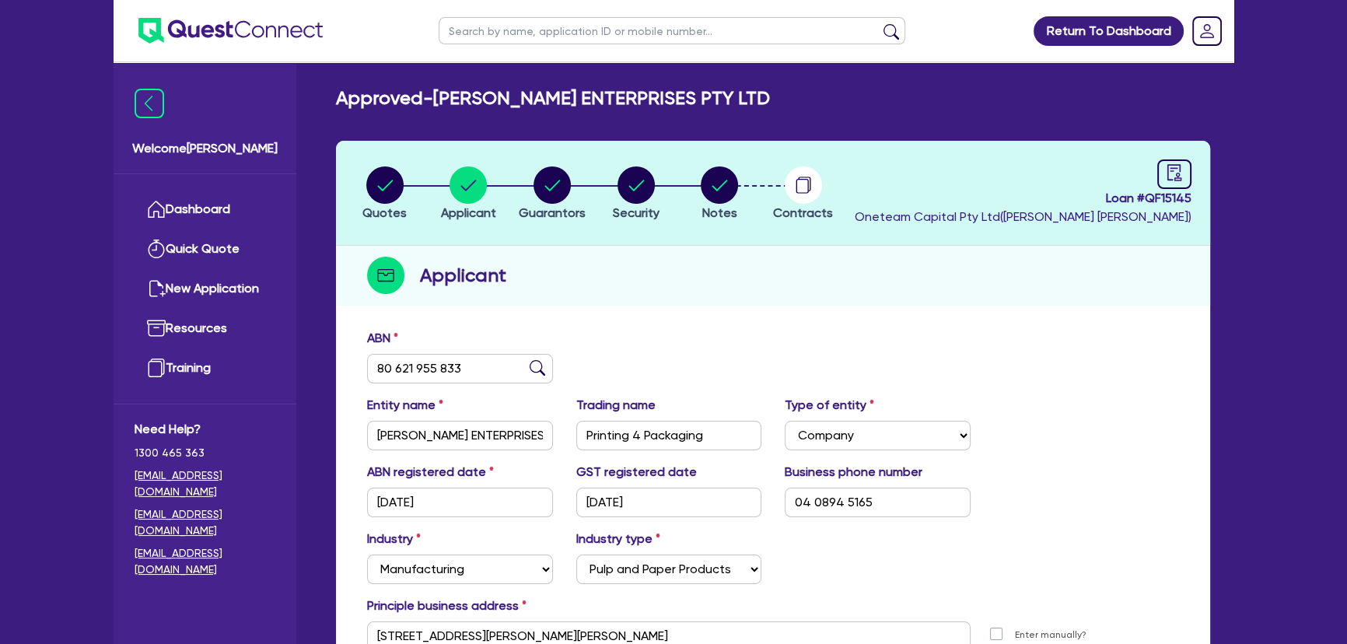
select select "MRS"
select select "WA"
select select "MARRIED"
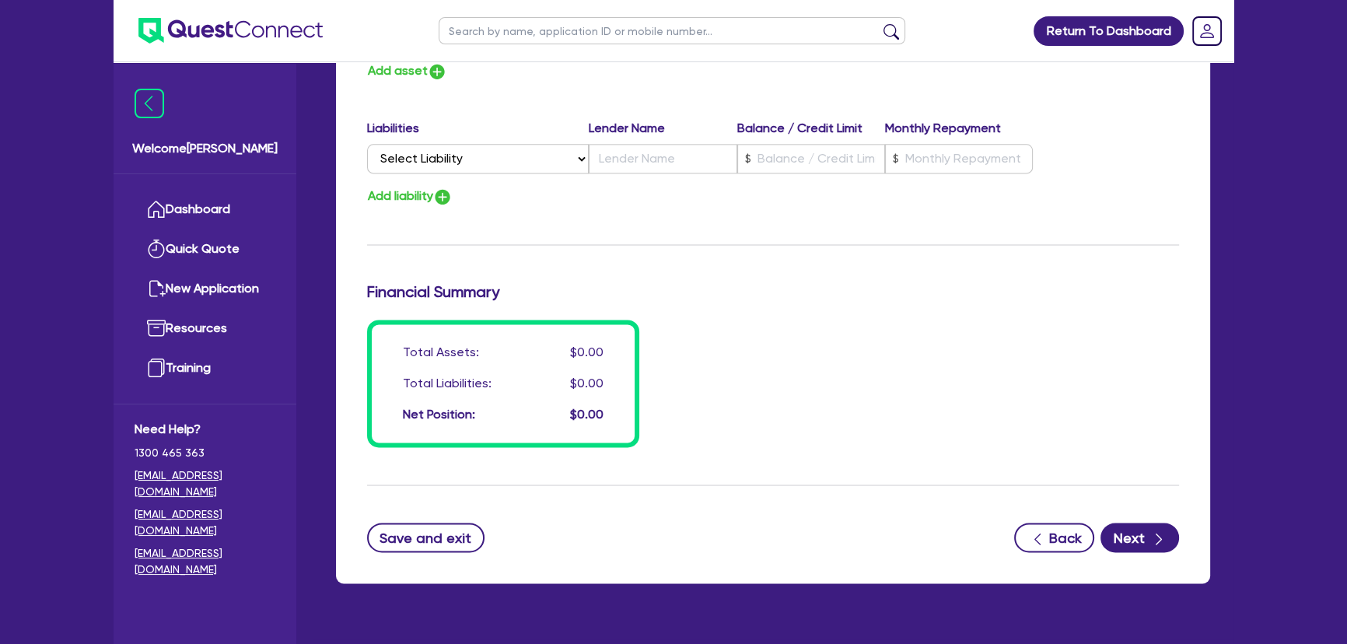
scroll to position [2646, 0]
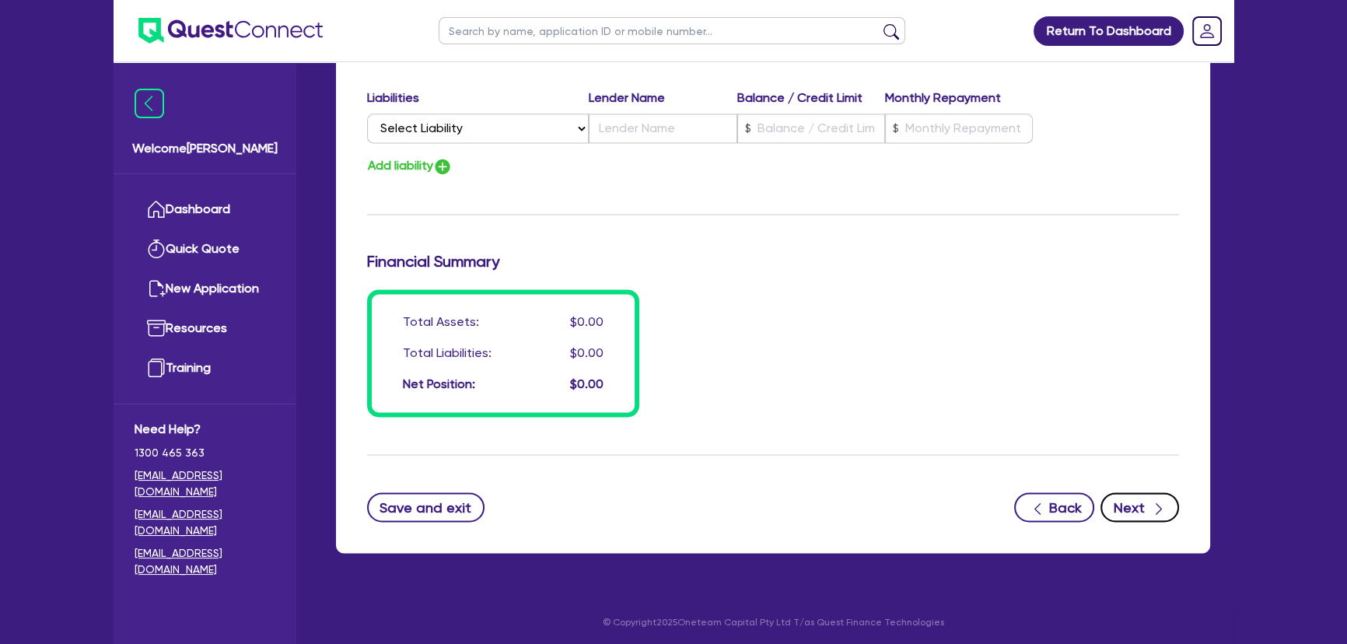
click at [1133, 512] on button "Next" at bounding box center [1139, 507] width 79 height 30
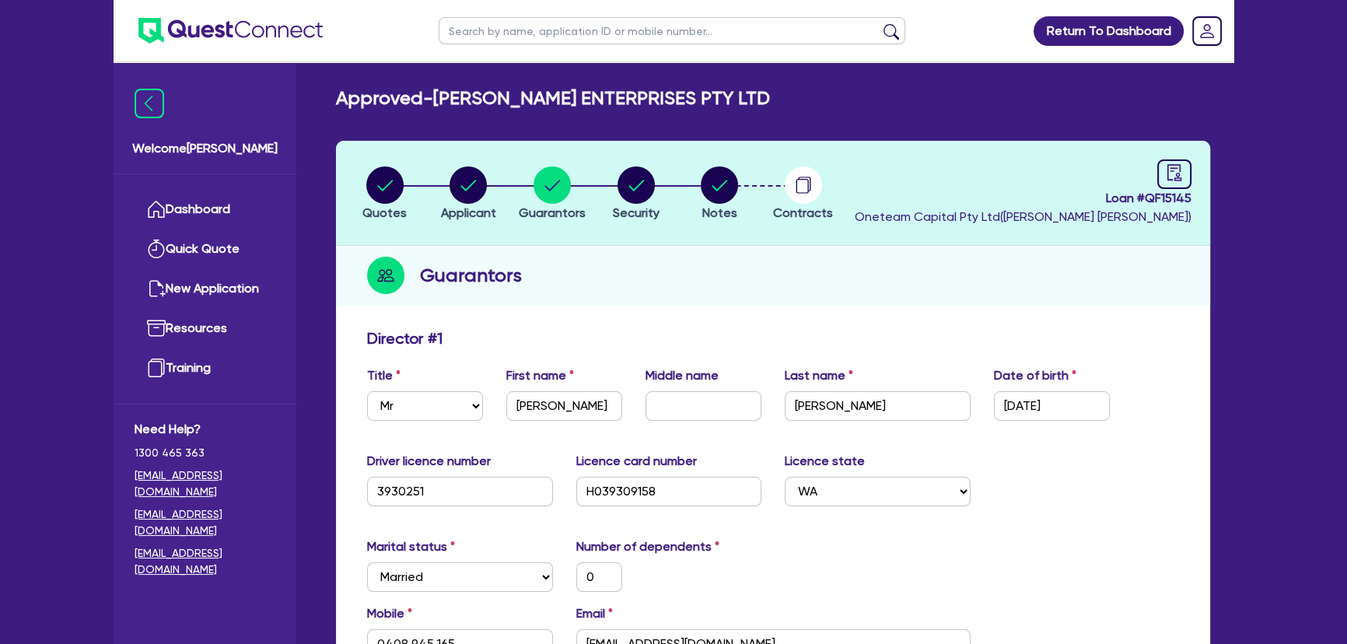
select select "SECONDARY_ASSETS"
select select "PRINTING_AND_PACKAGING_EQUIPMENT"
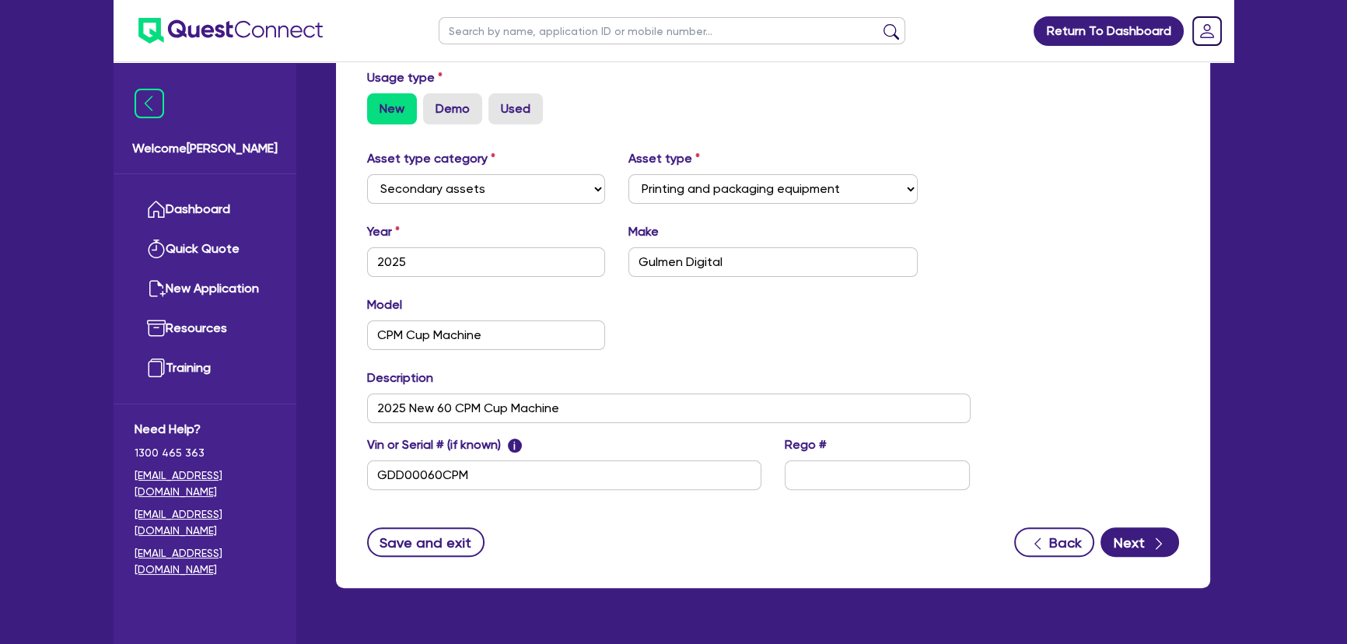
scroll to position [498, 0]
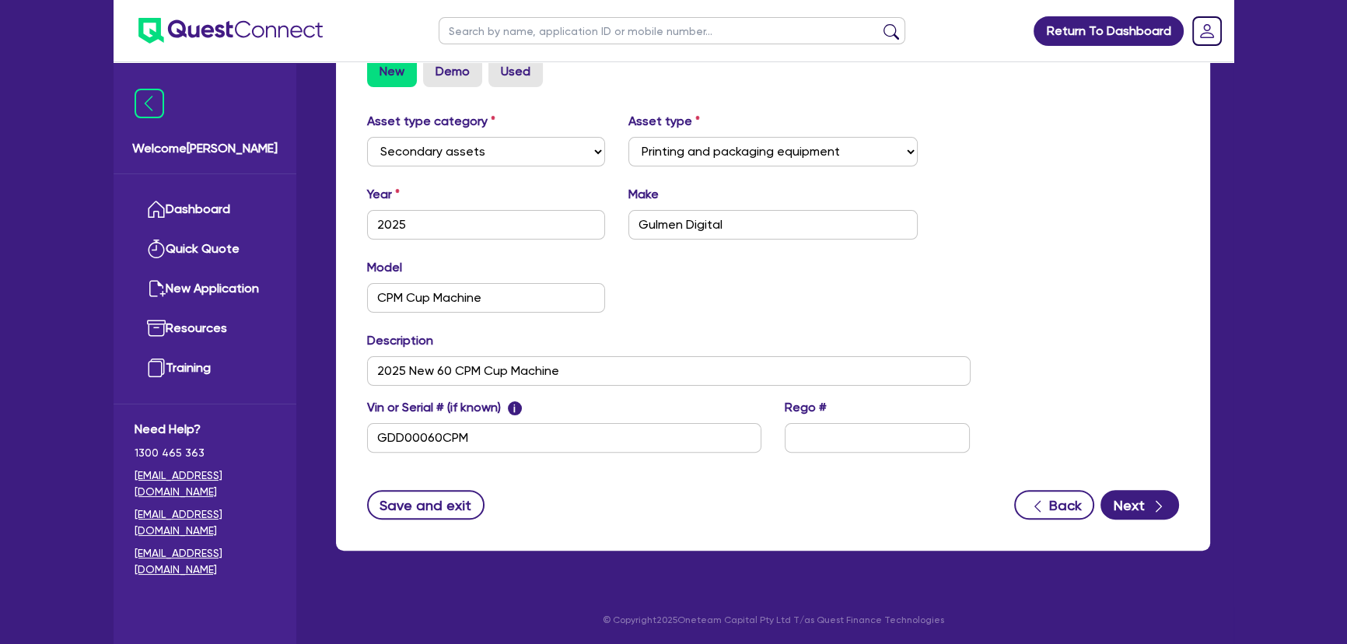
click at [608, 393] on div "Asset type category Select Cars and light trucks Primary assets Secondary asset…" at bounding box center [668, 291] width 627 height 359
click at [624, 369] on input "2025 New 60 CPM Cup Machine" at bounding box center [668, 371] width 603 height 30
type input "Additional security: 2017"
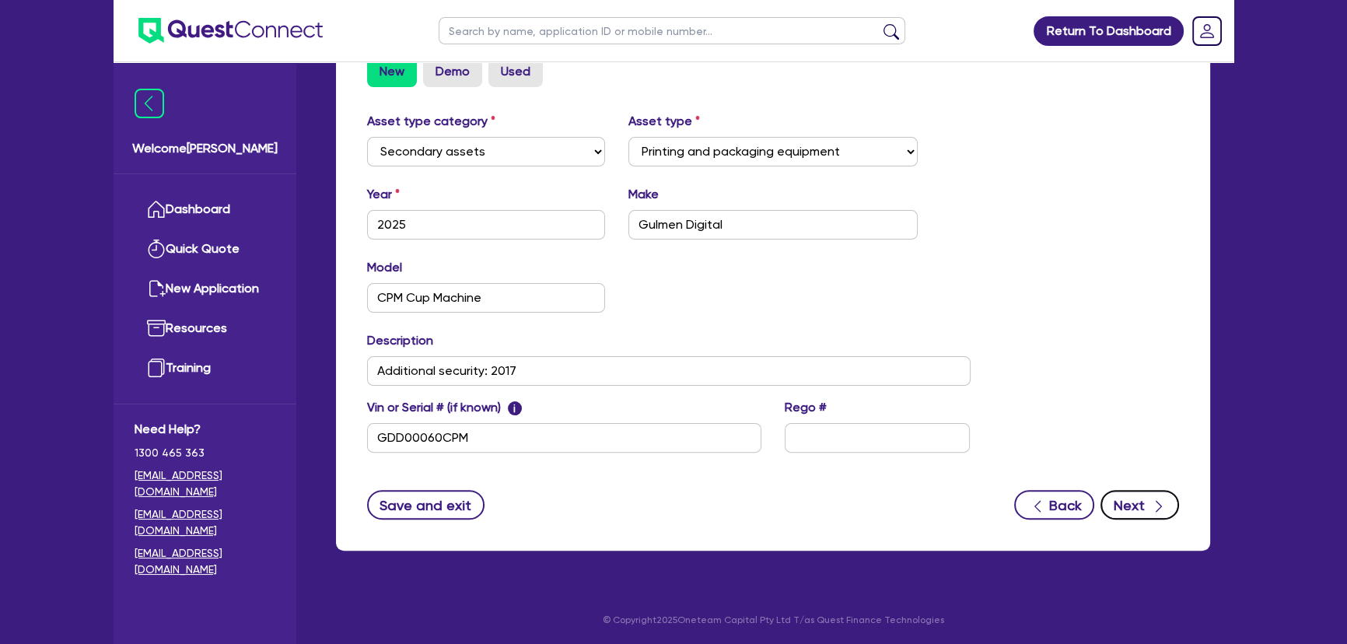
click at [1120, 502] on button "Next" at bounding box center [1139, 505] width 79 height 30
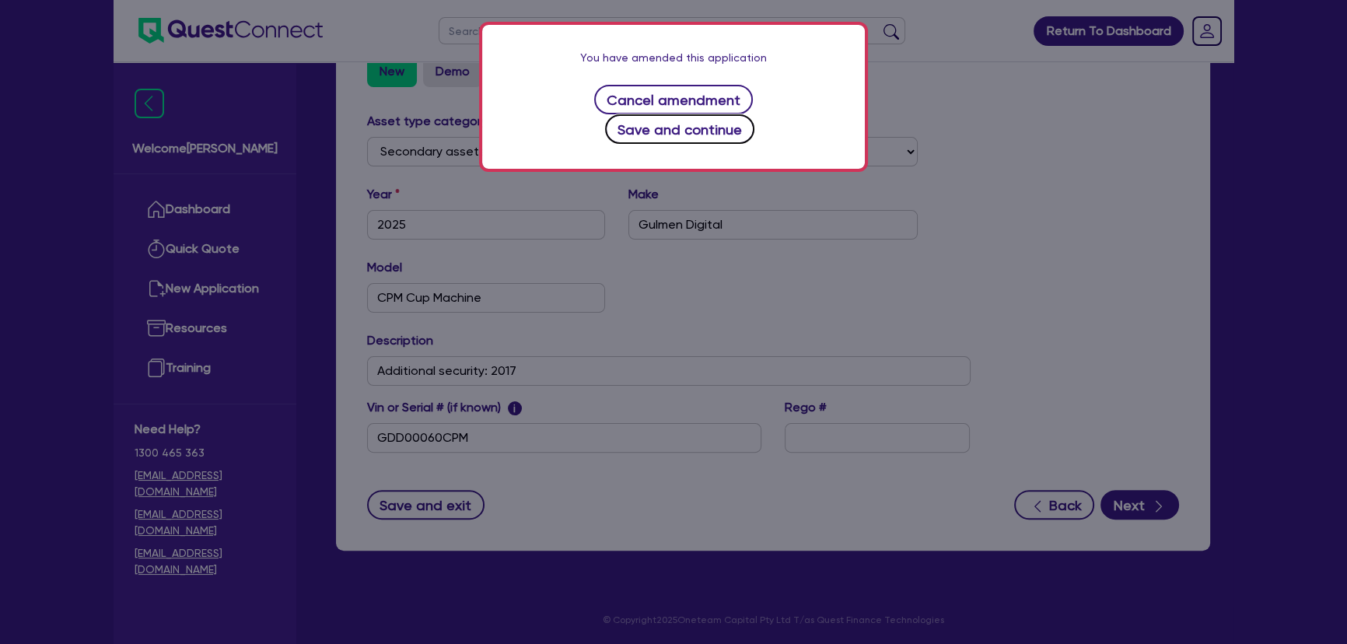
click at [755, 114] on button "Save and continue" at bounding box center [680, 129] width 150 height 30
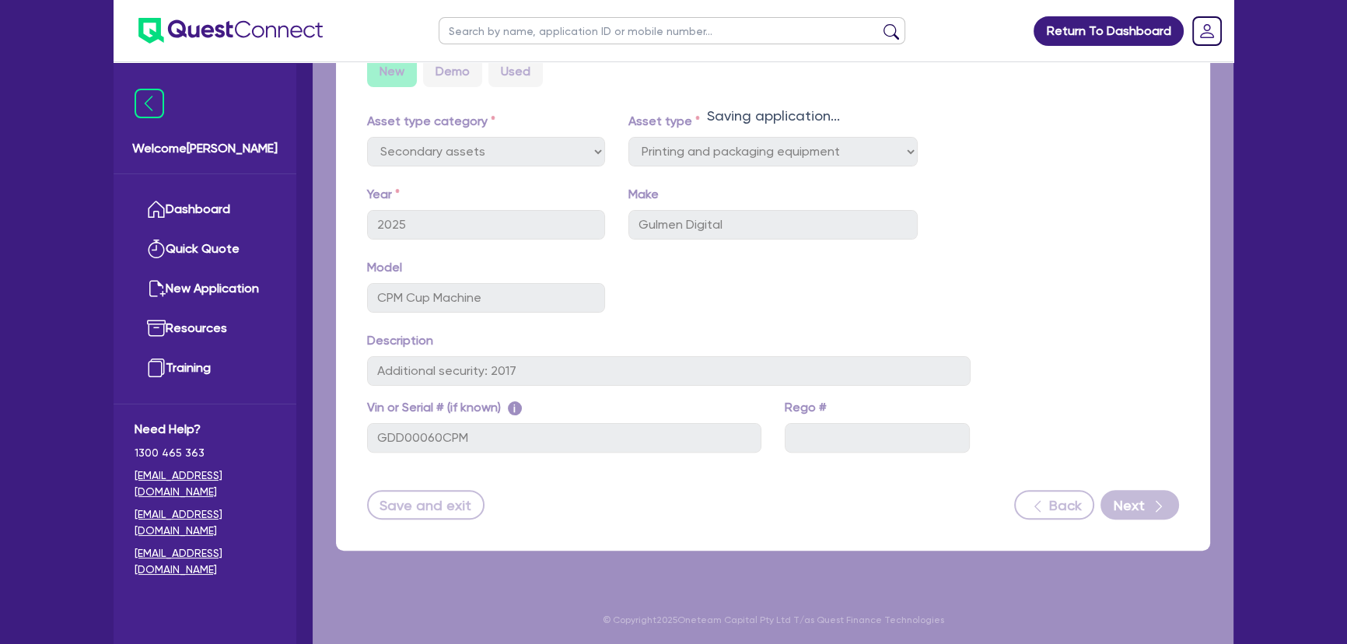
select select "Quest Finance - Own Book"
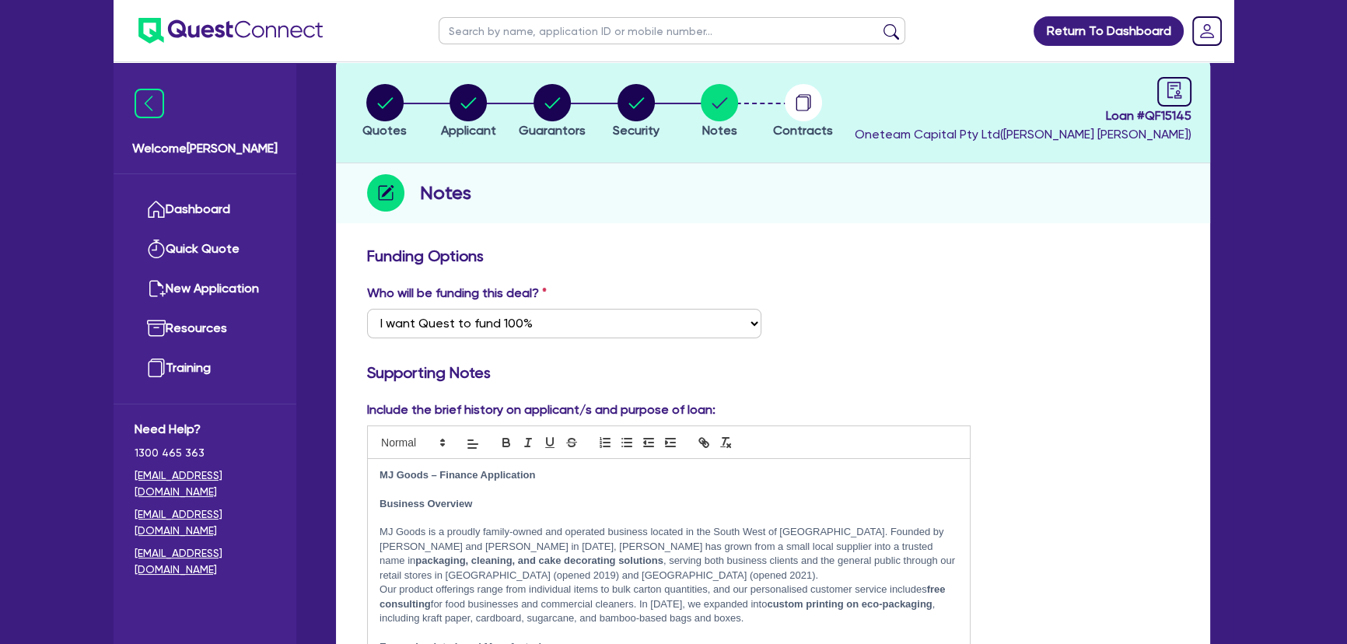
scroll to position [70, 0]
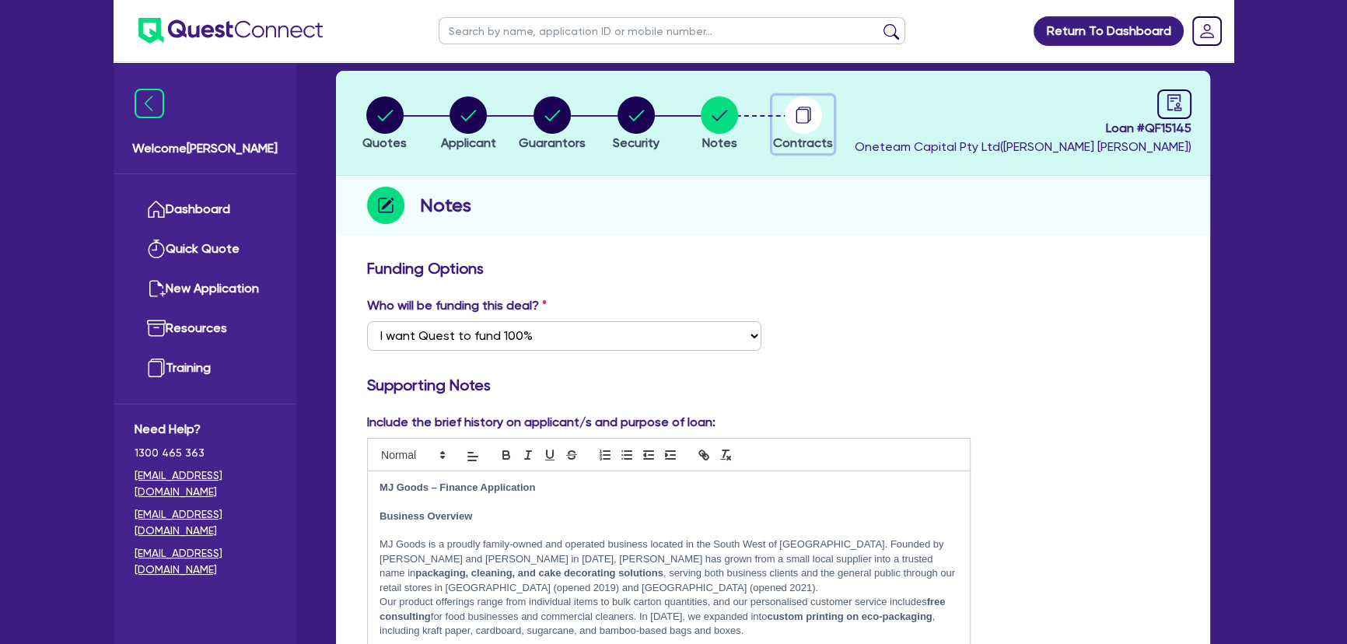
click at [819, 143] on span "Contracts" at bounding box center [803, 142] width 60 height 15
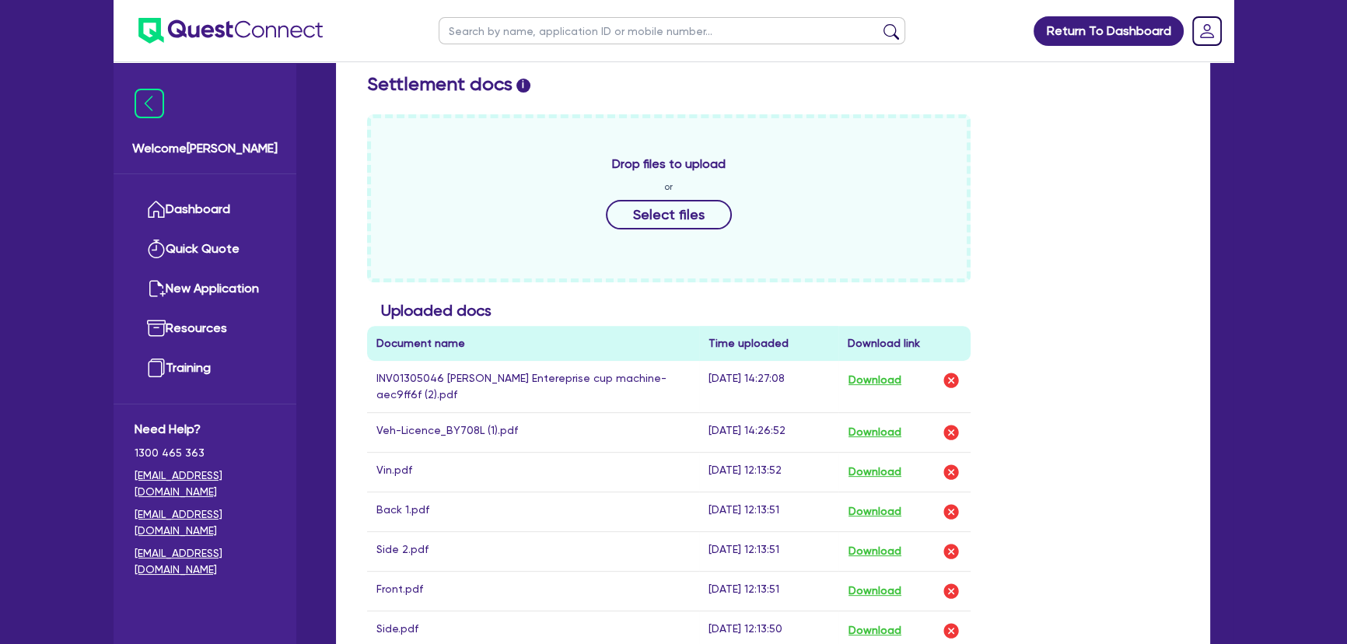
scroll to position [707, 0]
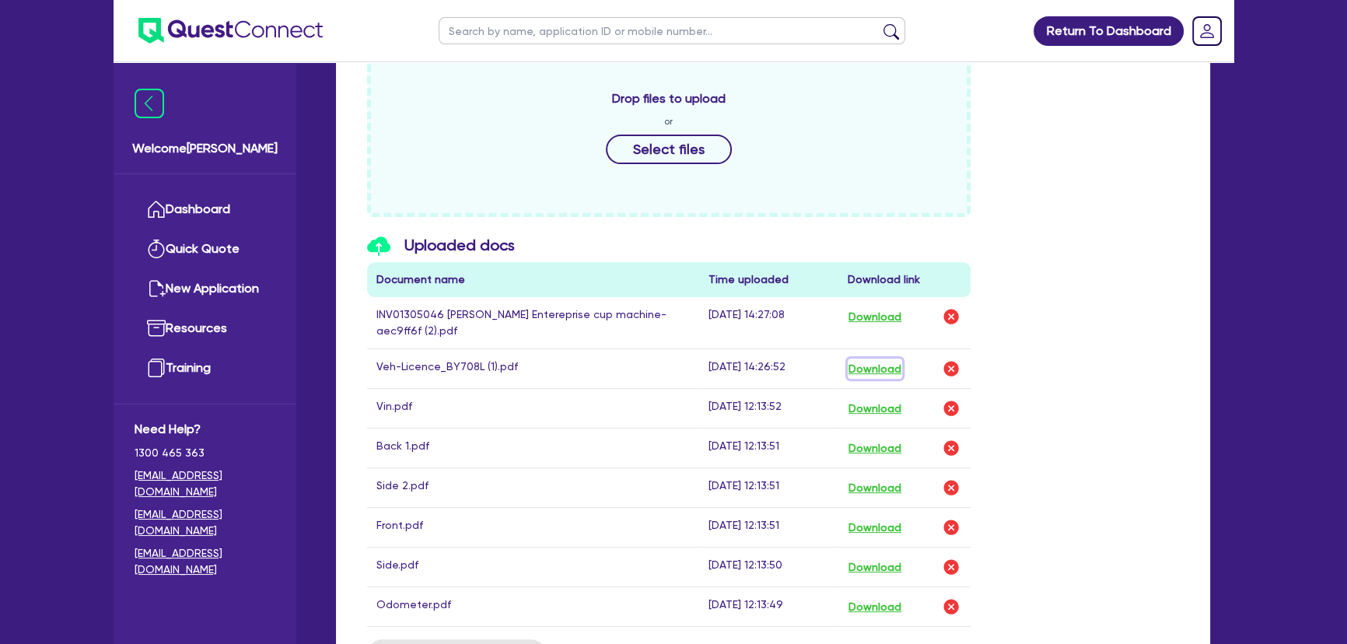
click at [861, 368] on button "Download" at bounding box center [874, 368] width 54 height 20
click at [888, 404] on button "Download" at bounding box center [874, 408] width 54 height 20
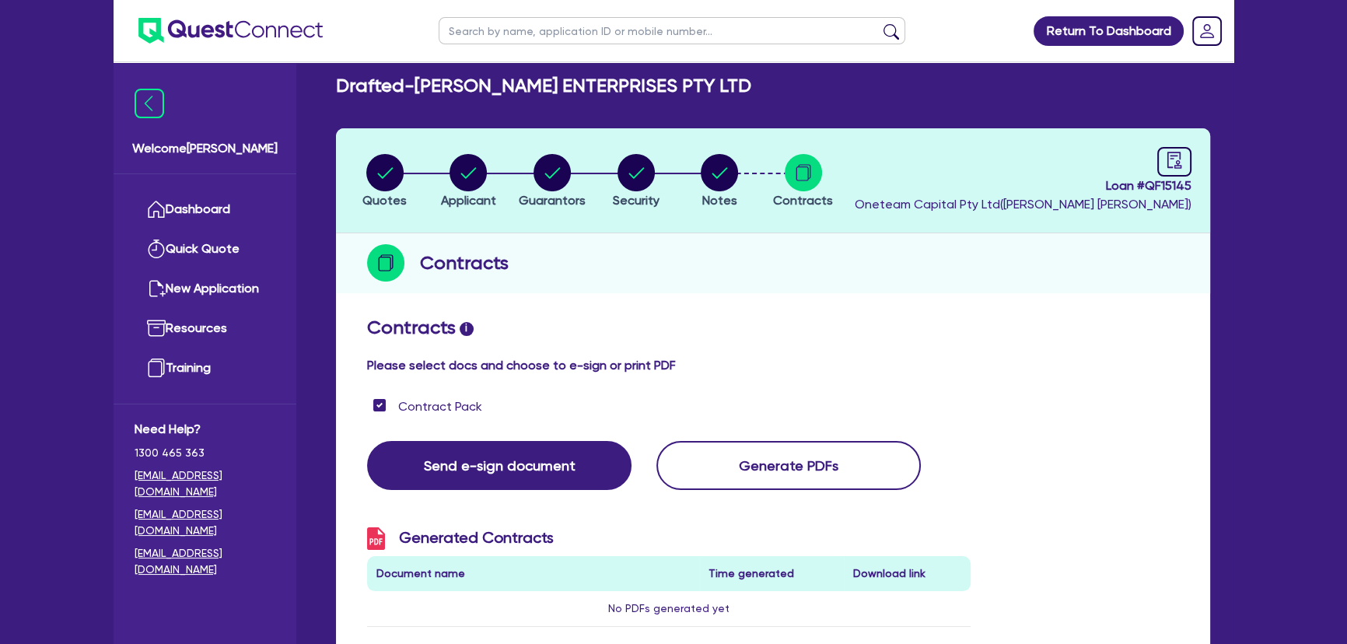
scroll to position [0, 0]
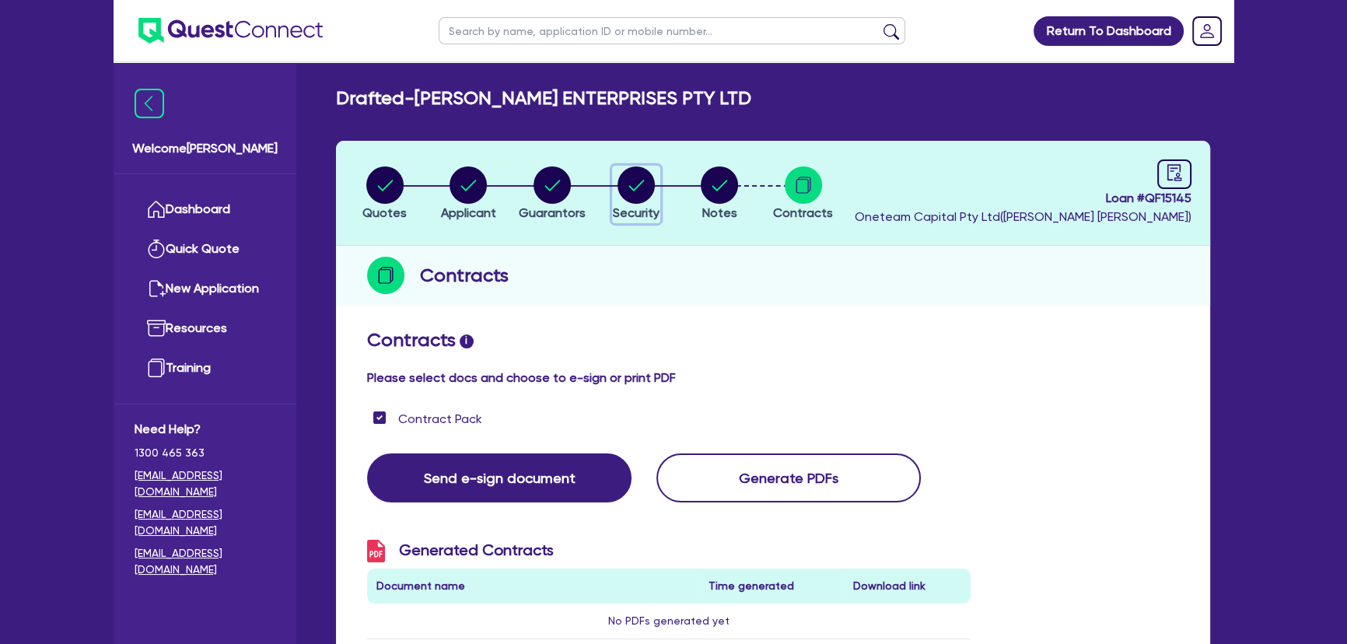
click at [640, 200] on circle "button" at bounding box center [635, 184] width 37 height 37
select select "SECONDARY_ASSETS"
select select "PRINTING_AND_PACKAGING_EQUIPMENT"
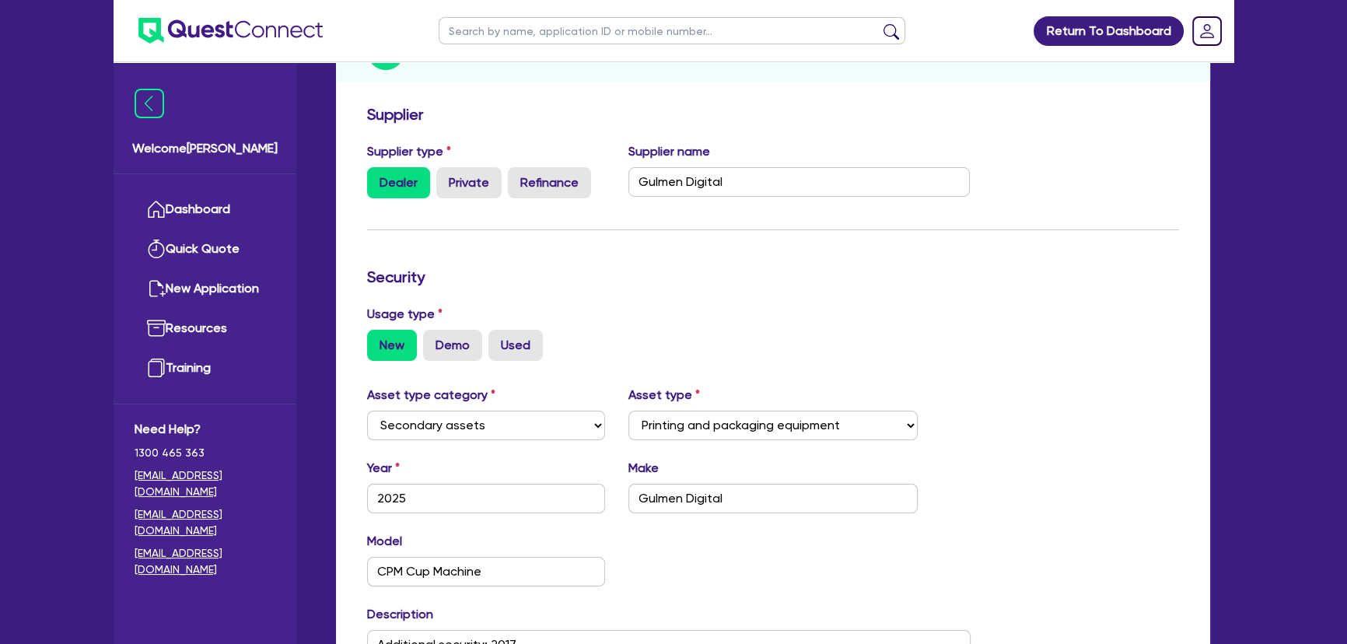
scroll to position [353, 0]
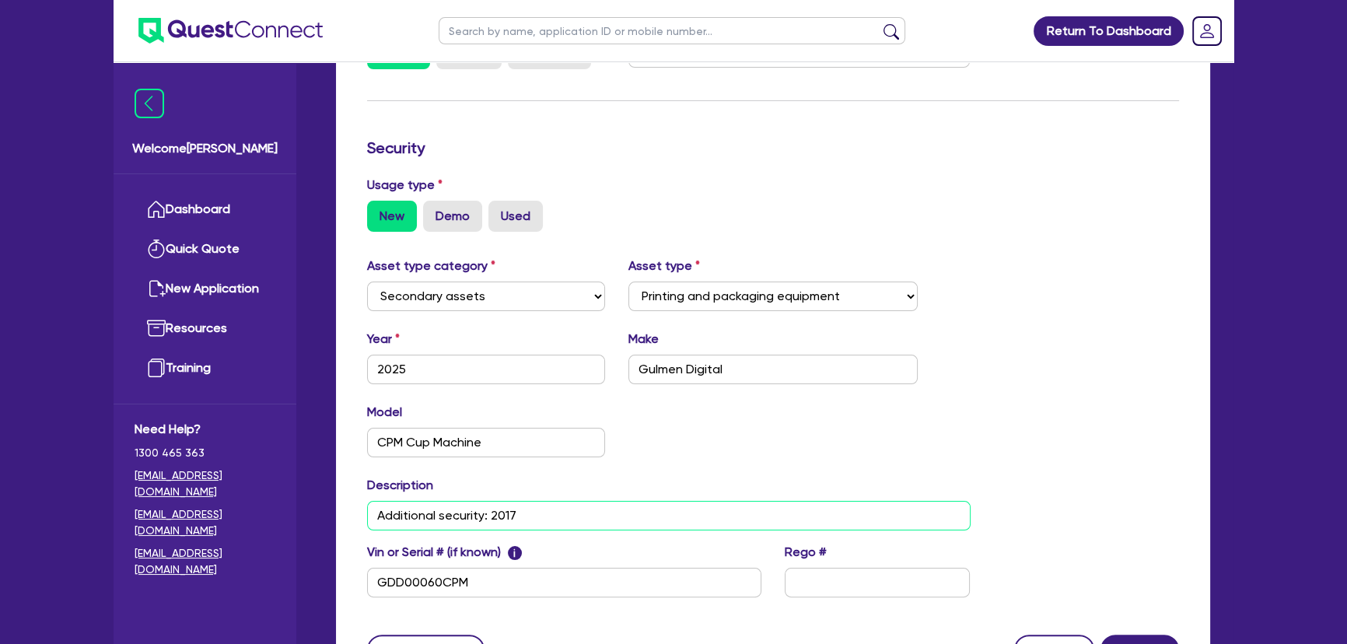
click at [592, 514] on input "Additional security: 2017" at bounding box center [668, 516] width 603 height 30
paste input "[US_VEHICLE_IDENTIFICATION_NUMBER]"
click at [515, 519] on input "Additional security: 2017 Holden [US_STATE] (VIN [US_VEHICLE_IDENTIFICATION_NUM…" at bounding box center [668, 516] width 603 height 30
type input "Additional security: 2013 Holden [US_STATE] (VIN [US_VEHICLE_IDENTIFICATION_NUM…"
click at [751, 454] on div "Model CPM Cup Machine KM" at bounding box center [668, 436] width 627 height 67
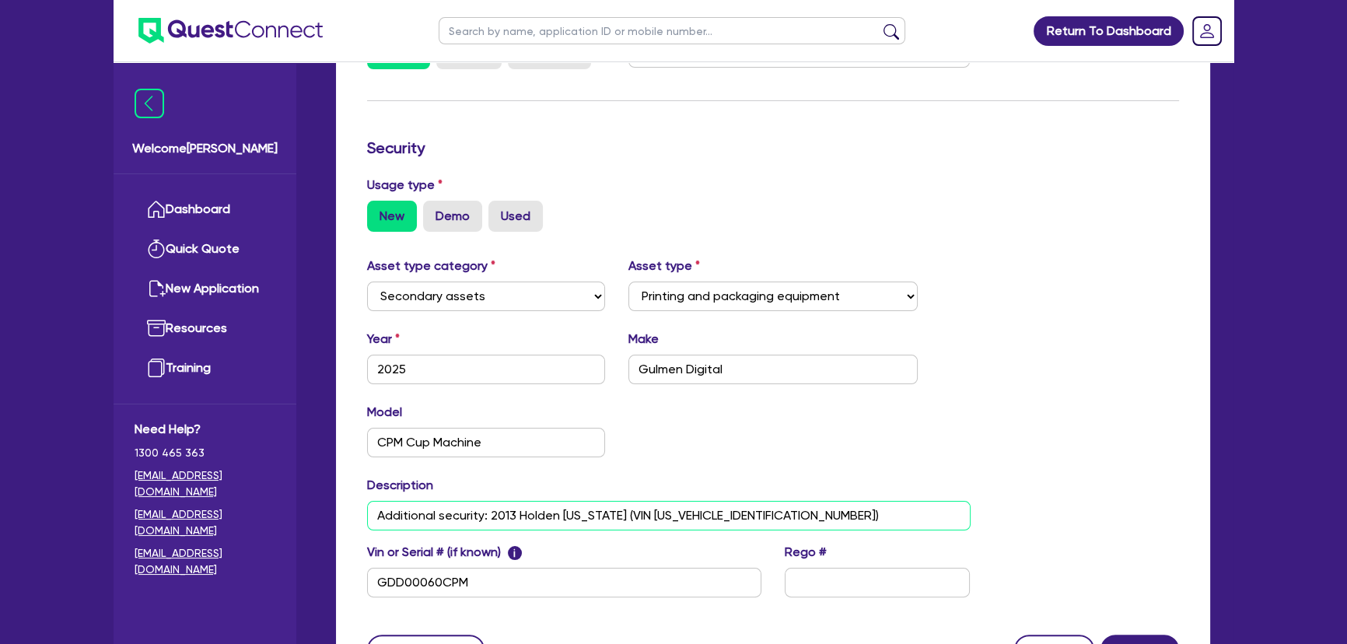
drag, startPoint x: 653, startPoint y: 512, endPoint x: 882, endPoint y: 526, distance: 229.0
click at [656, 512] on input "Additional security: 2013 Holden [US_STATE] (VIN [US_VEHICLE_IDENTIFICATION_NUM…" at bounding box center [668, 516] width 603 height 30
click at [868, 421] on div "Model CPM Cup Machine KM" at bounding box center [668, 436] width 627 height 67
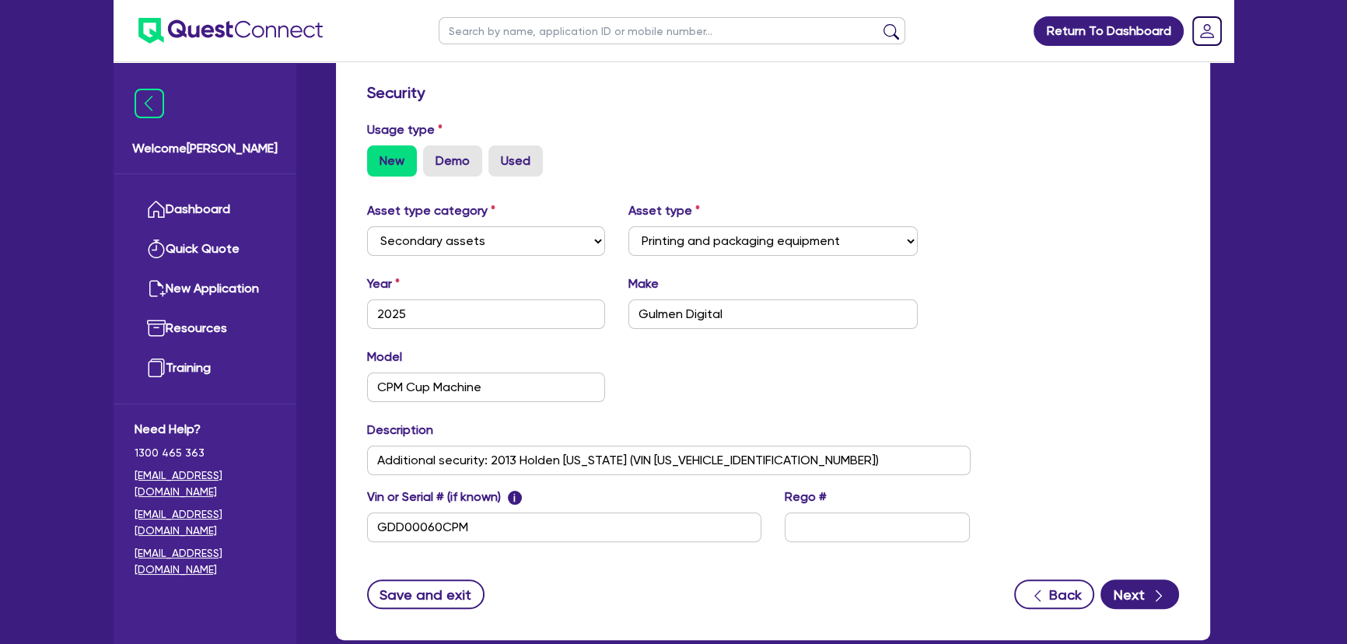
scroll to position [424, 0]
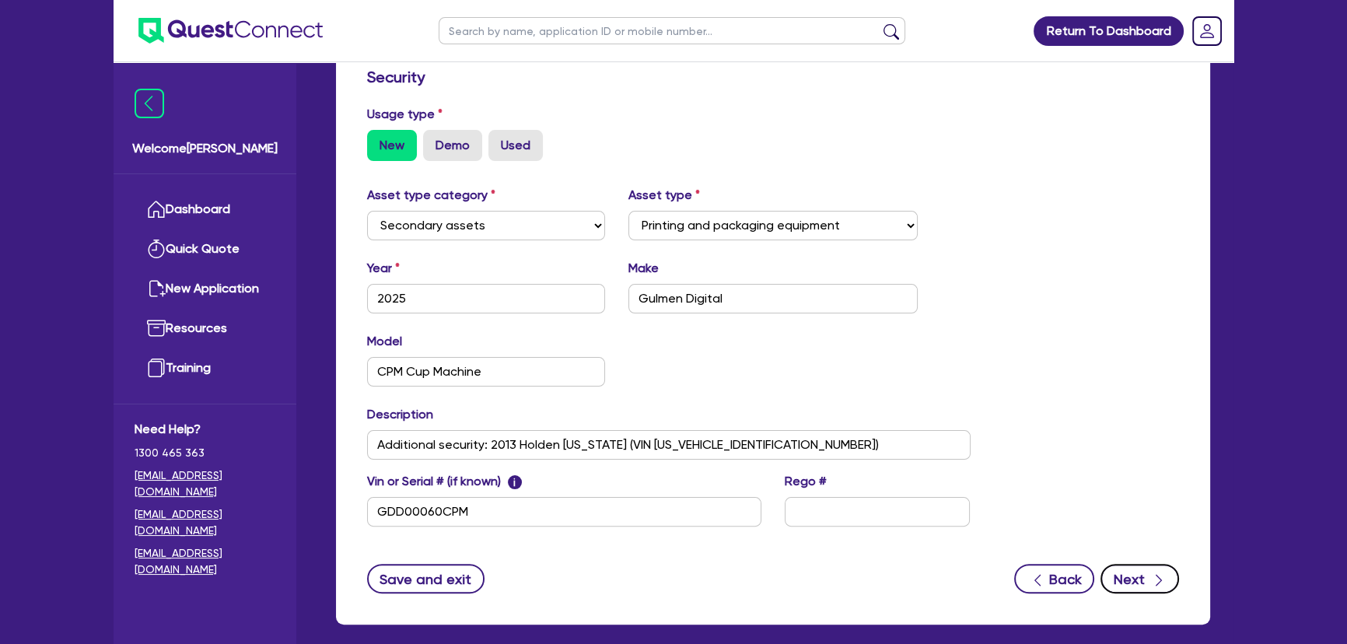
click at [1134, 568] on button "Next" at bounding box center [1139, 579] width 79 height 30
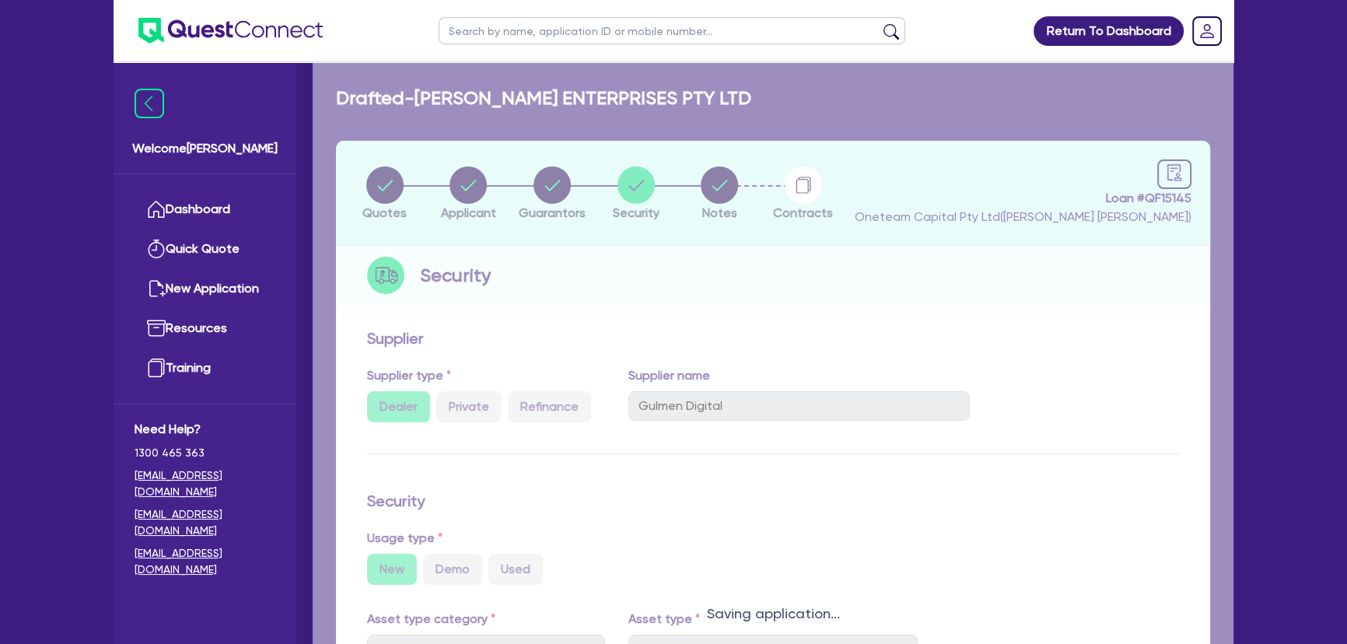
select select "Quest Finance - Own Book"
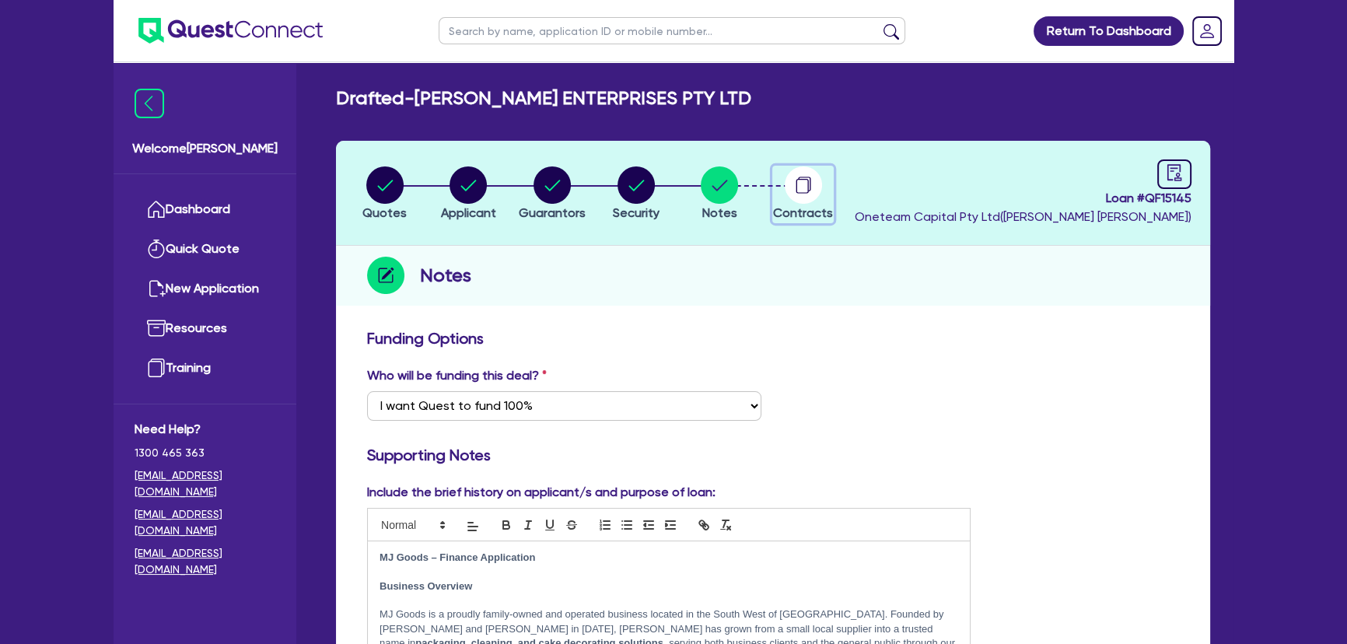
click at [792, 194] on circle "button" at bounding box center [802, 184] width 37 height 37
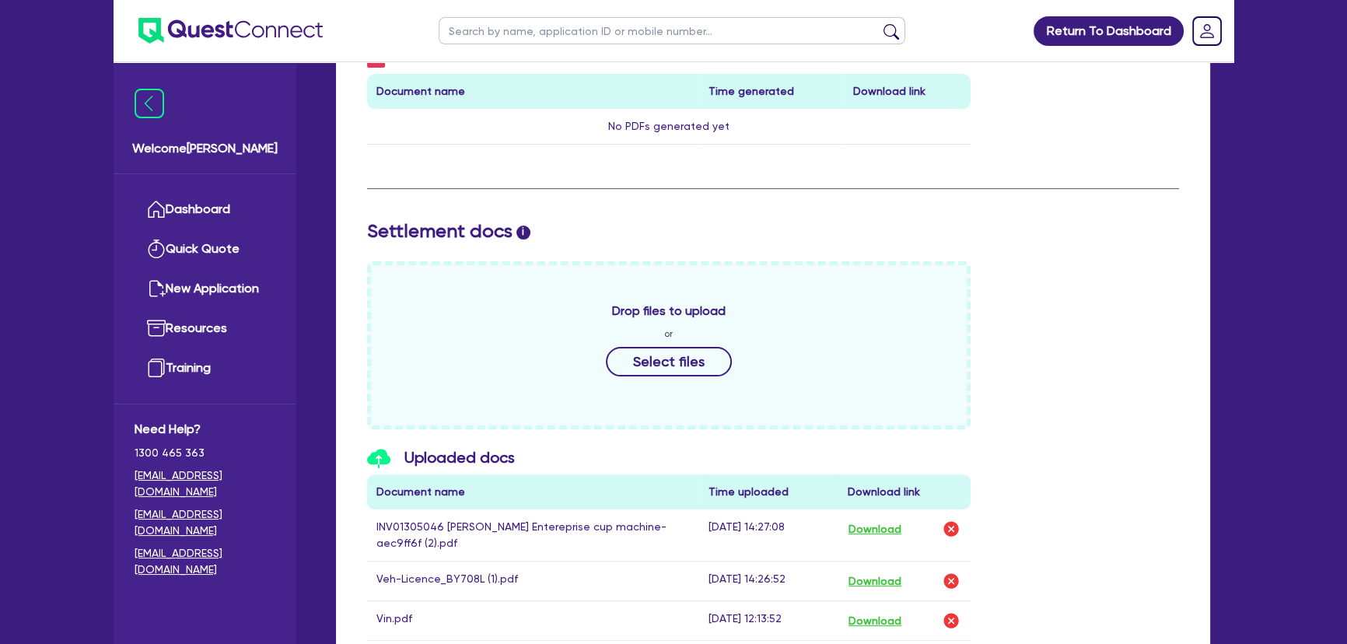
scroll to position [565, 0]
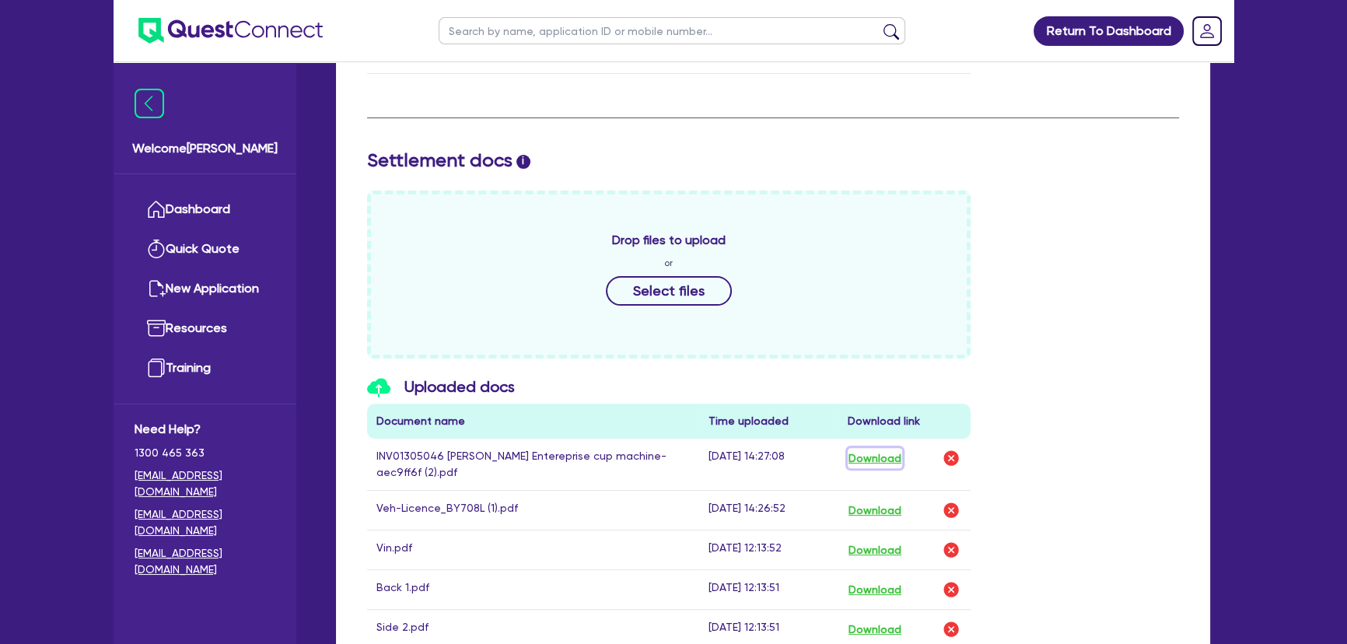
click at [880, 459] on button "Download" at bounding box center [874, 458] width 54 height 20
click at [1102, 338] on div "Drop files to upload or Select files" at bounding box center [772, 274] width 835 height 168
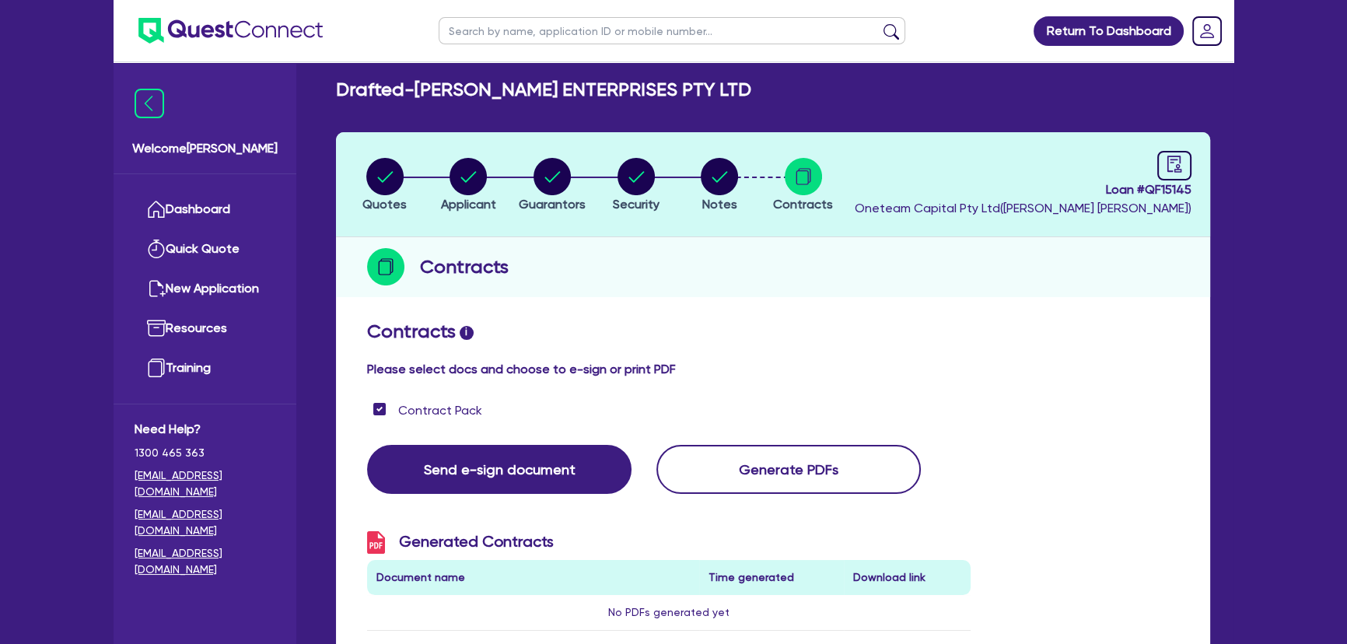
scroll to position [0, 0]
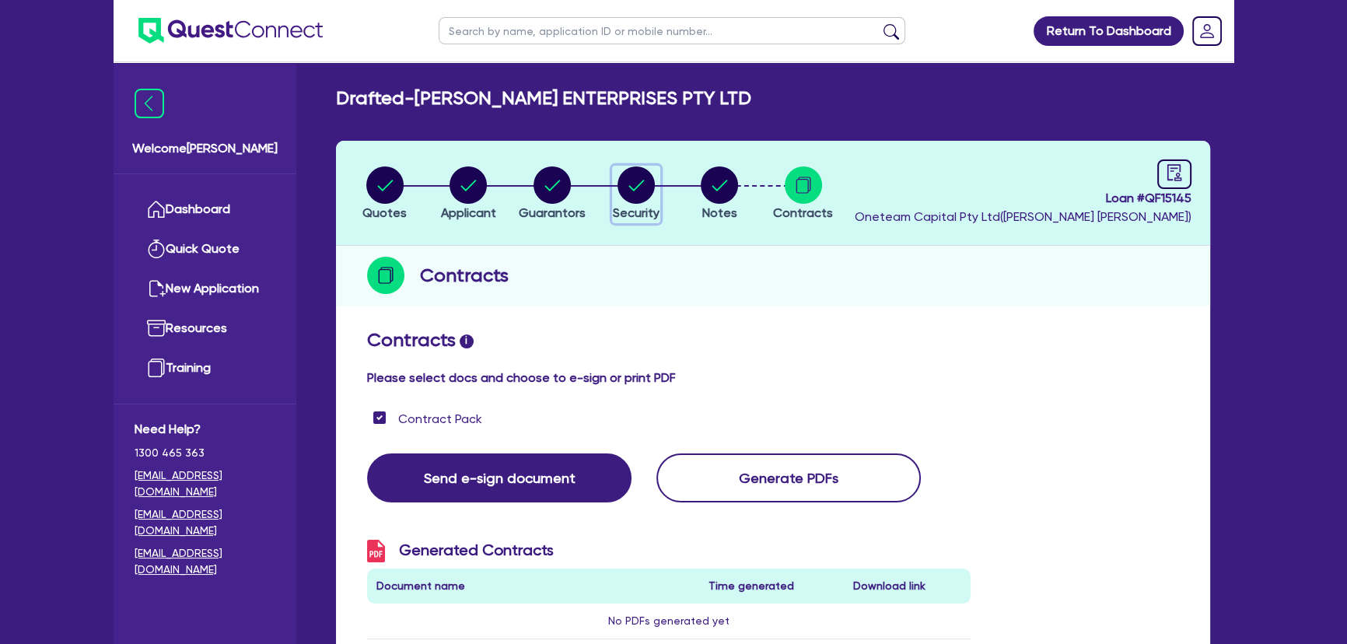
drag, startPoint x: 629, startPoint y: 178, endPoint x: 673, endPoint y: 233, distance: 70.8
click at [630, 178] on circle "button" at bounding box center [635, 184] width 37 height 37
select select "SECONDARY_ASSETS"
select select "PRINTING_AND_PACKAGING_EQUIPMENT"
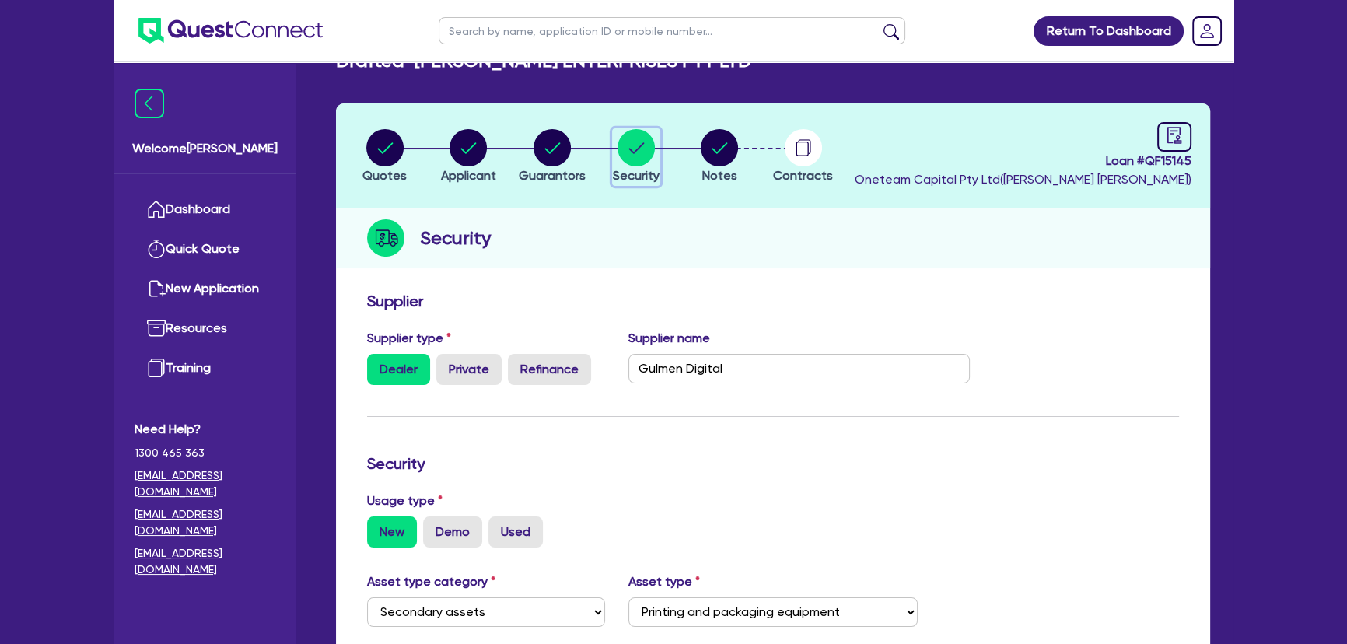
scroll to position [70, 0]
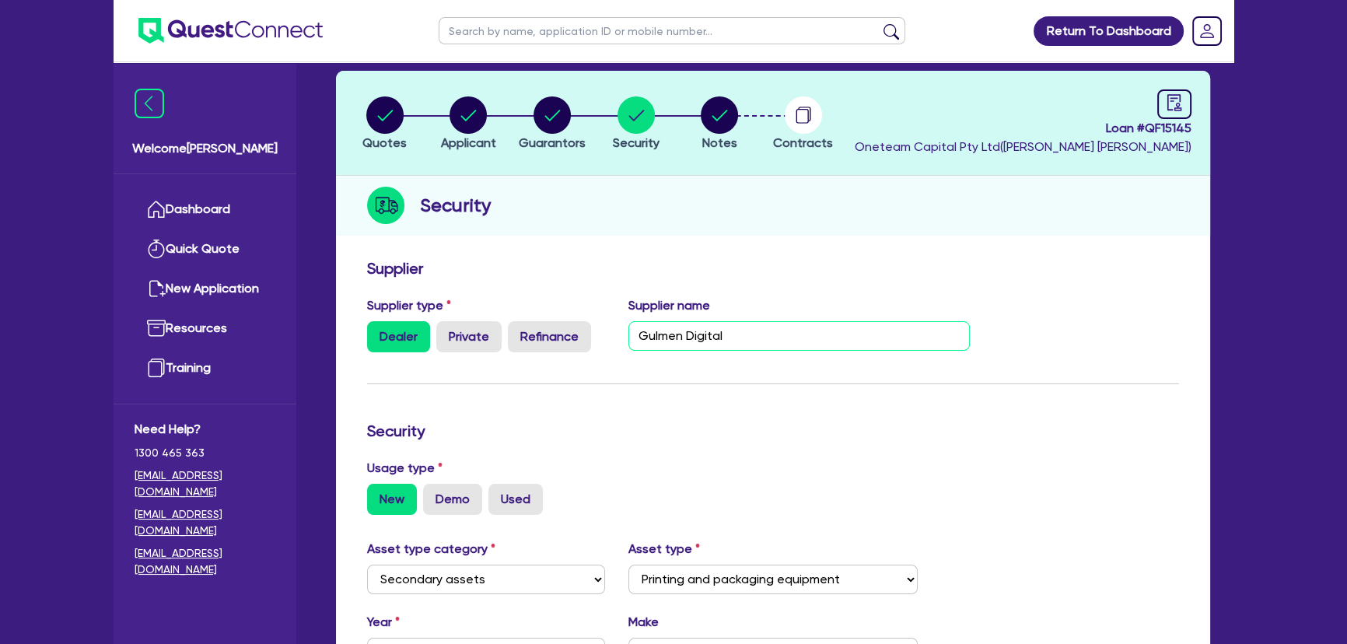
click at [747, 327] on input "Gulmen Digital" at bounding box center [799, 336] width 342 height 30
paste input "Gulmen Digital Machinery & Supplies Pty Ltd"
click at [812, 340] on input "Gulmen Gulmen Digital Machinery & Supplies Pty Ltd" at bounding box center [799, 336] width 342 height 30
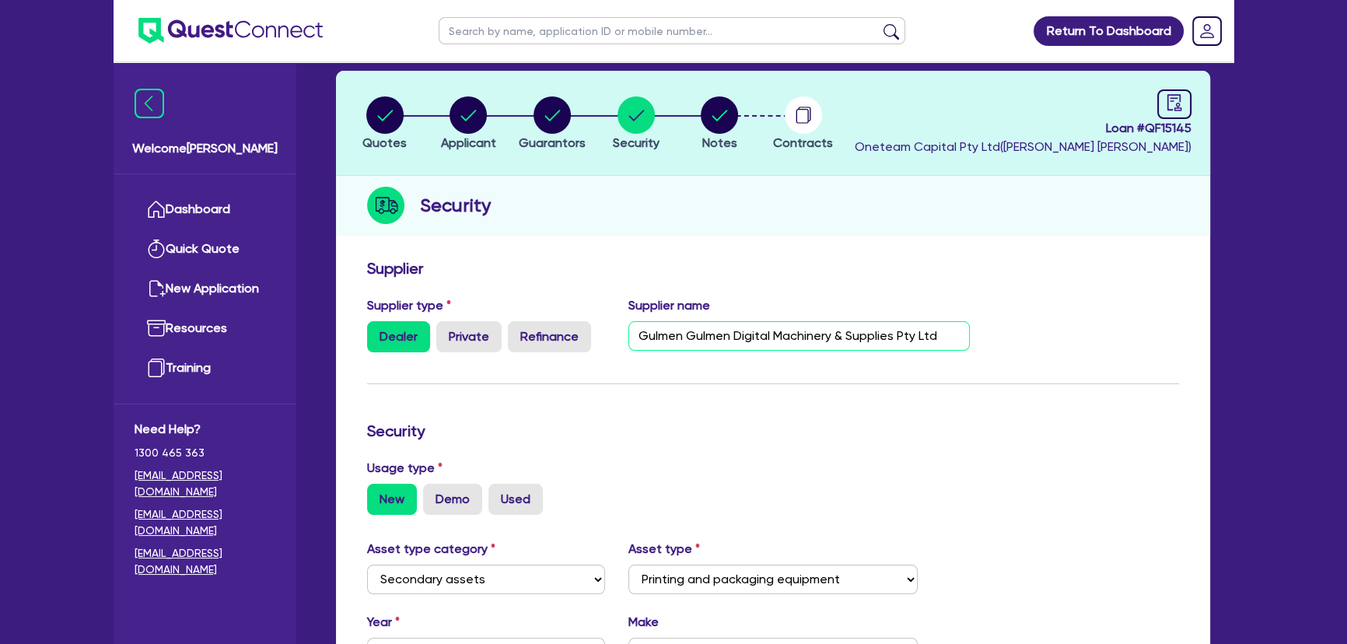
click at [812, 340] on input "Gulmen Gulmen Digital Machinery & Supplies Pty Ltd" at bounding box center [799, 336] width 342 height 30
paste input "text"
type input "Gulmen Digital Machinery & Supplies Pty Ltd"
click at [812, 272] on h3 "Supplier" at bounding box center [773, 268] width 812 height 19
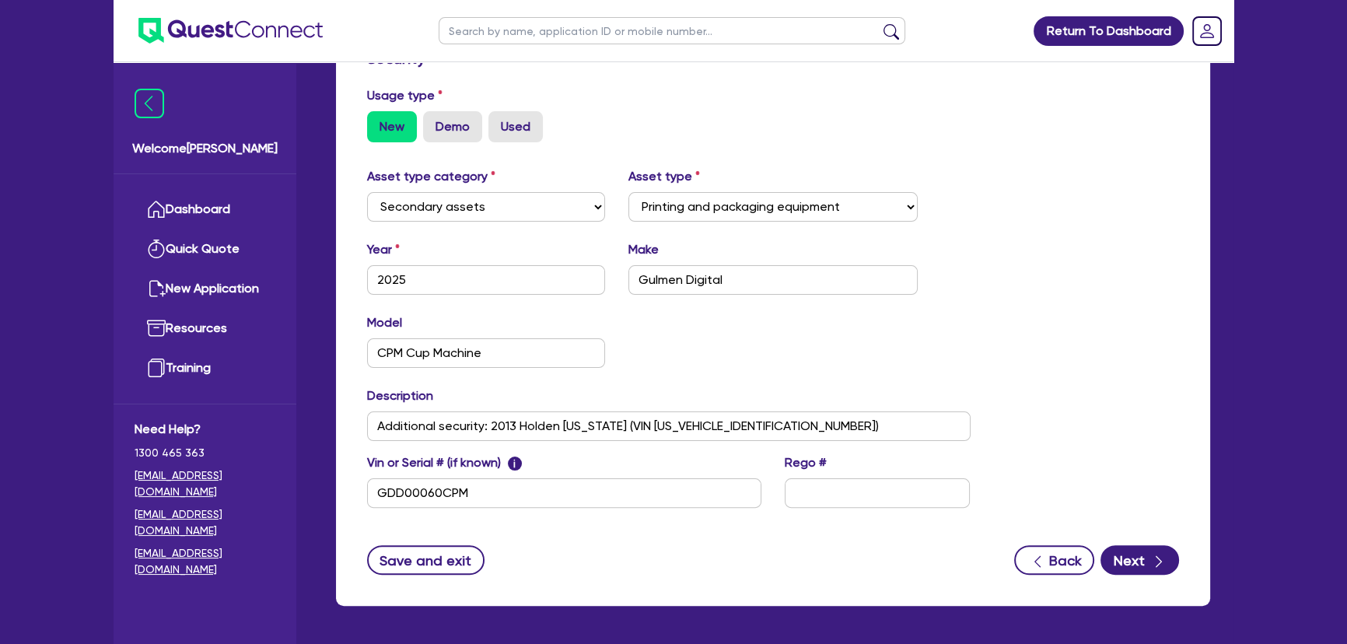
scroll to position [424, 0]
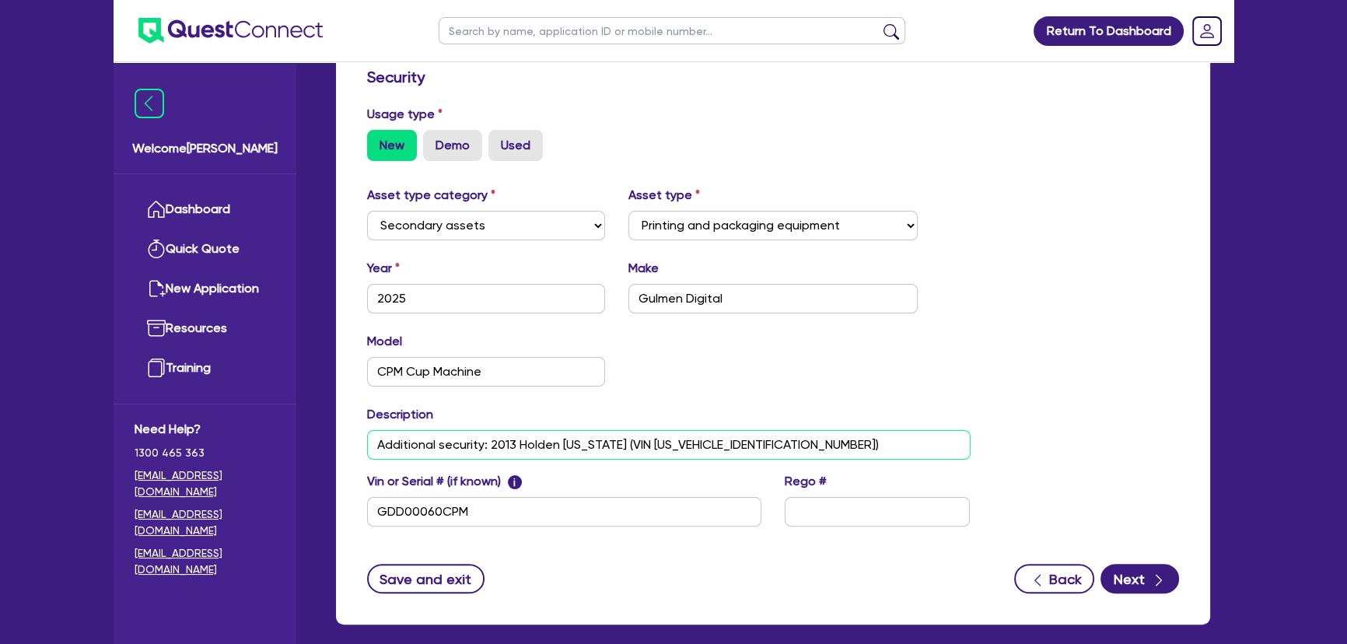
click at [816, 443] on input "Additional security: 2013 Holden [US_STATE] (VIN [US_VEHICLE_IDENTIFICATION_NUM…" at bounding box center [668, 445] width 603 height 30
drag, startPoint x: 822, startPoint y: 444, endPoint x: 878, endPoint y: 452, distance: 56.6
click at [822, 444] on input "Additional security: 2013 Holden [US_STATE] (VIN [US_VEHICLE_IDENTIFICATION_NUM…" at bounding box center [668, 445] width 603 height 30
paste input "BY708L"
type input "Additional security: 2013 Holden [US_STATE] (VIN [US_VEHICLE_IDENTIFICATION_NUM…"
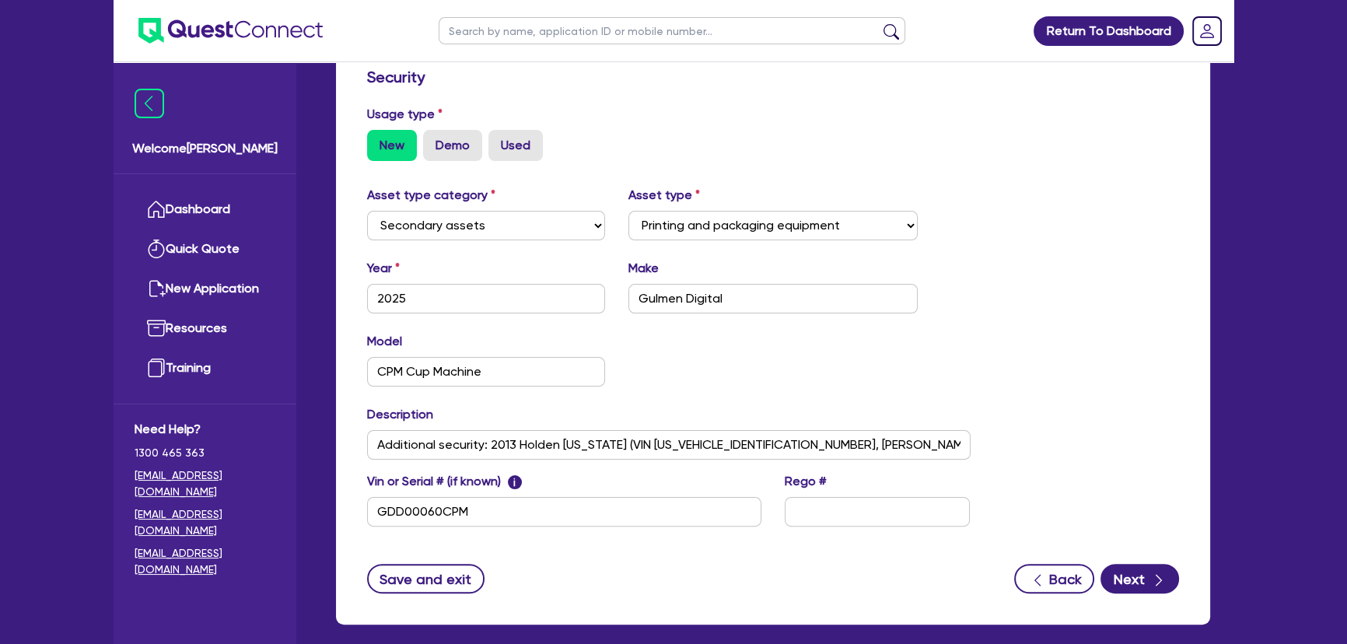
click at [1018, 428] on div "Asset type category Select Cars and light trucks Primary assets Secondary asset…" at bounding box center [772, 365] width 835 height 359
click at [1116, 575] on button "Next" at bounding box center [1139, 579] width 79 height 30
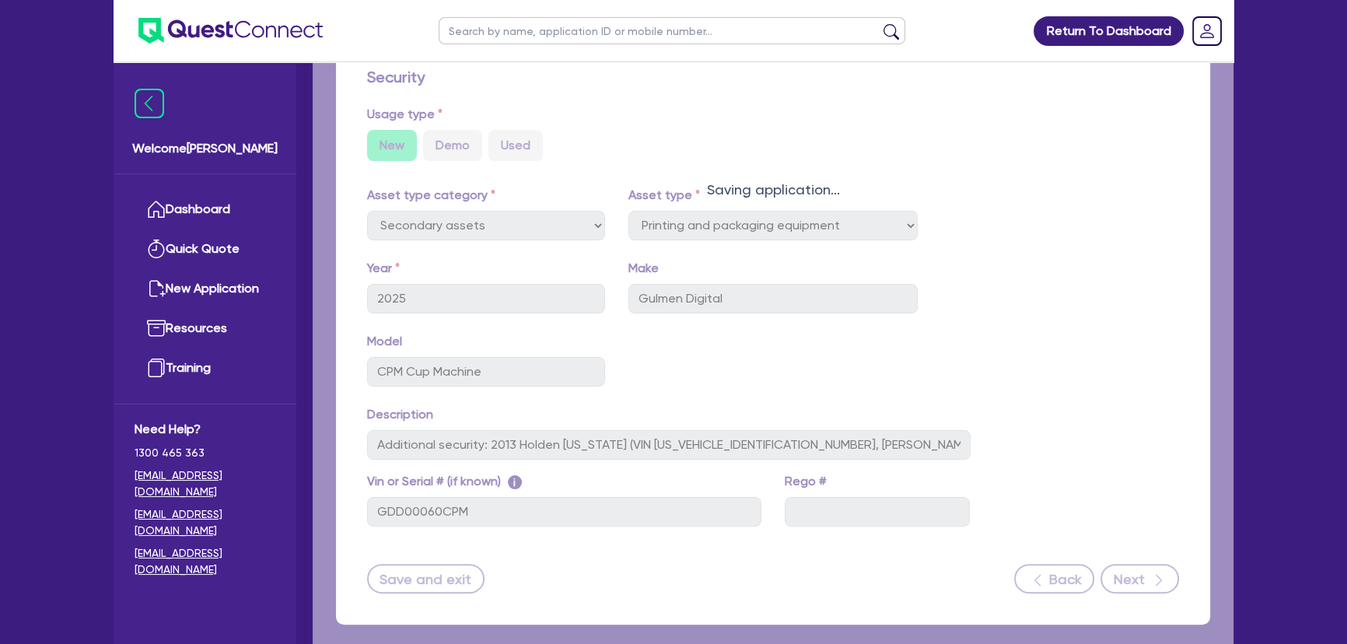
select select "Quest Finance - Own Book"
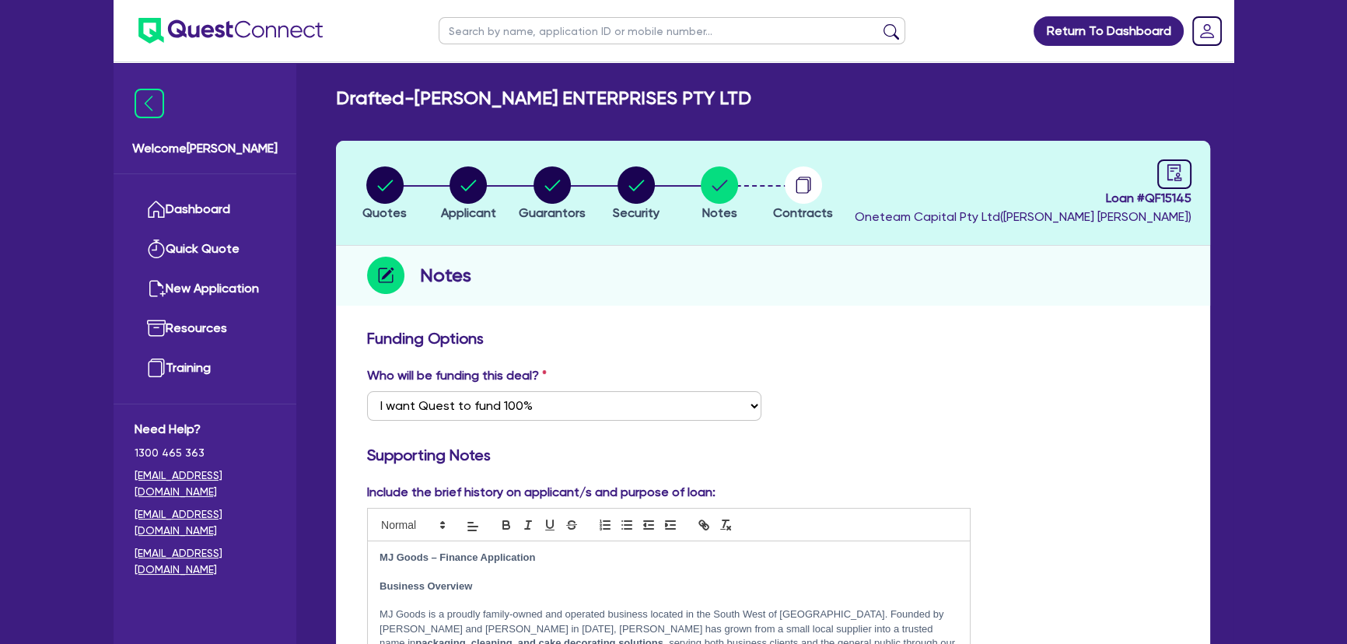
click at [816, 177] on circle "button" at bounding box center [802, 184] width 37 height 37
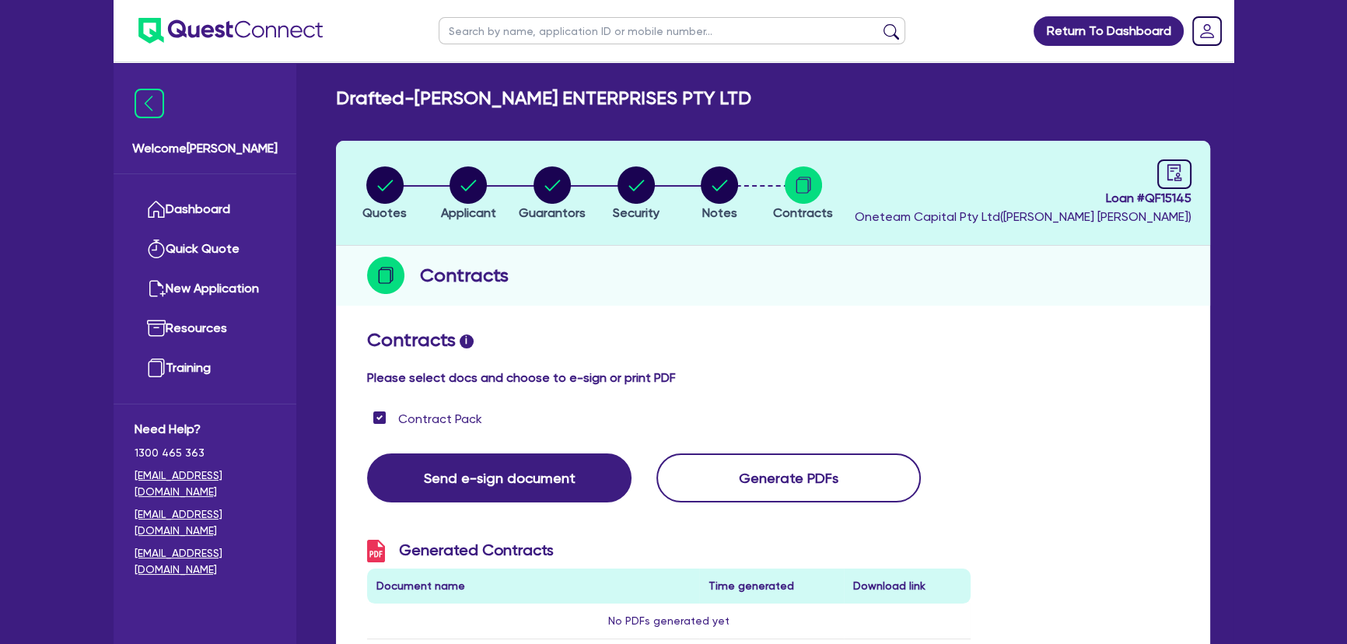
click at [1079, 302] on div "Contracts" at bounding box center [773, 276] width 874 height 60
click at [208, 218] on link "Dashboard" at bounding box center [205, 210] width 141 height 40
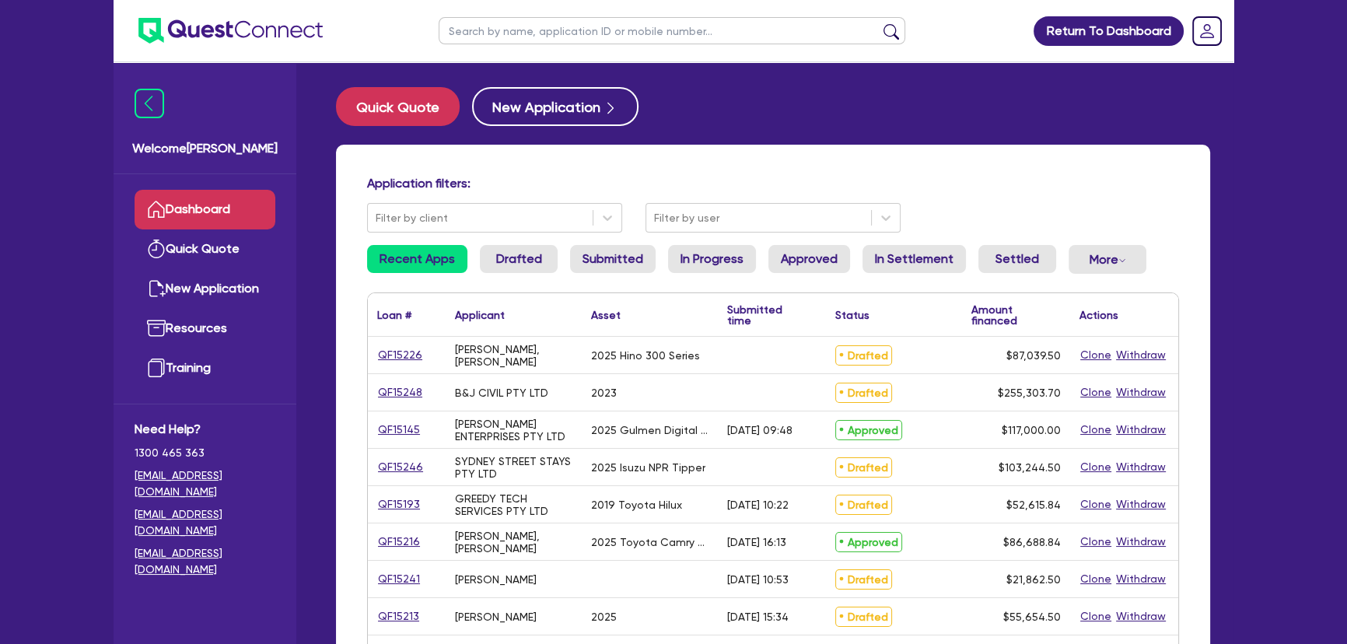
click at [491, 40] on input "text" at bounding box center [671, 30] width 466 height 27
type input "celtic"
click at [879, 23] on button "submit" at bounding box center [891, 34] width 25 height 22
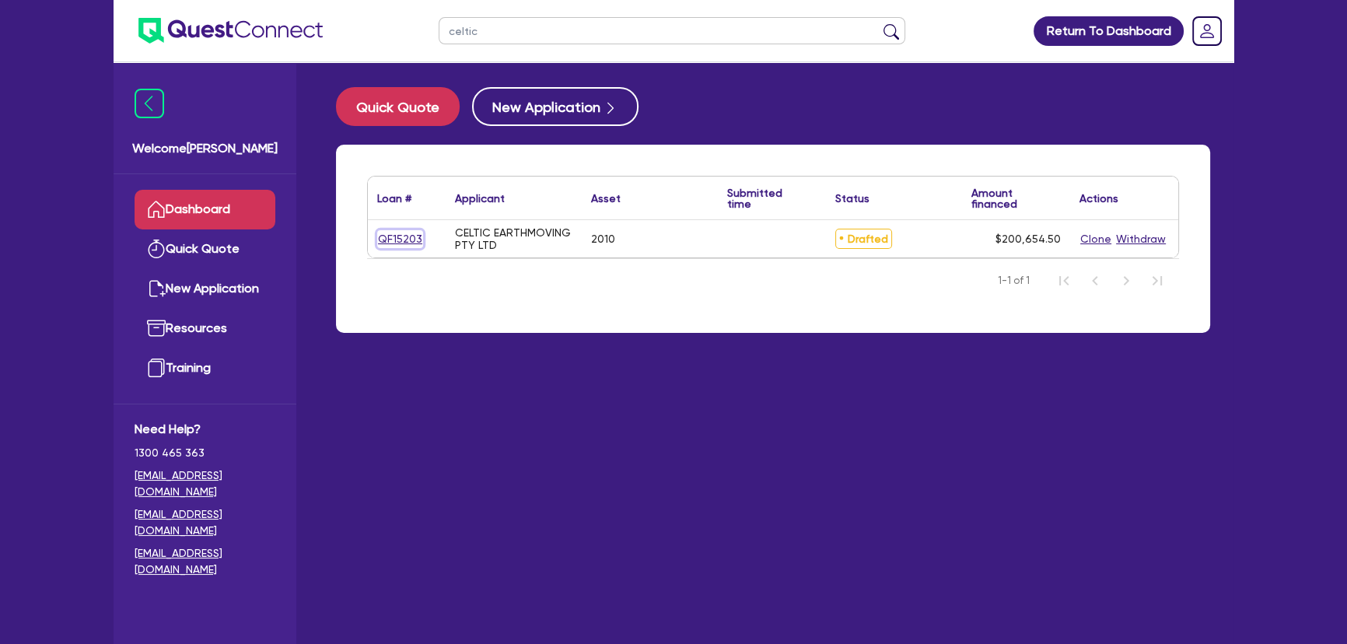
click at [409, 235] on link "QF15203" at bounding box center [400, 239] width 46 height 18
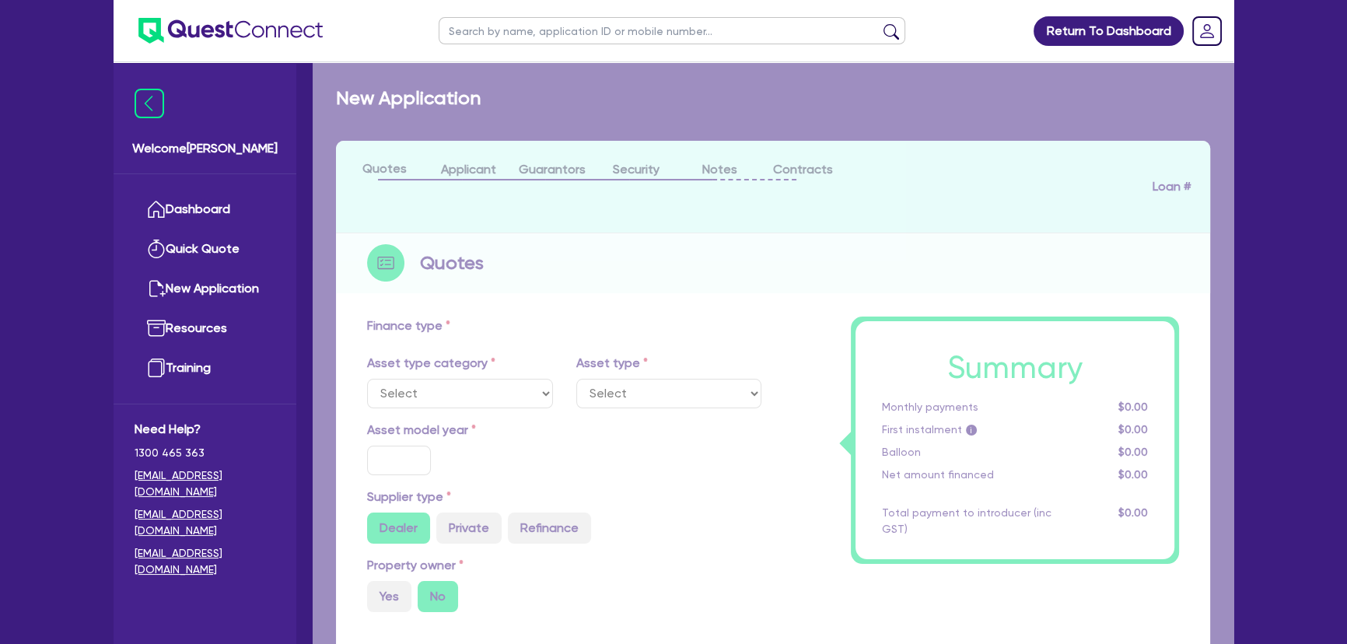
select select "PRIMARY_ASSETS"
type input "2010"
radio input "false"
radio input "true"
type input "200,000"
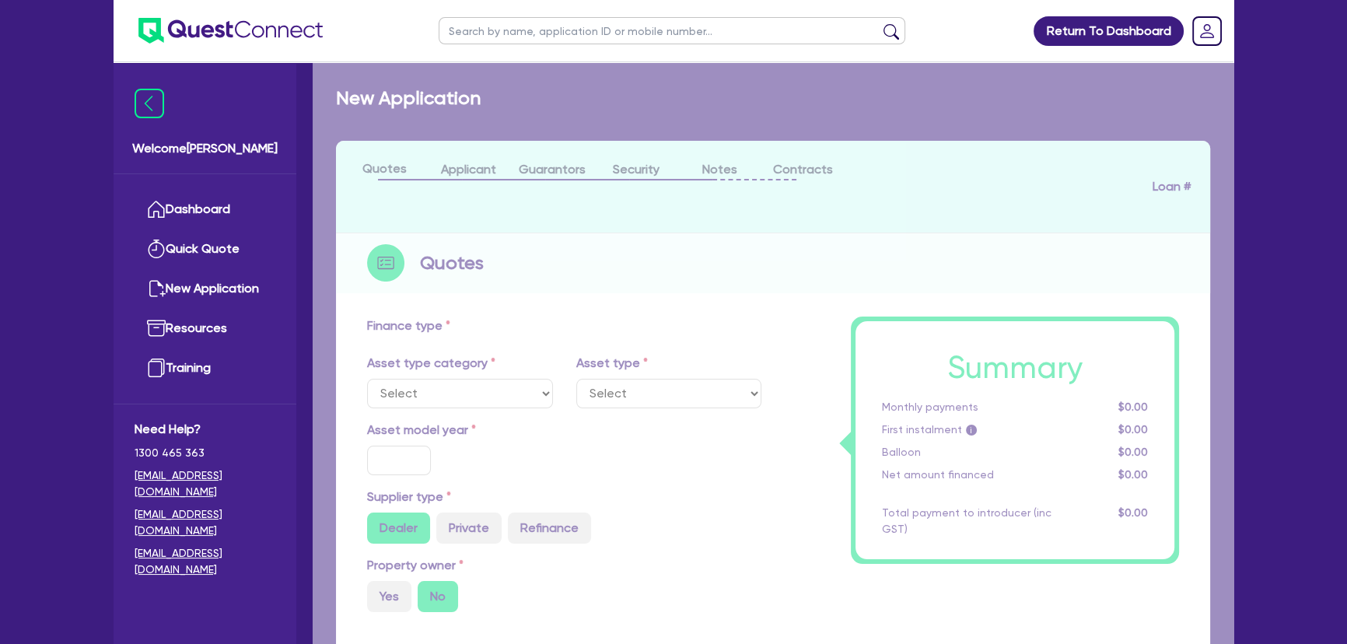
type input "4"
type input "8,026.18"
type input "8"
select select "YELLOW_GOODS_AND_EXCAVATORS"
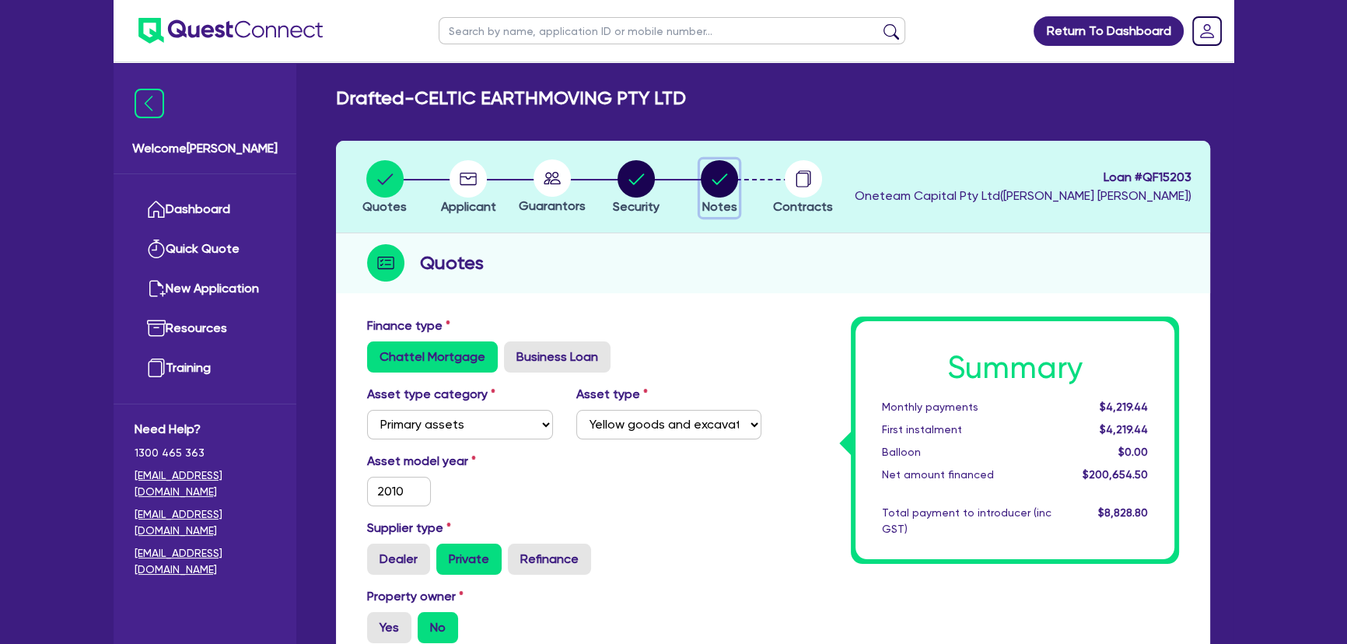
click at [710, 173] on circle "button" at bounding box center [718, 178] width 37 height 37
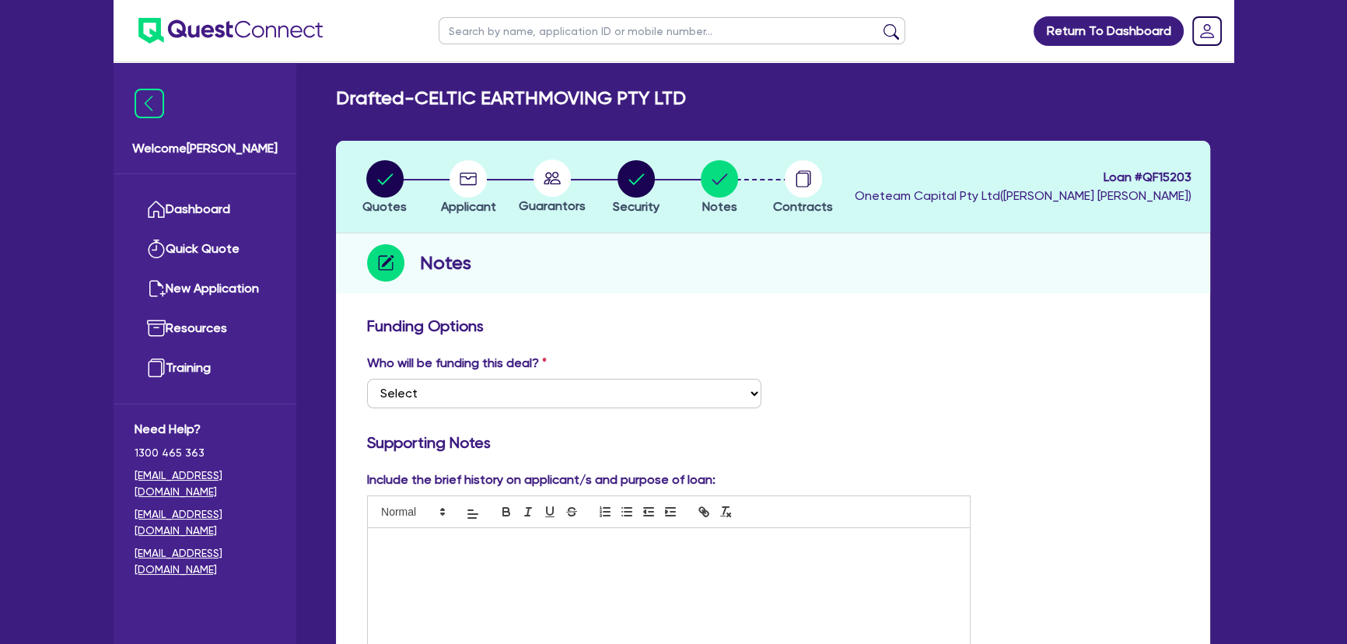
click at [216, 28] on img at bounding box center [230, 31] width 184 height 26
